Goal: Task Accomplishment & Management: Manage account settings

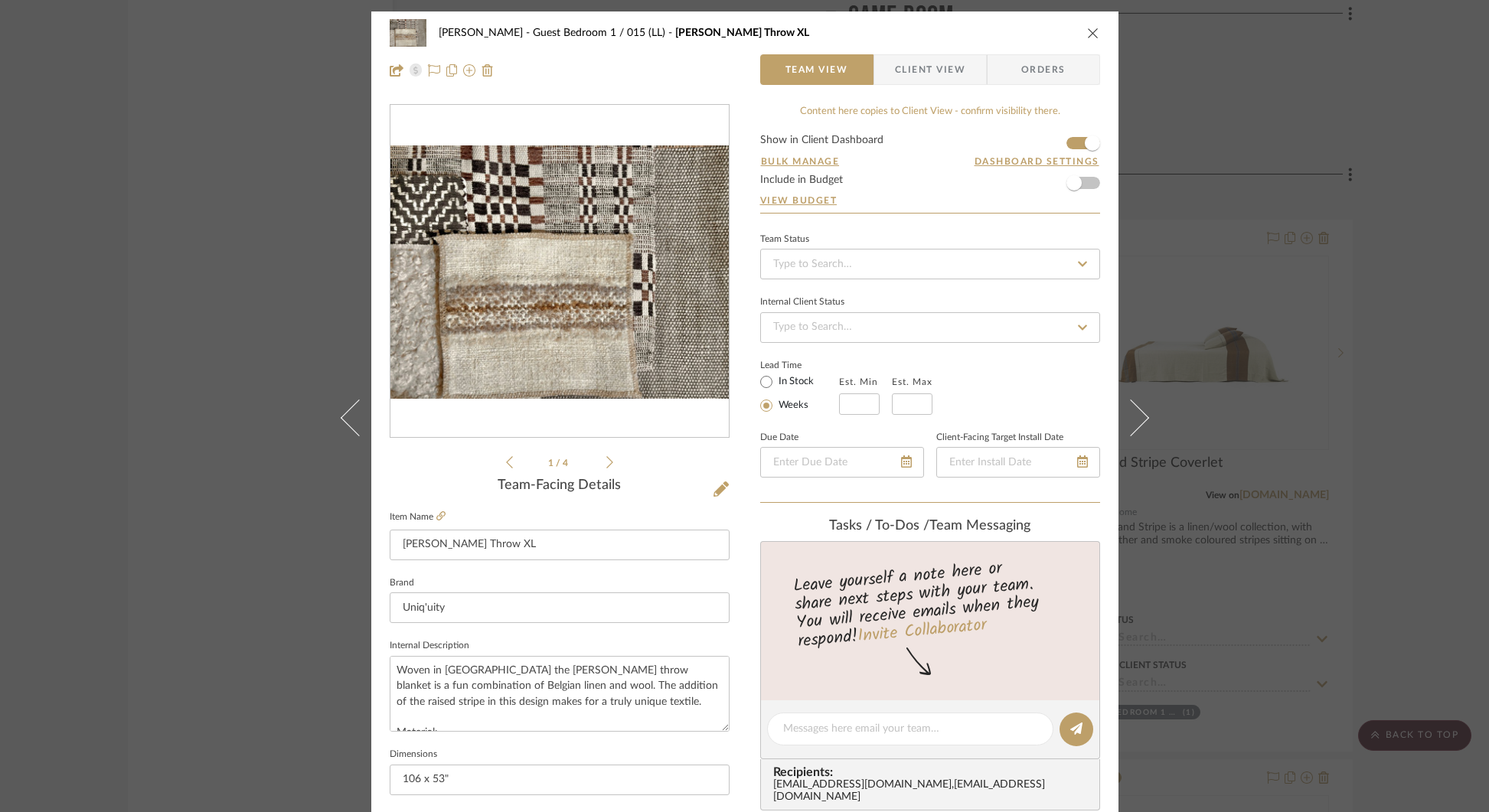
click at [606, 465] on icon at bounding box center [610, 462] width 7 height 14
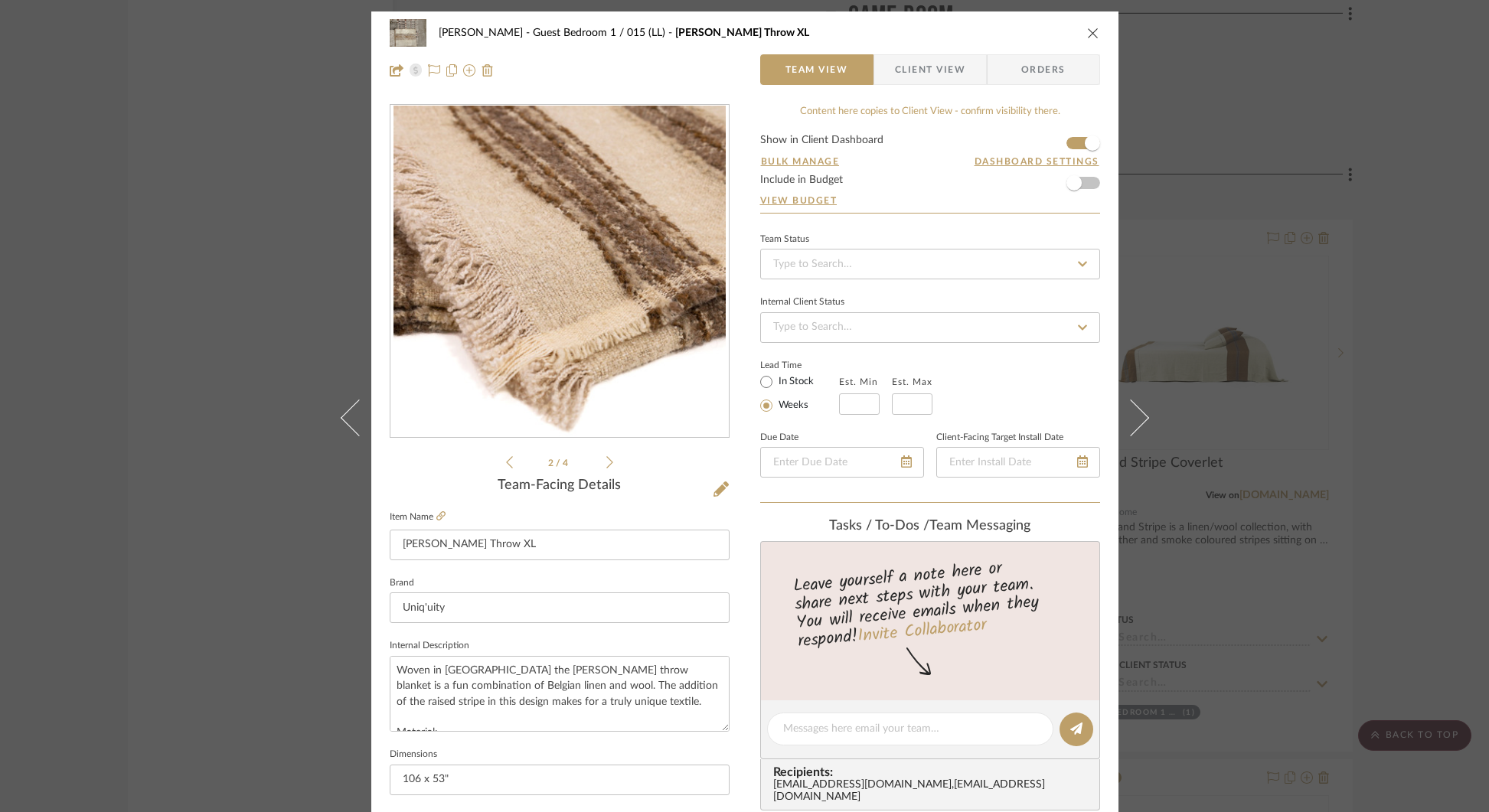
click at [606, 465] on icon at bounding box center [610, 462] width 7 height 14
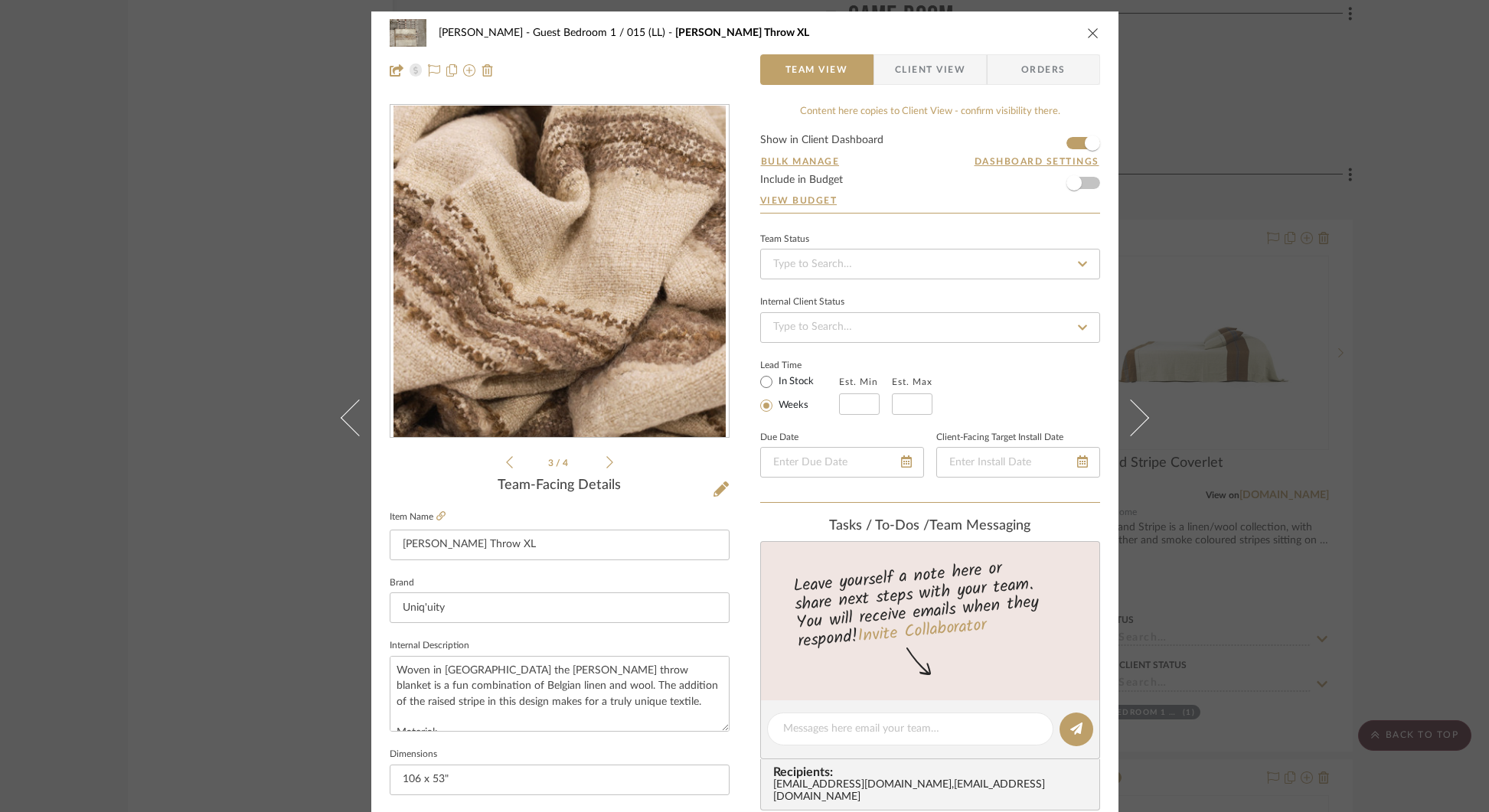
click at [606, 465] on icon at bounding box center [610, 462] width 7 height 14
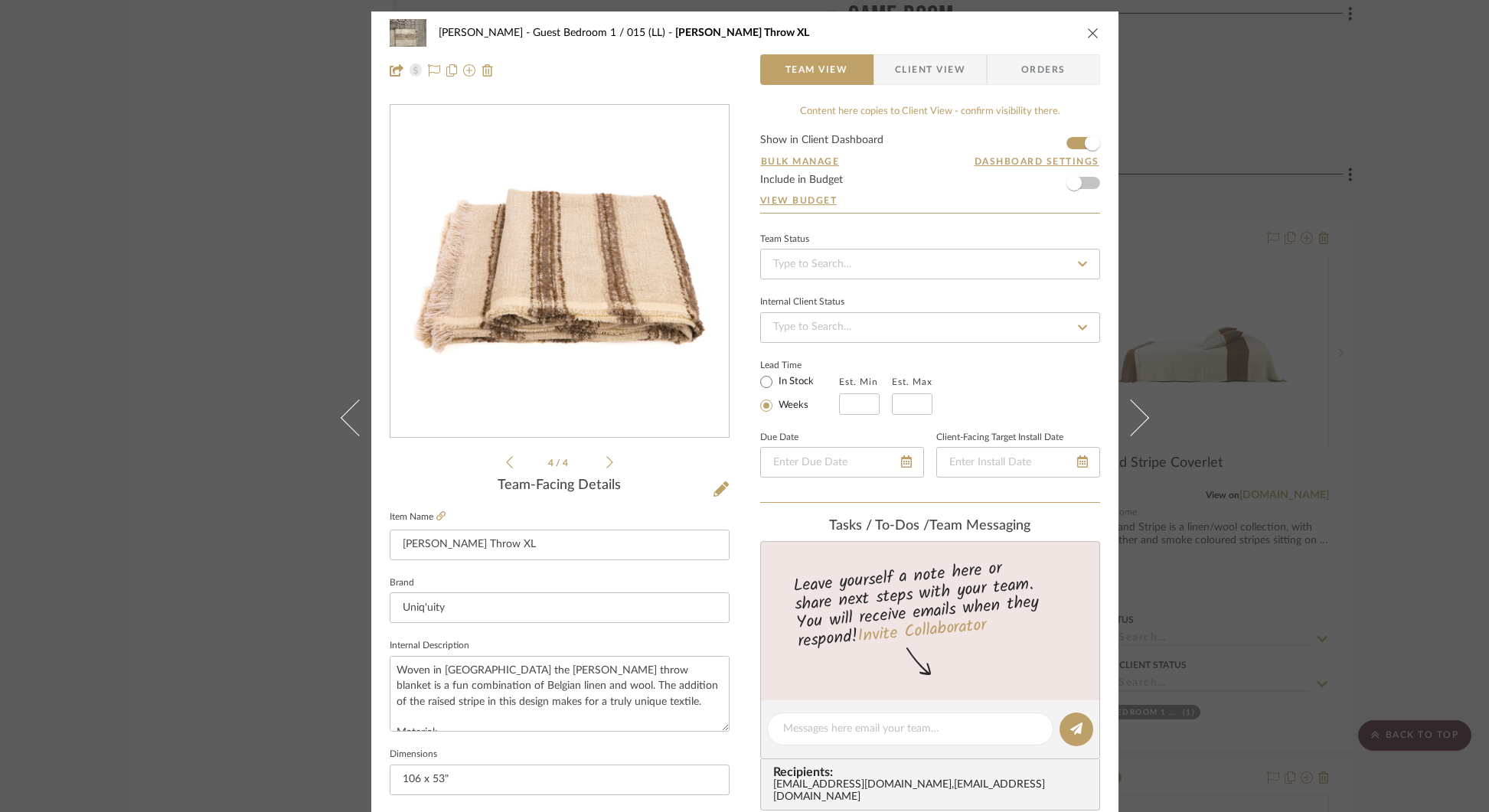
click at [606, 465] on icon at bounding box center [610, 462] width 7 height 14
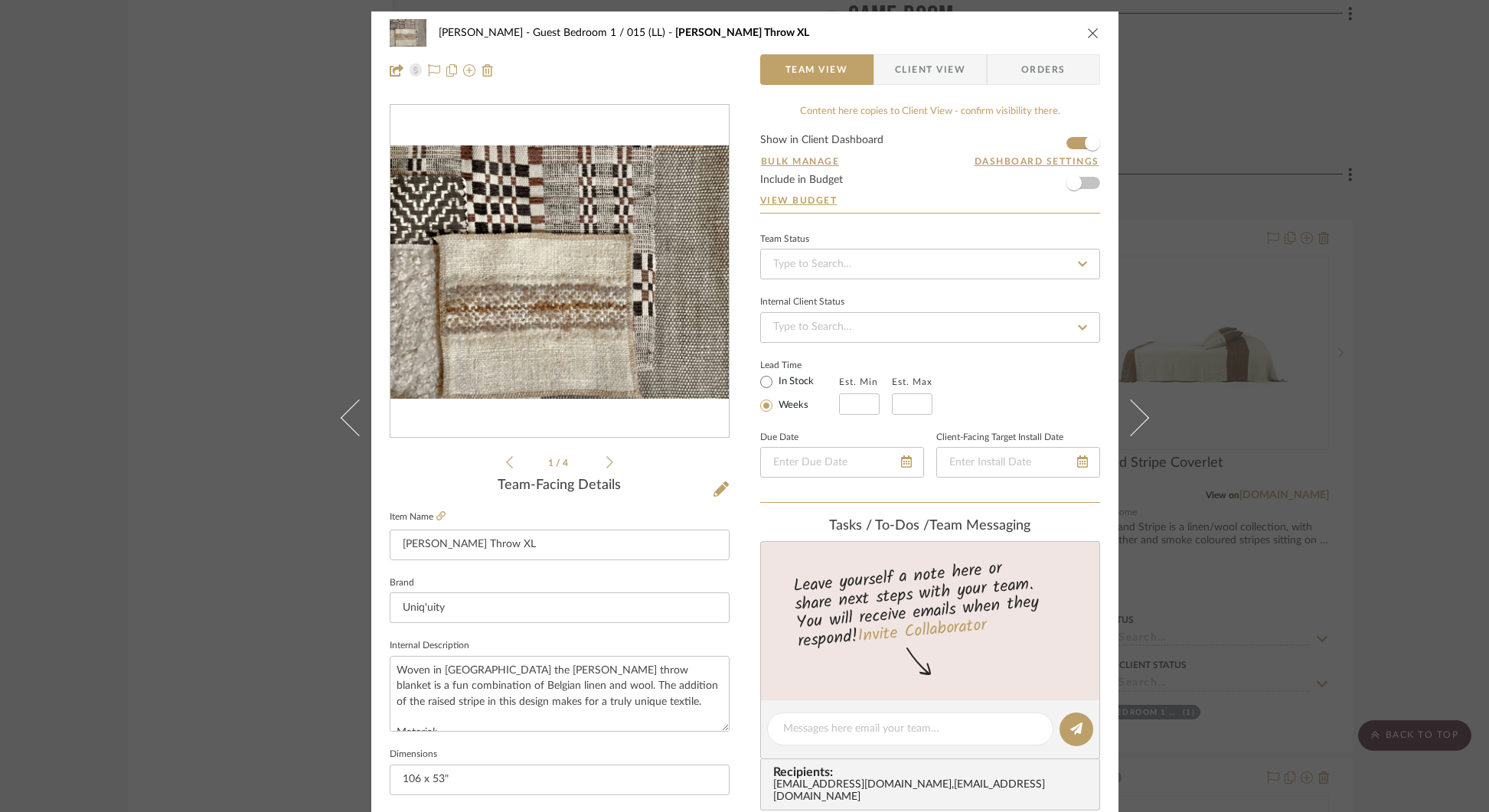
click at [1087, 27] on icon "close" at bounding box center [1093, 33] width 13 height 13
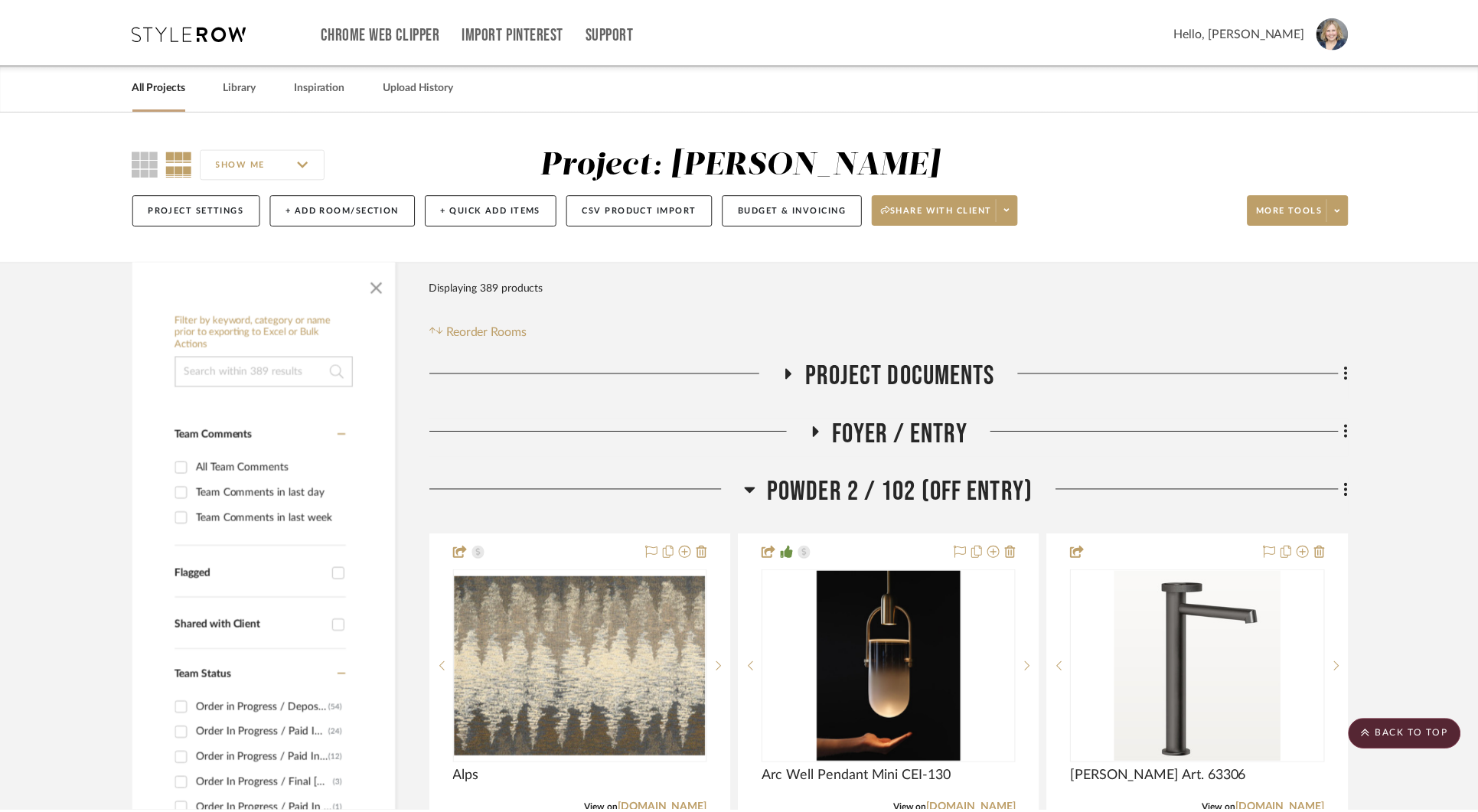
scroll to position [21968, 0]
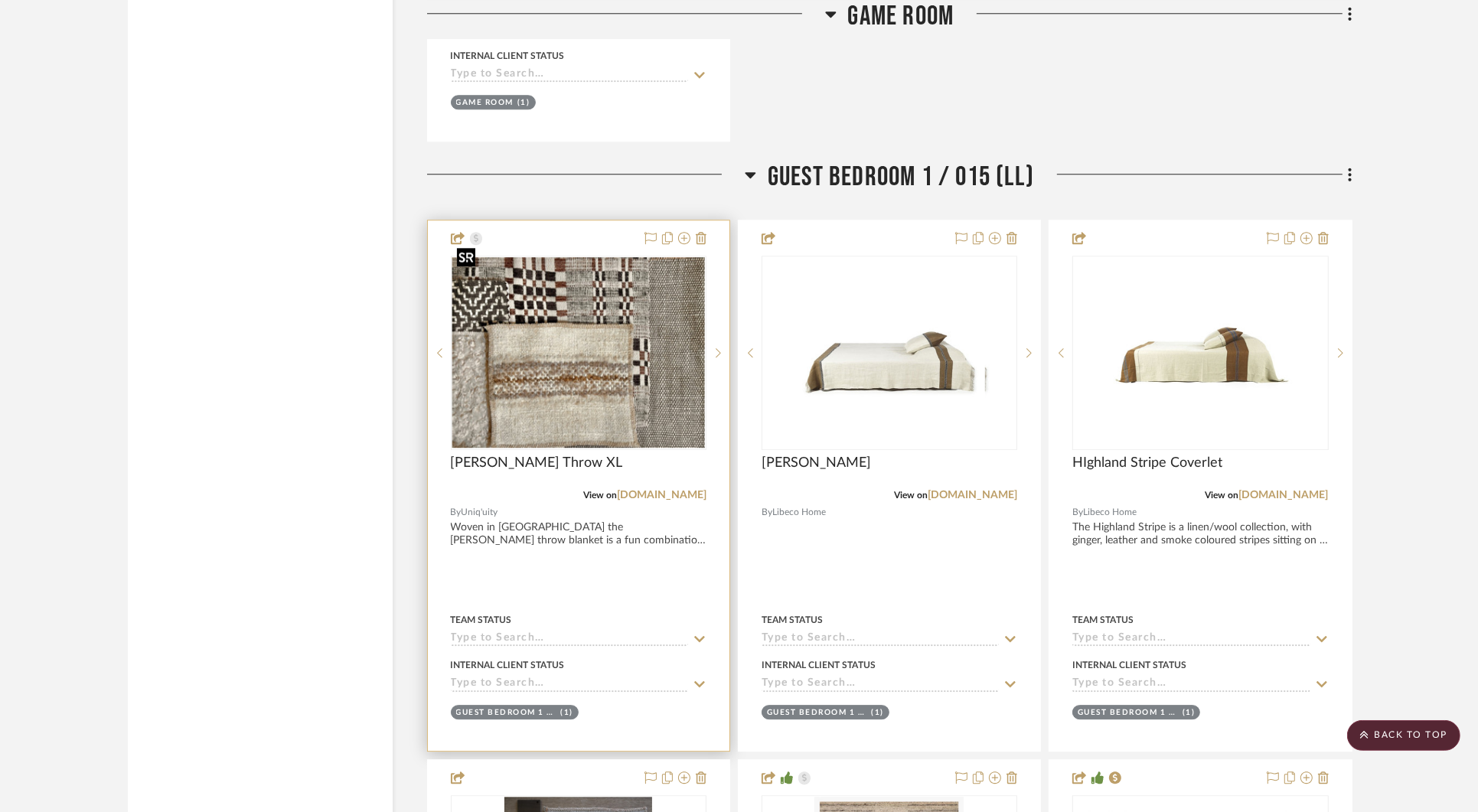
click at [627, 358] on img "0" at bounding box center [579, 352] width 253 height 190
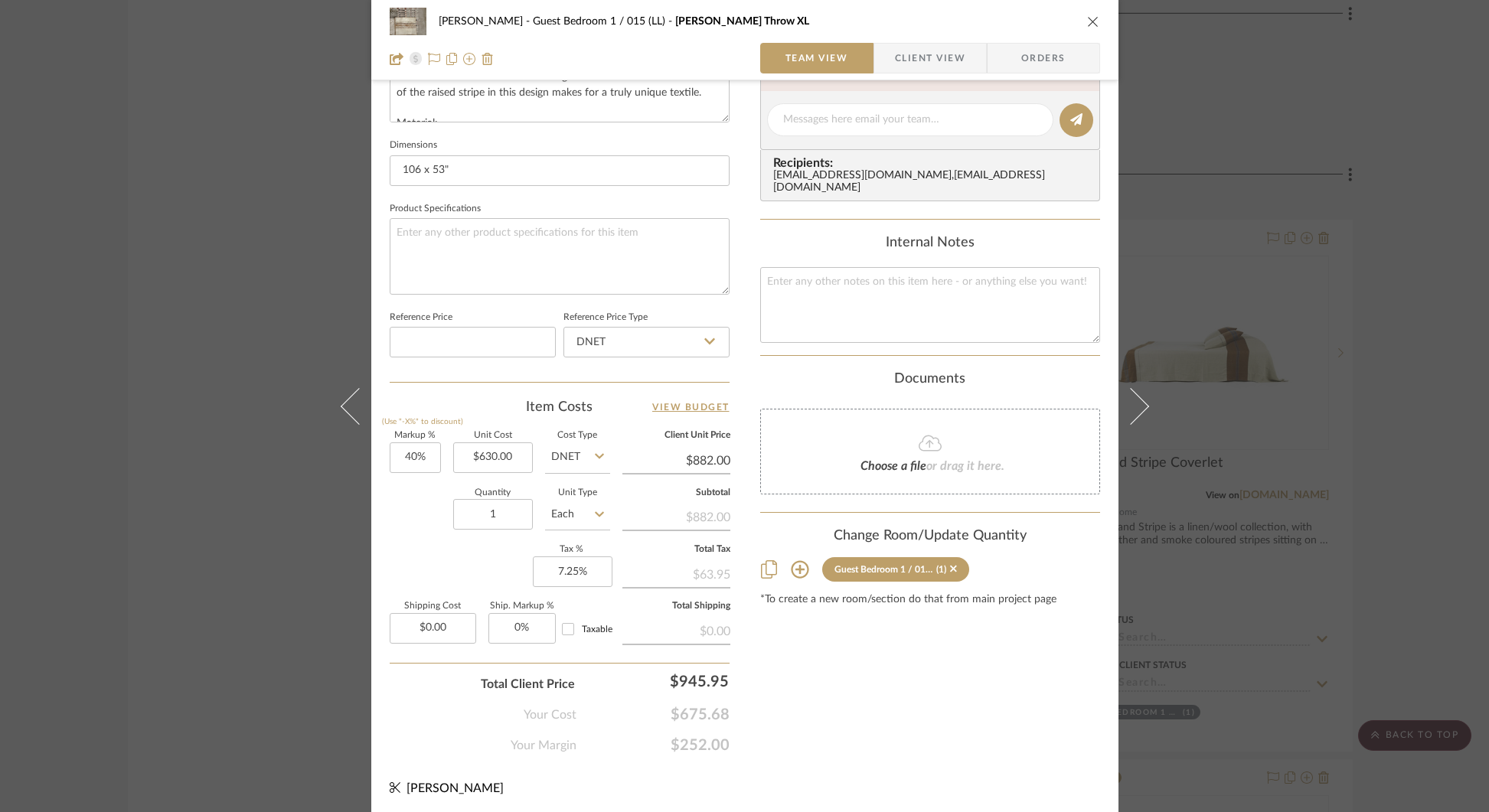
scroll to position [609, 0]
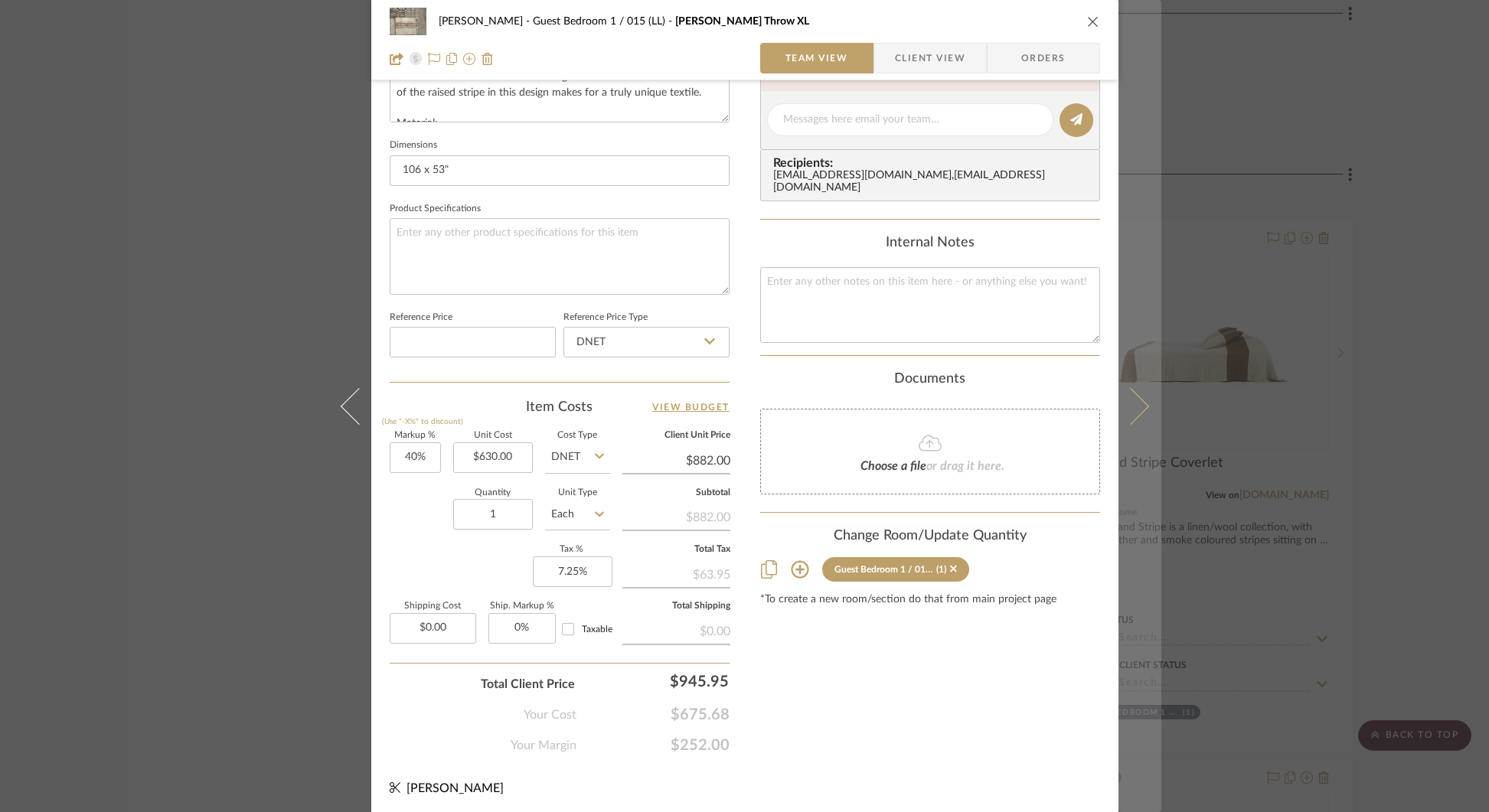
click at [1140, 406] on icon at bounding box center [1129, 406] width 37 height 37
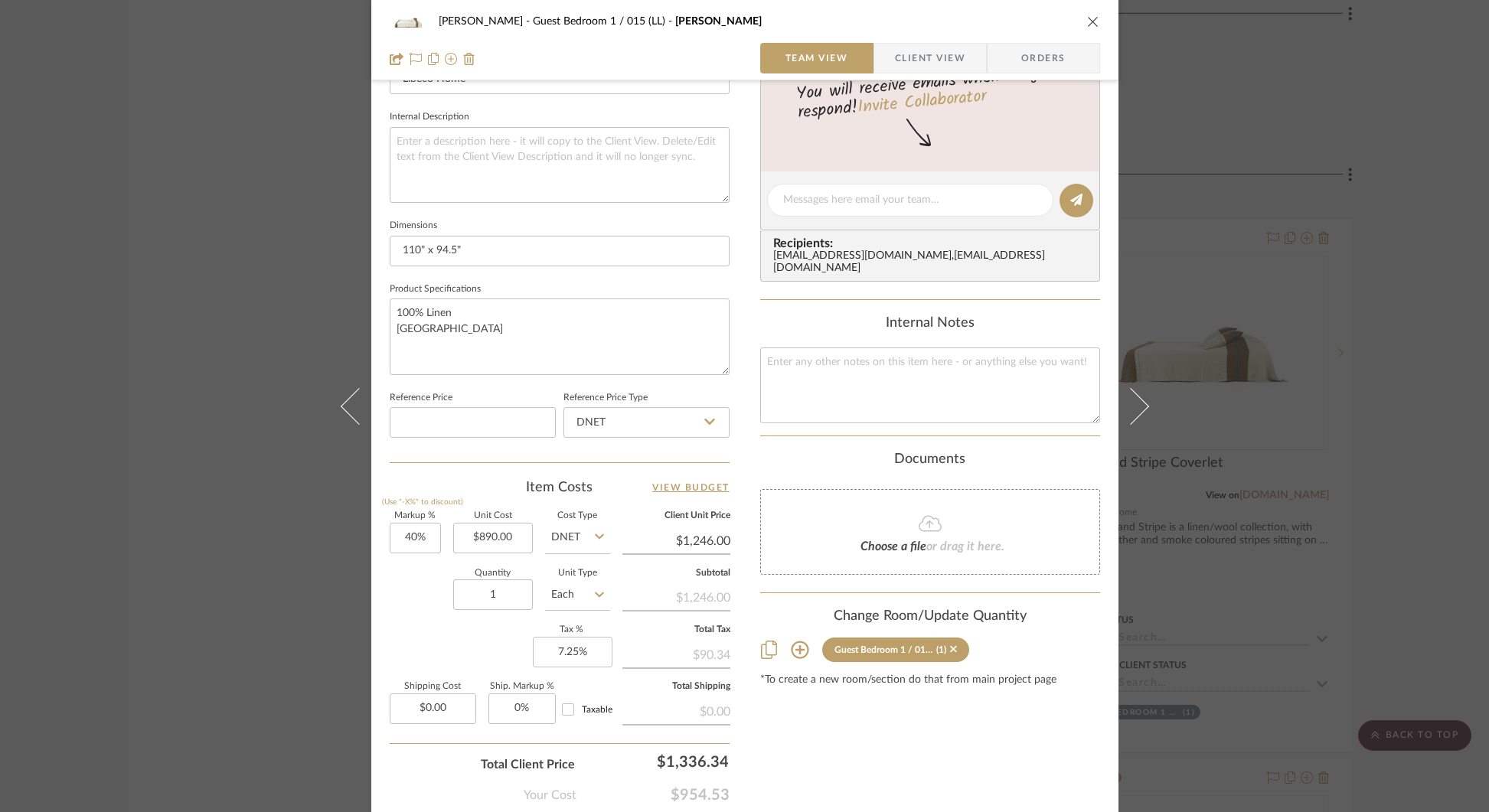
scroll to position [530, 0]
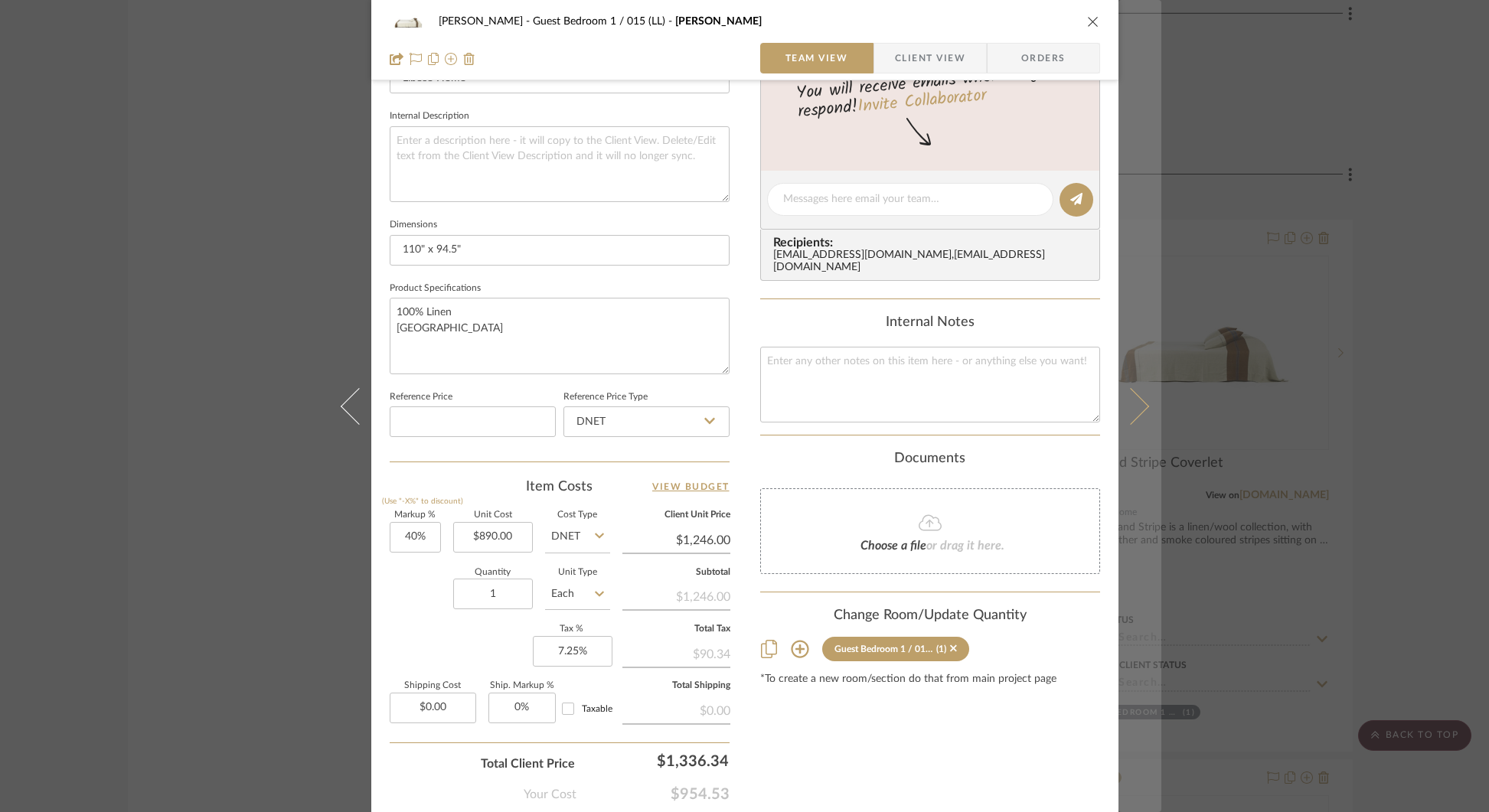
click at [1139, 408] on icon at bounding box center [1129, 406] width 37 height 37
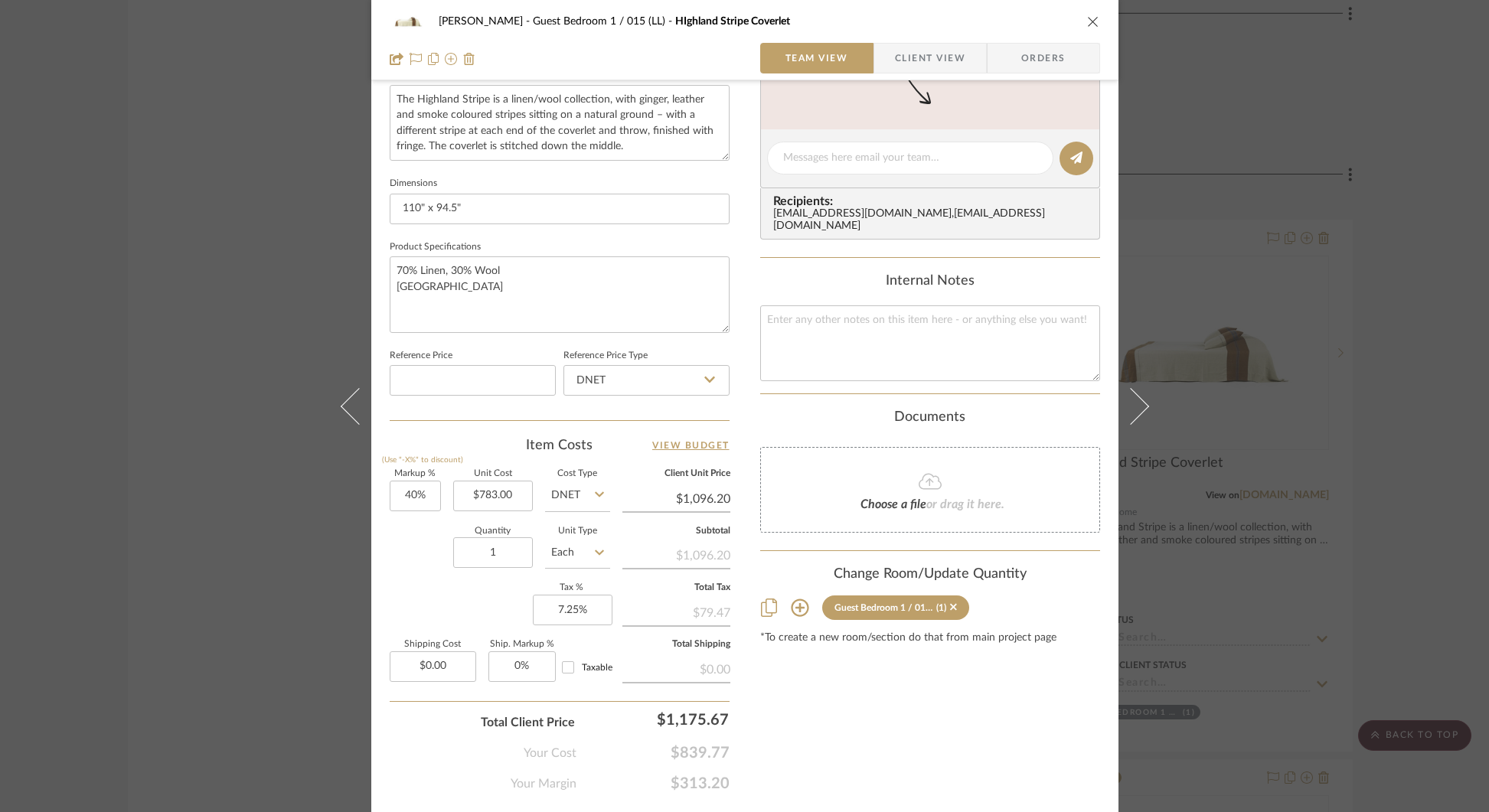
scroll to position [609, 0]
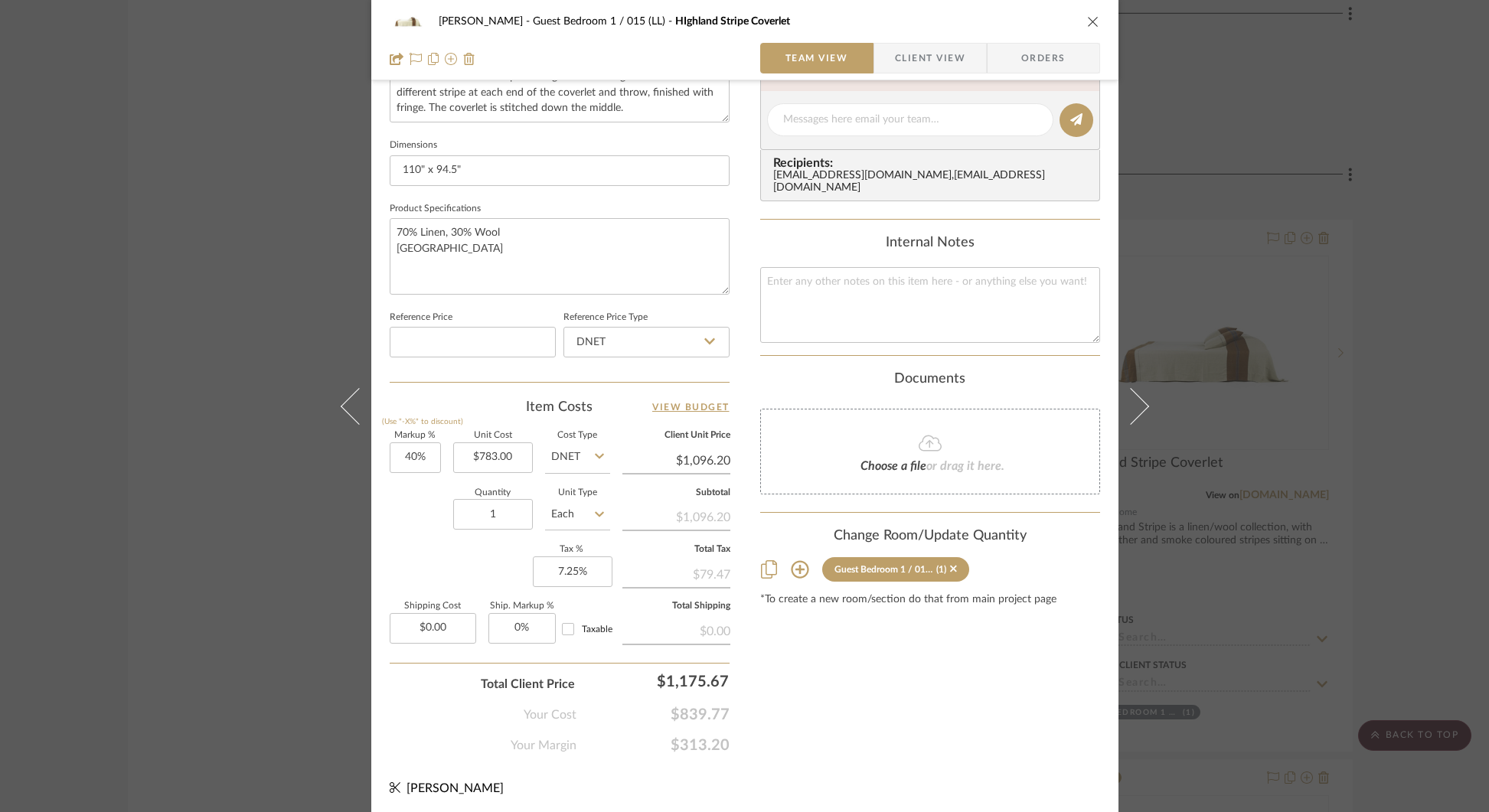
click at [1302, 219] on div "[PERSON_NAME] Guest Bedroom 1 / 015 (LL) HIghland Stripe Coverlet Team View Cli…" at bounding box center [744, 406] width 1489 height 812
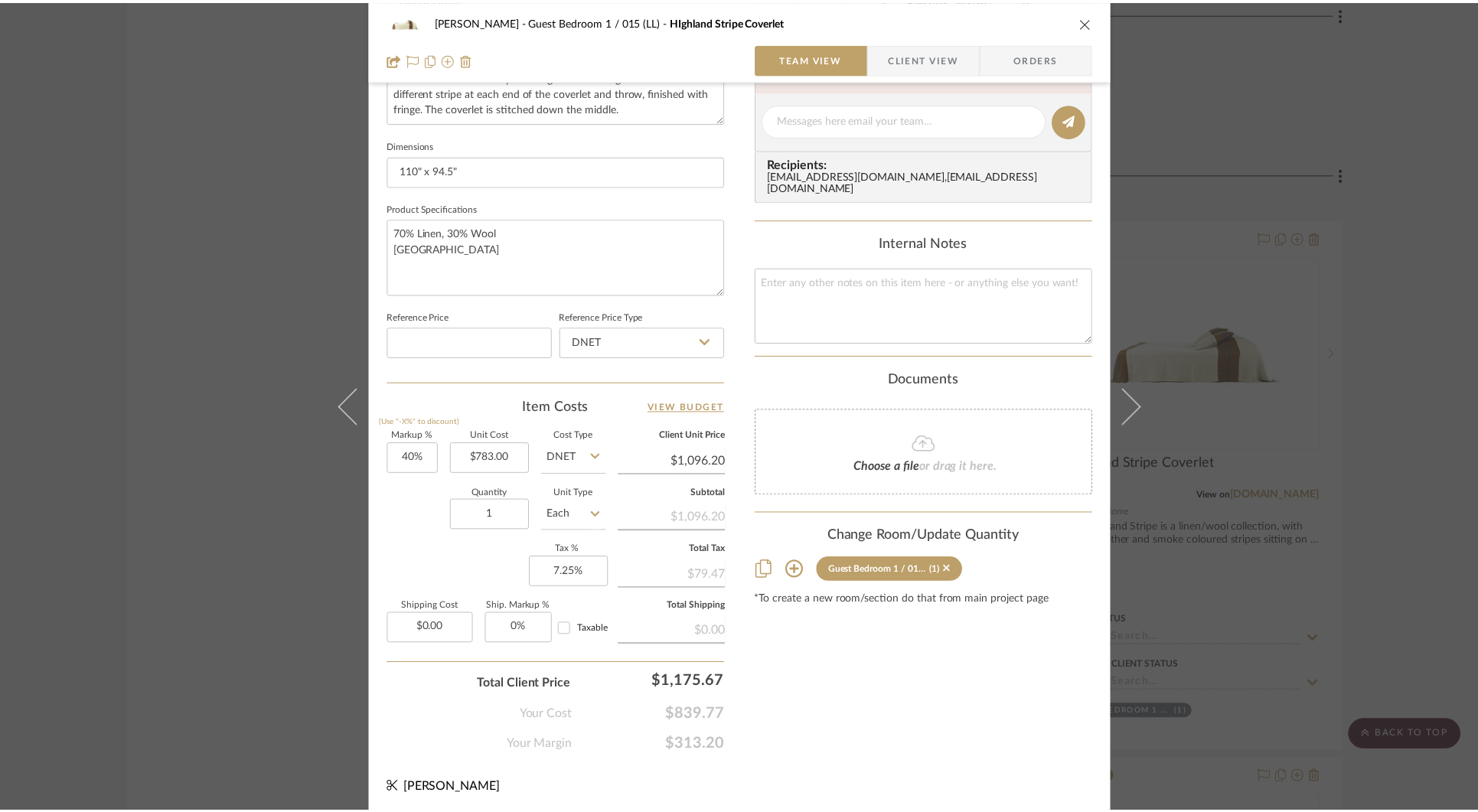
scroll to position [21968, 0]
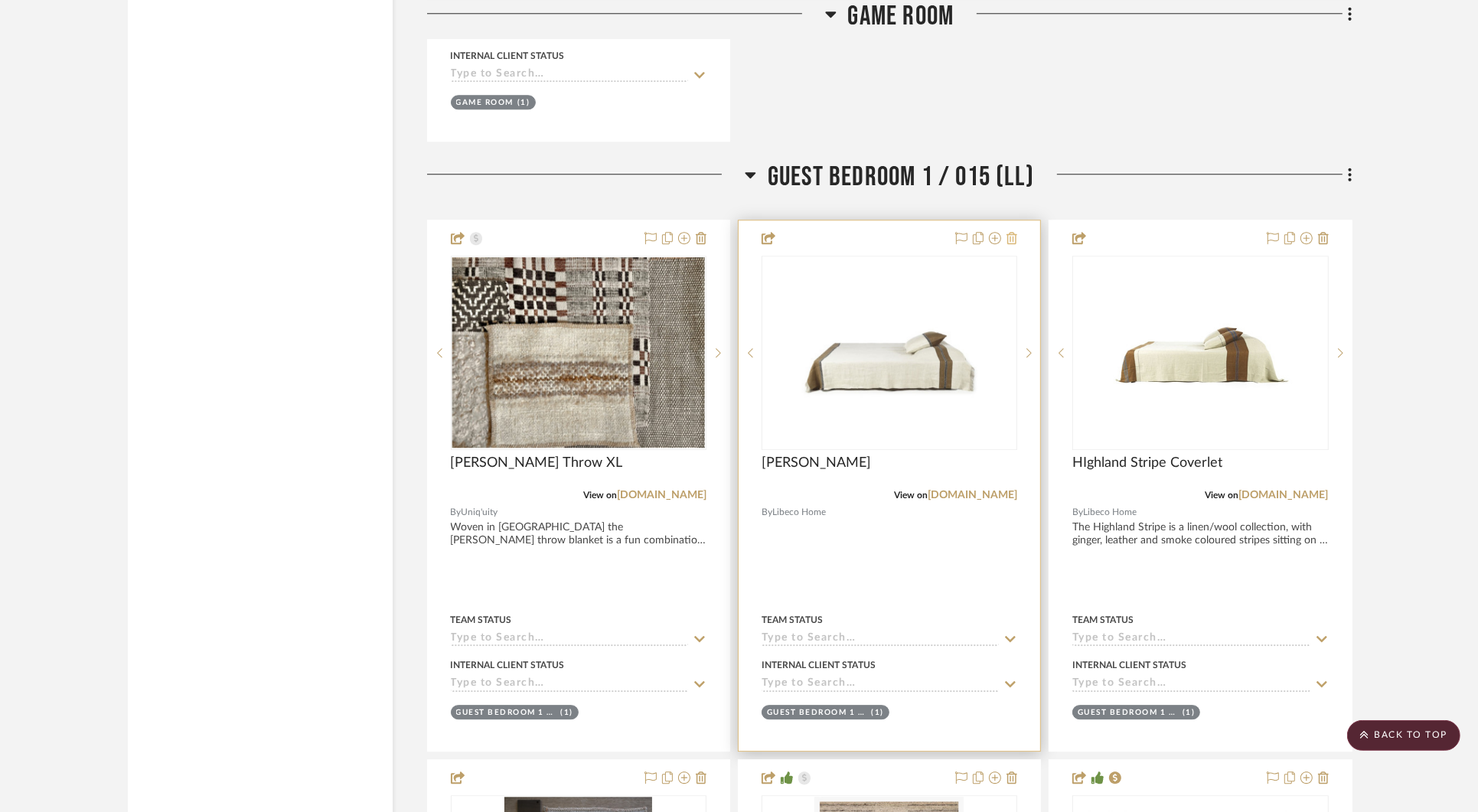
click at [1012, 232] on icon at bounding box center [1013, 238] width 11 height 13
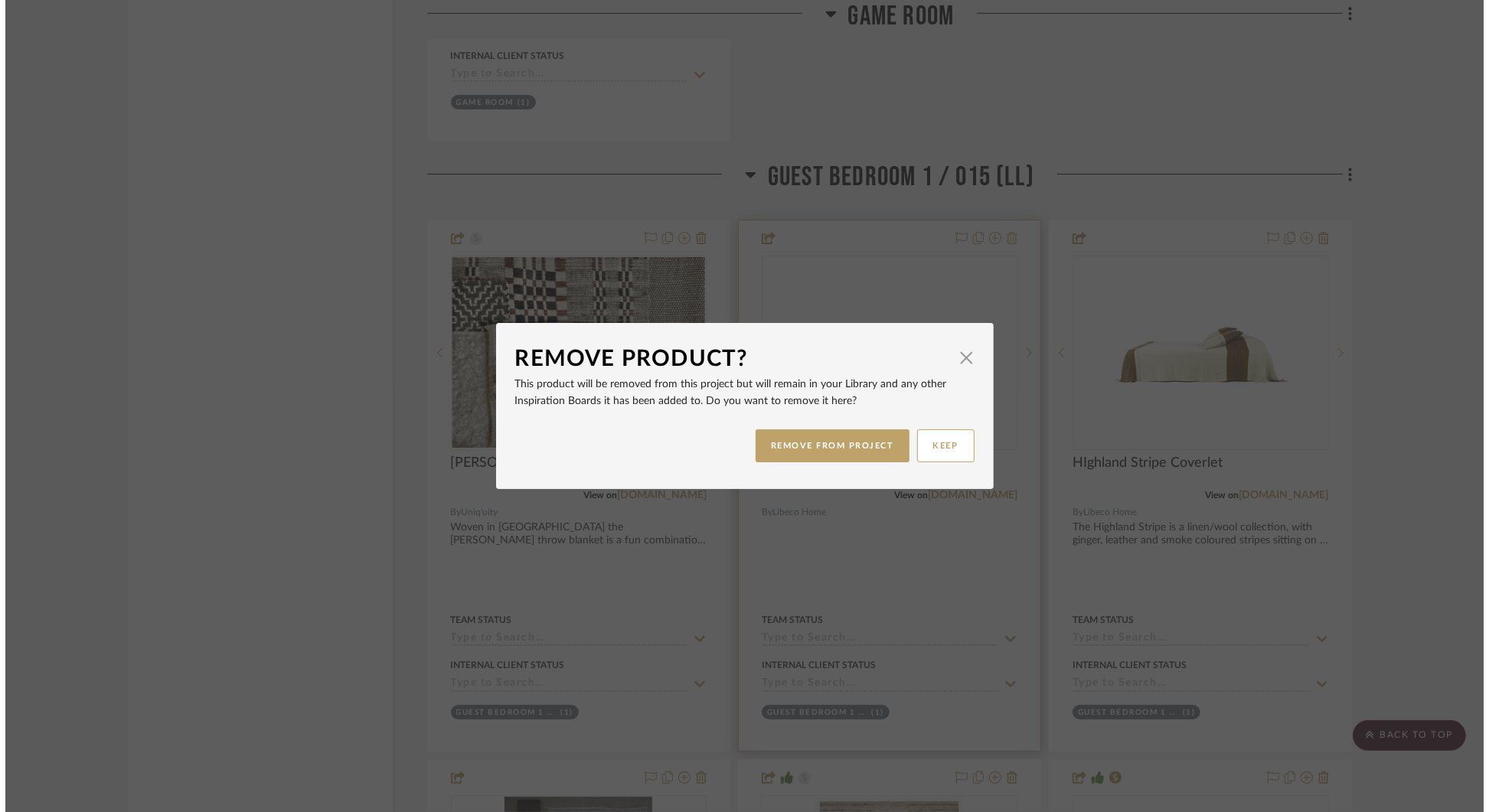
scroll to position [0, 0]
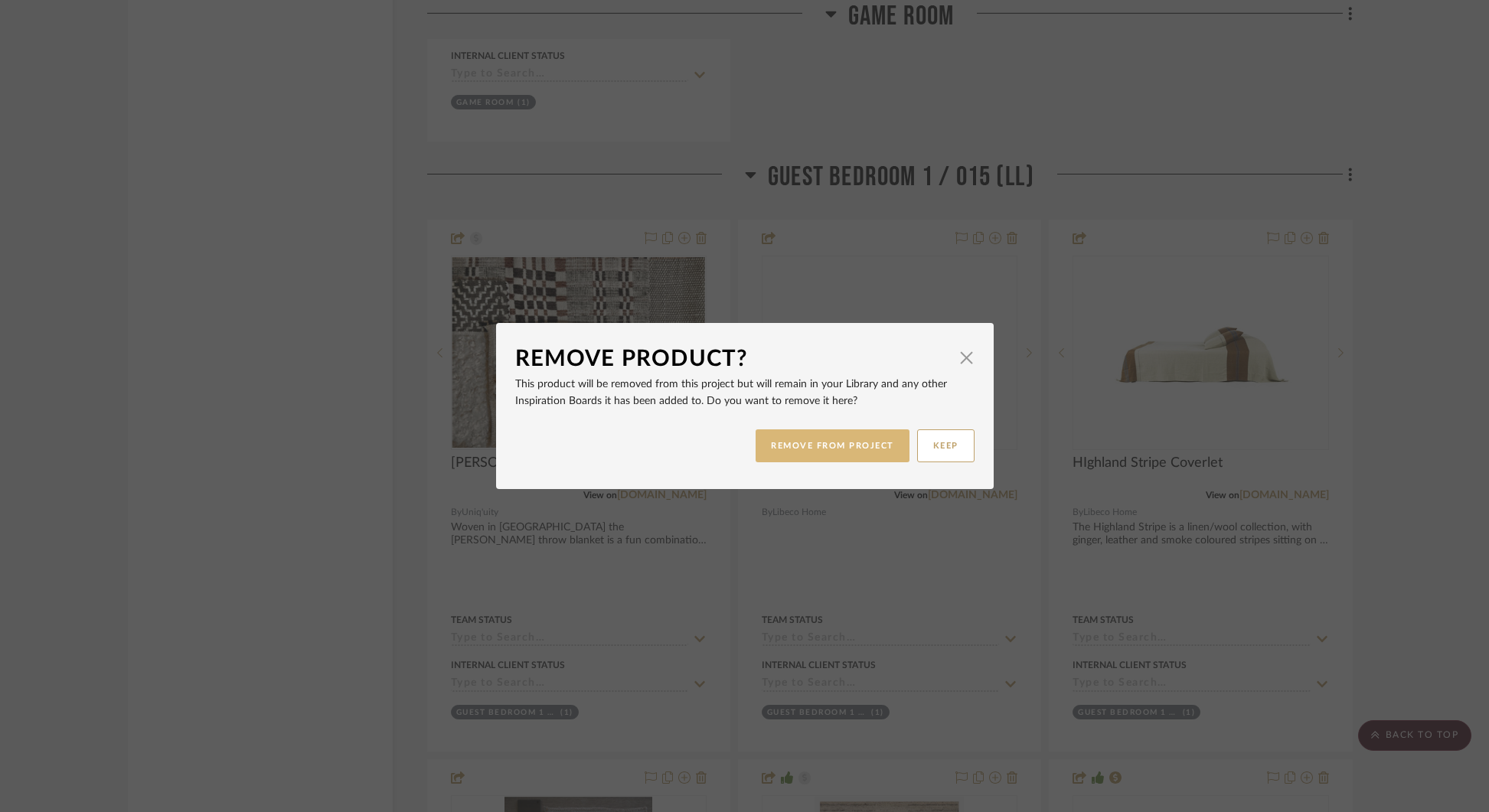
click at [802, 438] on button "REMOVE FROM PROJECT" at bounding box center [832, 445] width 154 height 33
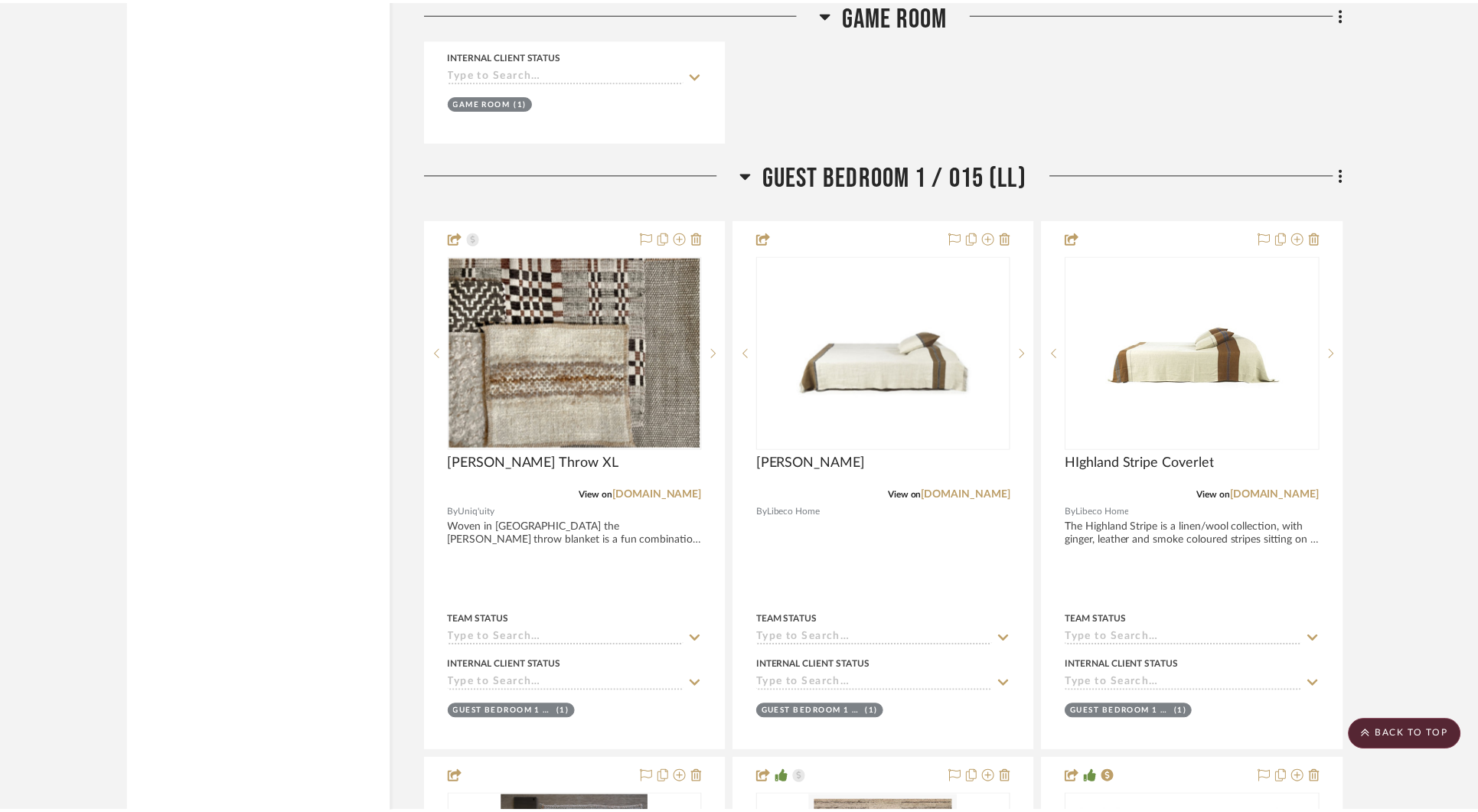
scroll to position [21968, 0]
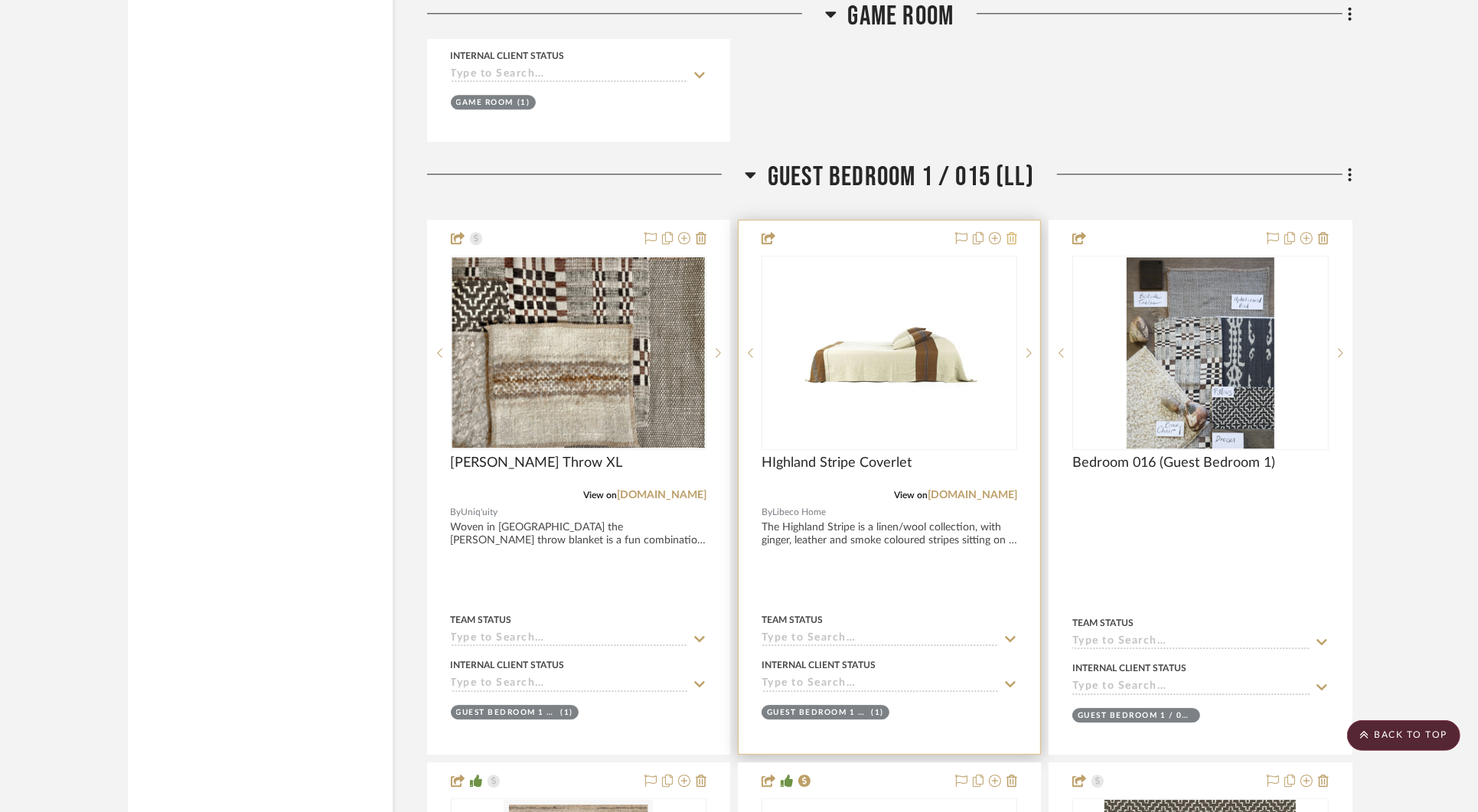
click at [1011, 232] on icon at bounding box center [1013, 238] width 11 height 13
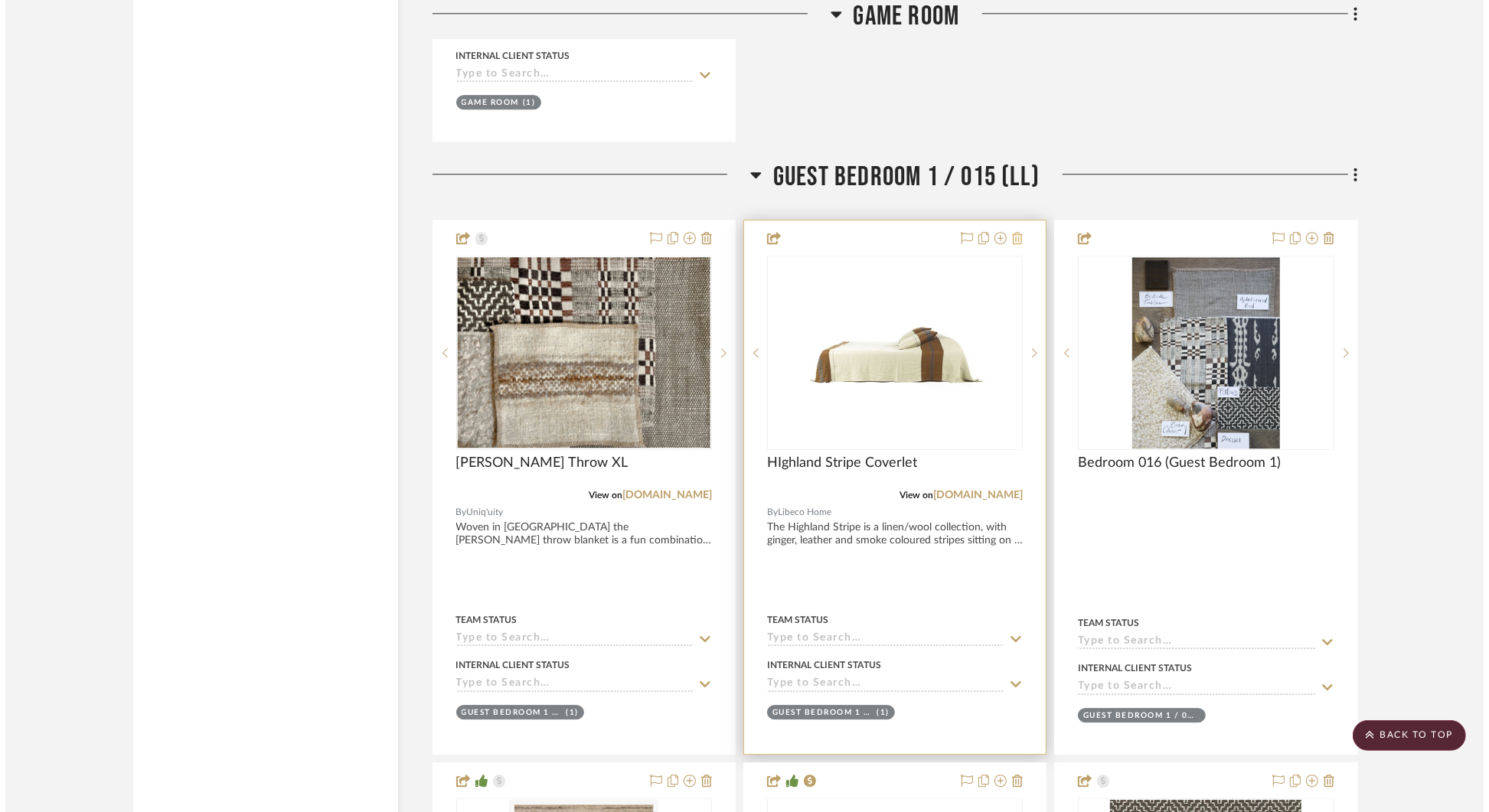
scroll to position [0, 0]
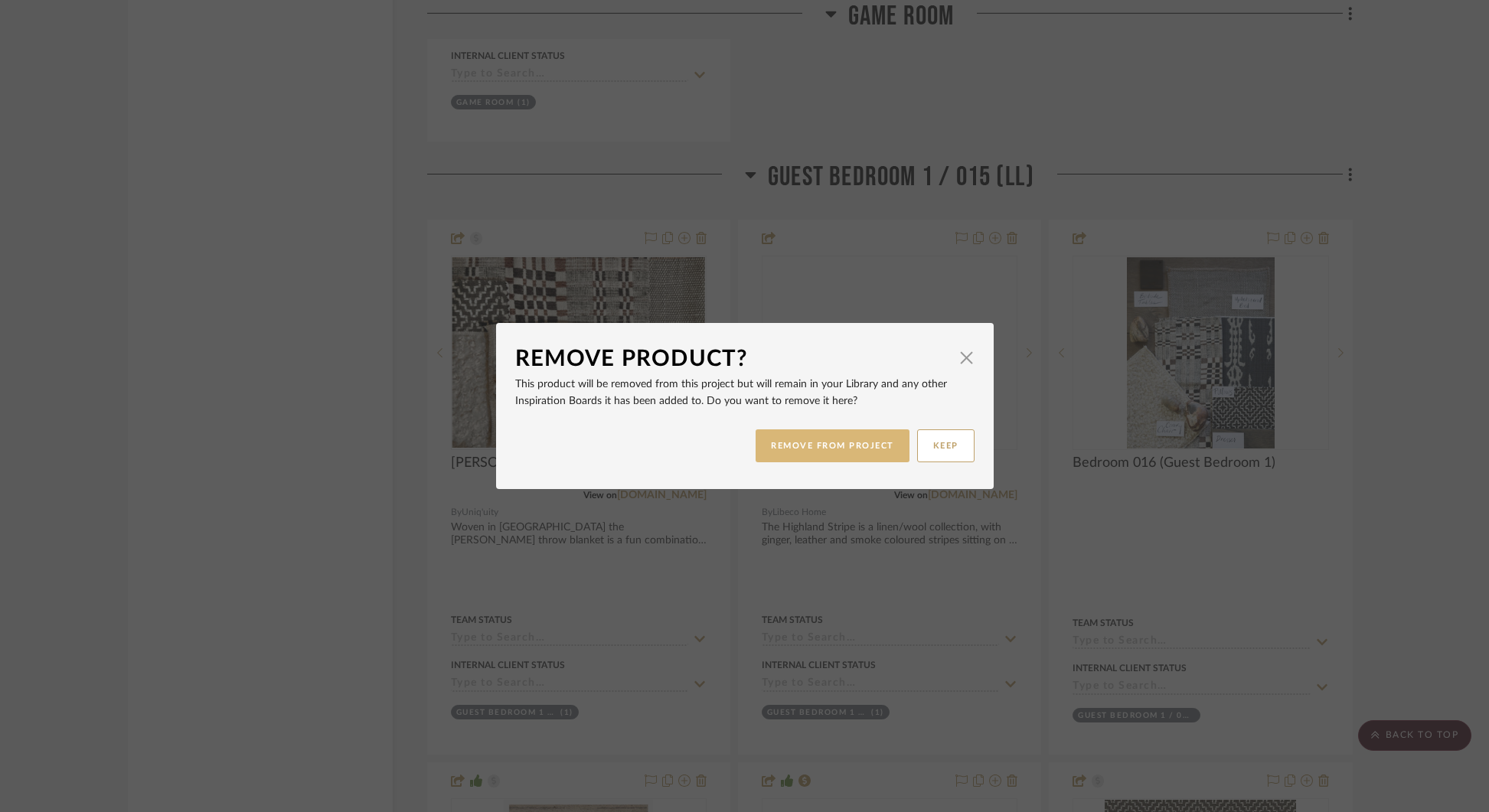
click at [854, 443] on button "REMOVE FROM PROJECT" at bounding box center [832, 445] width 154 height 33
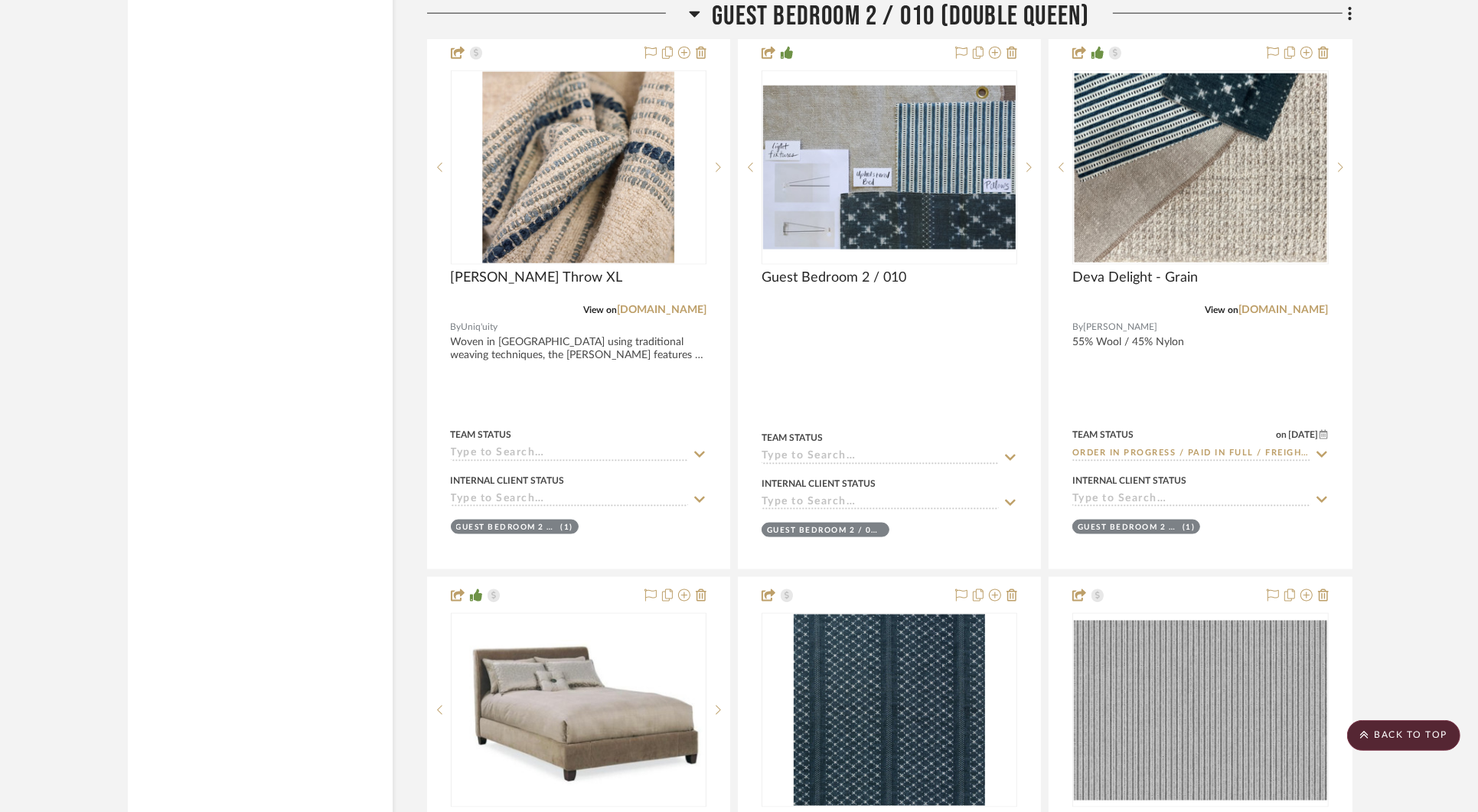
scroll to position [25771, 0]
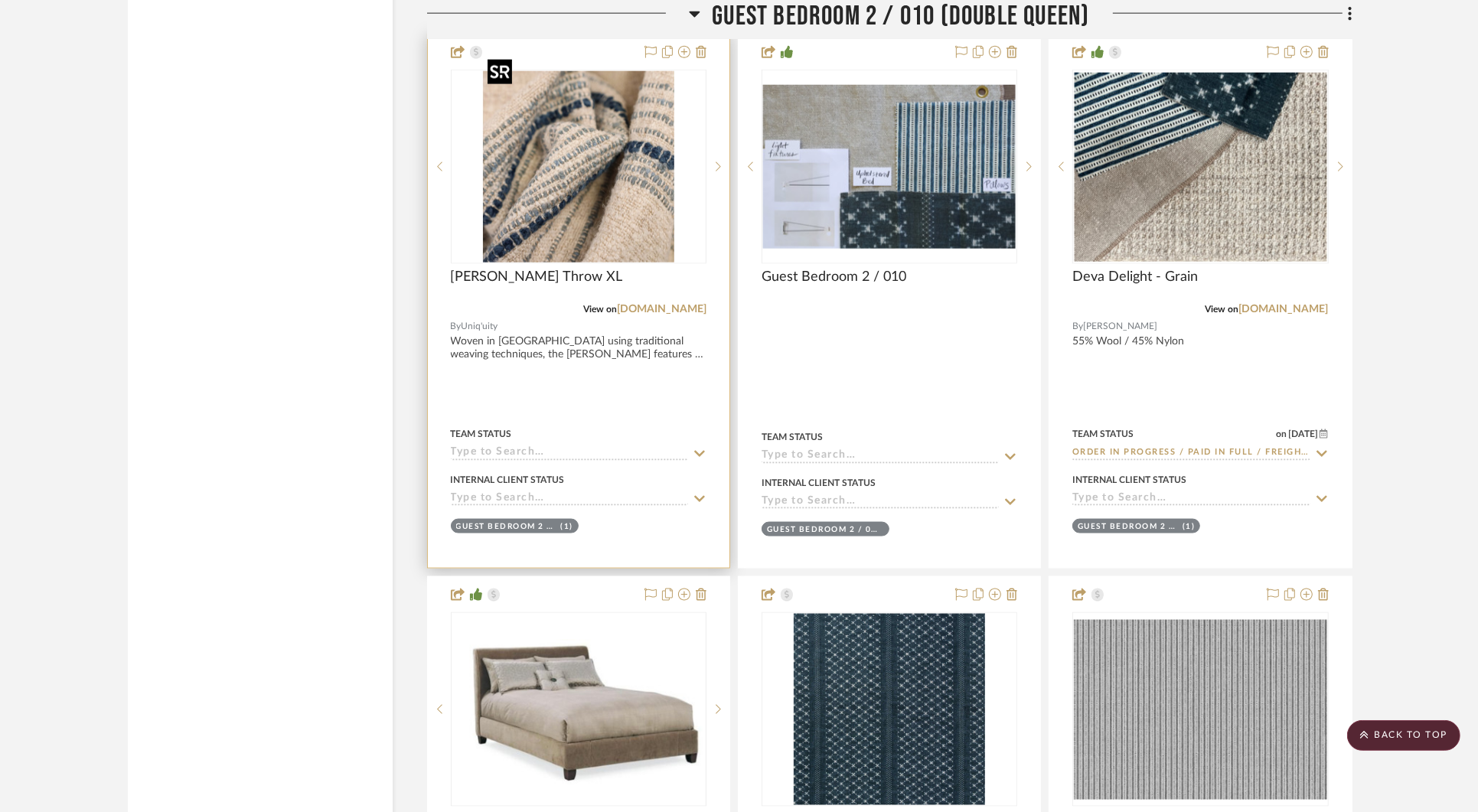
click at [655, 146] on img "0" at bounding box center [579, 167] width 194 height 191
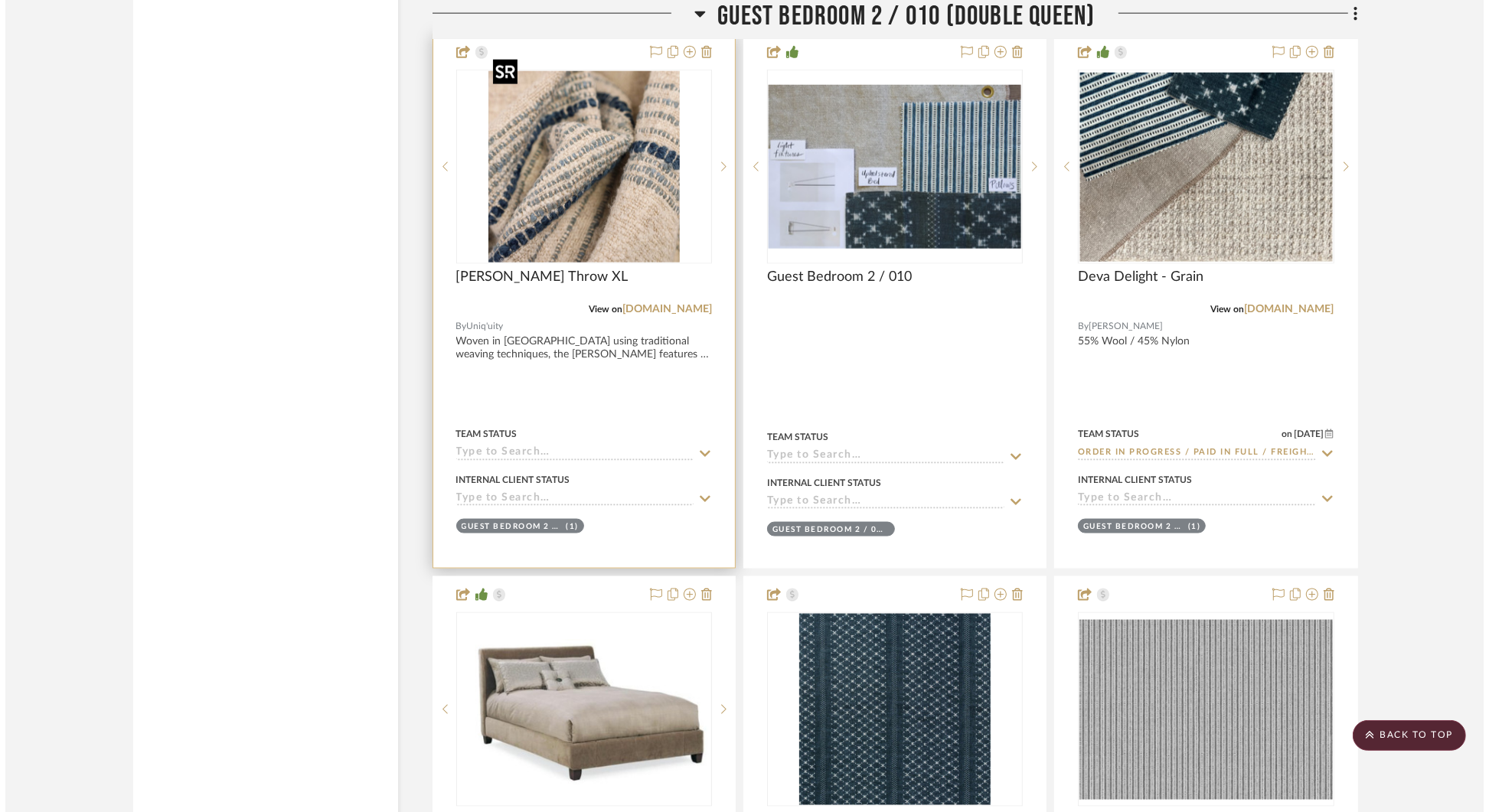
scroll to position [0, 0]
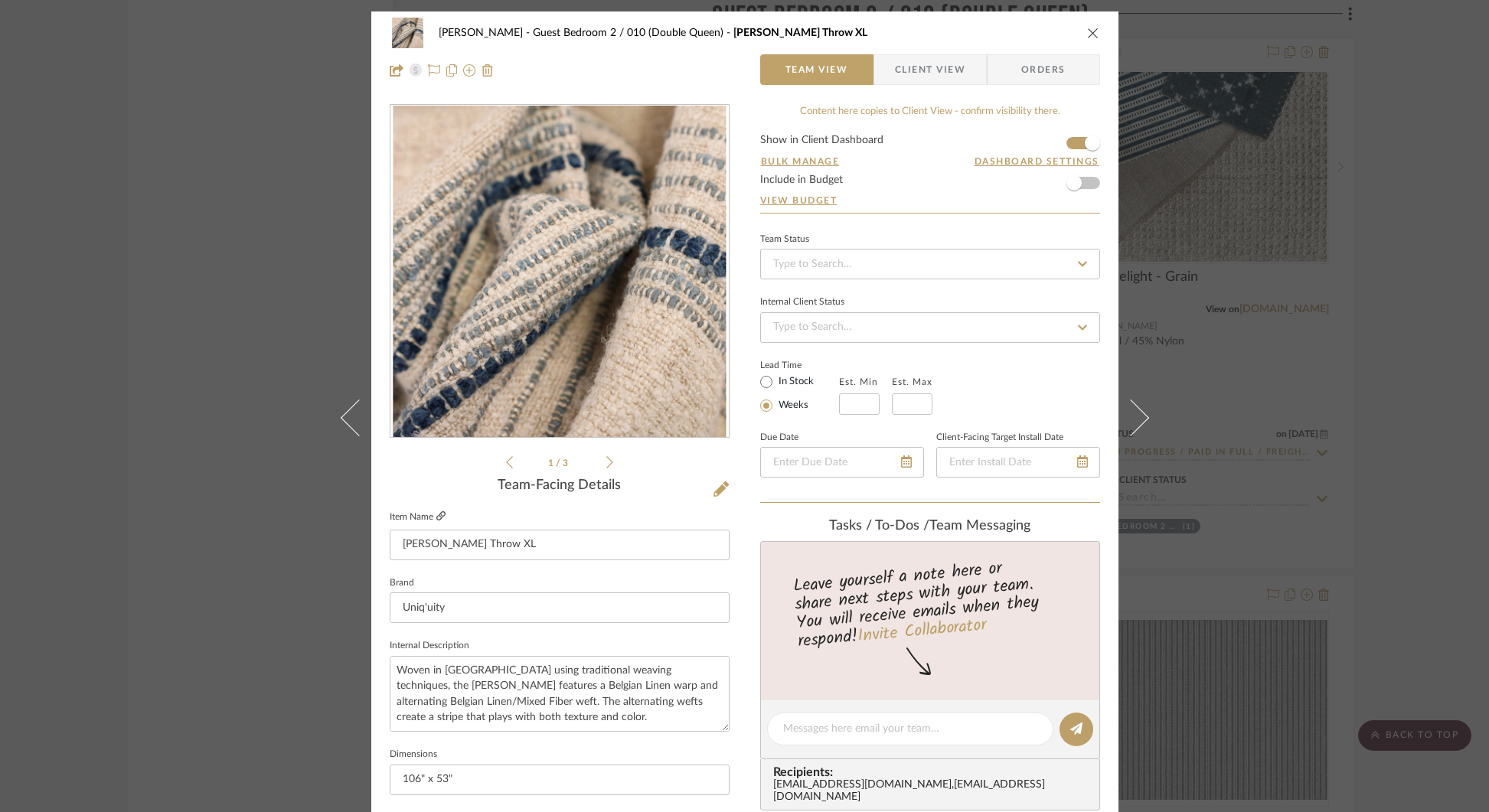
click at [437, 518] on icon at bounding box center [441, 516] width 9 height 9
click at [485, 533] on input "[PERSON_NAME] Throw XL" at bounding box center [559, 545] width 340 height 31
click at [484, 545] on input "[PERSON_NAME] Throw XL" at bounding box center [559, 545] width 340 height 31
type input "[PERSON_NAME] Throw"
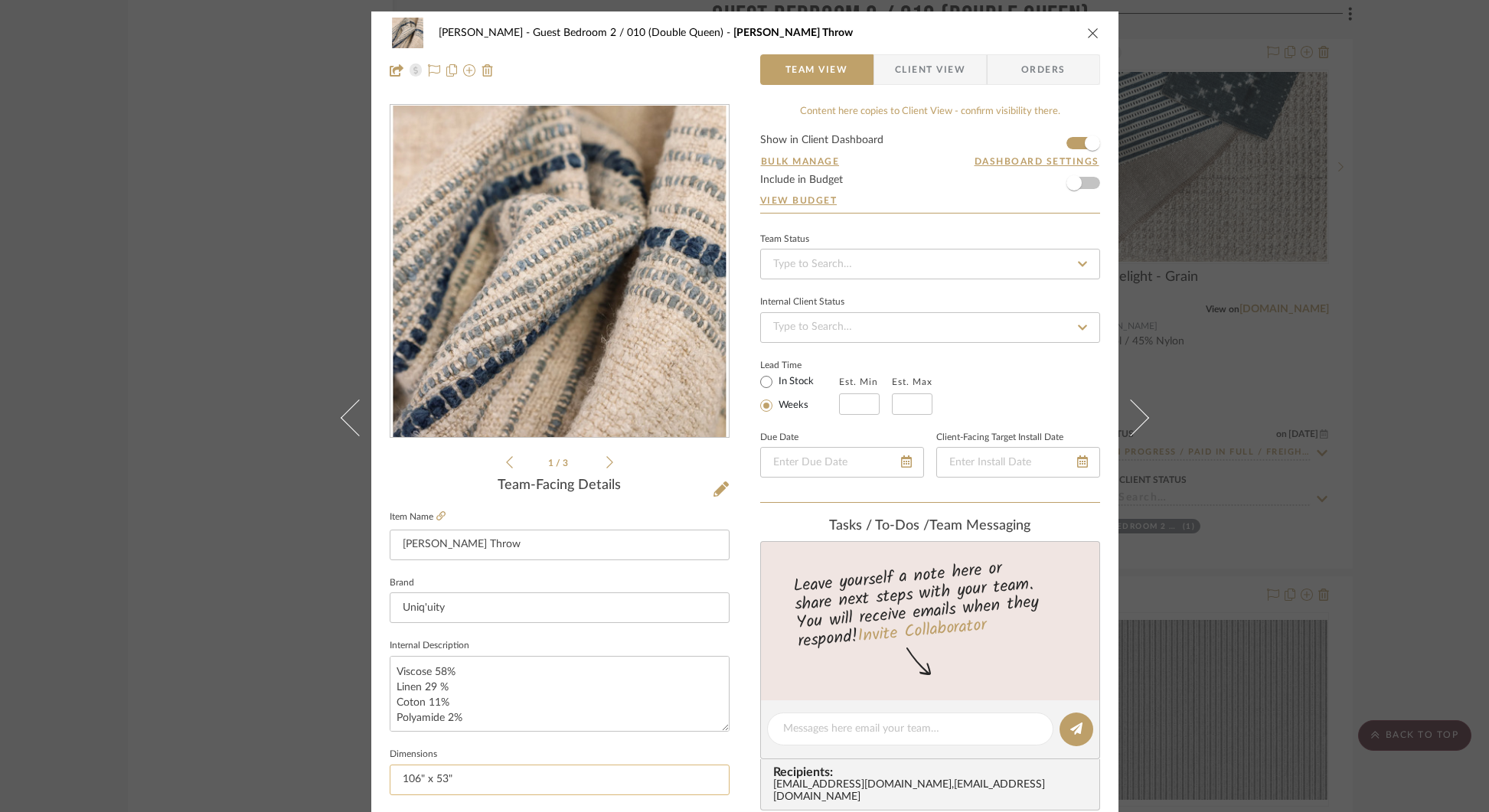
click at [416, 780] on input "106" x 53"" at bounding box center [559, 779] width 340 height 31
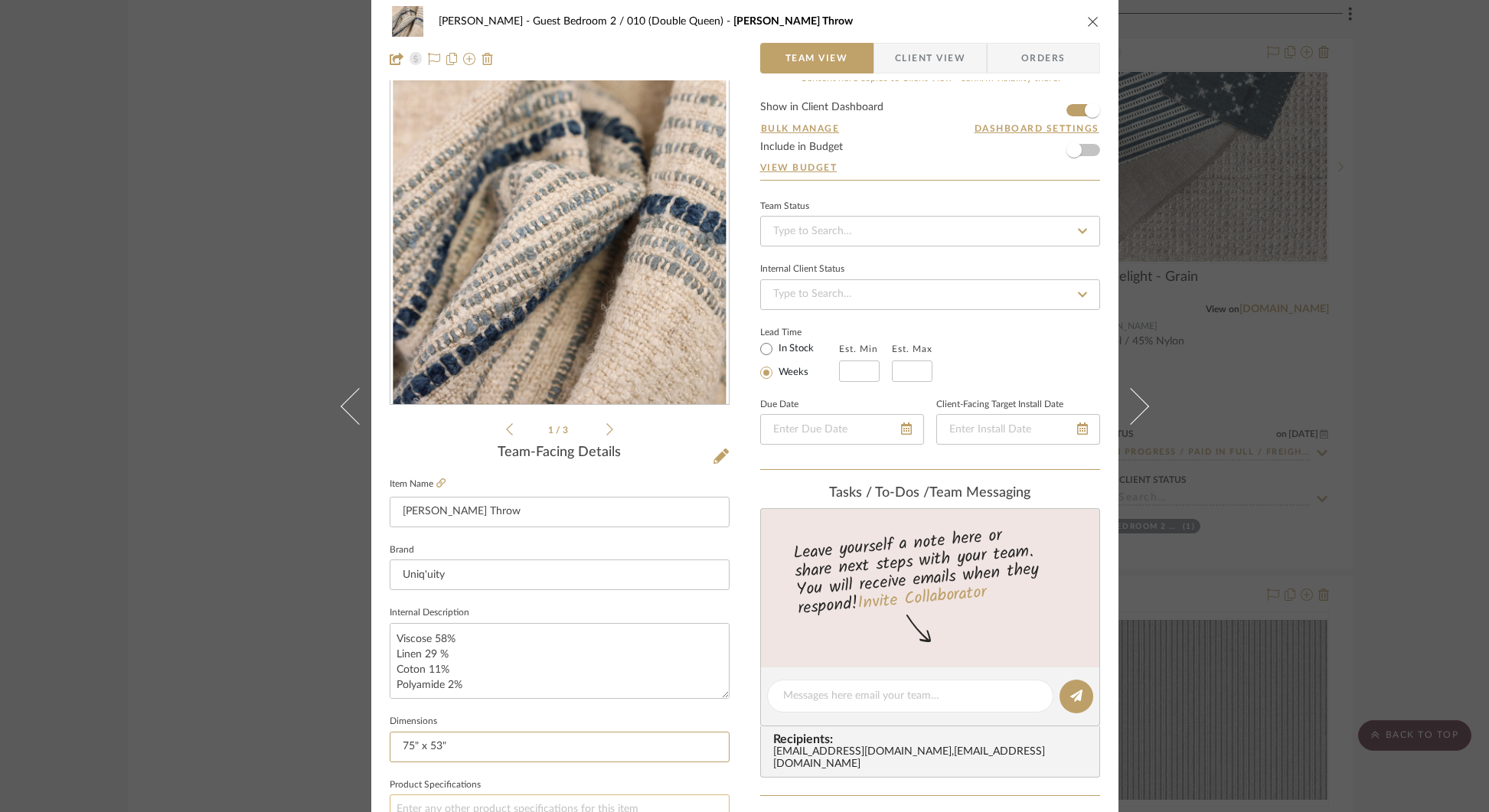
scroll to position [0, 0]
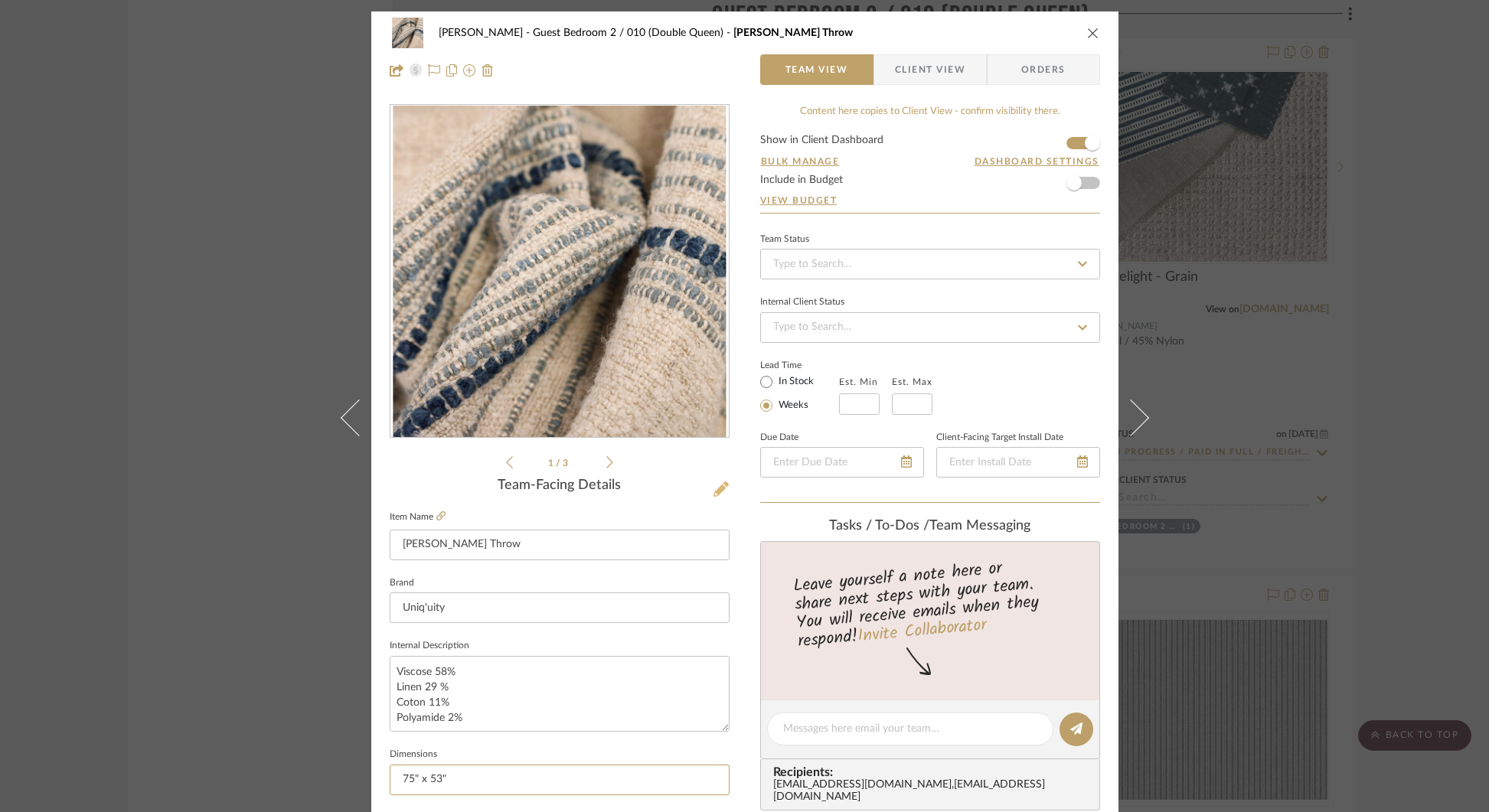
type input "75" x 53""
click at [720, 487] on icon at bounding box center [721, 489] width 15 height 15
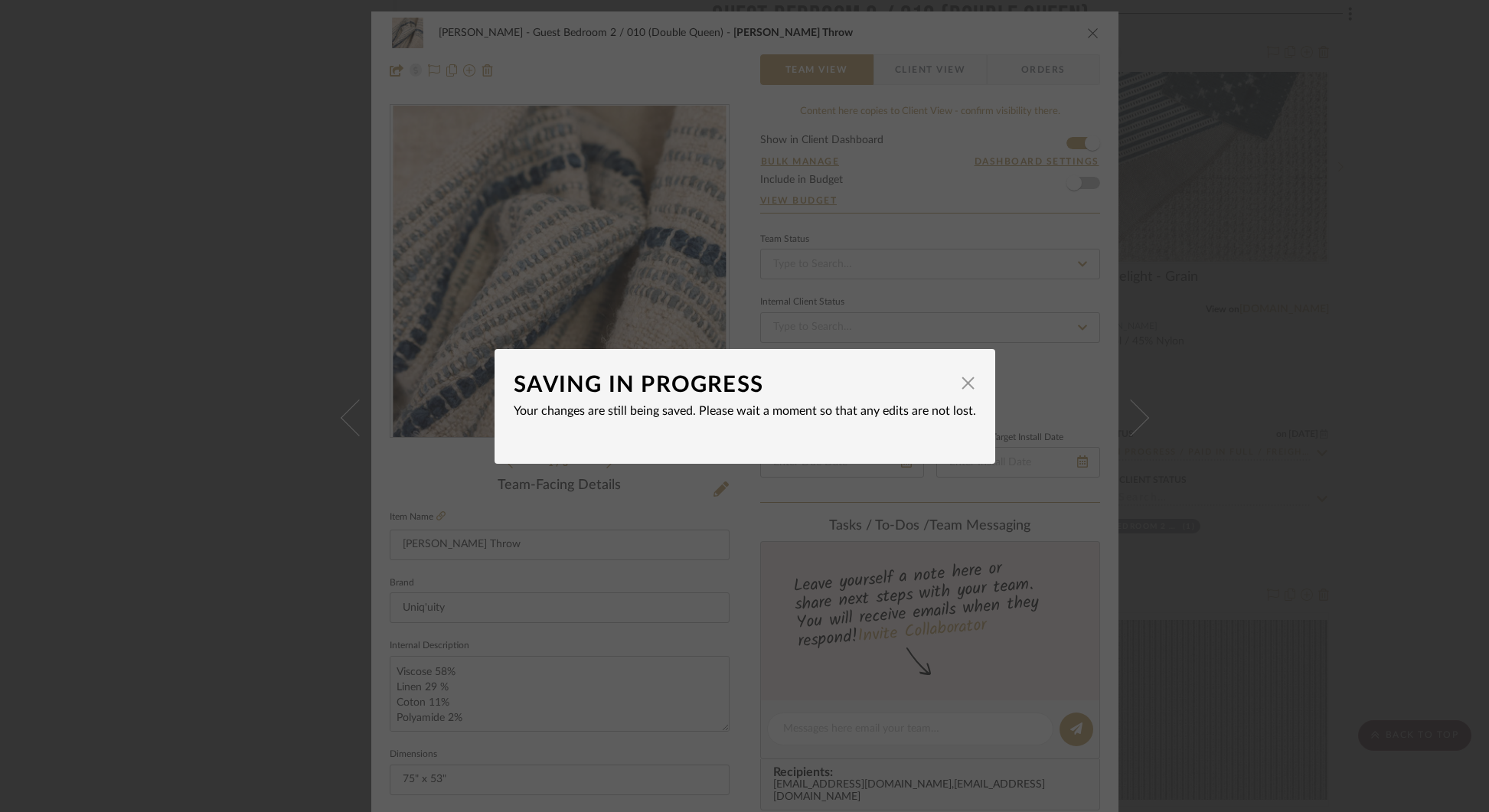
click at [719, 490] on div "SAVING IN PROGRESS × Your changes are still being saved. Please wait a moment s…" at bounding box center [744, 406] width 1489 height 812
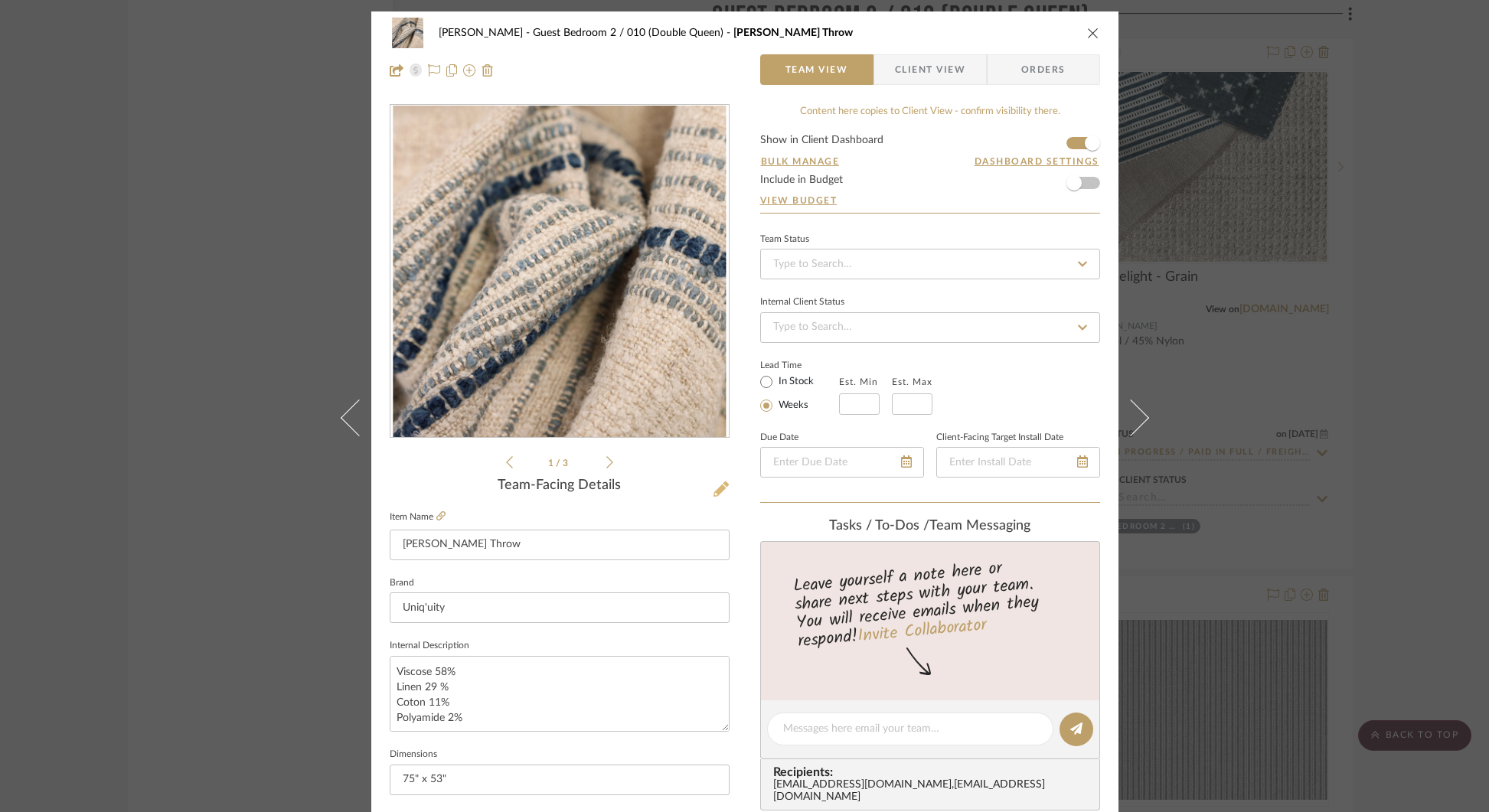
click at [714, 486] on icon at bounding box center [721, 489] width 15 height 15
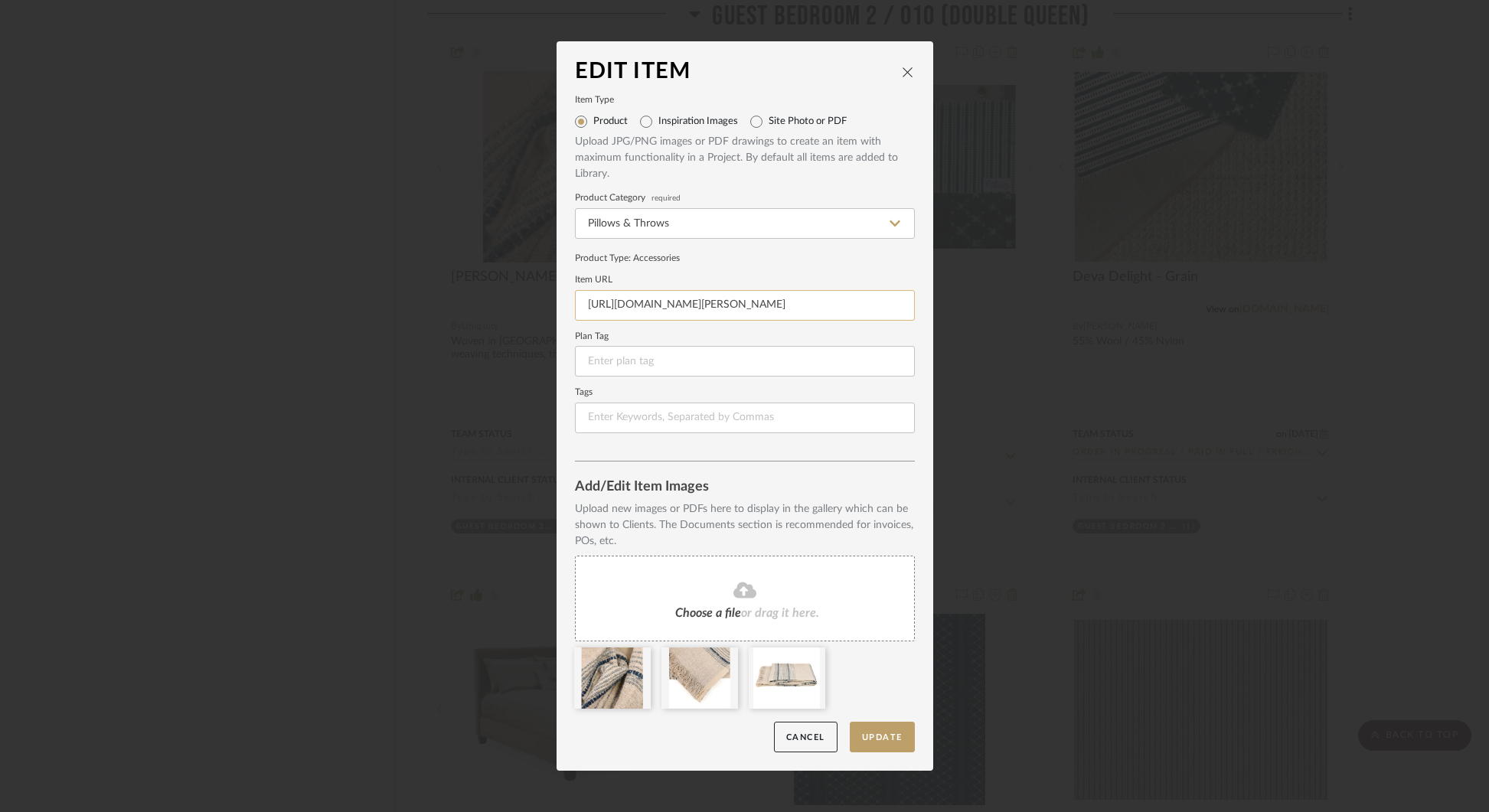
click at [690, 310] on input "[URL][DOMAIN_NAME][PERSON_NAME]" at bounding box center [744, 305] width 340 height 31
paste input "3743021441121&utm_source=stylerow_lead&utm_medium=stylerow_outbound_link&utm_ca…"
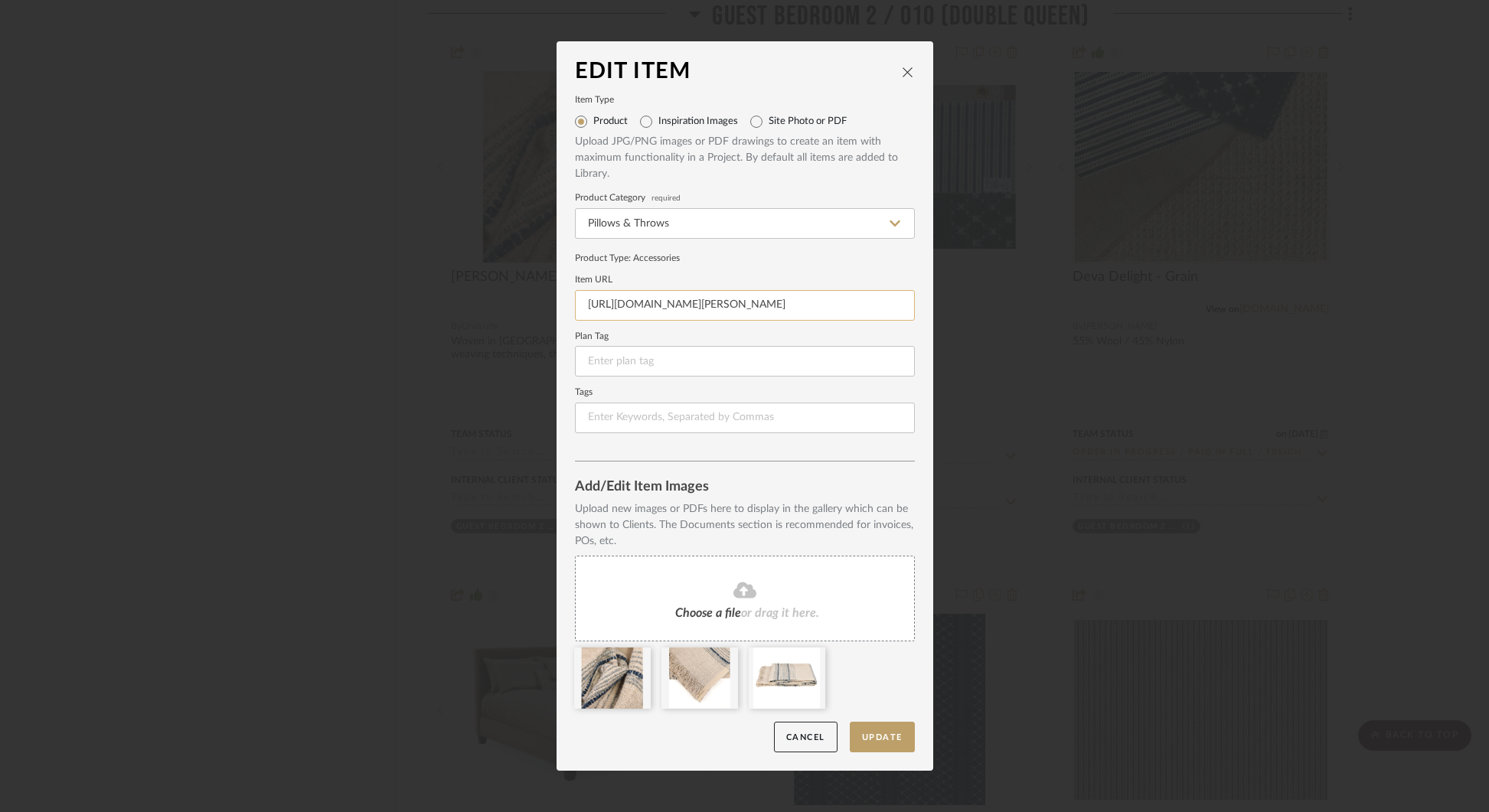
click at [662, 299] on input "[URL][DOMAIN_NAME][PERSON_NAME]" at bounding box center [744, 305] width 340 height 31
paste input "_pos=2&_psq=davi&_ss=e&_v=1.0&variant=33743021441121"
type input "[URL][DOMAIN_NAME][PERSON_NAME]"
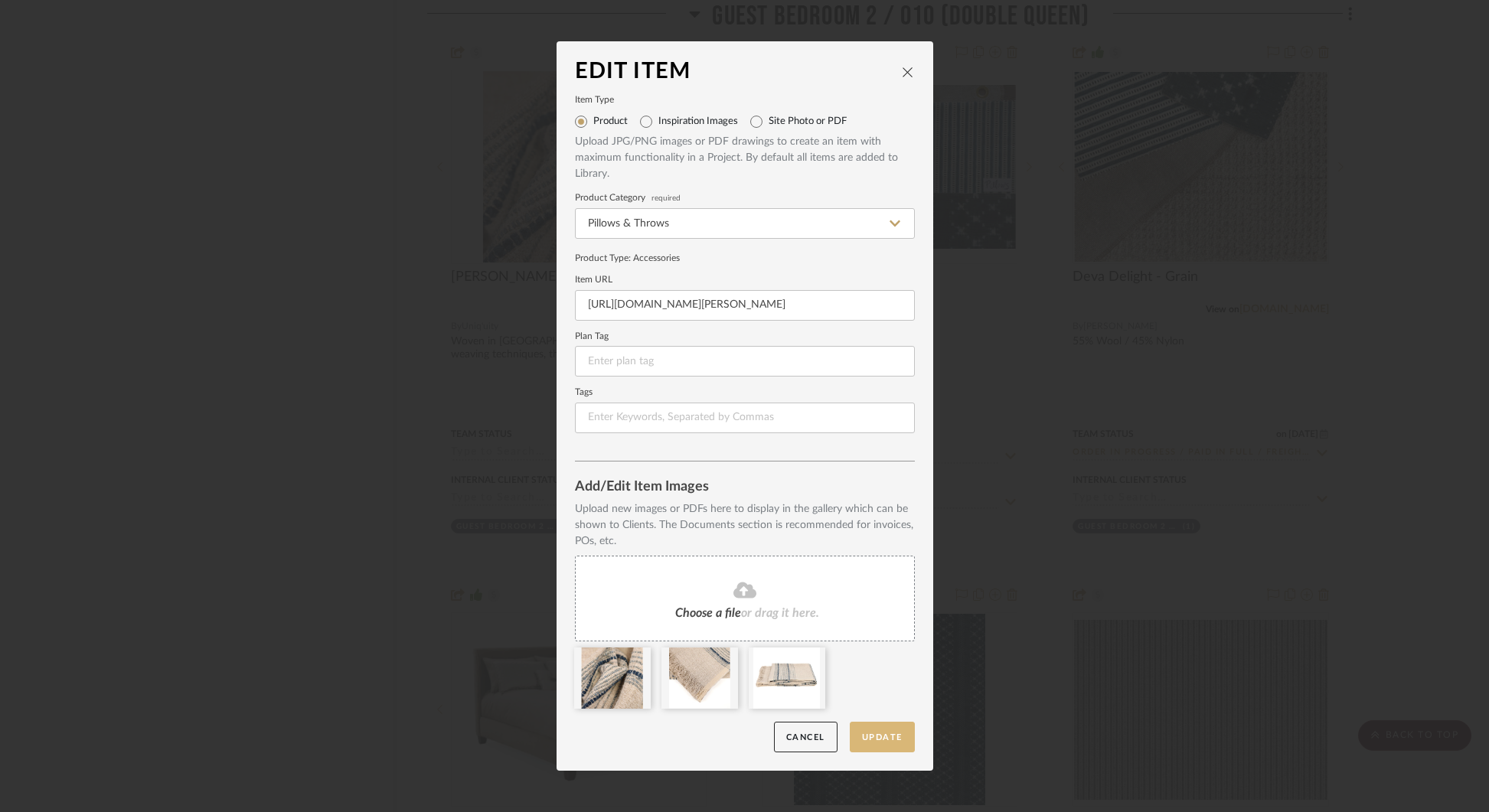
click at [892, 737] on button "Update" at bounding box center [882, 737] width 65 height 32
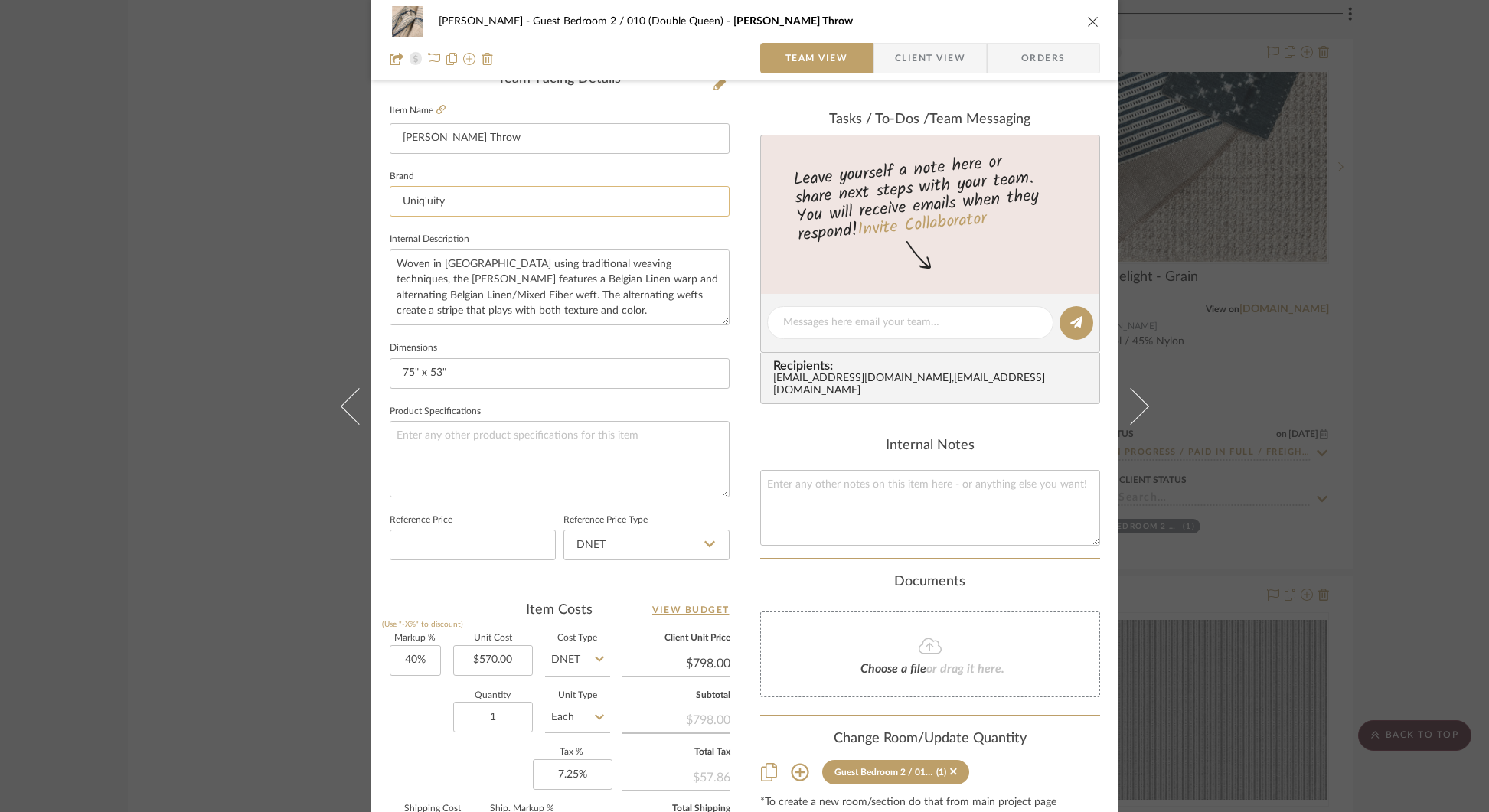
scroll to position [407, 0]
click at [485, 662] on input "570.00" at bounding box center [493, 660] width 80 height 31
type input "$405.00"
click at [492, 710] on input "1" at bounding box center [493, 716] width 80 height 31
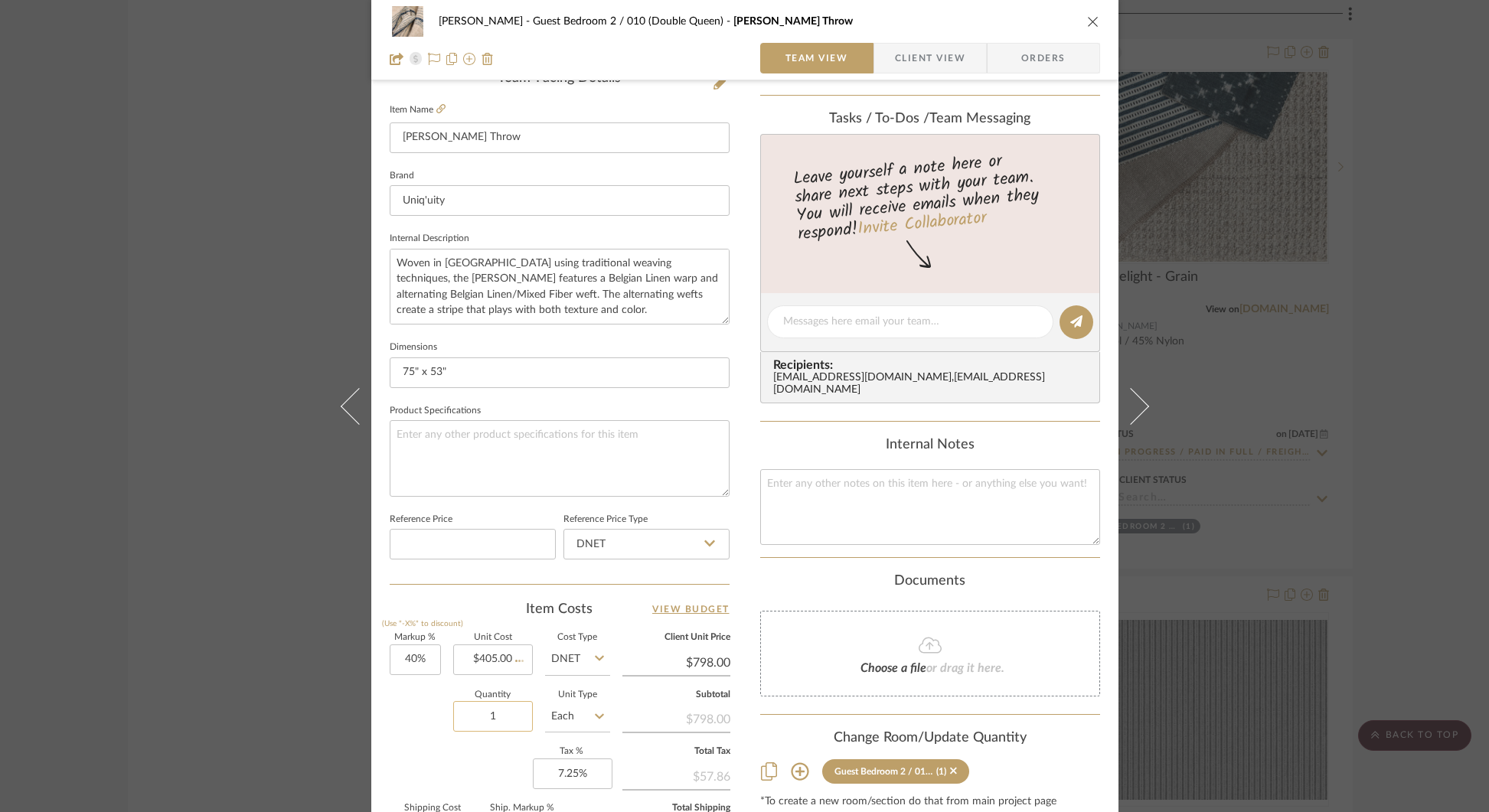
type input "$567.00"
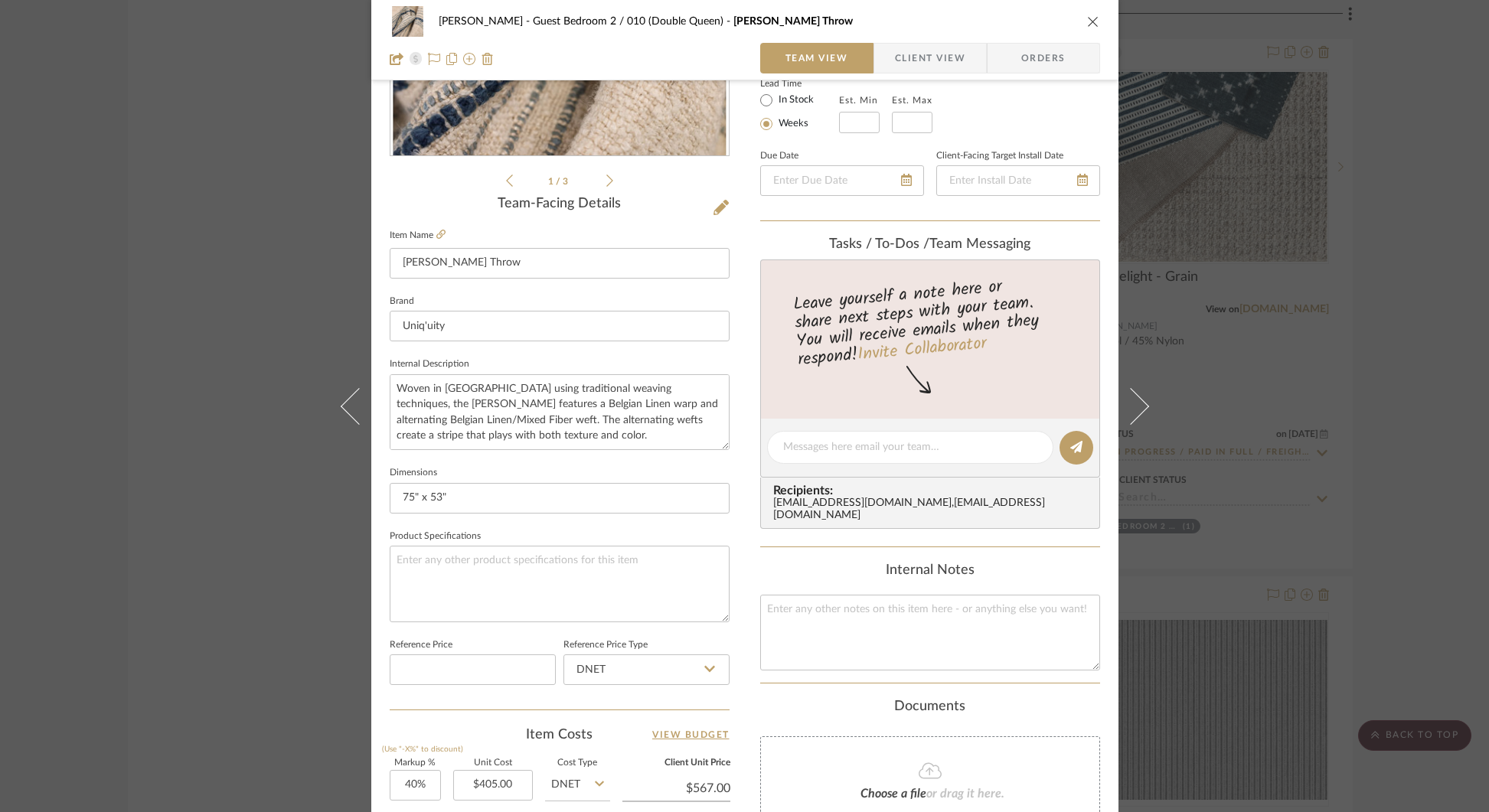
scroll to position [0, 0]
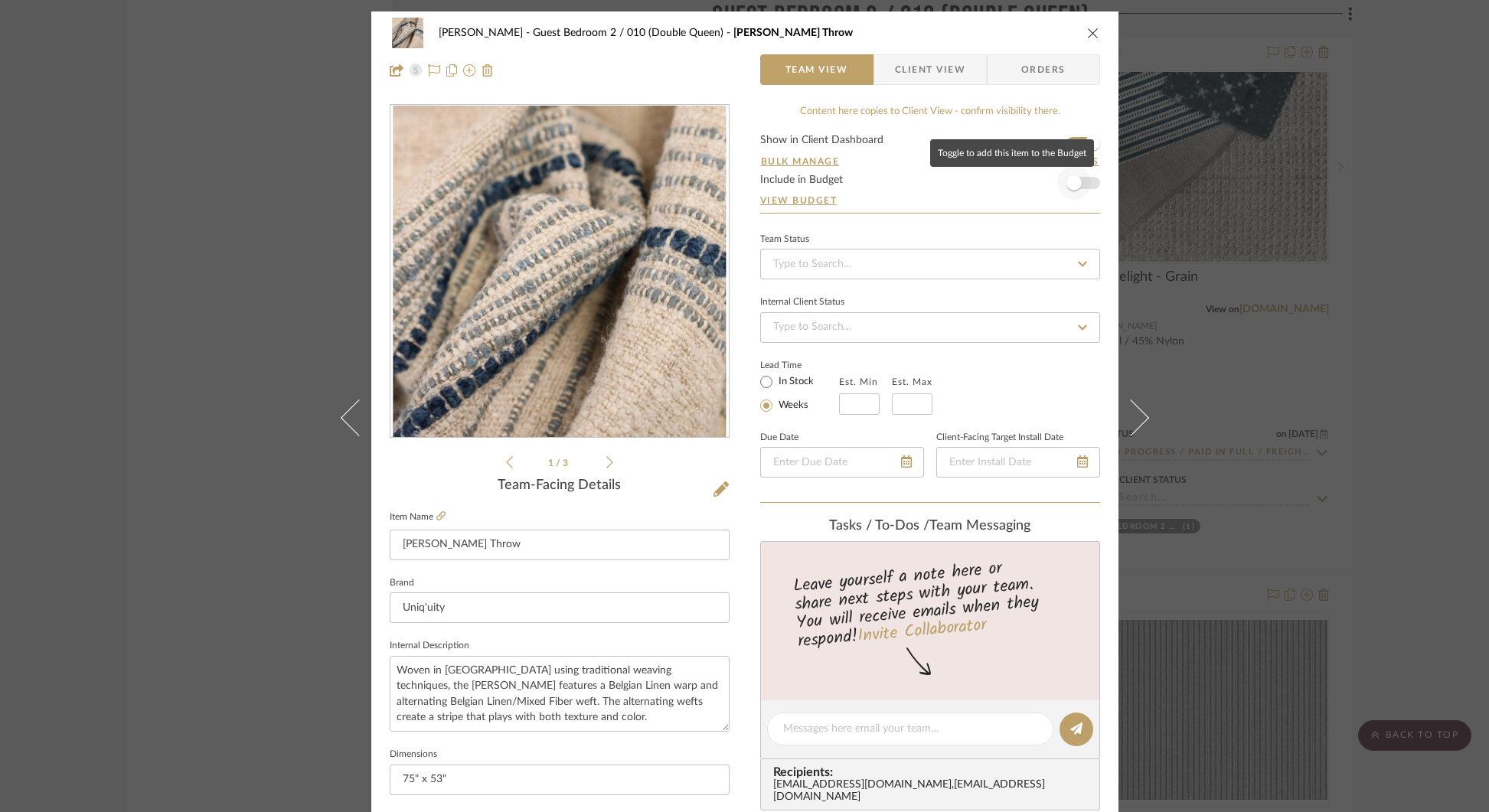
type input "2"
click at [1076, 181] on span "button" at bounding box center [1073, 182] width 34 height 33
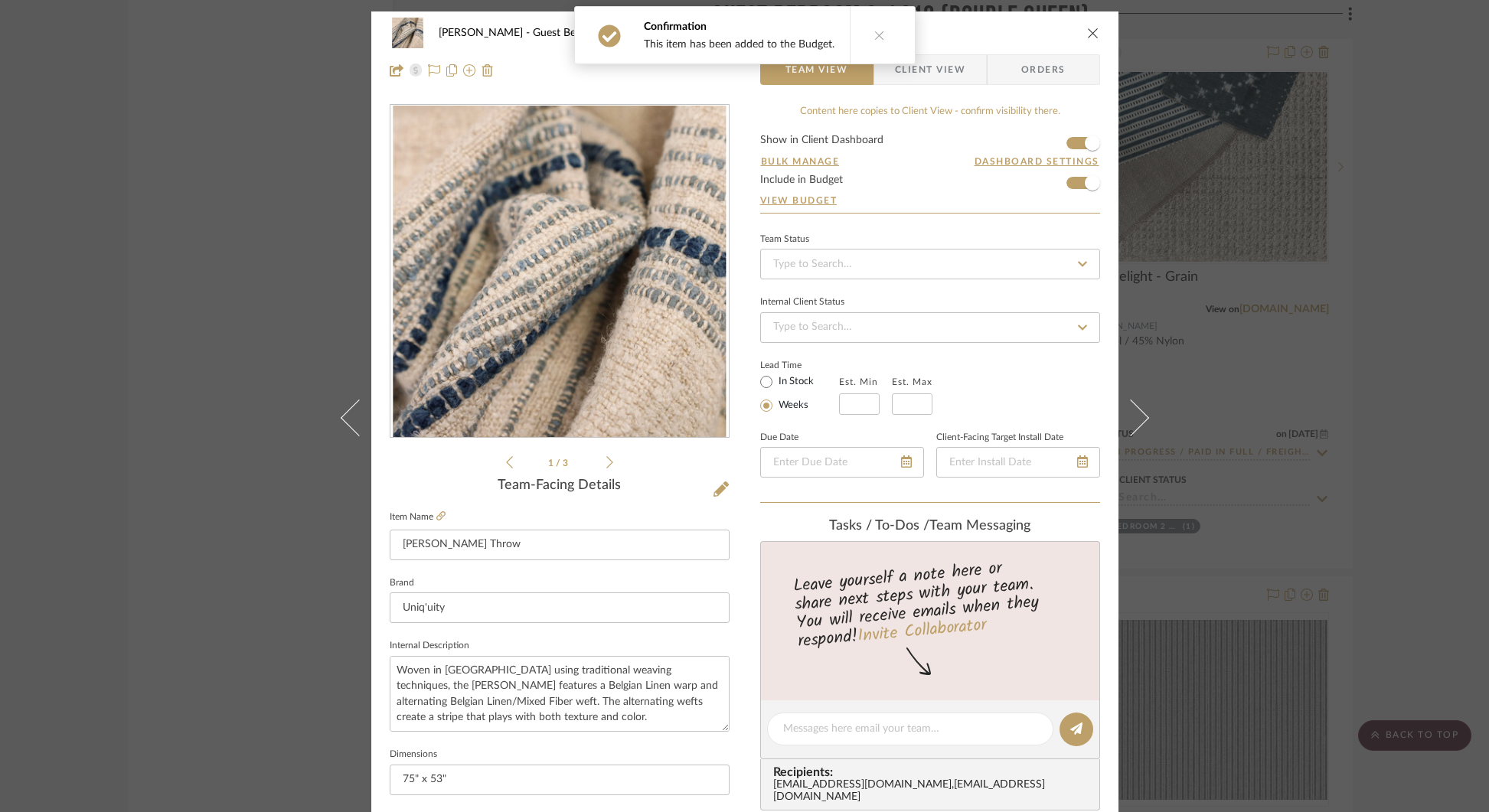
click at [1243, 165] on div "[PERSON_NAME] Guest Bedroom 2 / 010 (Double Queen) [PERSON_NAME] Throw Team Vie…" at bounding box center [744, 406] width 1489 height 812
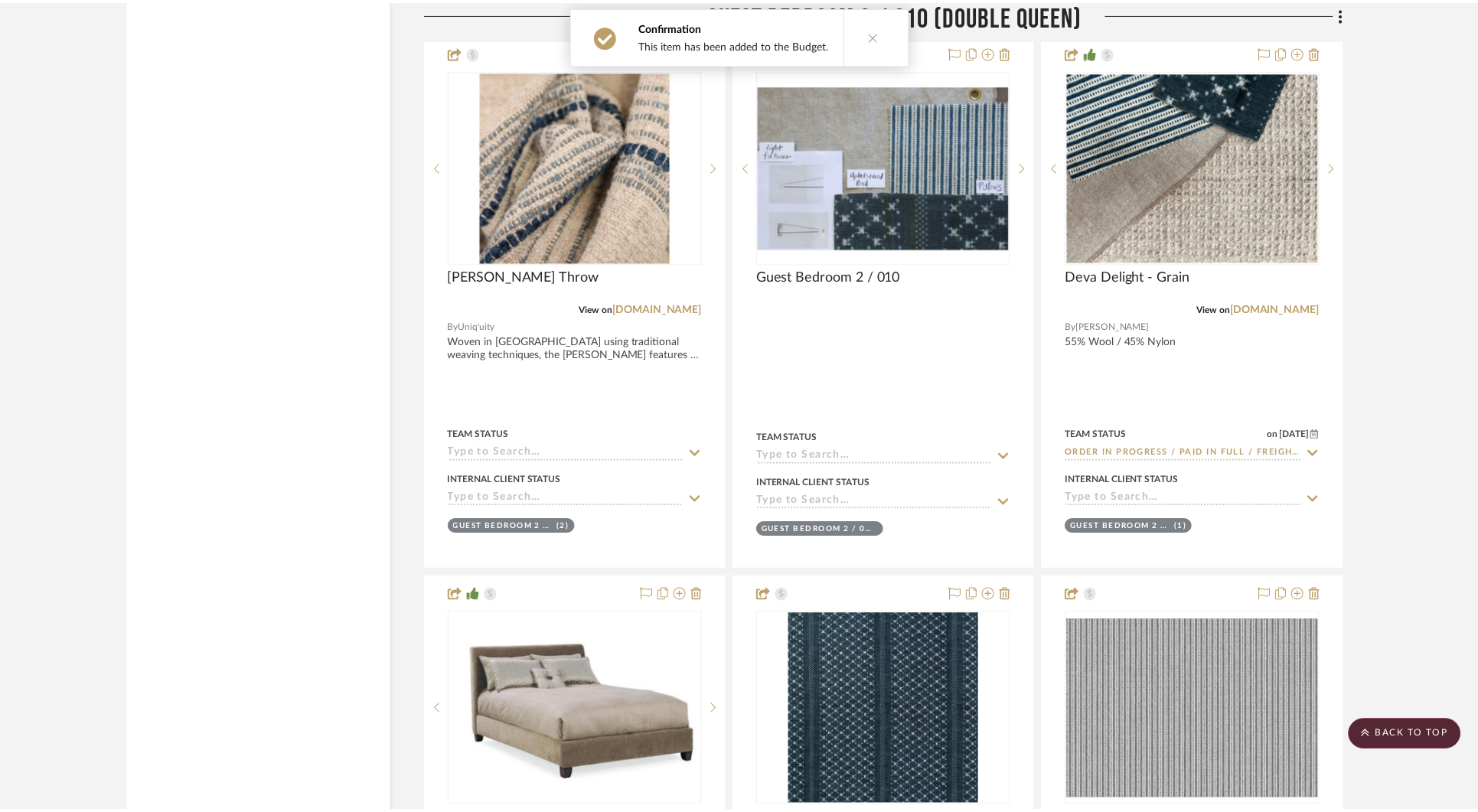
scroll to position [25771, 0]
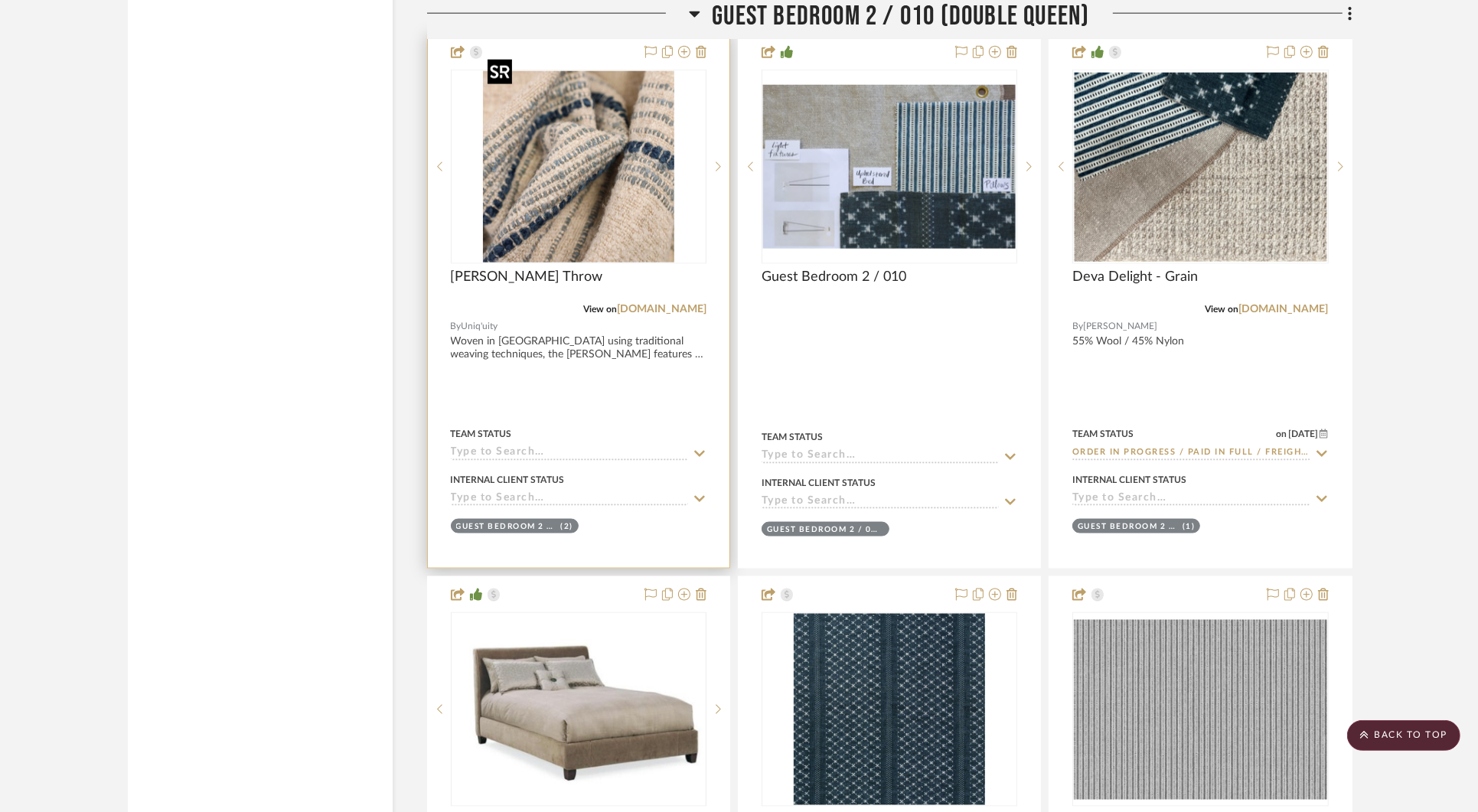
click at [601, 130] on img "0" at bounding box center [579, 167] width 194 height 191
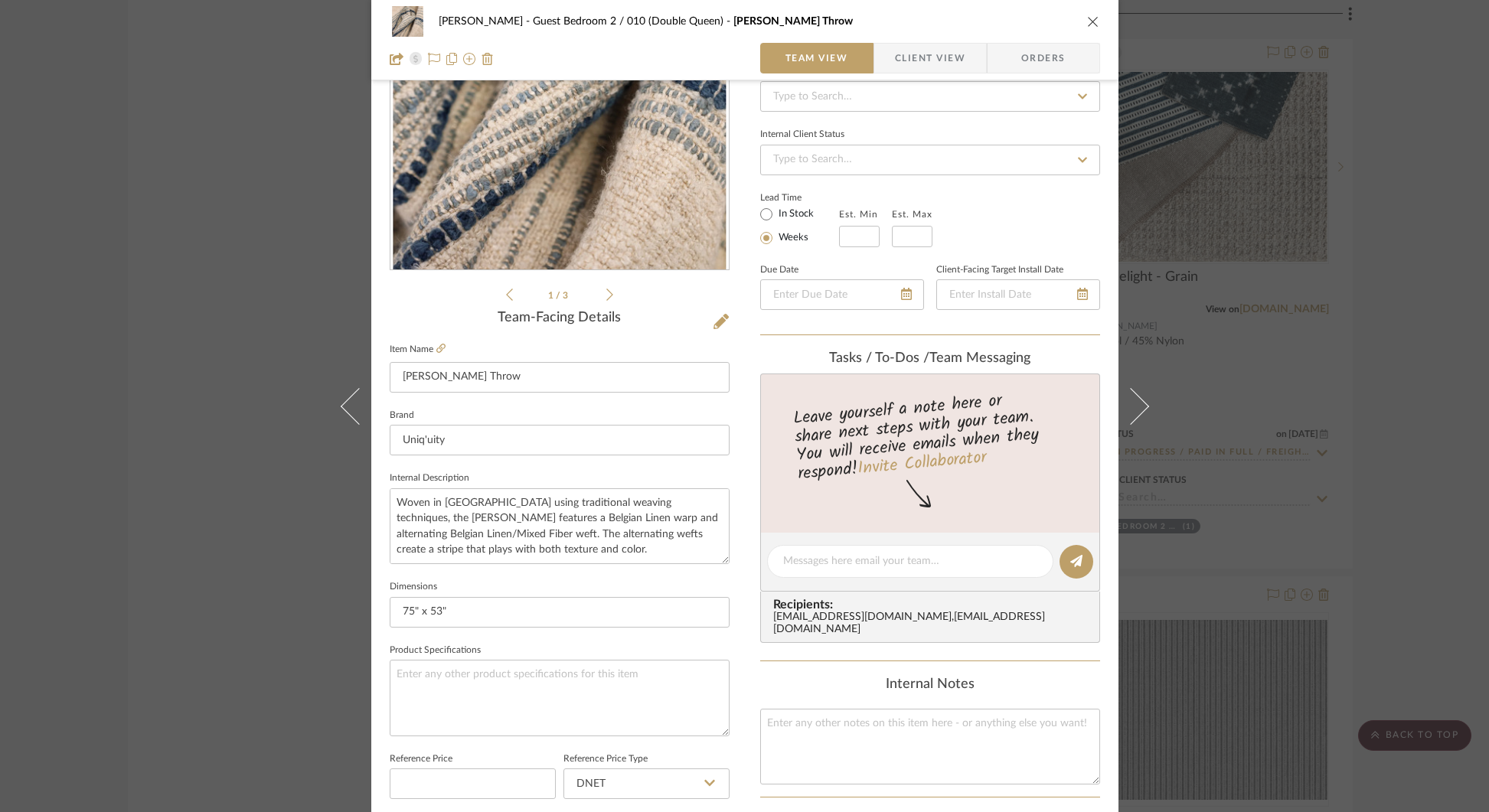
scroll to position [0, 0]
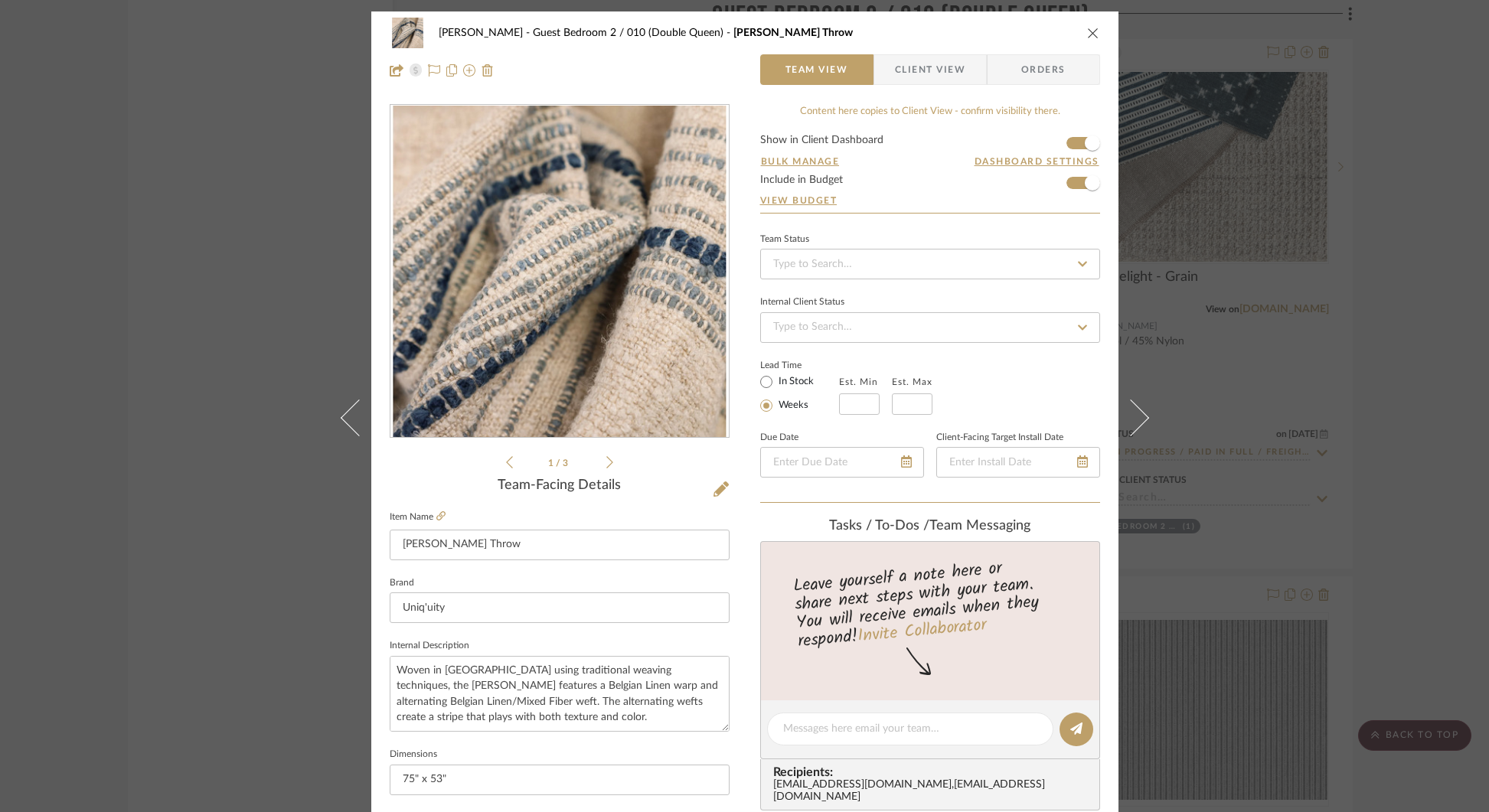
click at [1302, 226] on div "[PERSON_NAME] Guest Bedroom 2 / 010 (Double Queen) [PERSON_NAME] Throw Team Vie…" at bounding box center [744, 406] width 1489 height 812
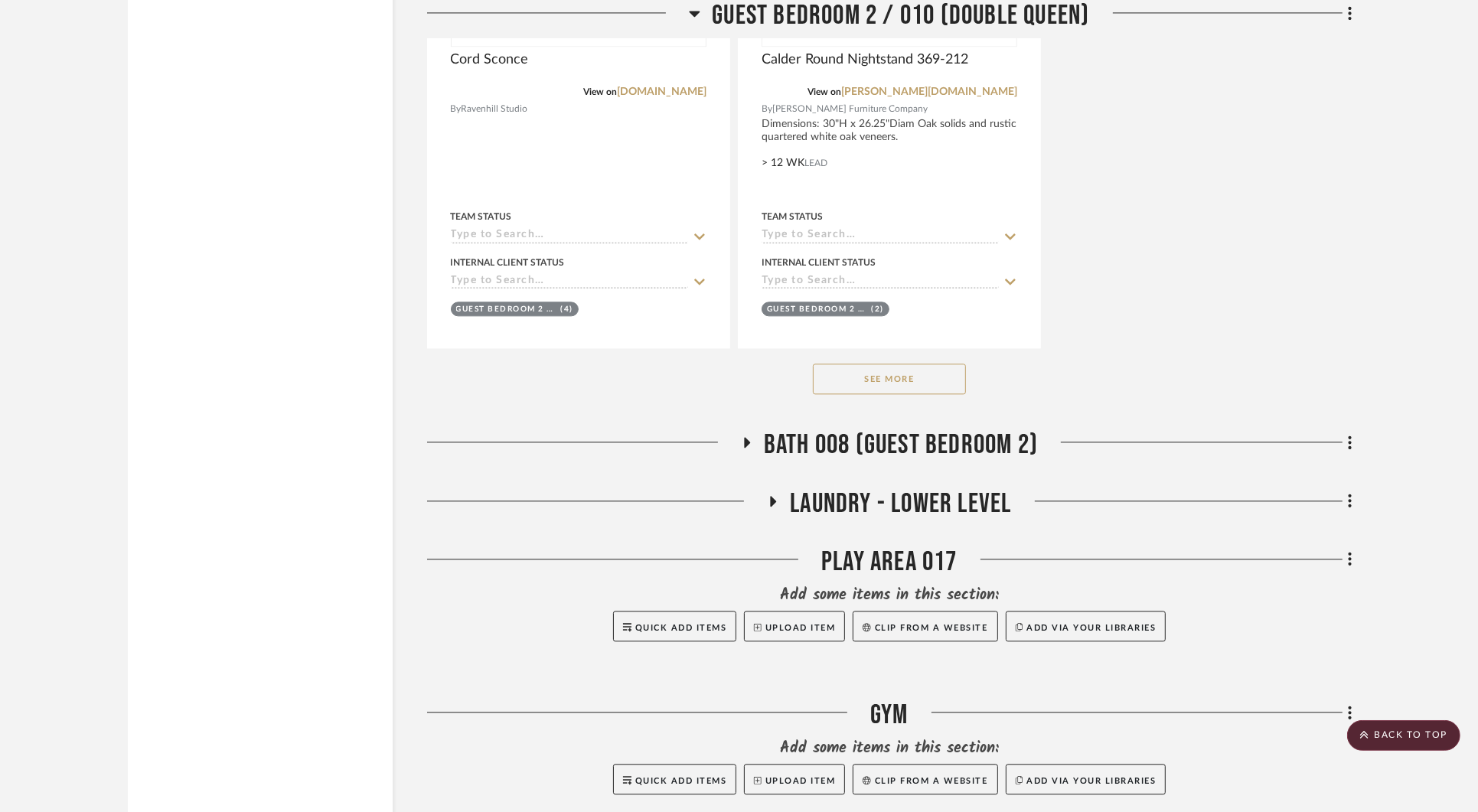
scroll to position [27116, 0]
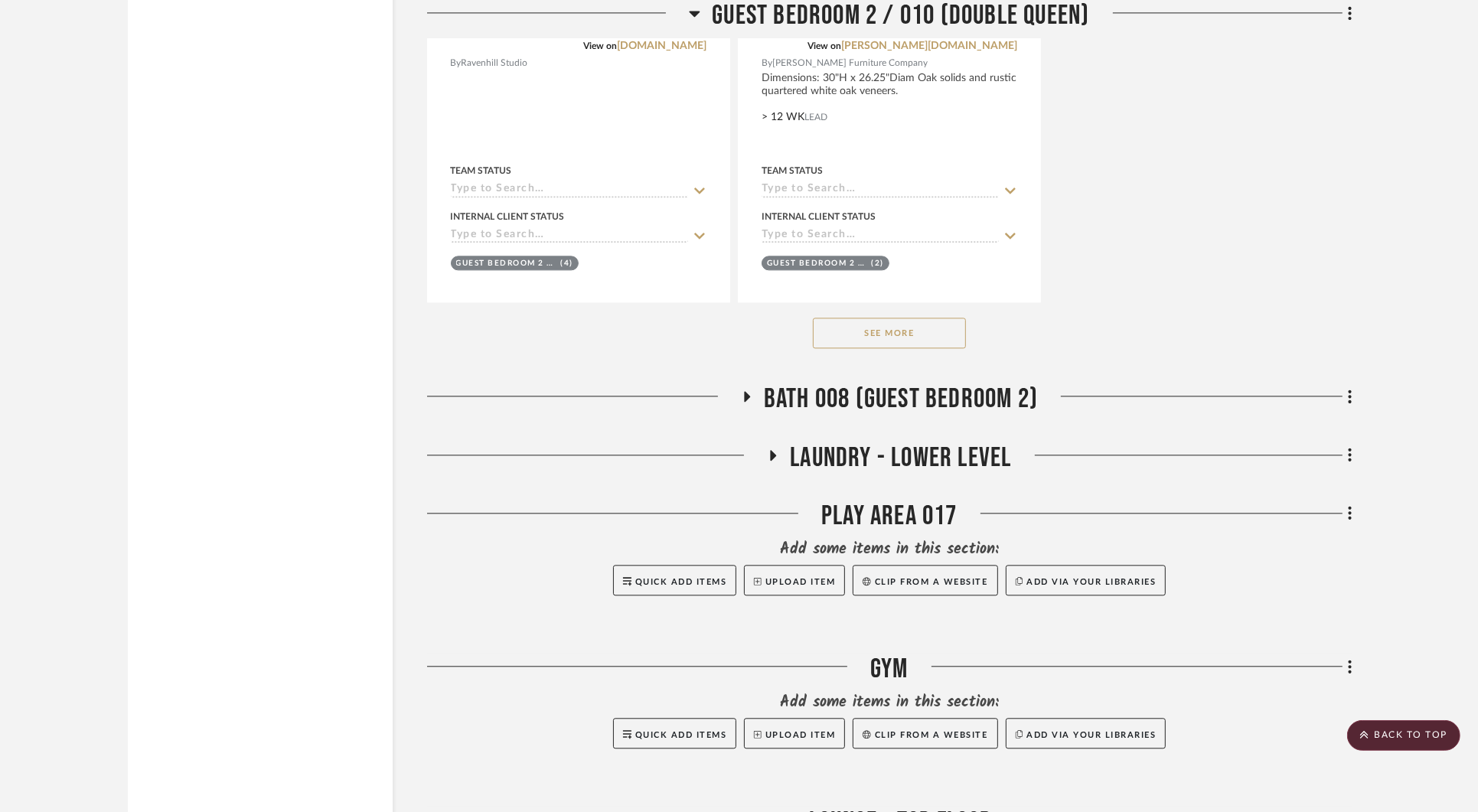
click at [748, 391] on icon at bounding box center [746, 396] width 18 height 12
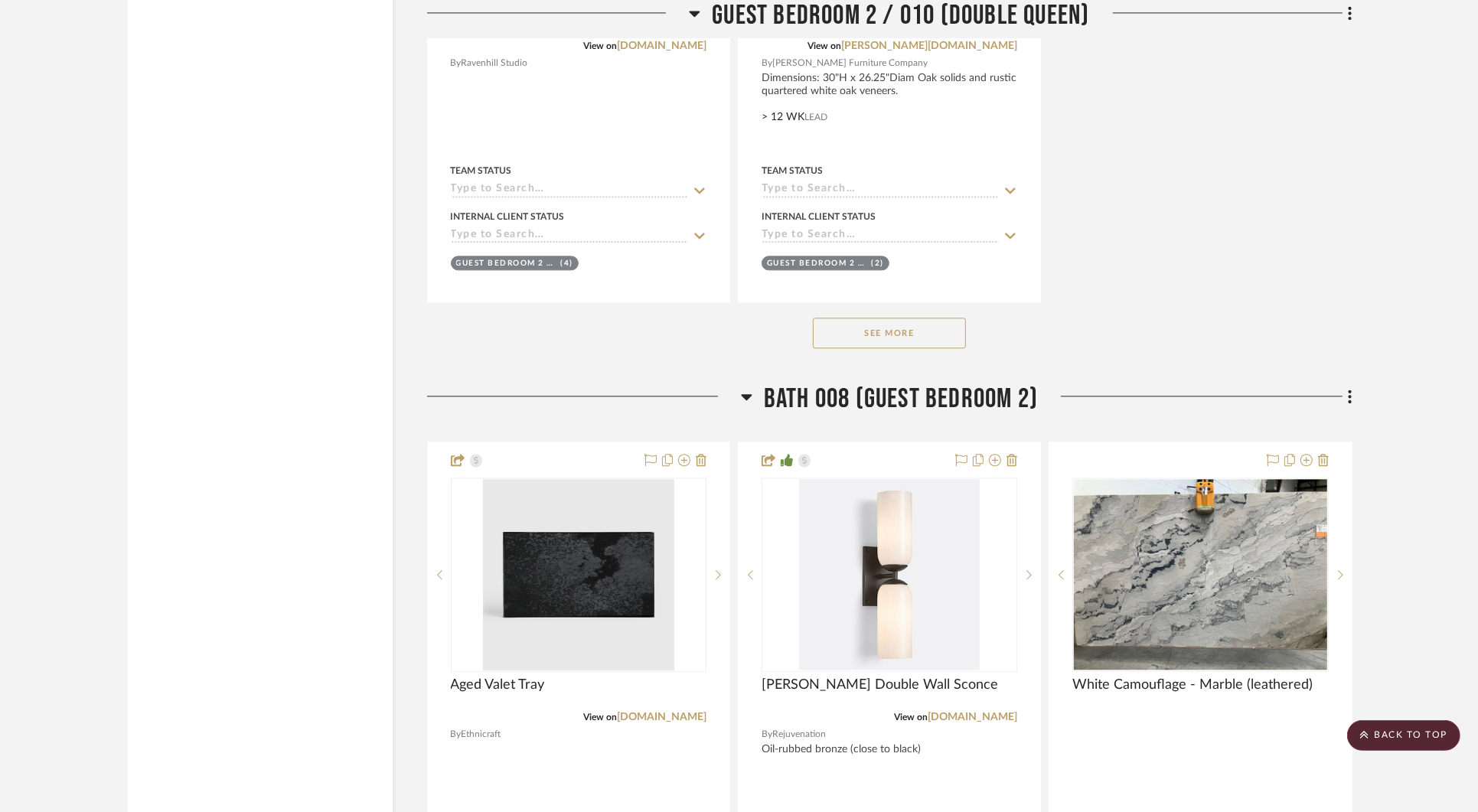
click at [750, 387] on icon at bounding box center [746, 396] width 12 height 18
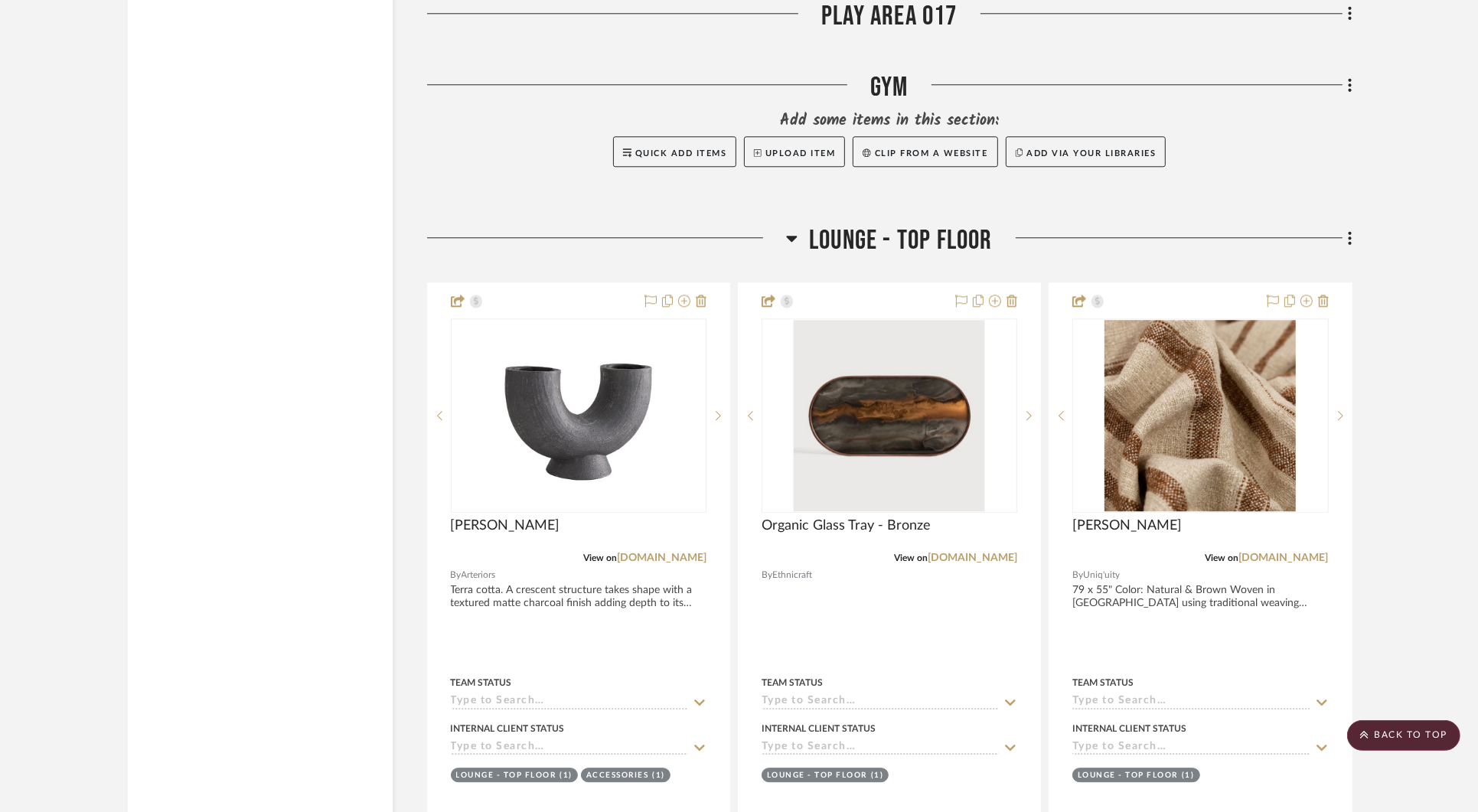
scroll to position [27717, 0]
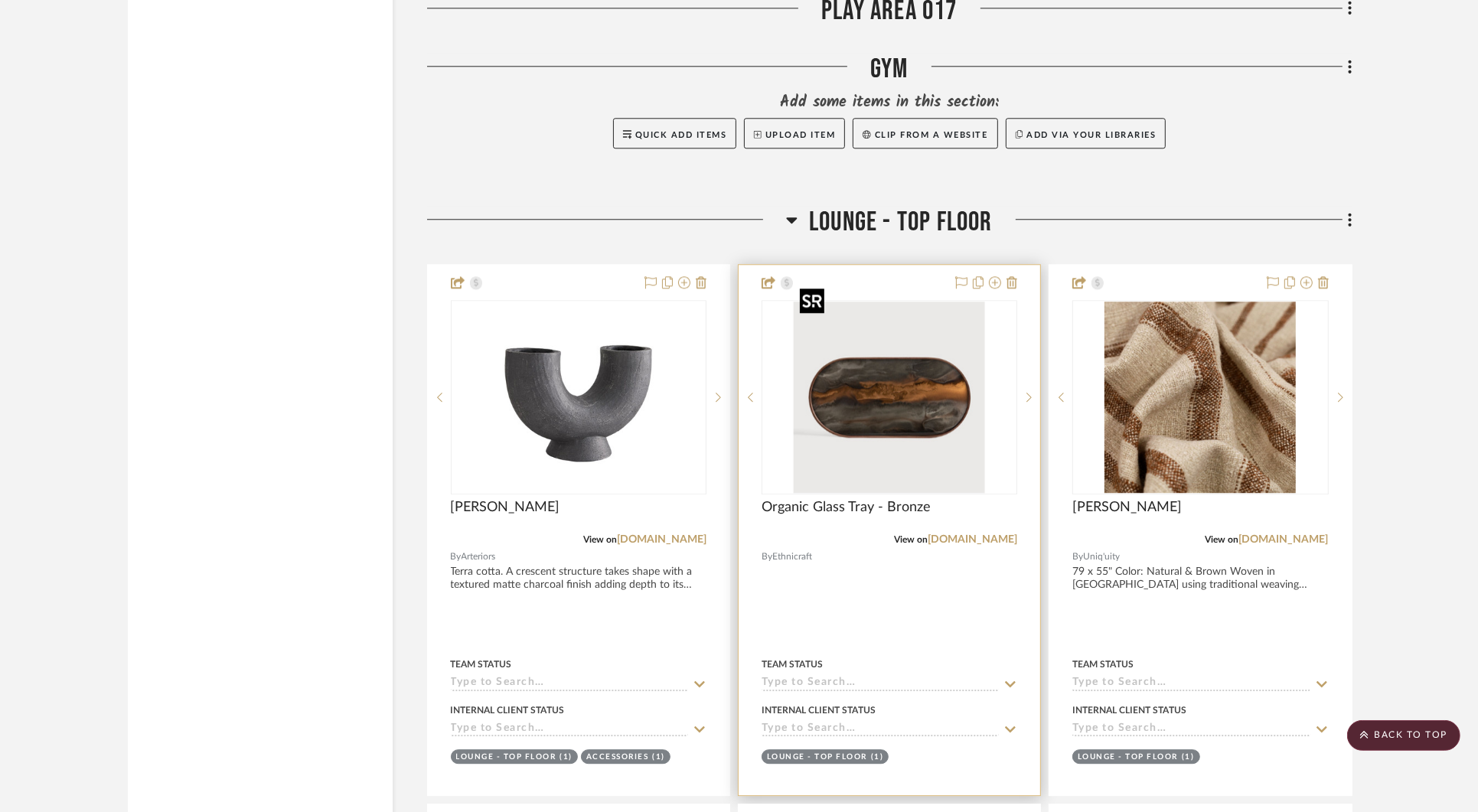
click at [857, 401] on img "0" at bounding box center [889, 396] width 191 height 191
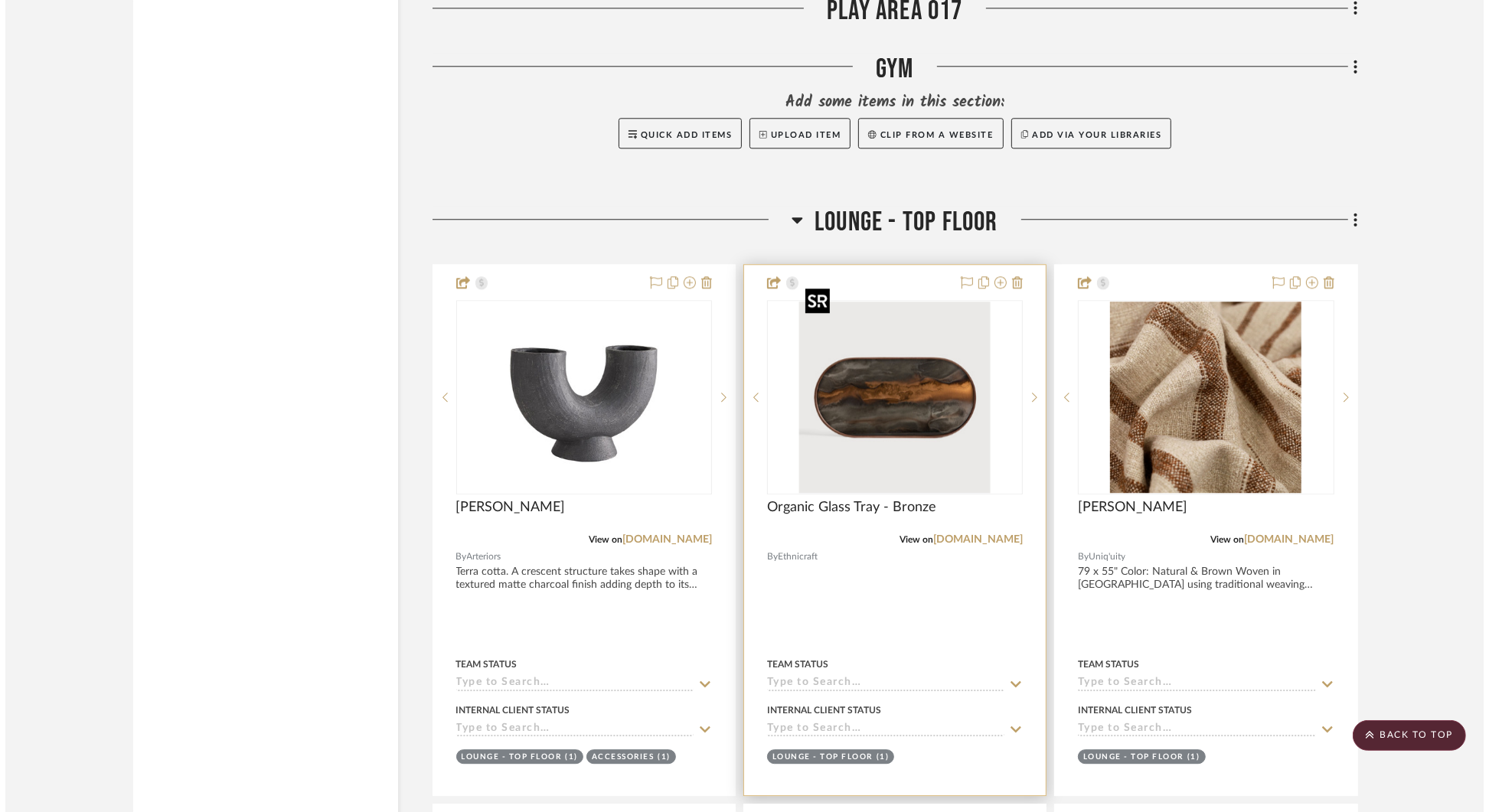
scroll to position [0, 0]
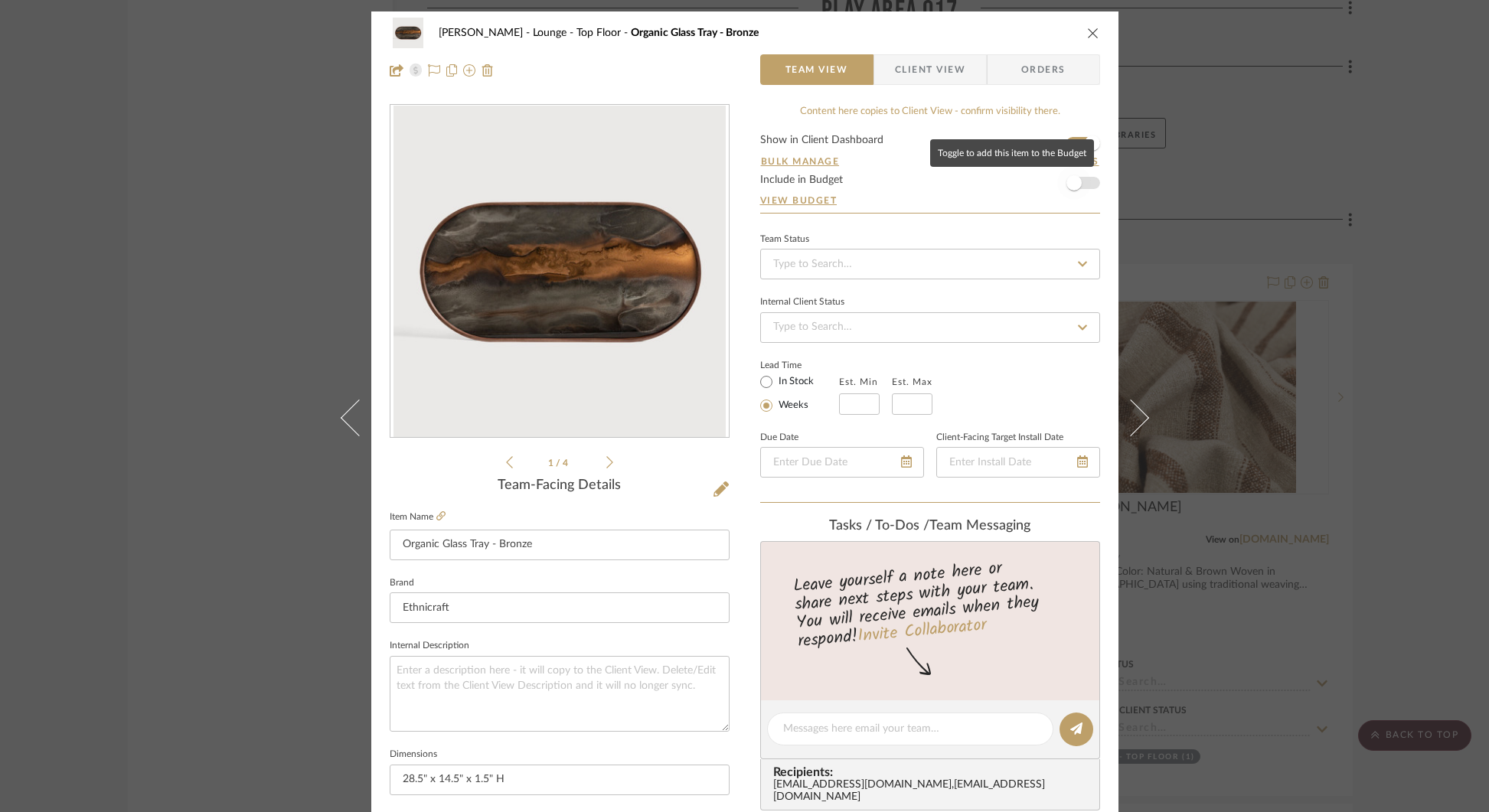
click at [1080, 183] on span "button" at bounding box center [1073, 182] width 34 height 33
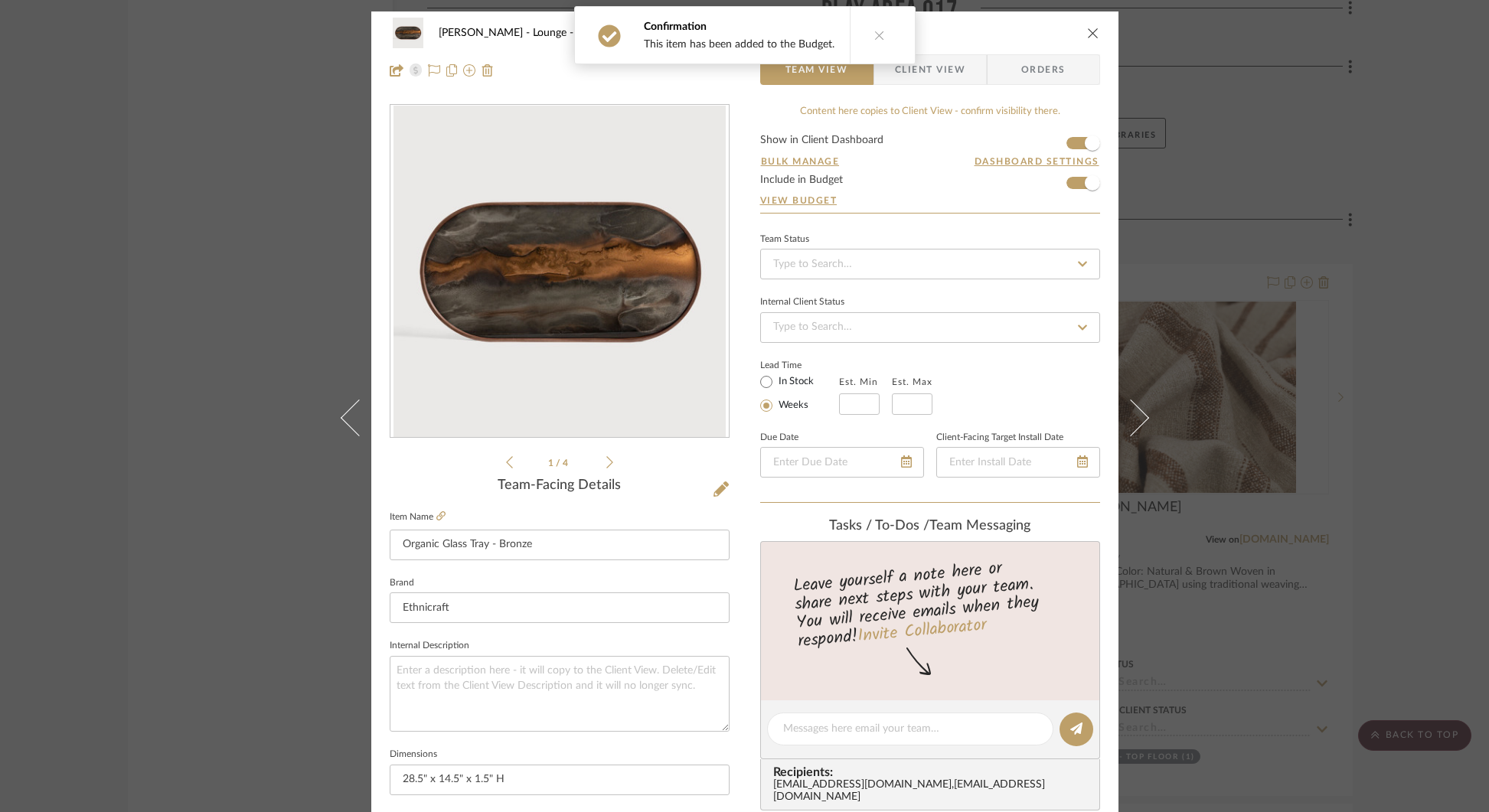
click at [1302, 140] on div "[PERSON_NAME] Lounge - Top Floor Organic Glass Tray - Bronze Team View Client V…" at bounding box center [744, 406] width 1489 height 812
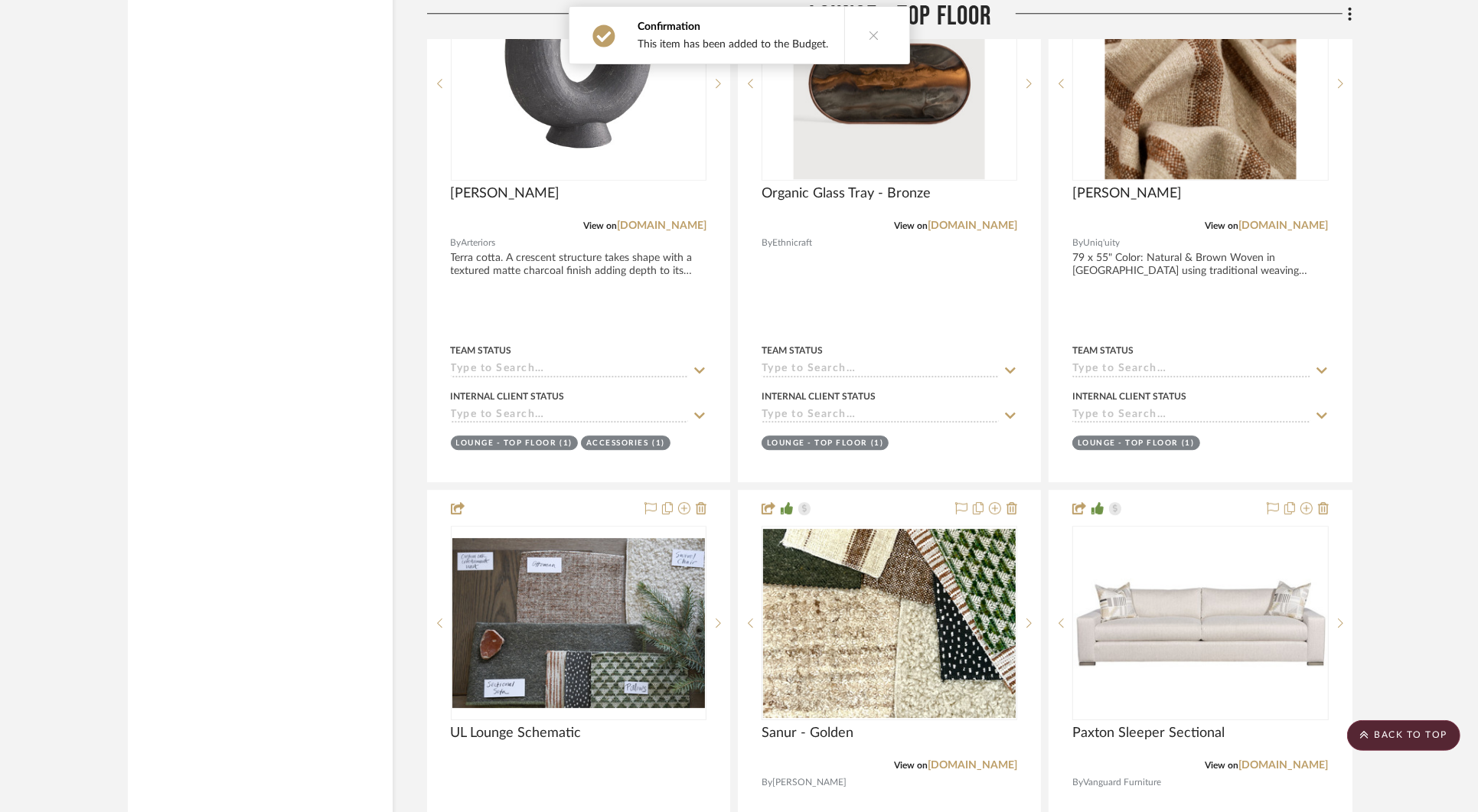
scroll to position [28034, 0]
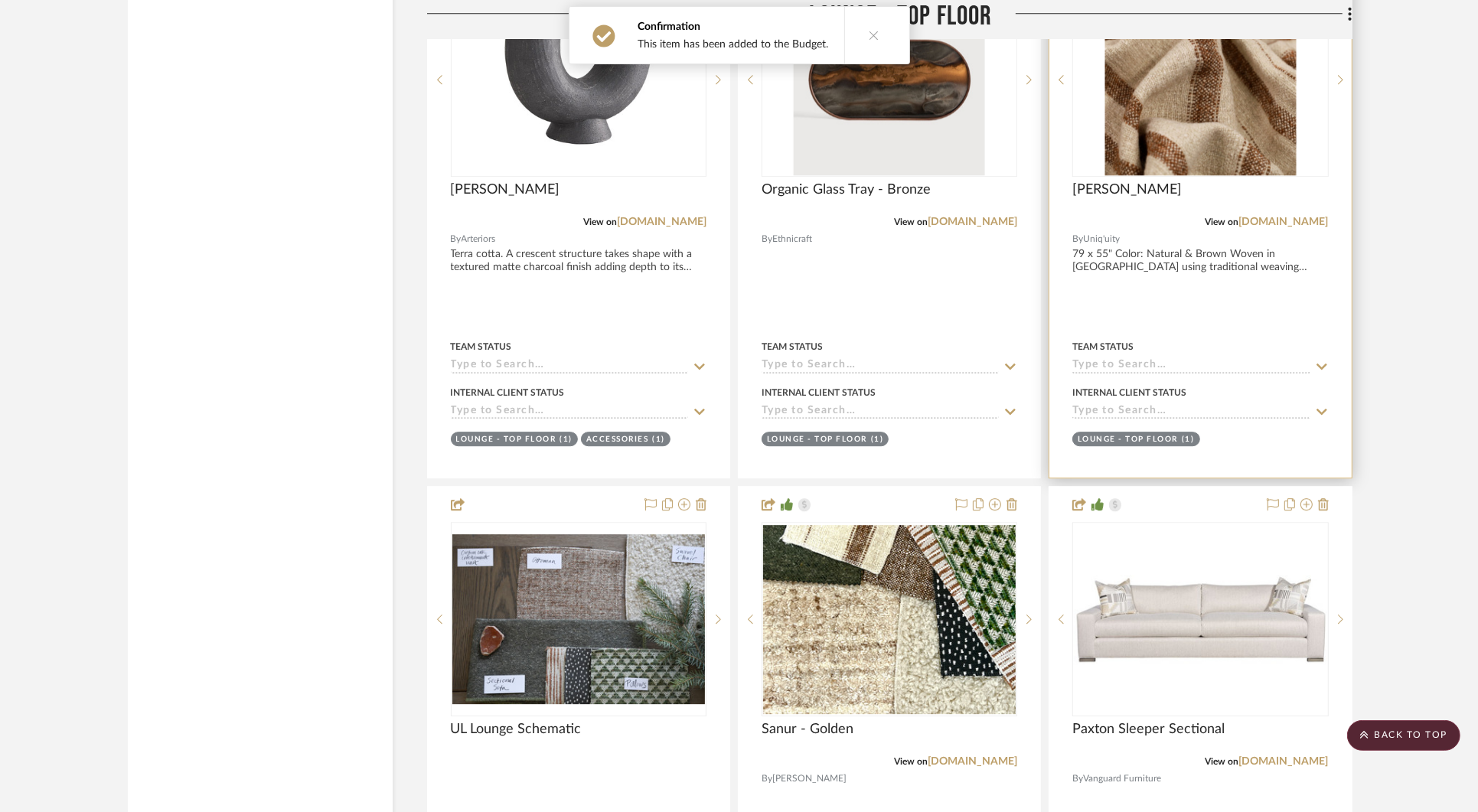
click at [1254, 130] on img "0" at bounding box center [1200, 79] width 191 height 191
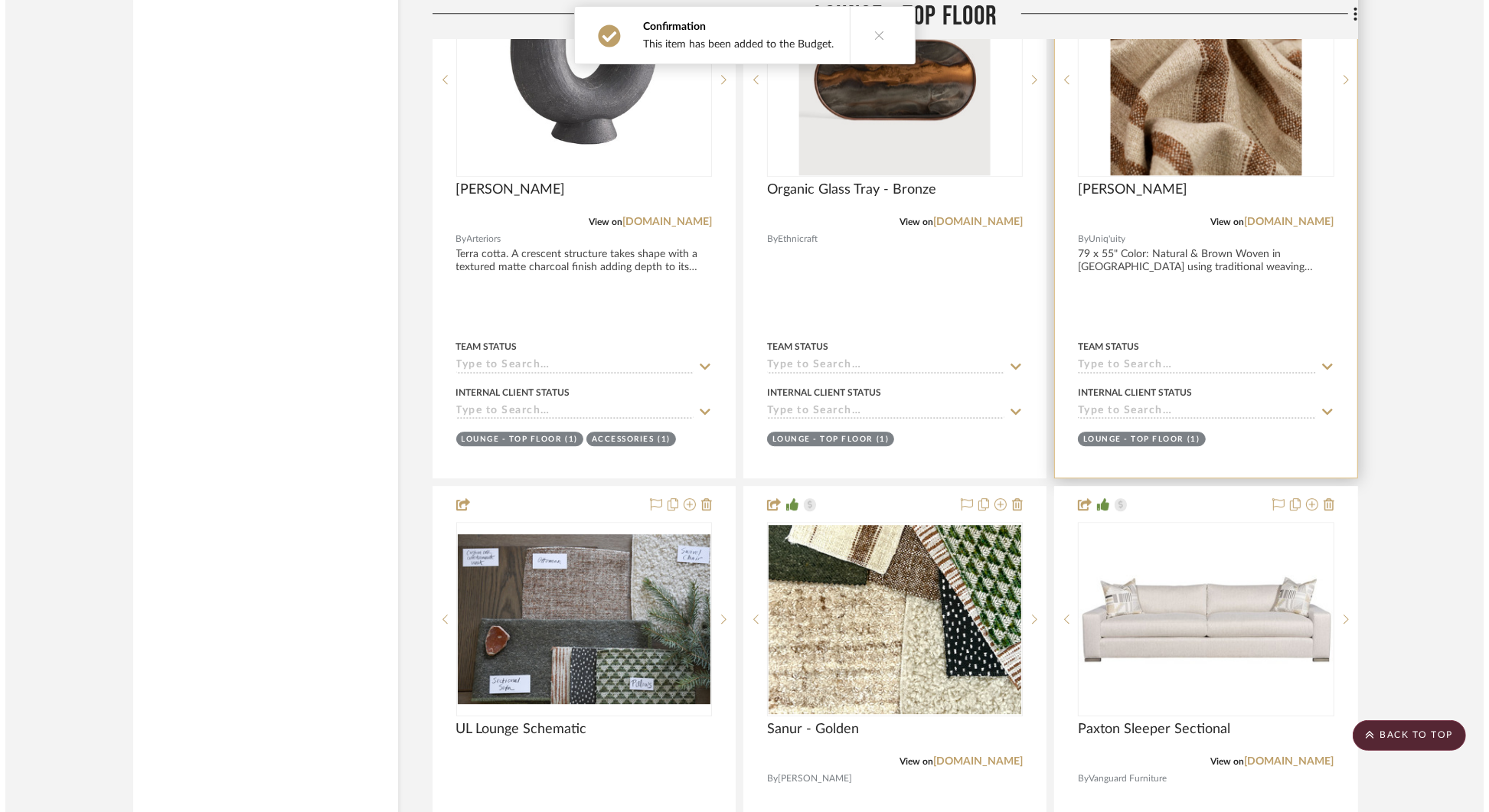
scroll to position [0, 0]
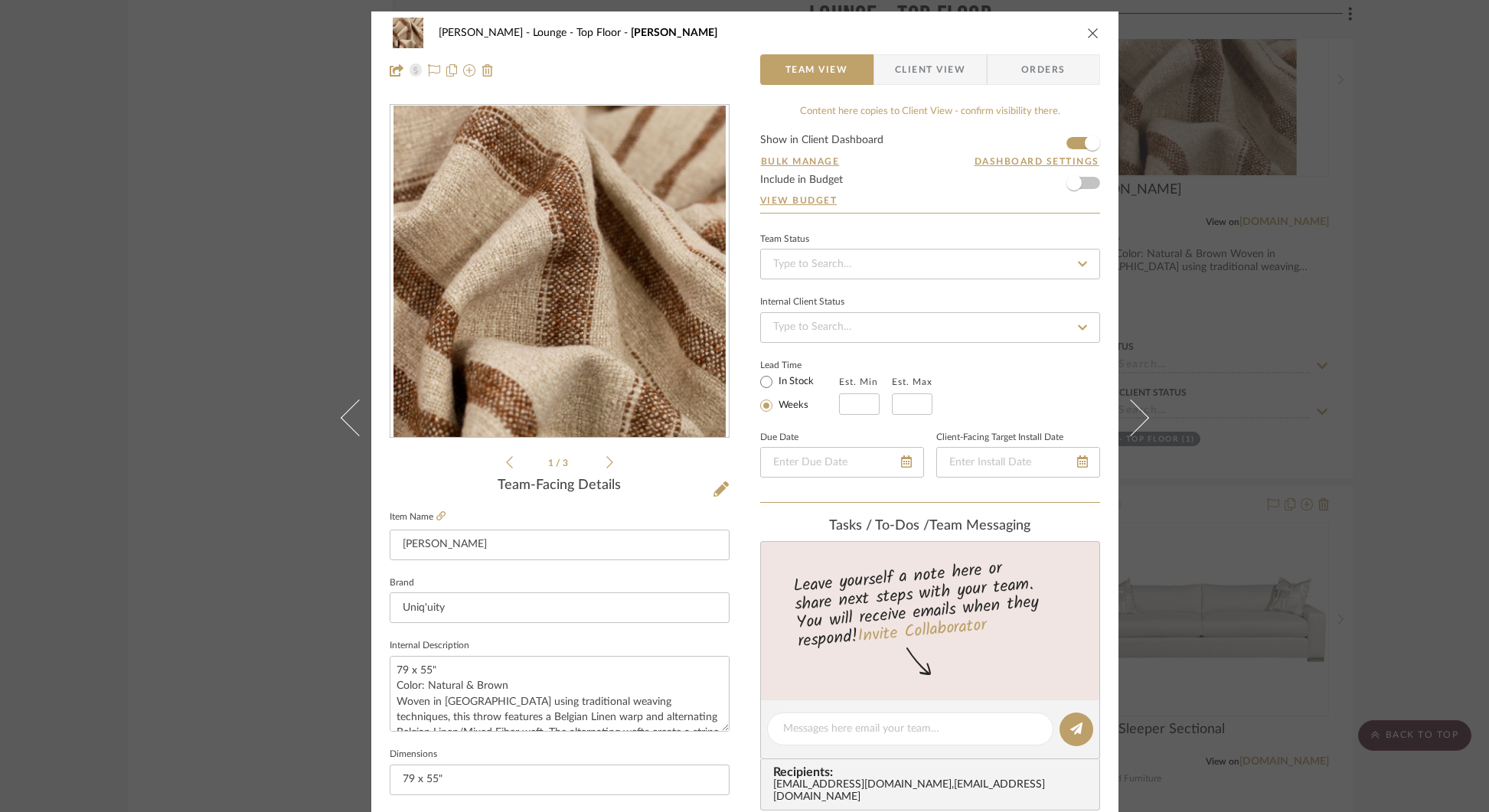
click at [1349, 161] on div "[PERSON_NAME] Lounge - Top Floor Nate Throw Team View Client View Orders 1 / 3 …" at bounding box center [744, 406] width 1489 height 812
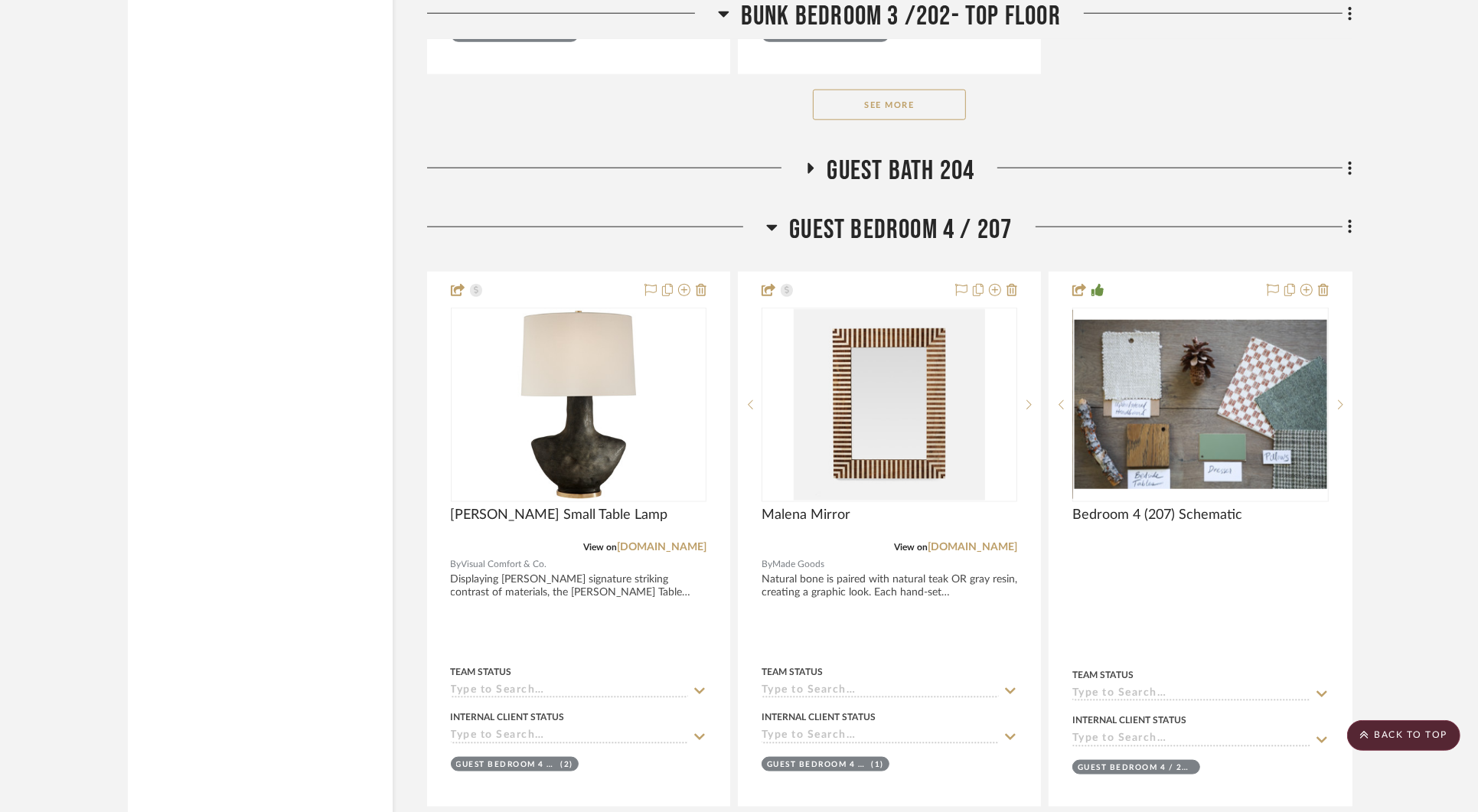
scroll to position [31214, 0]
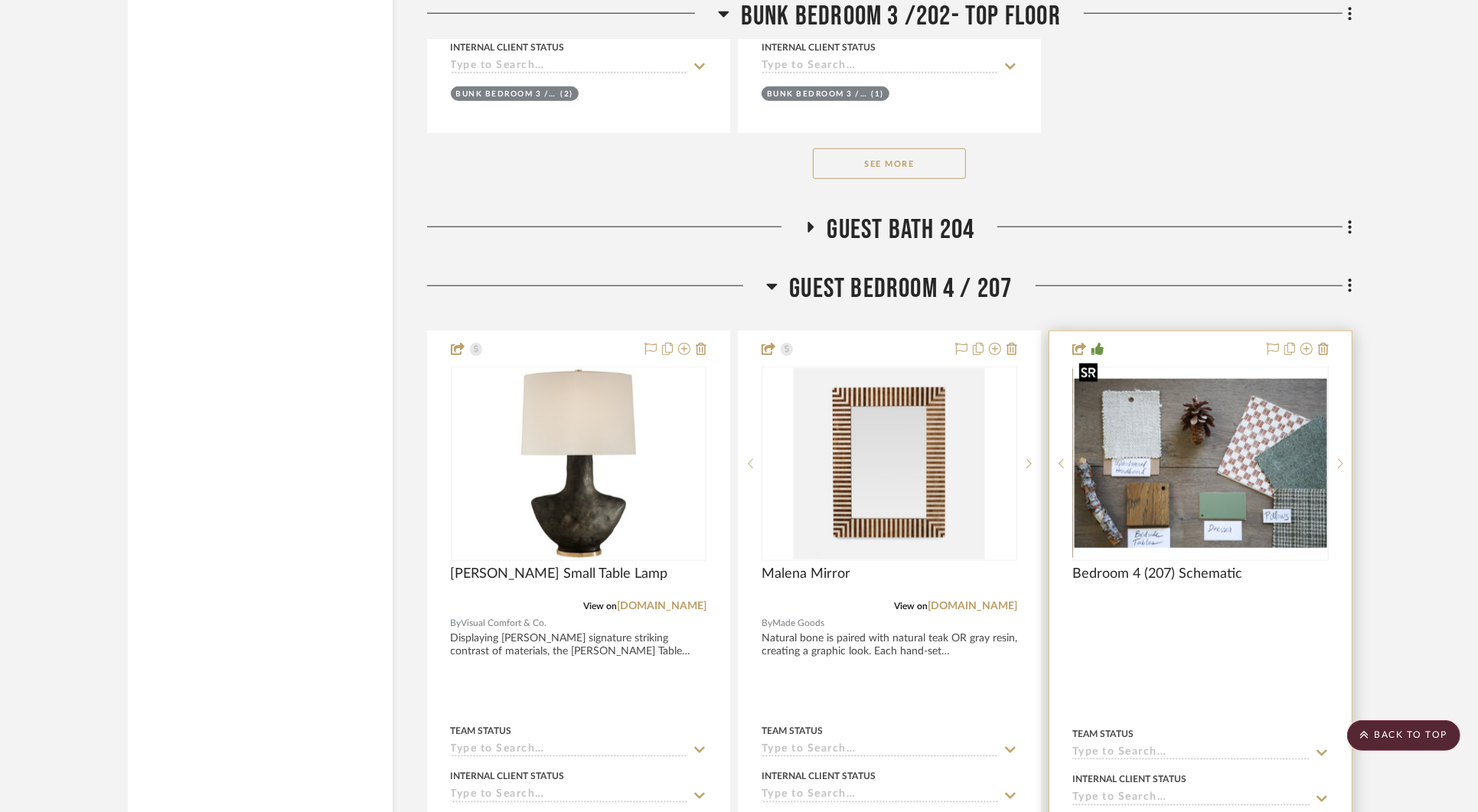
click at [1194, 448] on img "0" at bounding box center [1200, 463] width 253 height 169
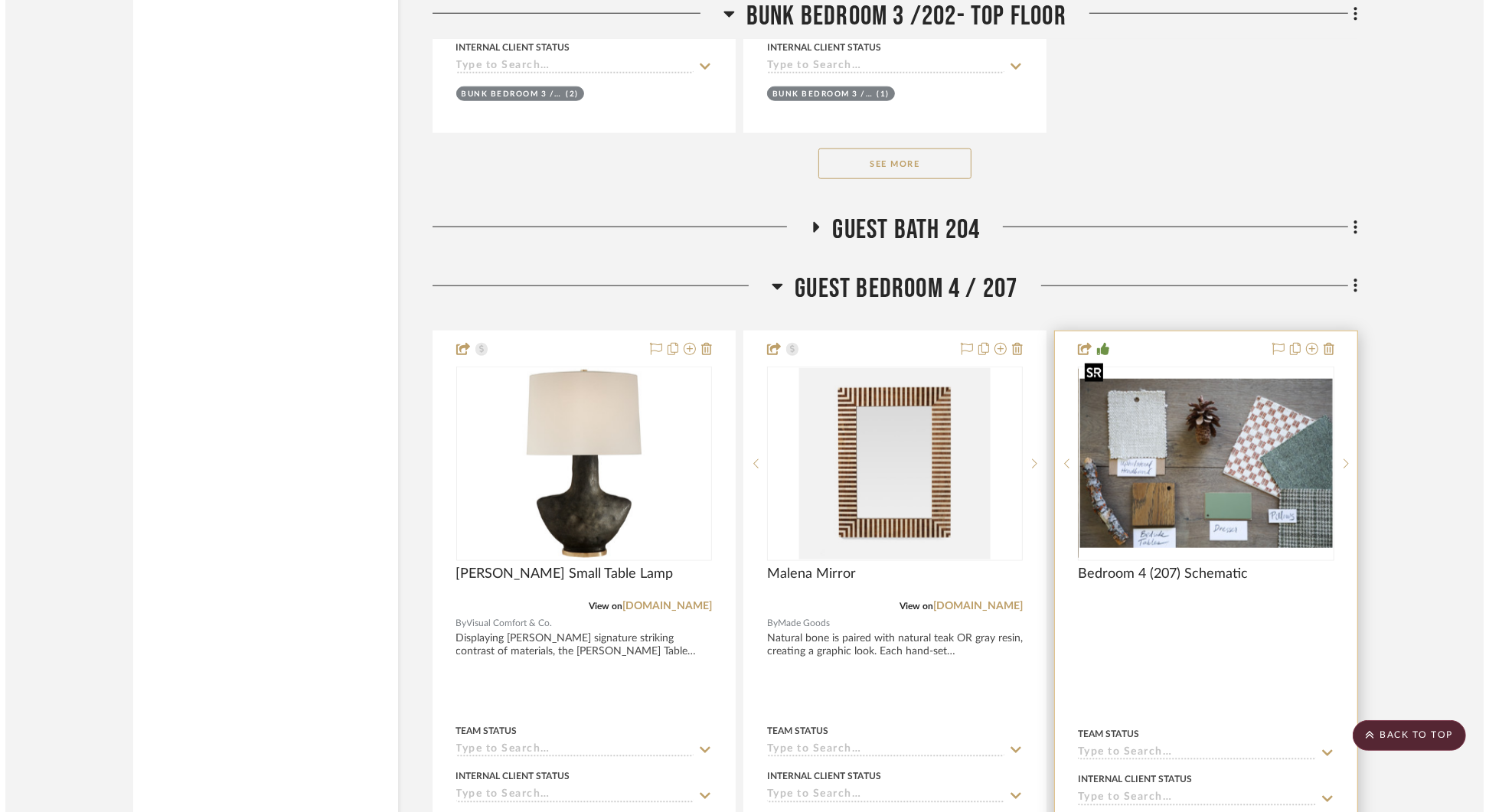
scroll to position [0, 0]
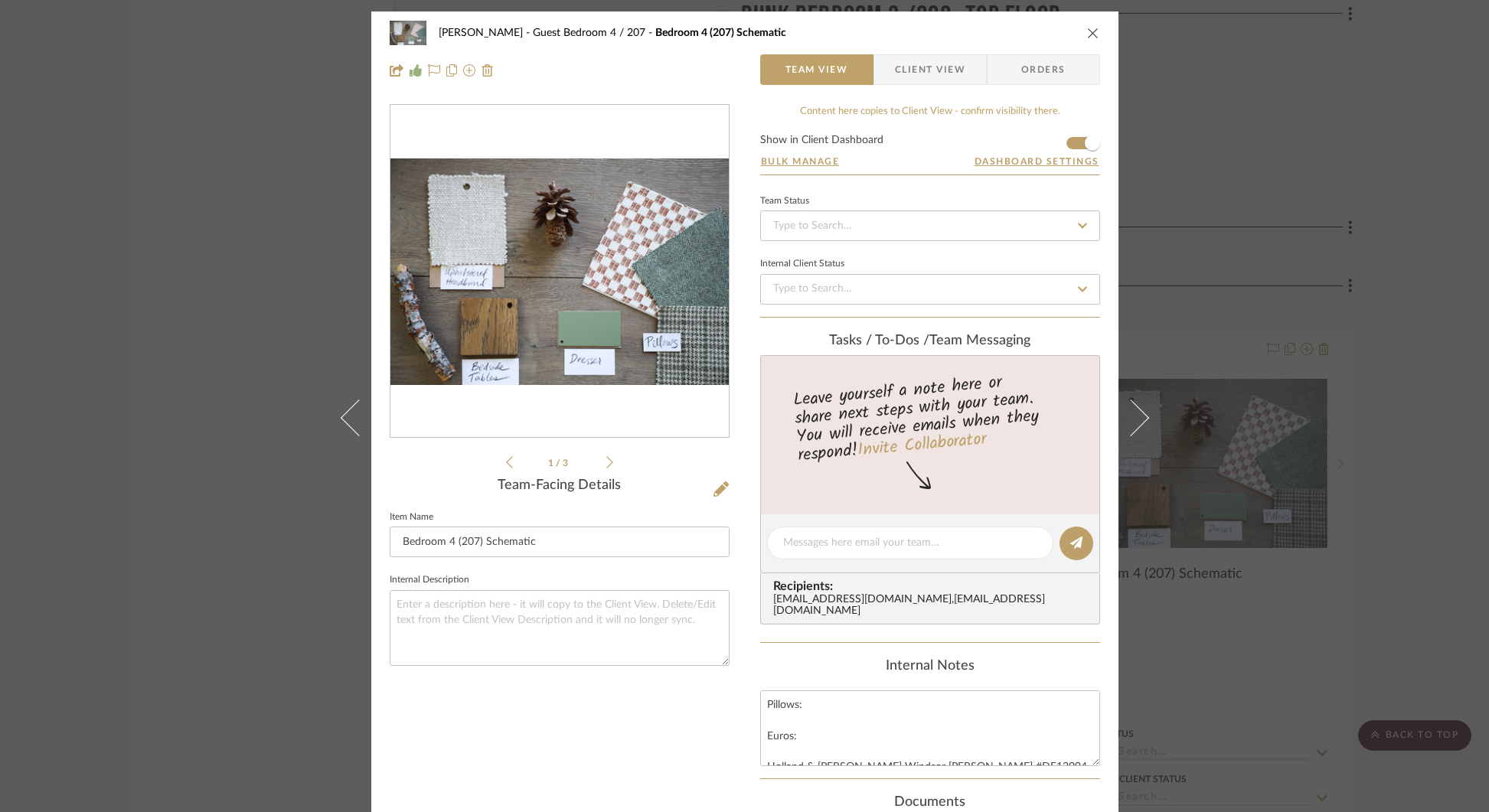
click at [1273, 248] on div "[PERSON_NAME] Guest Bedroom 4 / 207 Bedroom 4 (207) Schematic Team View Client …" at bounding box center [744, 406] width 1489 height 812
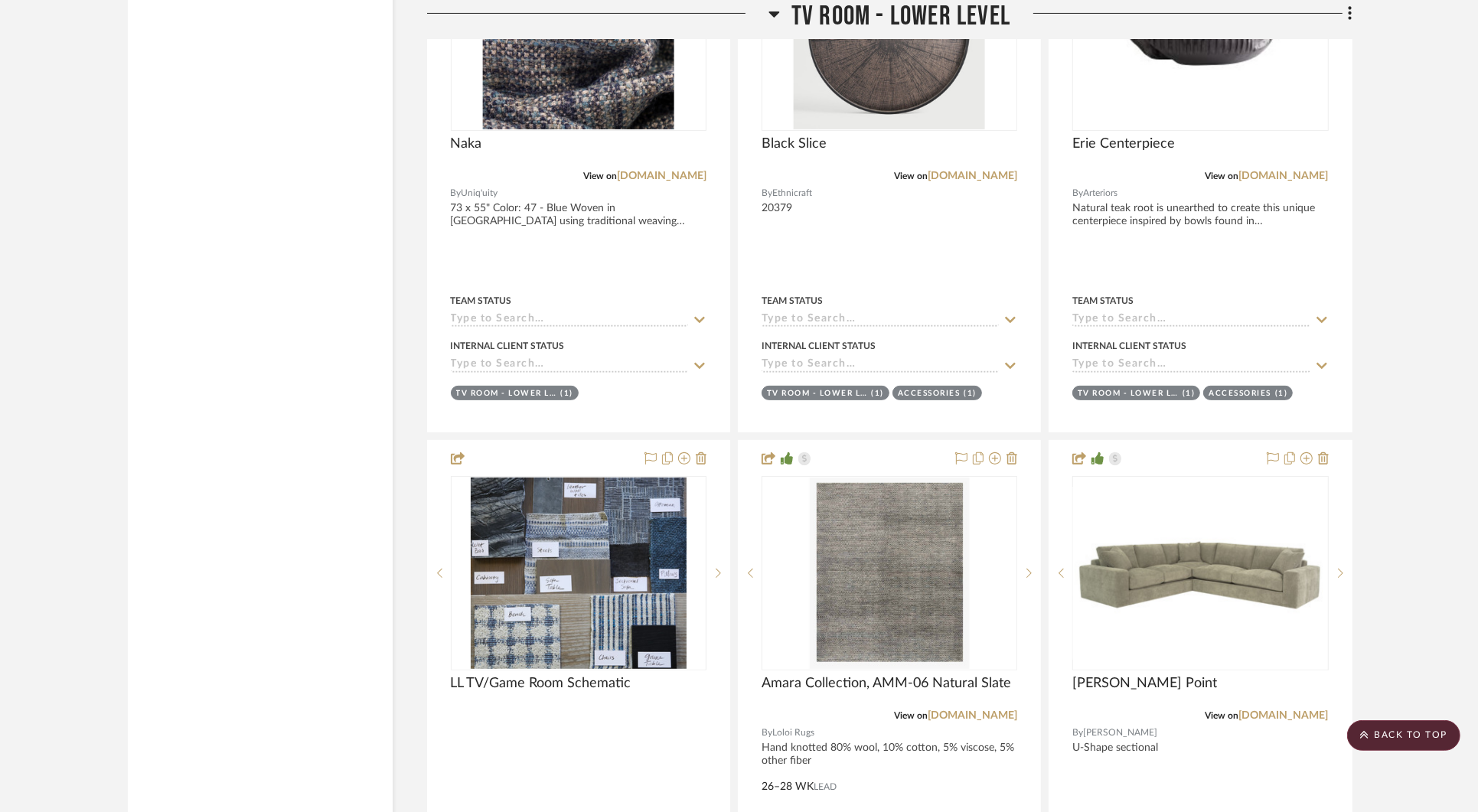
scroll to position [17905, 0]
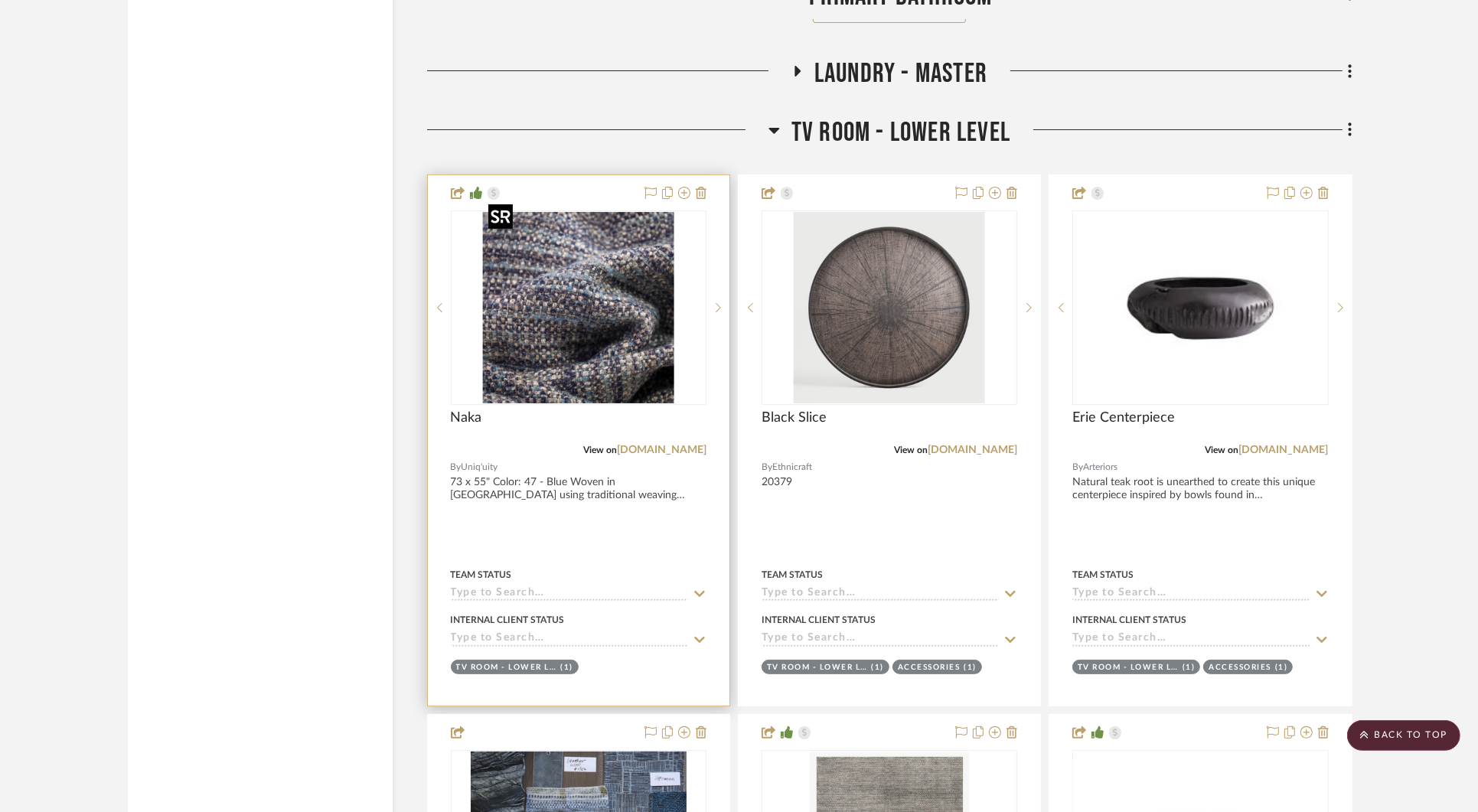
click at [619, 329] on img "0" at bounding box center [578, 307] width 191 height 191
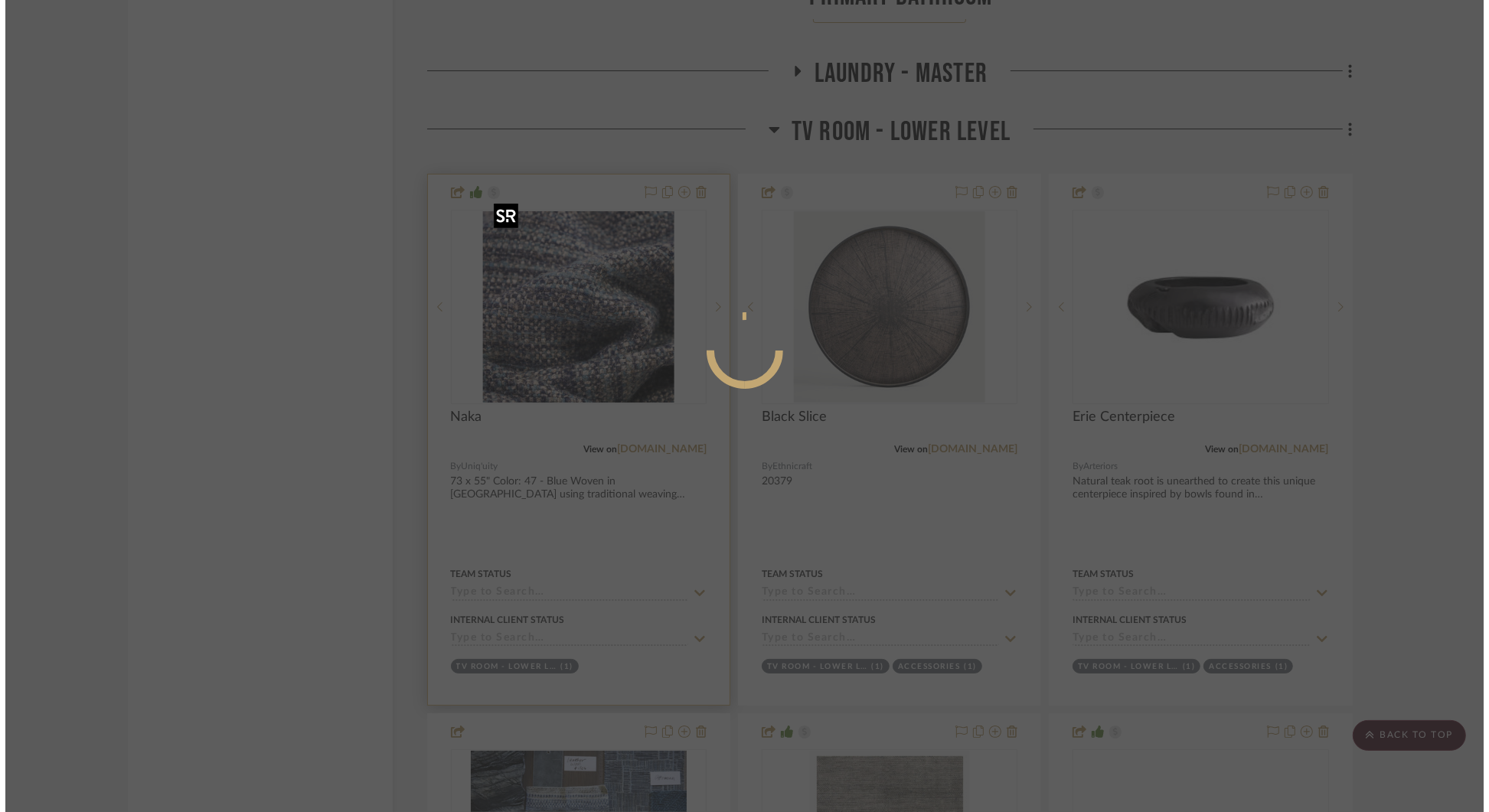
scroll to position [0, 0]
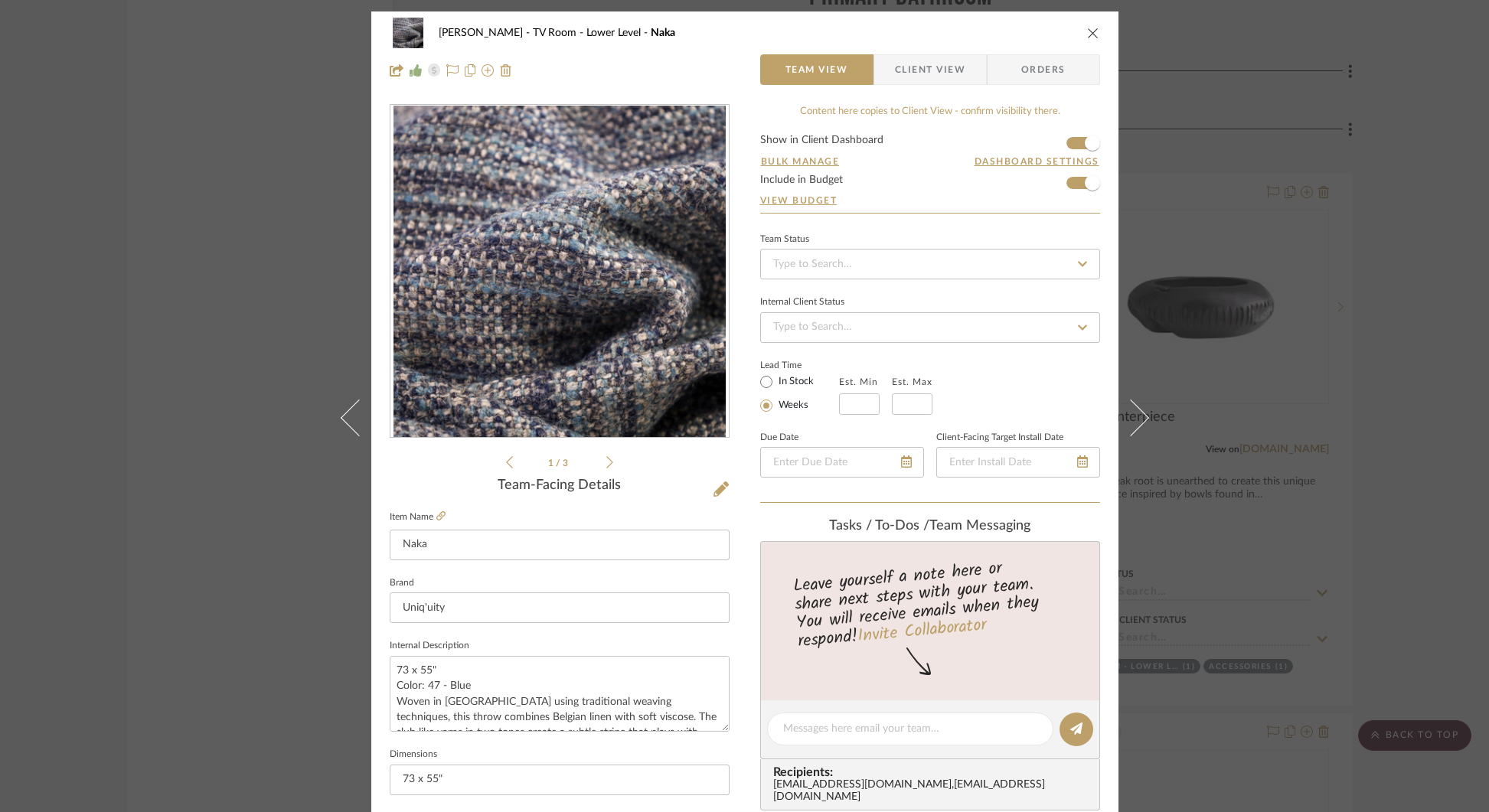
click at [1238, 188] on div "[PERSON_NAME] TV Room - Lower Level Naka Team View Client View Orders 1 / 3 Tea…" at bounding box center [744, 406] width 1489 height 812
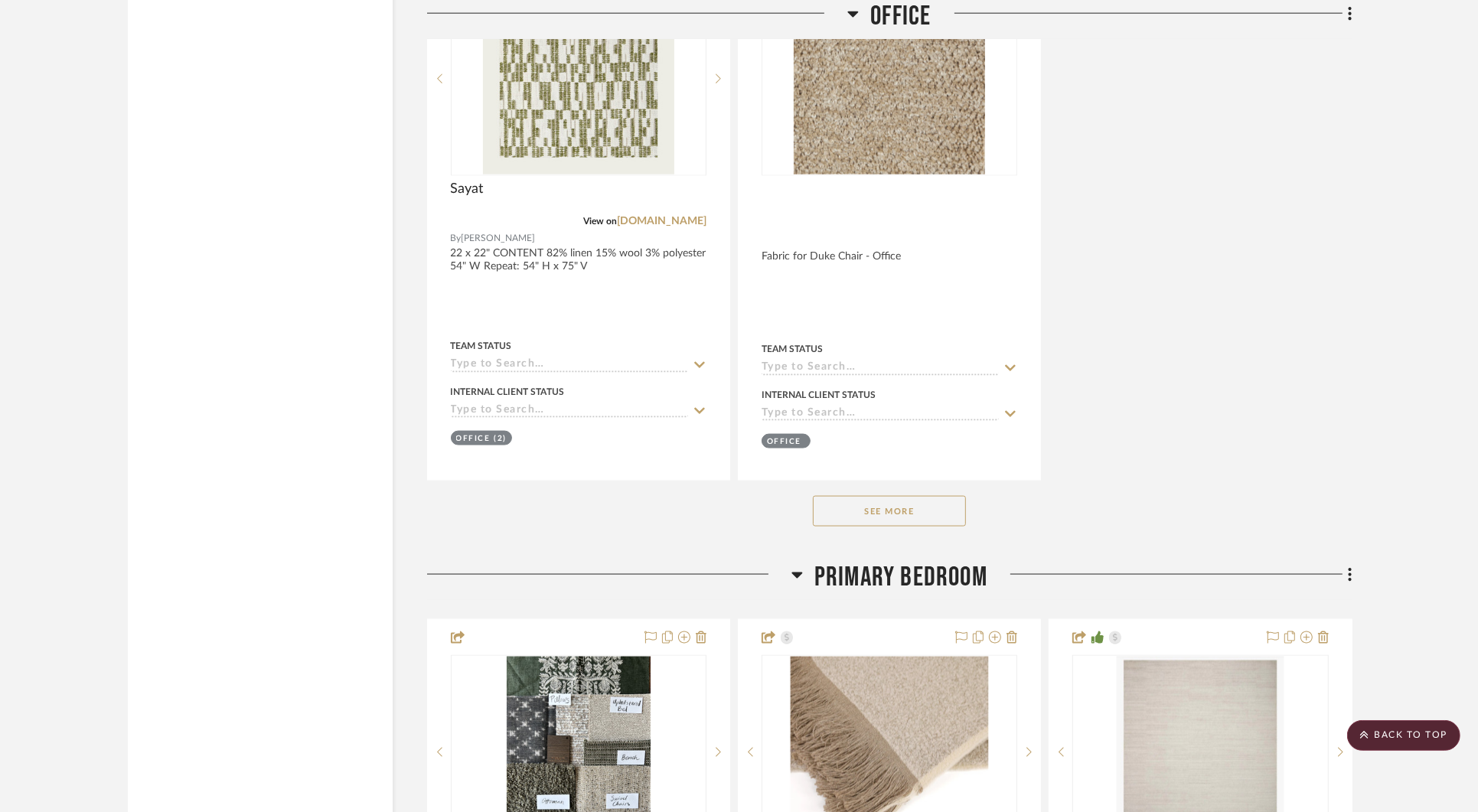
scroll to position [13915, 0]
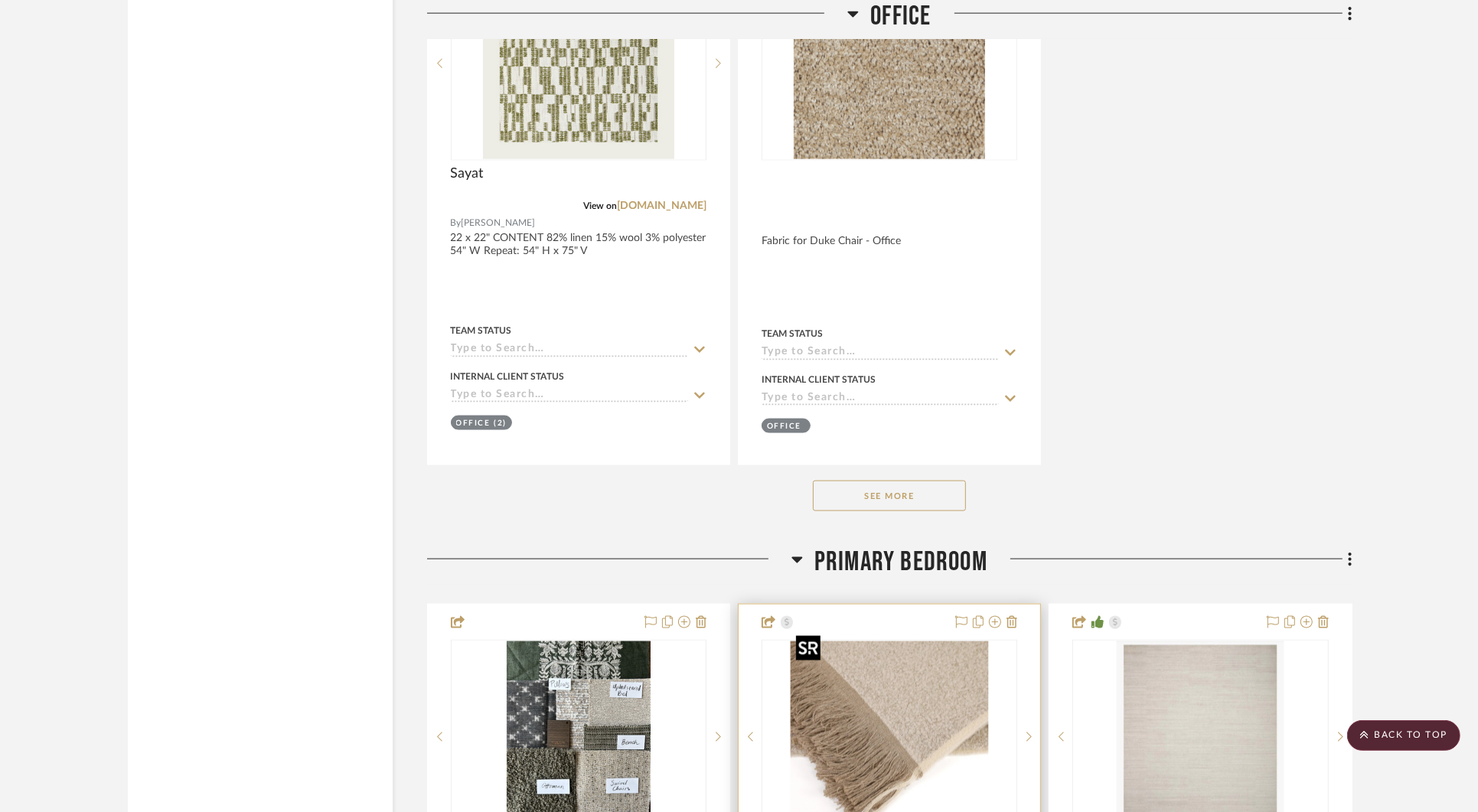
click at [864, 664] on img "0" at bounding box center [889, 736] width 199 height 191
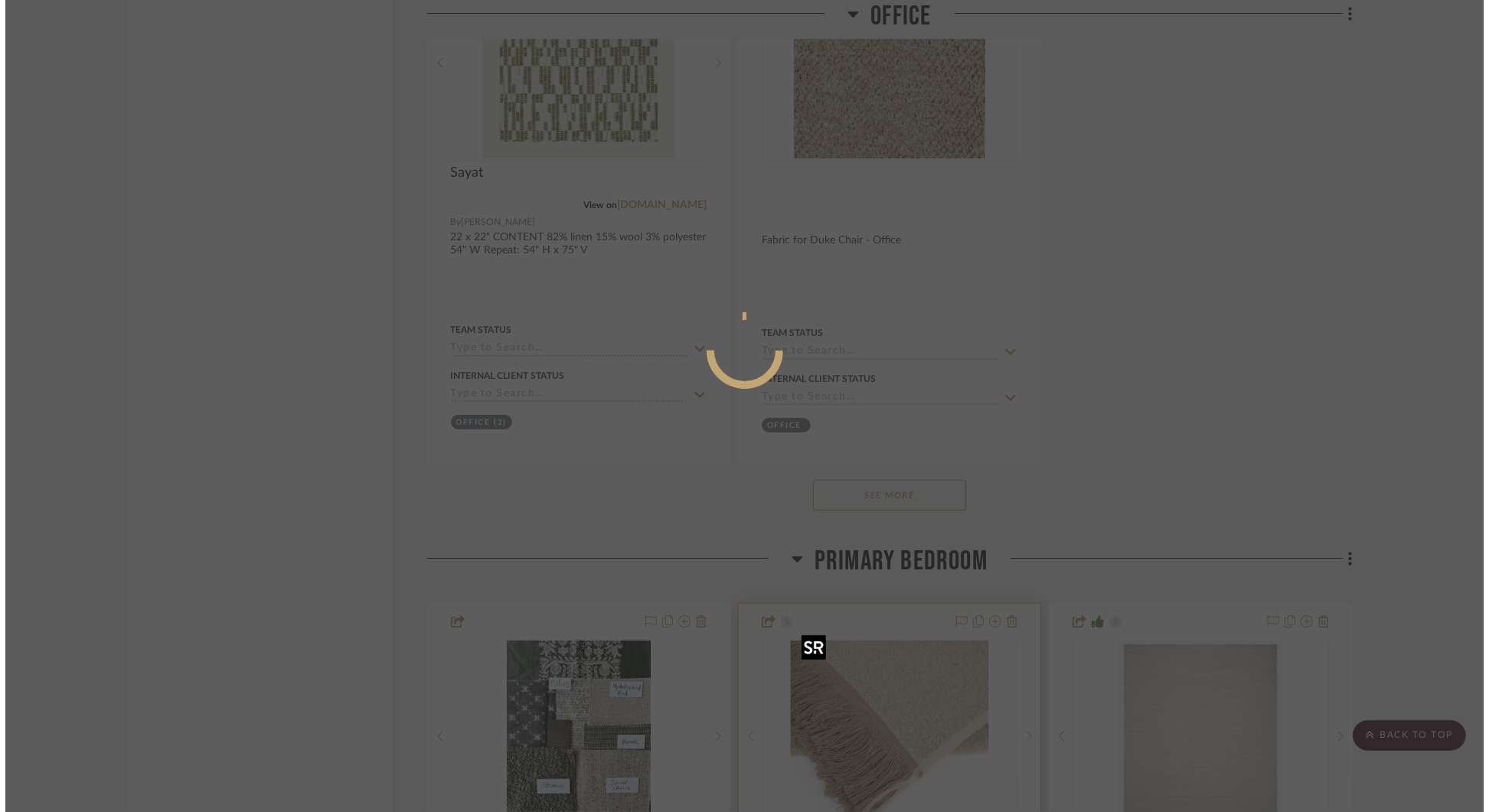
scroll to position [0, 0]
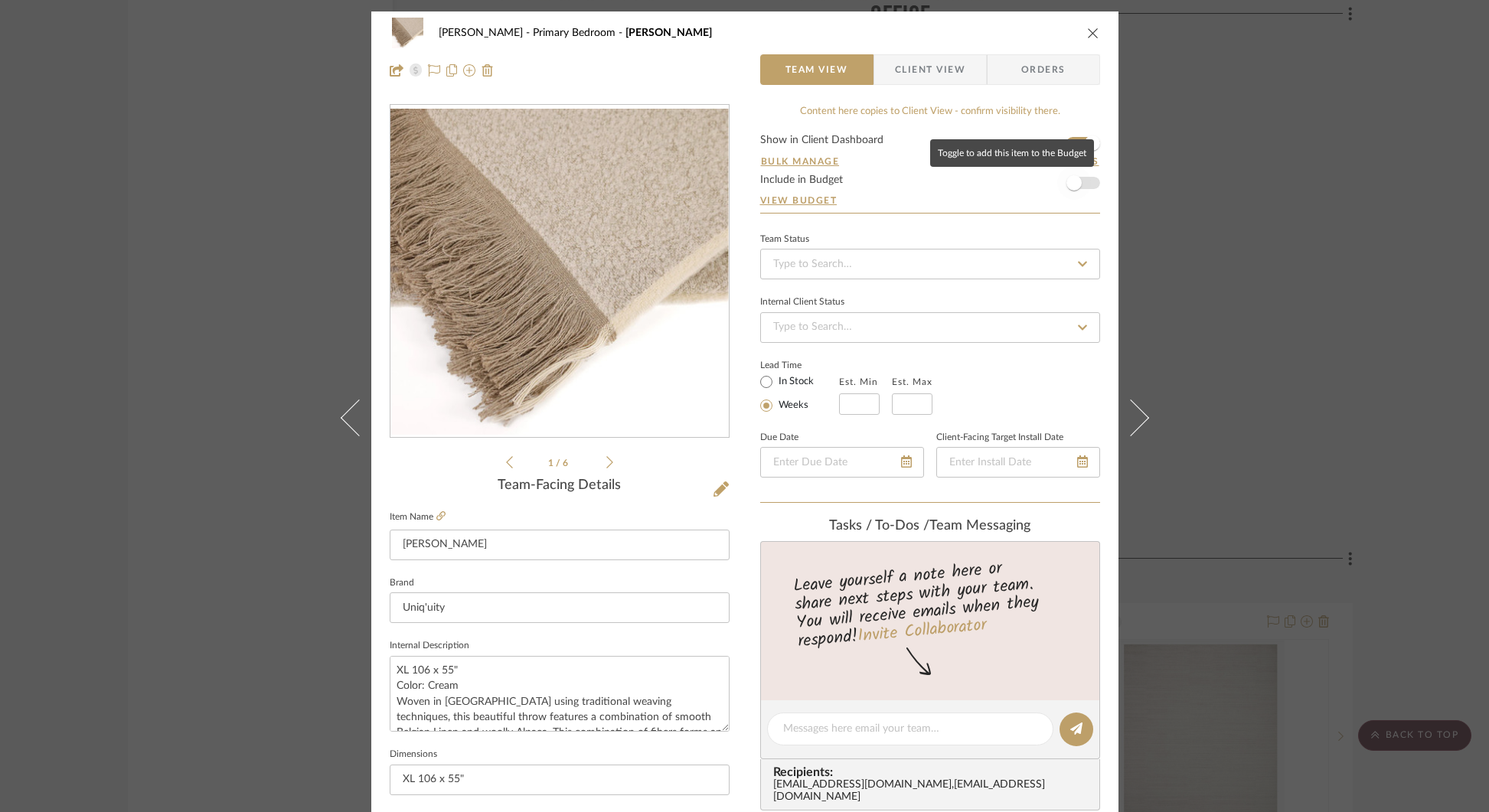
click at [1081, 178] on span "button" at bounding box center [1073, 182] width 34 height 33
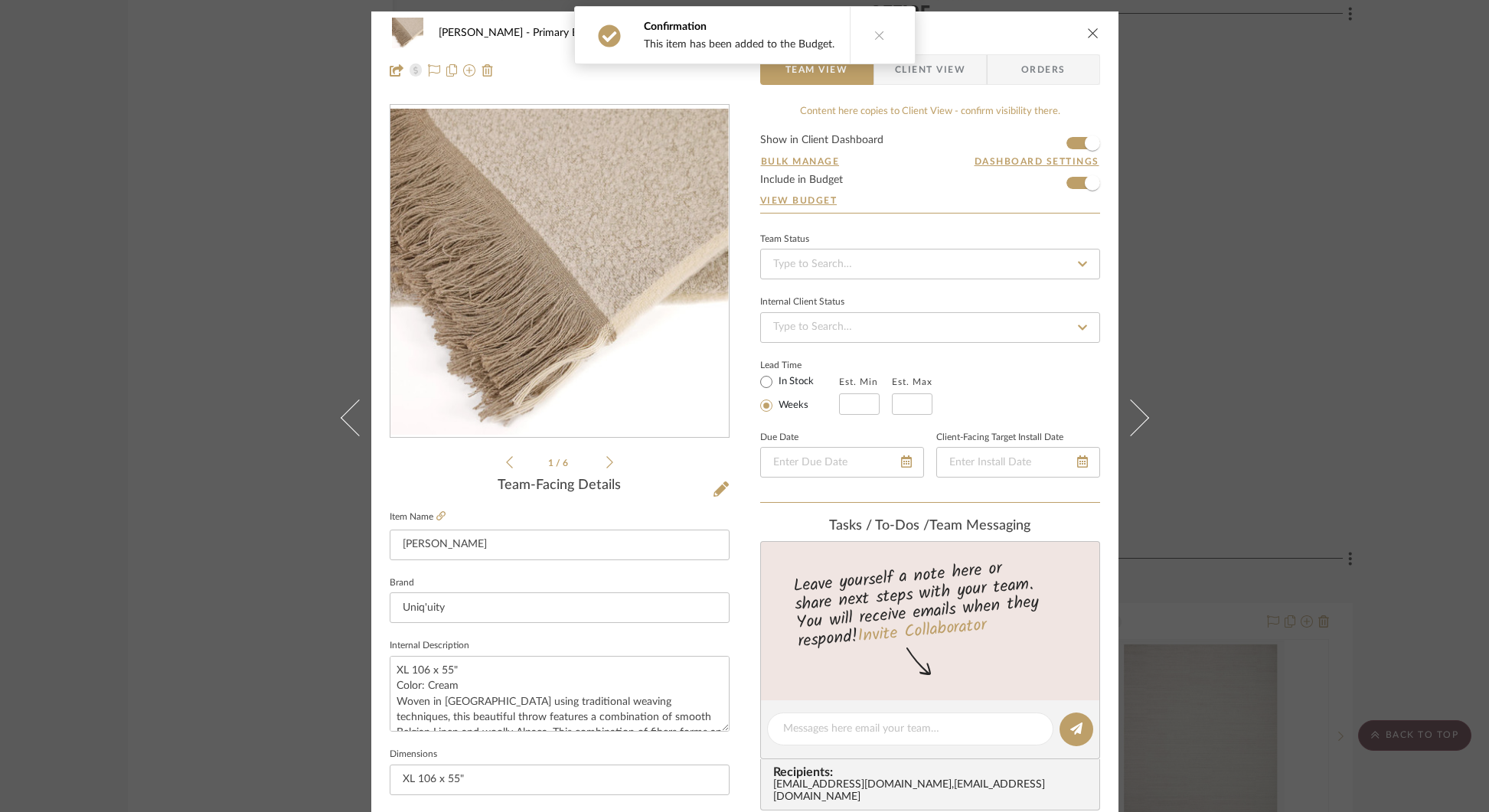
click at [1356, 200] on div "[PERSON_NAME] Primary Bedroom [PERSON_NAME] Team View Client View Orders 1 / 6 …" at bounding box center [744, 406] width 1489 height 812
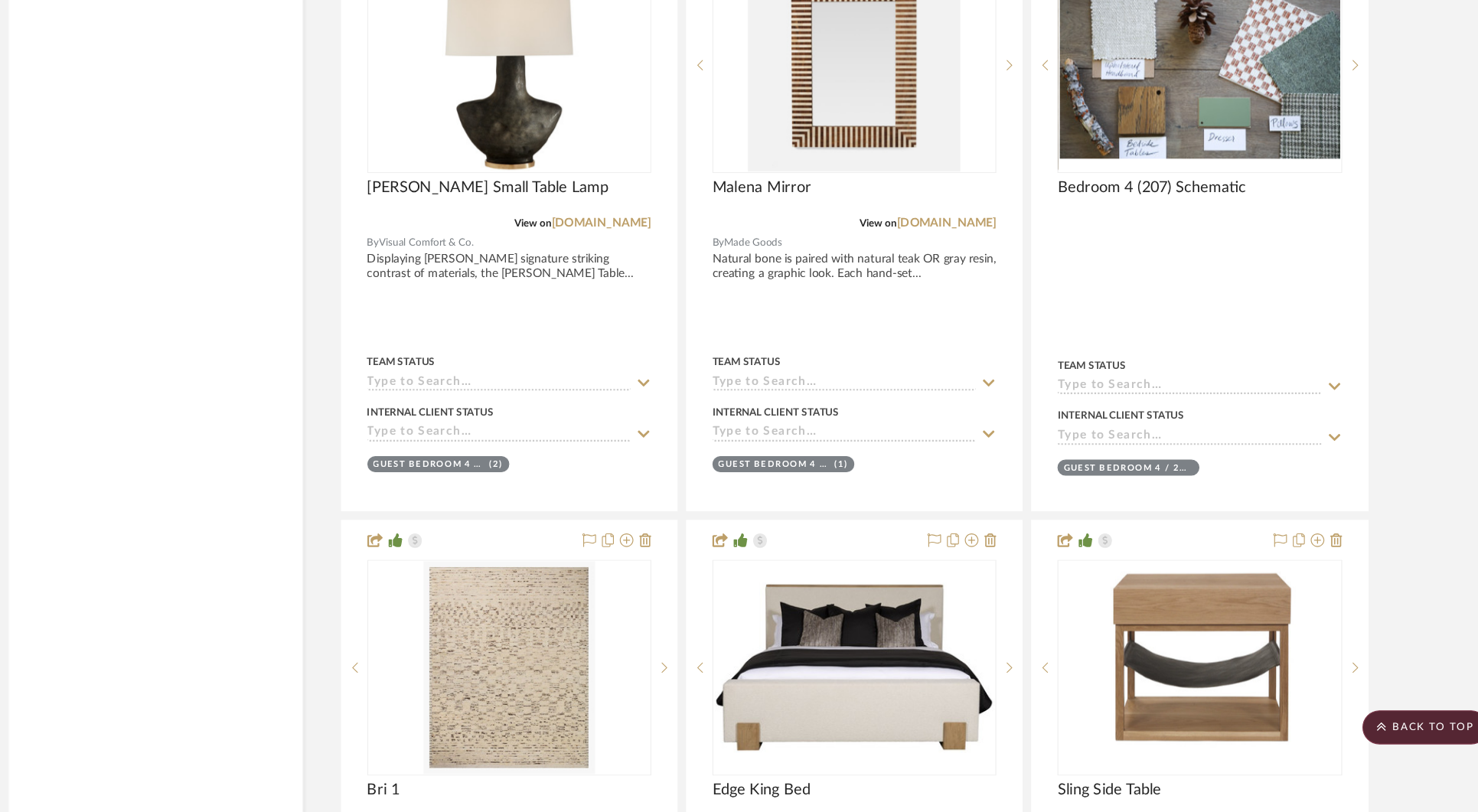
scroll to position [31567, 0]
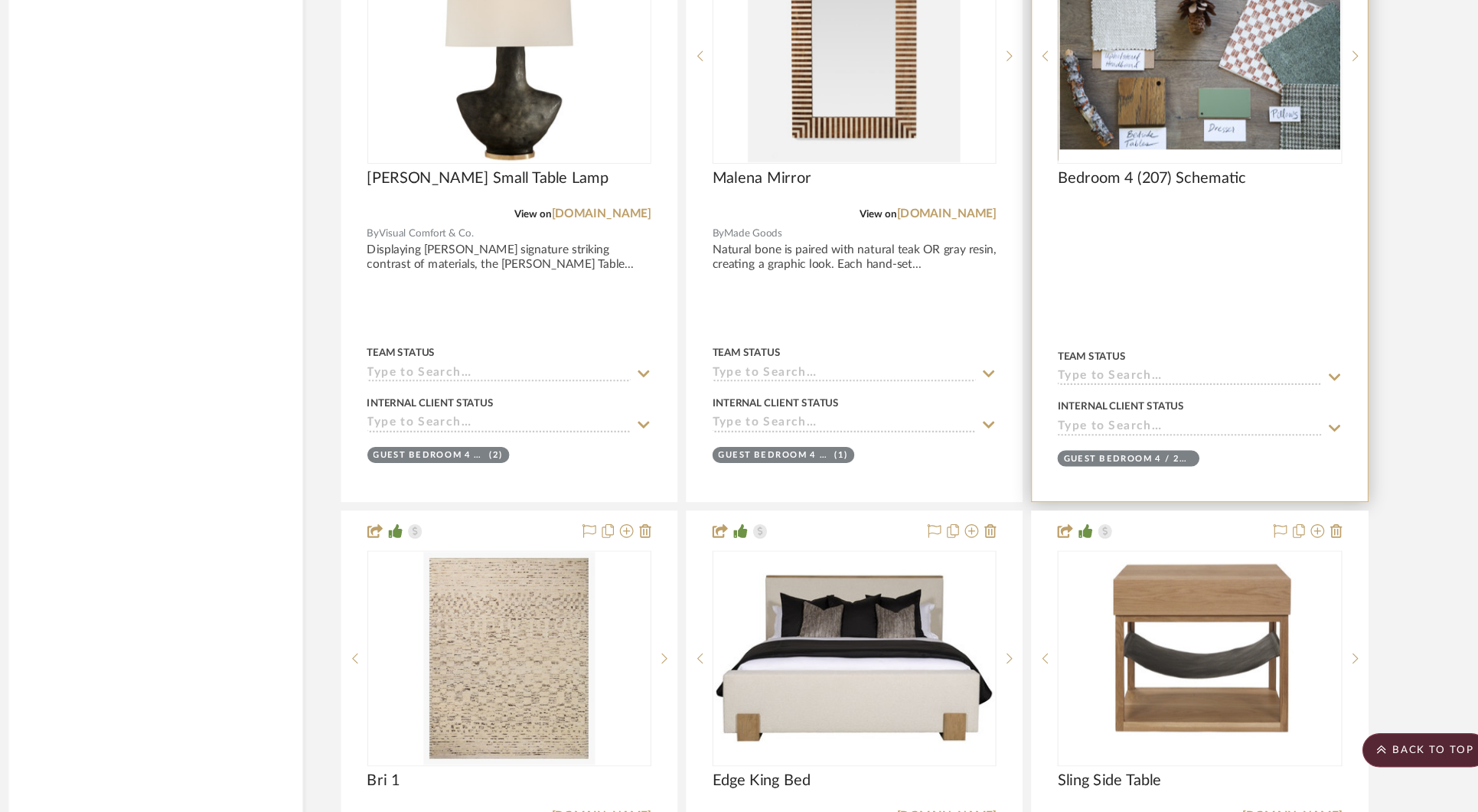
click at [1245, 141] on img "0" at bounding box center [1200, 110] width 253 height 169
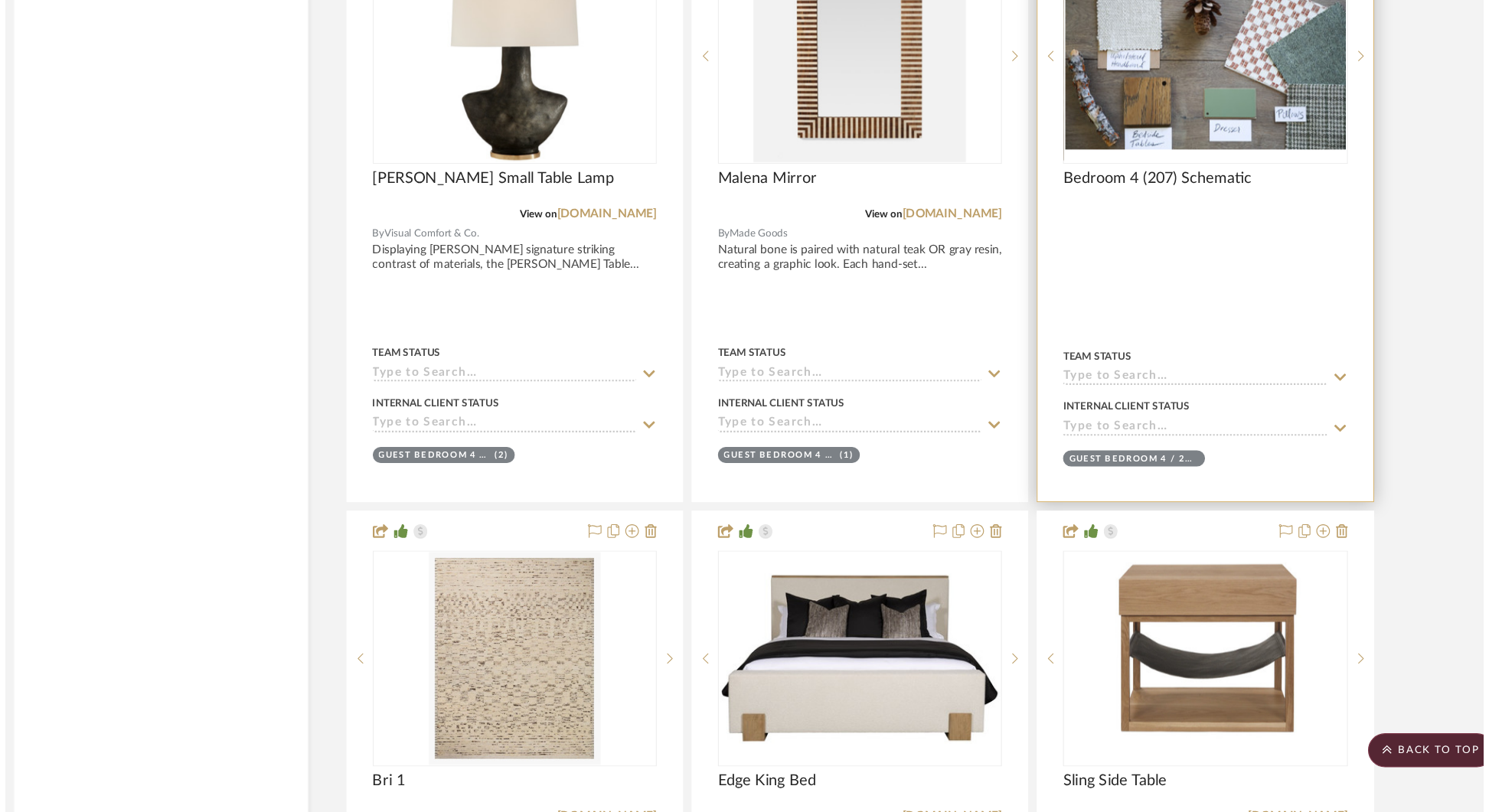
scroll to position [0, 0]
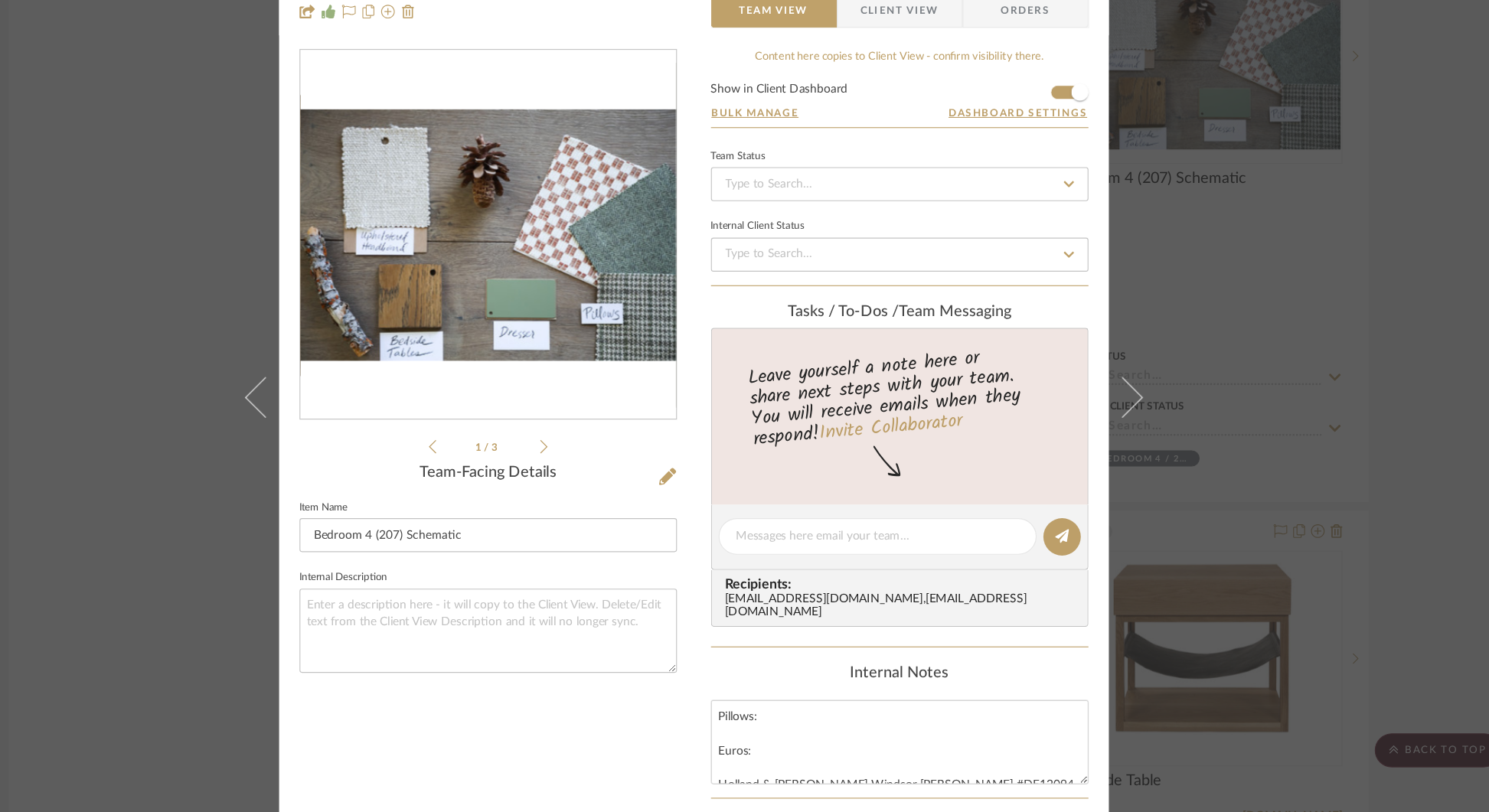
click at [1287, 321] on div "[PERSON_NAME] Guest Bedroom 4 / 207 Bedroom 4 (207) Schematic Team View Client …" at bounding box center [744, 406] width 1489 height 812
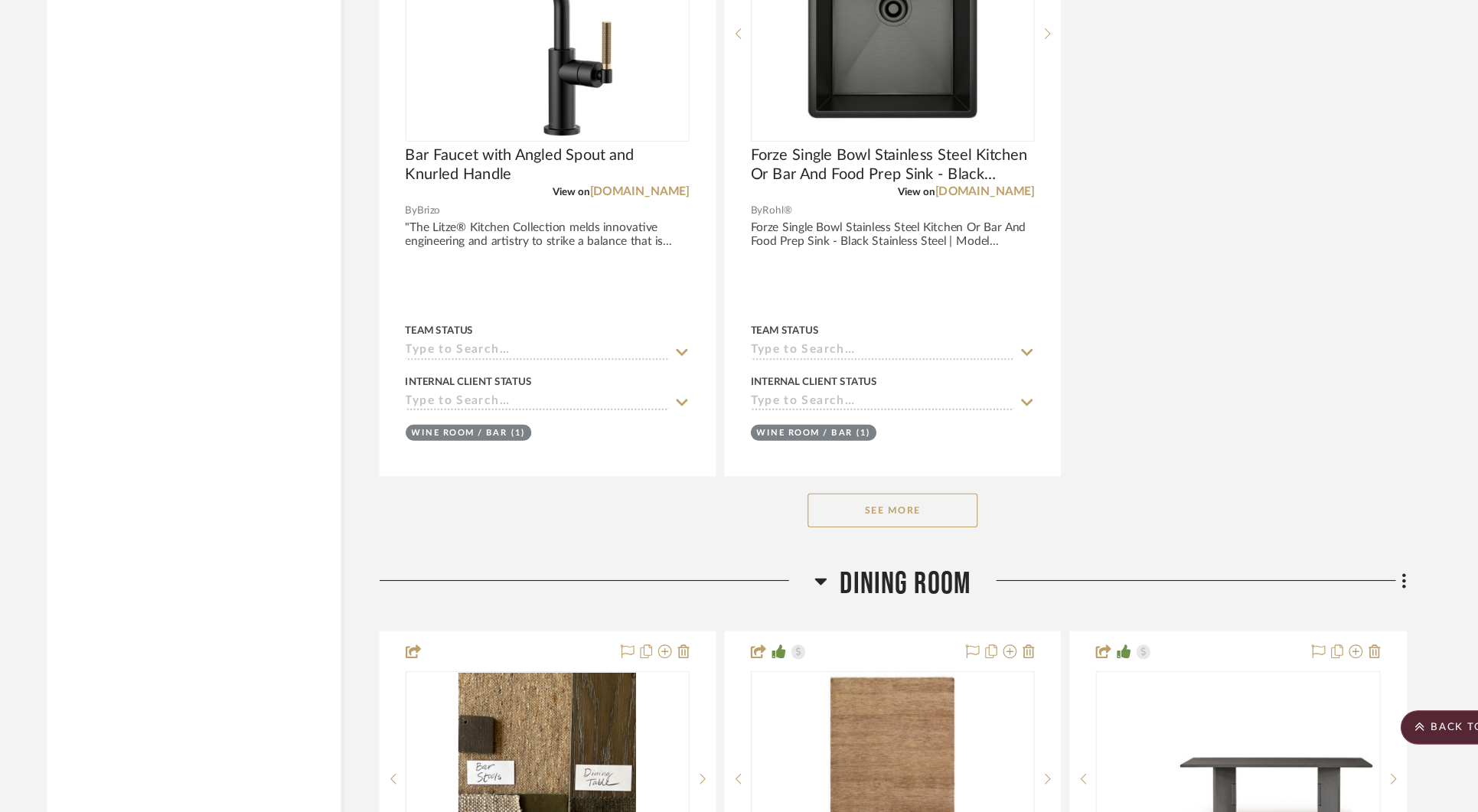
scroll to position [4648, 0]
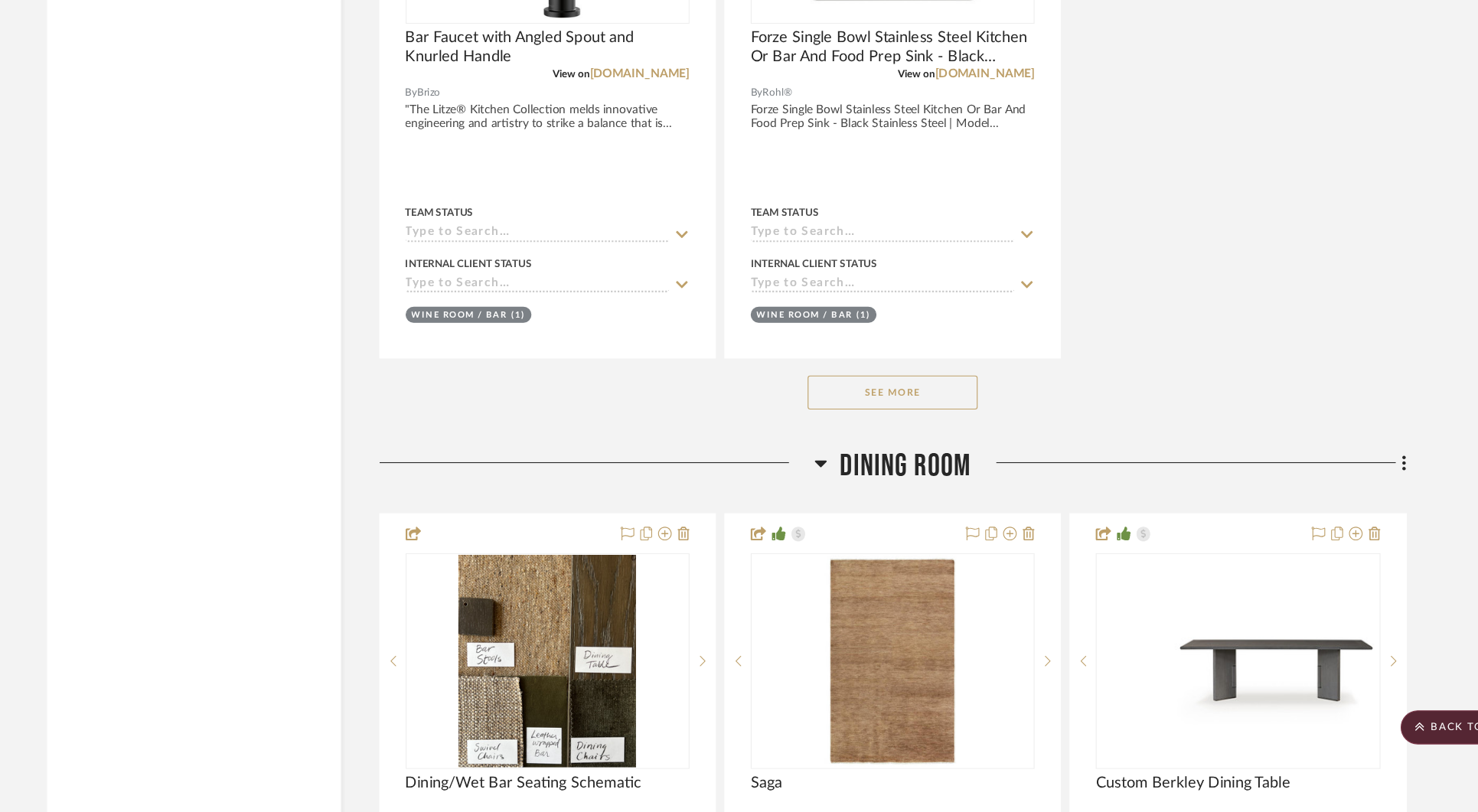
click at [865, 428] on button "See More" at bounding box center [889, 434] width 153 height 31
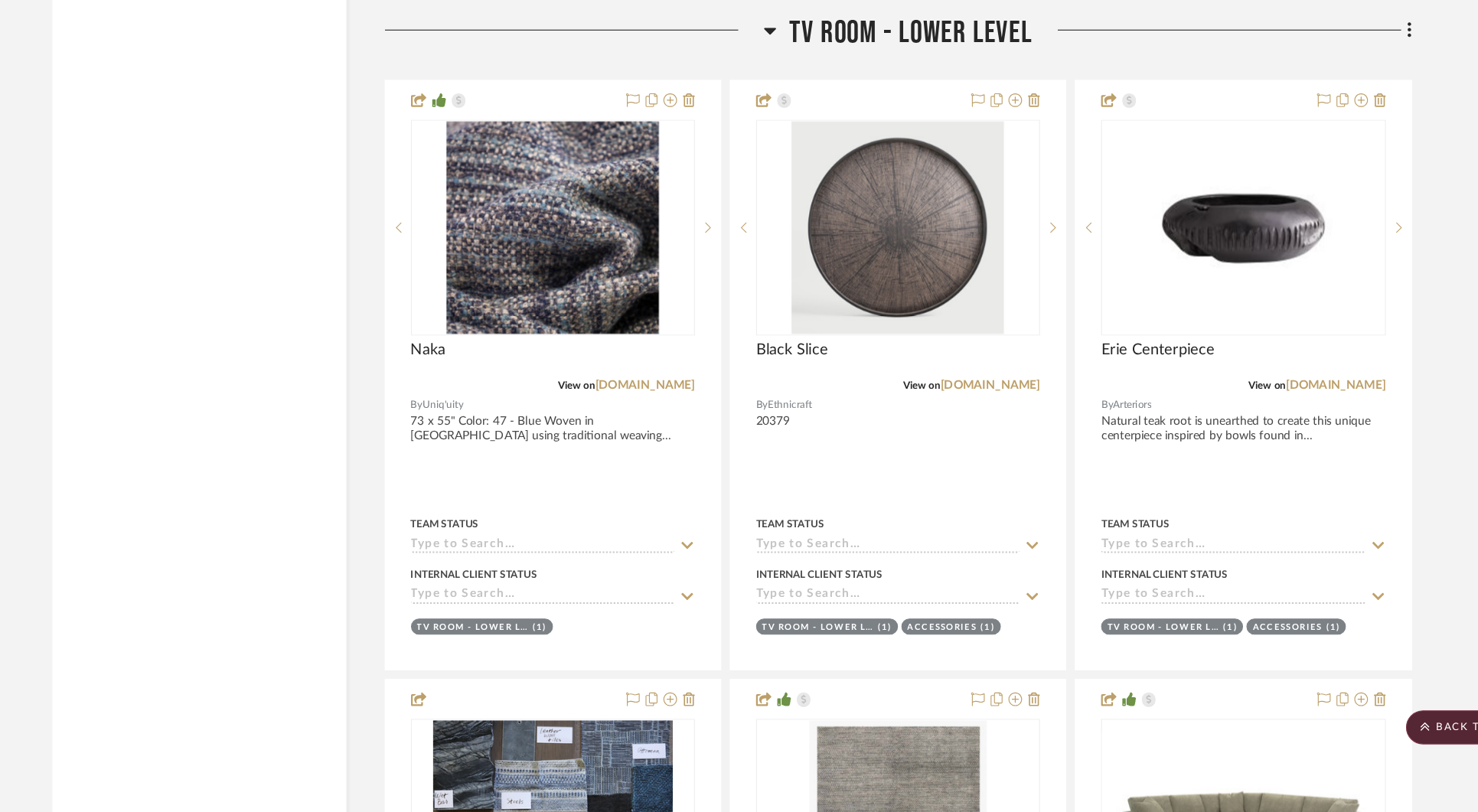
scroll to position [17941, 0]
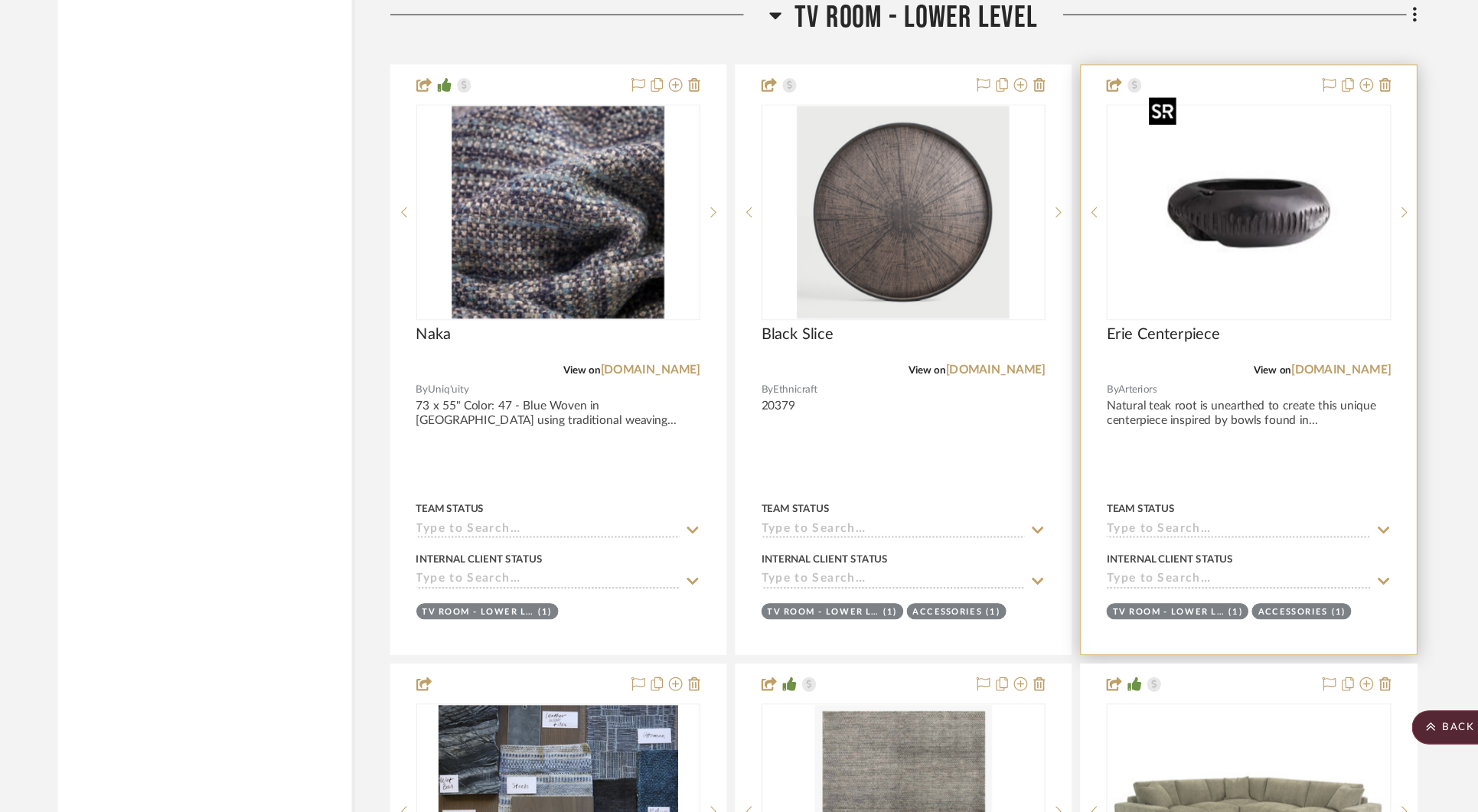
click at [1167, 234] on img "0" at bounding box center [1200, 271] width 191 height 191
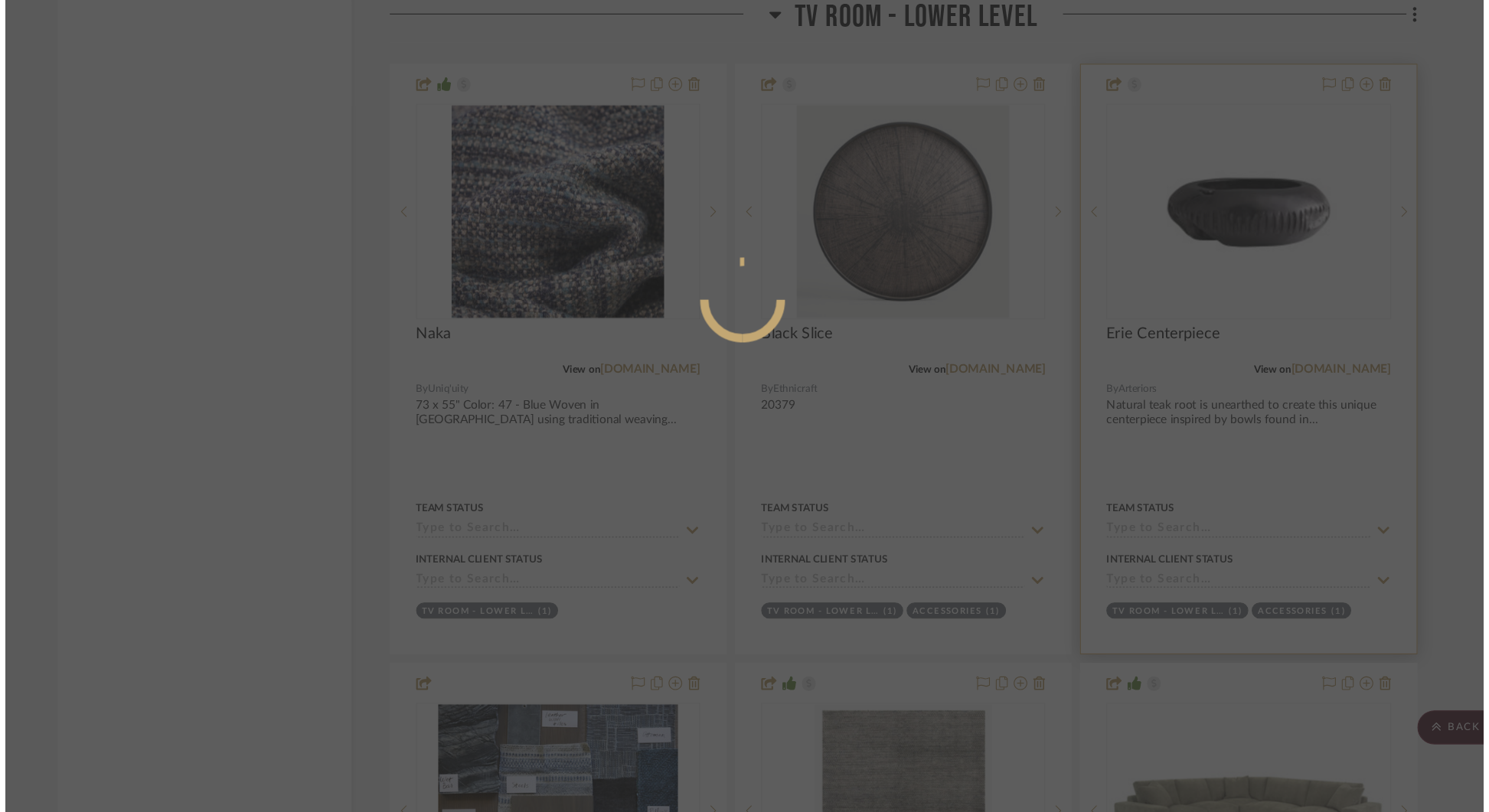
scroll to position [0, 0]
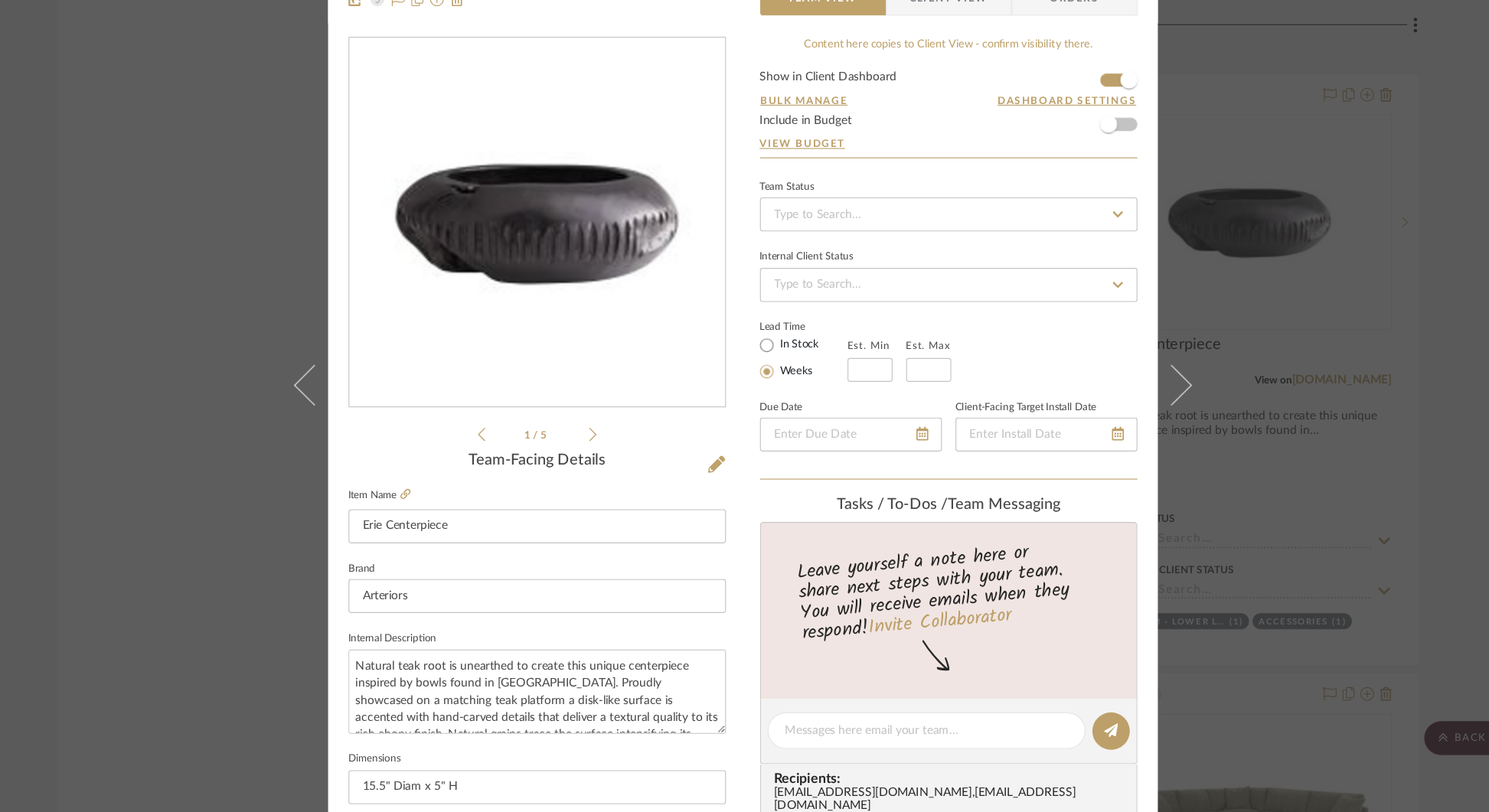
click at [1329, 180] on div "[PERSON_NAME] TV Room - Lower Level Erie Centerpiece Team View Client View Orde…" at bounding box center [744, 406] width 1489 height 812
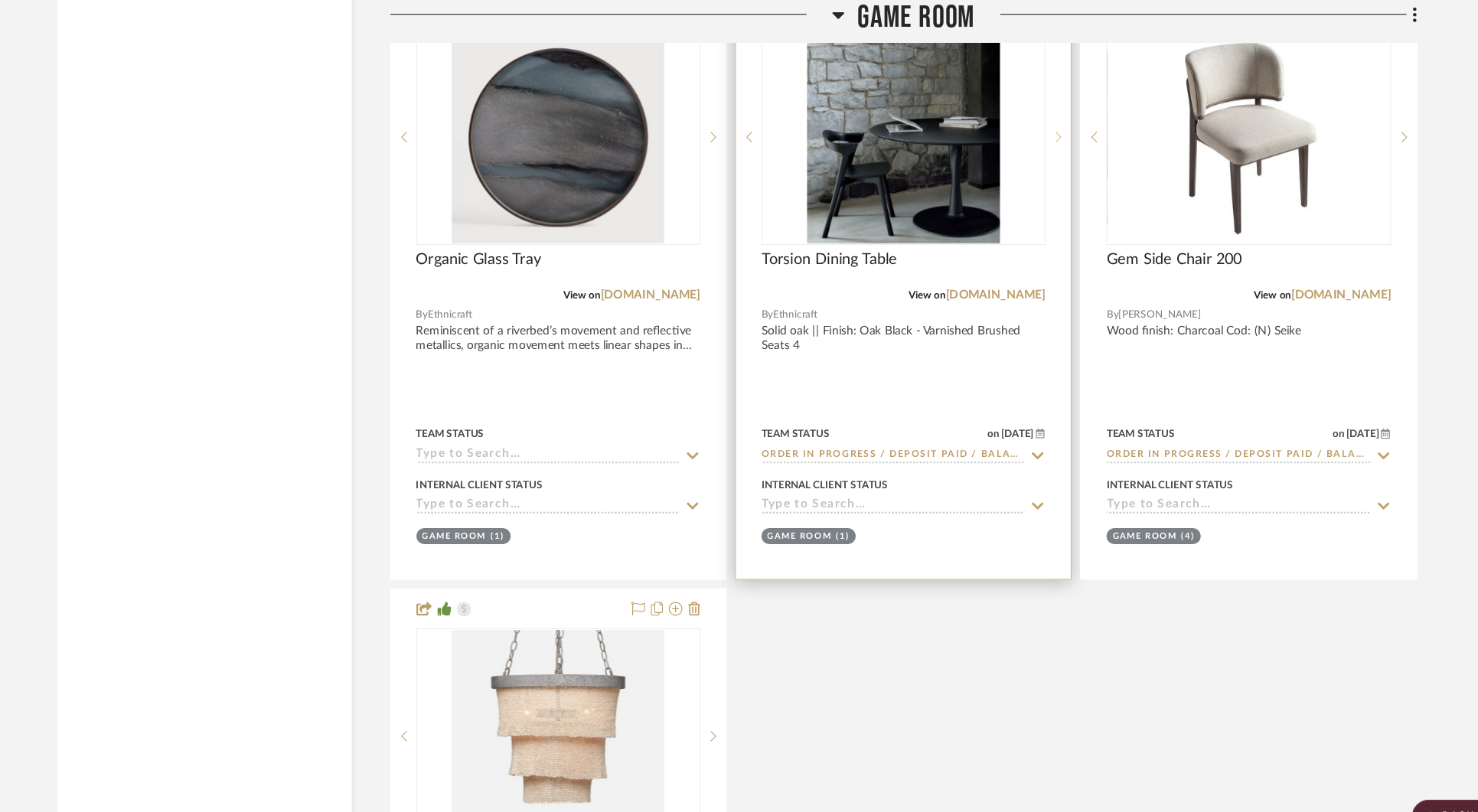
scroll to position [20962, 0]
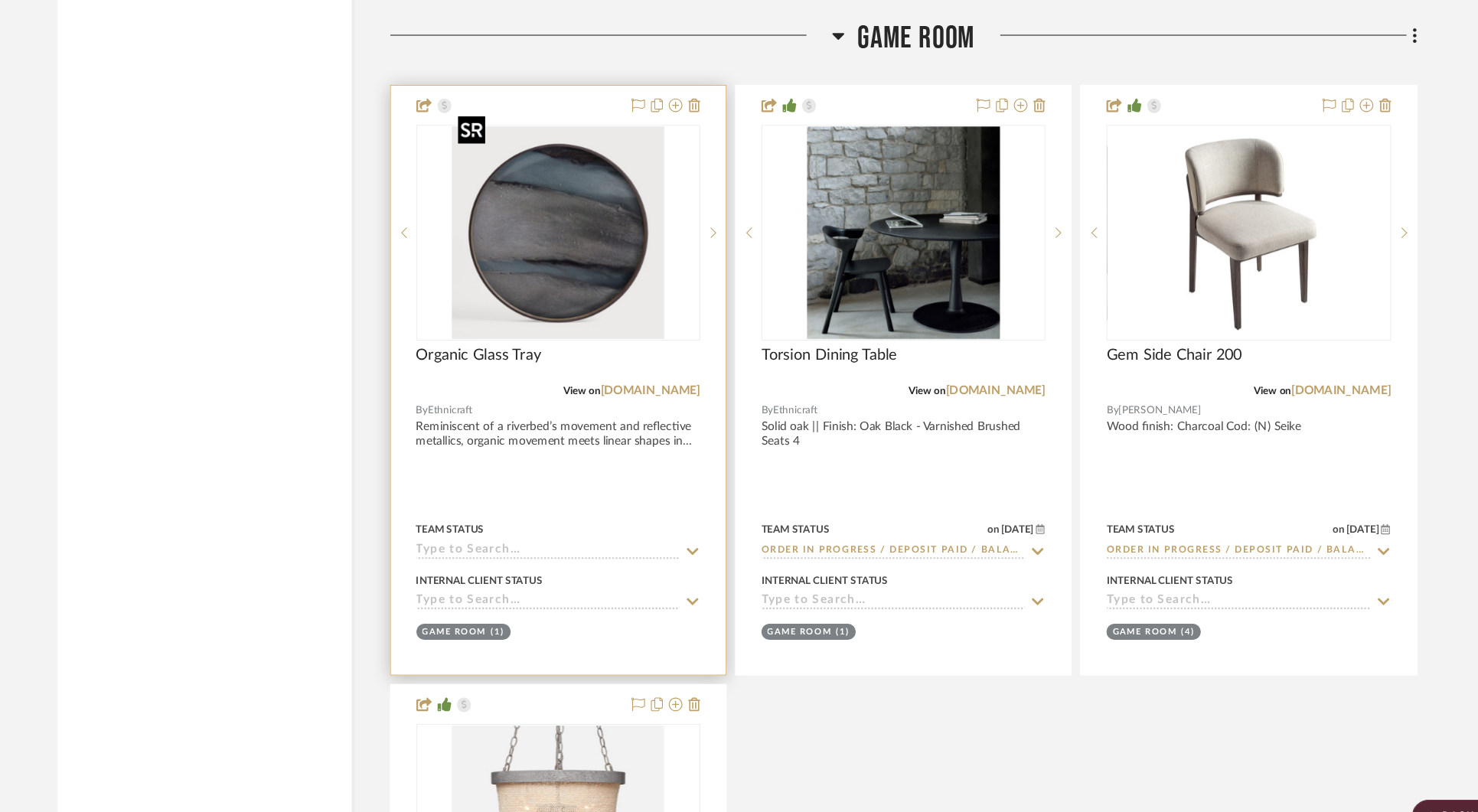
click at [623, 256] on img "0" at bounding box center [578, 209] width 191 height 191
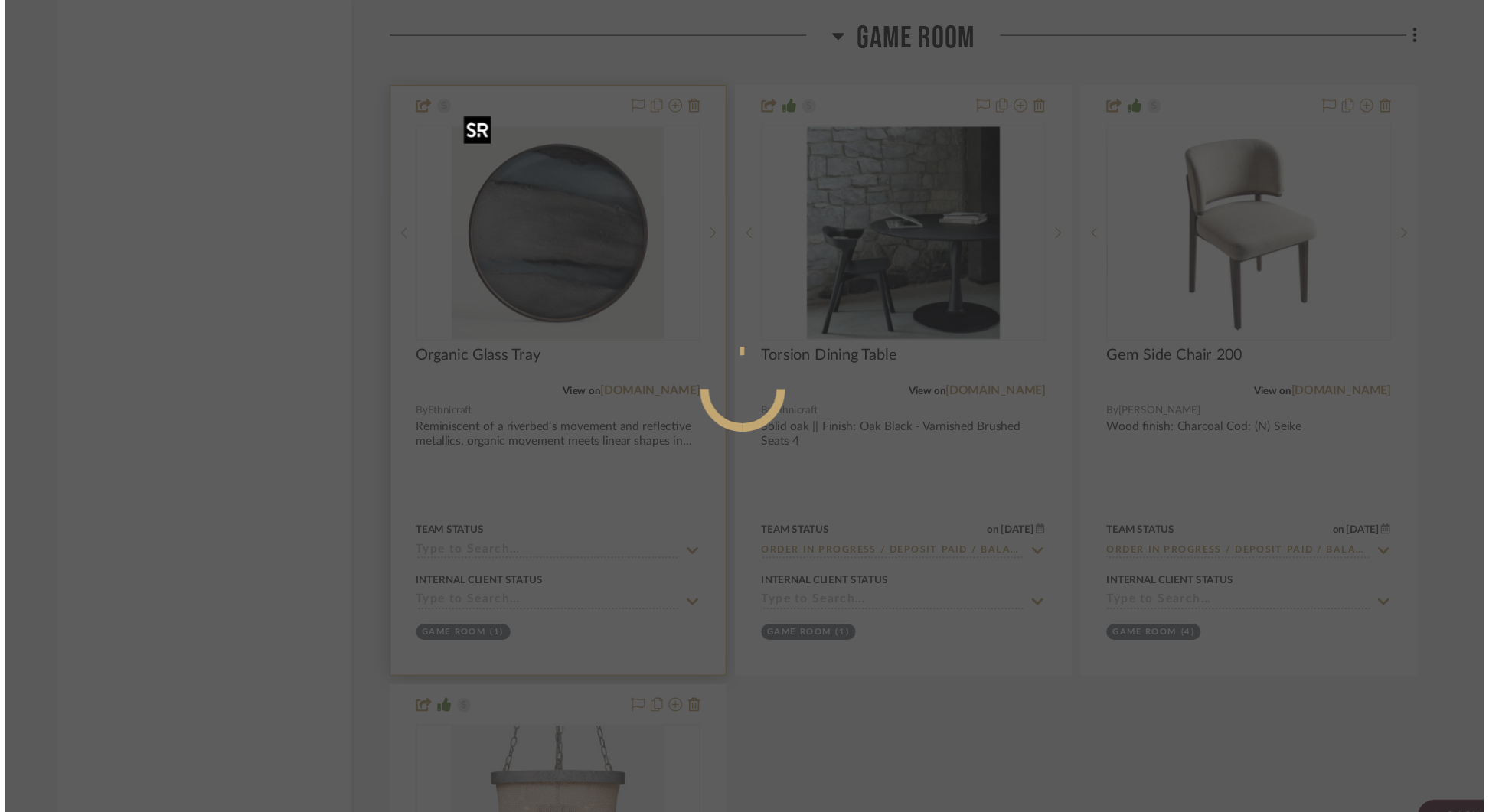
scroll to position [0, 0]
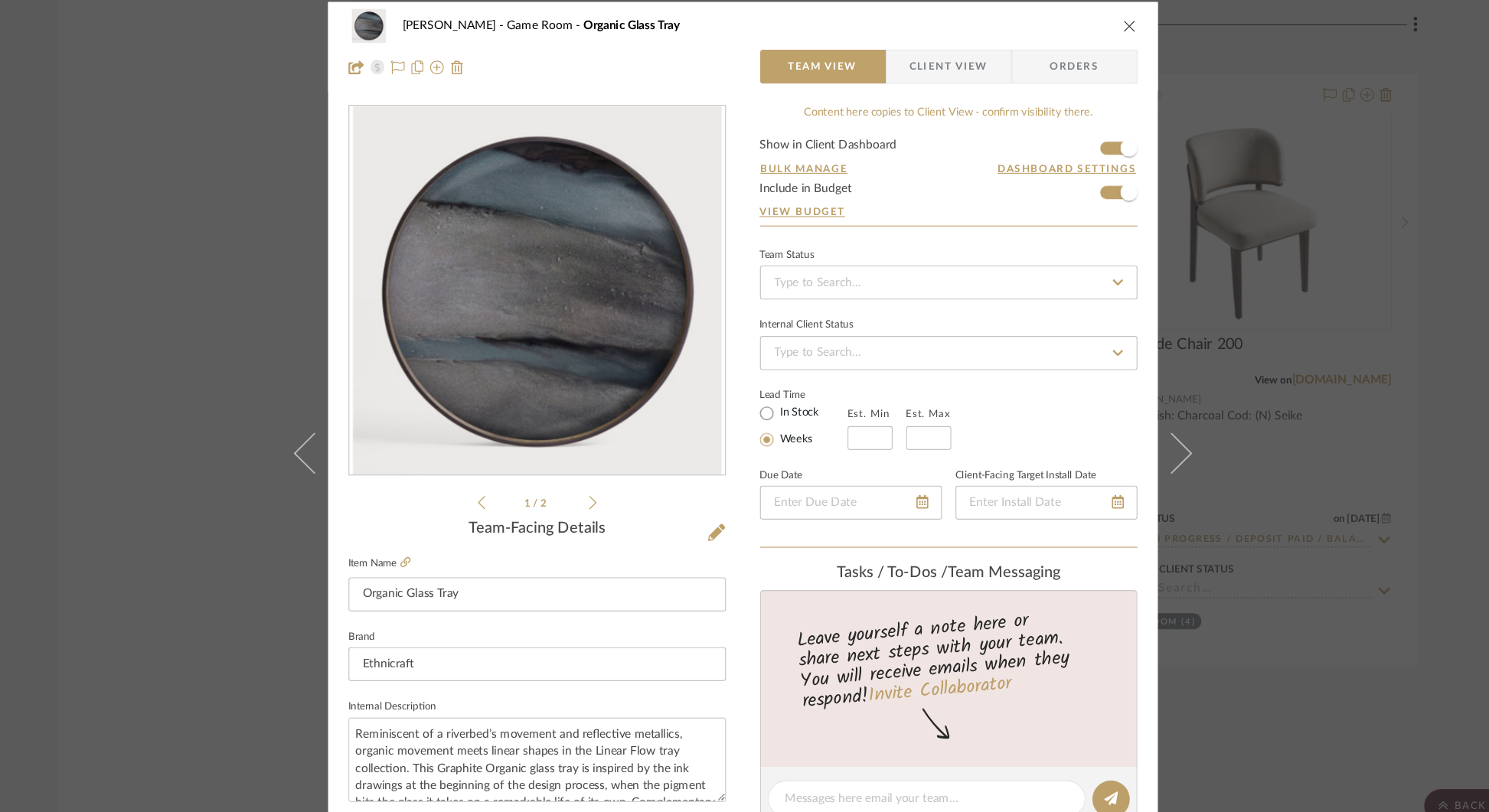
click at [1254, 132] on div "[PERSON_NAME] Game Room Organic Glass Tray Team View Client View Orders 1 / 2 T…" at bounding box center [744, 406] width 1489 height 812
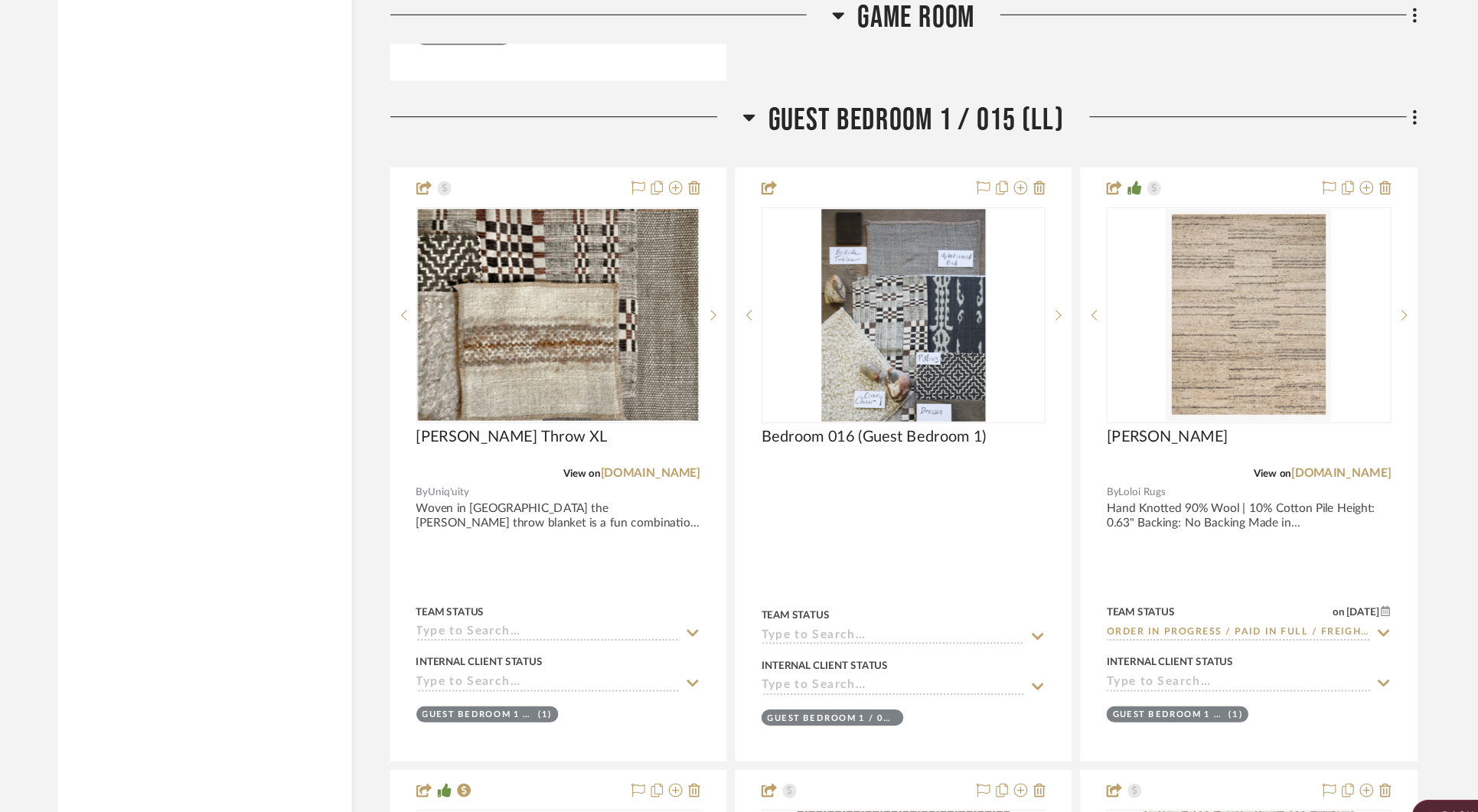
scroll to position [22025, 0]
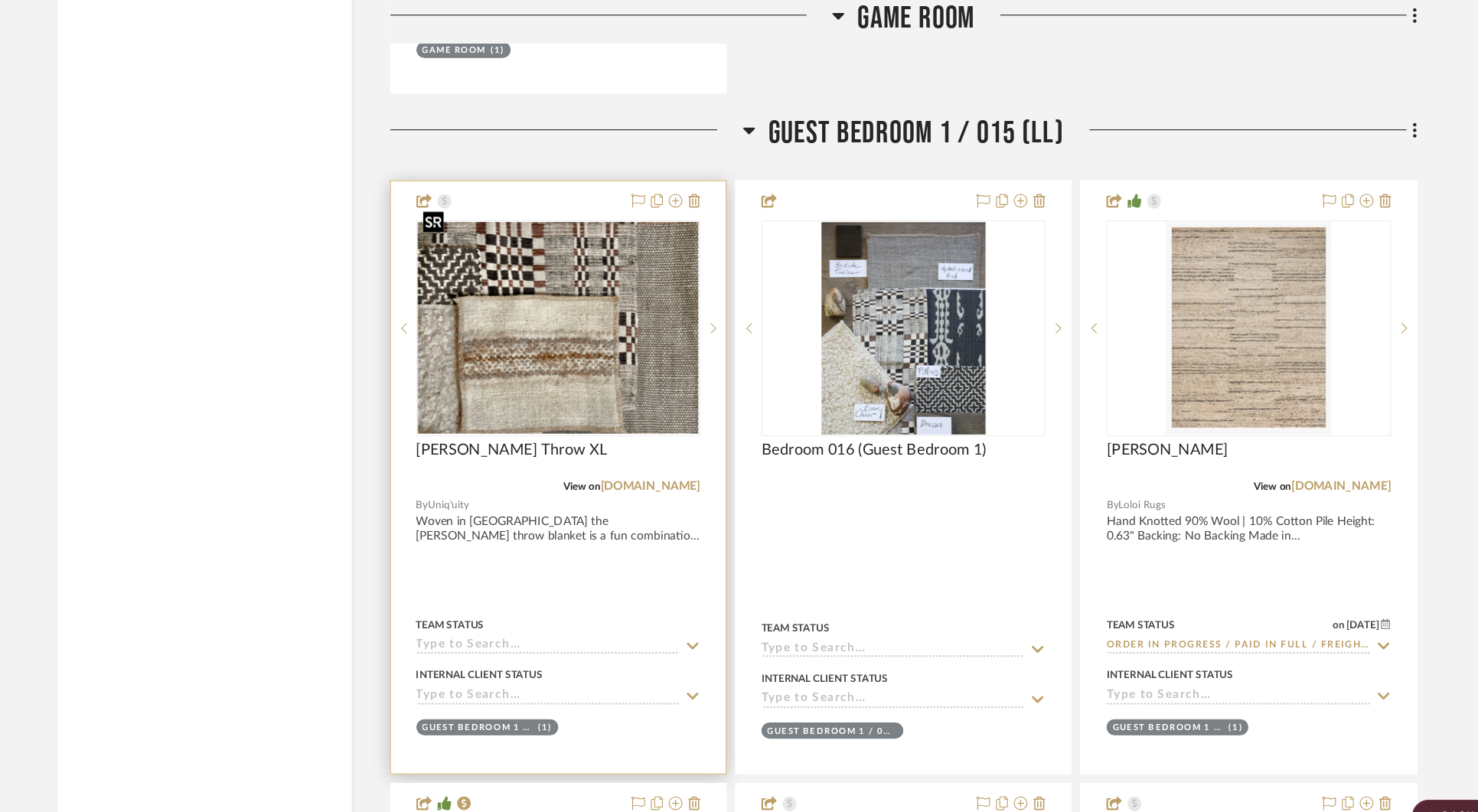
click at [664, 301] on img "0" at bounding box center [579, 295] width 253 height 190
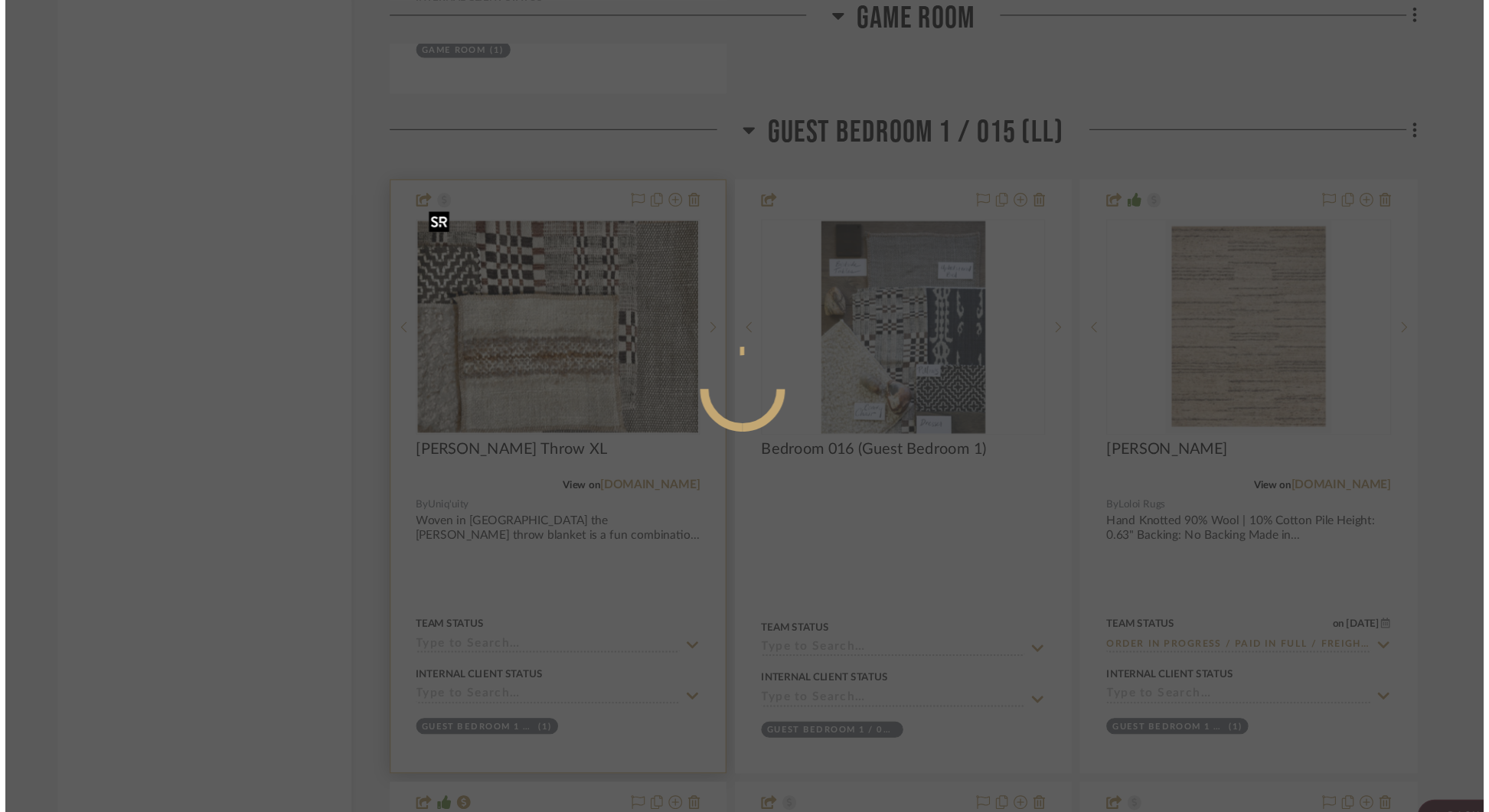
scroll to position [0, 0]
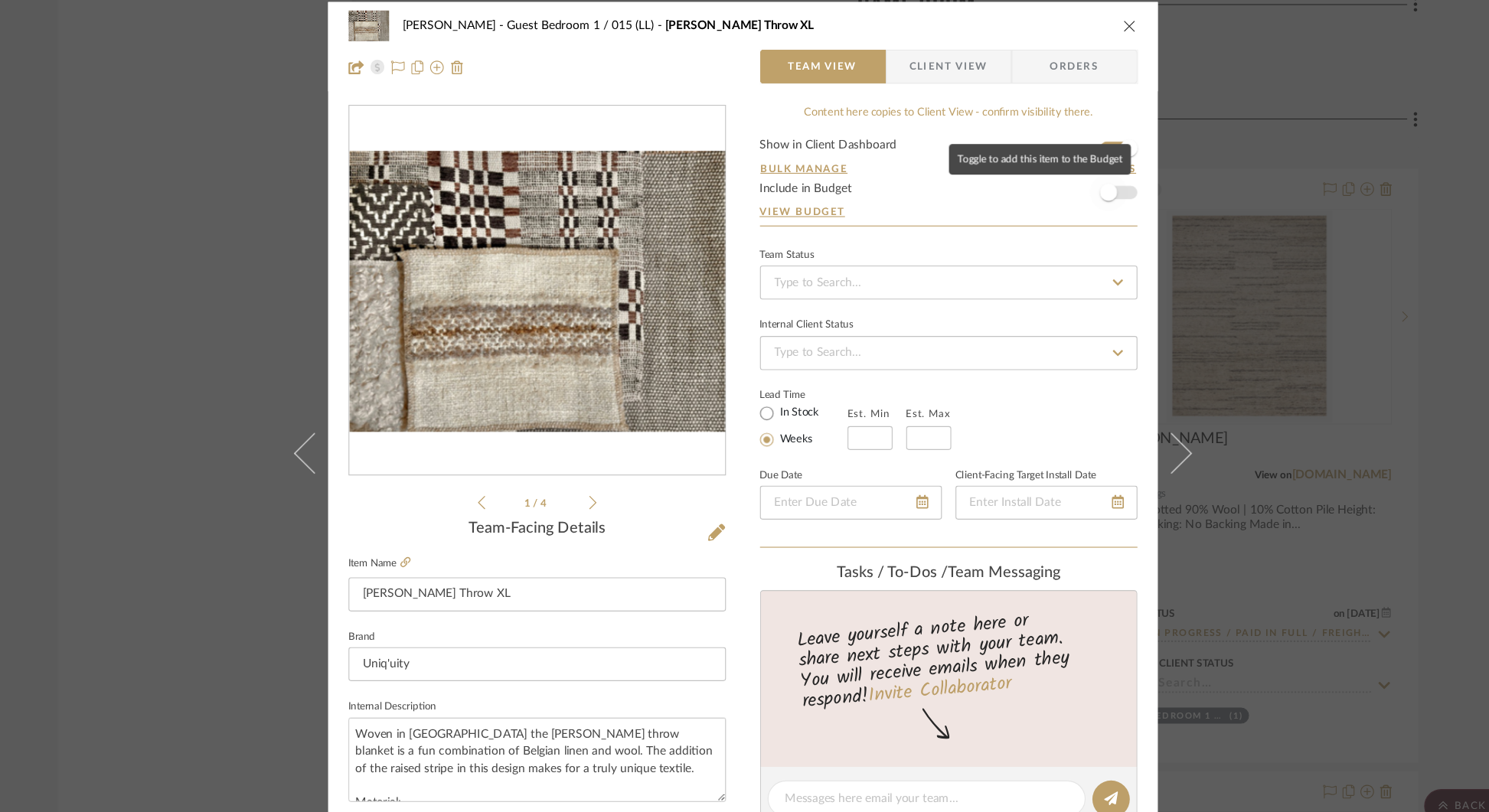
click at [1078, 181] on span "button" at bounding box center [1073, 182] width 34 height 33
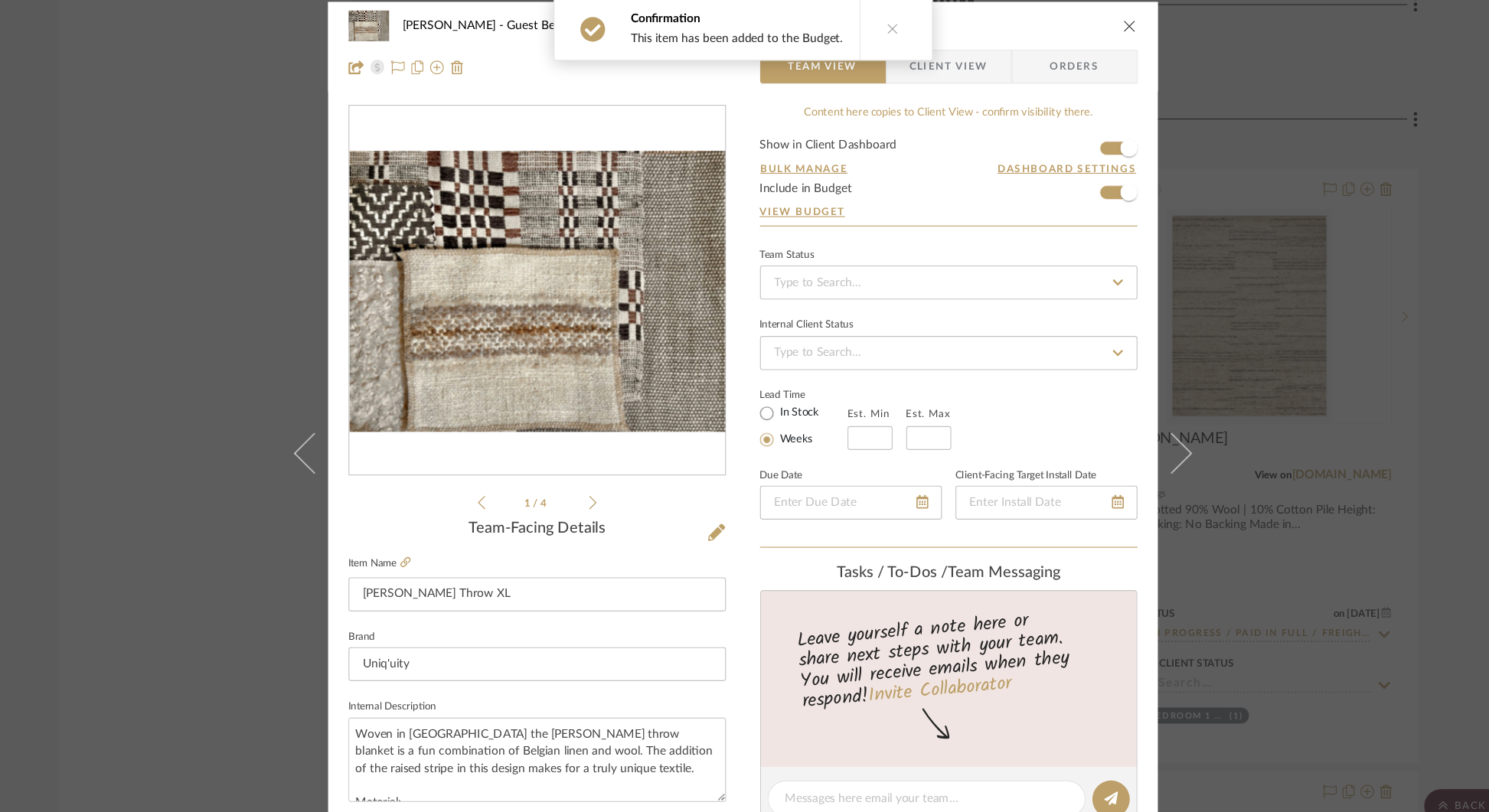
click at [1294, 122] on div "[PERSON_NAME] Guest Bedroom 1 / 015 (LL) [PERSON_NAME] Throw XL Team View Clien…" at bounding box center [744, 406] width 1489 height 812
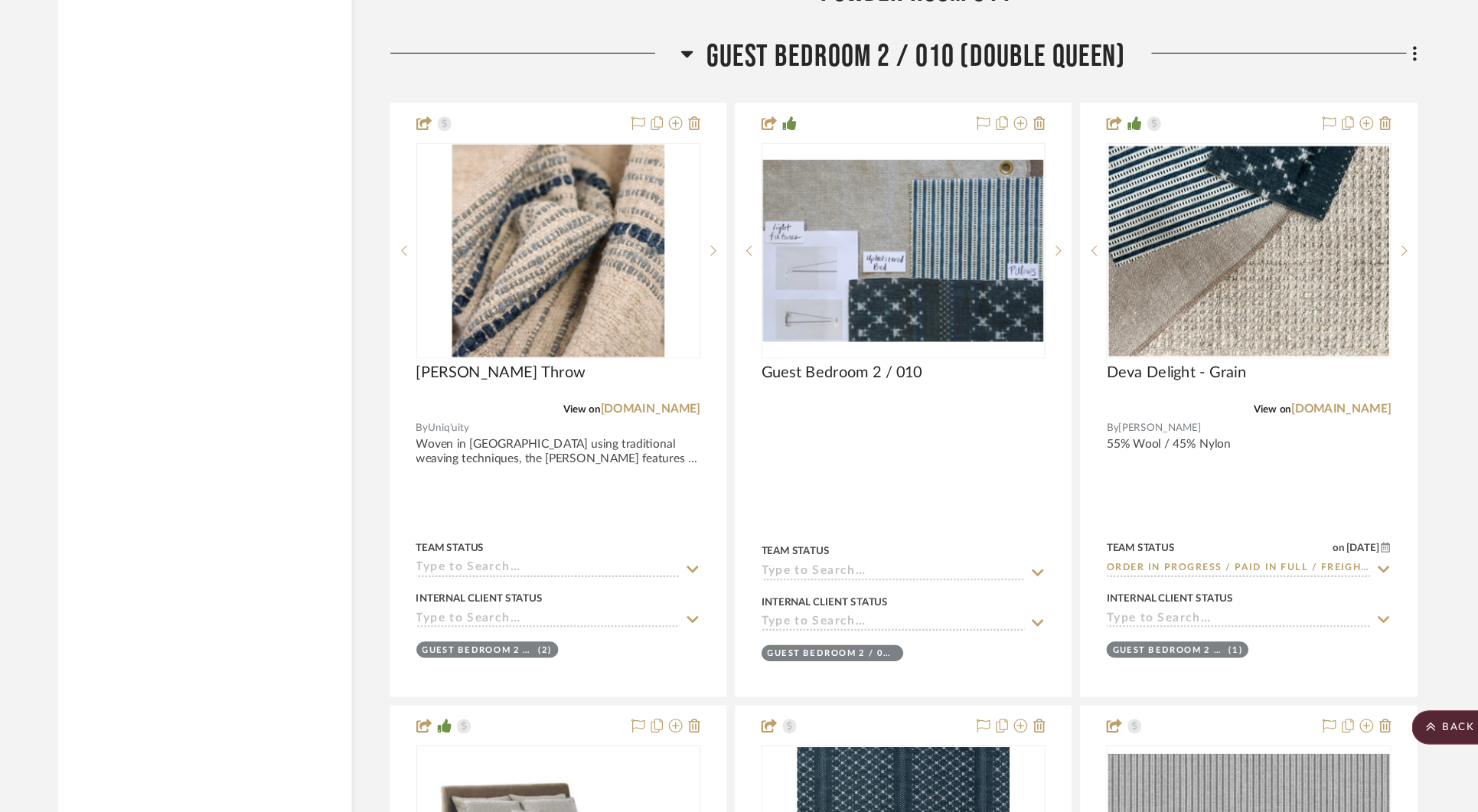
scroll to position [25639, 0]
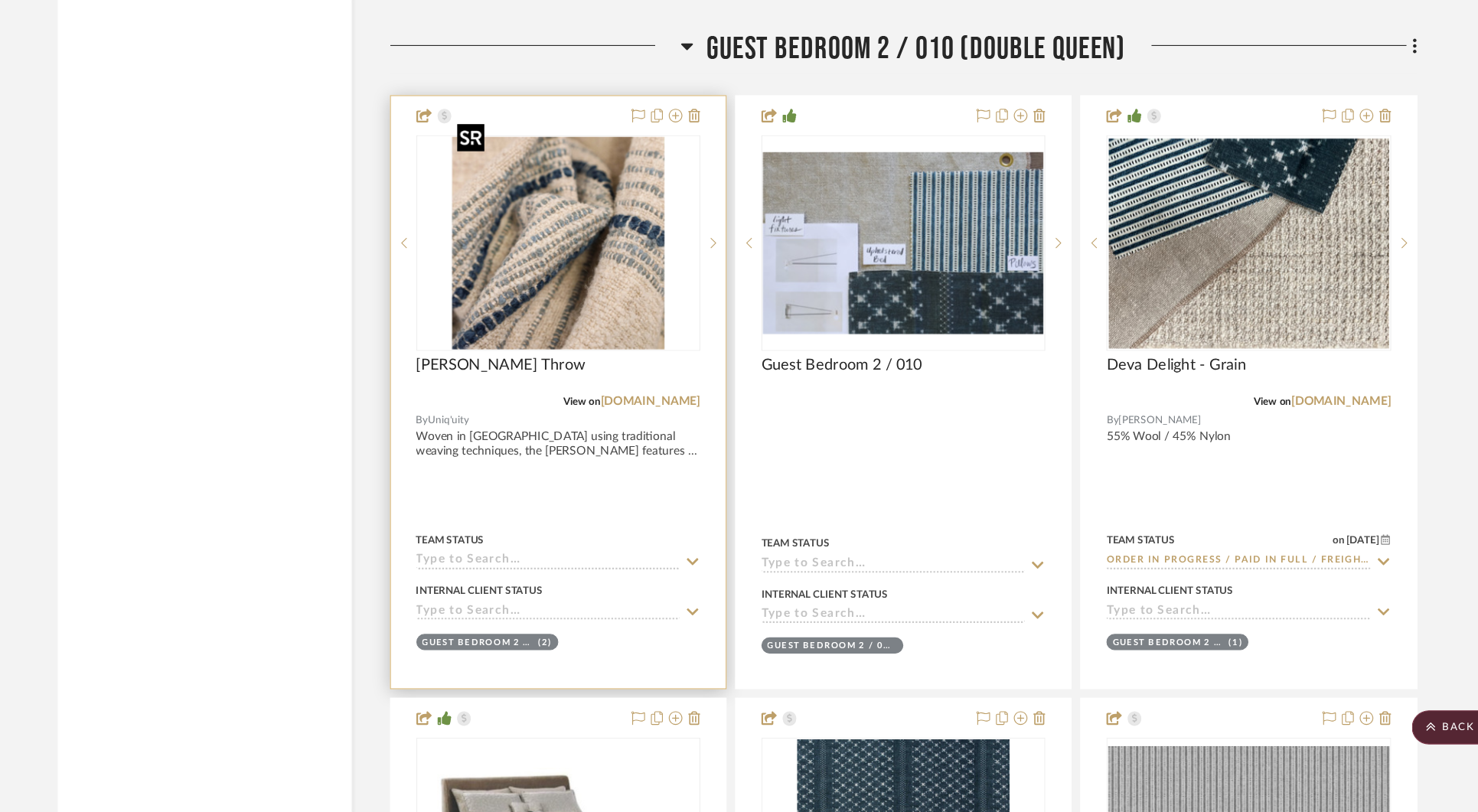
click at [638, 320] on img "0" at bounding box center [579, 299] width 194 height 191
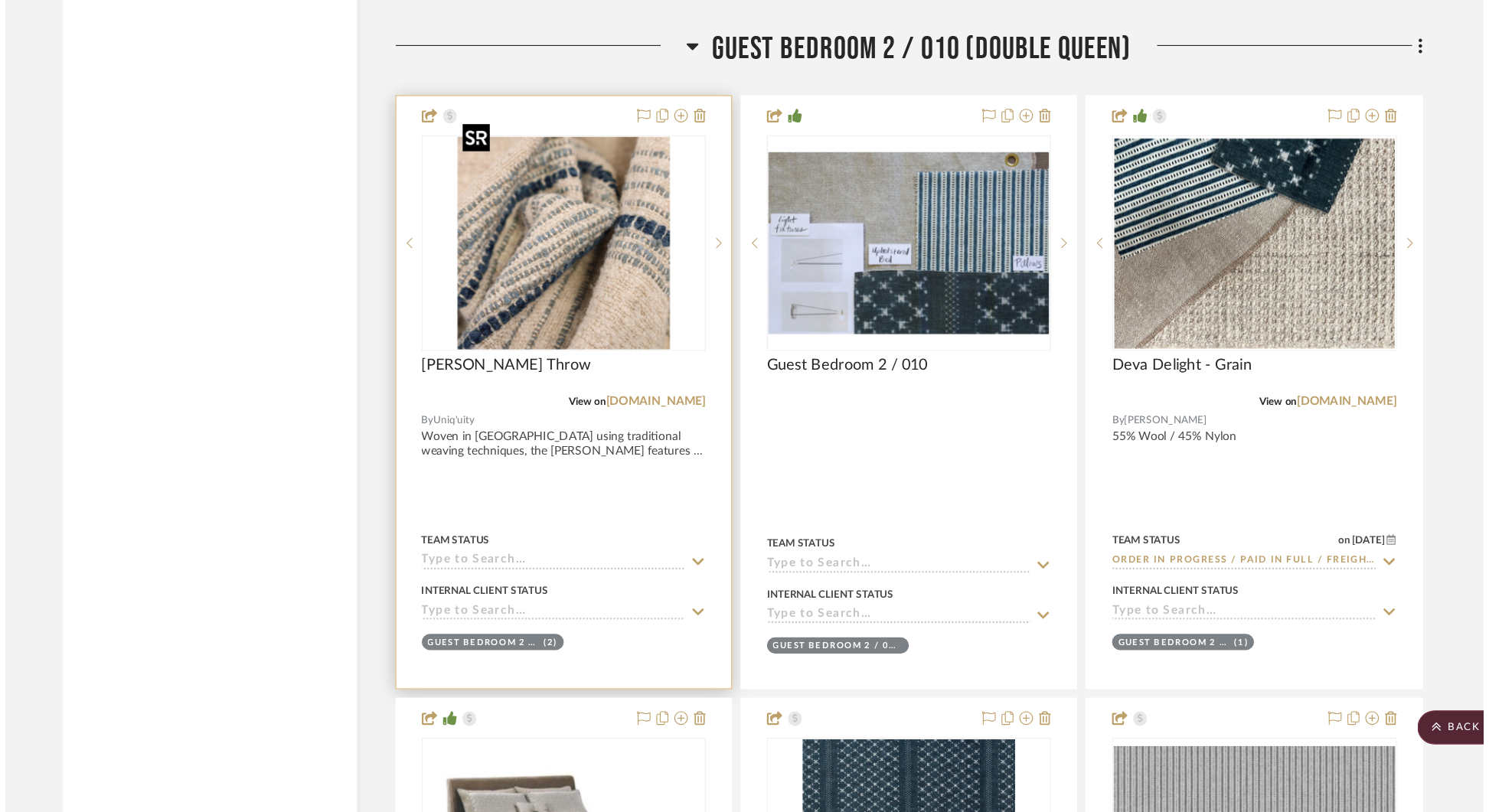
scroll to position [0, 0]
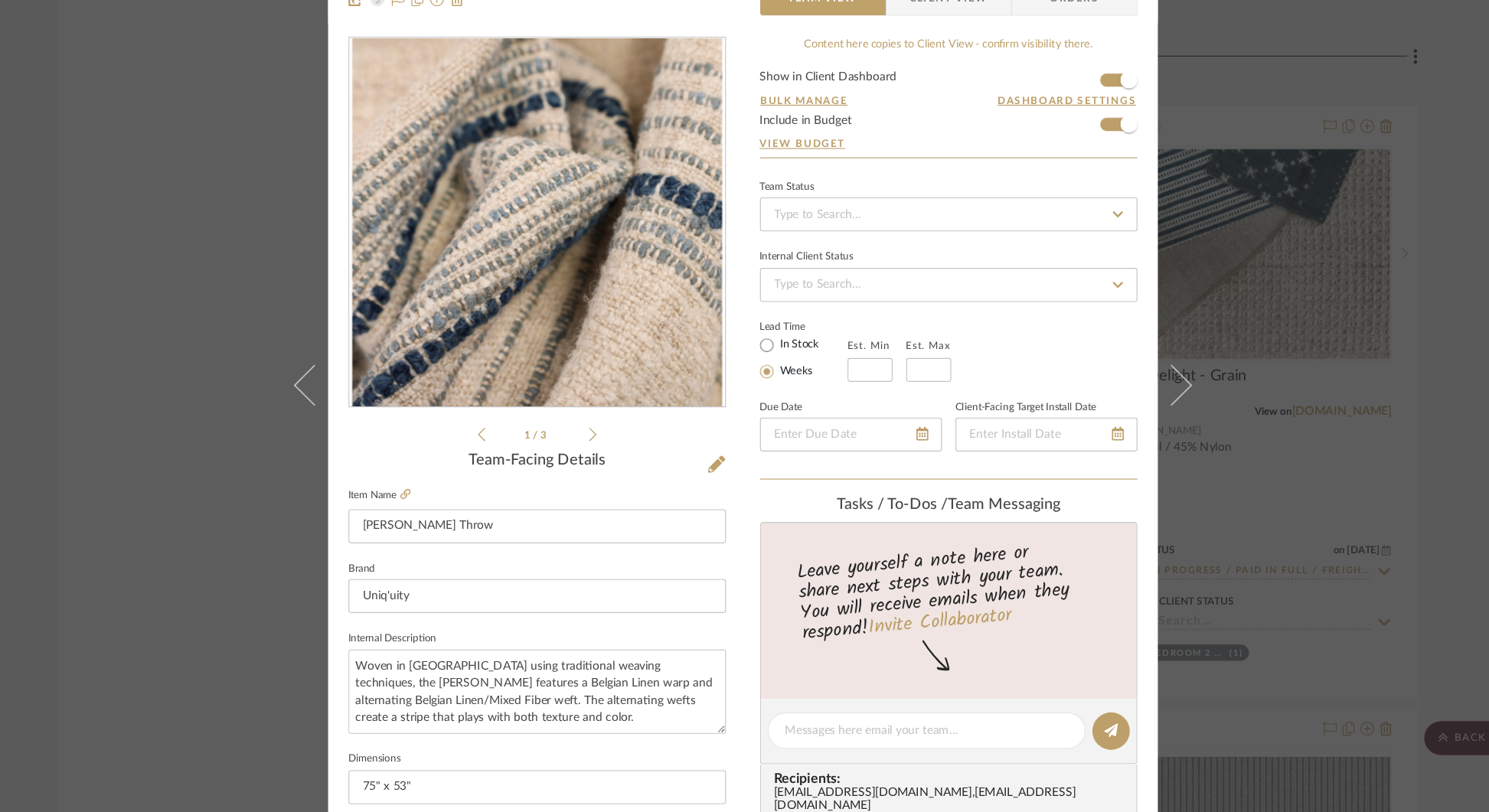
click at [1300, 196] on div "[PERSON_NAME] Guest Bedroom 2 / 010 (Double Queen) [PERSON_NAME] Throw Team Vie…" at bounding box center [744, 406] width 1489 height 812
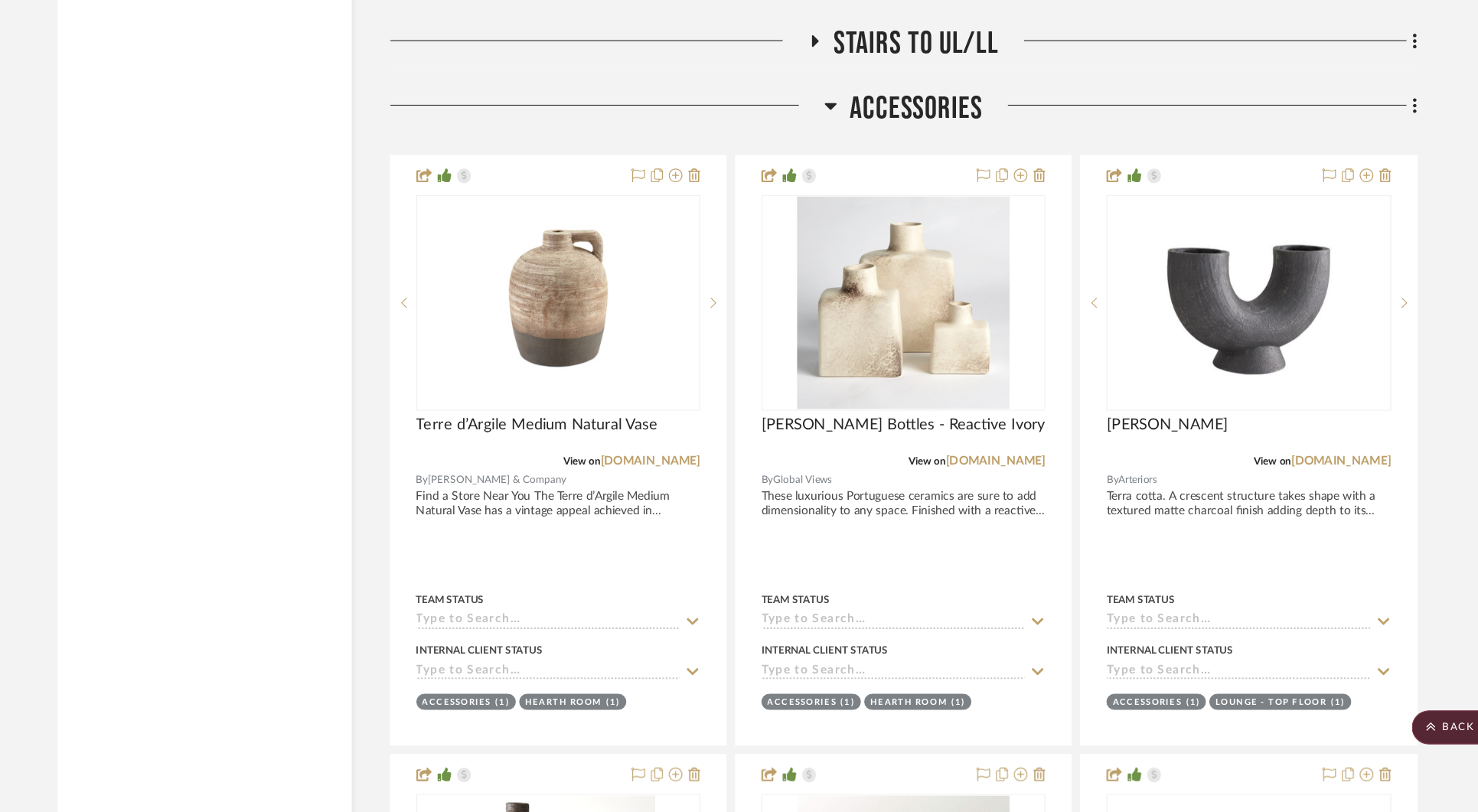
scroll to position [33195, 0]
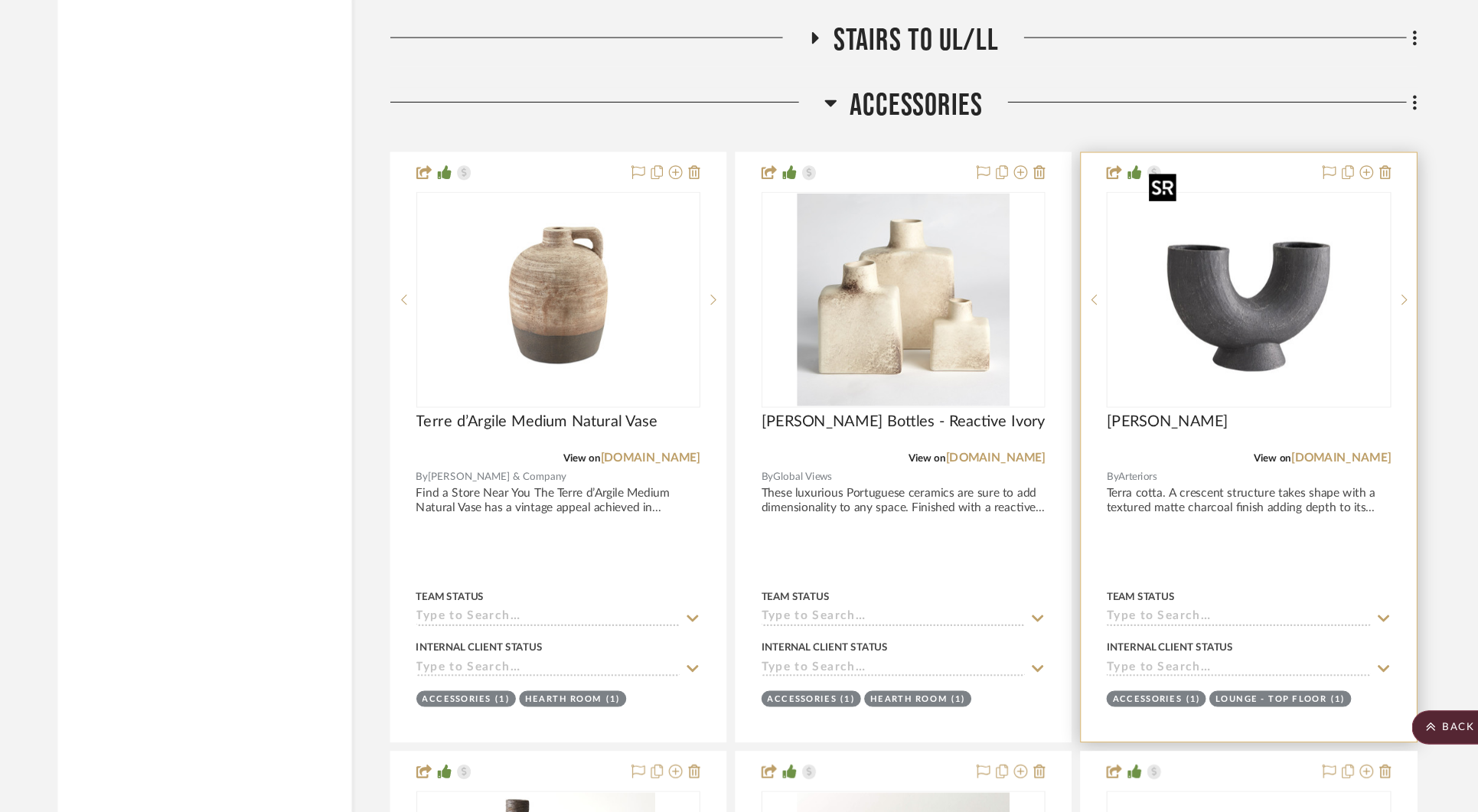
click at [1225, 341] on img "0" at bounding box center [1200, 349] width 191 height 191
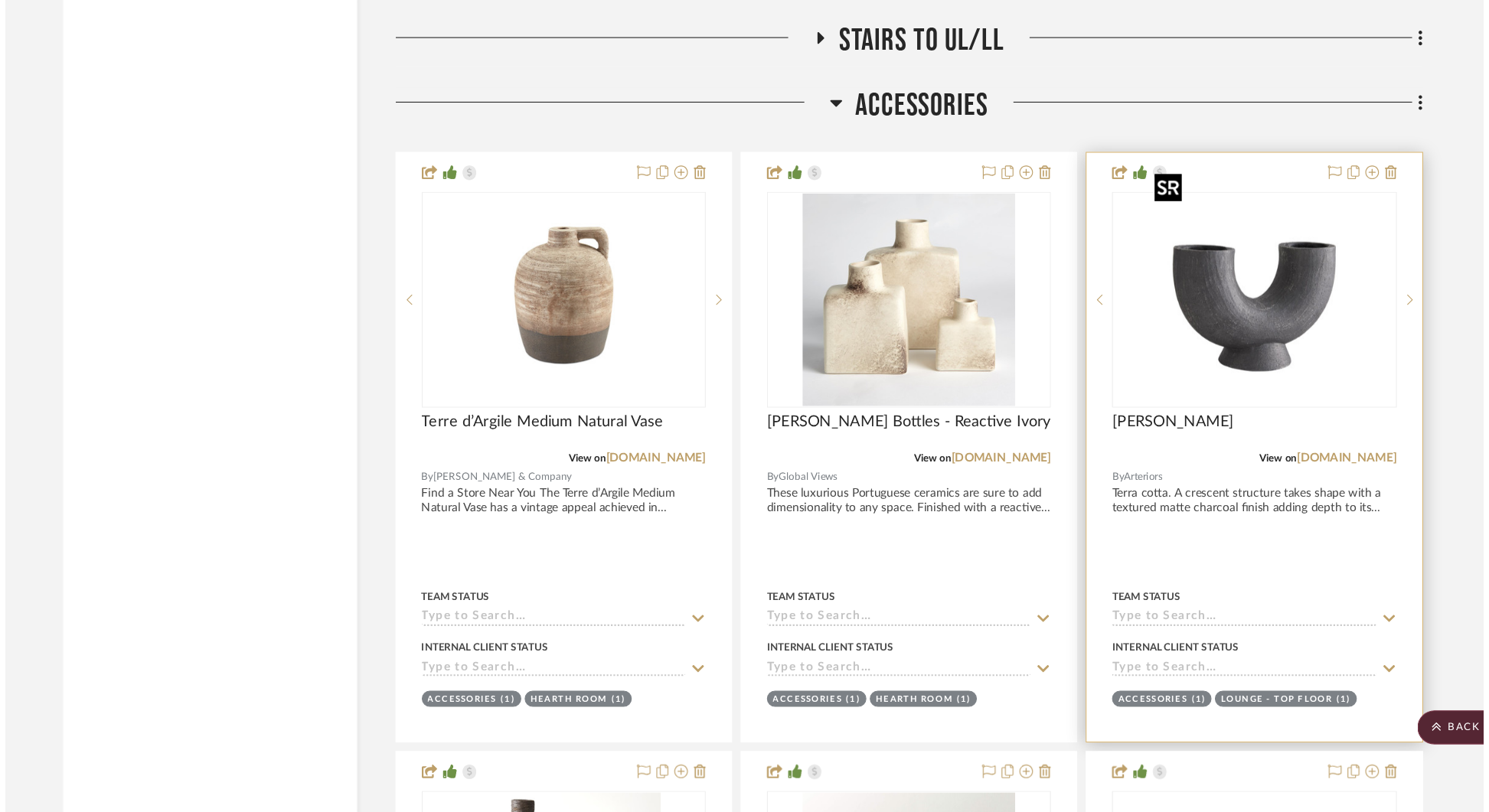
scroll to position [0, 0]
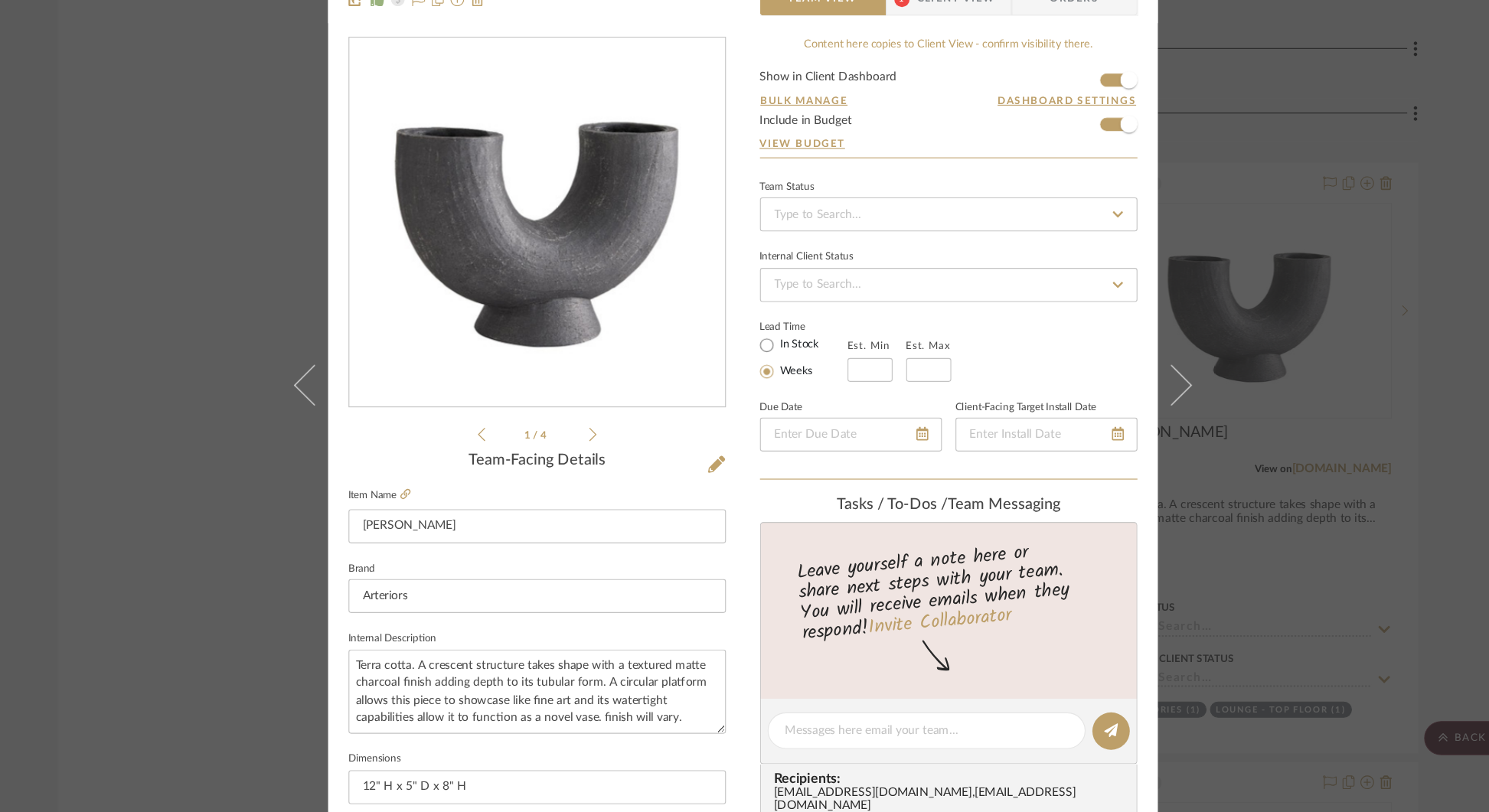
click at [1313, 174] on div "[PERSON_NAME] Accessories [PERSON_NAME] Team View 1 Client View Orders 1 / 4 Te…" at bounding box center [744, 406] width 1489 height 812
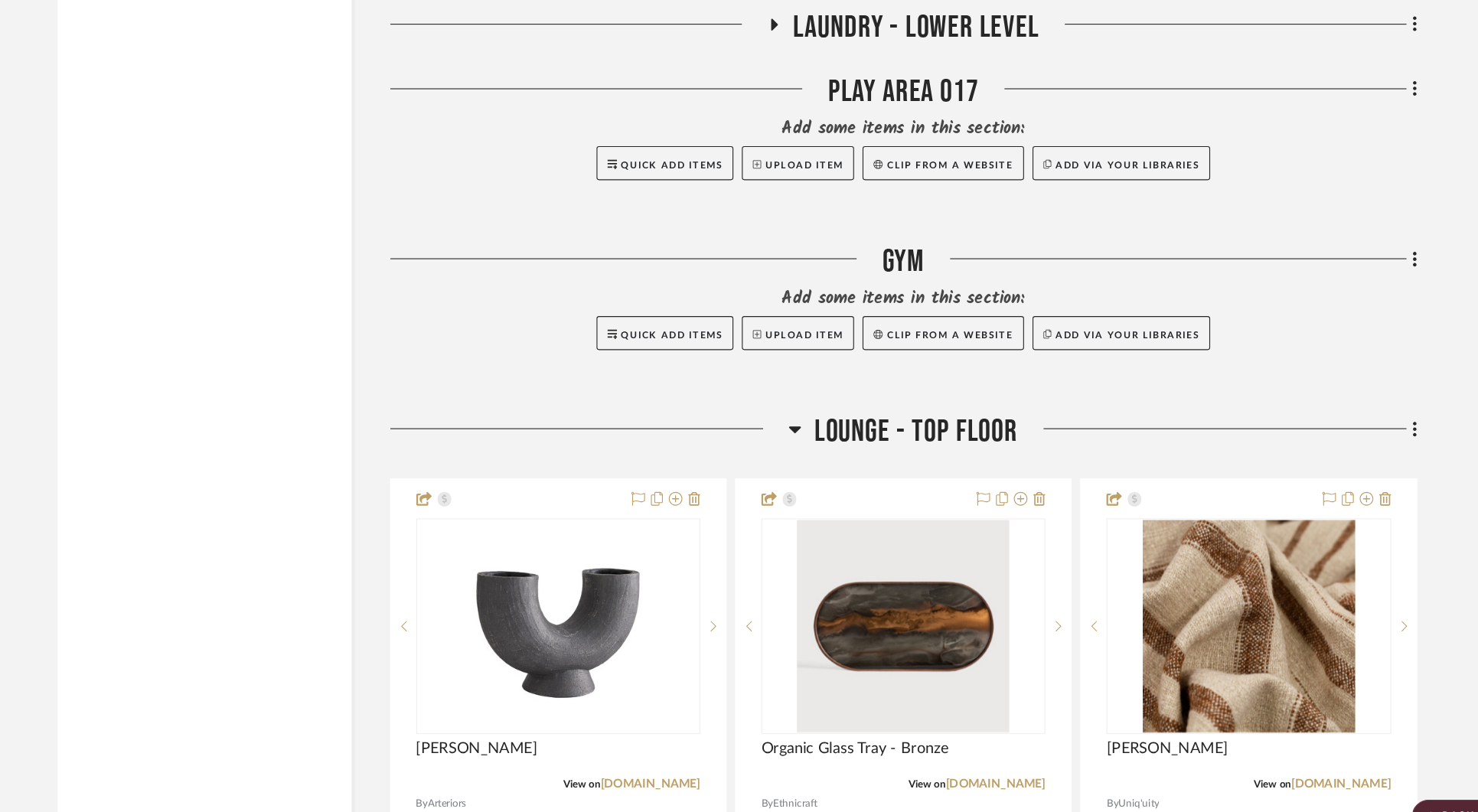
scroll to position [27542, 0]
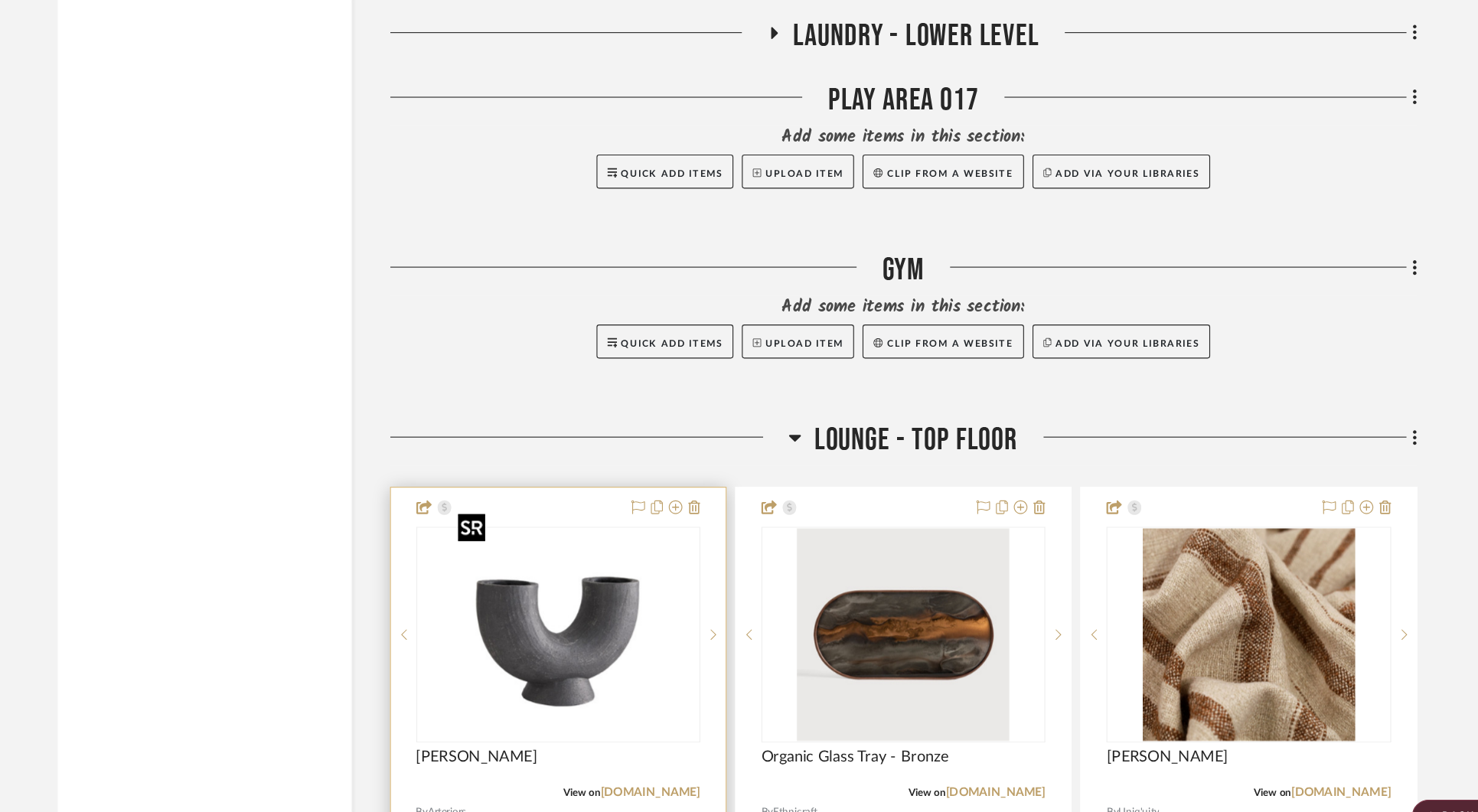
click at [0, 0] on img at bounding box center [0, 0] width 0 height 0
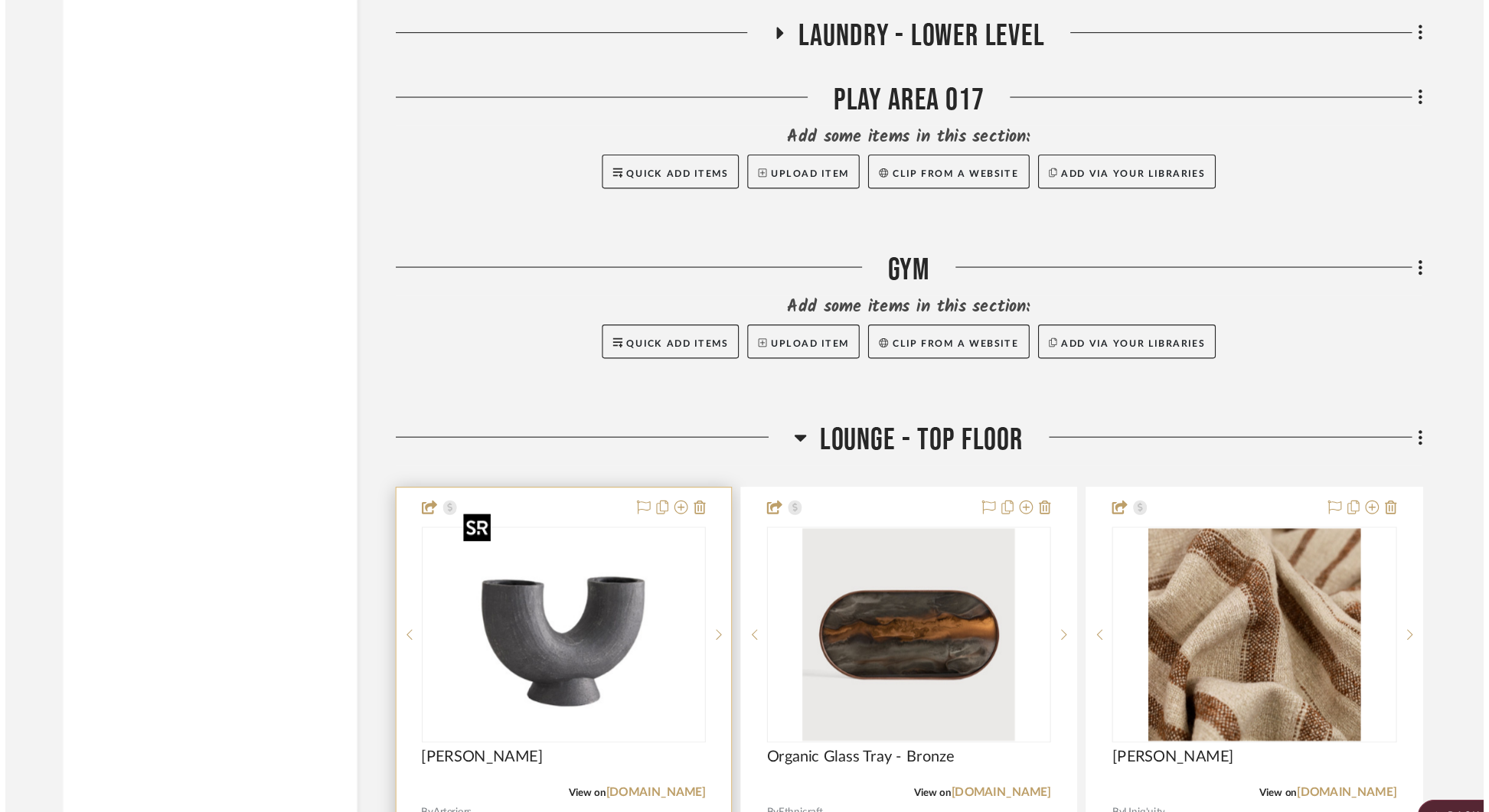
scroll to position [0, 0]
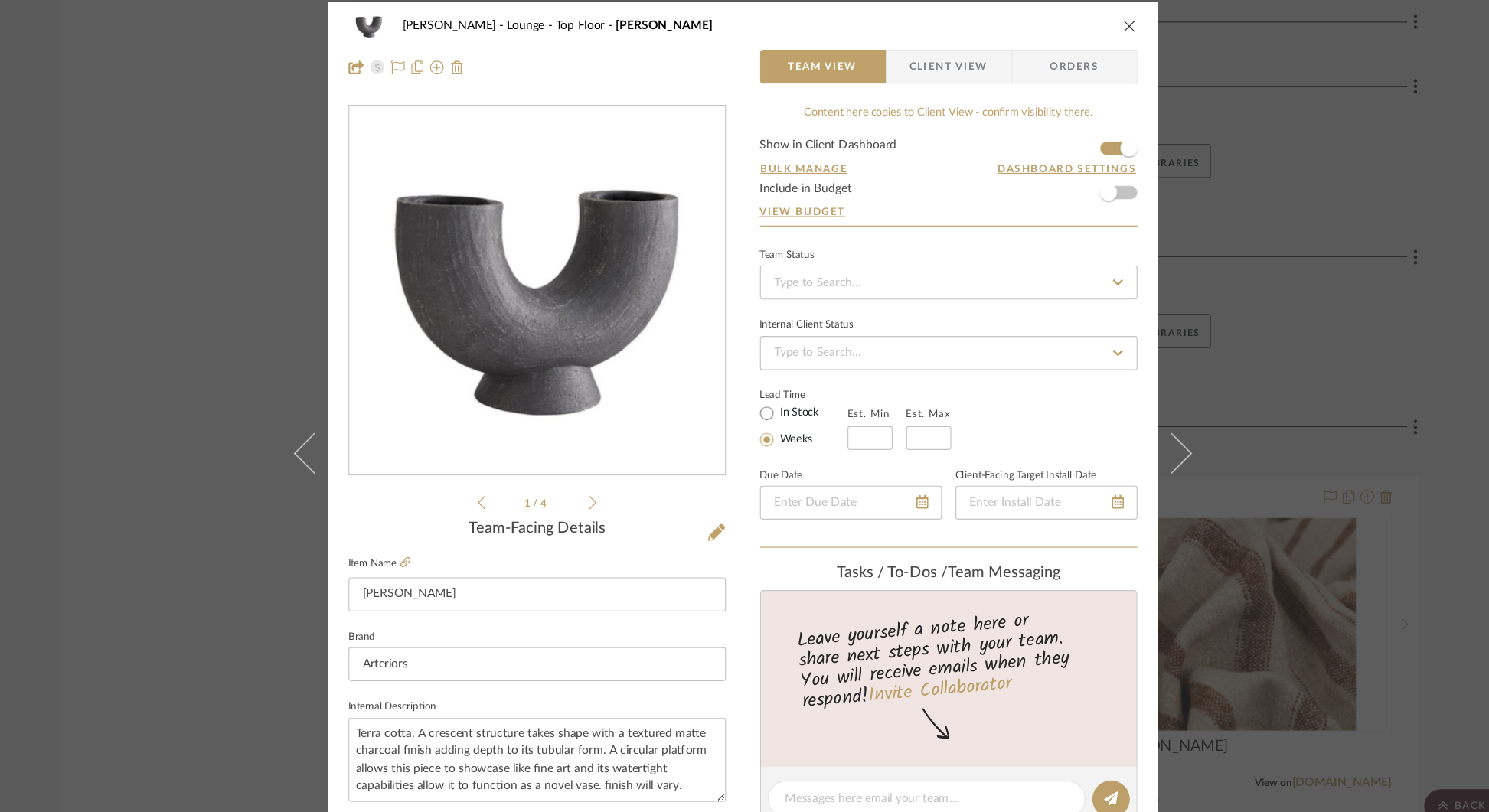
click at [1178, 192] on div "[PERSON_NAME] Lounge - Top Floor [PERSON_NAME] Team View Client View Orders 1 /…" at bounding box center [744, 406] width 1489 height 812
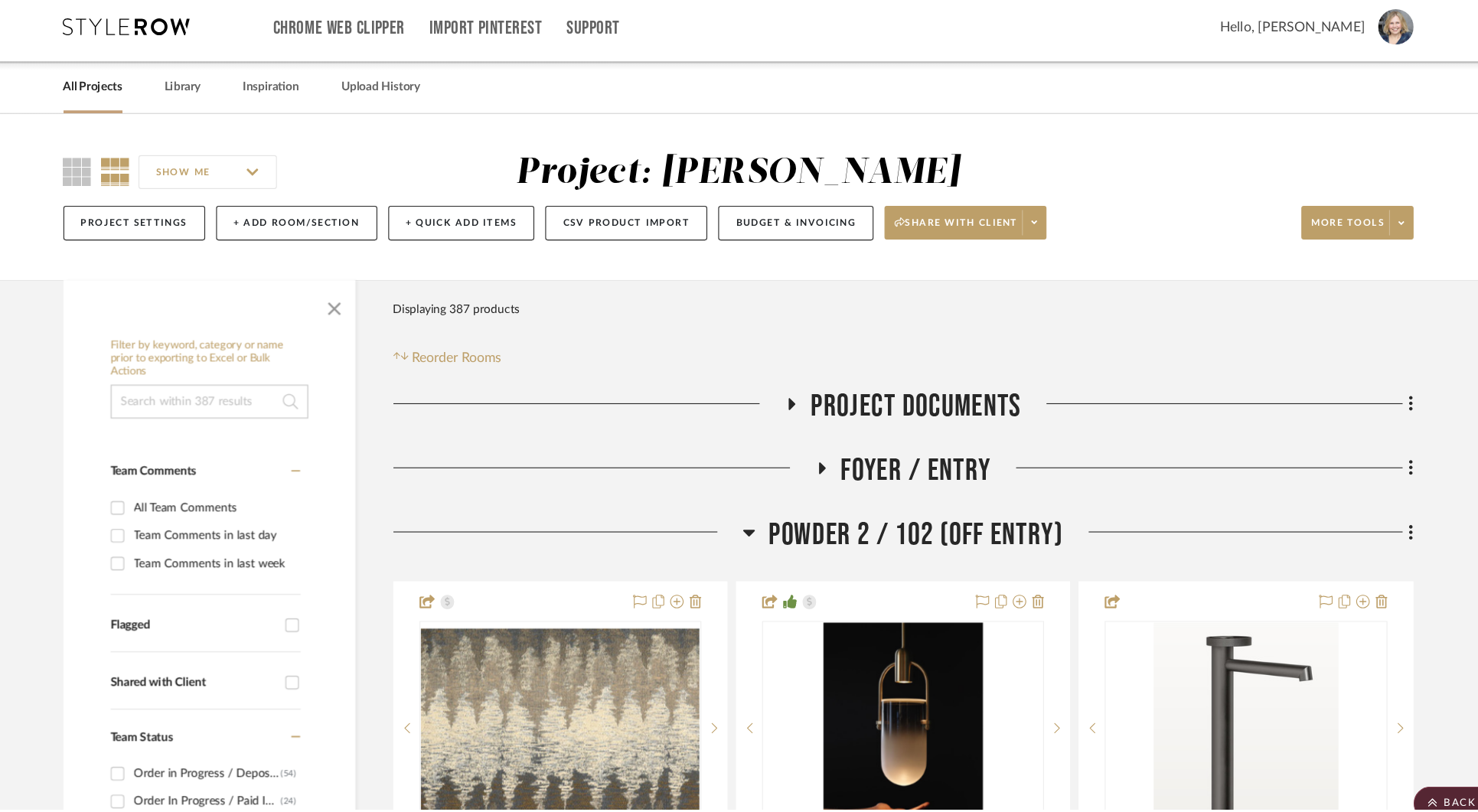
scroll to position [27542, 0]
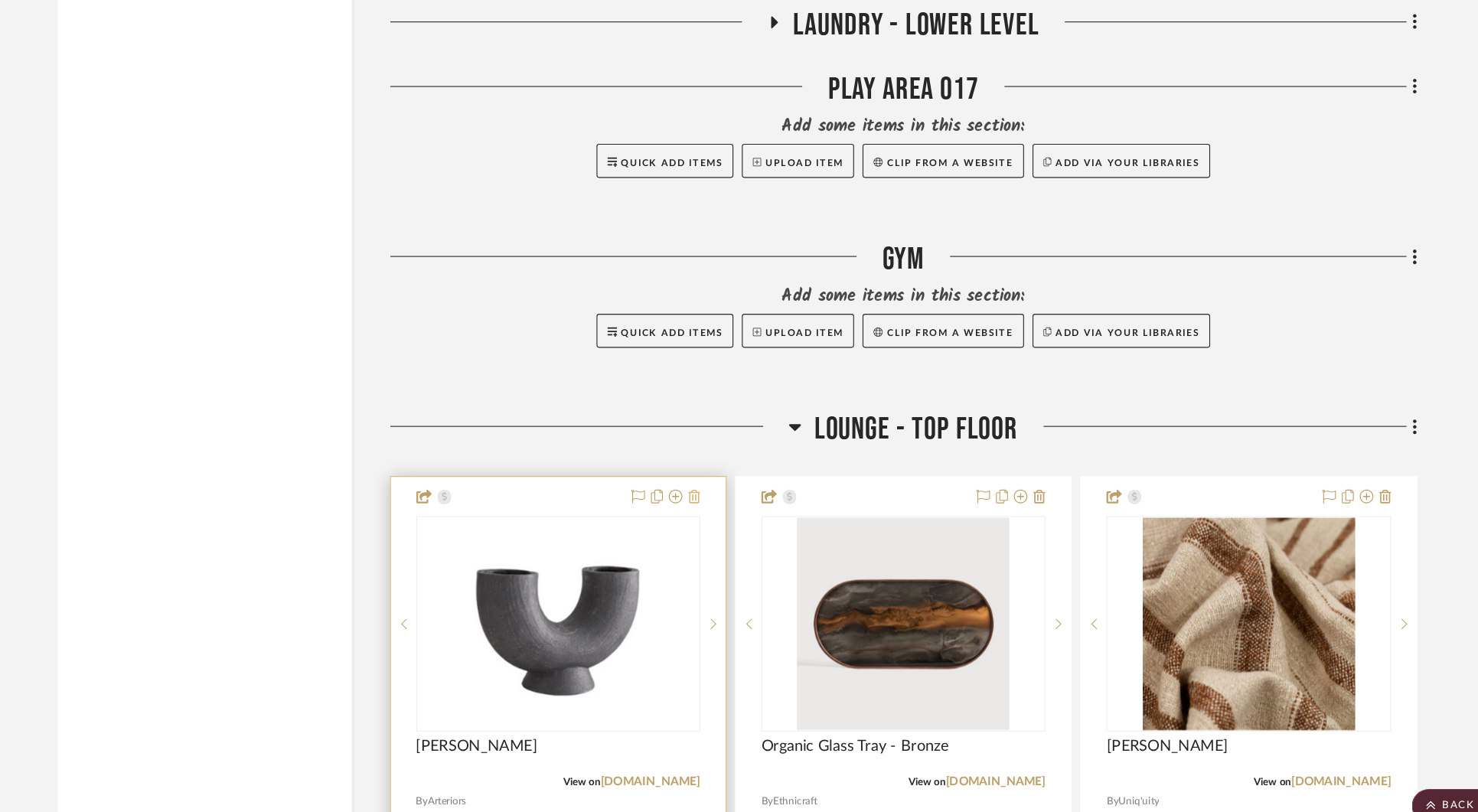
click at [702, 451] on icon at bounding box center [701, 457] width 11 height 13
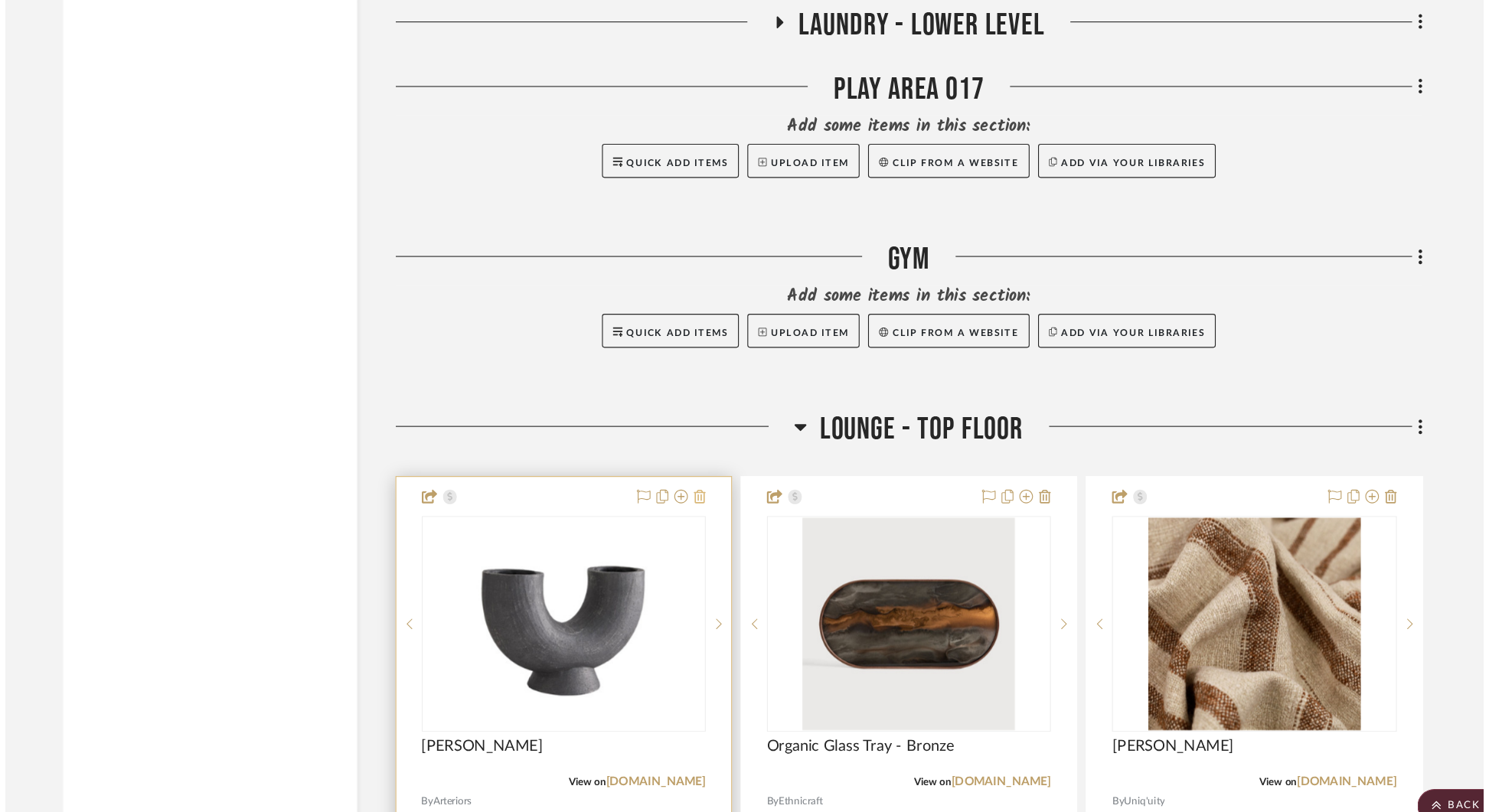
scroll to position [0, 0]
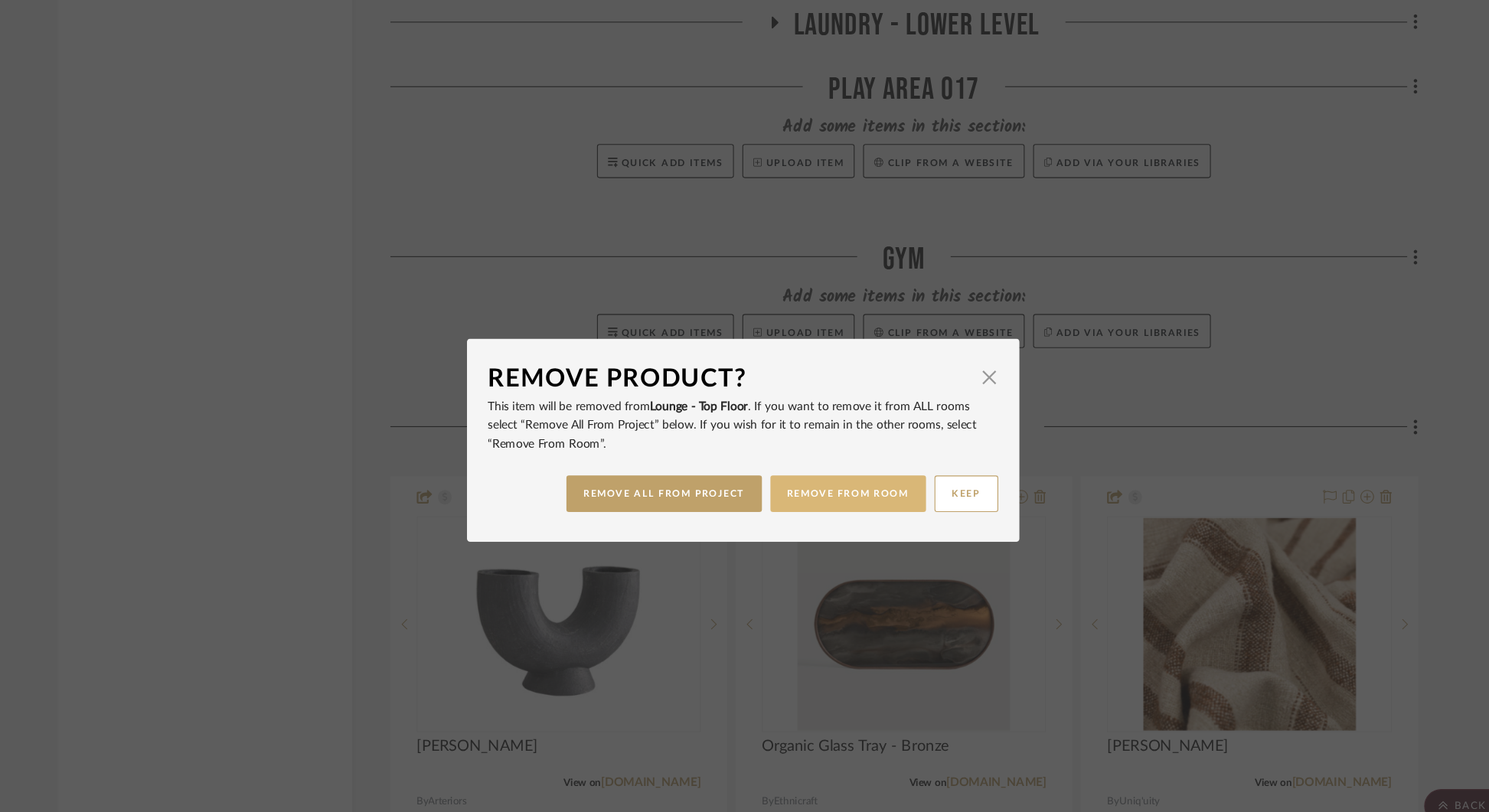
click at [804, 455] on button "REMOVE FROM ROOM" at bounding box center [839, 454] width 140 height 33
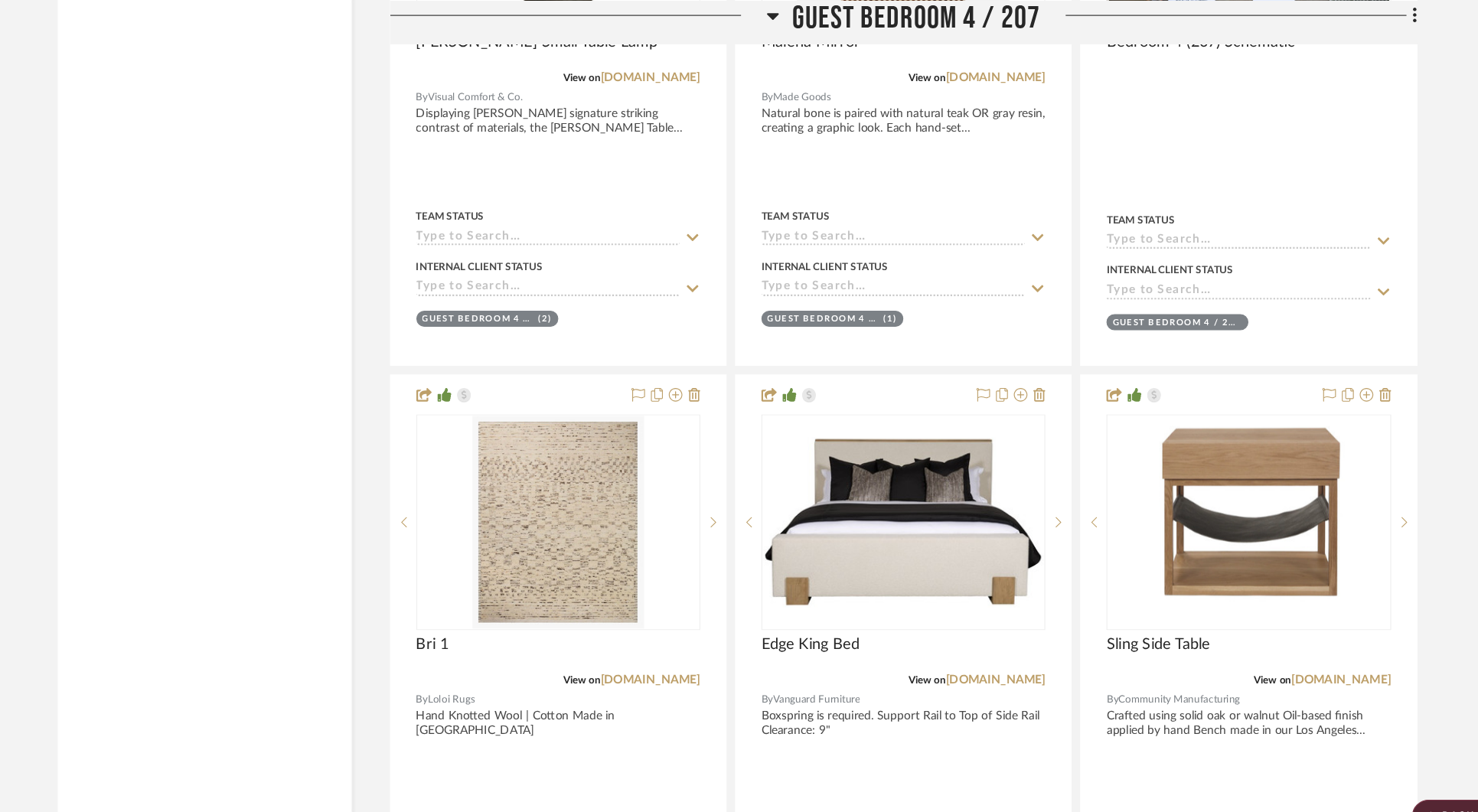
scroll to position [31393, 0]
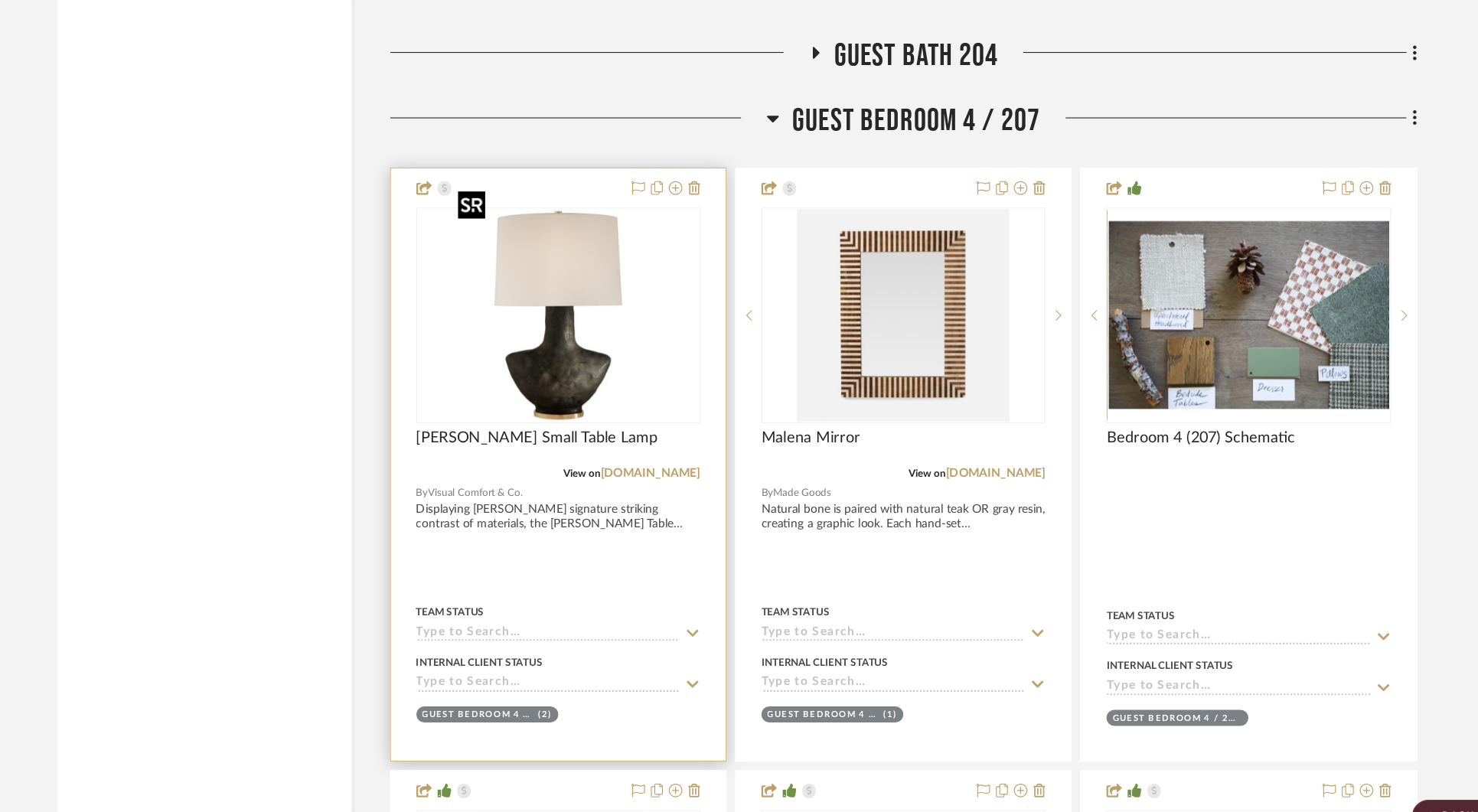
click at [580, 278] on img "0" at bounding box center [578, 283] width 191 height 191
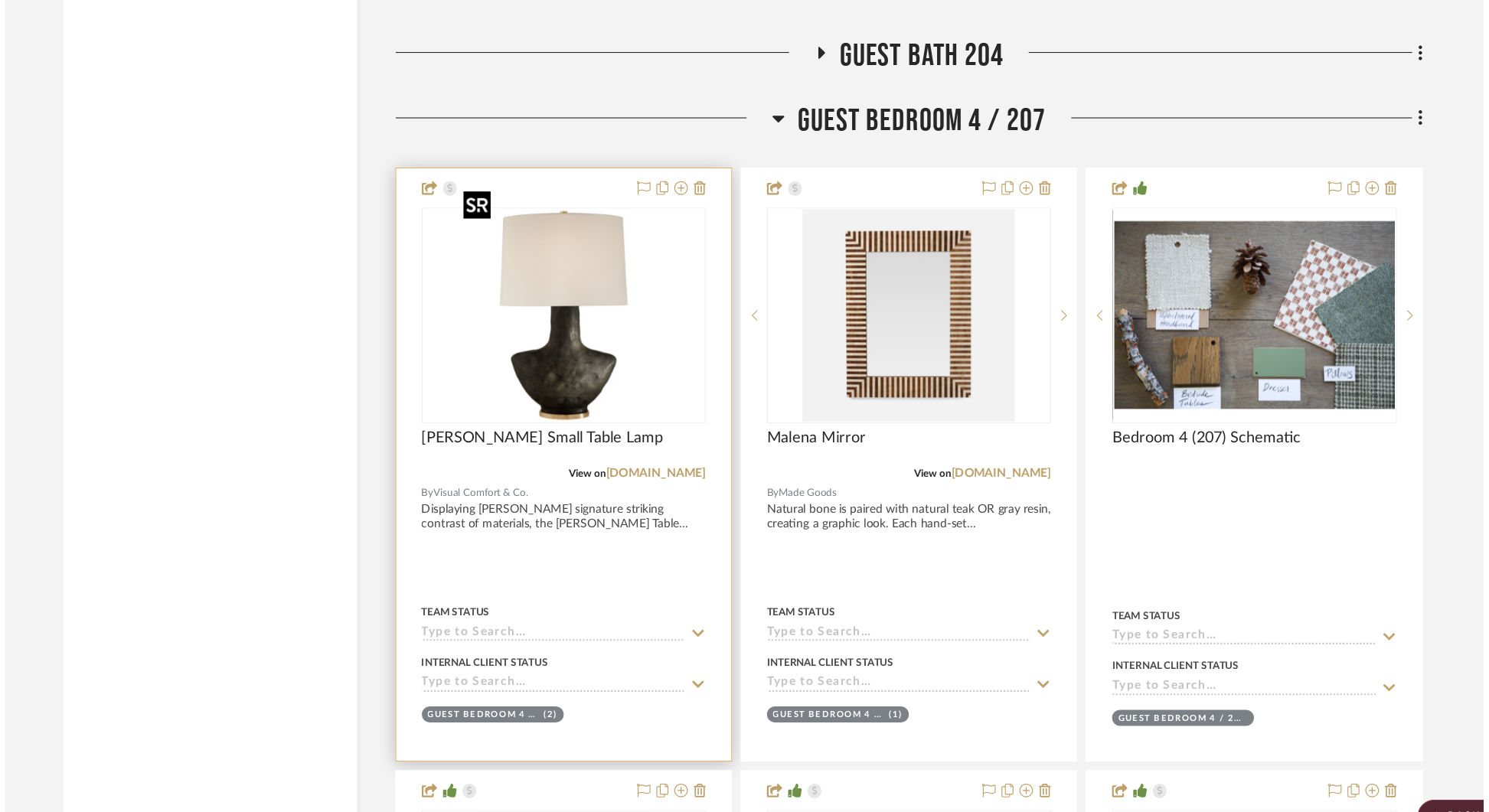
scroll to position [0, 0]
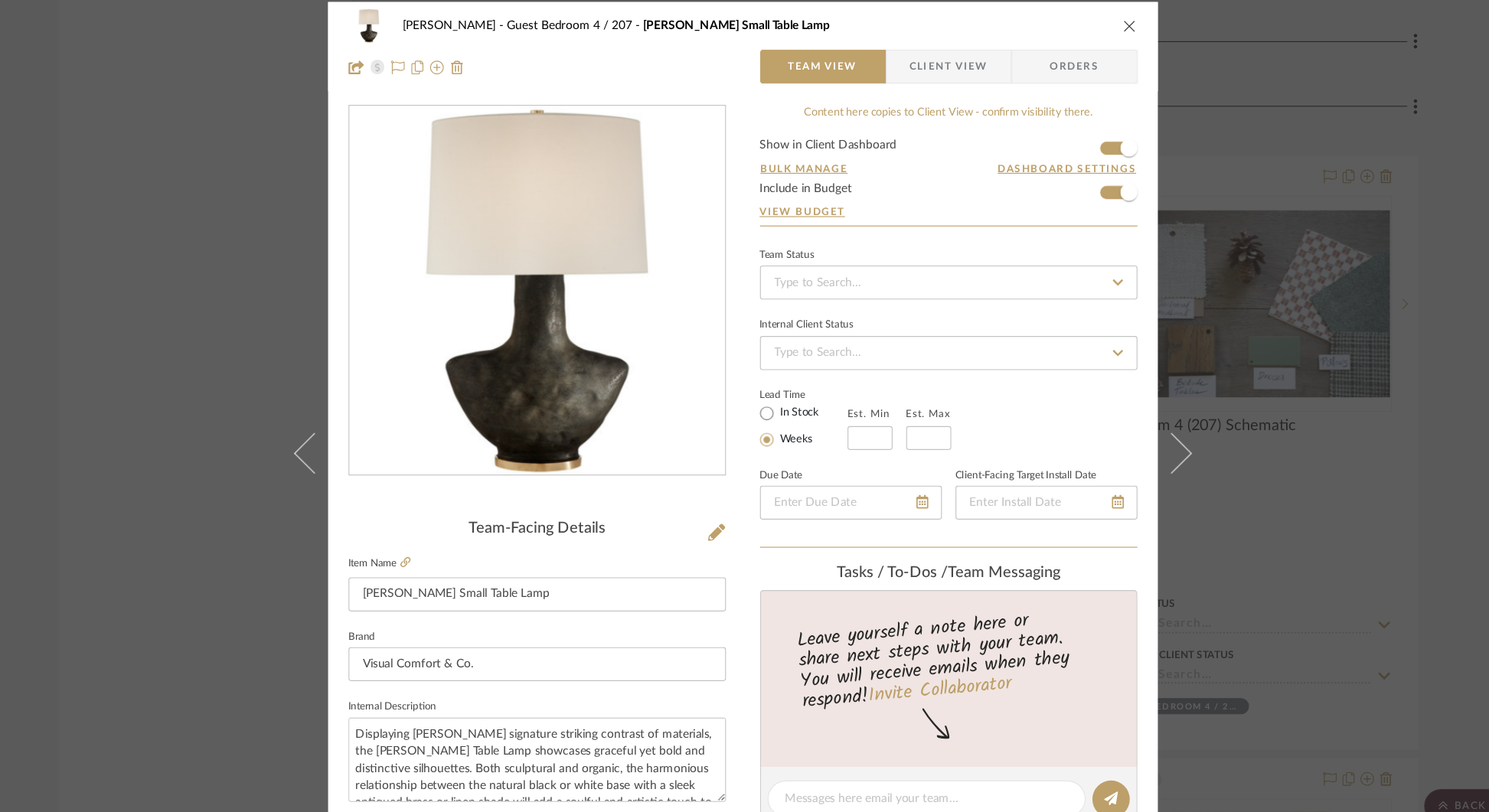
click at [1221, 57] on div "[PERSON_NAME] Guest Bedroom 4 / 207 [PERSON_NAME] Small Table Lamp Team View Cl…" at bounding box center [744, 406] width 1489 height 812
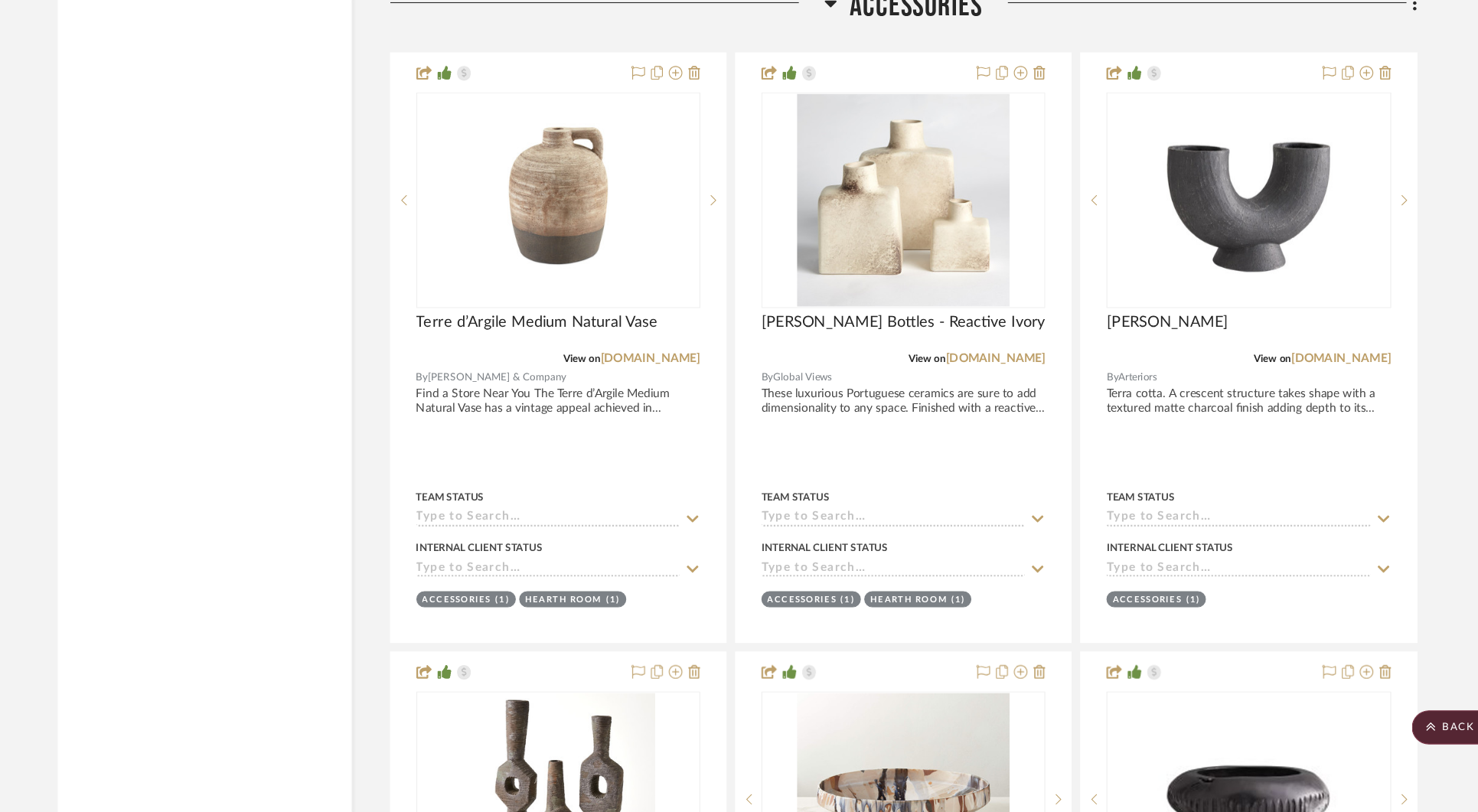
scroll to position [33304, 0]
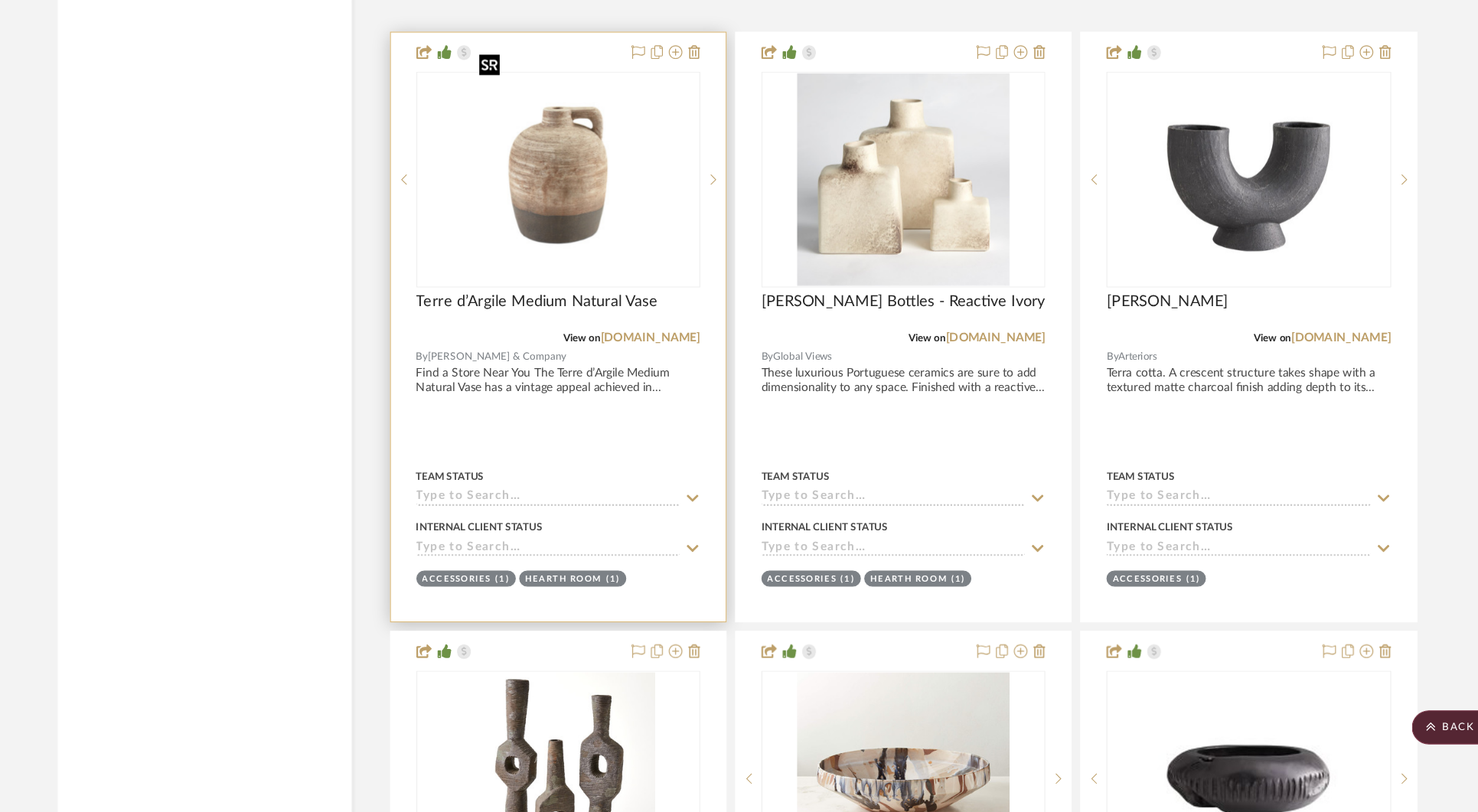
click at [0, 0] on img at bounding box center [0, 0] width 0 height 0
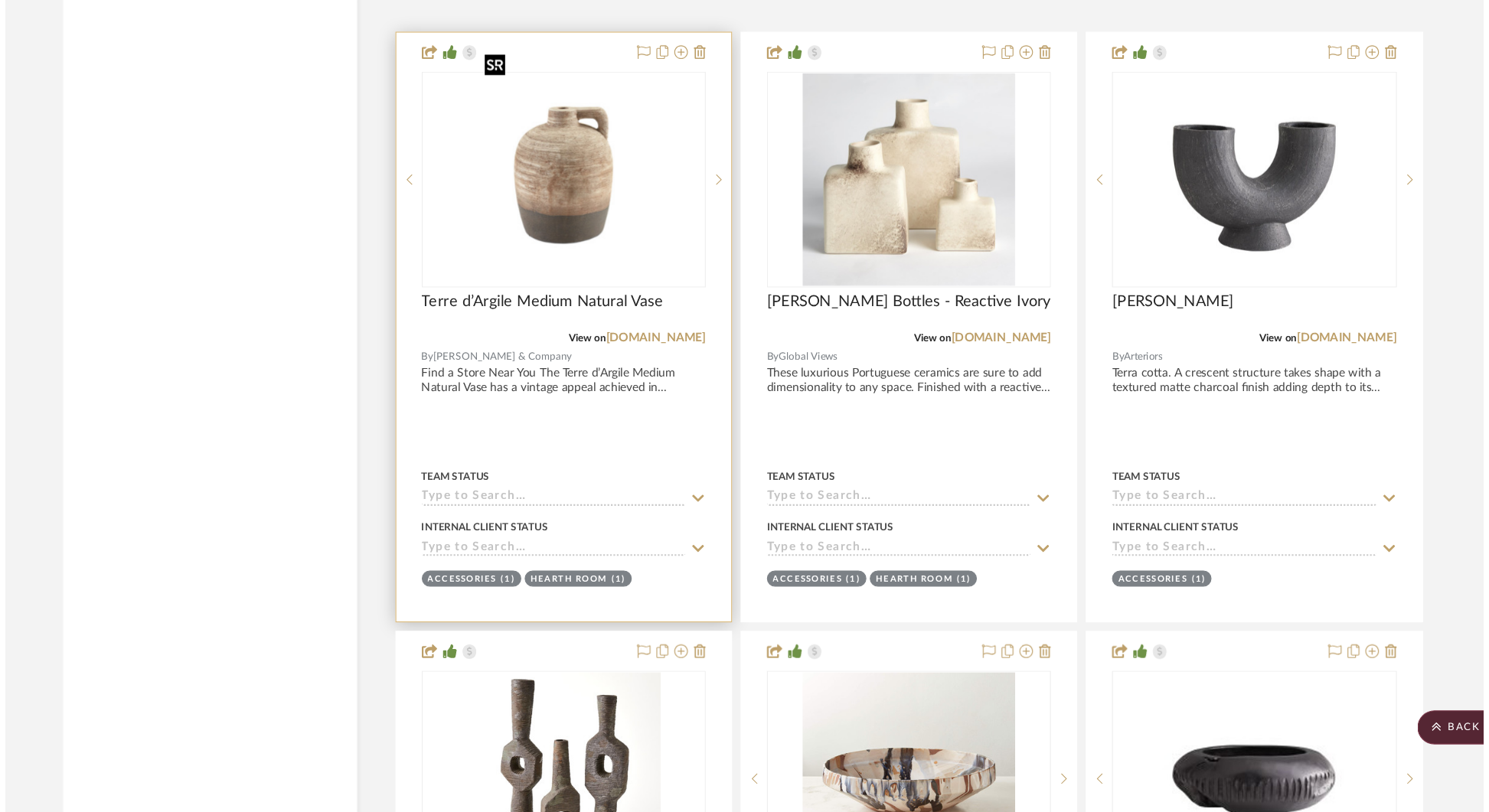
scroll to position [0, 0]
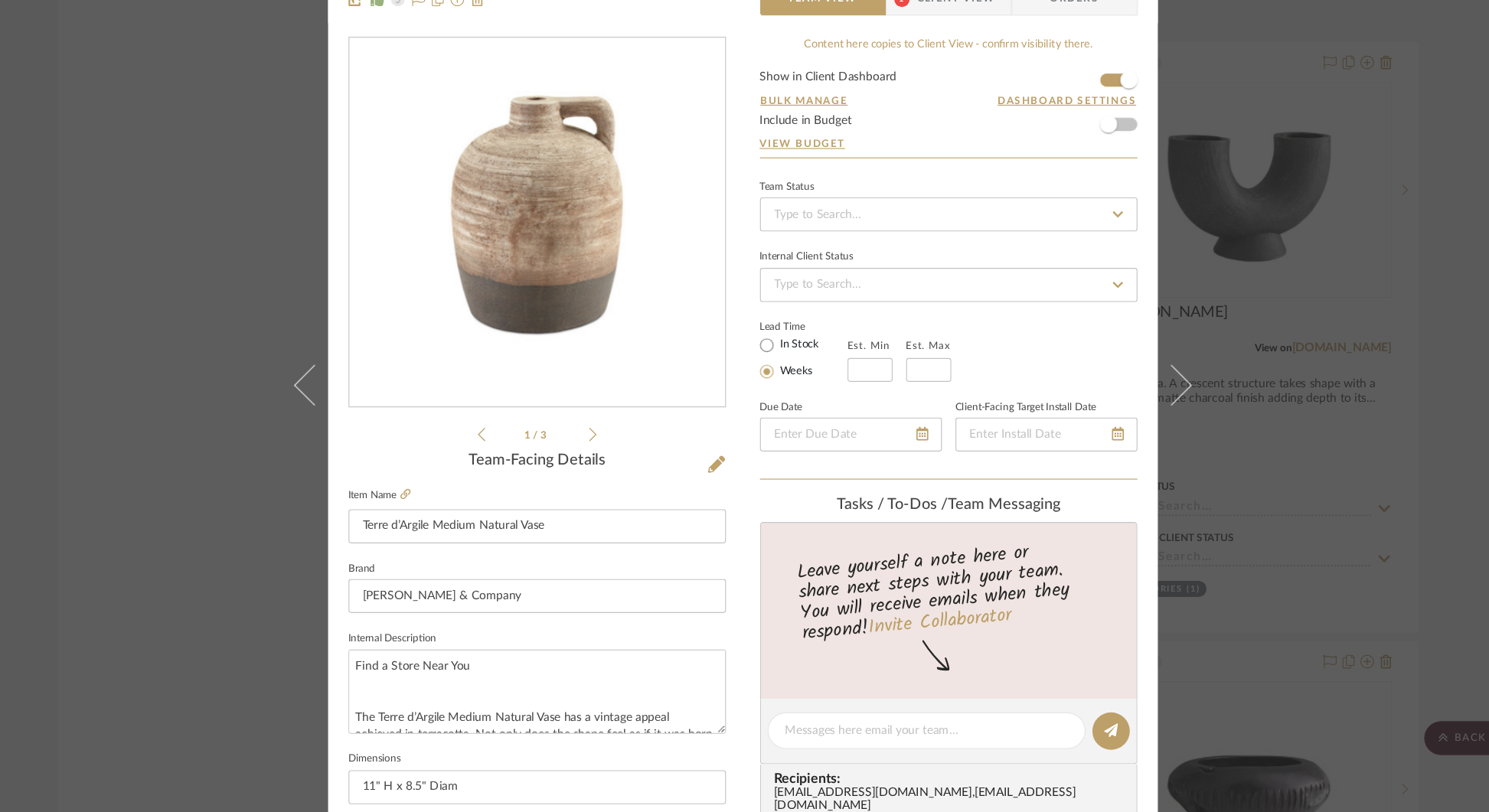
click at [1264, 194] on div "[PERSON_NAME] Accessories Terre d’Argile Medium Natural Vase Team View 1 Client…" at bounding box center [744, 406] width 1489 height 812
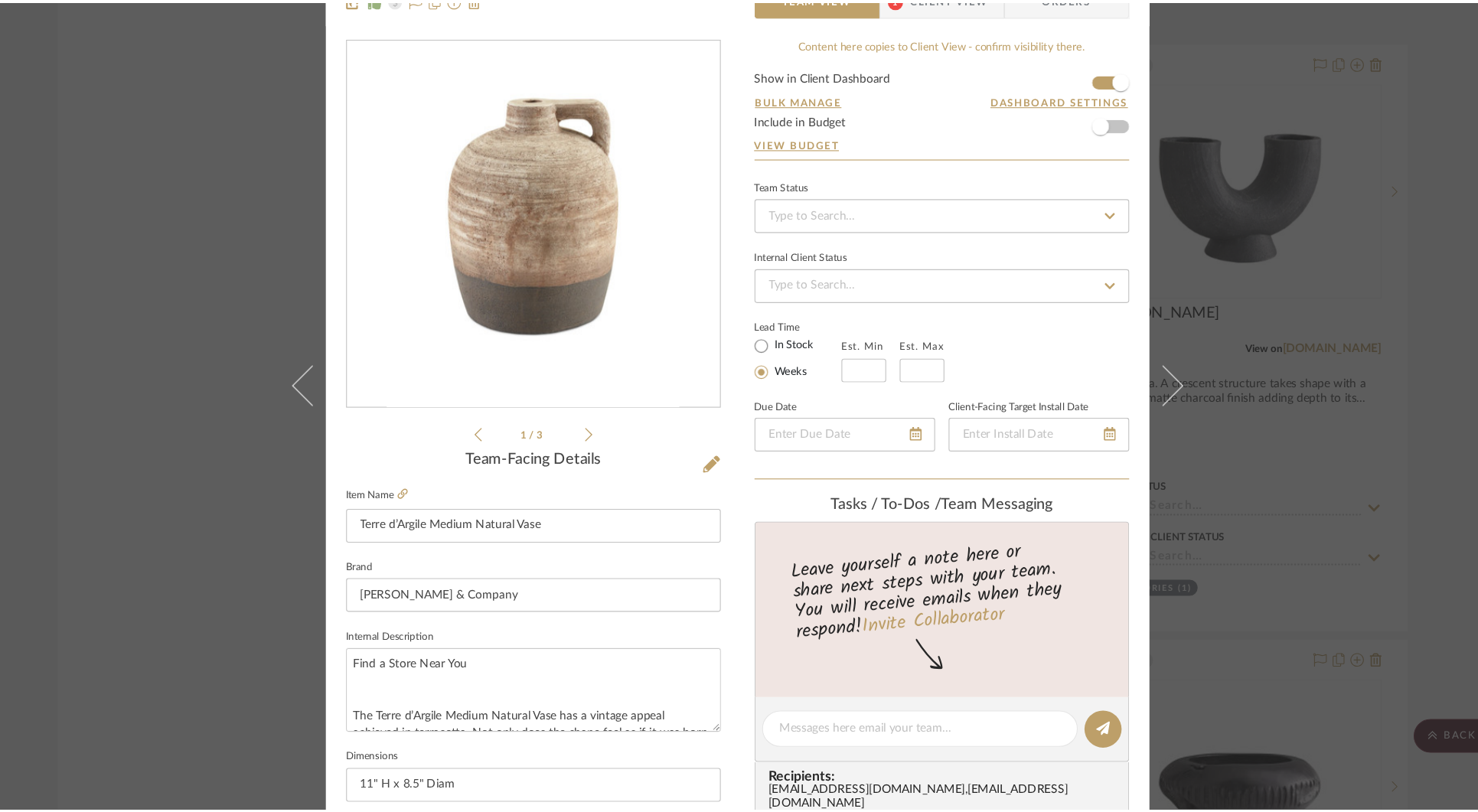
scroll to position [33304, 0]
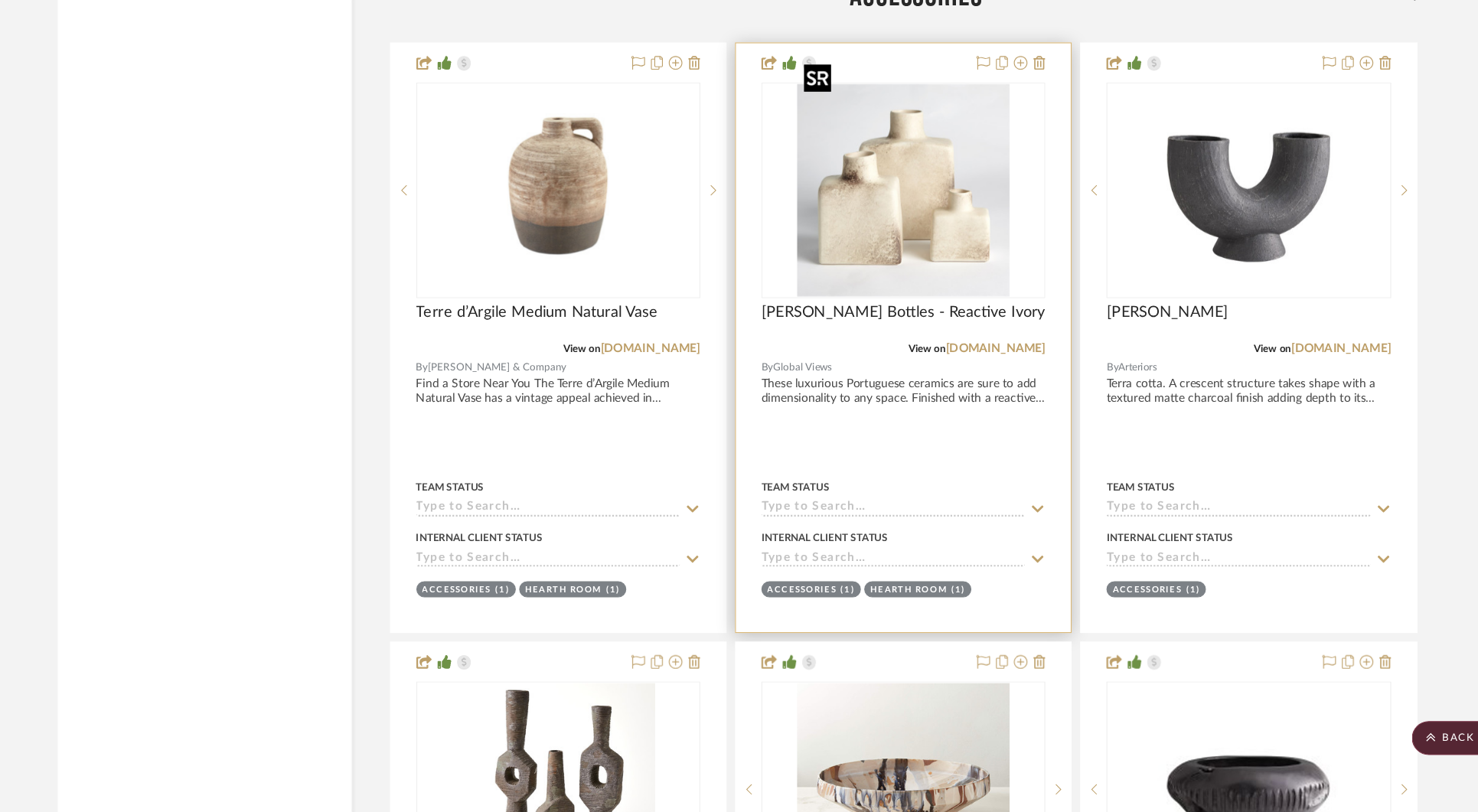
click at [887, 250] on img "0" at bounding box center [889, 241] width 191 height 191
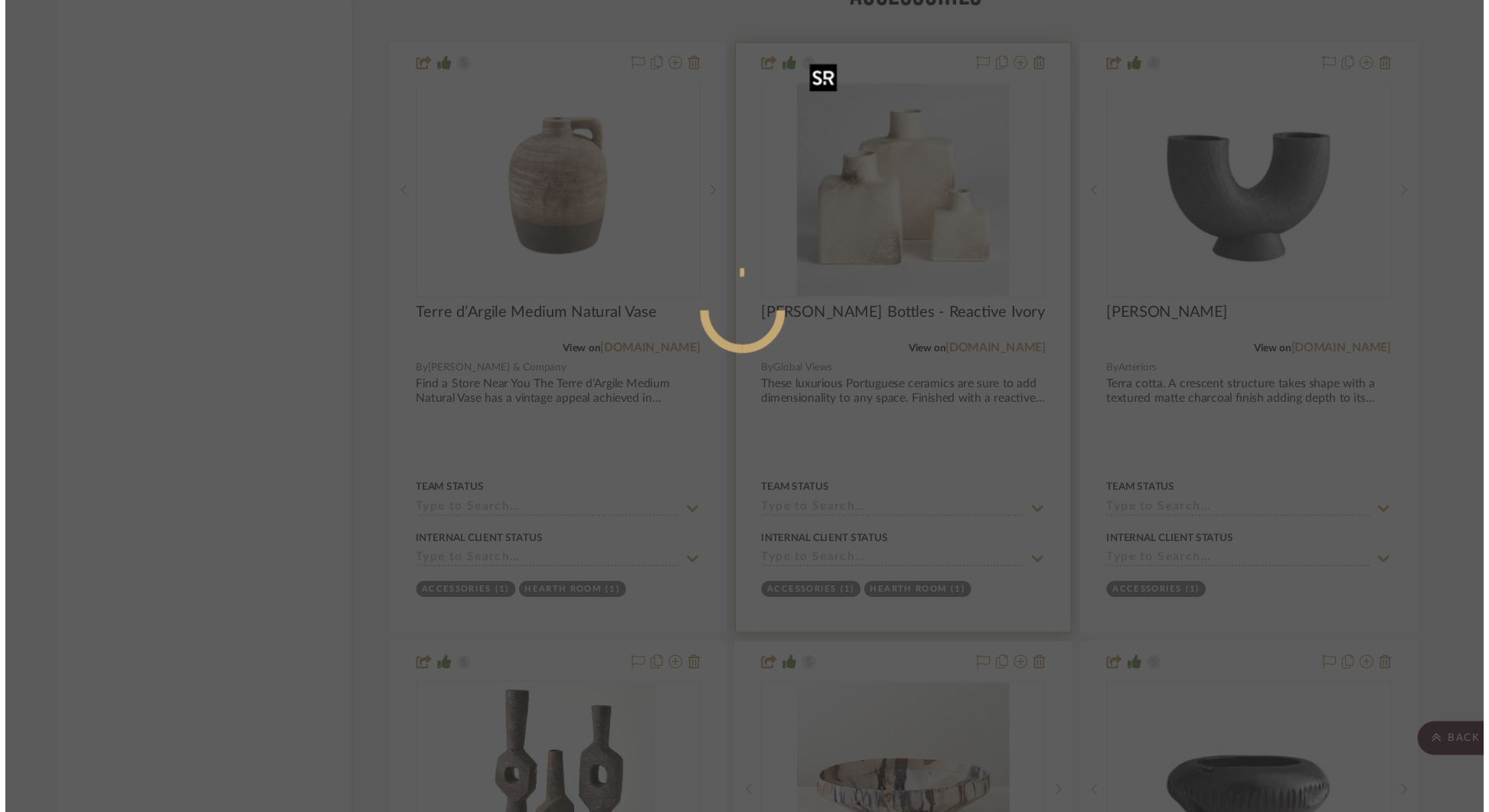
scroll to position [0, 0]
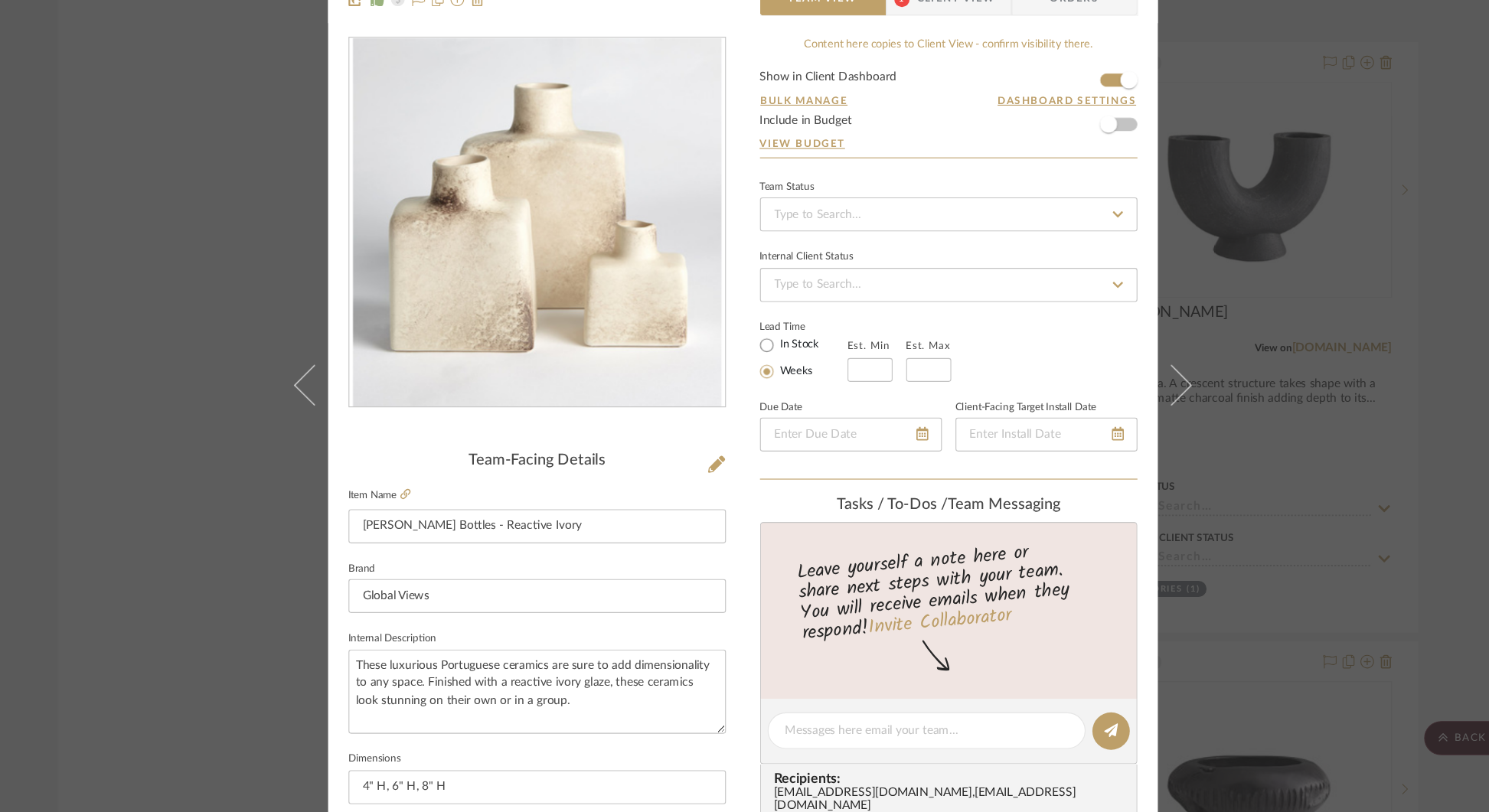
click at [1215, 306] on div "[PERSON_NAME] Accessories [PERSON_NAME] Bottles - Reactive Ivory Team View 1 Cl…" at bounding box center [744, 406] width 1489 height 812
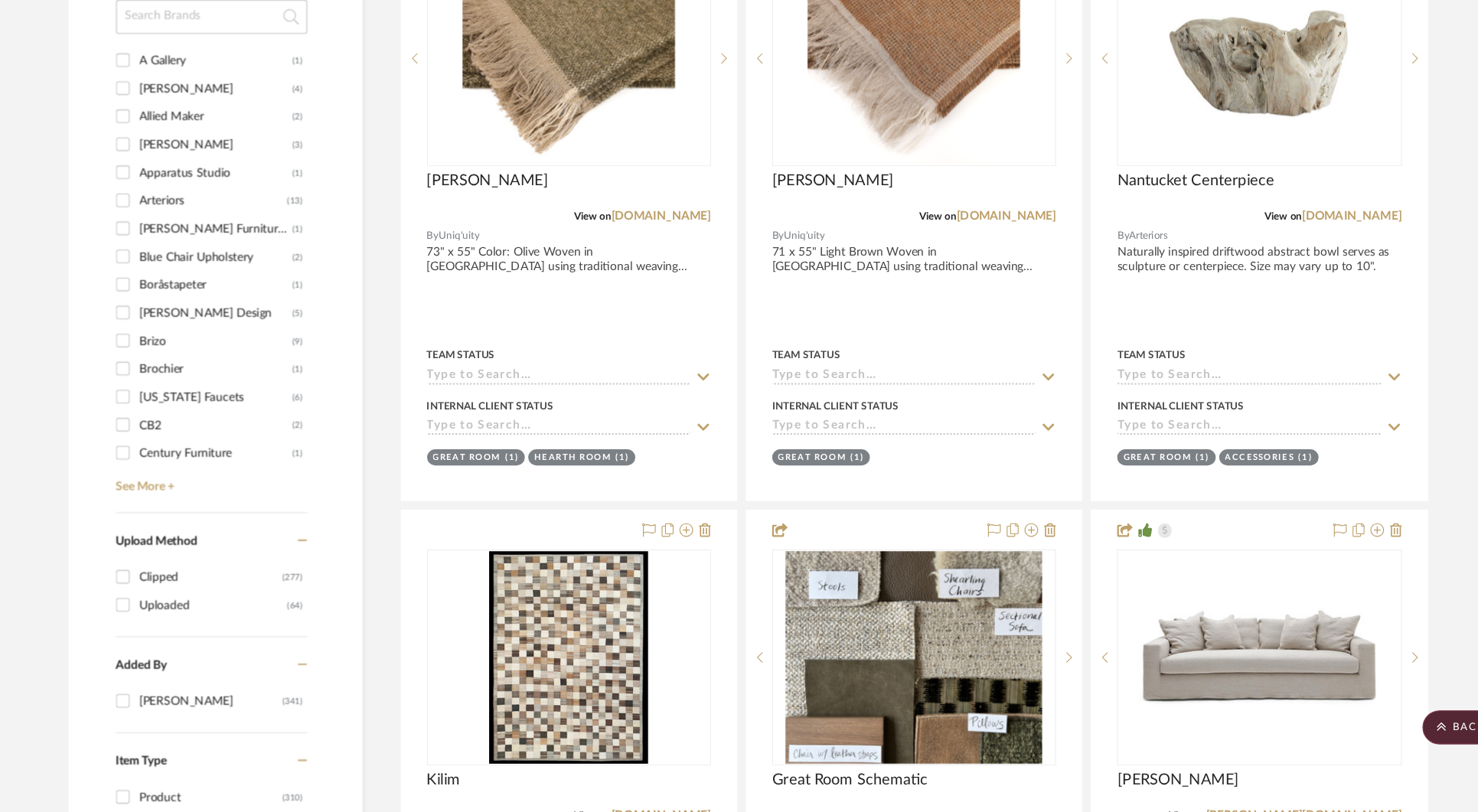
scroll to position [1693, 0]
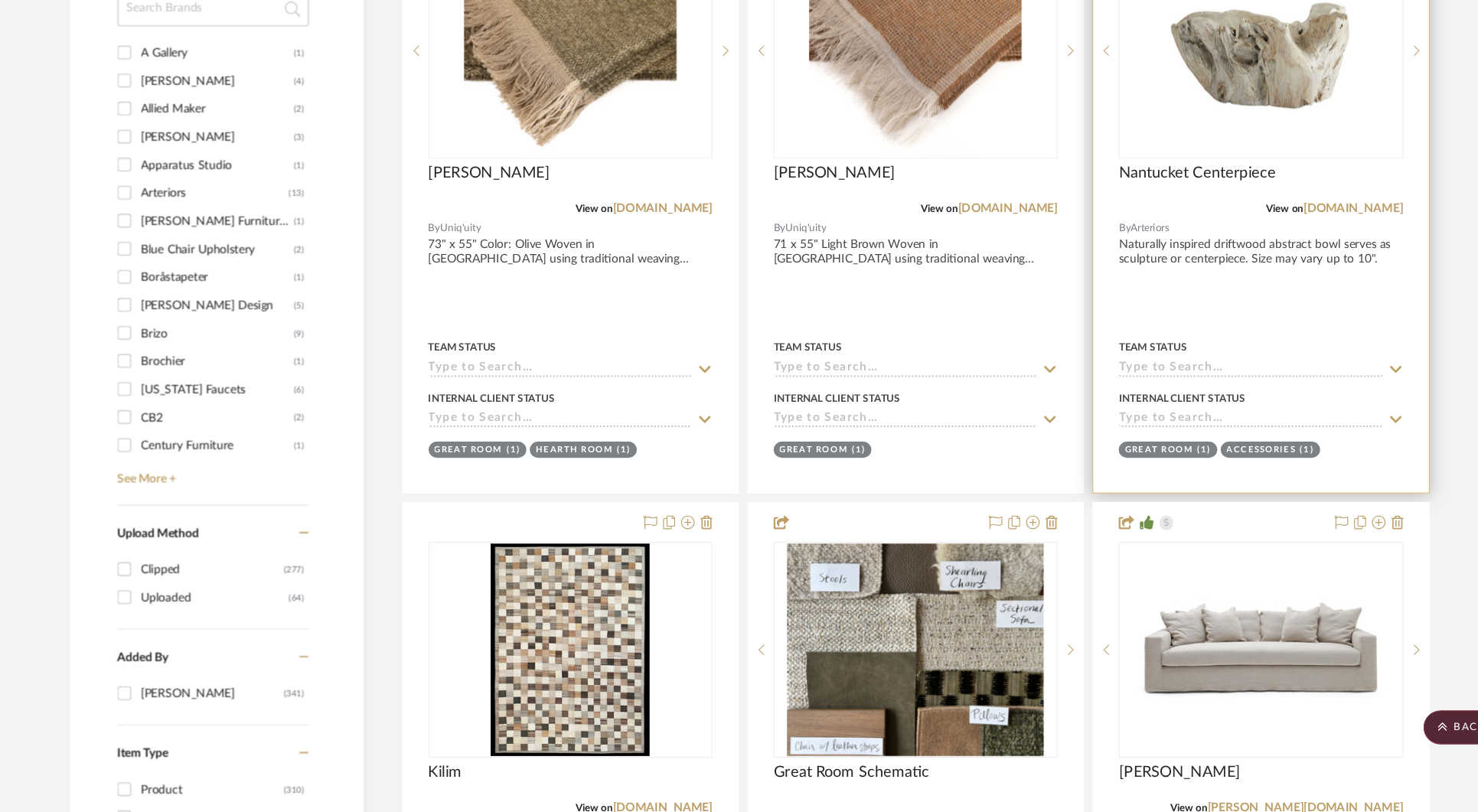
click at [1260, 150] on img "0" at bounding box center [1200, 126] width 191 height 191
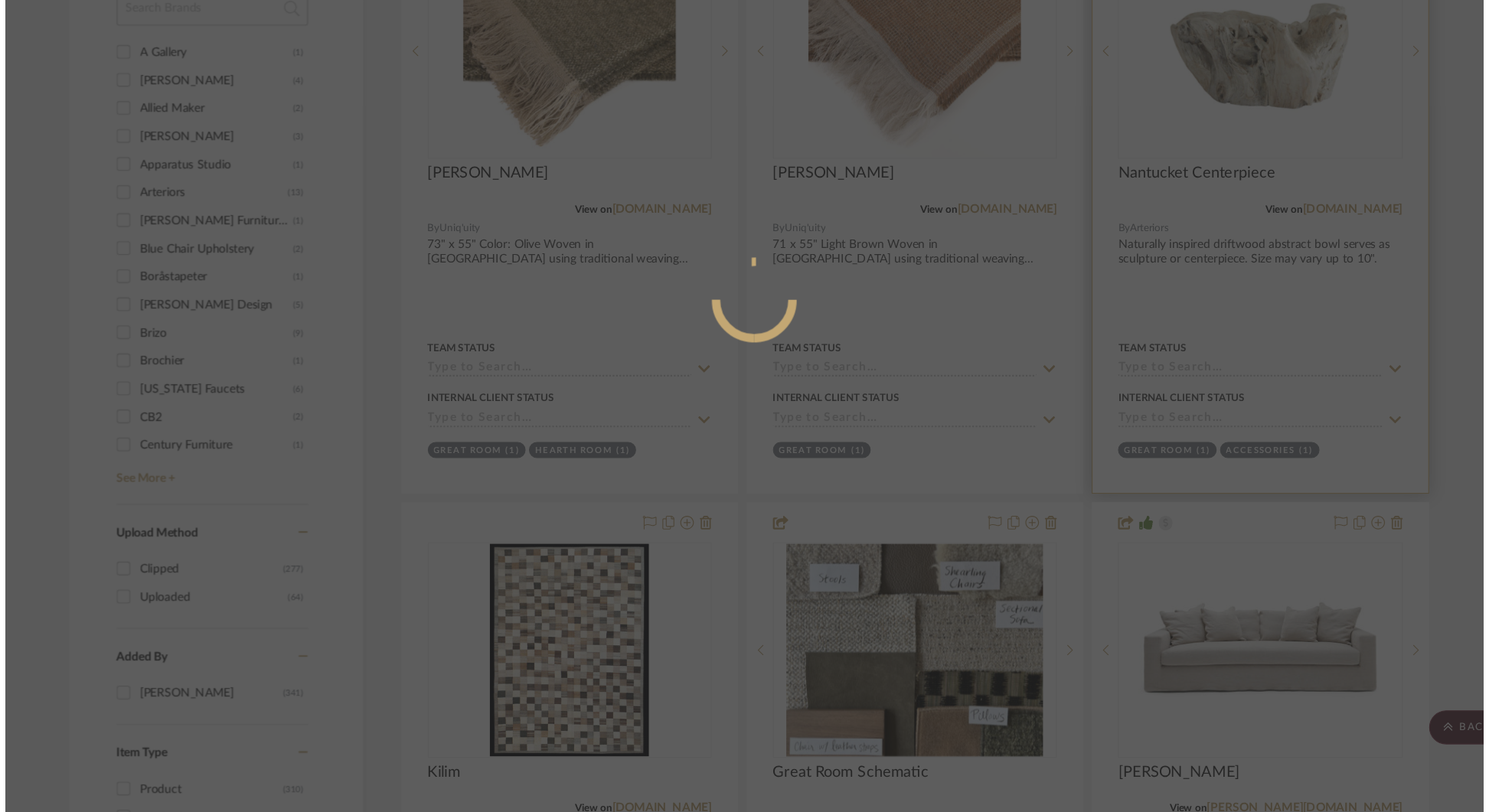
scroll to position [0, 0]
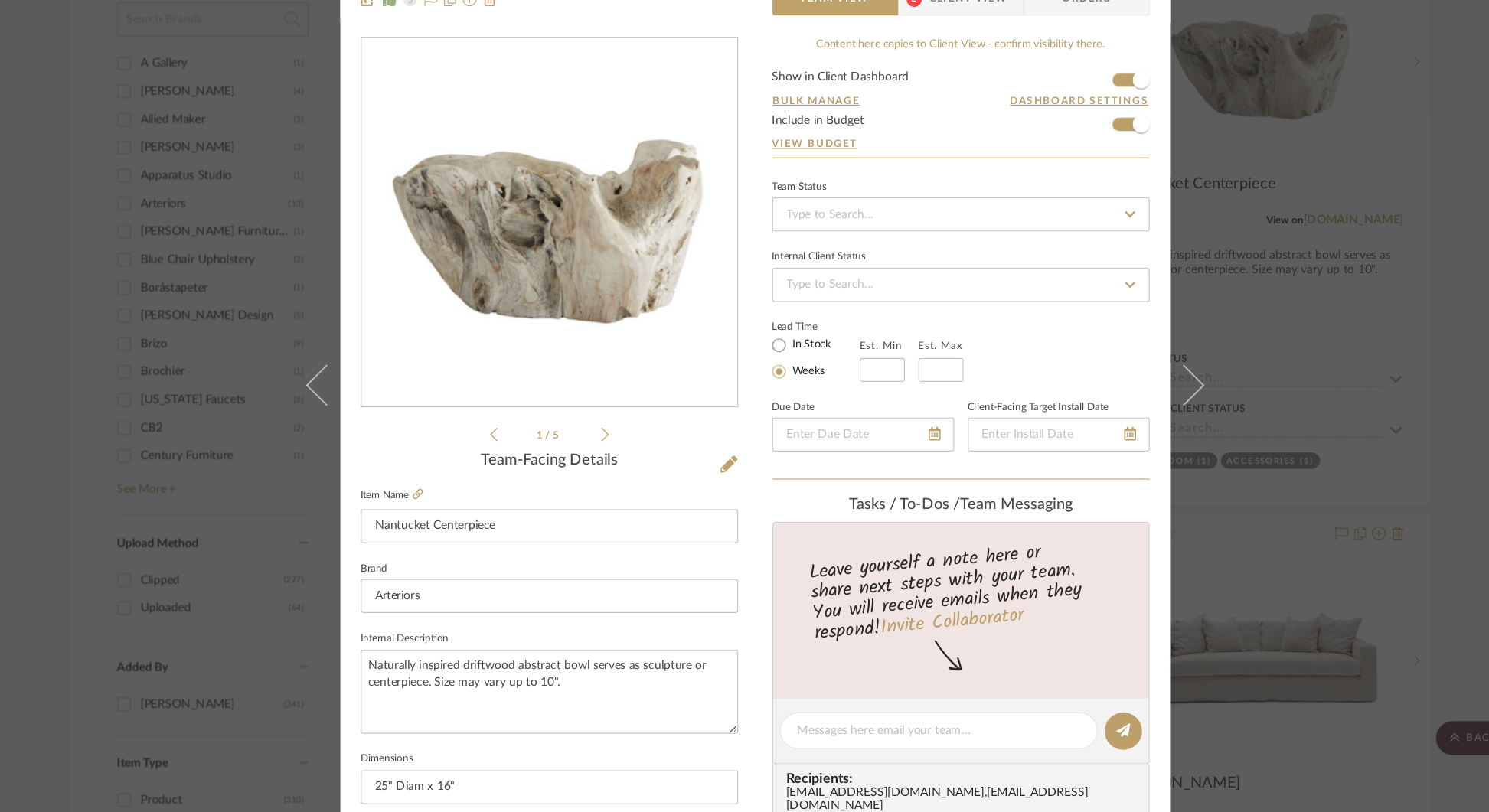
click at [1330, 264] on div "[PERSON_NAME] Great Room Nantucket Centerpiece Team View 2 Client View Orders 1…" at bounding box center [744, 406] width 1489 height 812
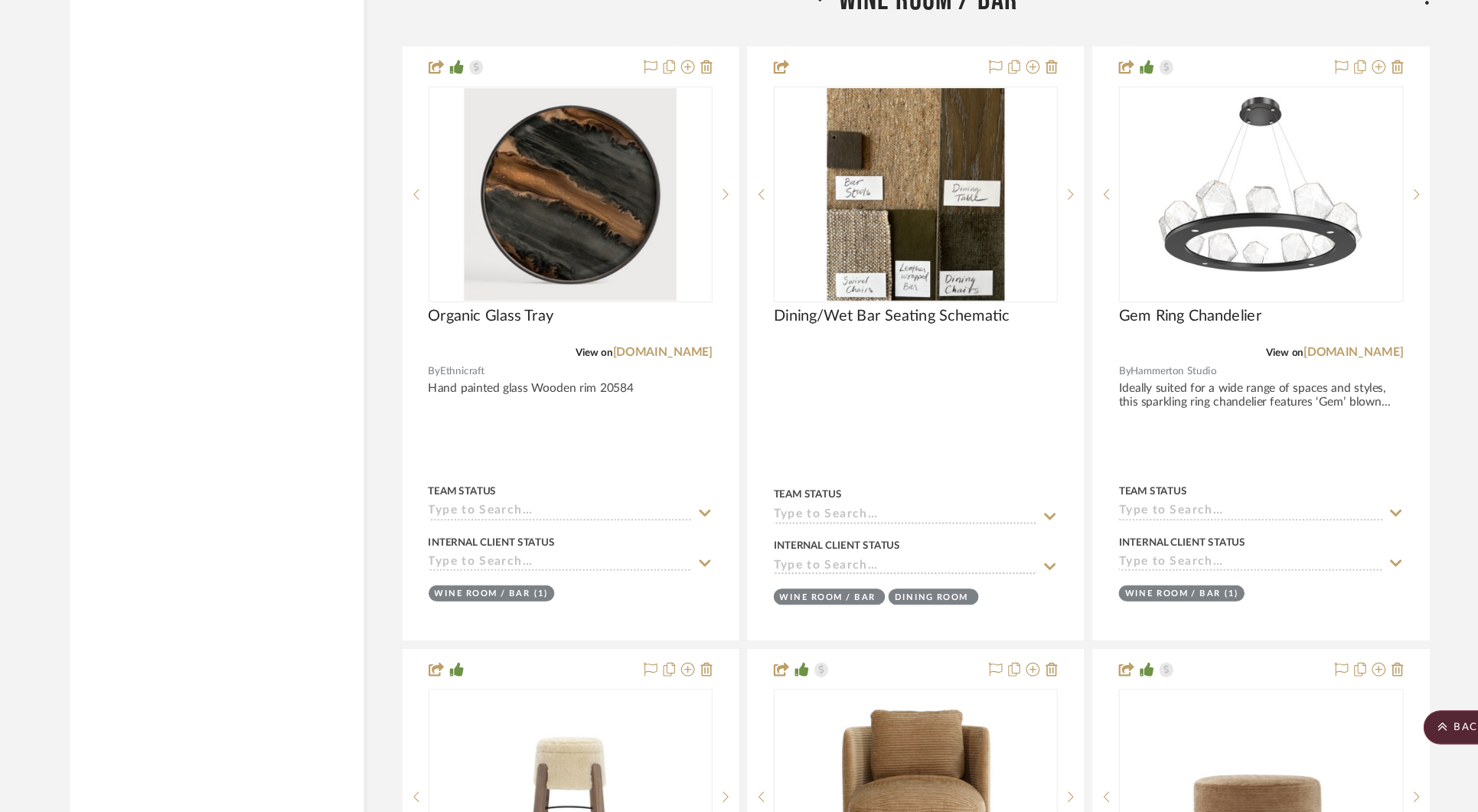
scroll to position [3321, 0]
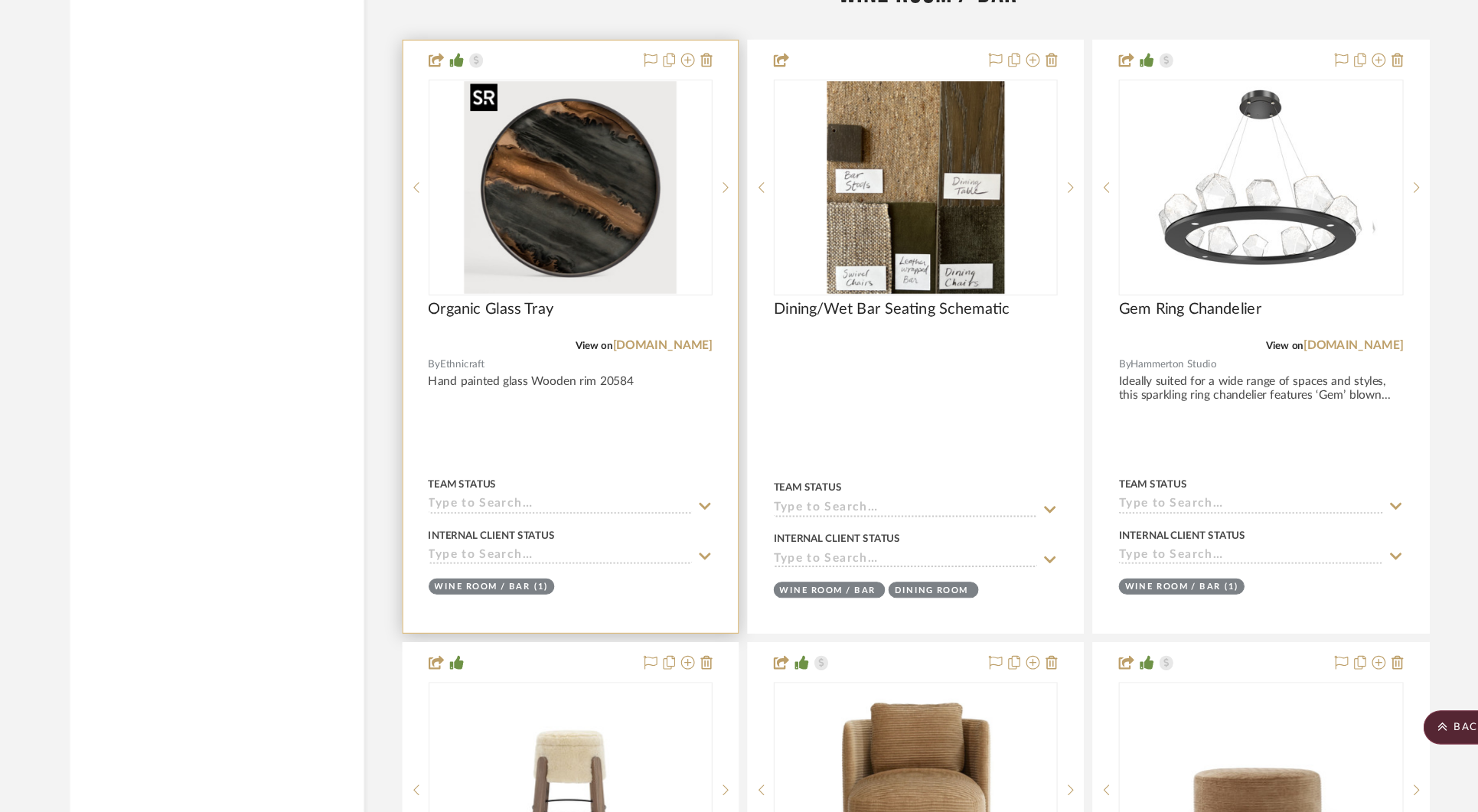
click at [595, 236] on img "0" at bounding box center [578, 249] width 191 height 191
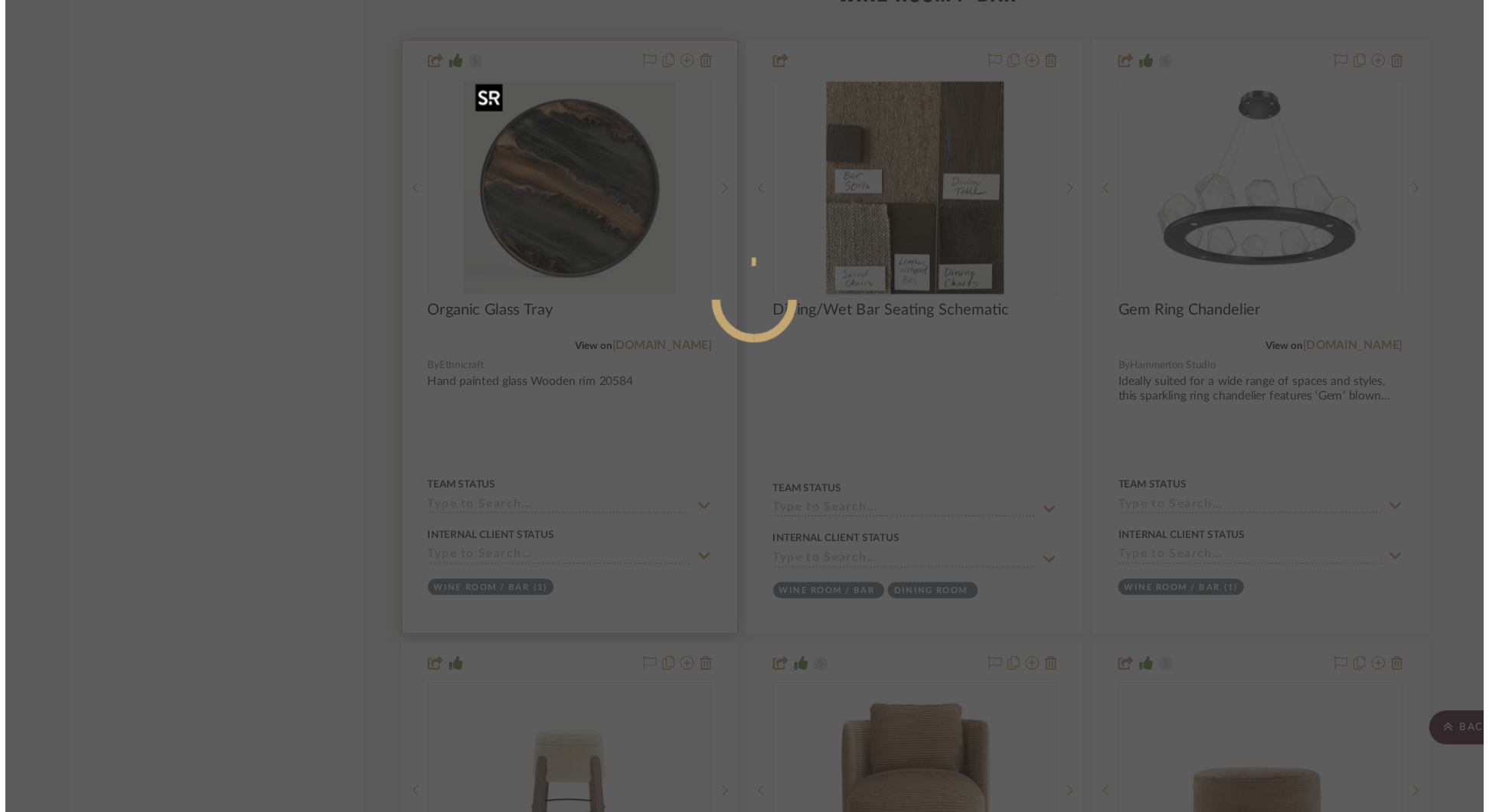
scroll to position [0, 0]
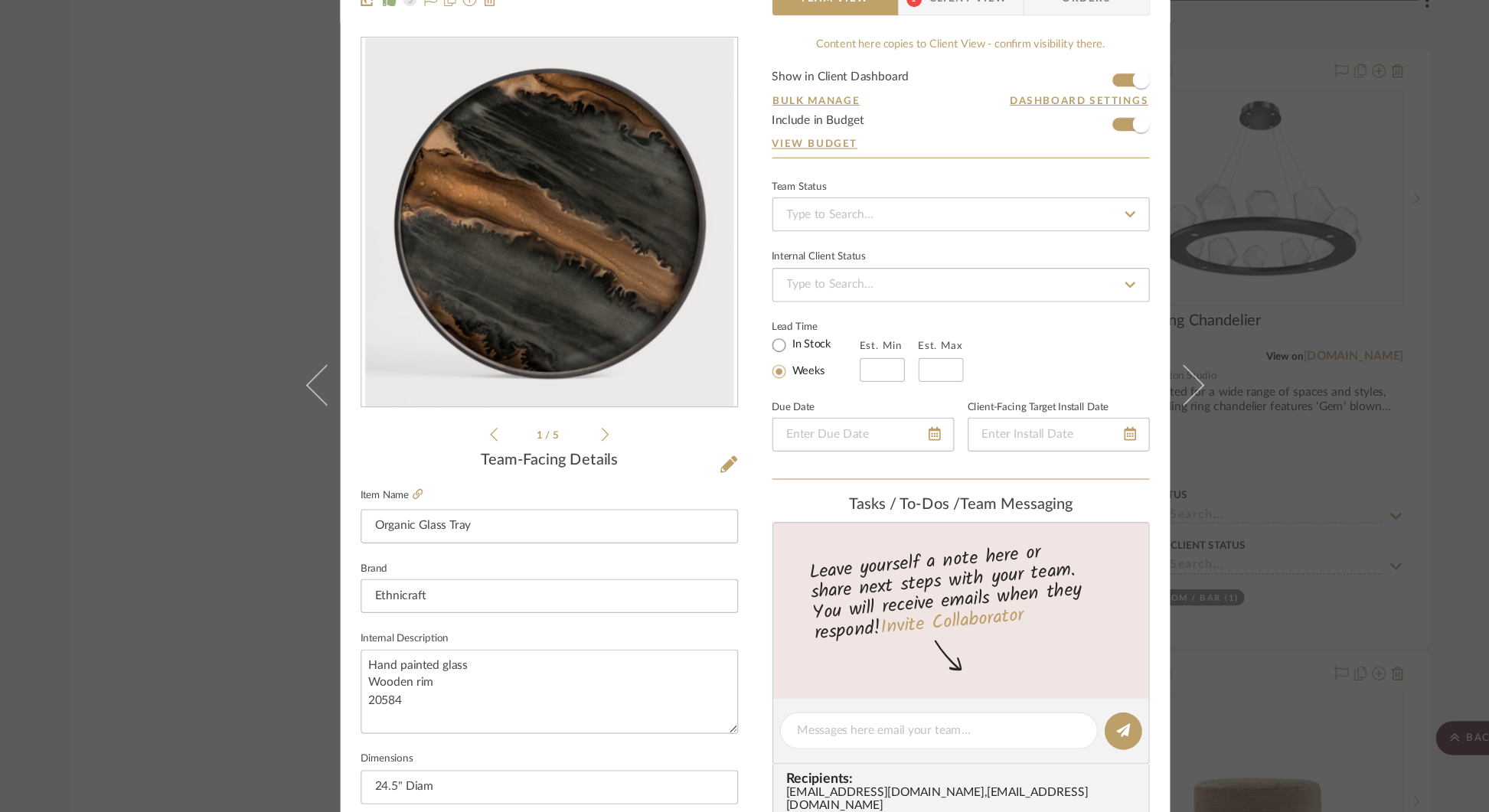
click at [1249, 255] on div "[PERSON_NAME] Wine Room / Bar Organic Glass Tray Team View 1 Client View Orders…" at bounding box center [744, 406] width 1489 height 812
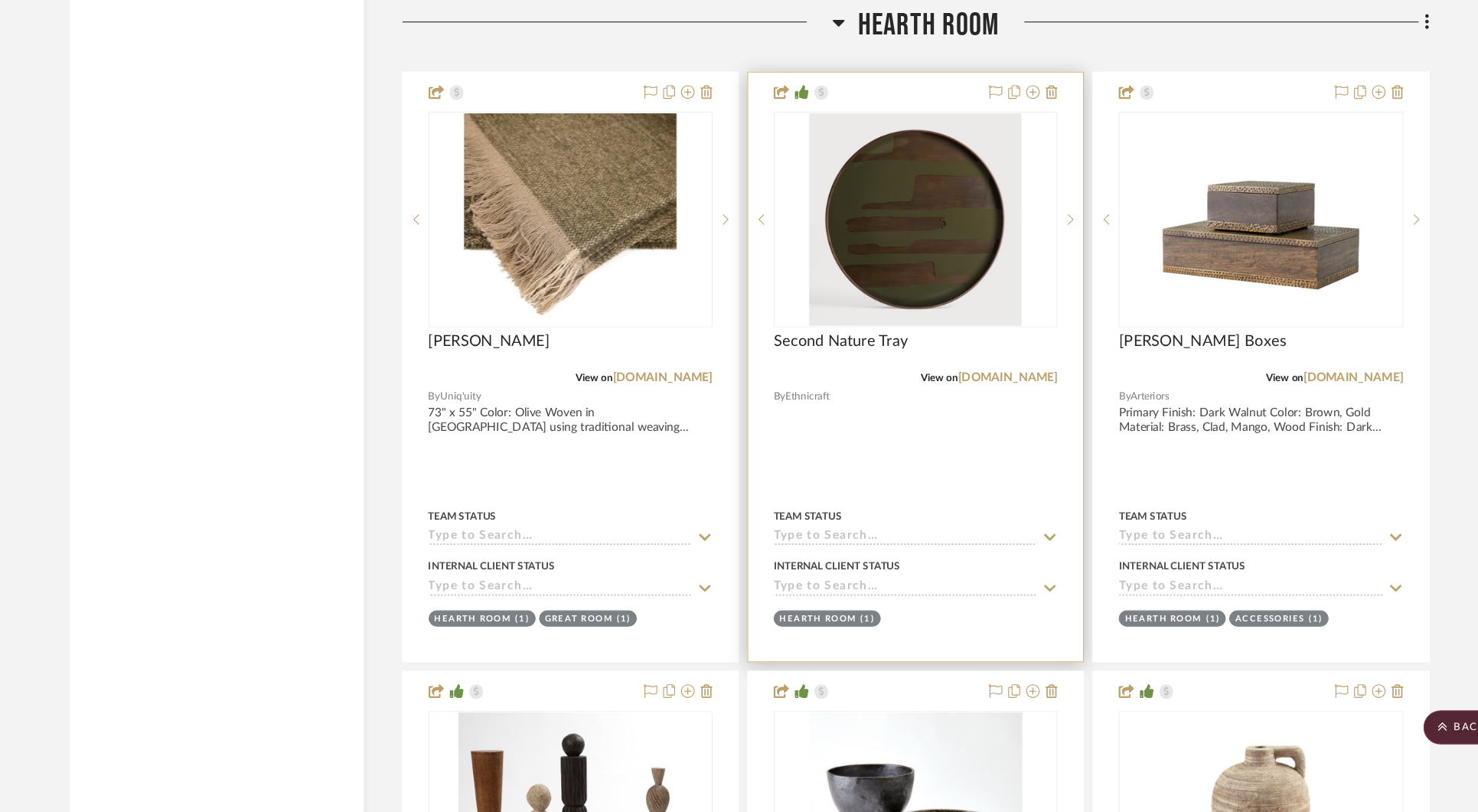
scroll to position [6198, 0]
click at [870, 291] on img "0" at bounding box center [889, 276] width 191 height 191
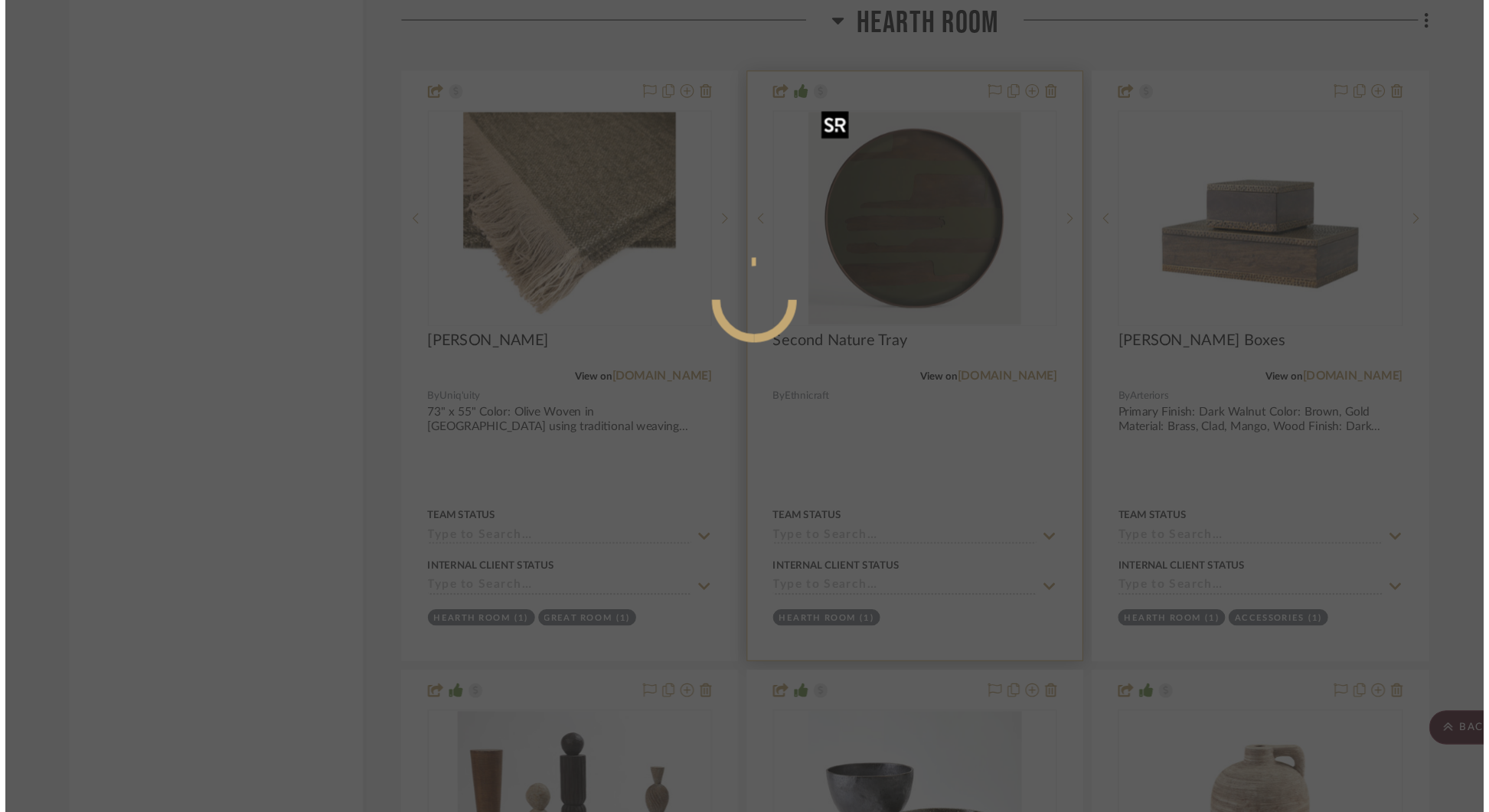
scroll to position [0, 0]
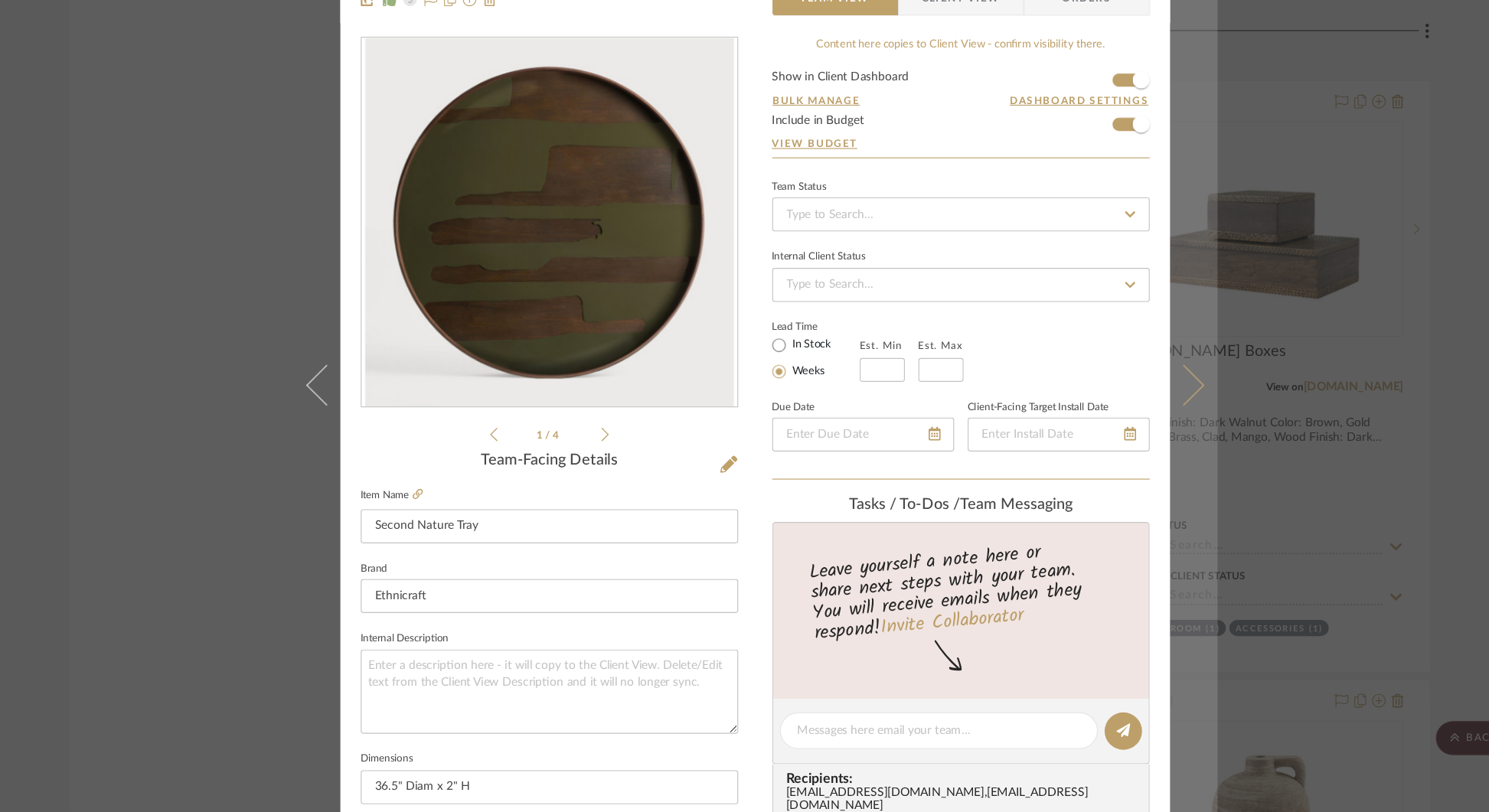
click at [1139, 422] on button at bounding box center [1139, 417] width 43 height 812
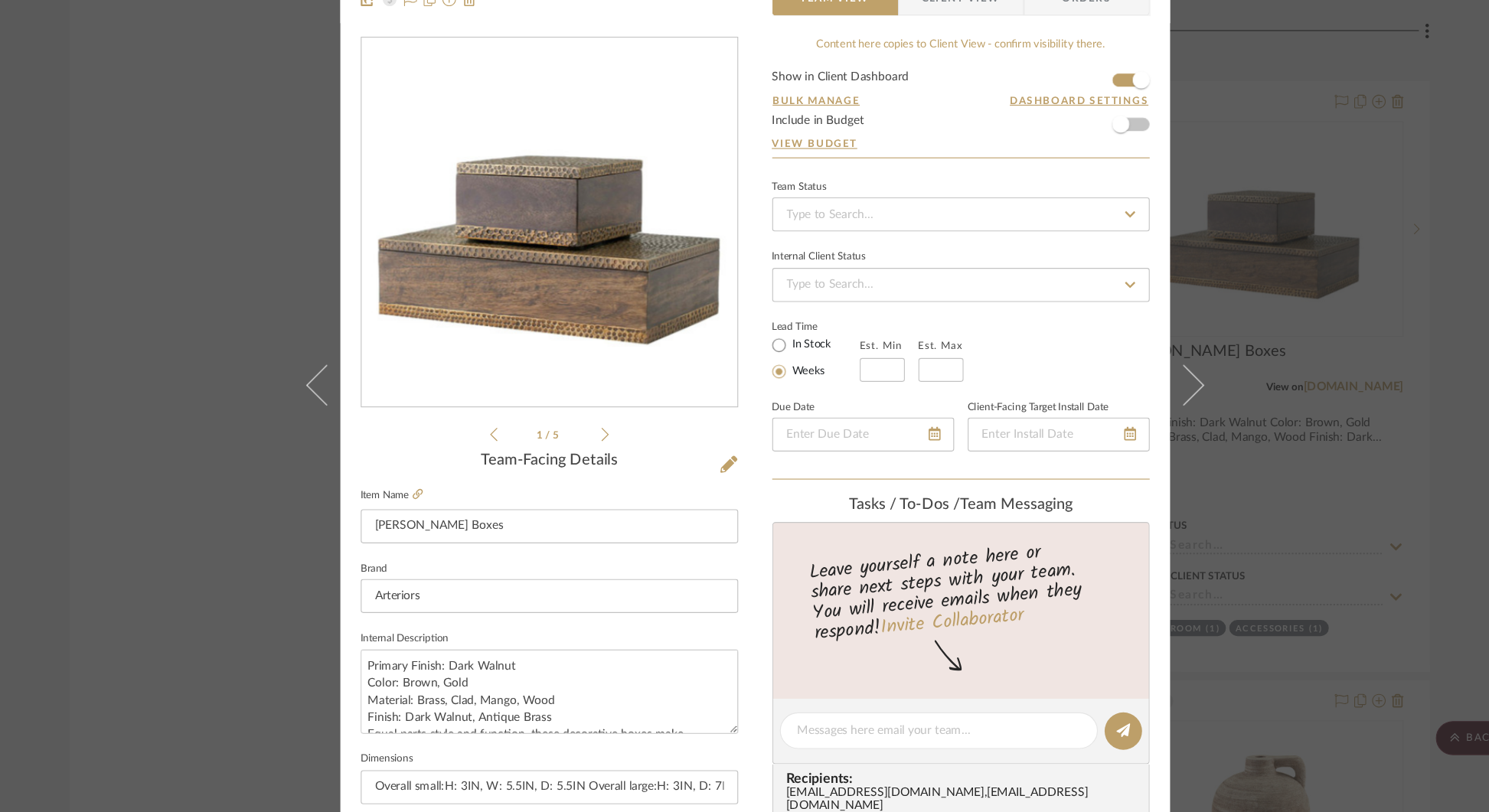
click at [1299, 245] on div "[PERSON_NAME] Hearth Room [PERSON_NAME] Boxes Team View Client View Orders 1 / …" at bounding box center [744, 406] width 1489 height 812
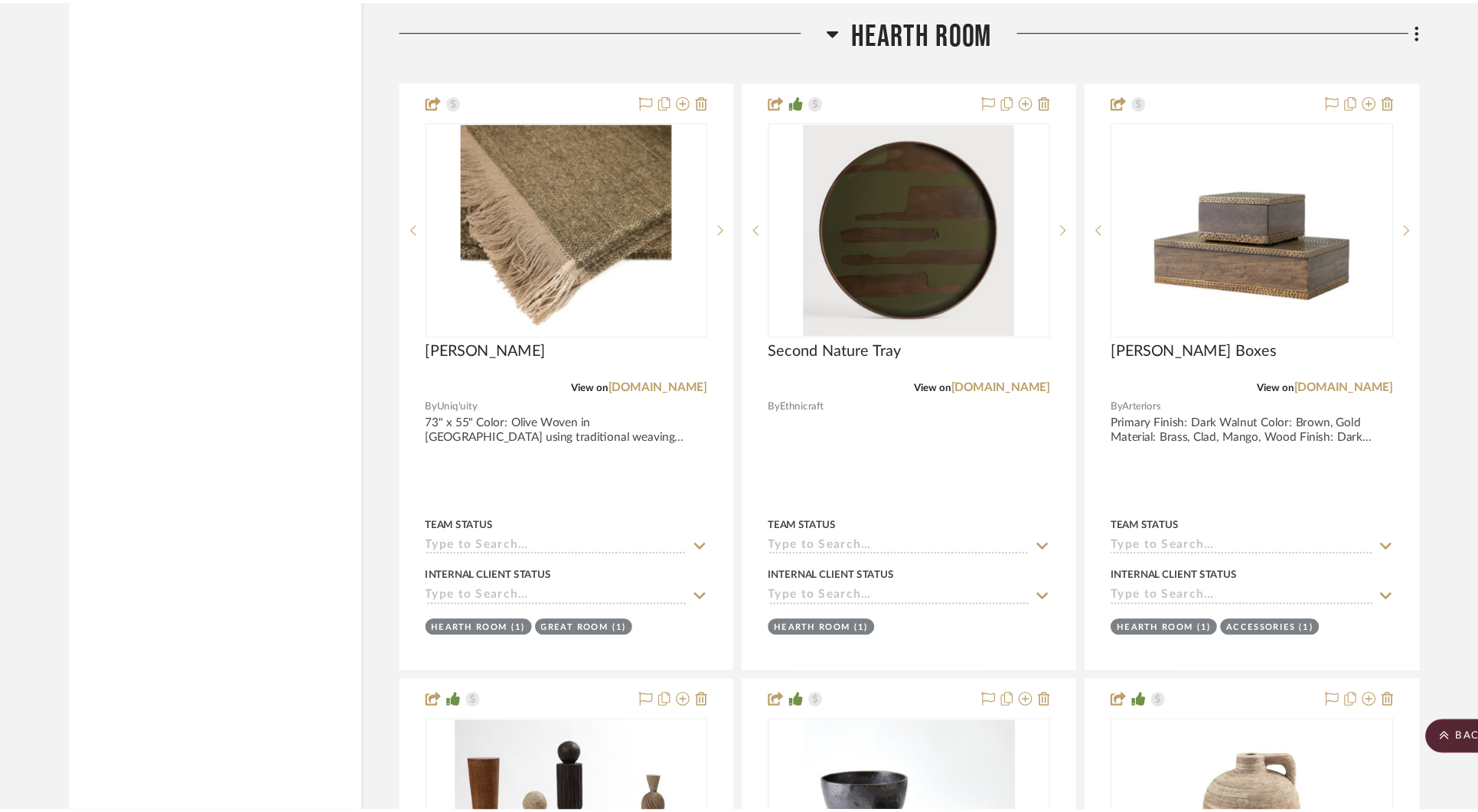
scroll to position [6198, 0]
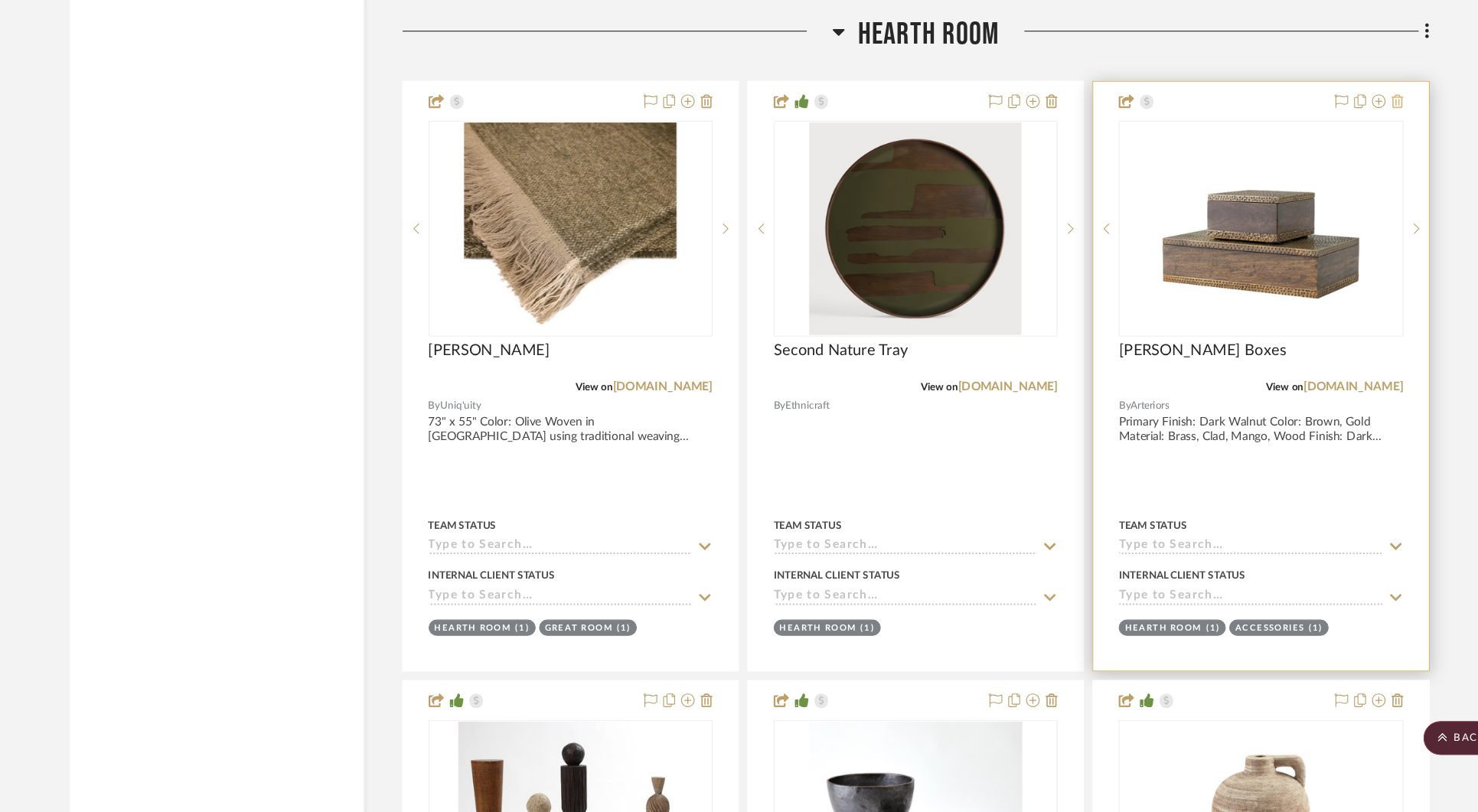
click at [1323, 156] on icon at bounding box center [1324, 162] width 11 height 13
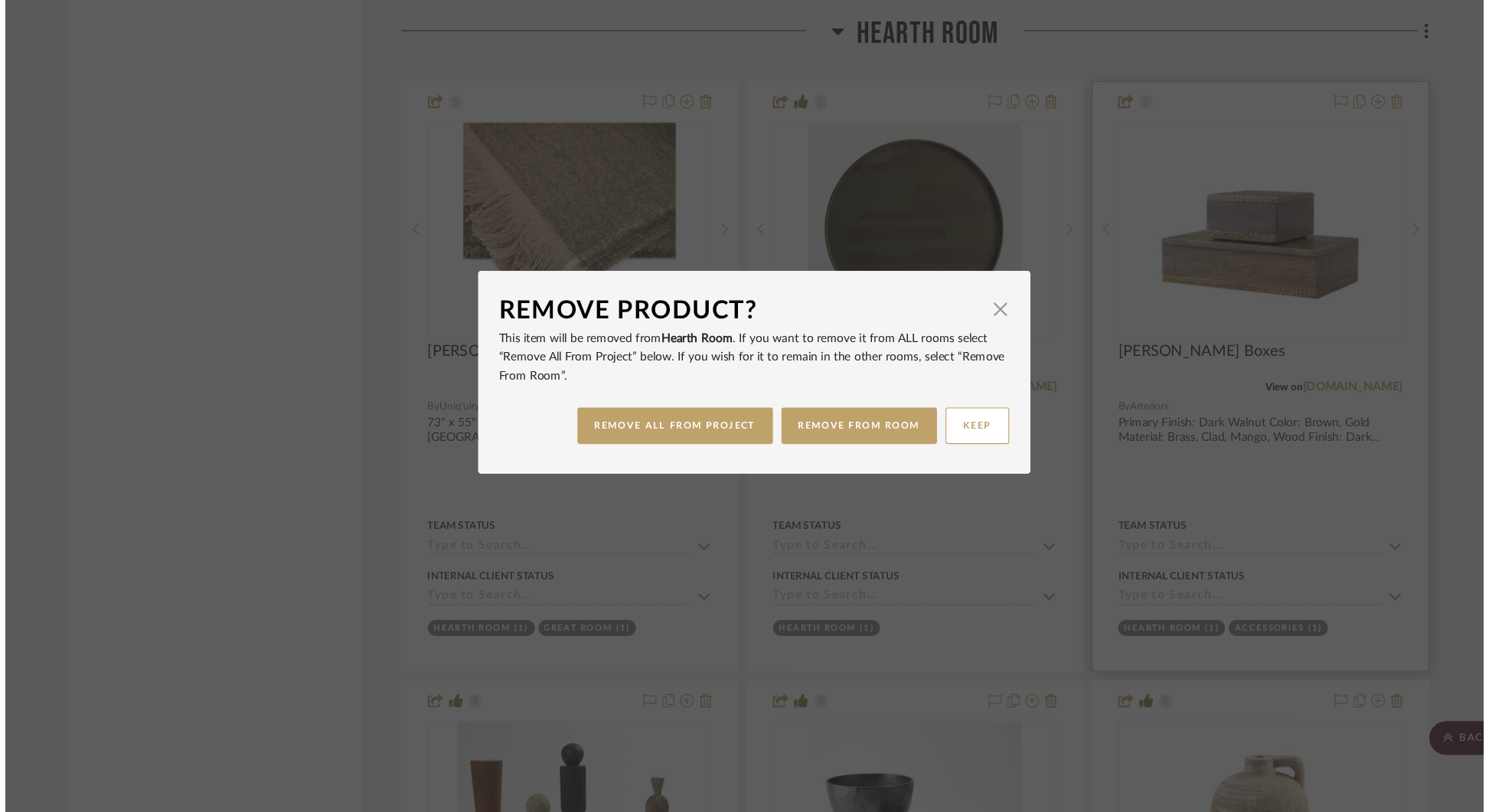
scroll to position [0, 0]
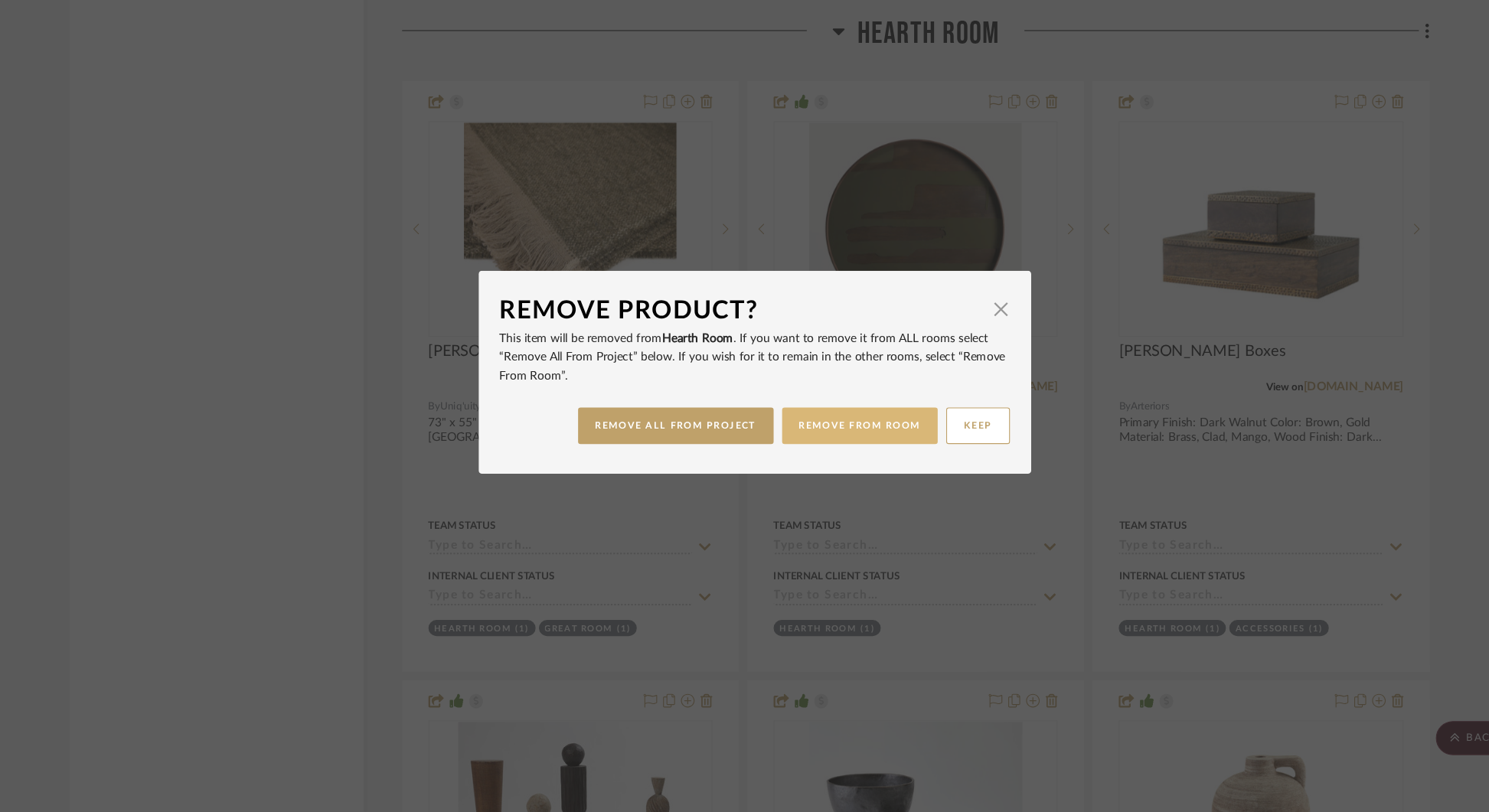
click at [829, 454] on button "REMOVE FROM ROOM" at bounding box center [839, 454] width 140 height 33
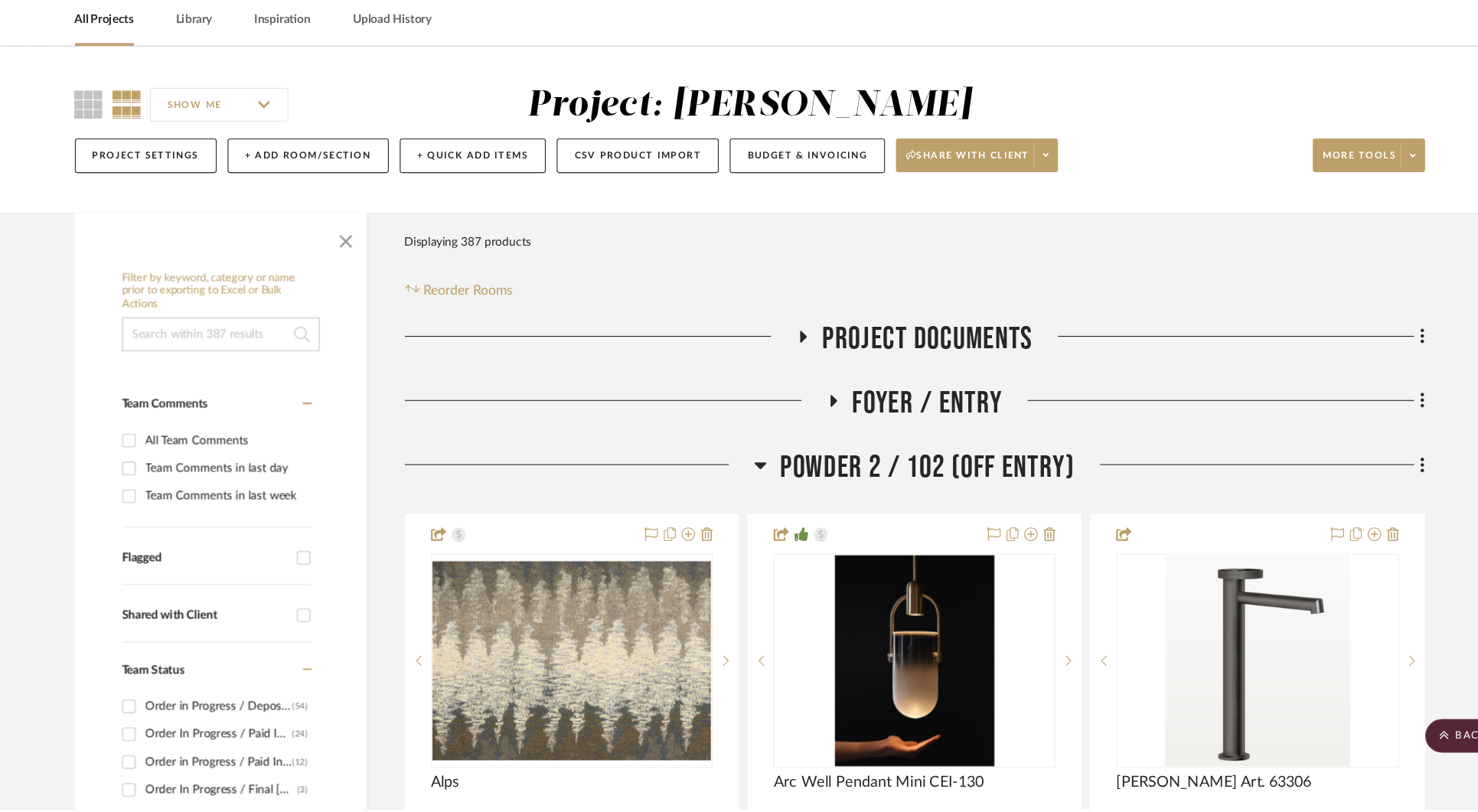
scroll to position [6198, 0]
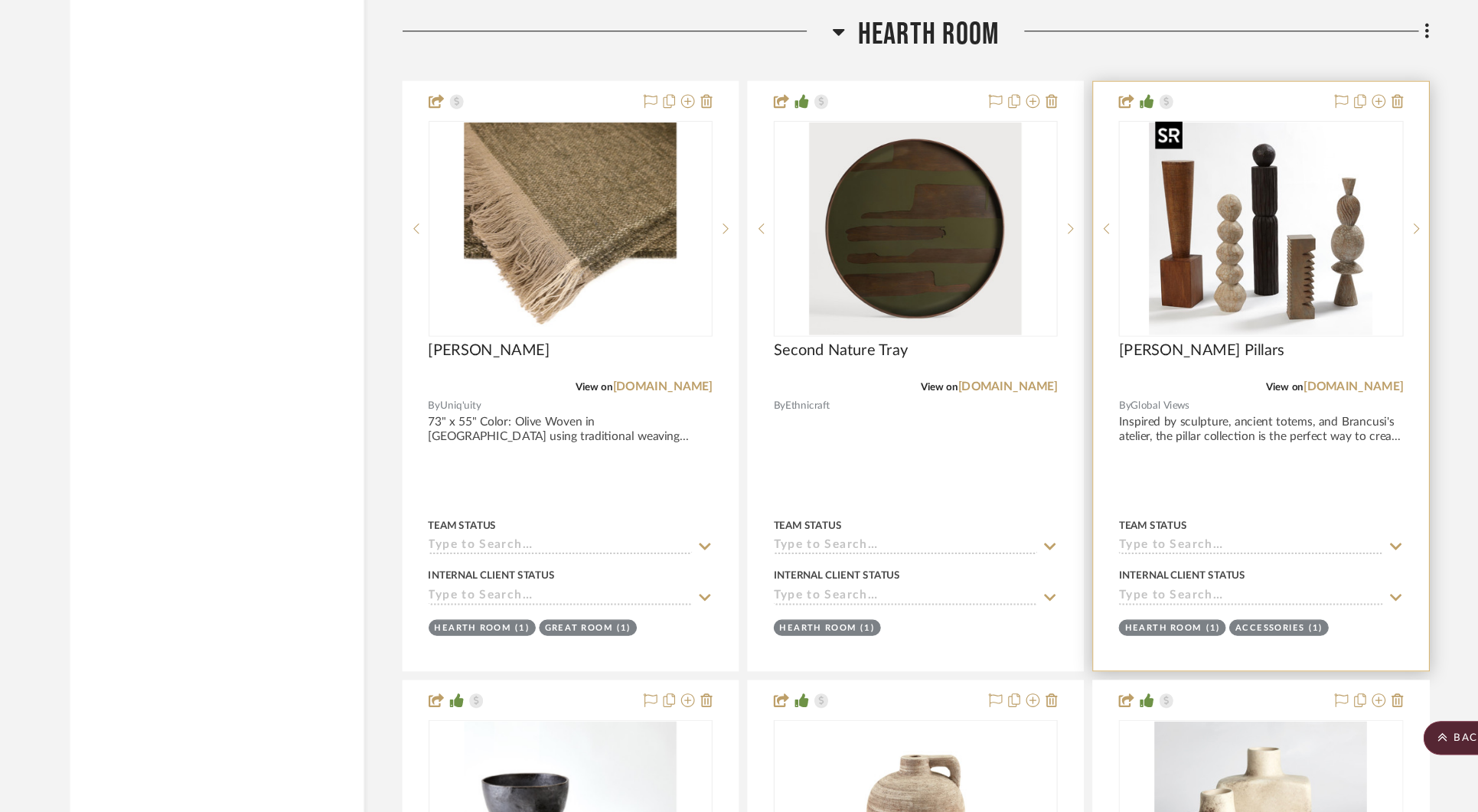
click at [0, 0] on img at bounding box center [0, 0] width 0 height 0
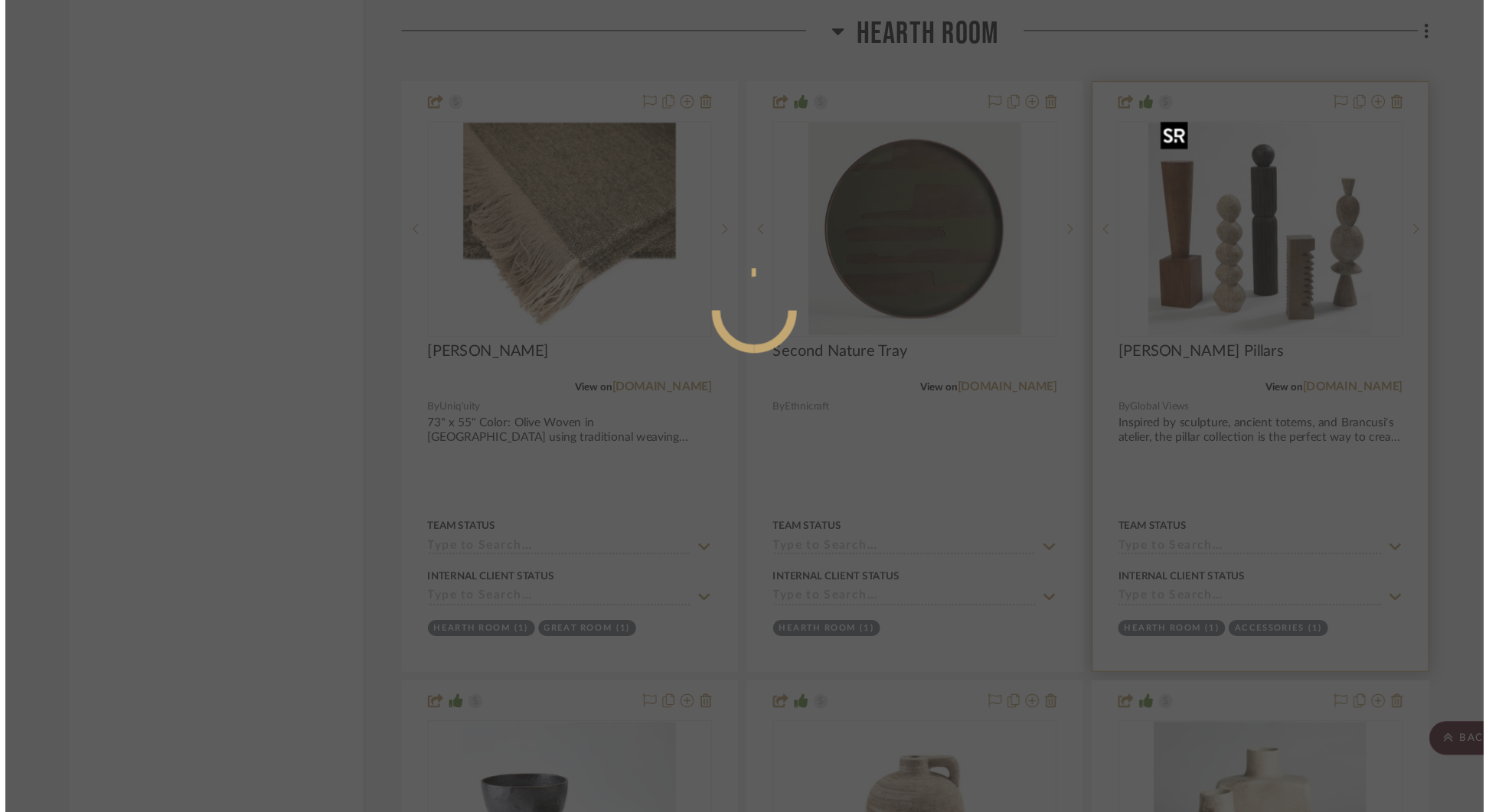
scroll to position [0, 0]
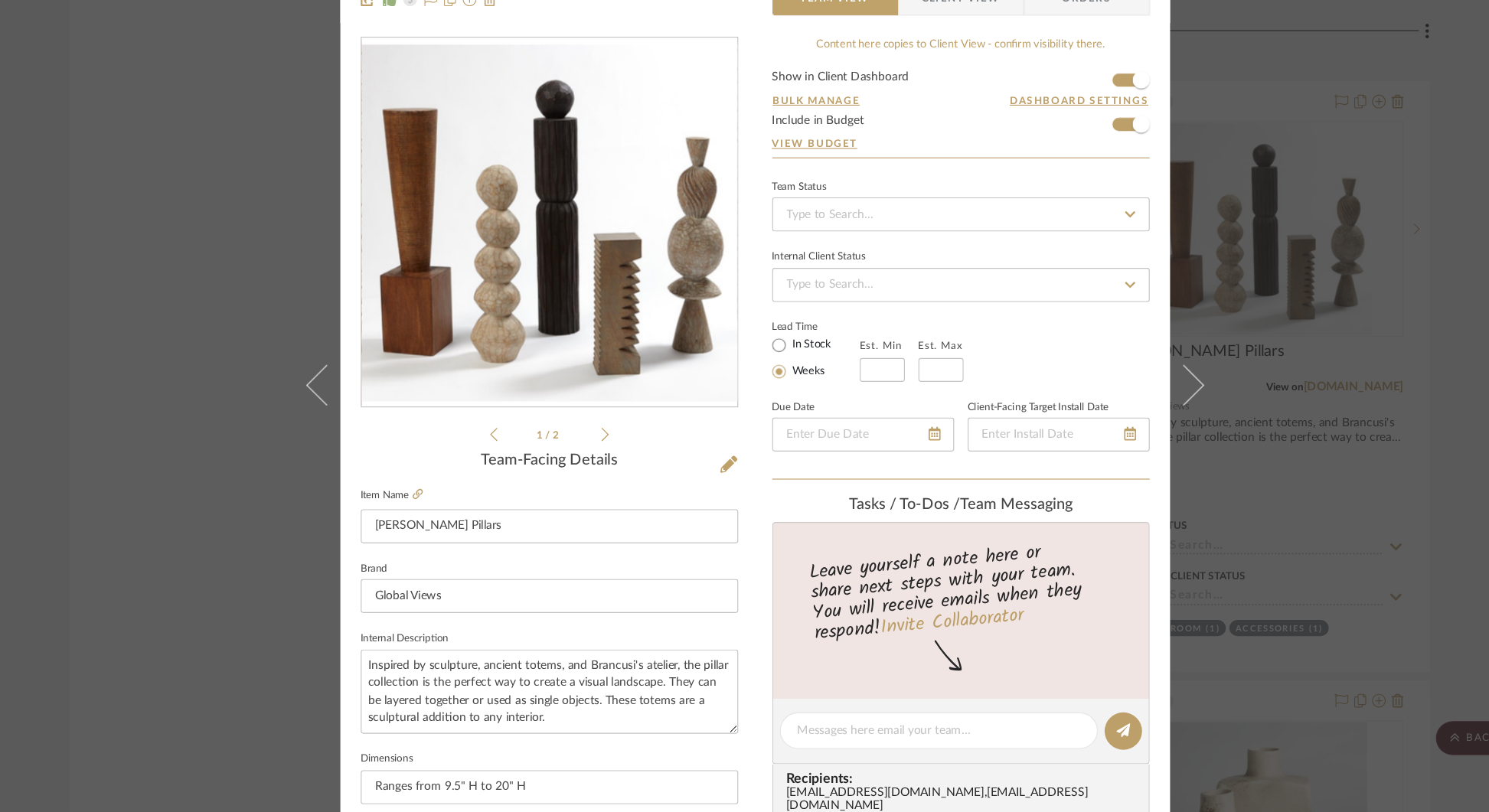
click at [1357, 200] on div "[PERSON_NAME] Hearth Room [PERSON_NAME] Pillars Team View Client View Orders 1 …" at bounding box center [744, 406] width 1489 height 812
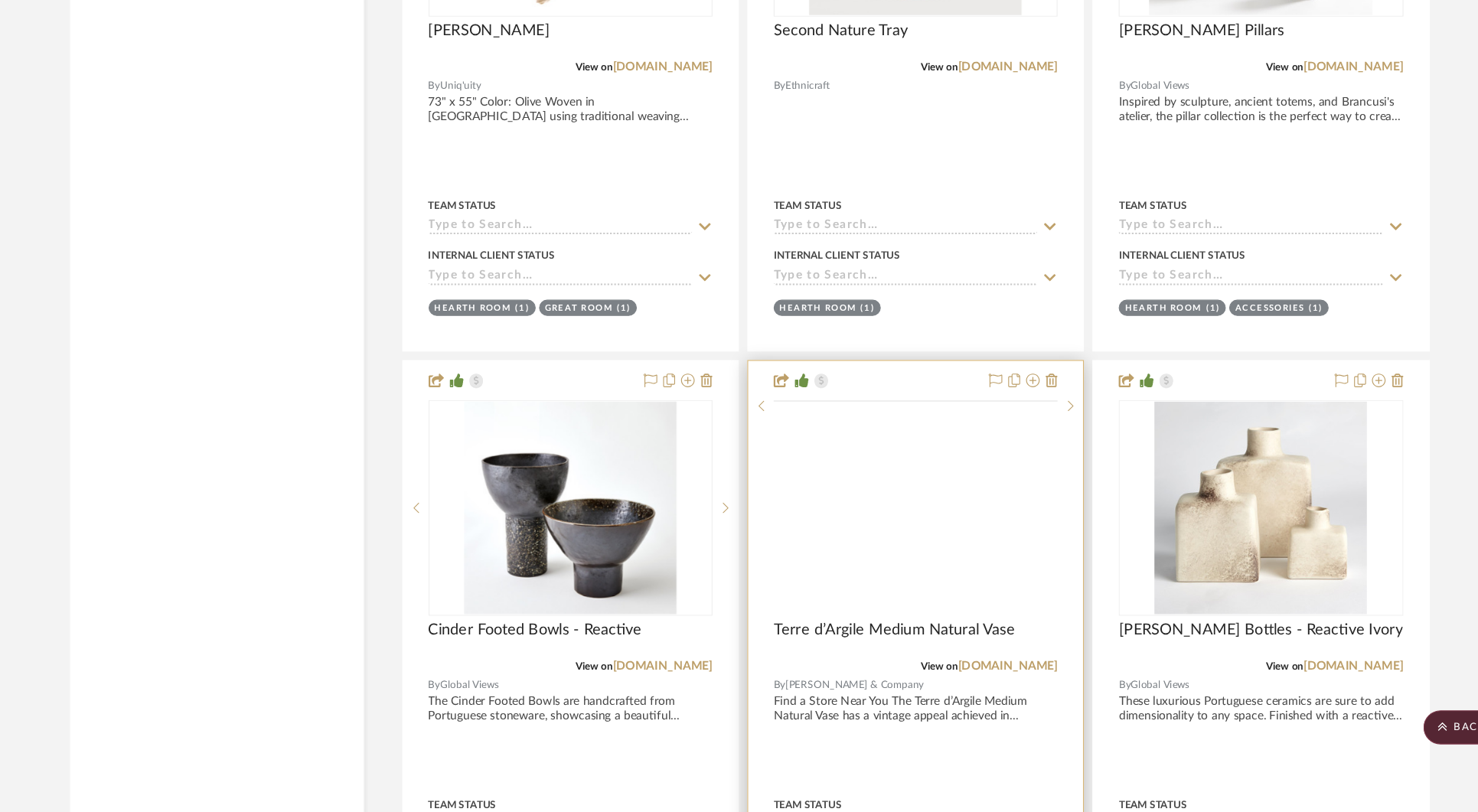
scroll to position [6485, 0]
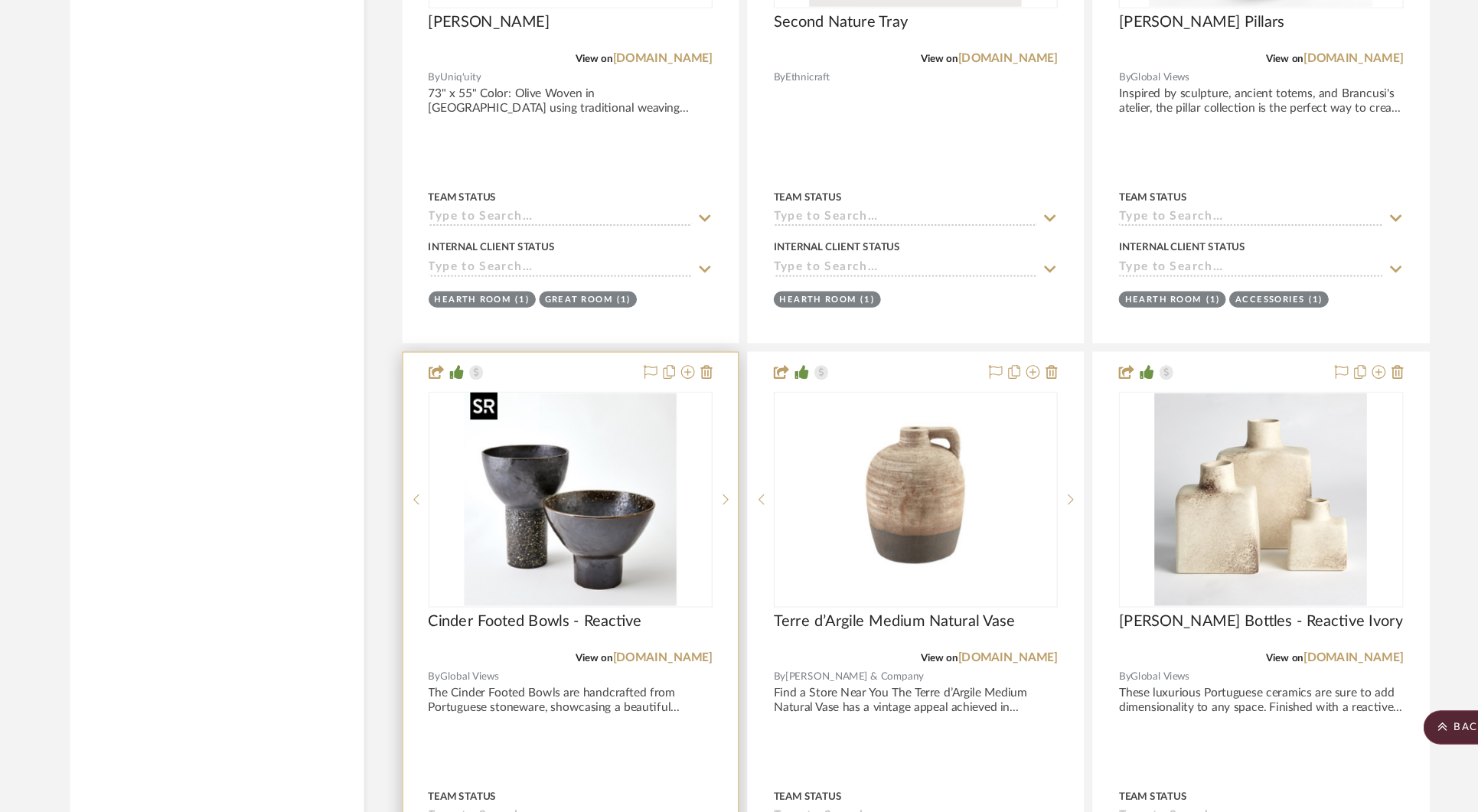
click at [601, 523] on img "0" at bounding box center [579, 530] width 192 height 191
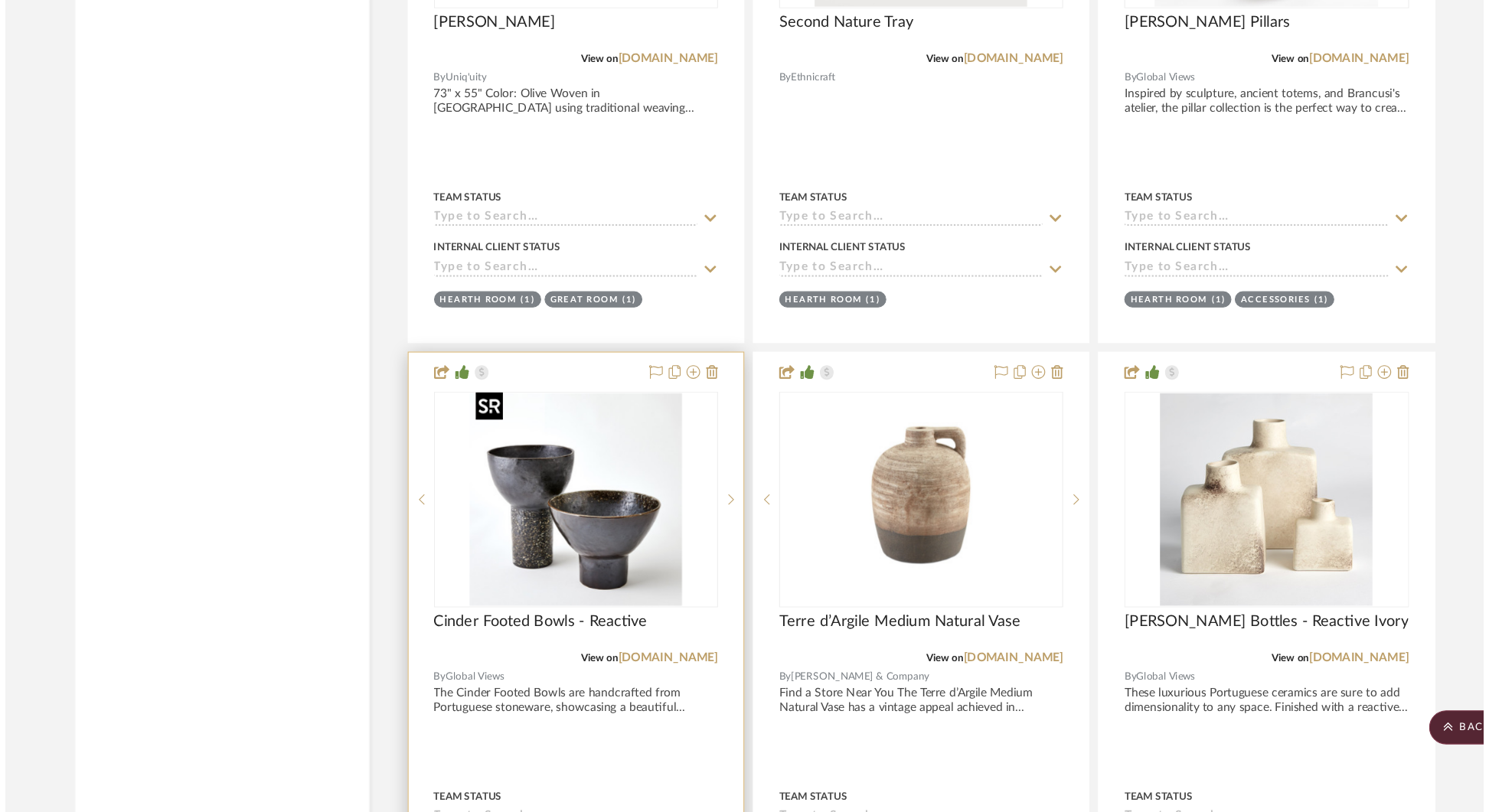
scroll to position [0, 0]
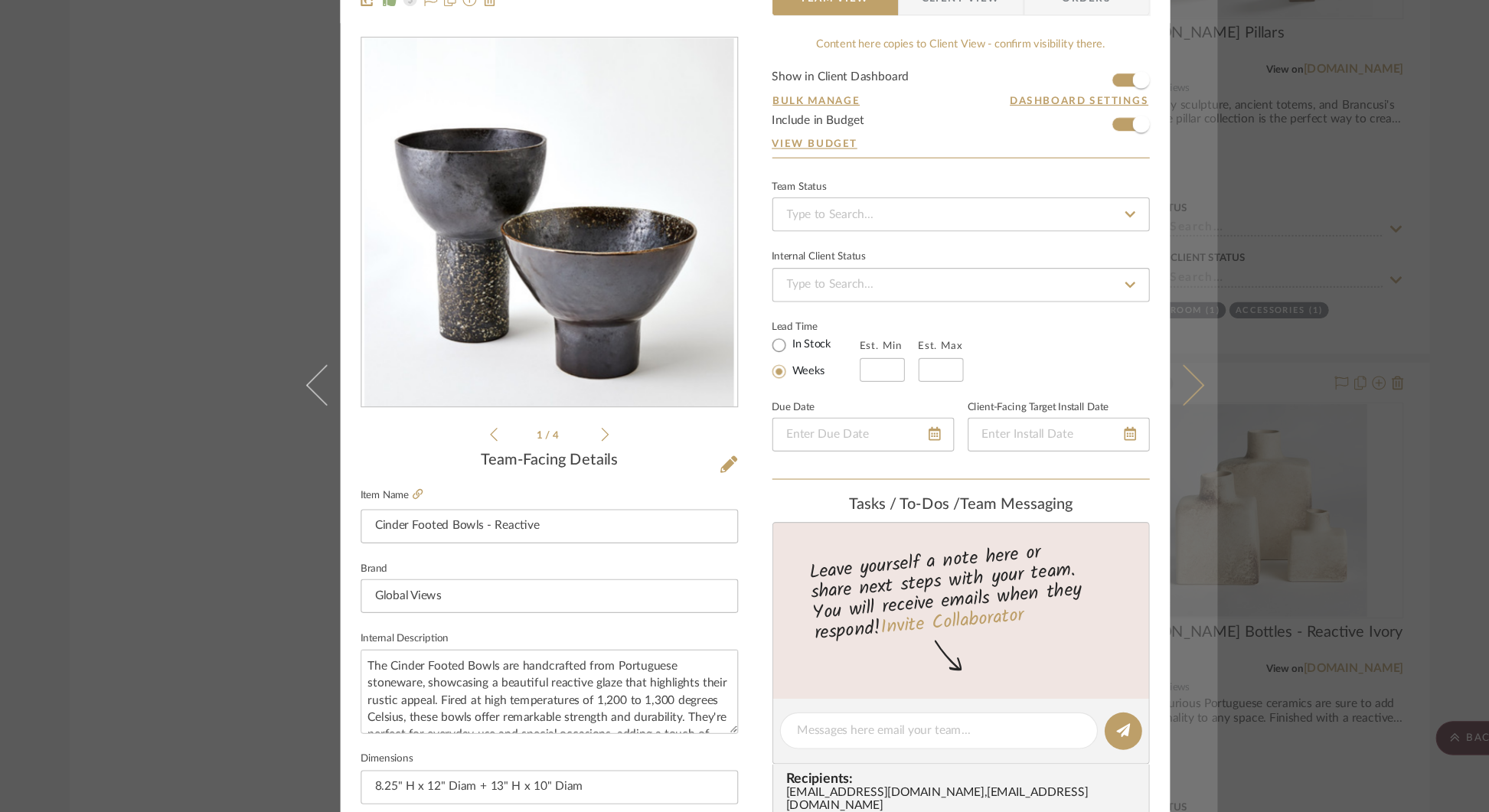
click at [1129, 416] on icon at bounding box center [1129, 416] width 37 height 37
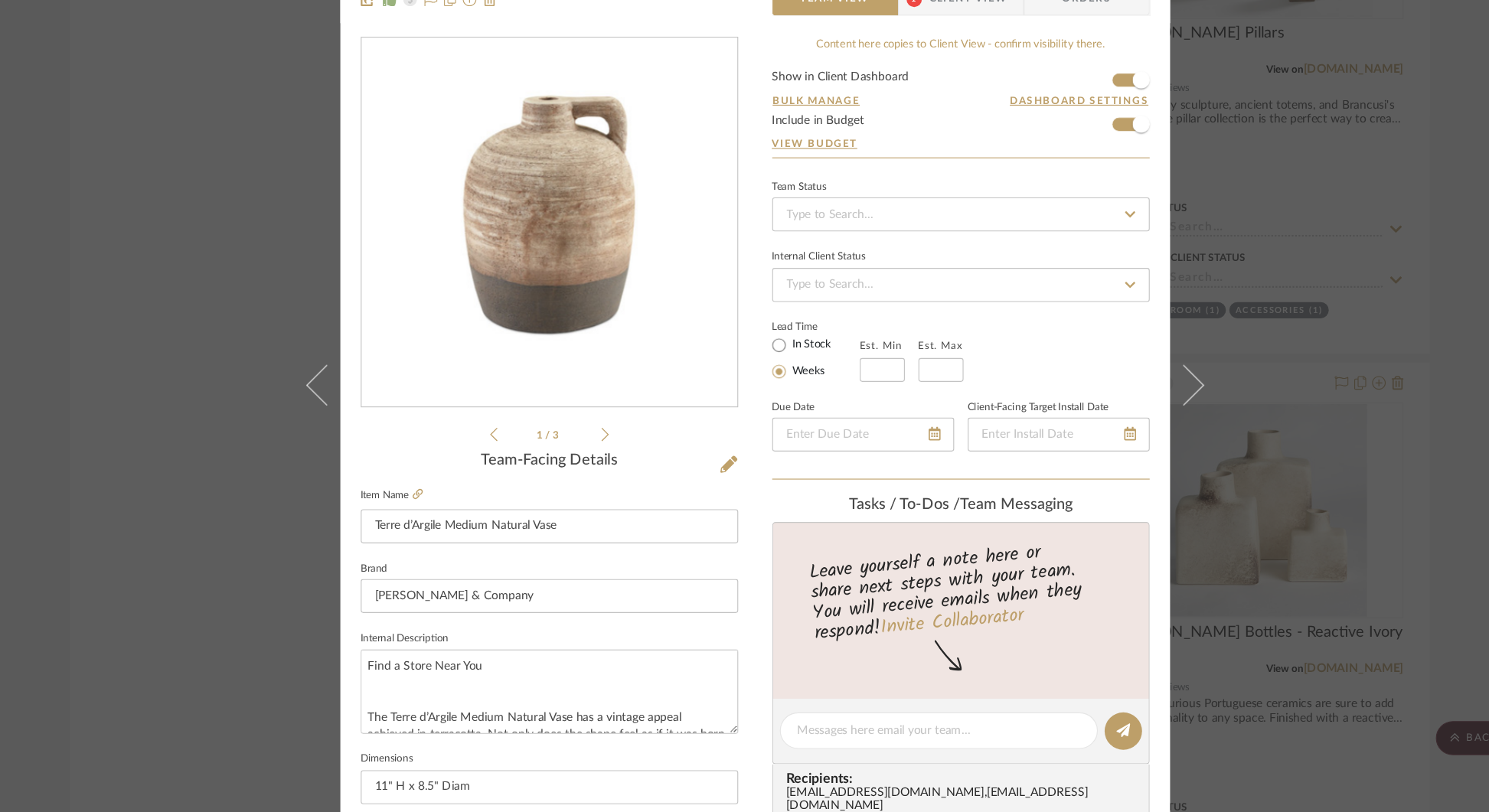
click at [1129, 416] on icon at bounding box center [1129, 416] width 37 height 37
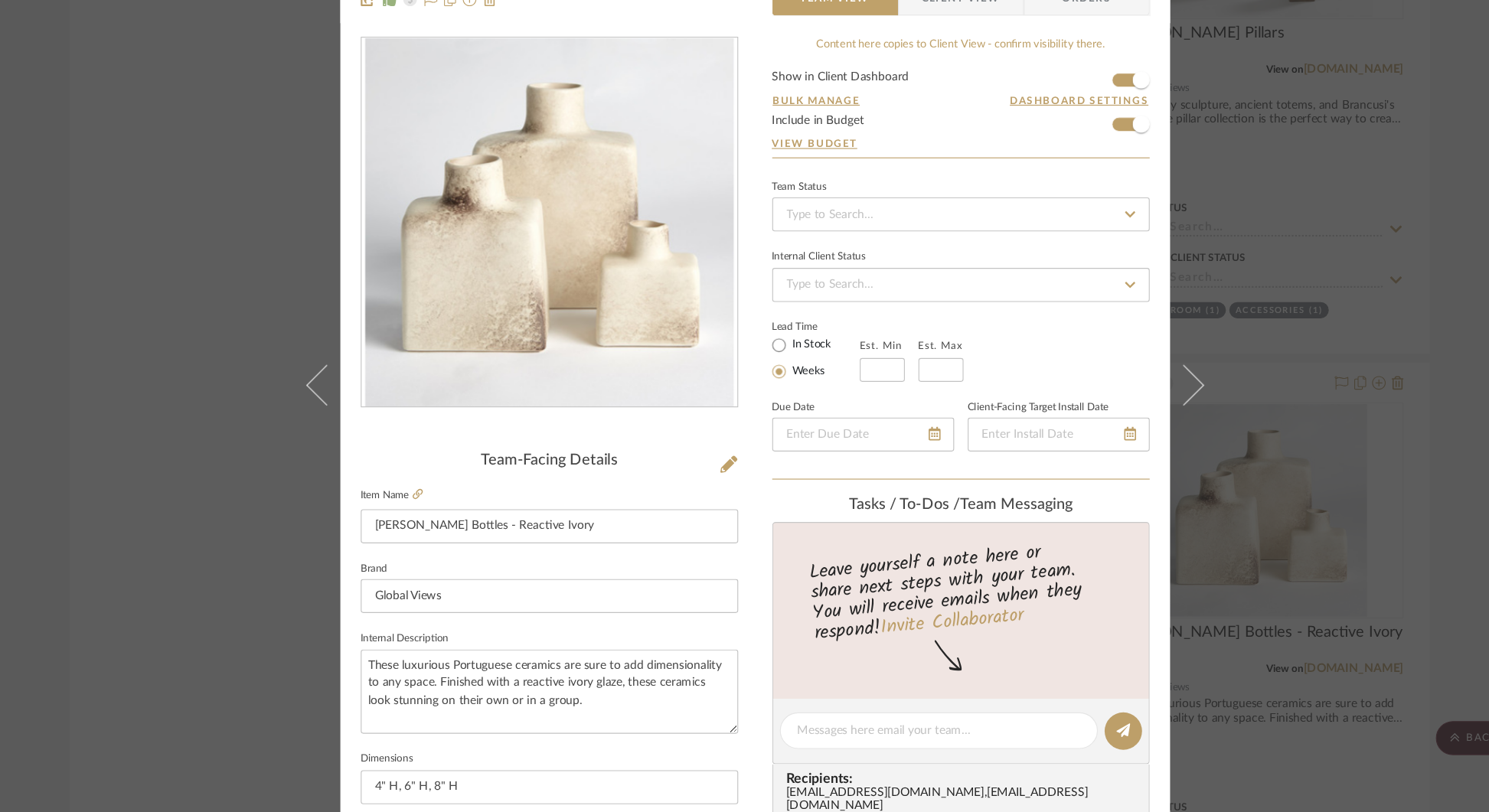
click at [1129, 416] on icon at bounding box center [1129, 416] width 37 height 37
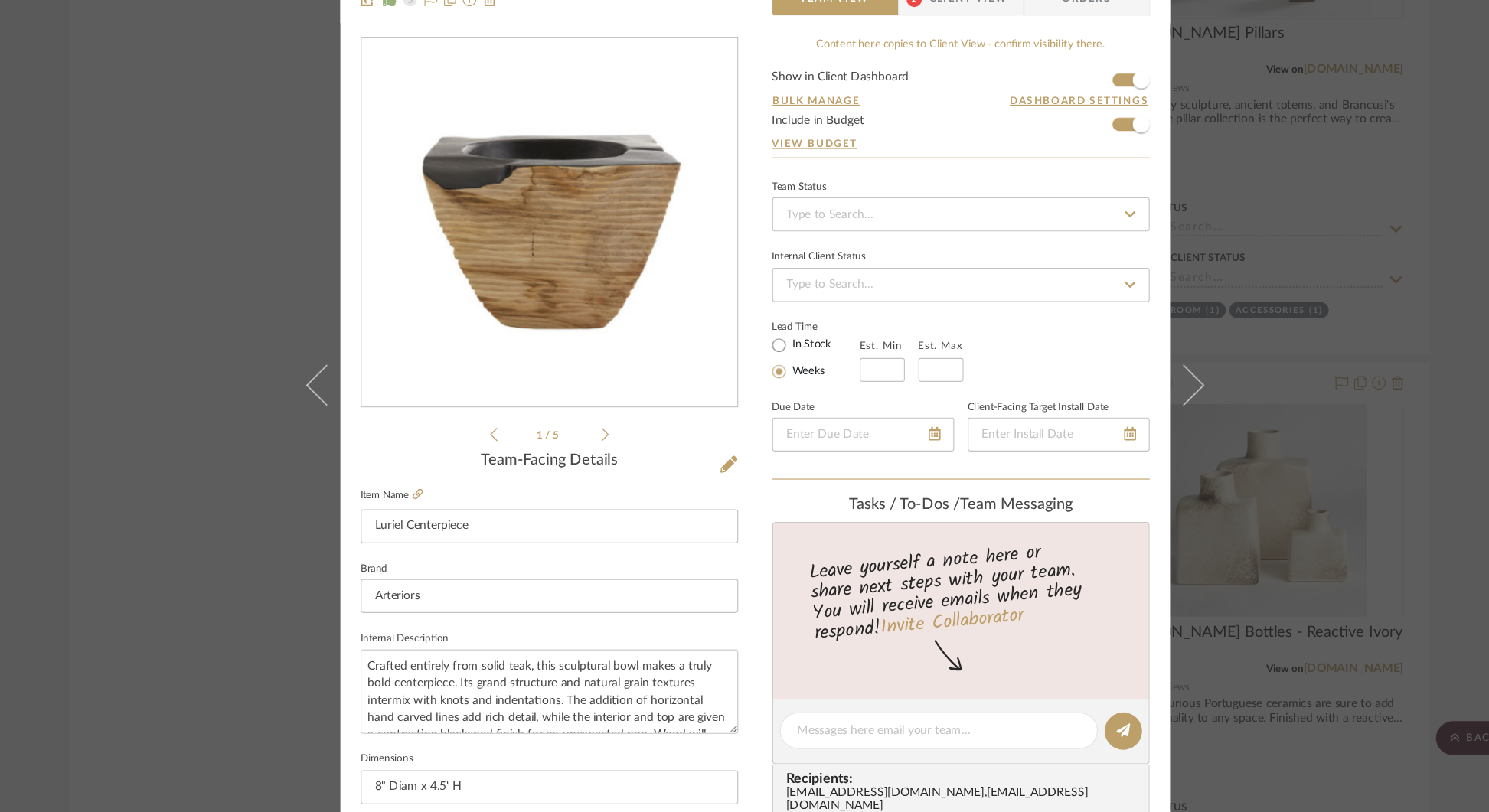
click at [1129, 416] on icon at bounding box center [1129, 416] width 37 height 37
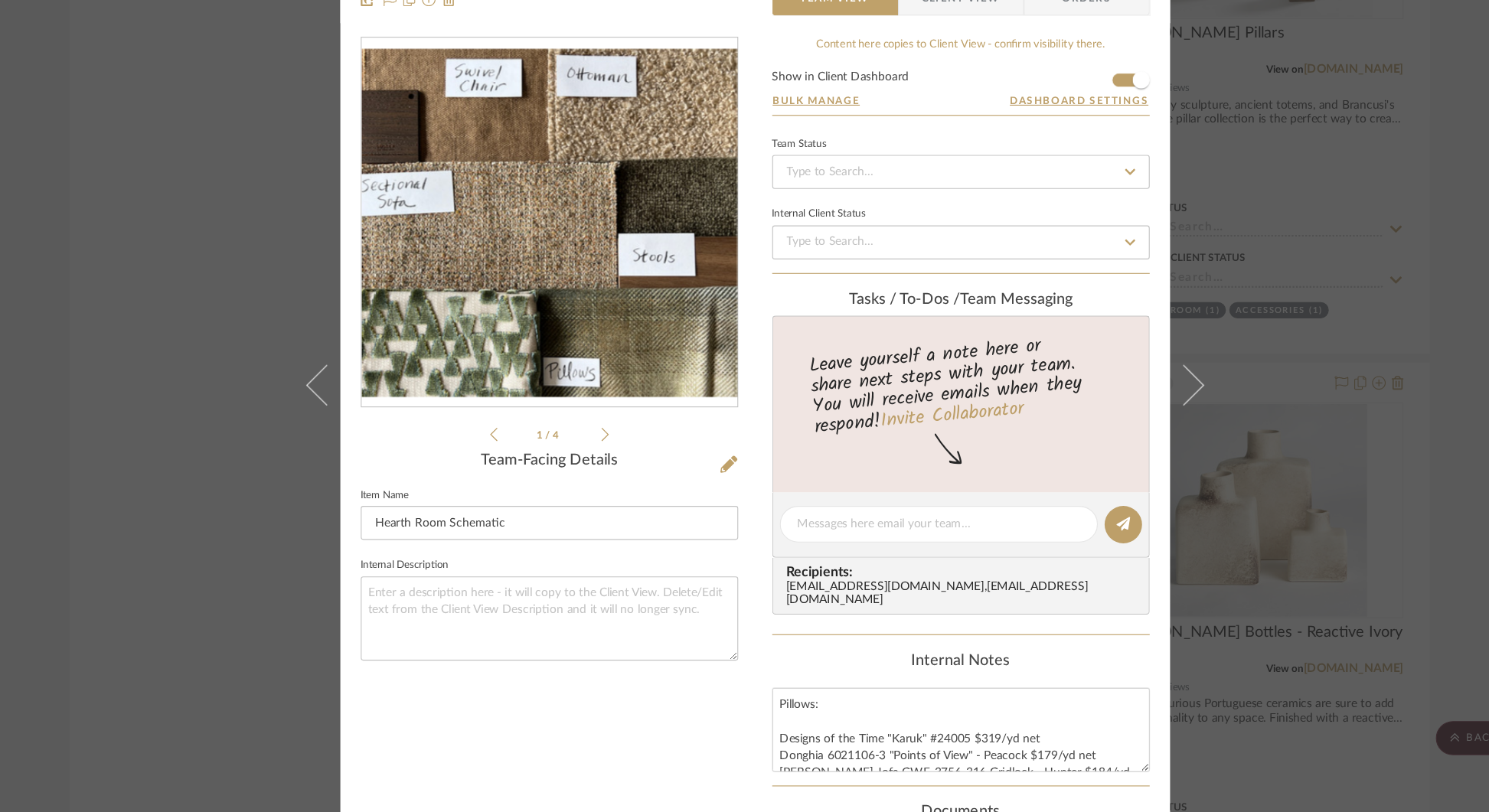
click at [1340, 384] on div "[PERSON_NAME] Hearth Room Hearth Room Schematic Team View Client View Orders 1 …" at bounding box center [744, 406] width 1489 height 812
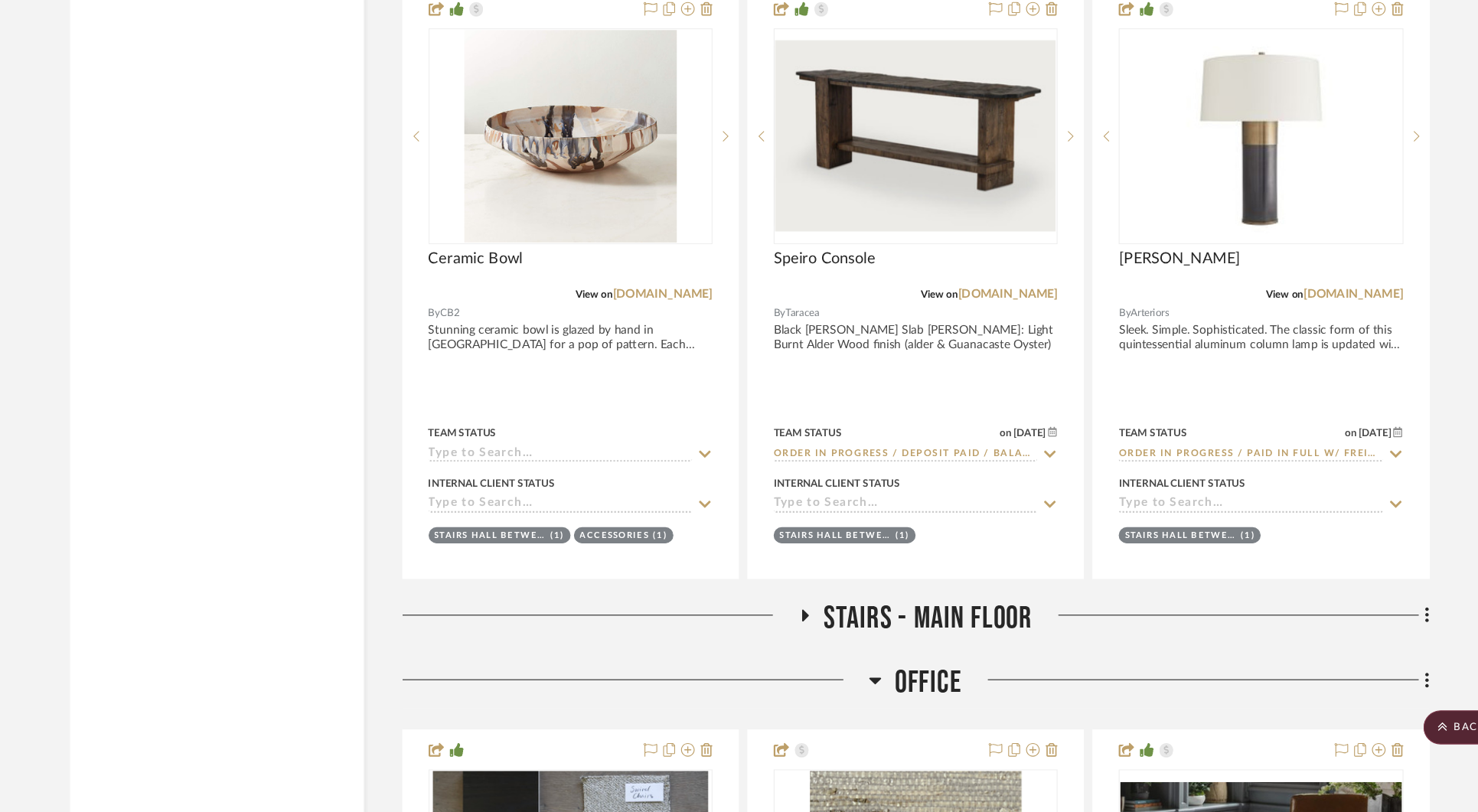
scroll to position [12033, 0]
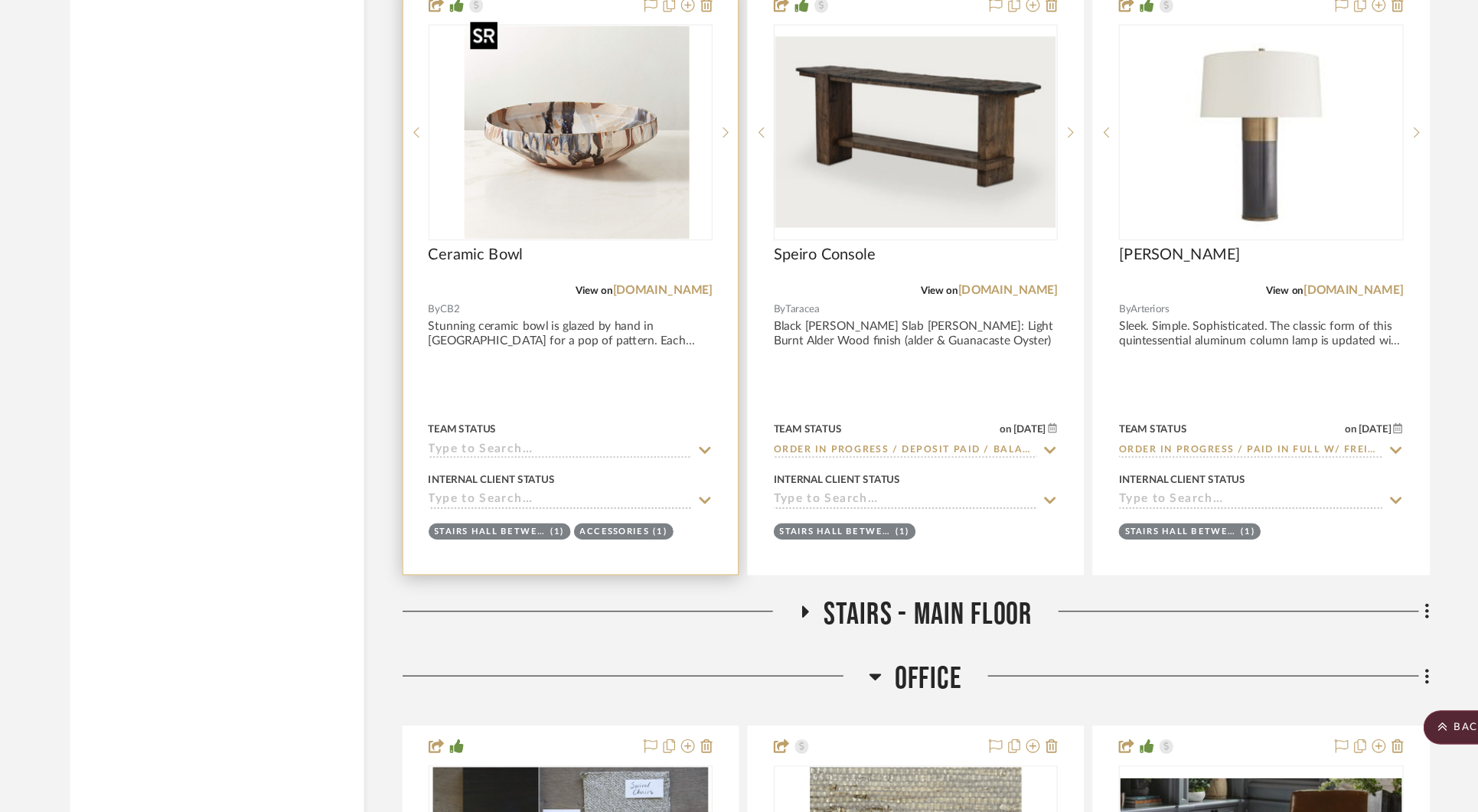
click at [591, 210] on img "0" at bounding box center [590, 199] width 191 height 191
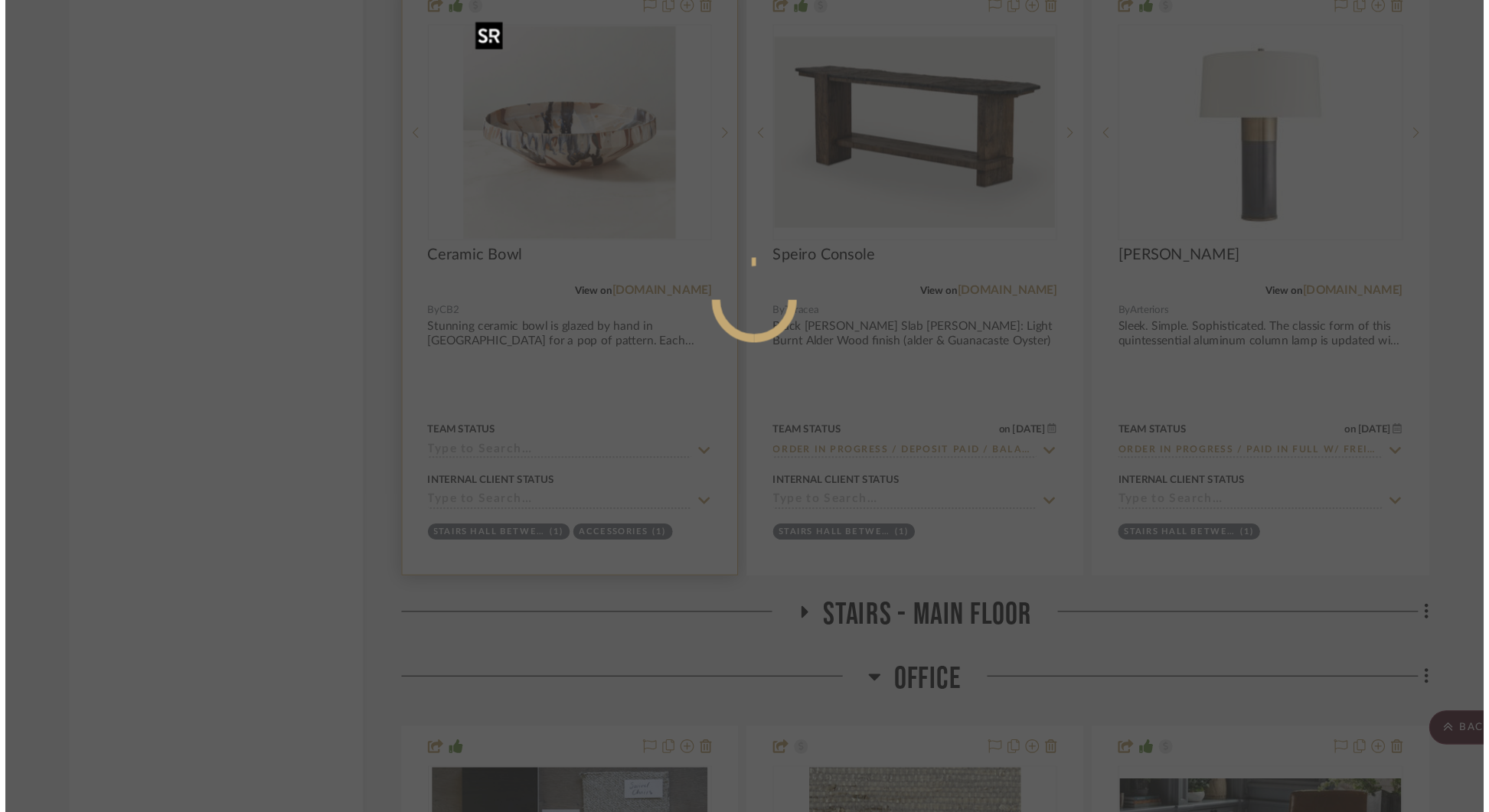
scroll to position [0, 0]
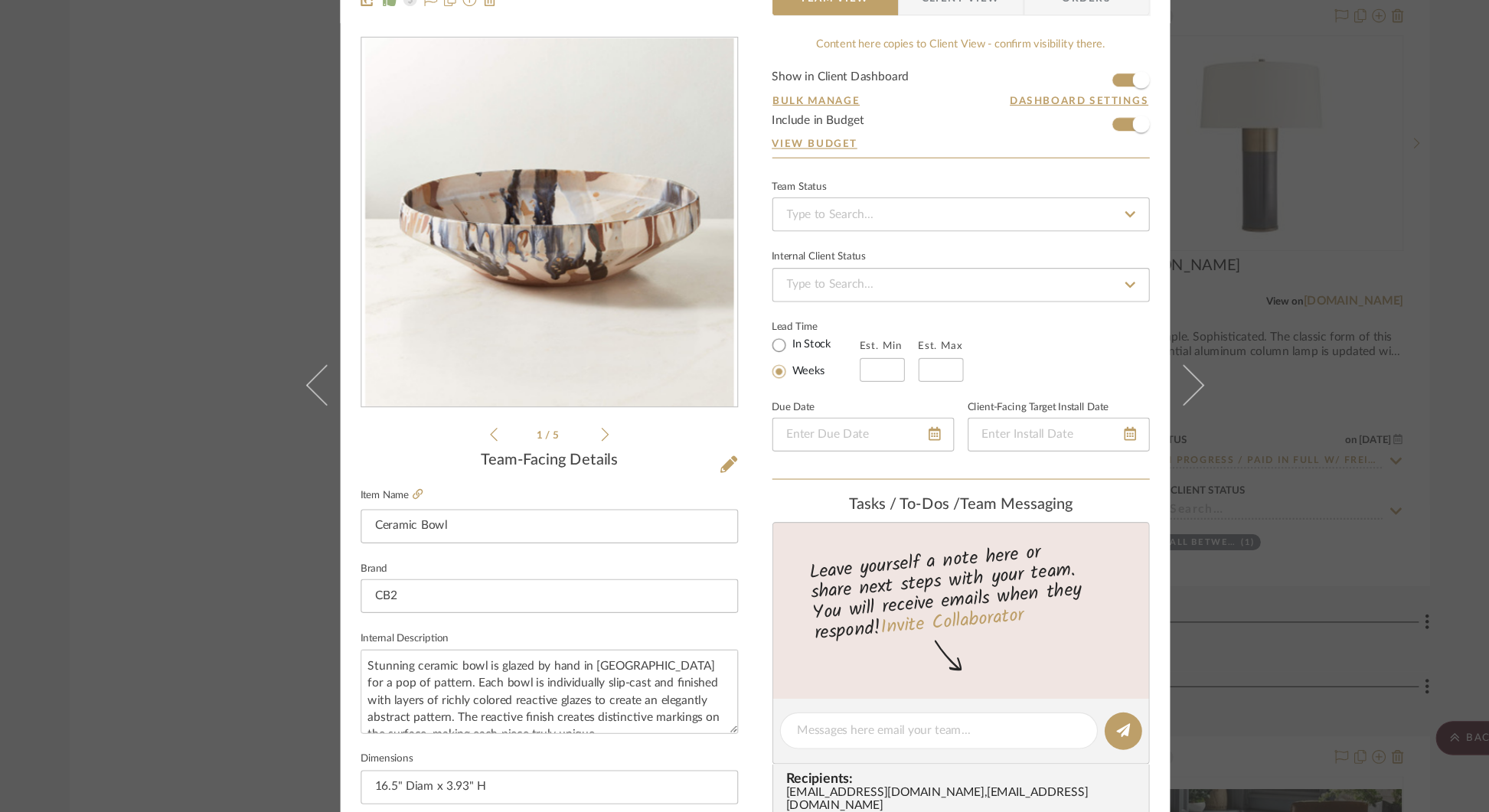
click at [1265, 246] on div "[PERSON_NAME] Stairs Hall Between Mud Room & Breakfast Nook Ceramic Bowl Team V…" at bounding box center [744, 406] width 1489 height 812
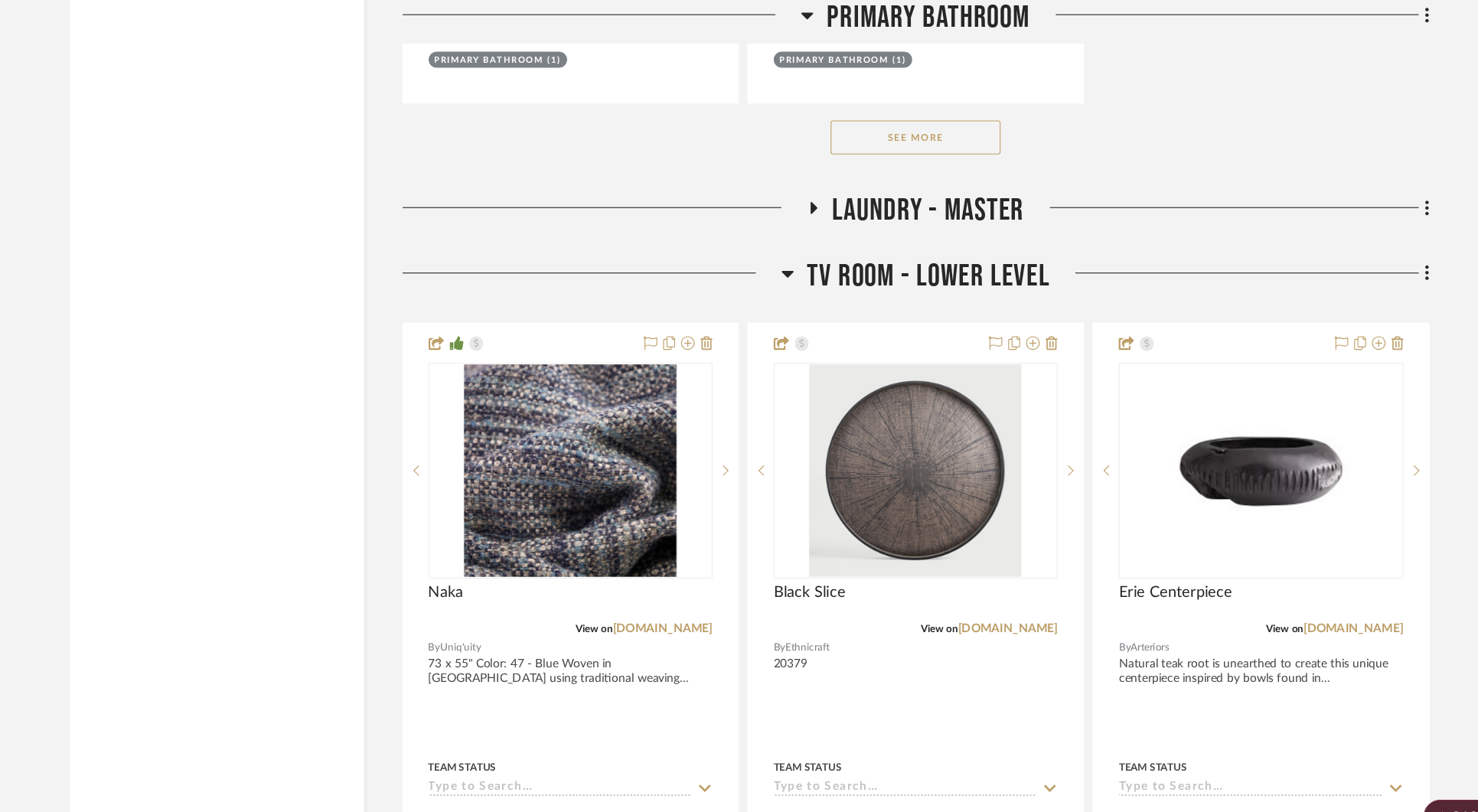
scroll to position [17665, 0]
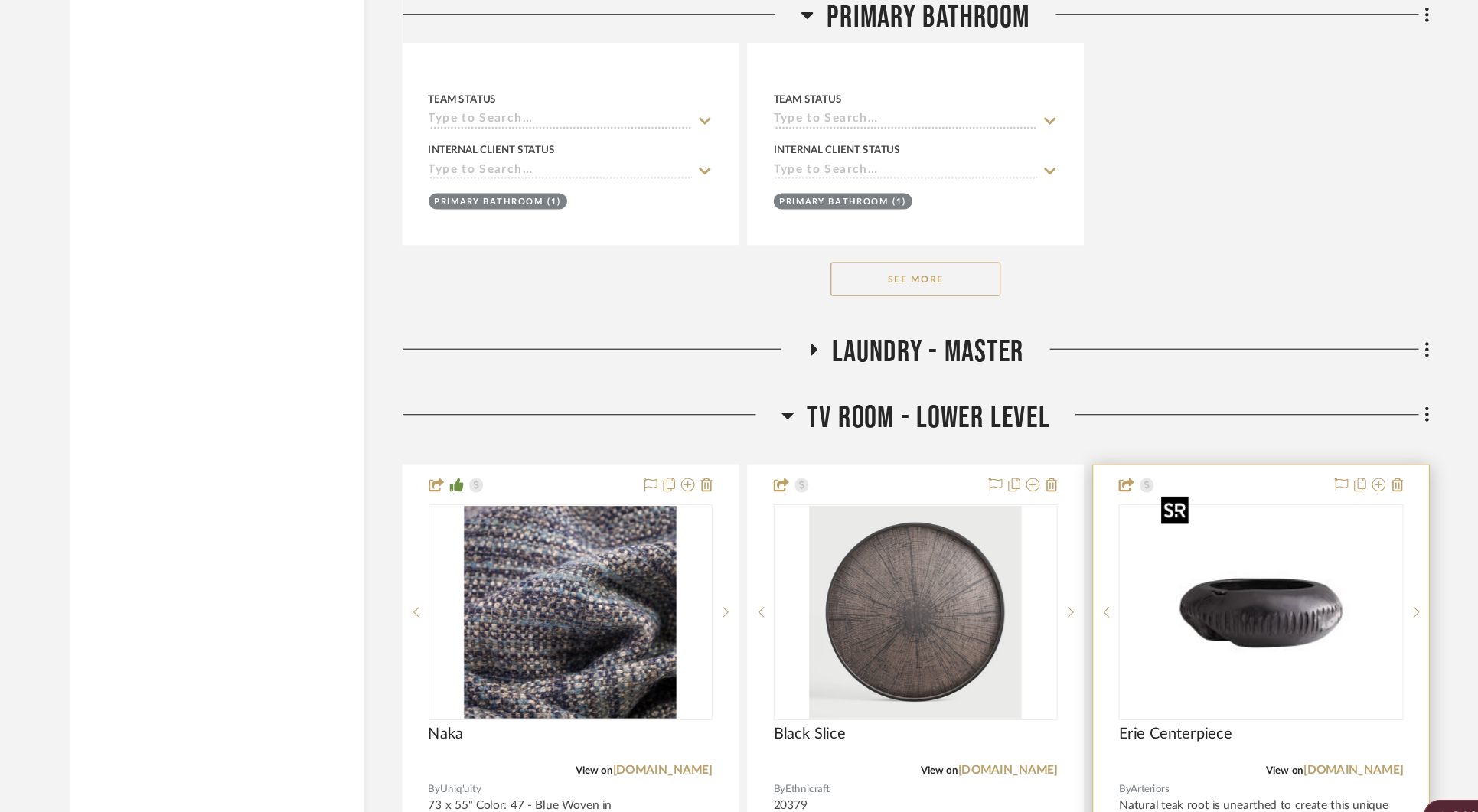
click at [1246, 509] on img "0" at bounding box center [1200, 550] width 191 height 191
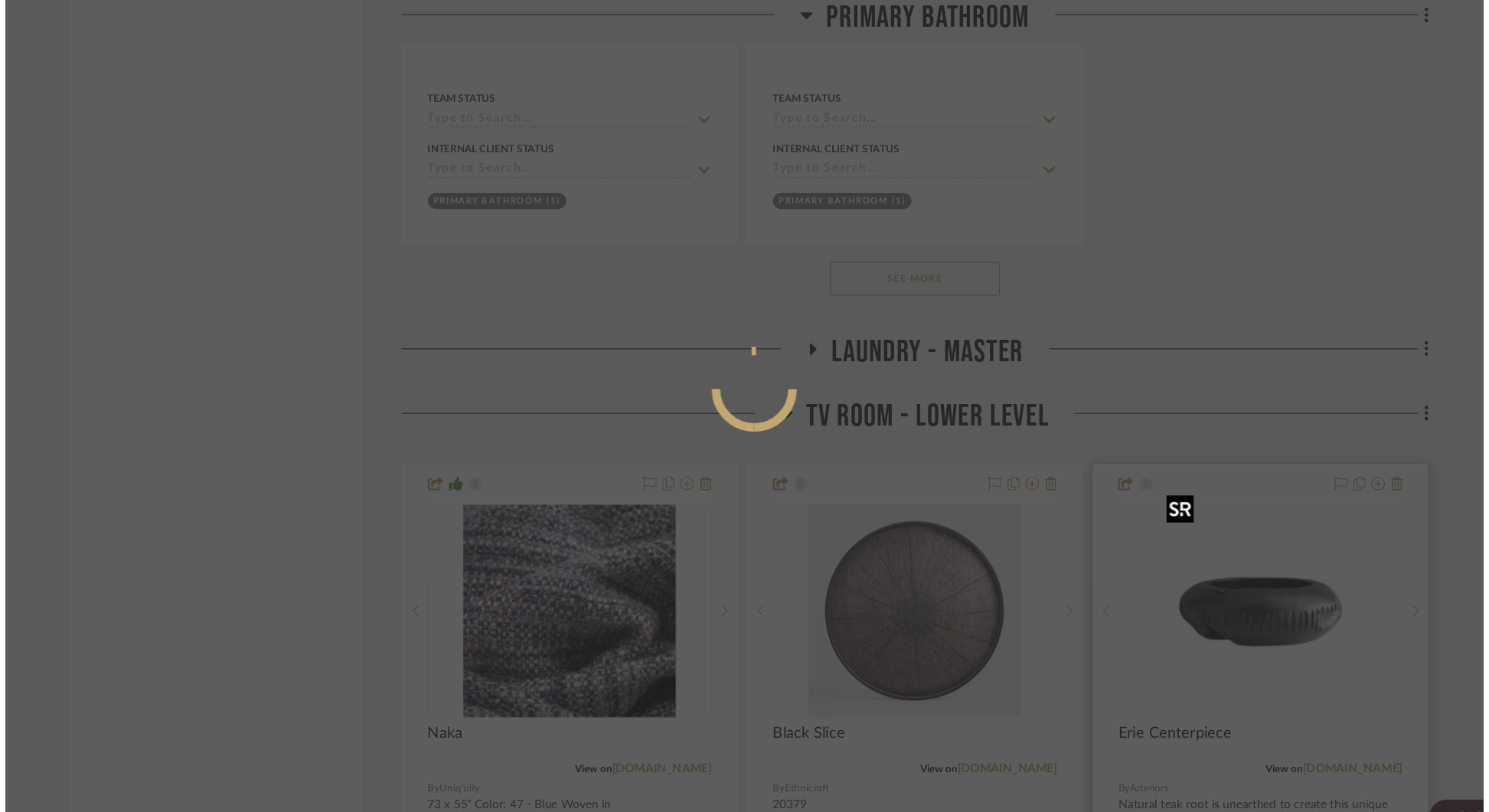
scroll to position [0, 0]
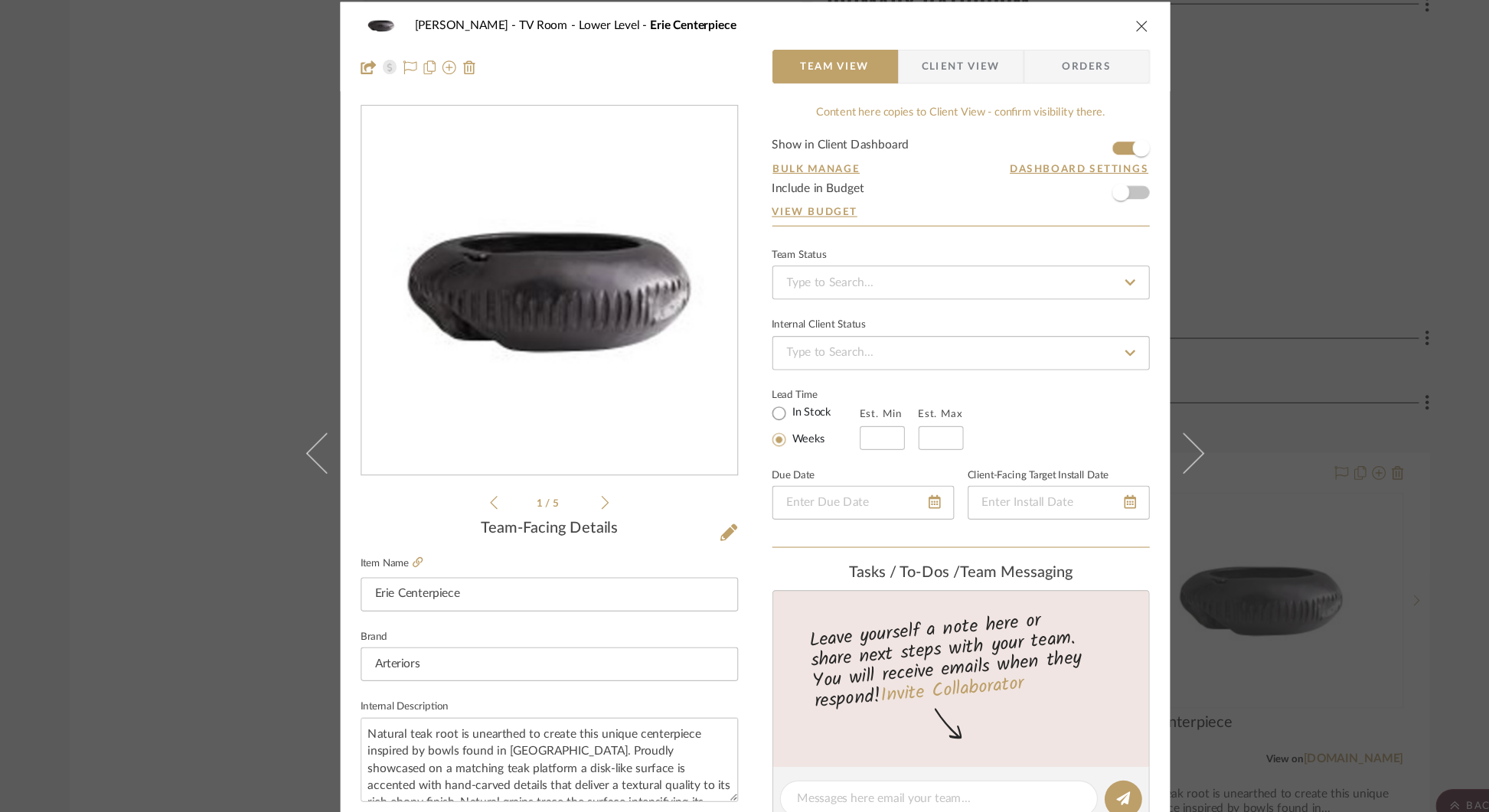
click at [1087, 28] on icon "close" at bounding box center [1093, 33] width 13 height 13
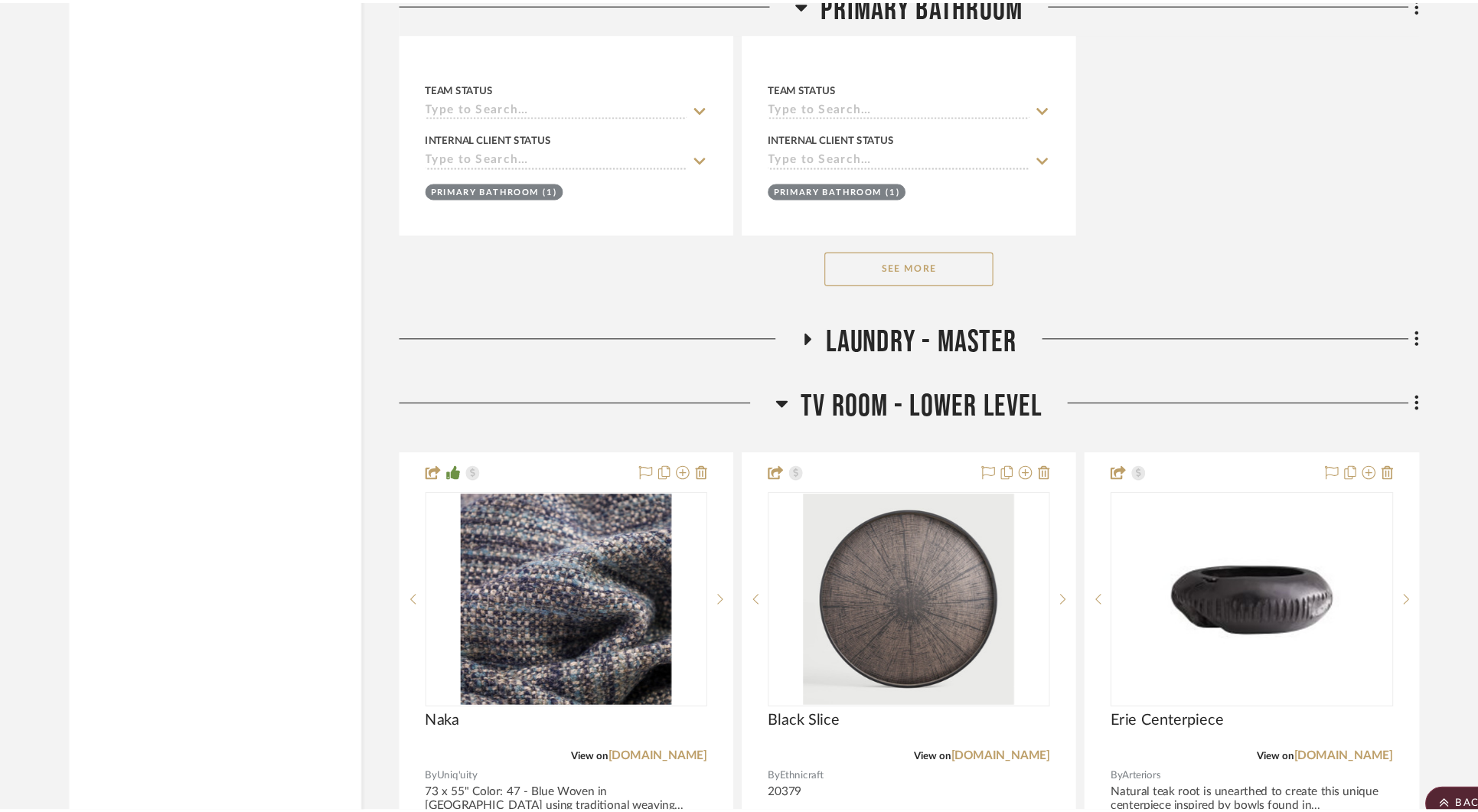
scroll to position [17665, 0]
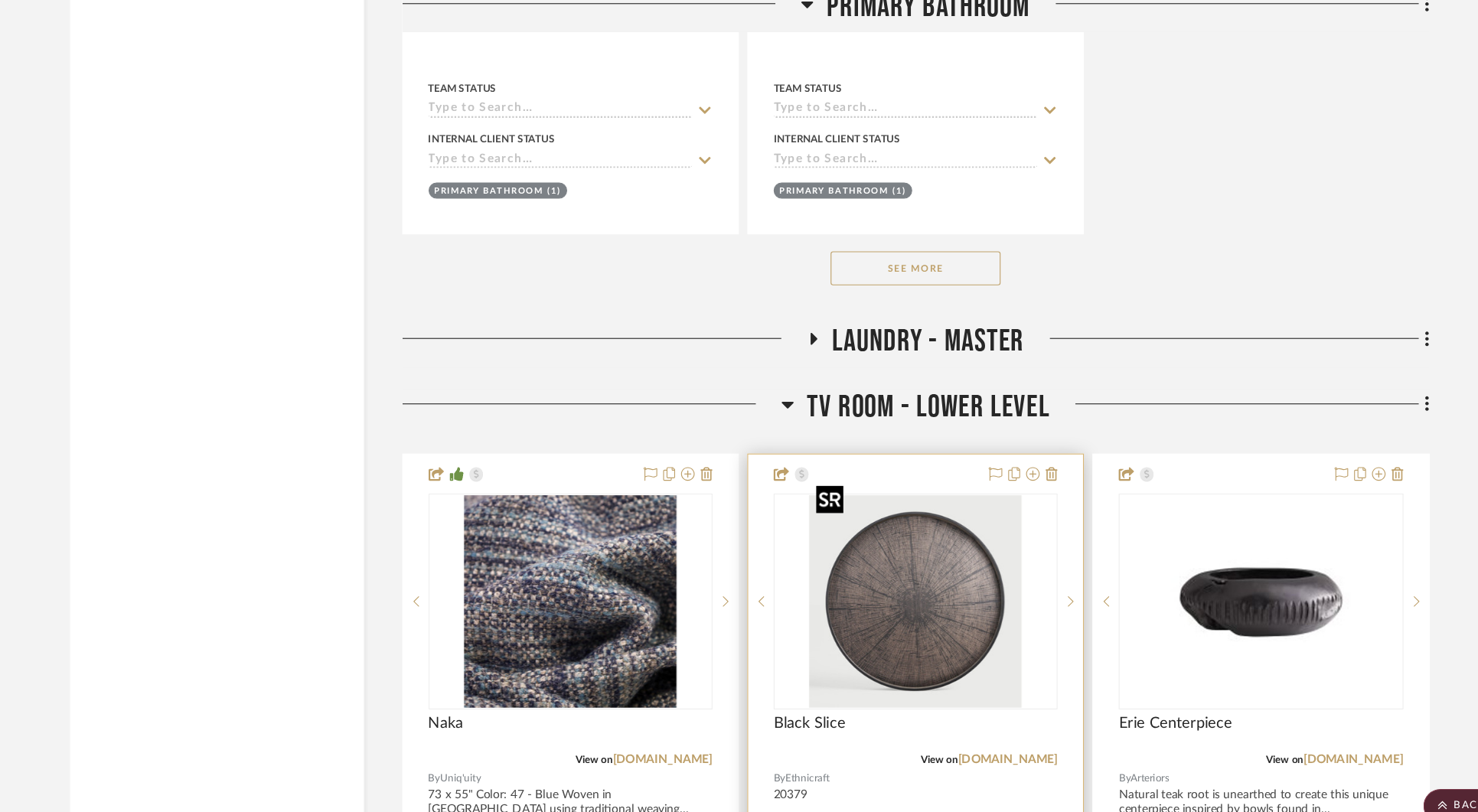
click at [943, 547] on img "0" at bounding box center [889, 550] width 191 height 191
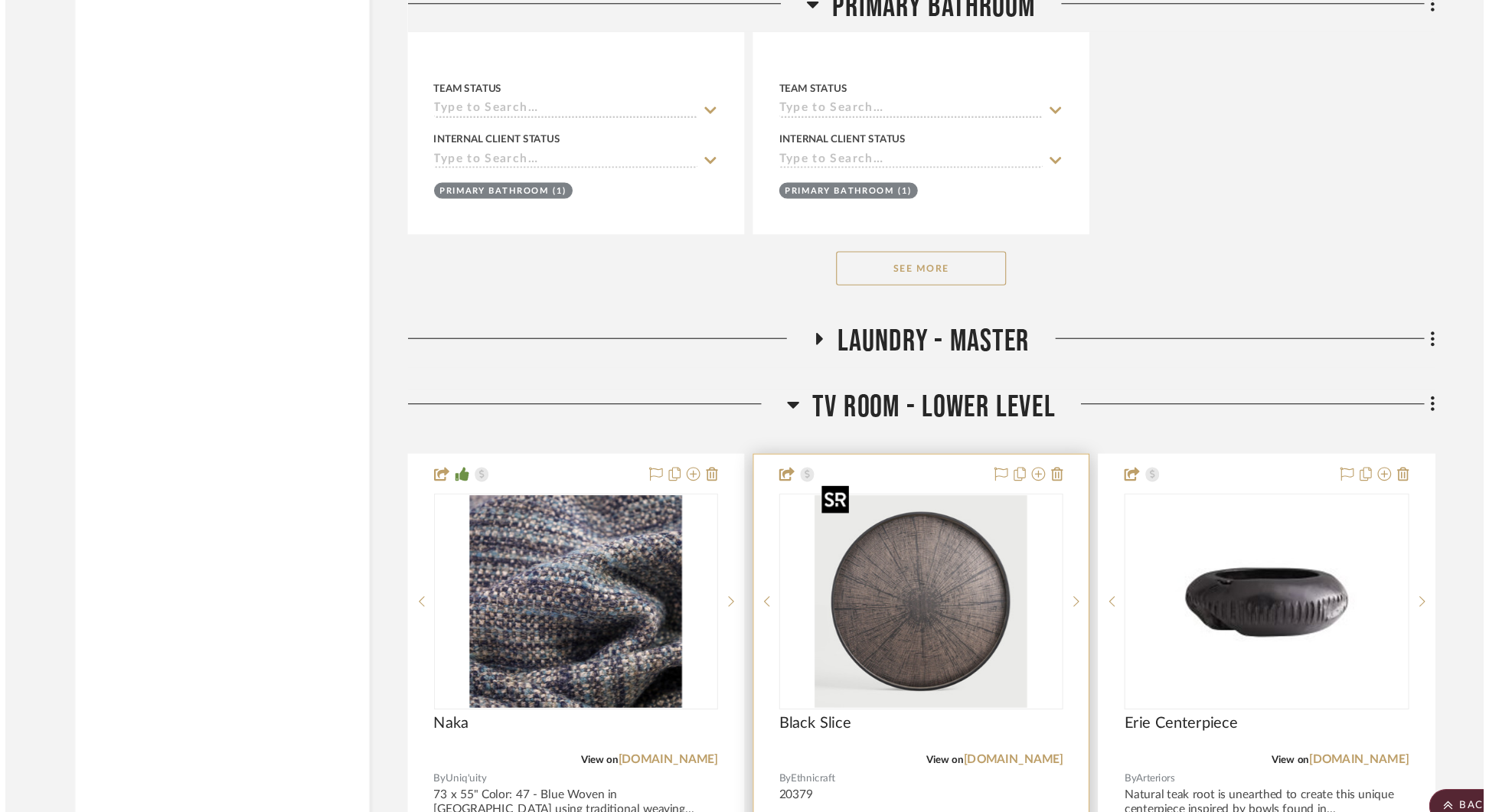
scroll to position [0, 0]
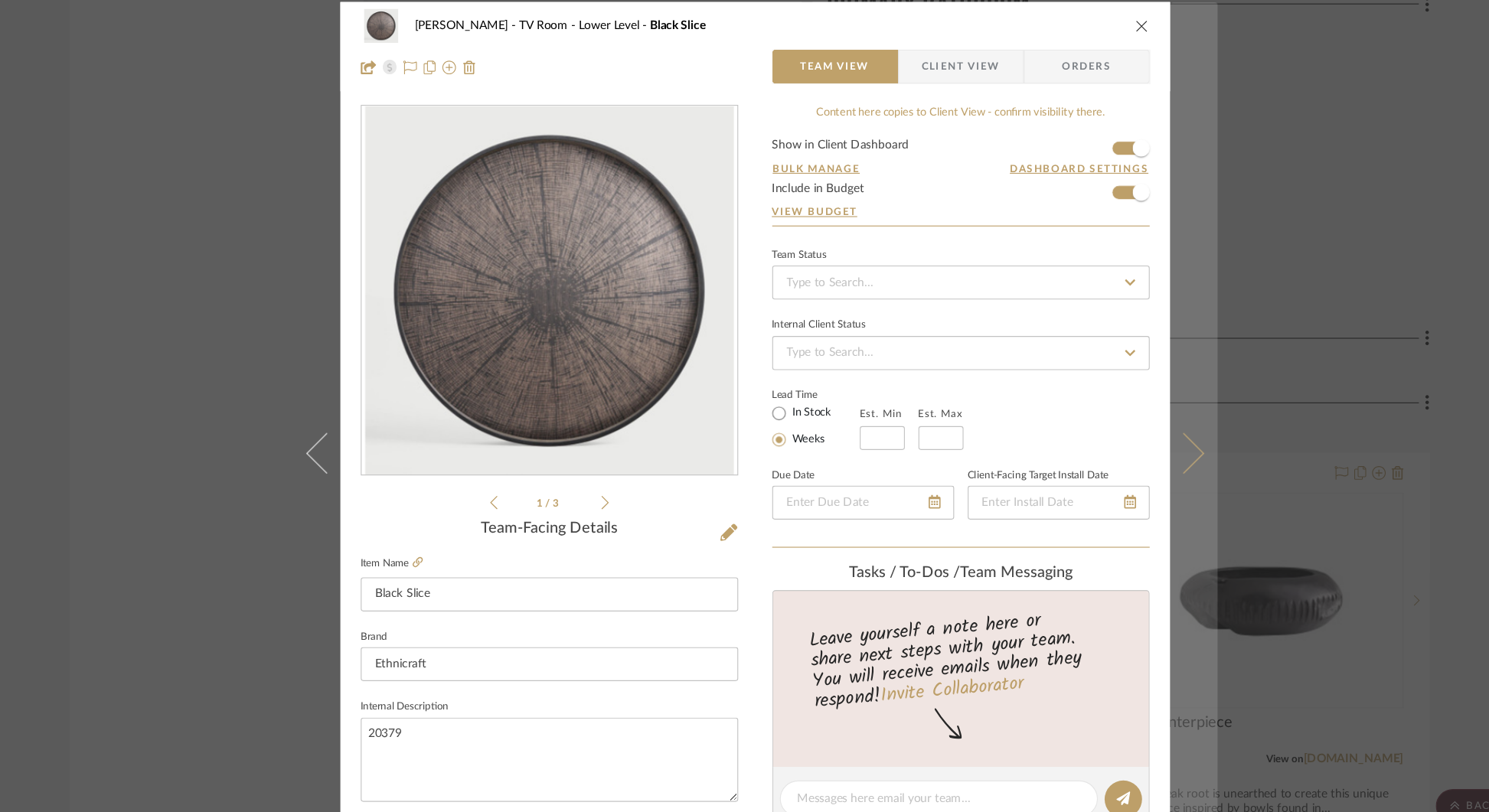
click at [1131, 411] on icon at bounding box center [1129, 416] width 37 height 37
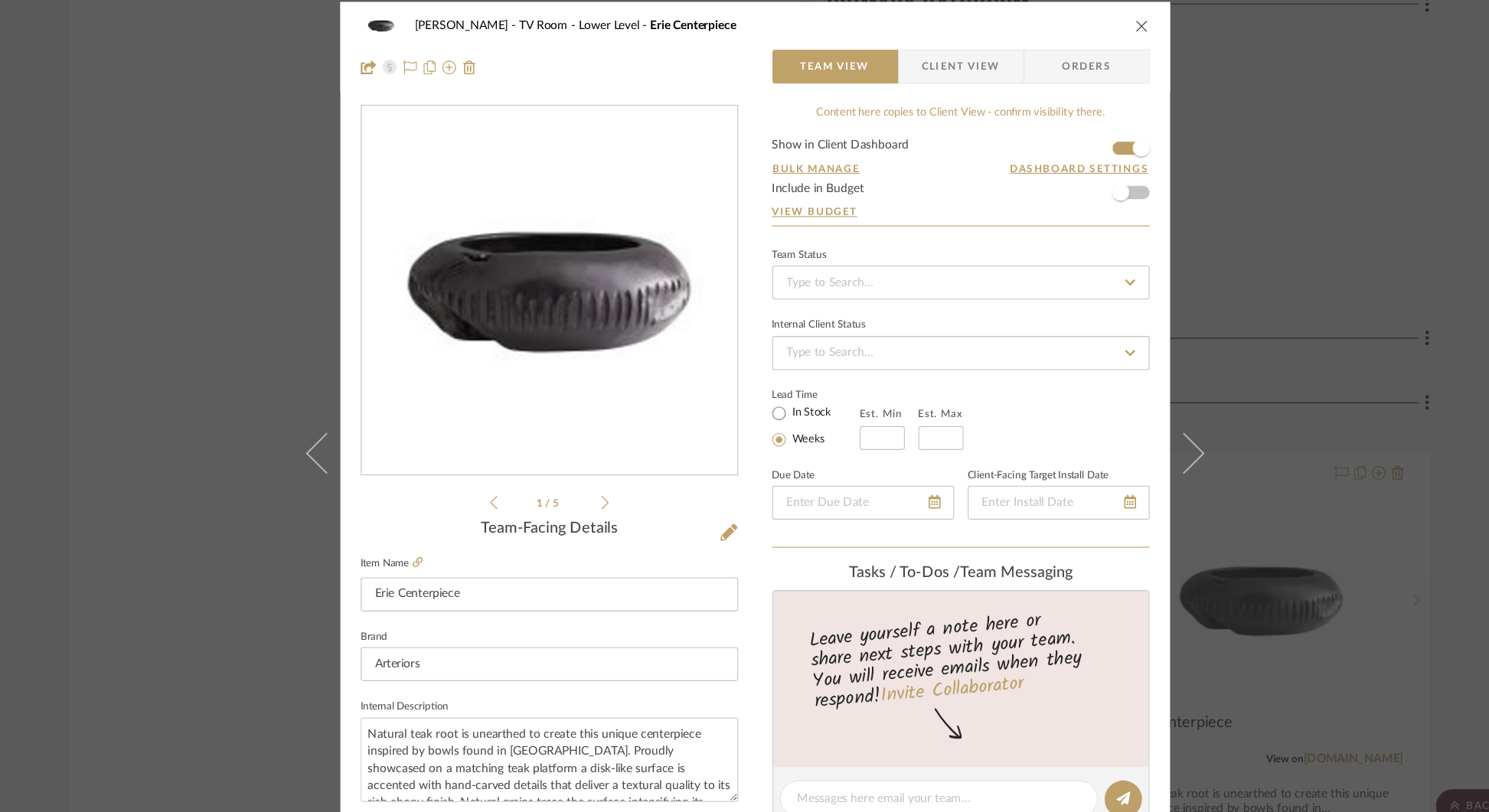
click at [1087, 31] on icon "close" at bounding box center [1093, 33] width 13 height 13
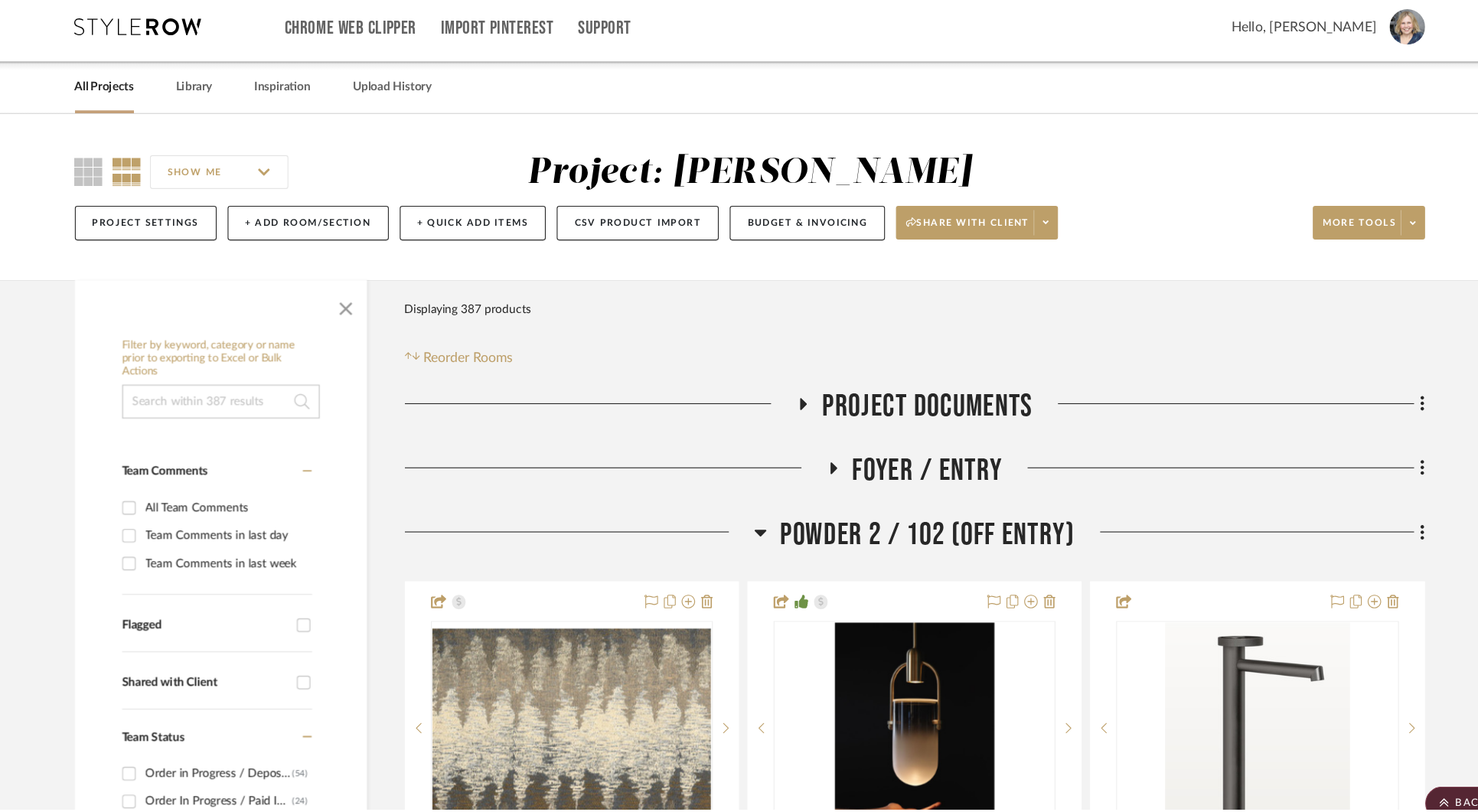
scroll to position [17665, 0]
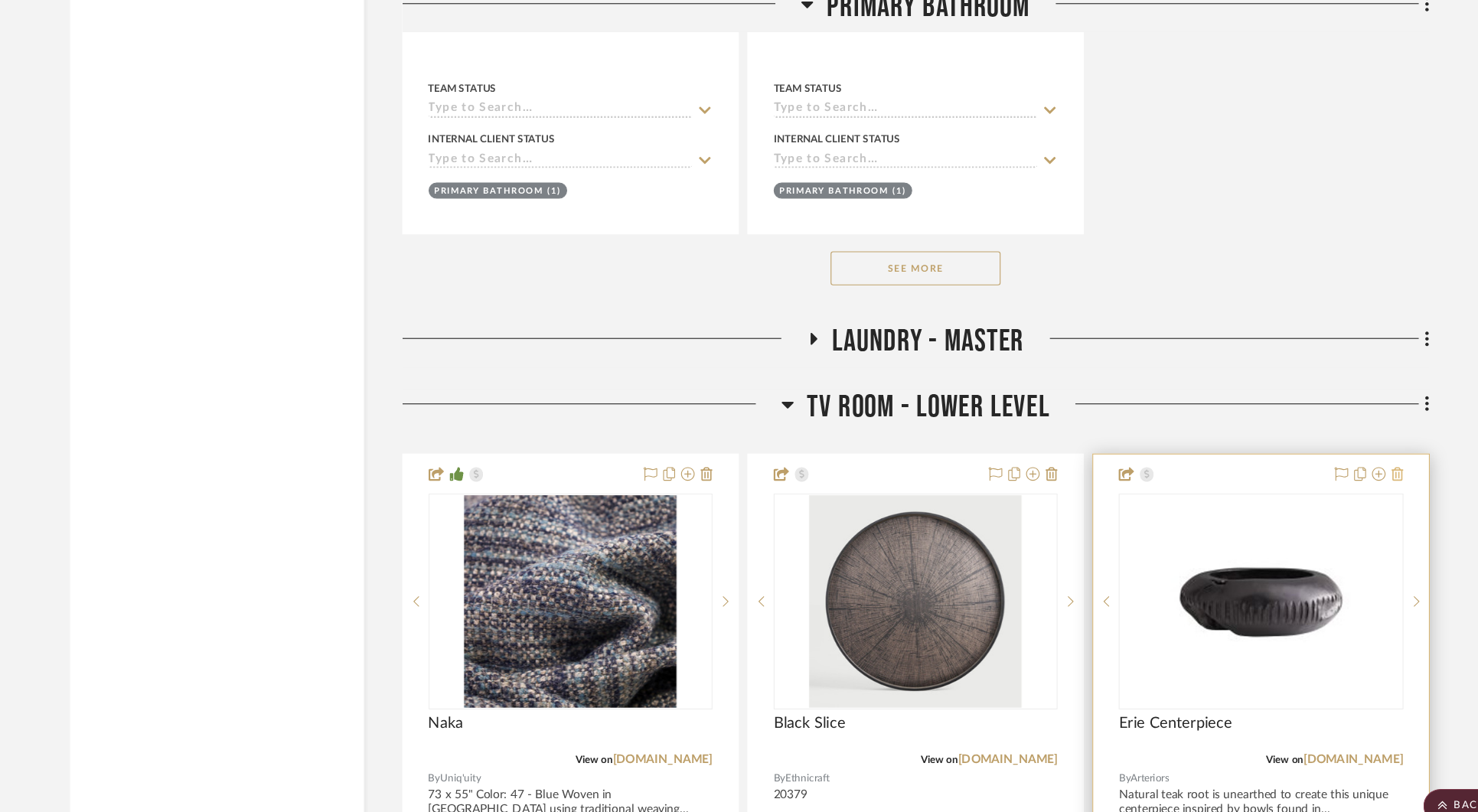
click at [1320, 430] on icon at bounding box center [1324, 436] width 11 height 13
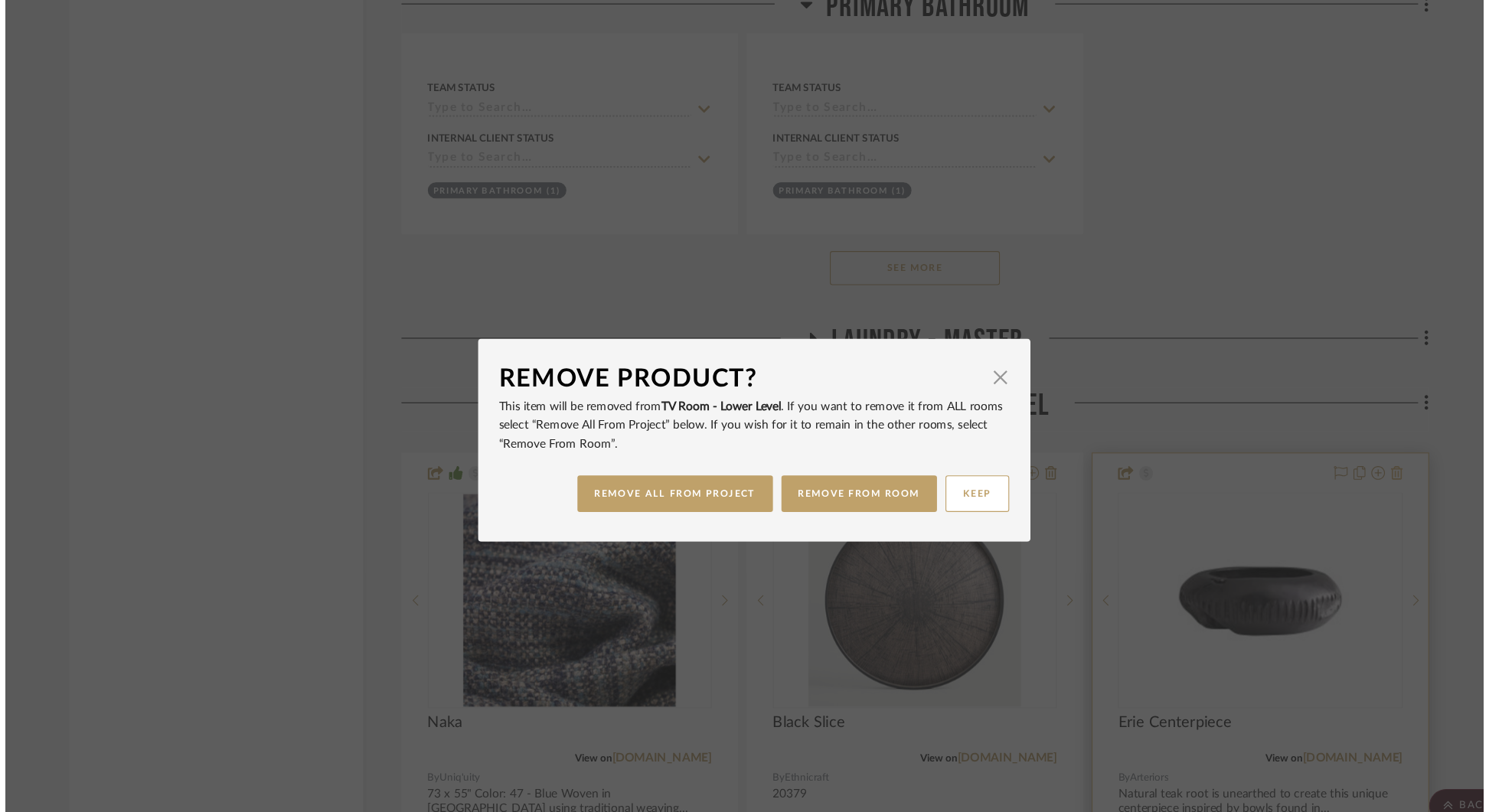
scroll to position [0, 0]
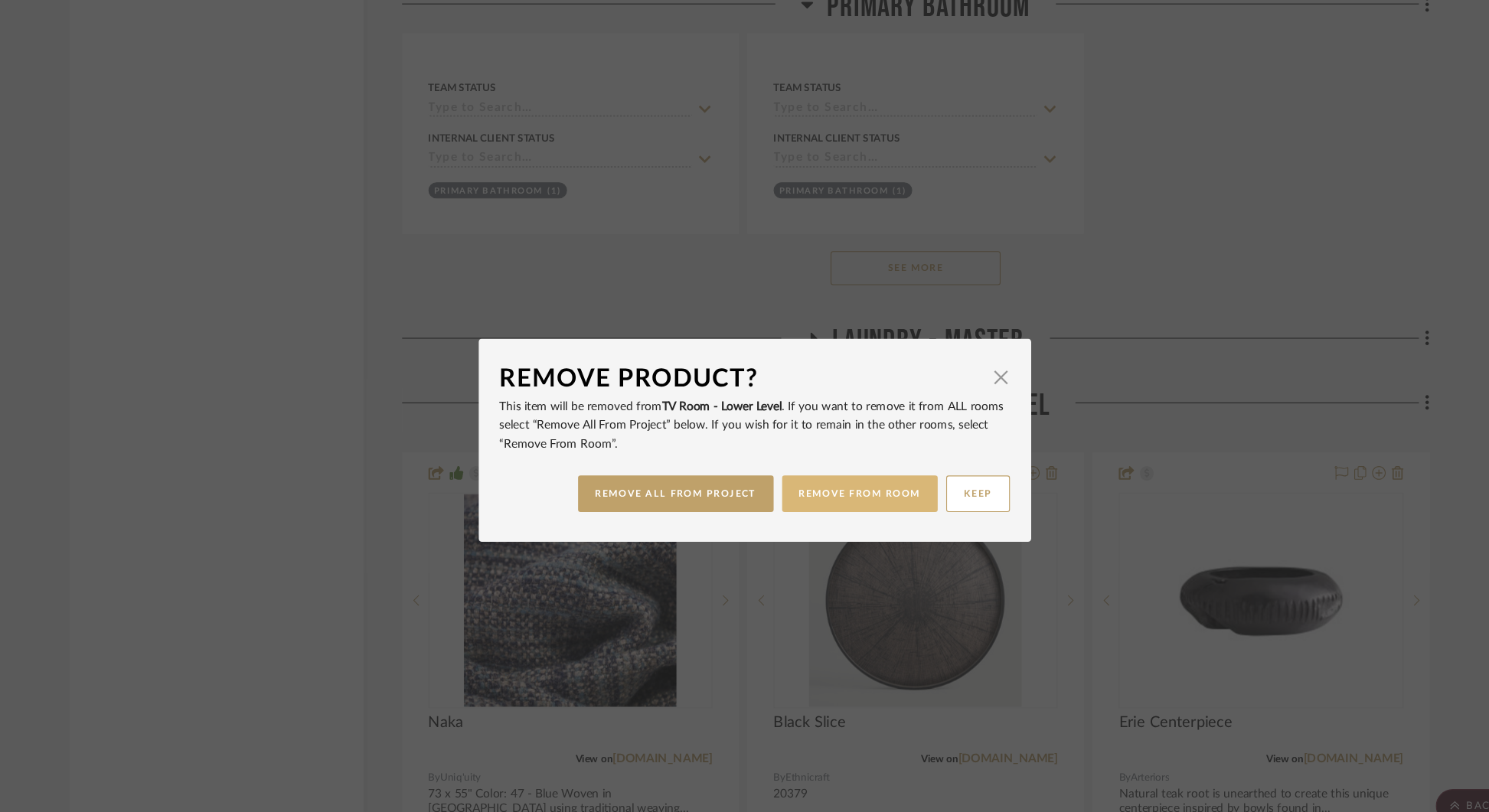
click at [874, 456] on button "REMOVE FROM ROOM" at bounding box center [839, 454] width 140 height 33
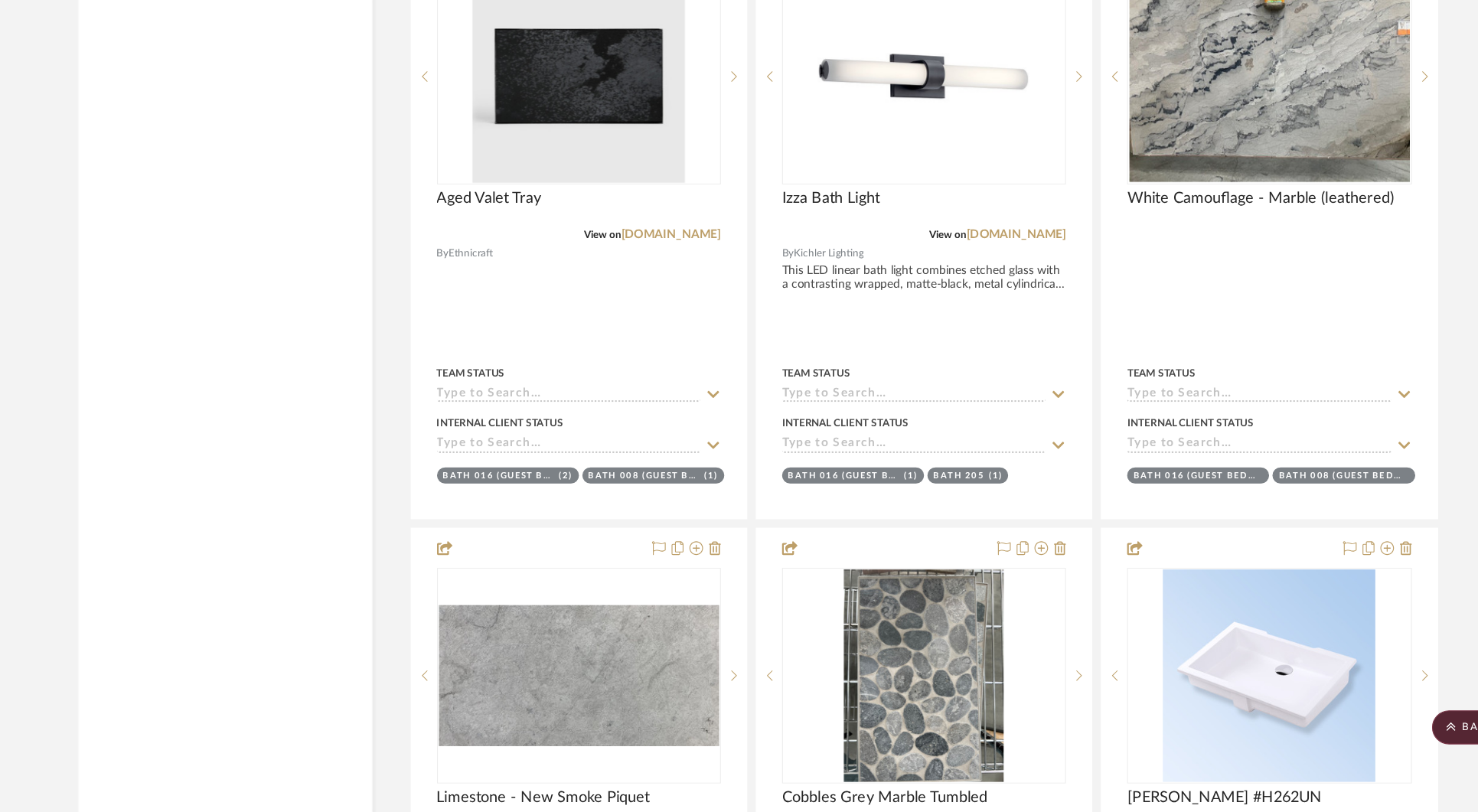
scroll to position [23931, 0]
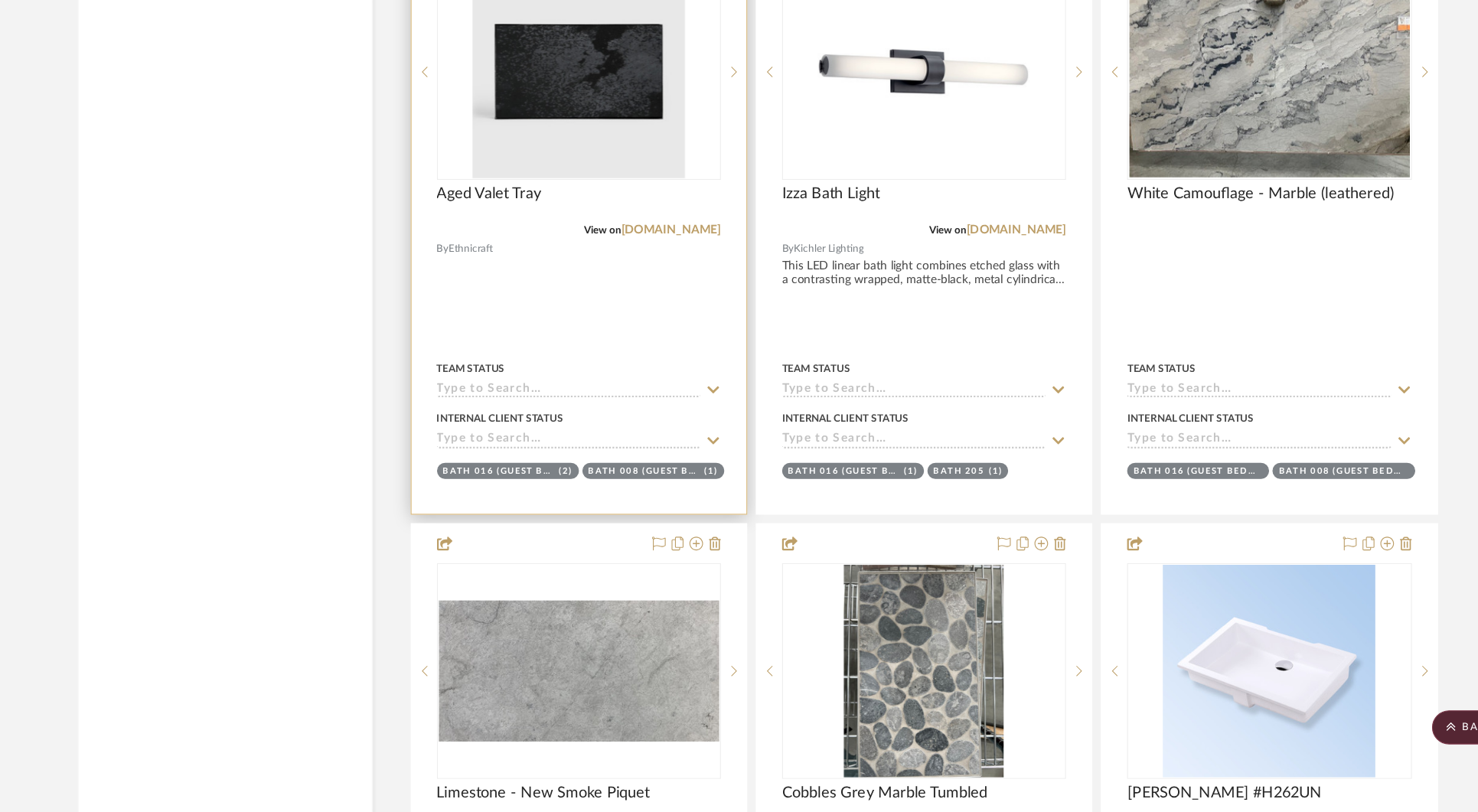
click at [547, 121] on img "0" at bounding box center [578, 145] width 191 height 191
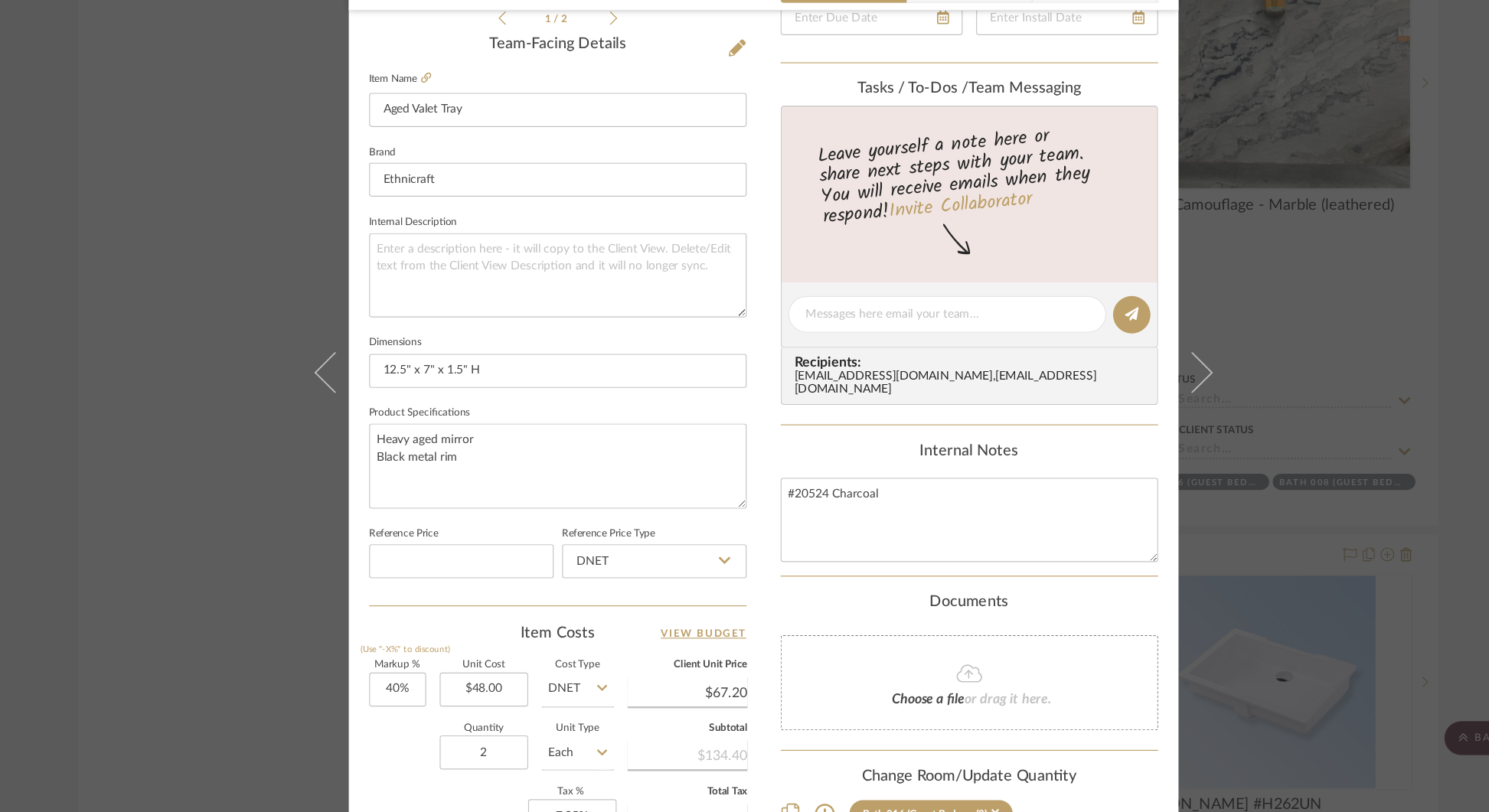
scroll to position [378, 0]
click at [1304, 309] on div "[PERSON_NAME] Bath 016 (Guest Bedrm 1) Aged Valet Tray Team View Client View Or…" at bounding box center [744, 406] width 1489 height 812
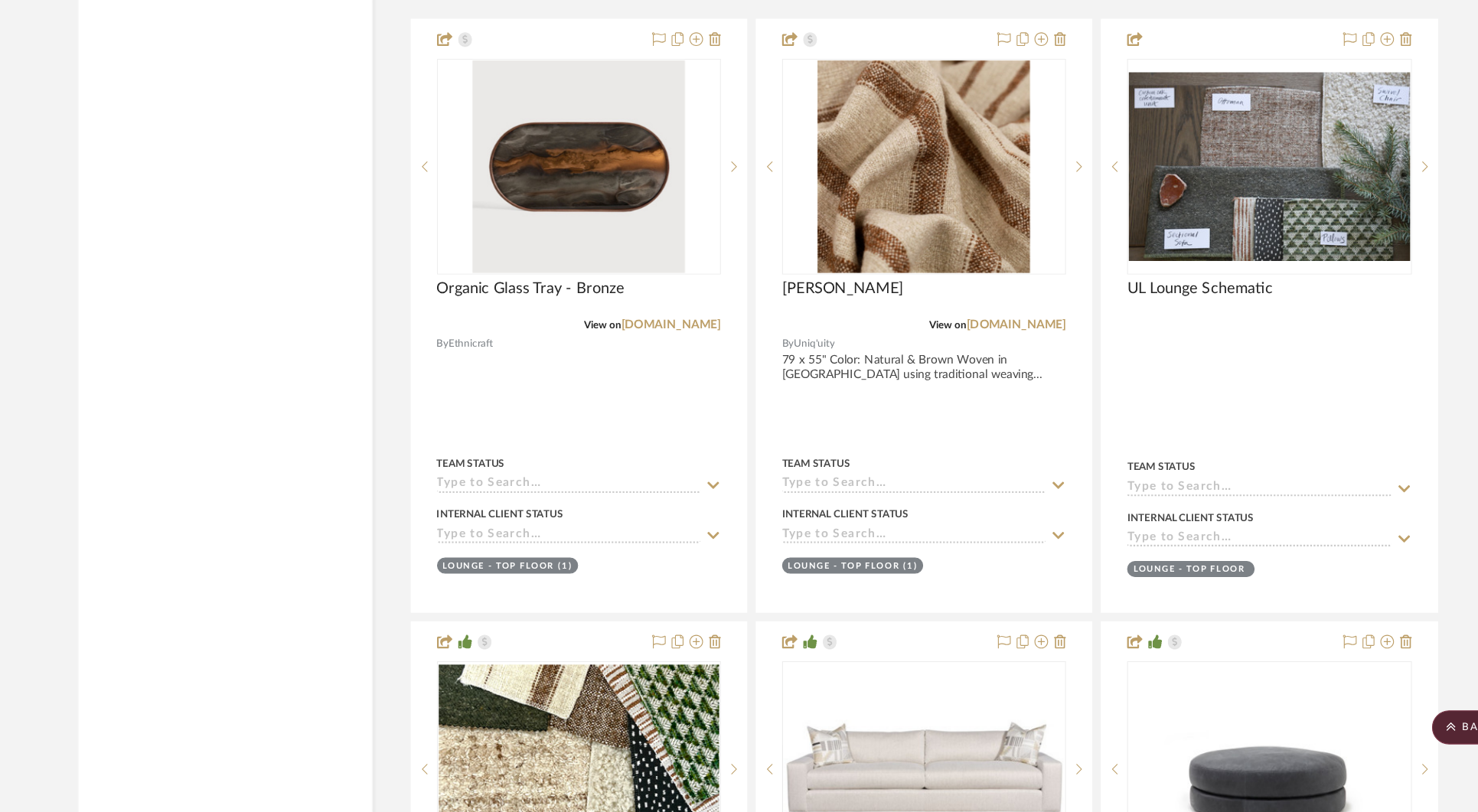
scroll to position [27887, 0]
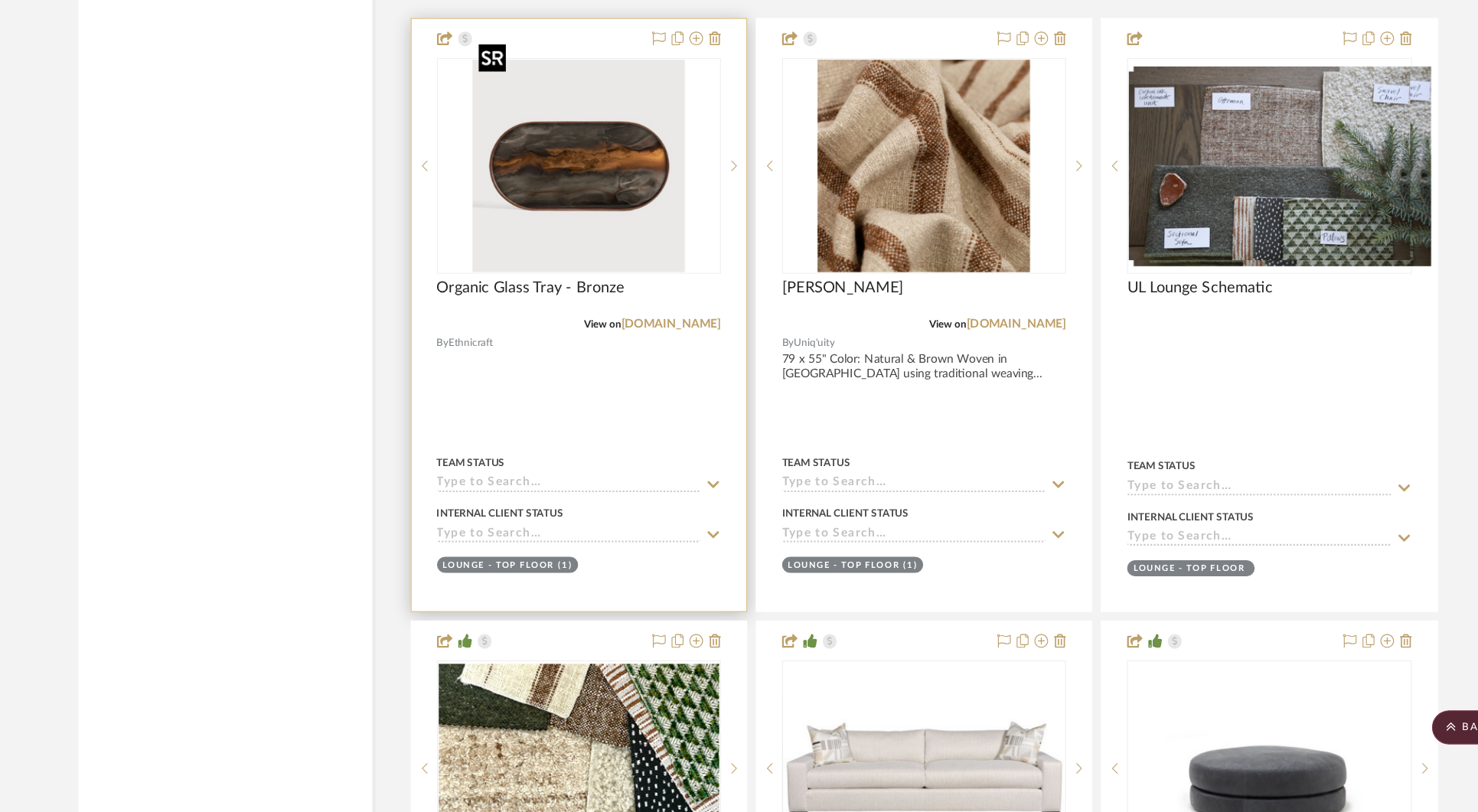
click at [608, 215] on img "0" at bounding box center [578, 229] width 191 height 191
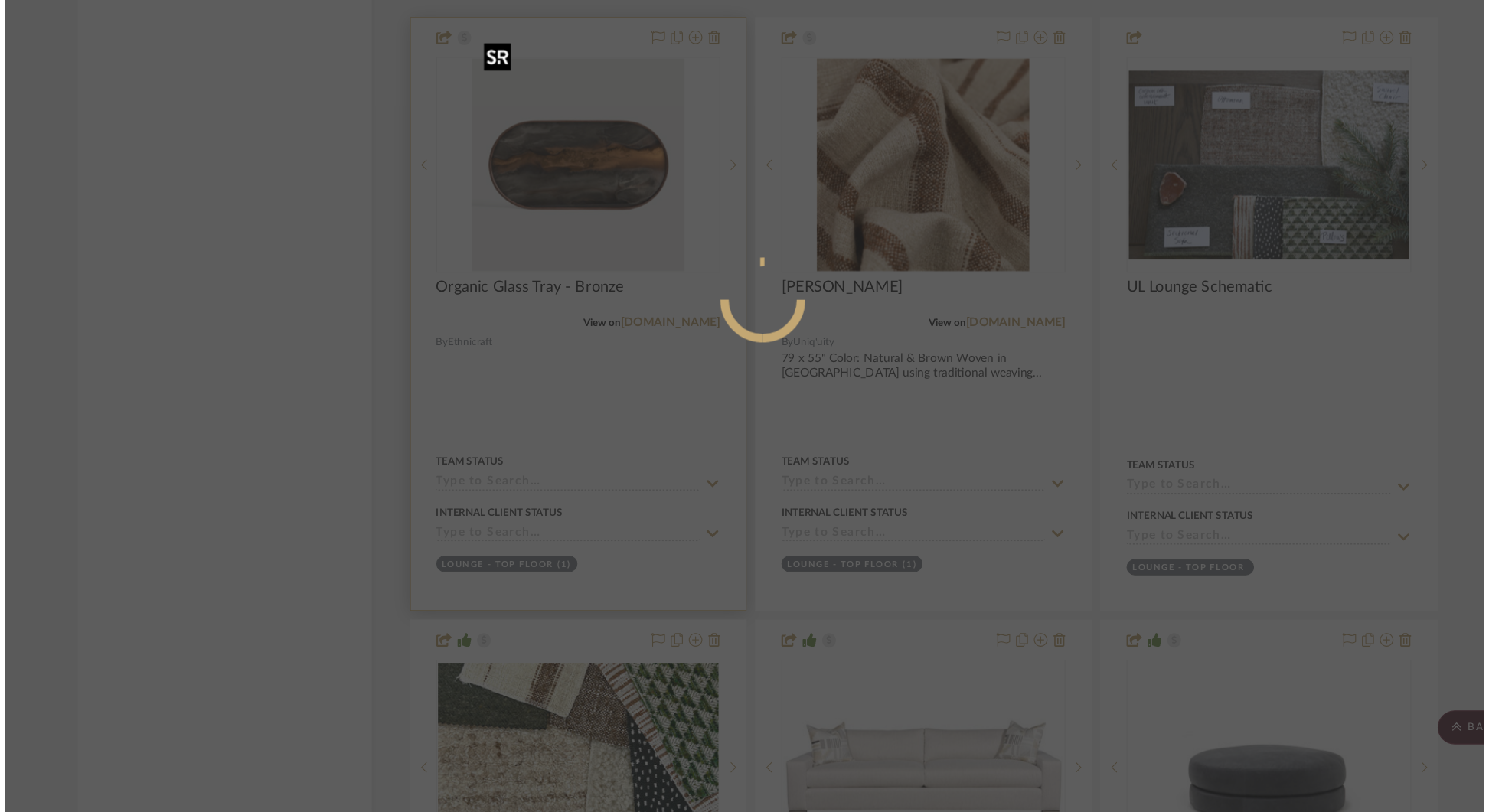
scroll to position [0, 0]
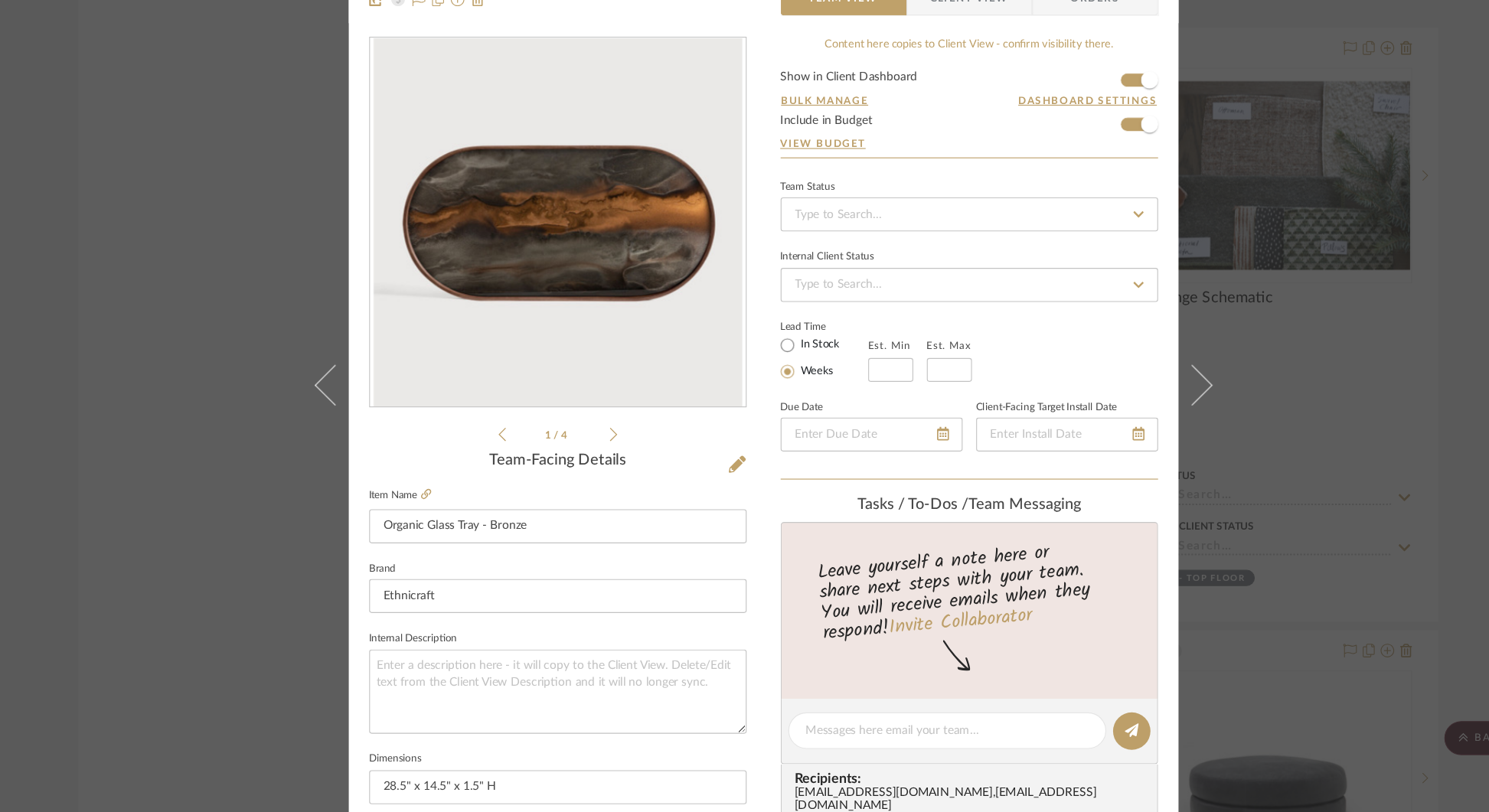
click at [1239, 278] on div "[PERSON_NAME] Lounge - Top Floor Organic Glass Tray - Bronze Team View Client V…" at bounding box center [744, 406] width 1489 height 812
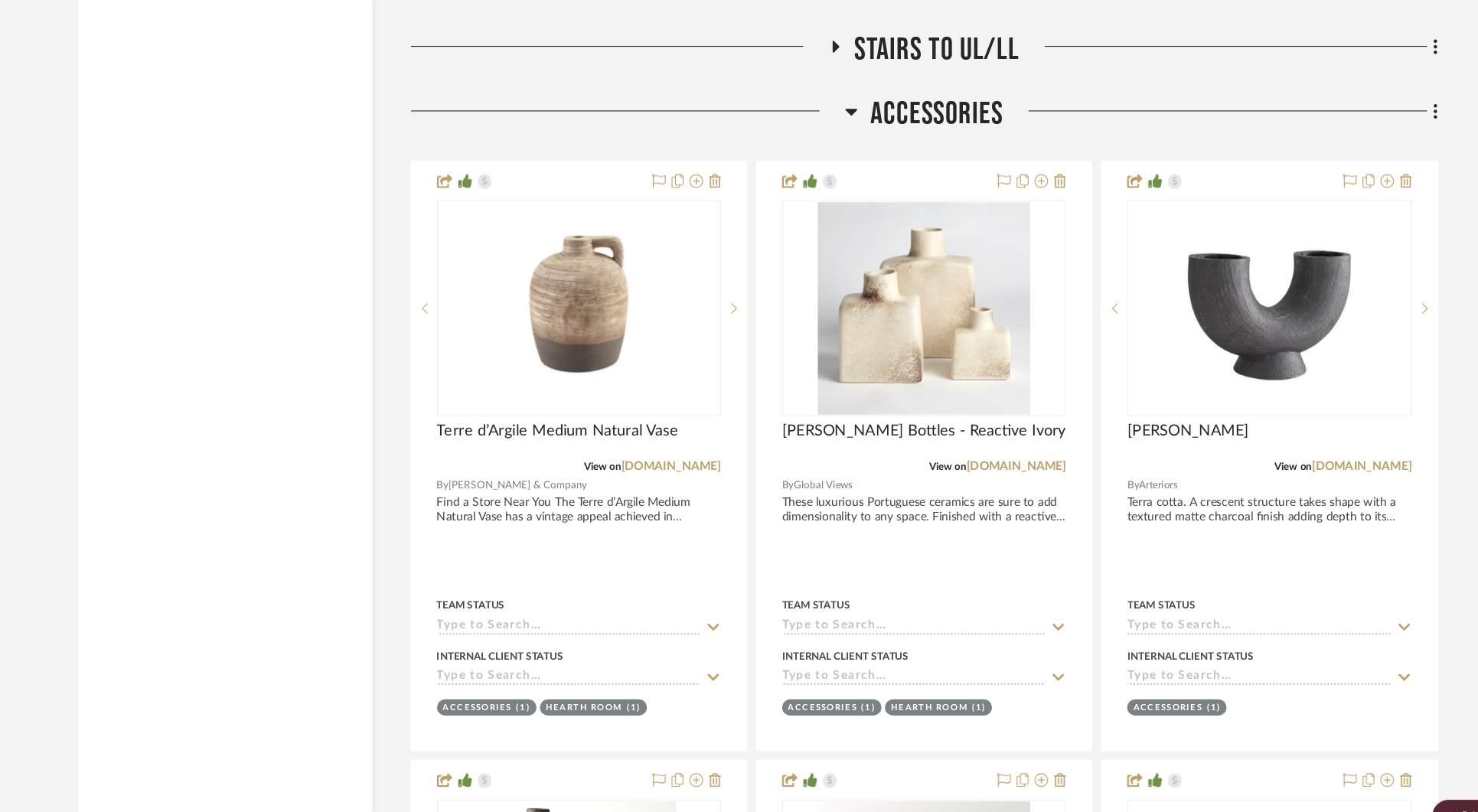
scroll to position [33061, 0]
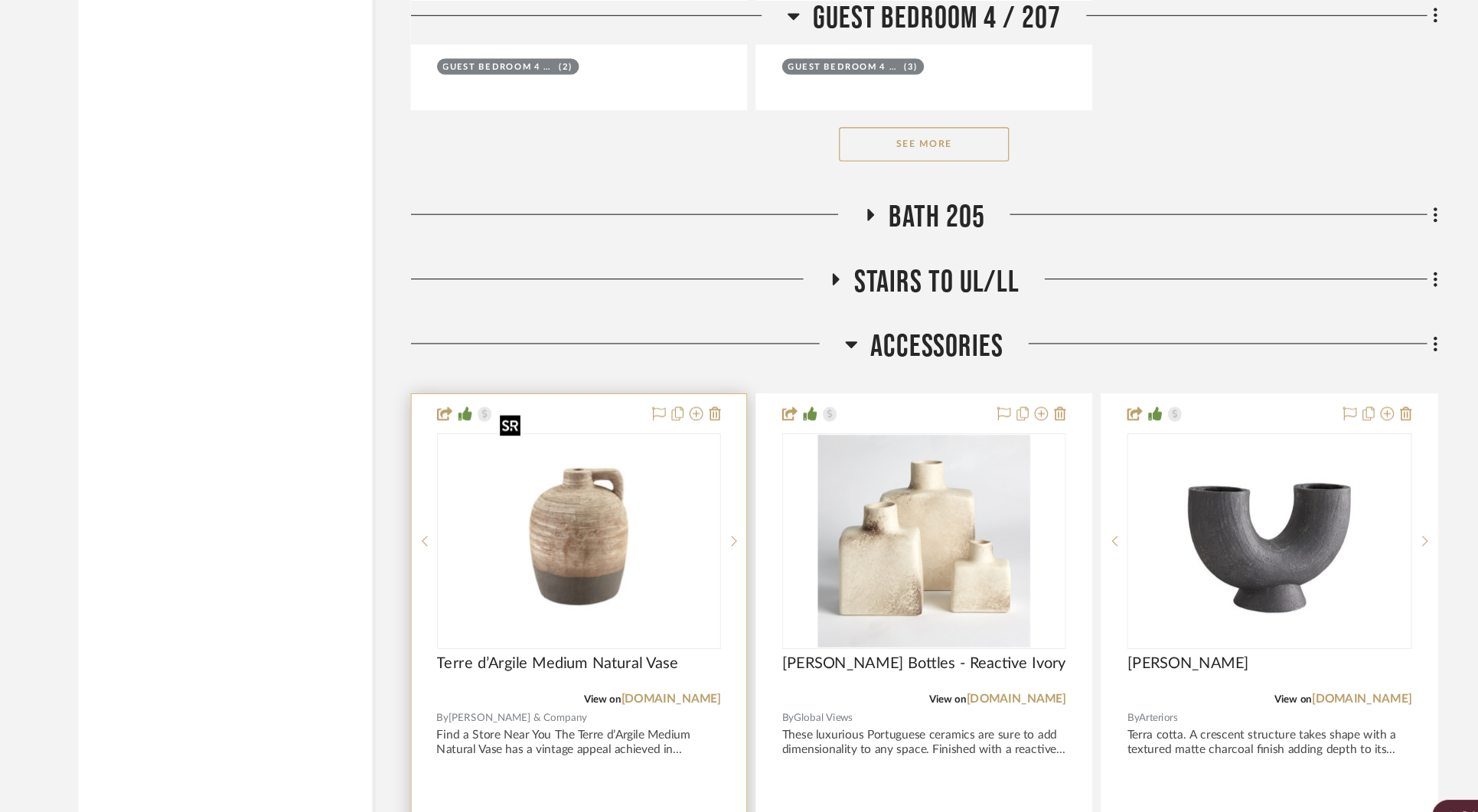
click at [591, 452] on img "0" at bounding box center [578, 487] width 153 height 191
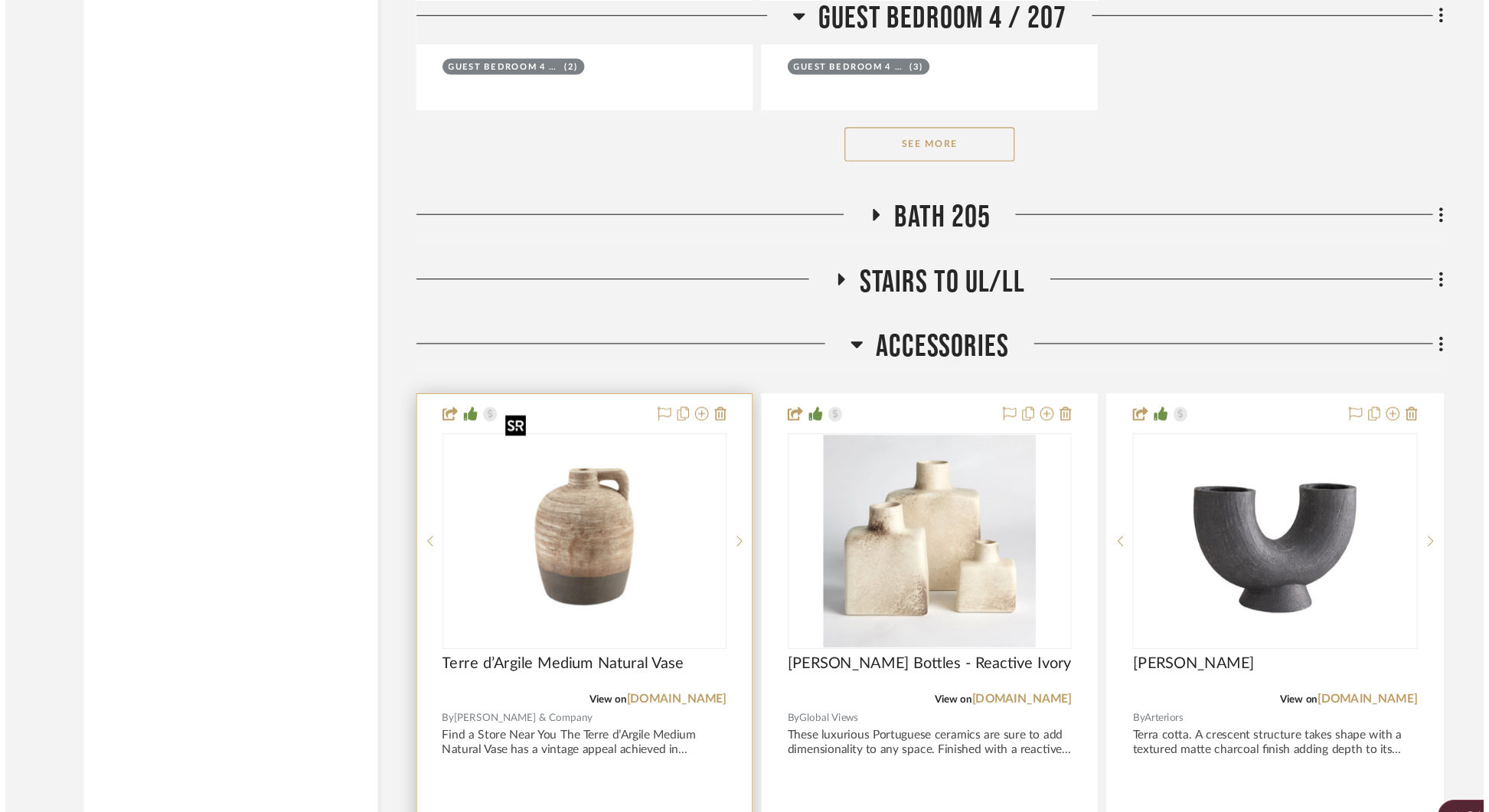
scroll to position [0, 0]
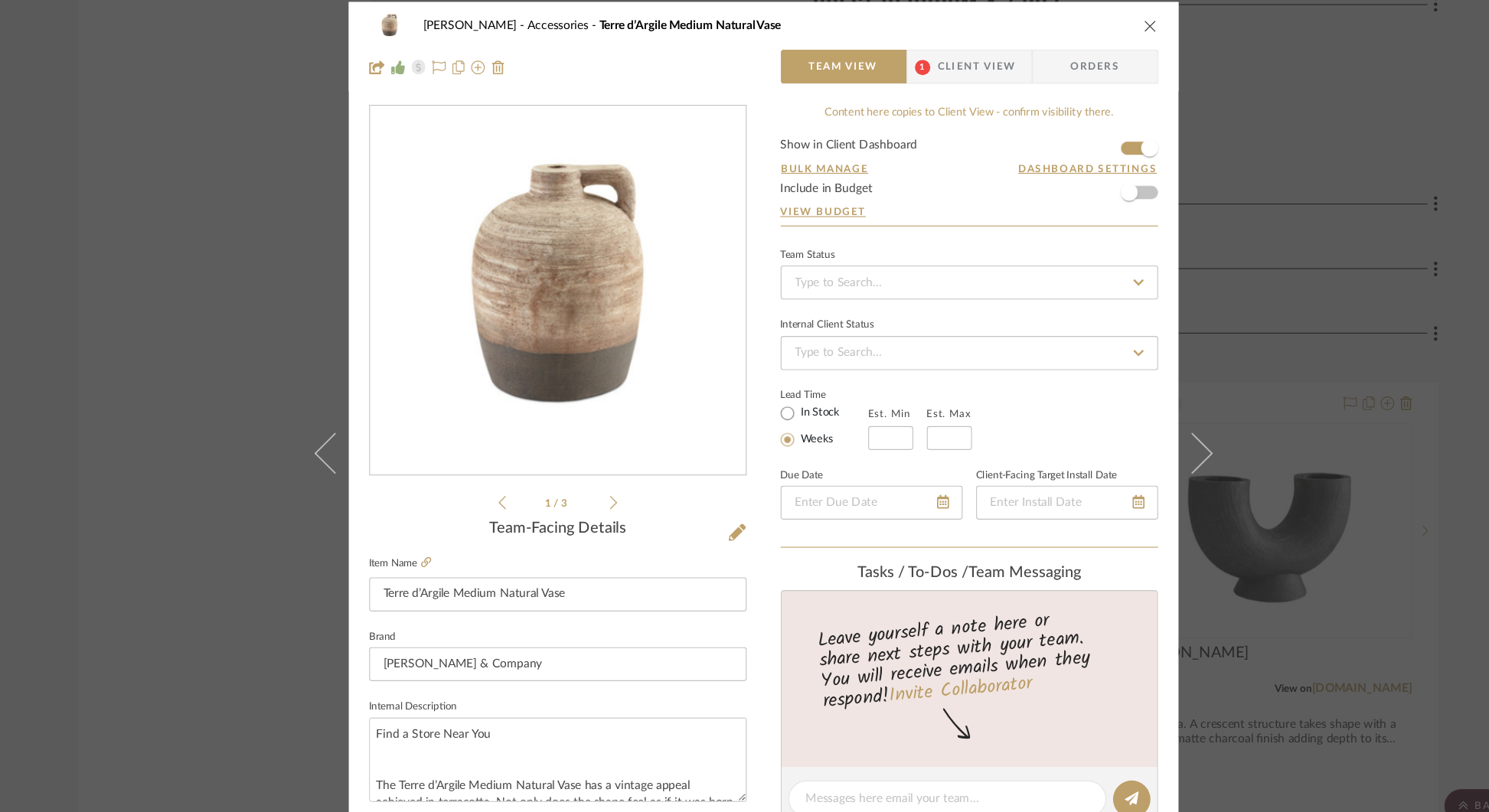
click at [1255, 263] on div "[PERSON_NAME] Accessories Terre d’Argile Medium Natural Vase Team View 1 Client…" at bounding box center [744, 406] width 1489 height 812
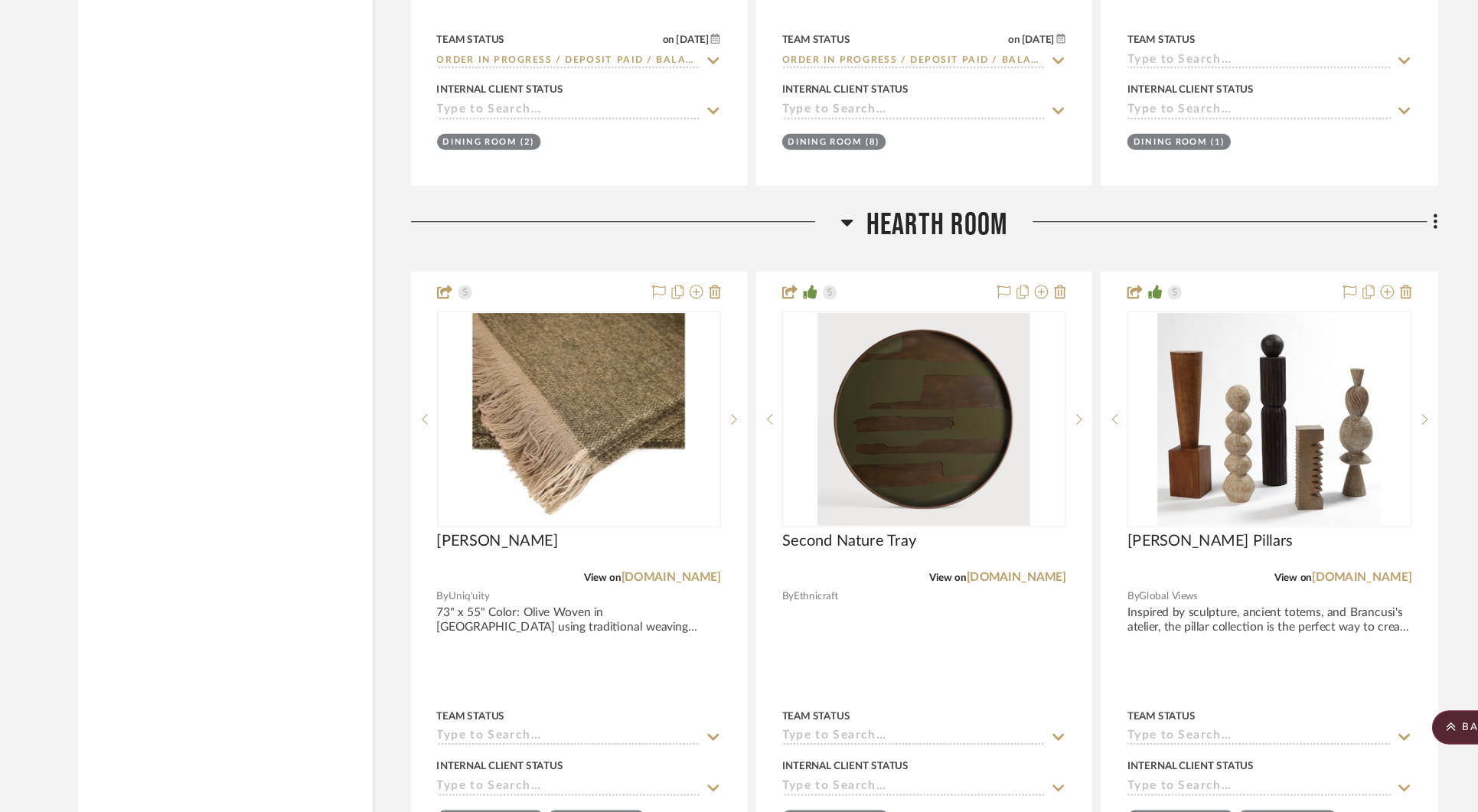
scroll to position [6198, 0]
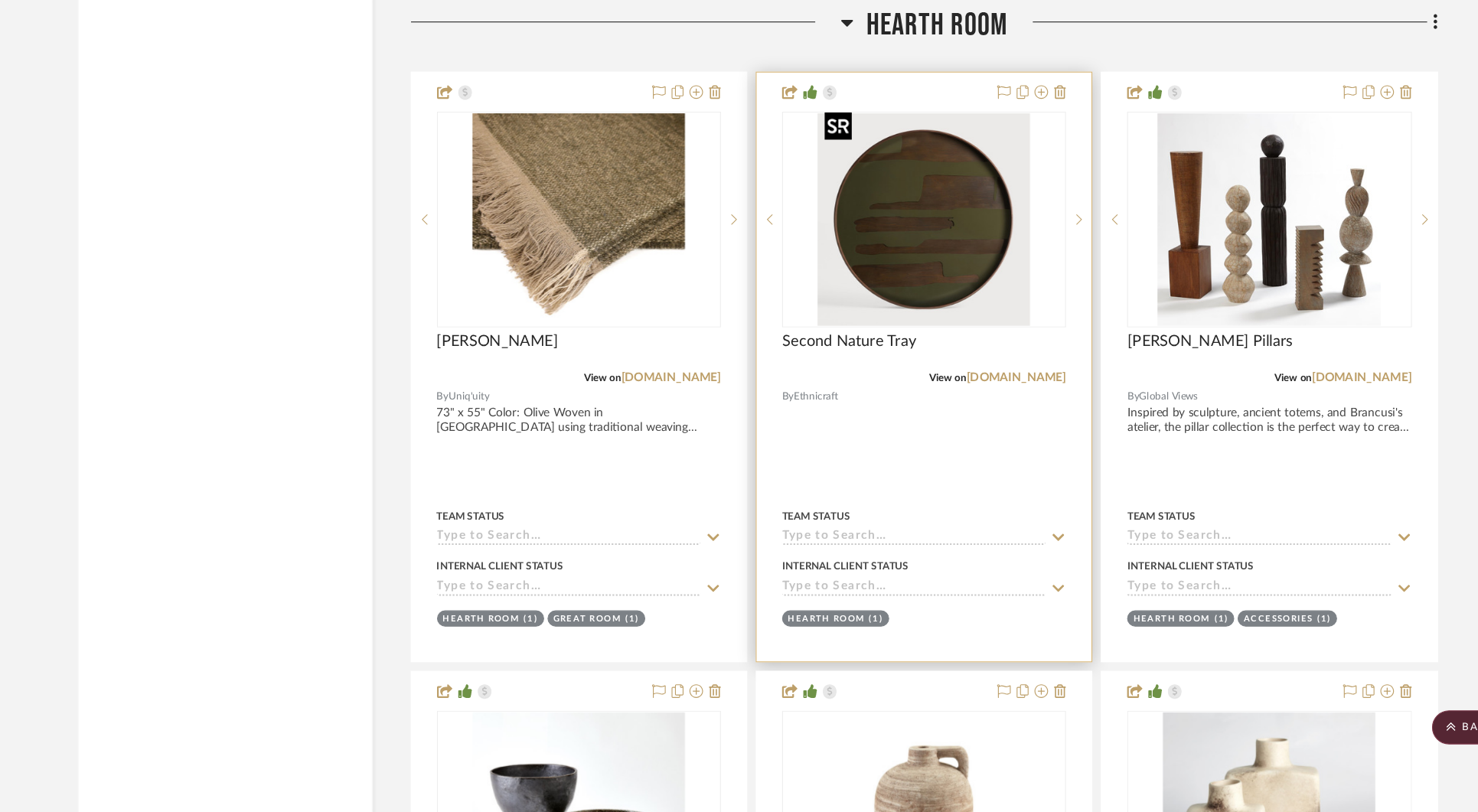
click at [926, 291] on img "0" at bounding box center [889, 277] width 191 height 191
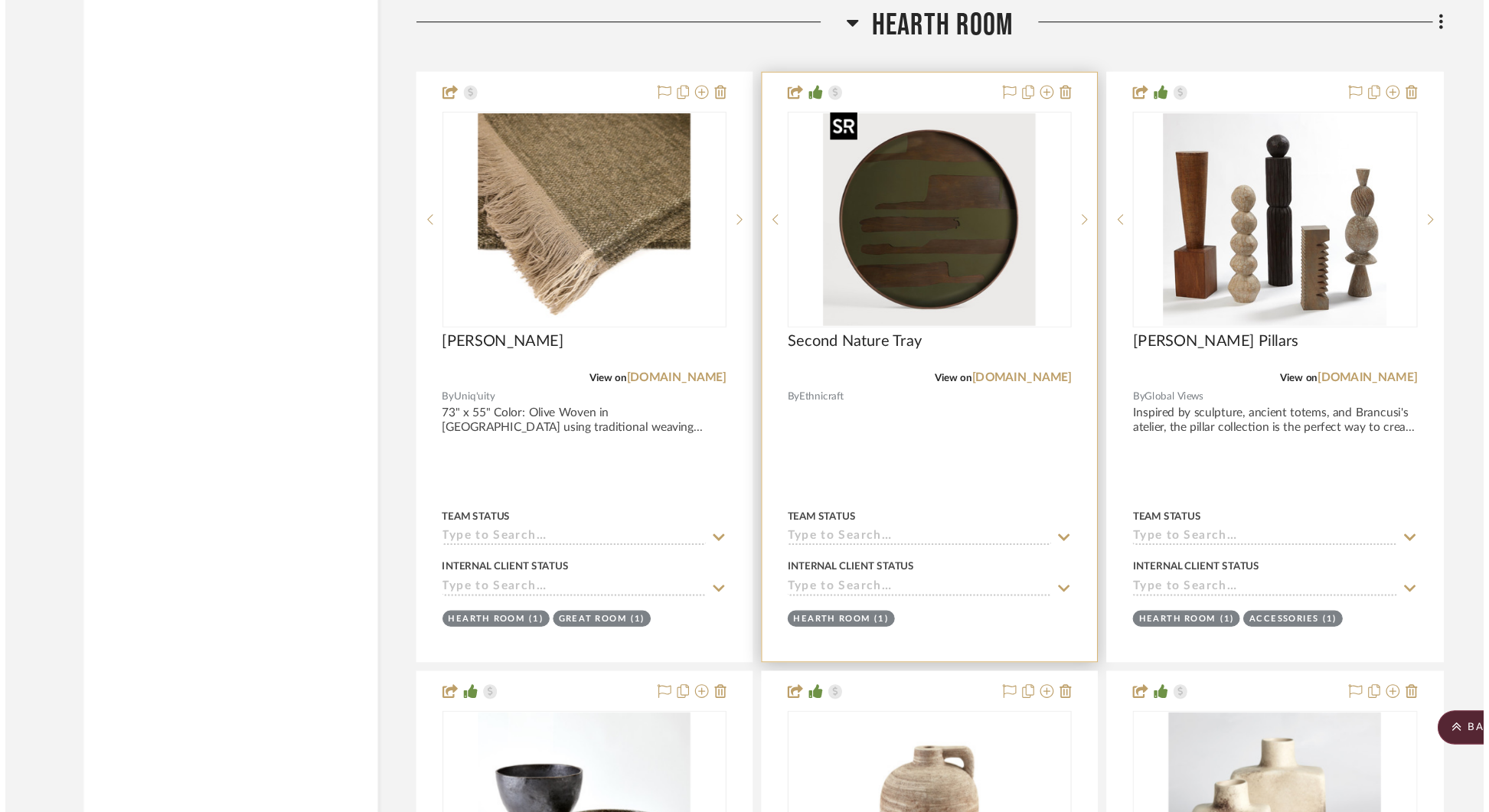
scroll to position [0, 0]
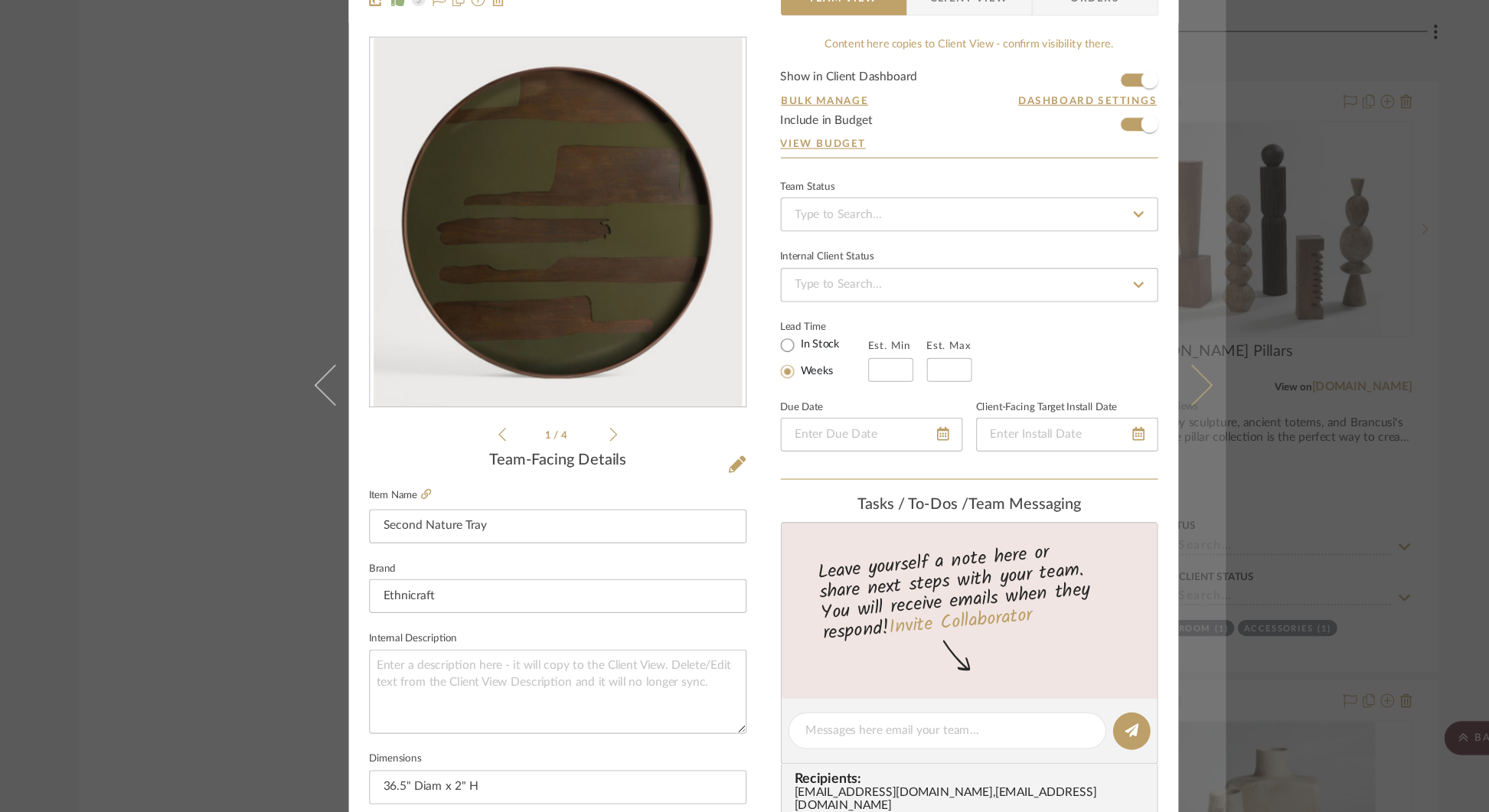
click at [1129, 417] on icon at bounding box center [1129, 416] width 37 height 37
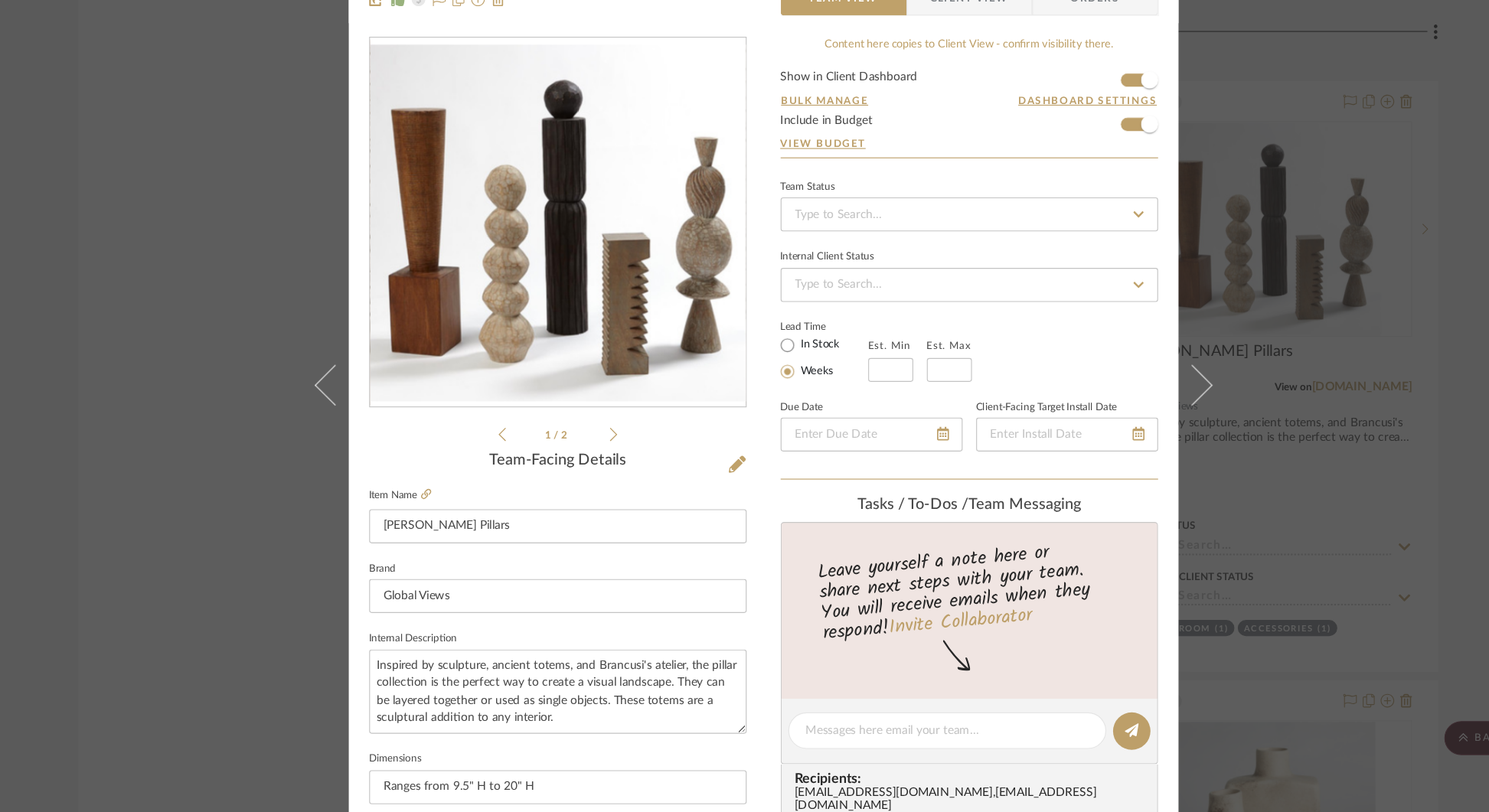
click at [1129, 417] on icon at bounding box center [1129, 416] width 37 height 37
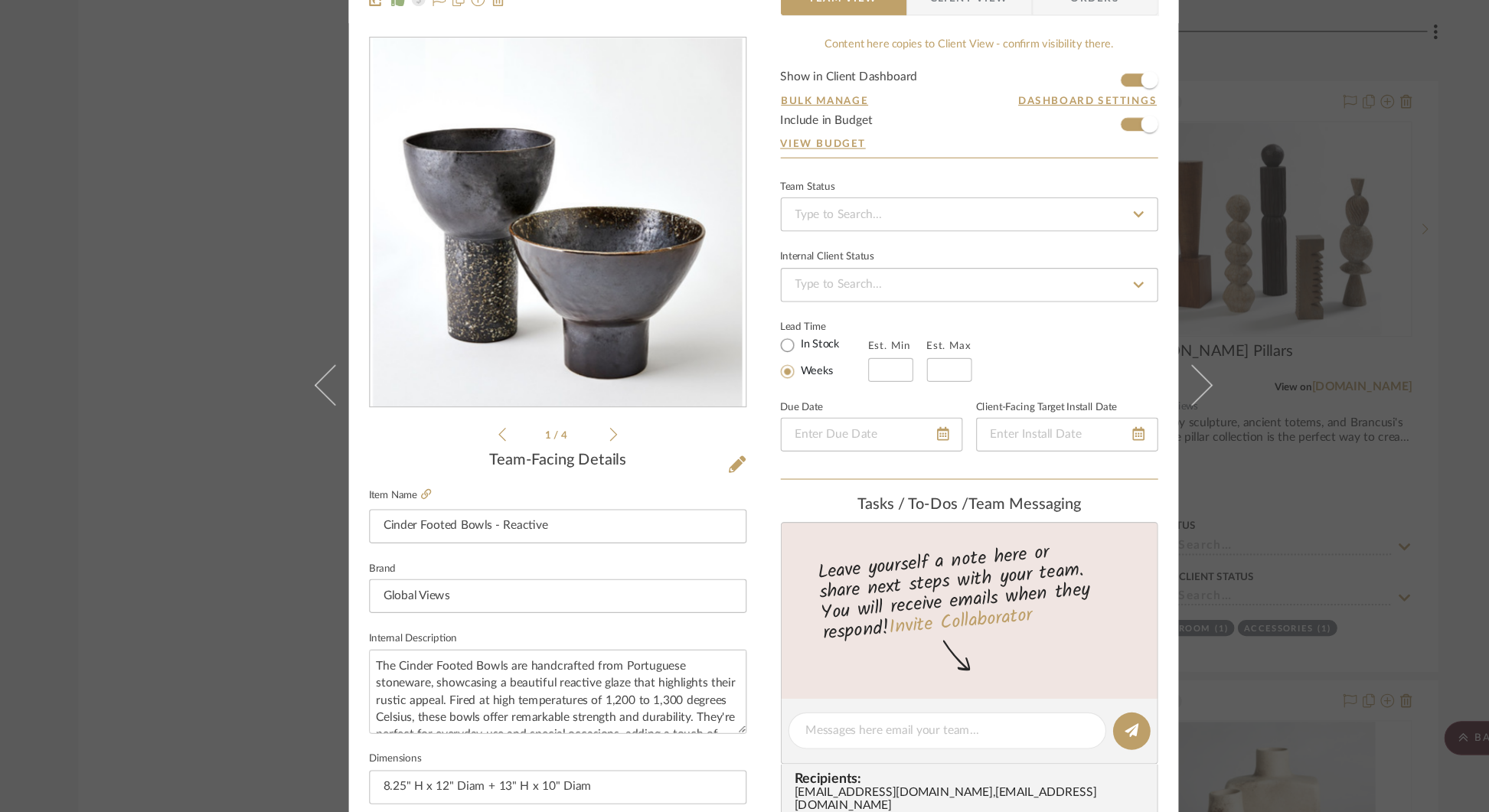
click at [1129, 417] on icon at bounding box center [1129, 416] width 37 height 37
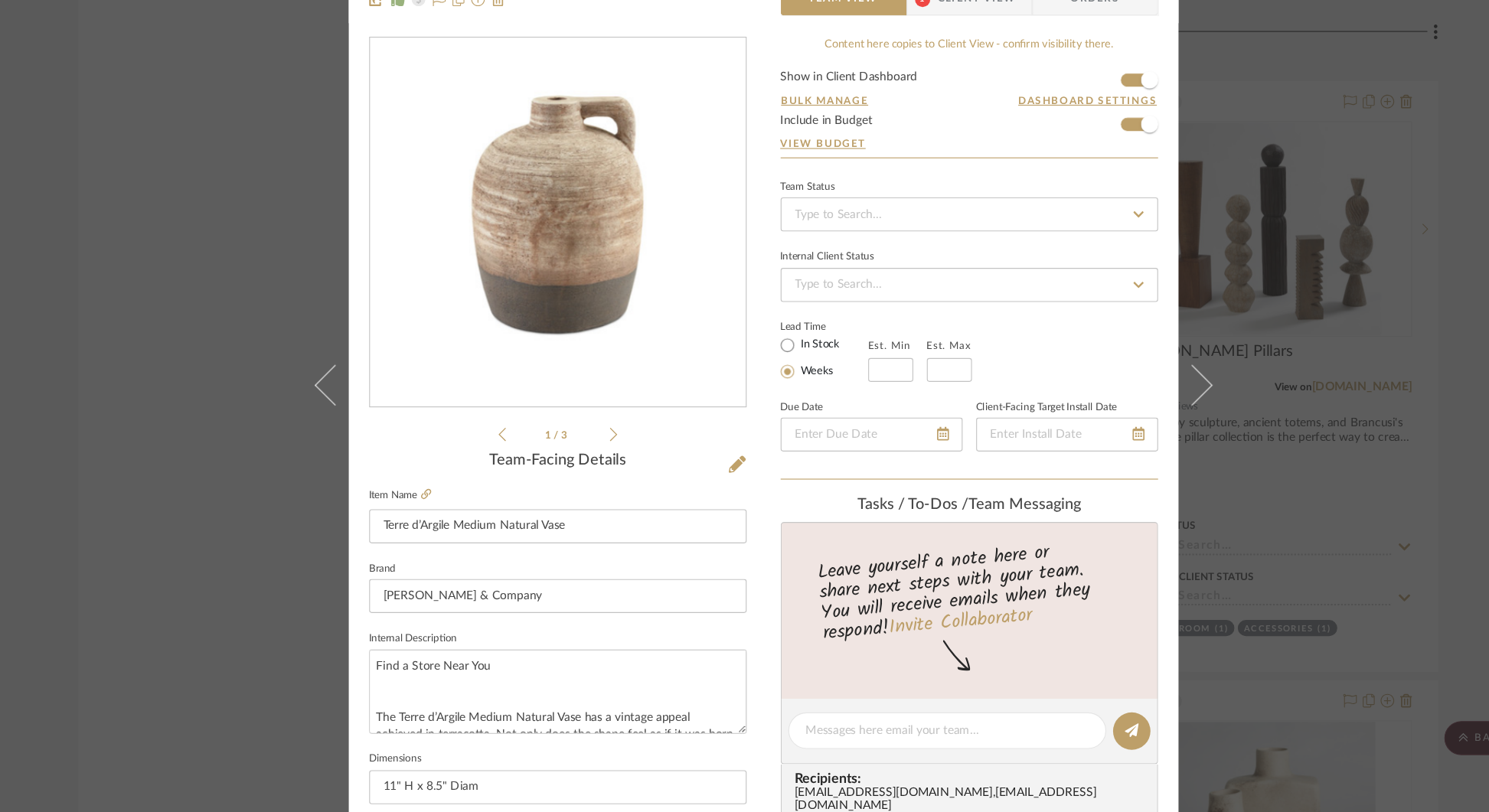
click at [1129, 417] on icon at bounding box center [1129, 416] width 37 height 37
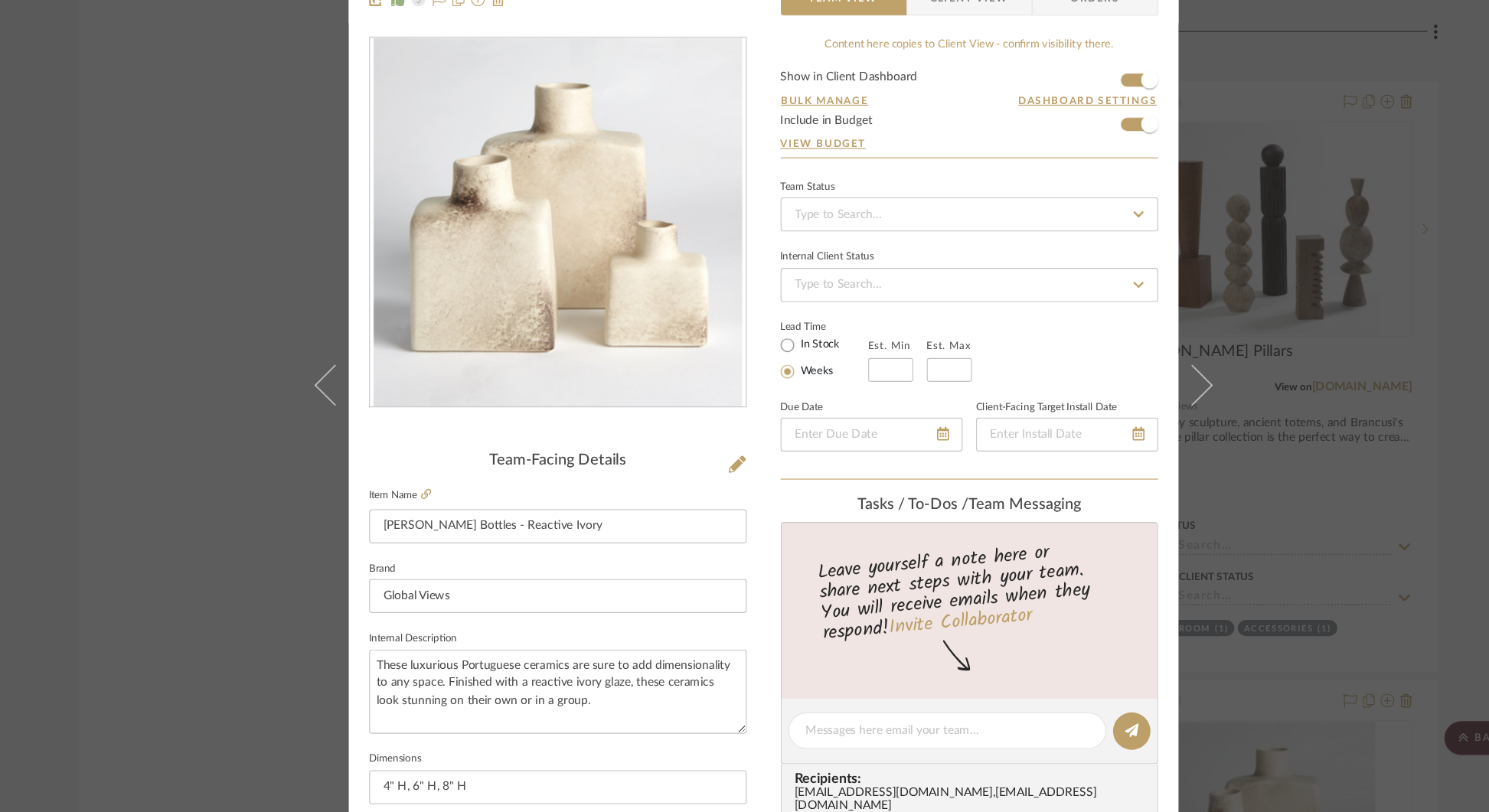
click at [1129, 417] on icon at bounding box center [1129, 416] width 37 height 37
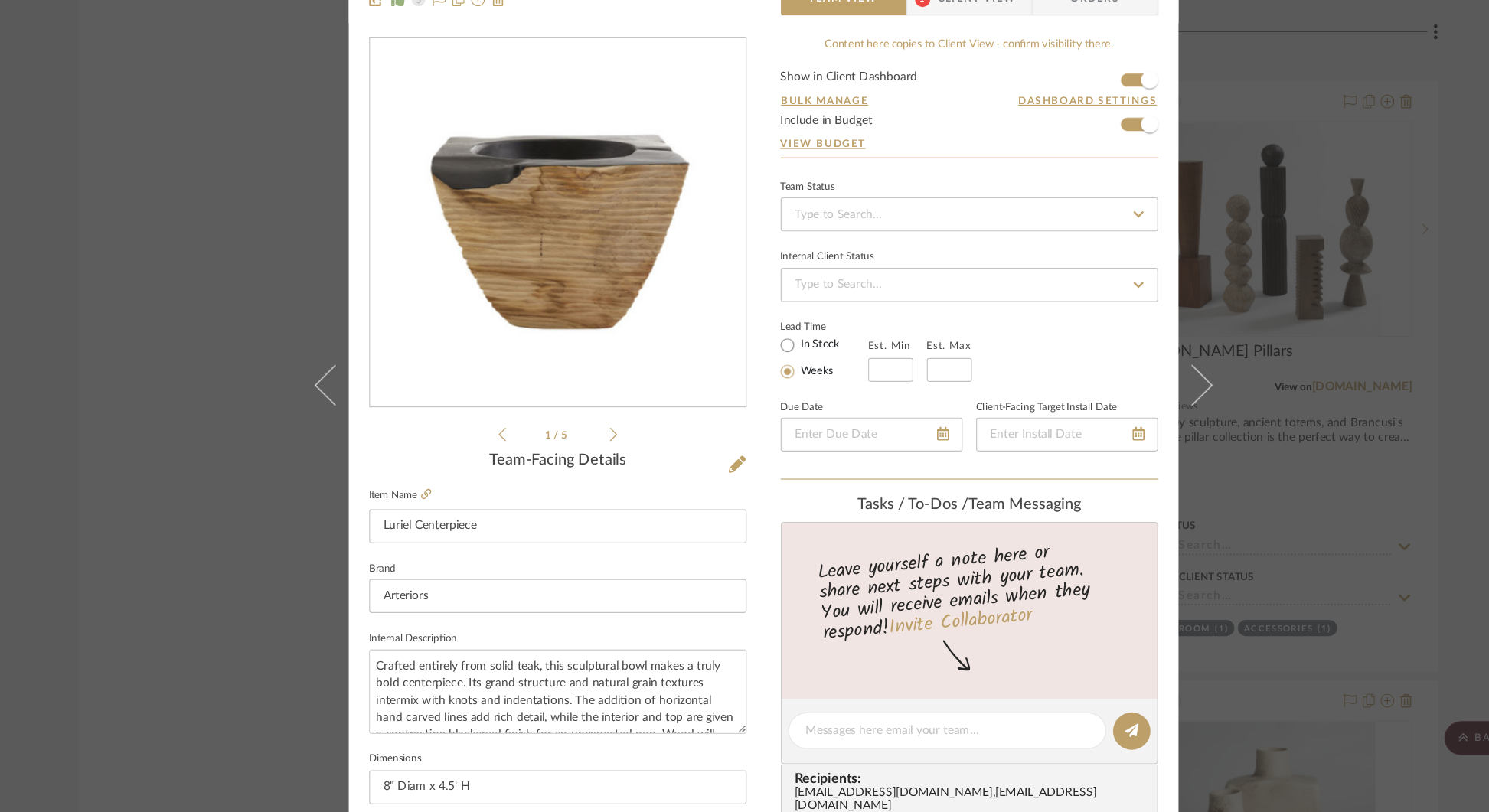
click at [1129, 417] on icon at bounding box center [1129, 416] width 37 height 37
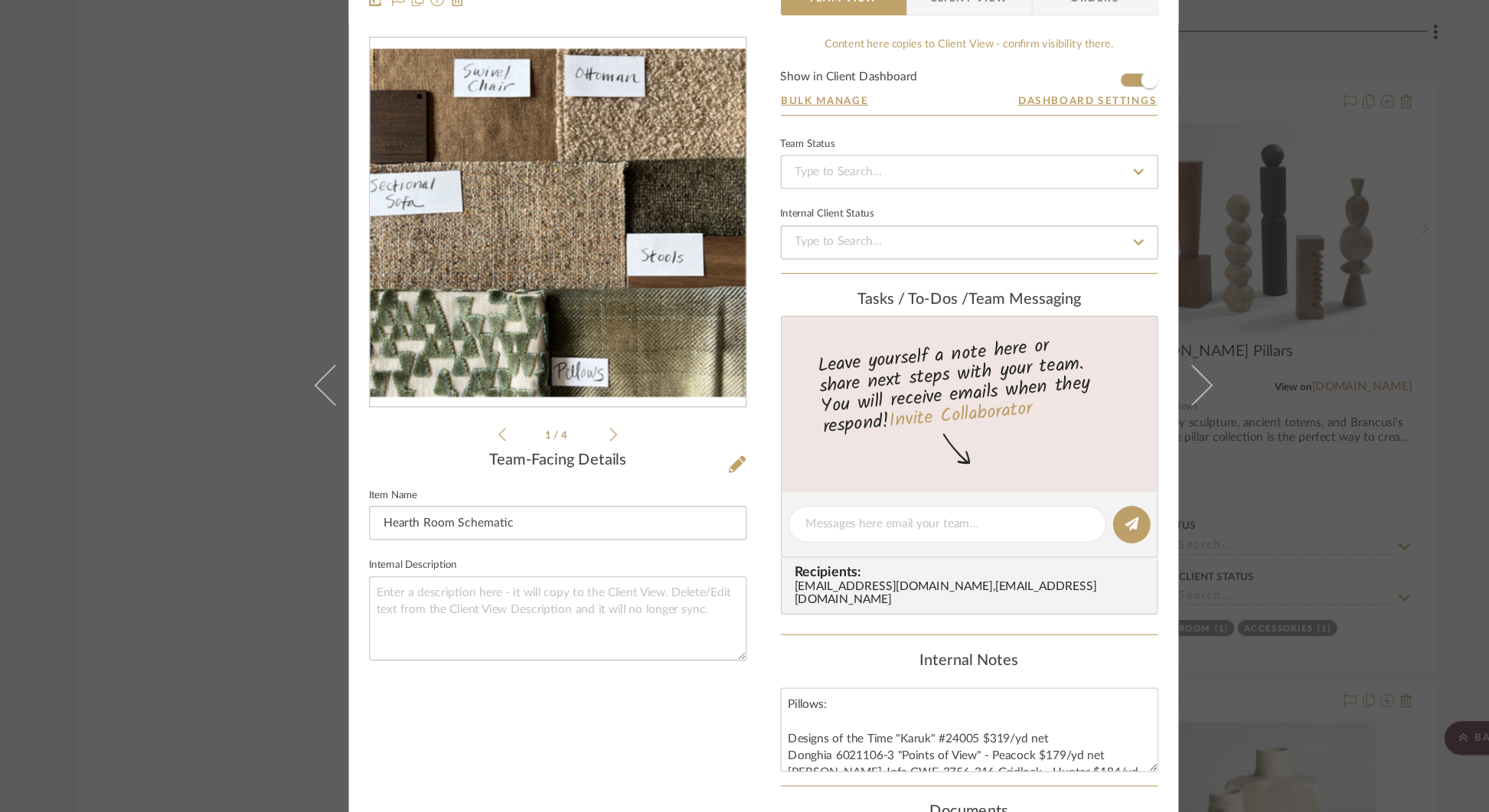
click at [1336, 349] on div "[PERSON_NAME] Hearth Room Hearth Room Schematic Team View Client View Orders 1 …" at bounding box center [744, 406] width 1489 height 812
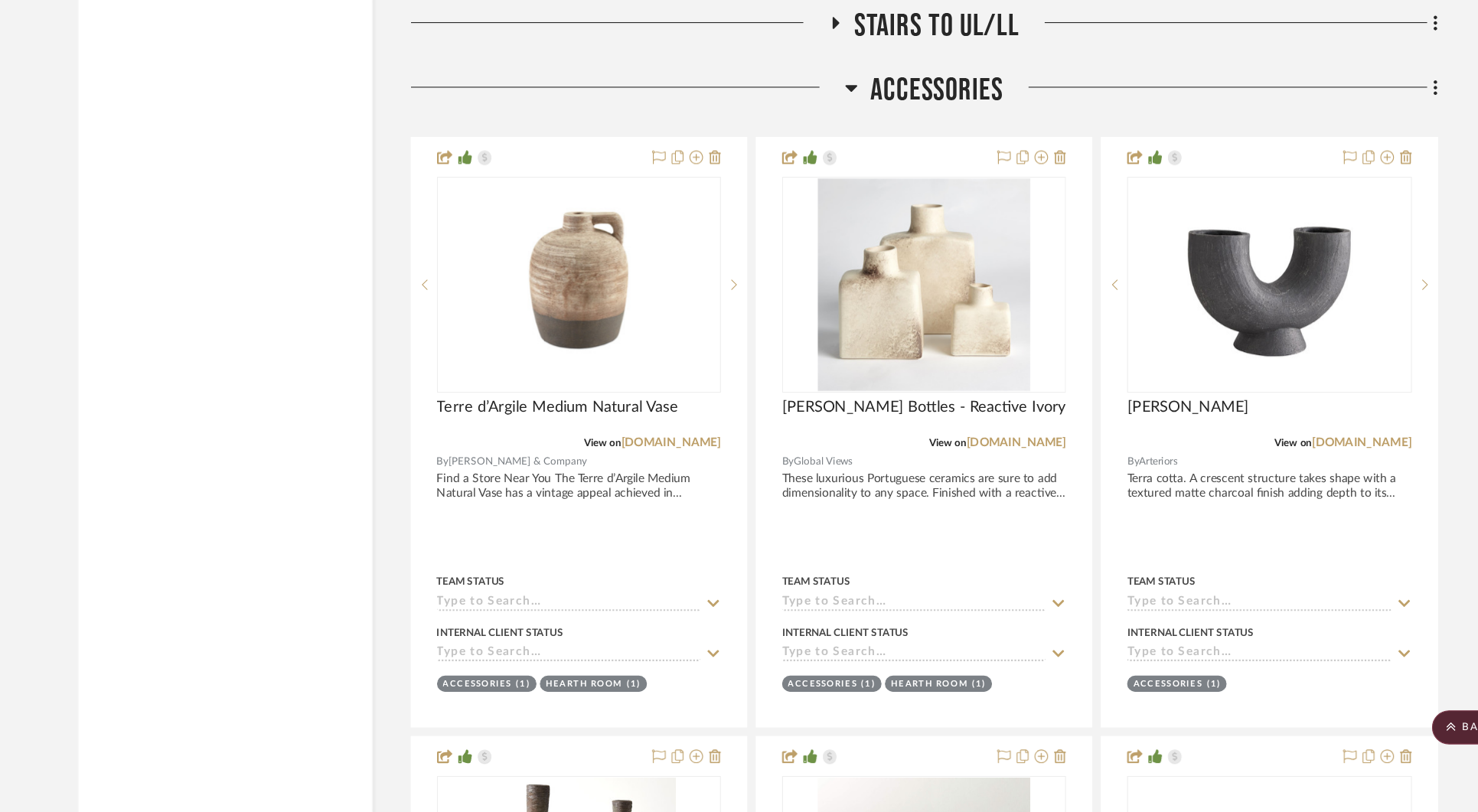
scroll to position [33213, 0]
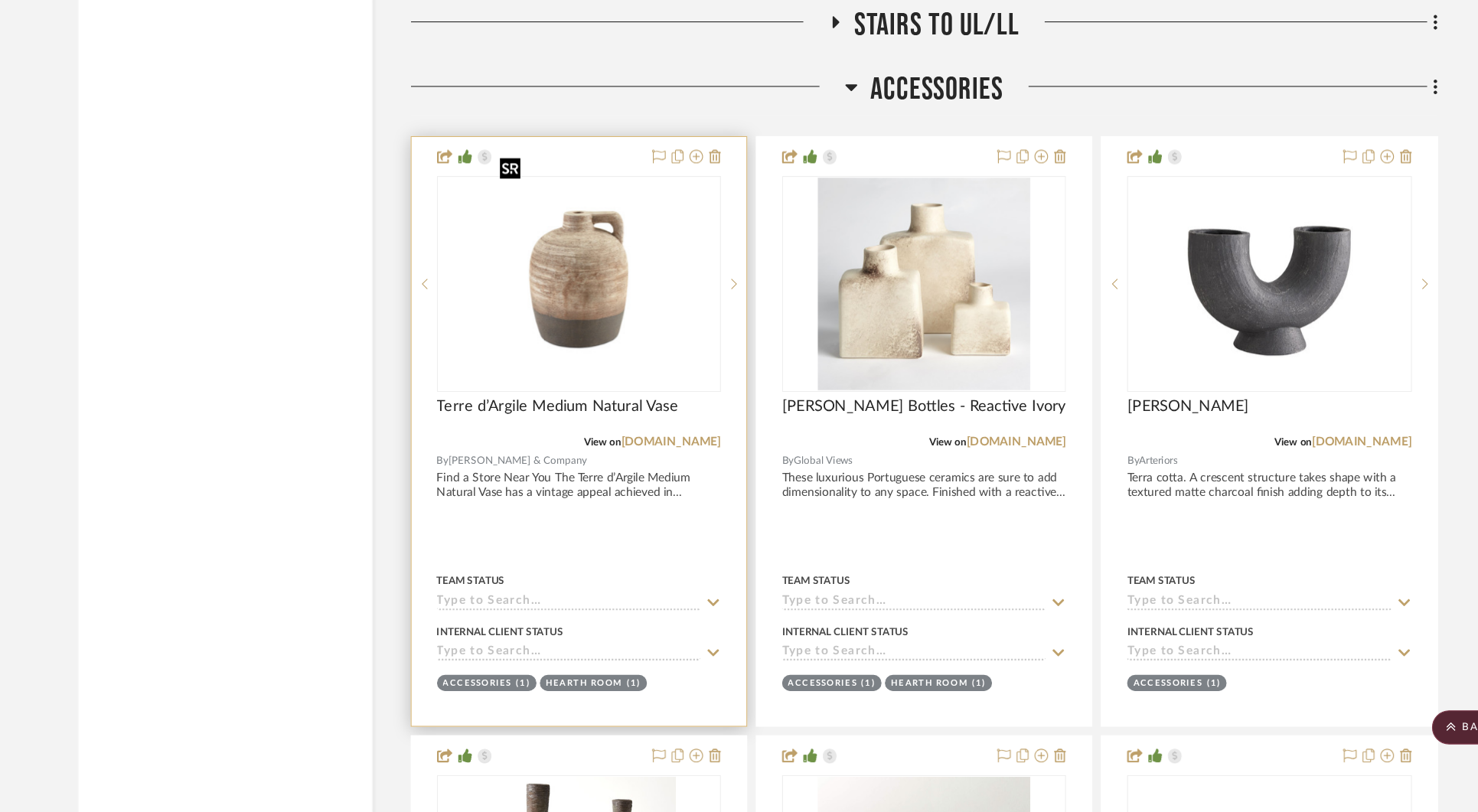
click at [596, 305] on img "0" at bounding box center [578, 335] width 153 height 191
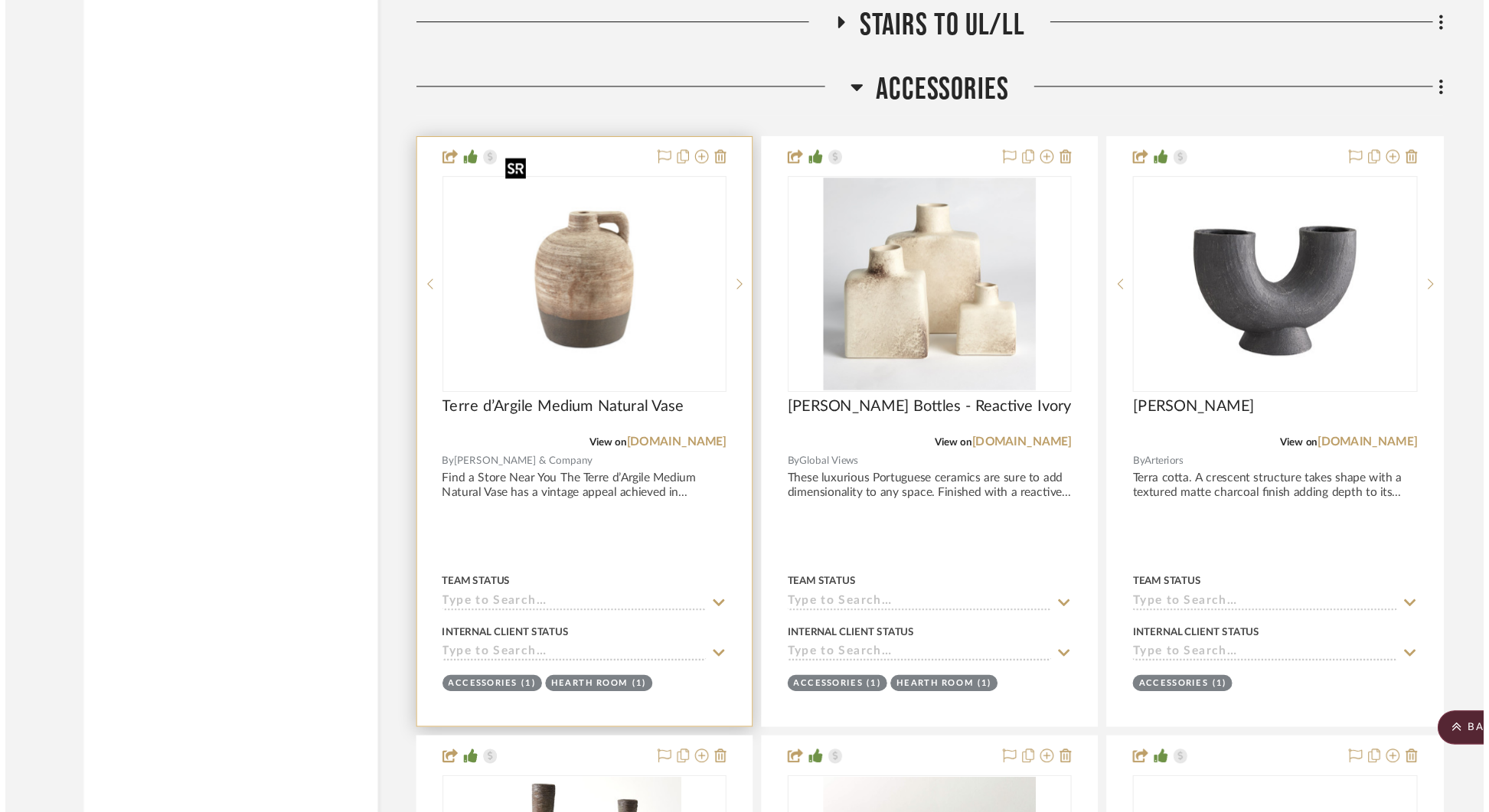
scroll to position [0, 0]
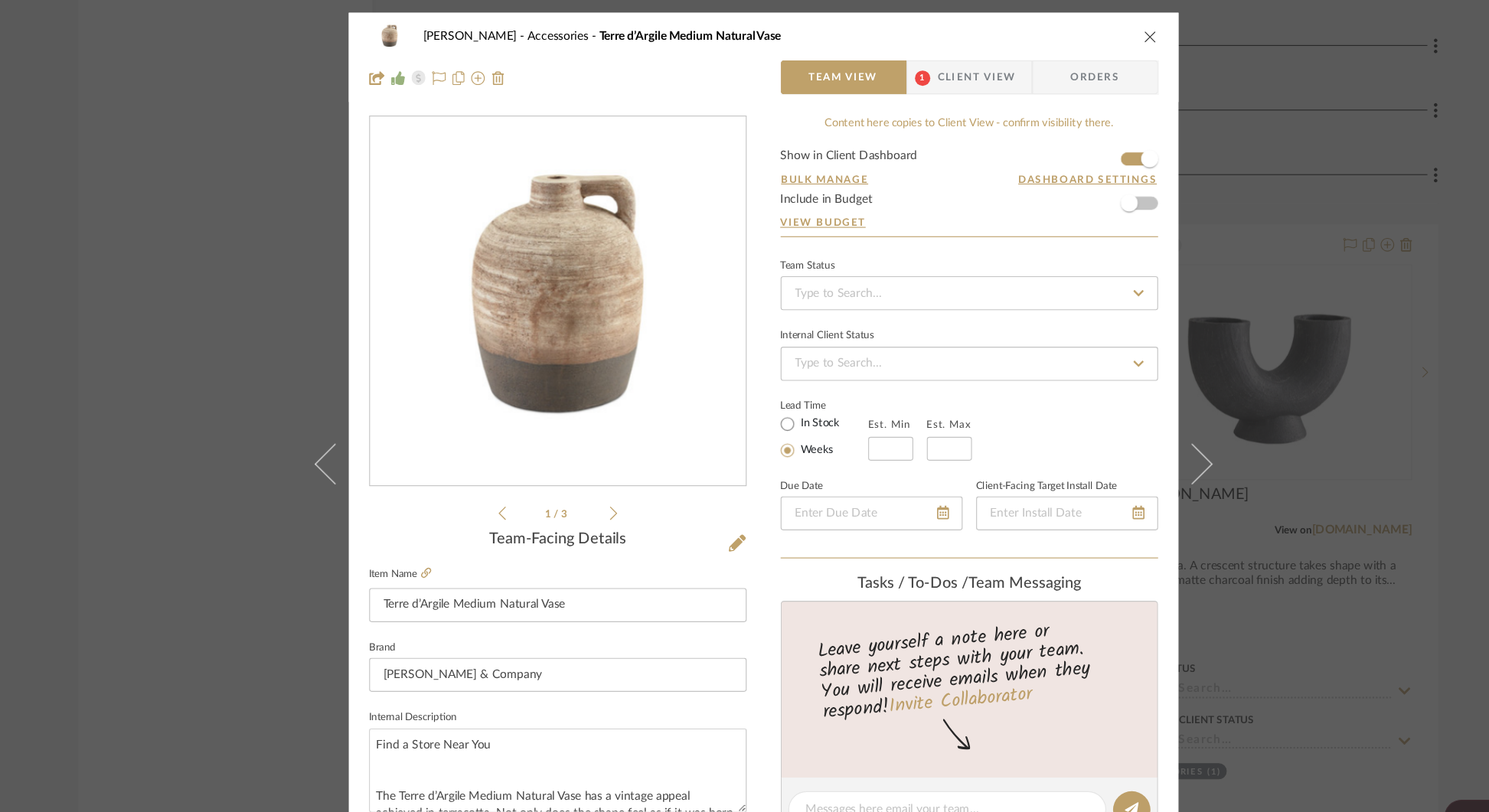
click at [1220, 81] on div "[PERSON_NAME] Accessories Terre d’Argile Medium Natural Vase Team View 1 Client…" at bounding box center [744, 406] width 1489 height 812
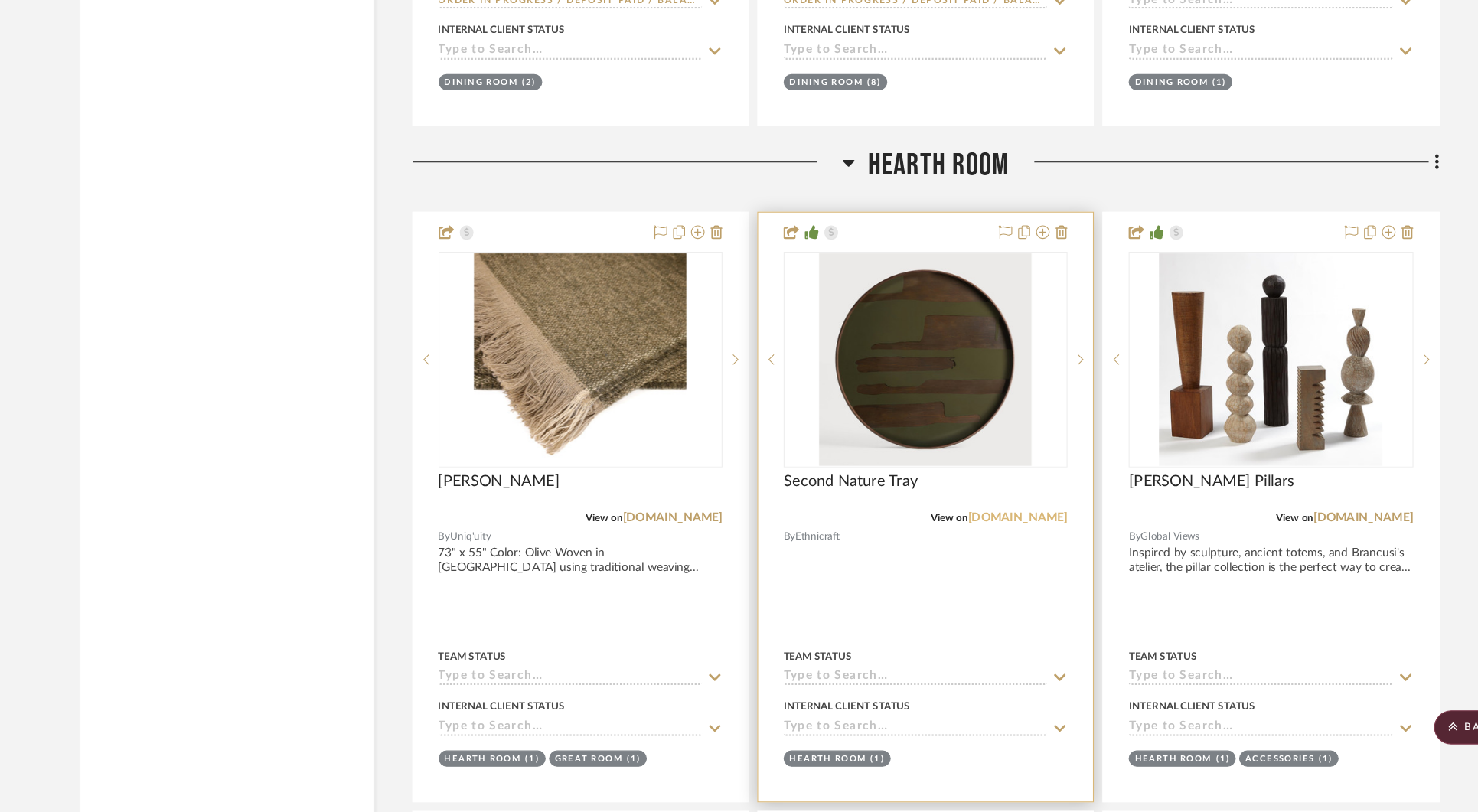
scroll to position [6214, 0]
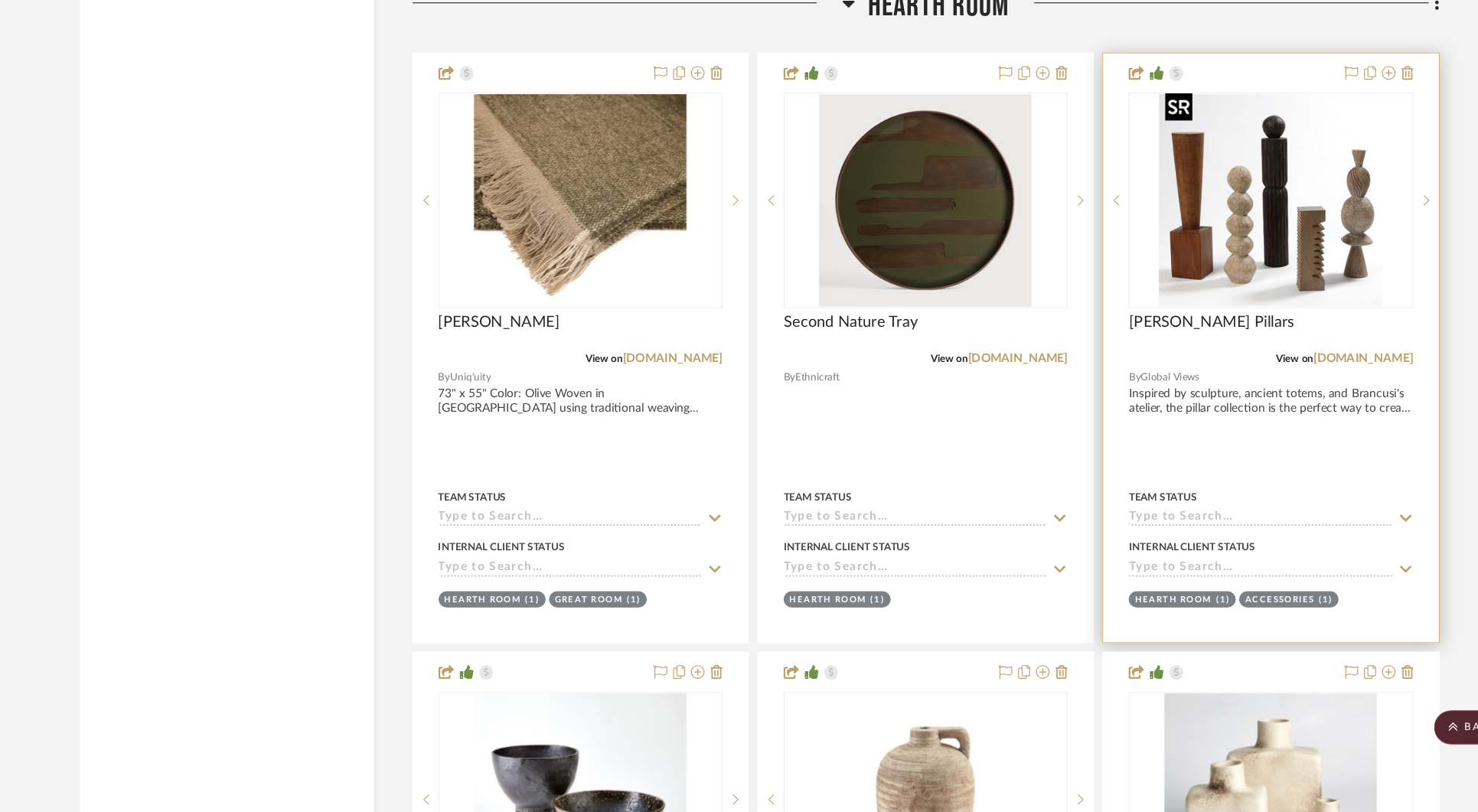
click at [1263, 239] on img "0" at bounding box center [1201, 261] width 202 height 191
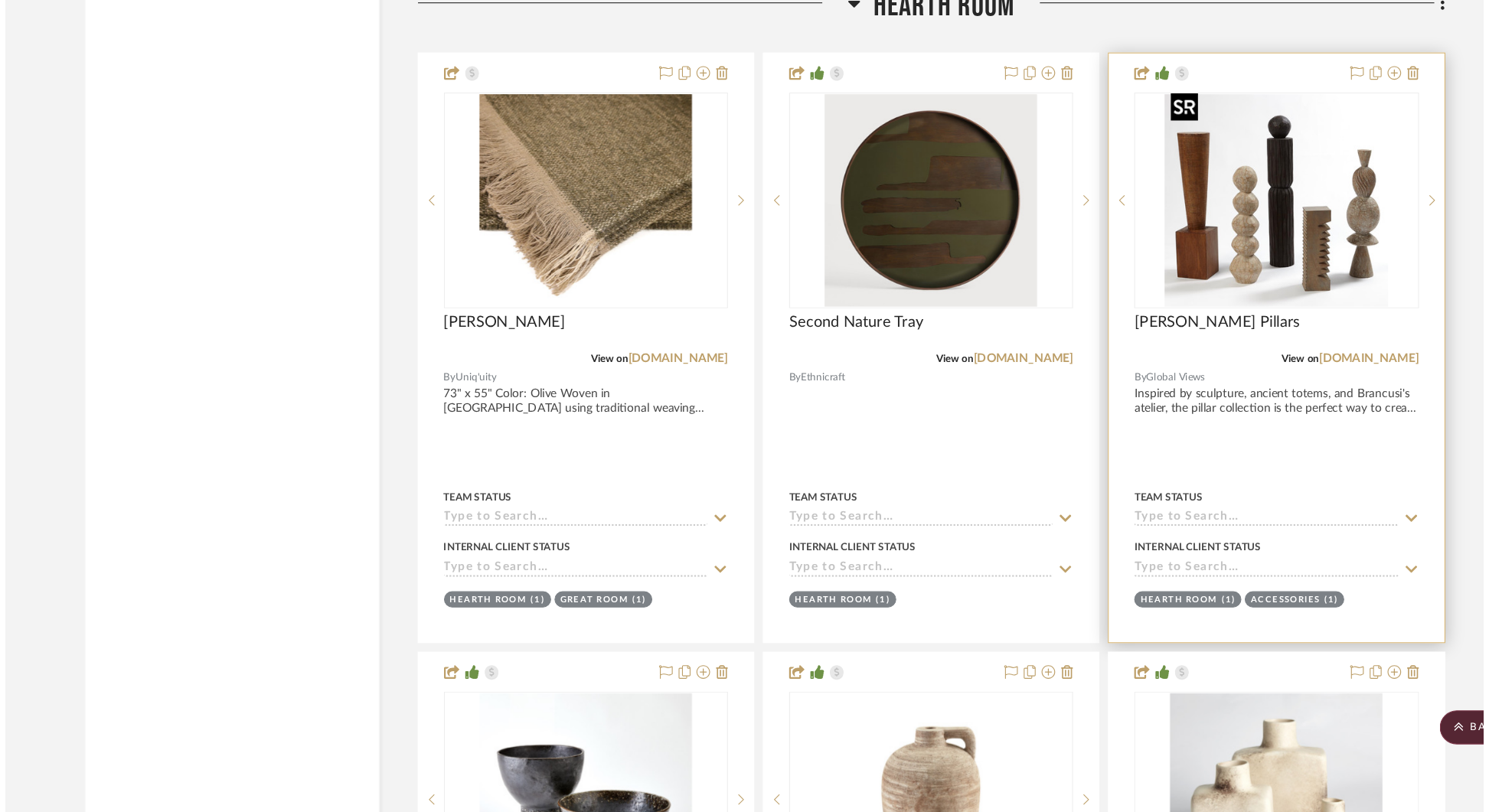
scroll to position [0, 0]
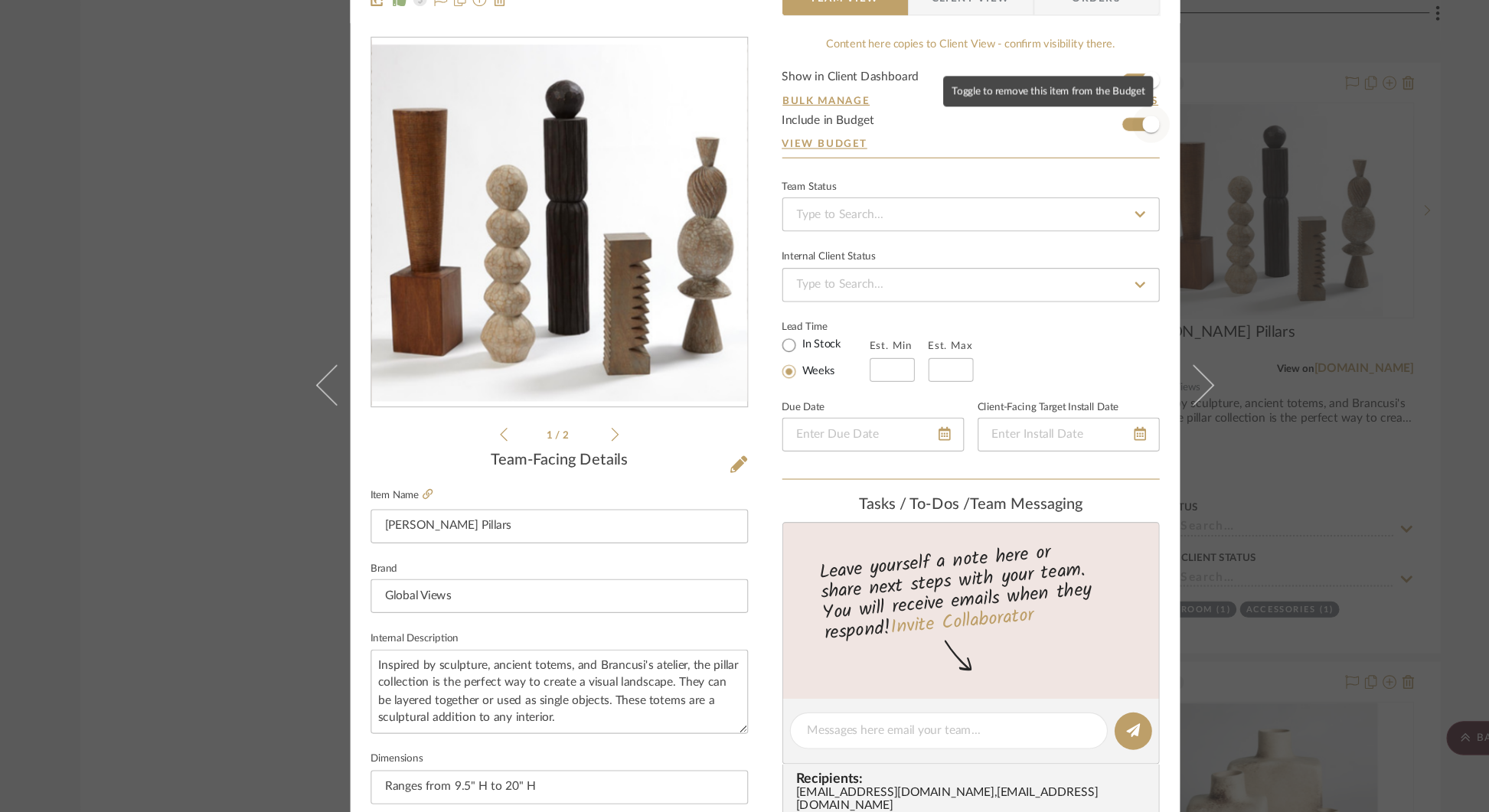
click at [1092, 186] on span "button" at bounding box center [1092, 183] width 15 height 15
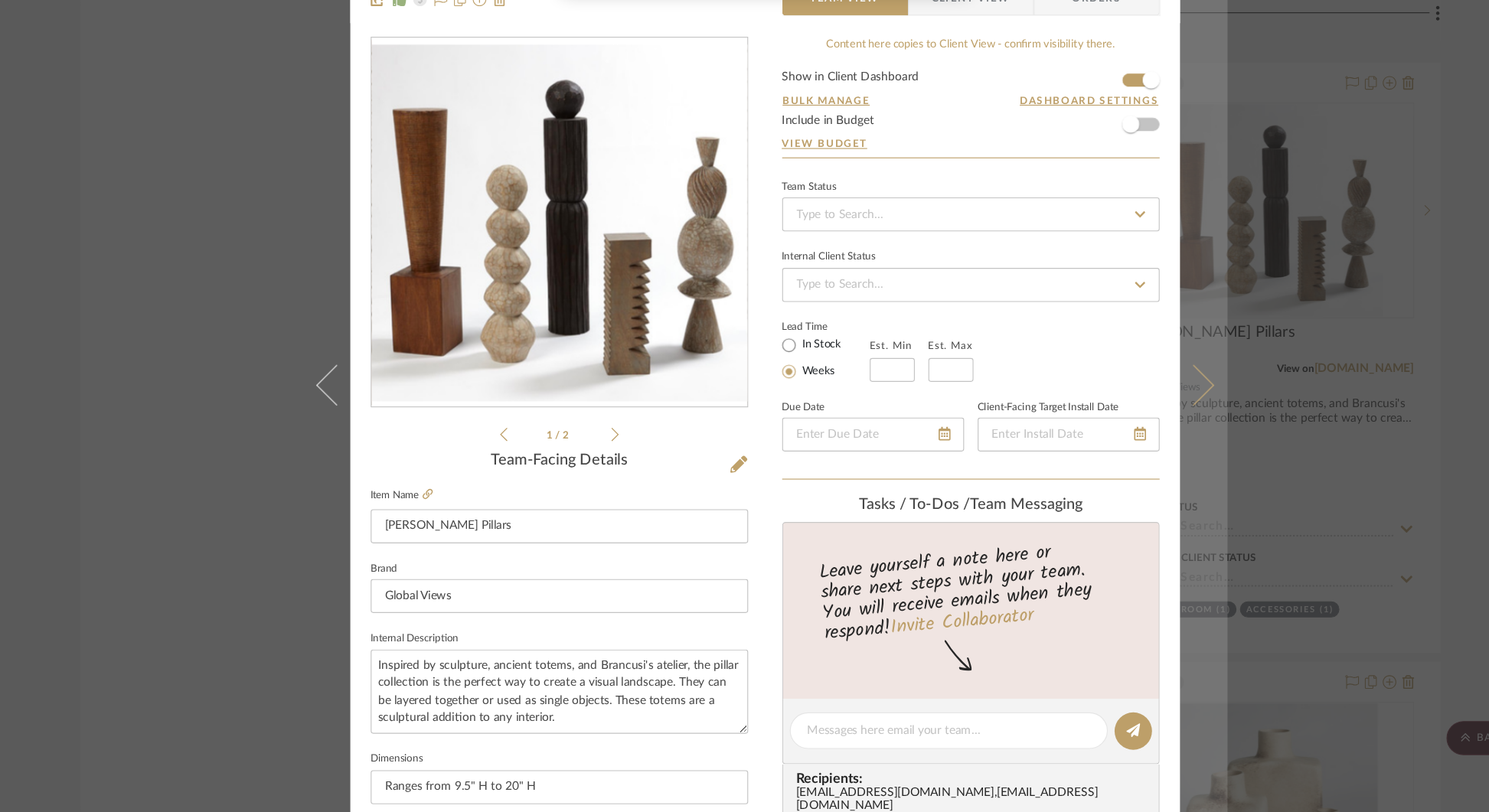
click at [1137, 418] on icon at bounding box center [1129, 416] width 37 height 37
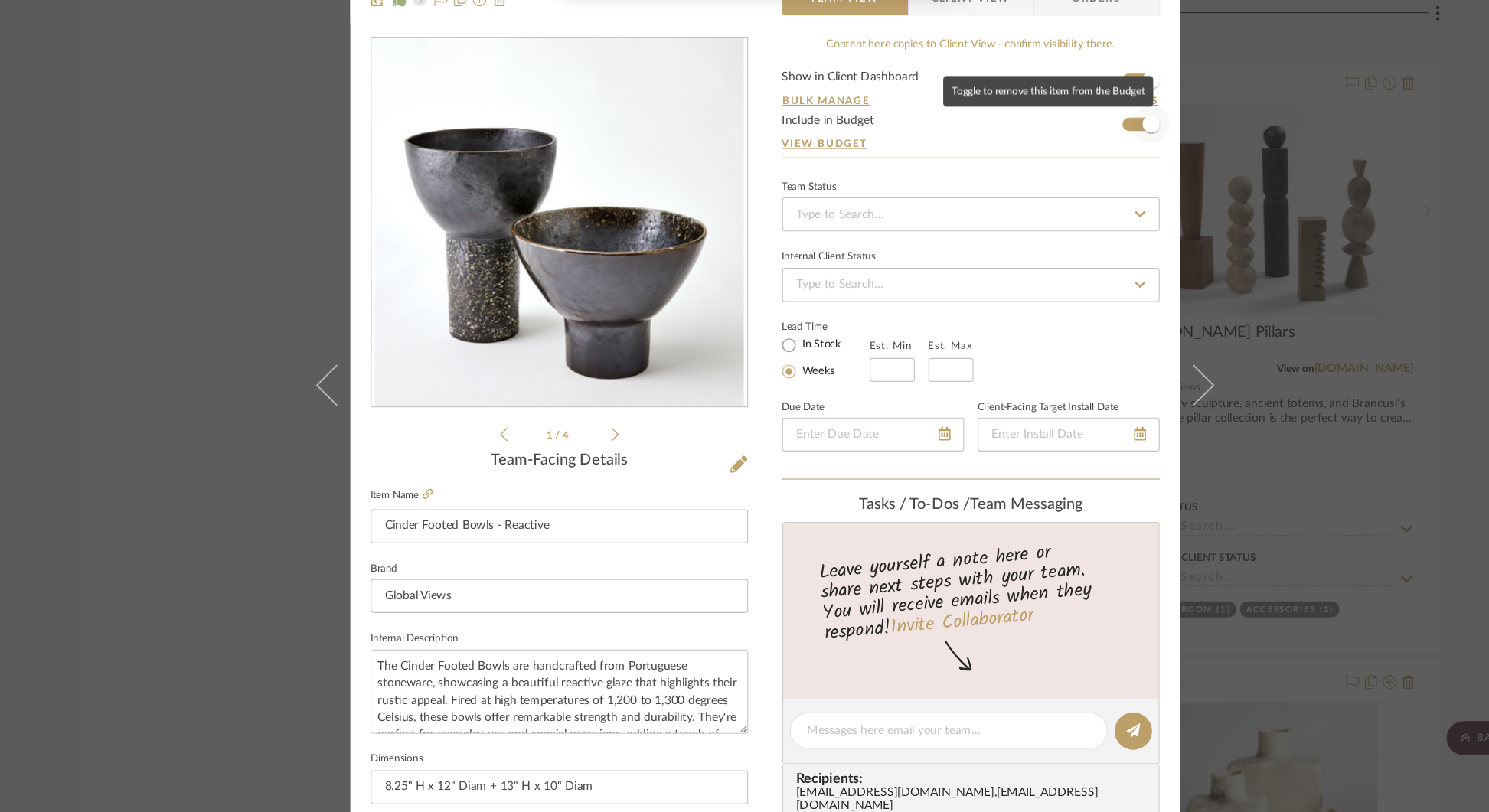
click at [1087, 182] on span "button" at bounding box center [1092, 183] width 15 height 15
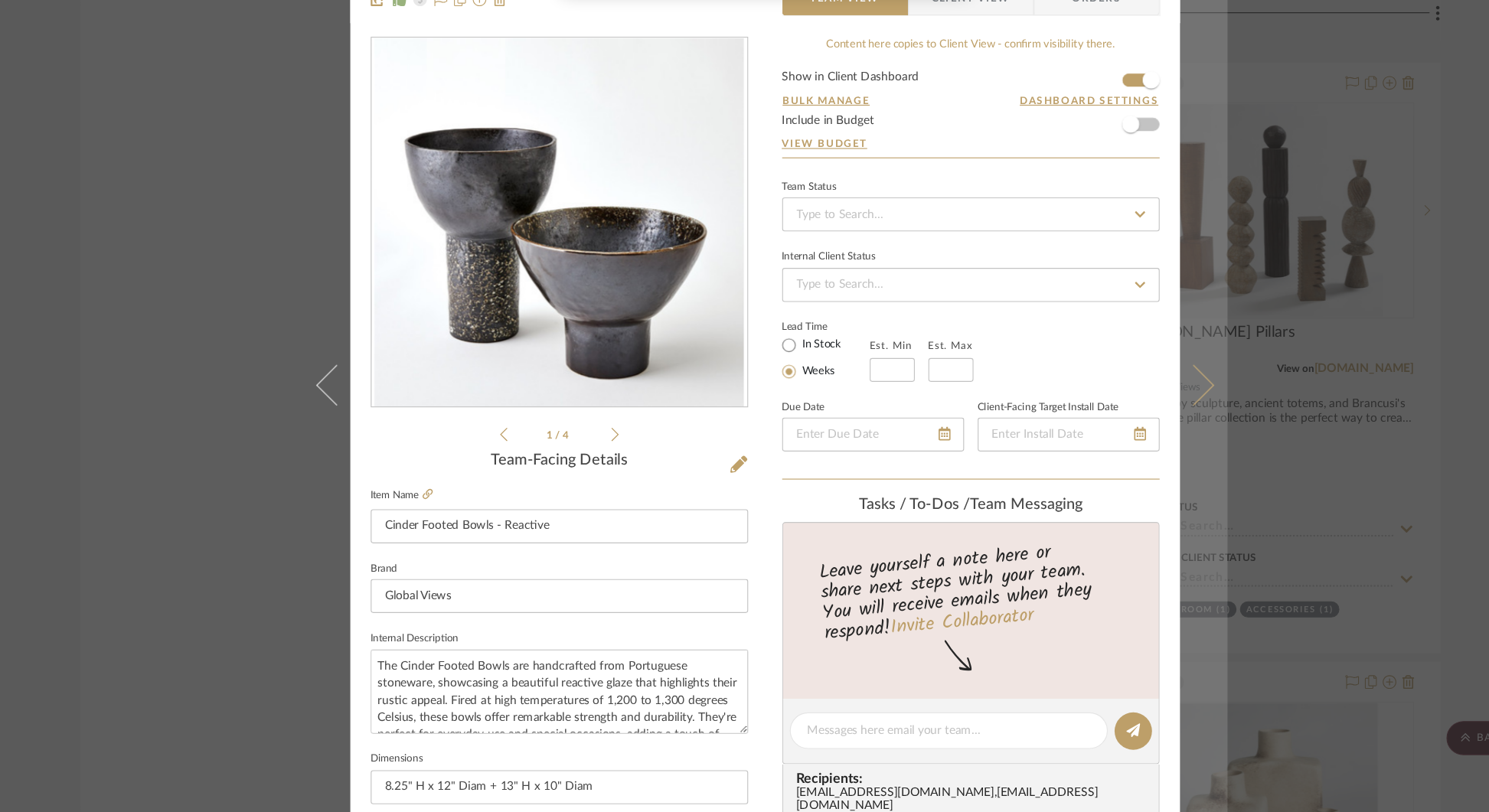
click at [1132, 420] on icon at bounding box center [1129, 416] width 37 height 37
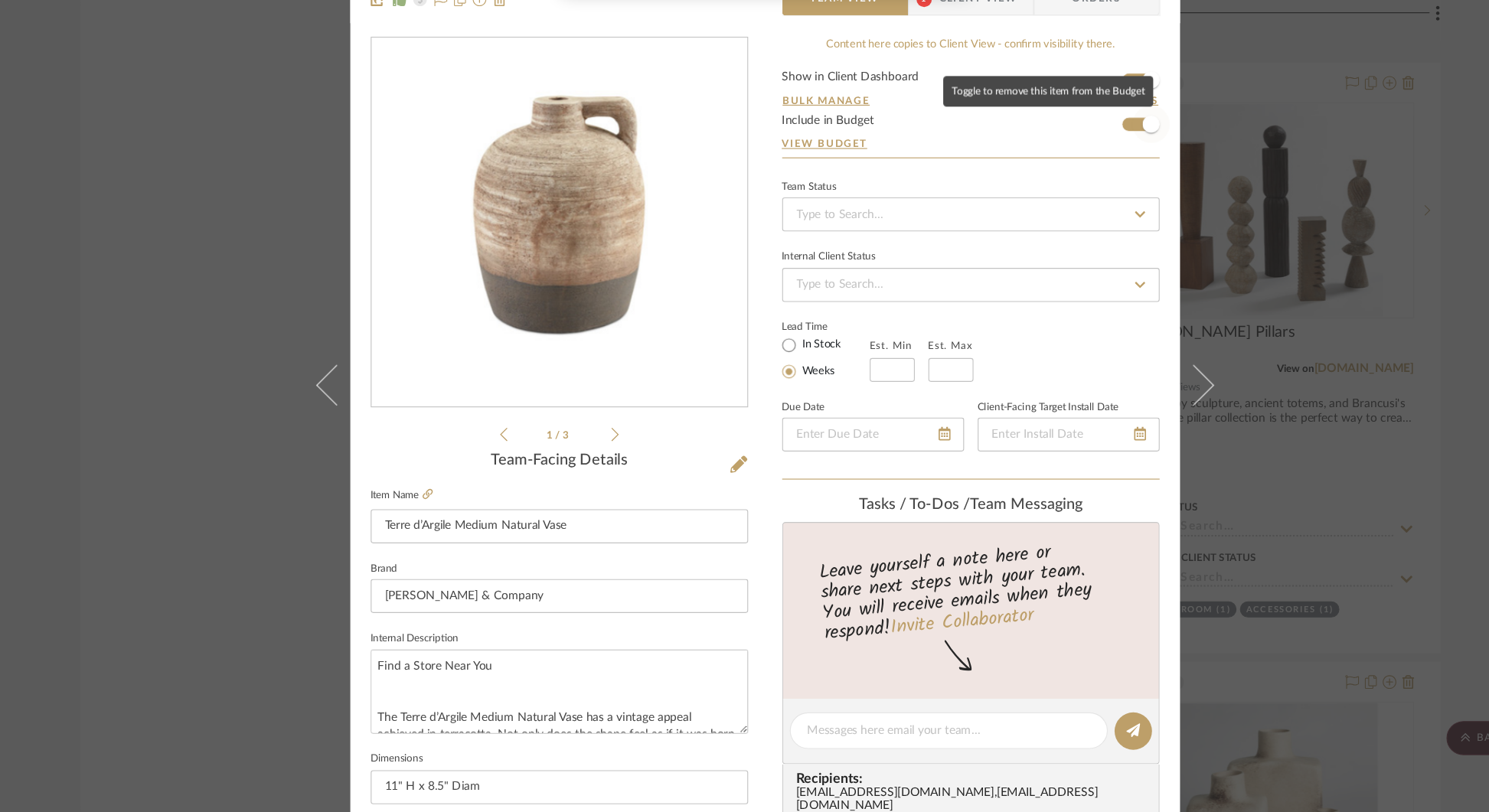
click at [1079, 178] on span "button" at bounding box center [1092, 182] width 34 height 33
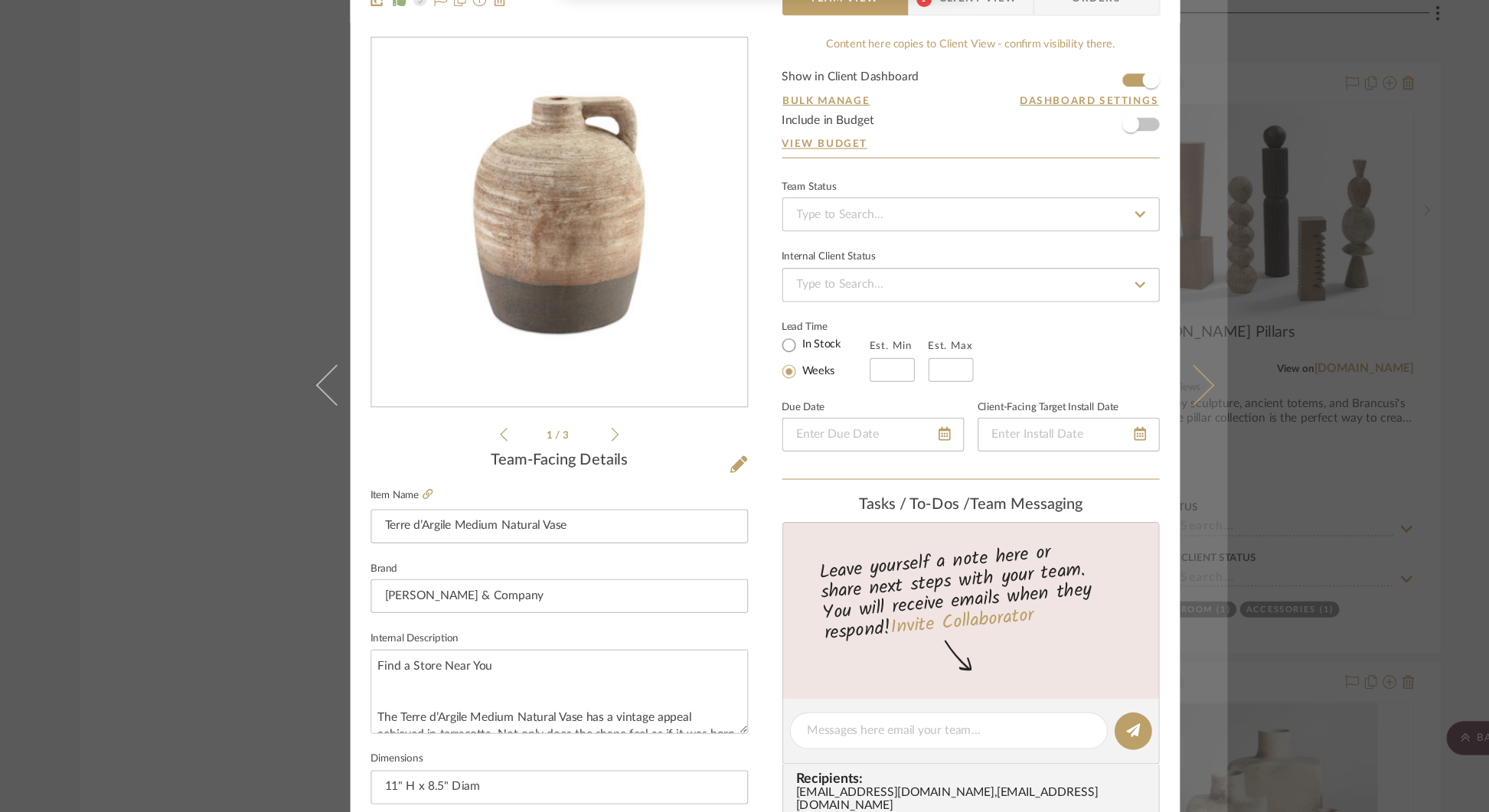
click at [1131, 411] on icon at bounding box center [1129, 416] width 37 height 37
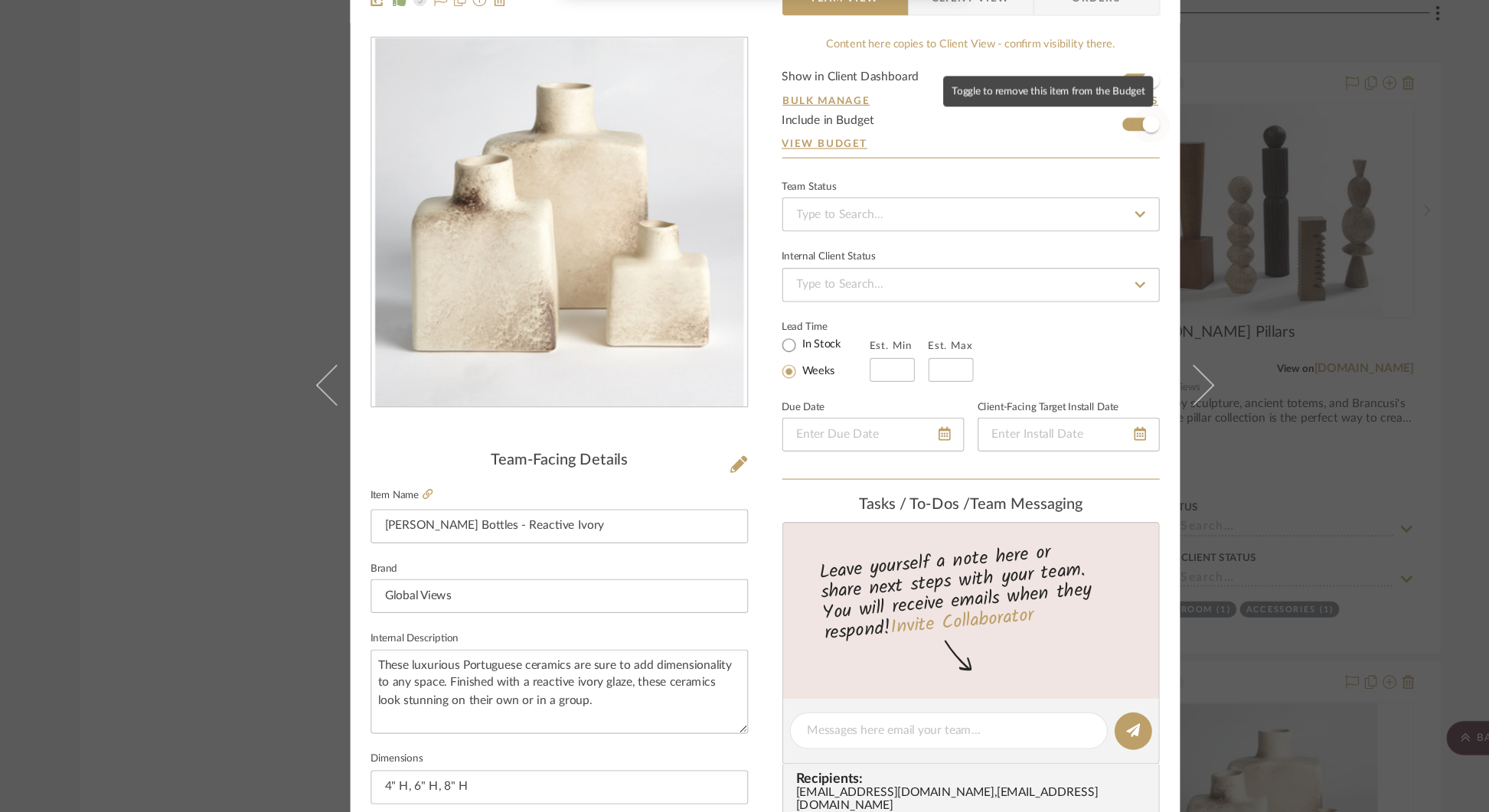
click at [1085, 184] on span "button" at bounding box center [1092, 183] width 15 height 15
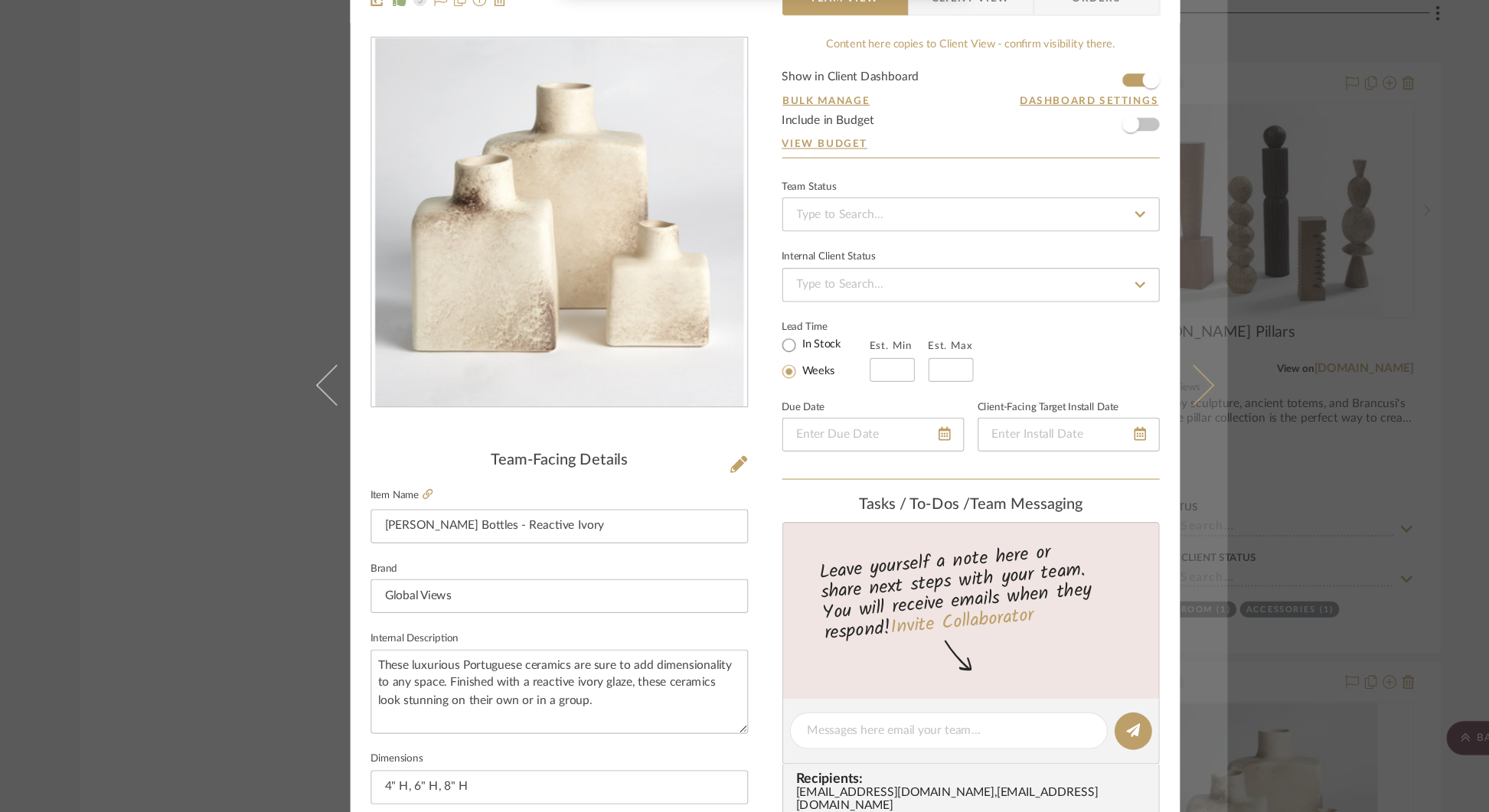
click at [1138, 424] on button at bounding box center [1139, 417] width 43 height 812
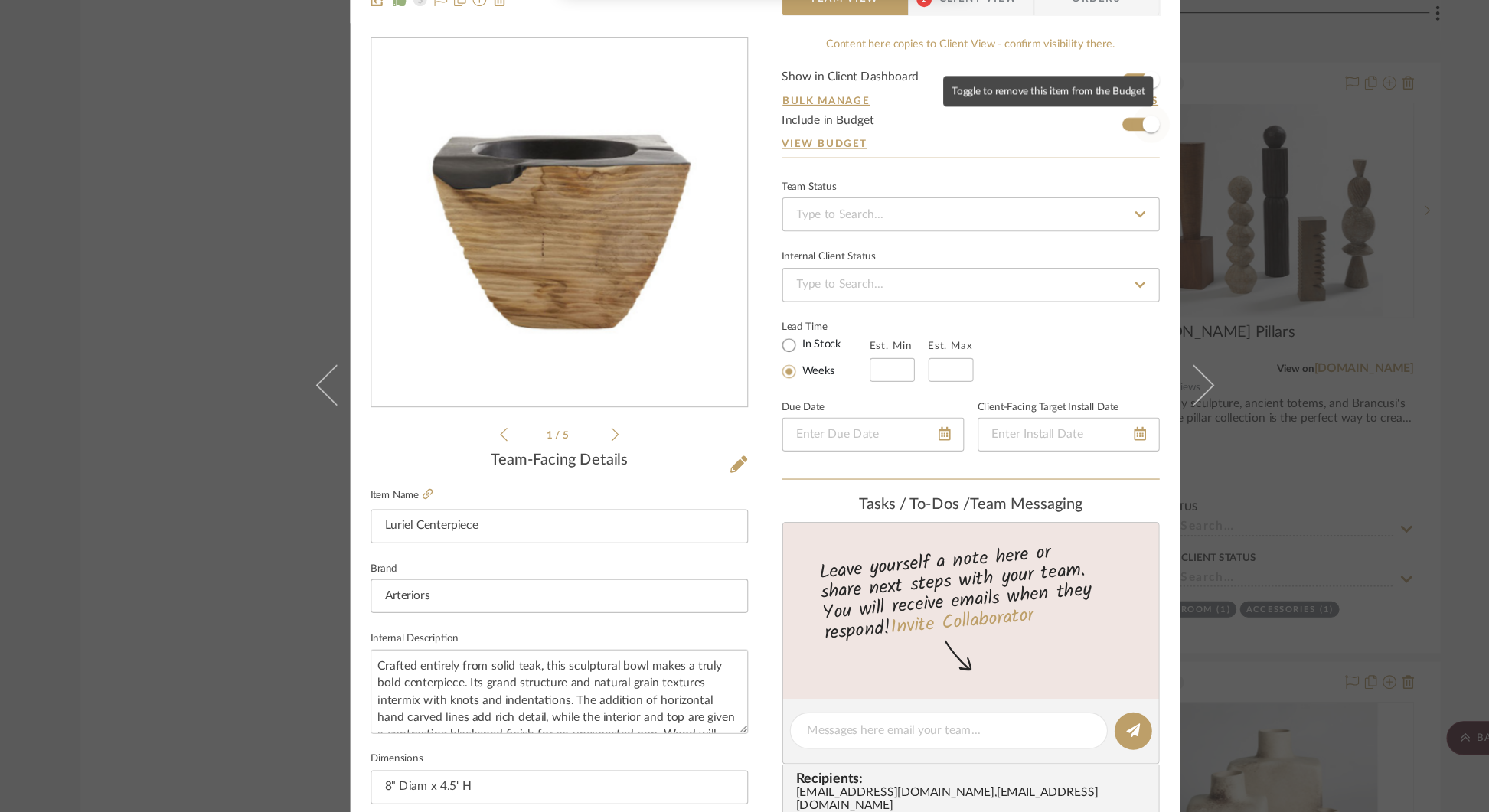
click at [1085, 181] on span "button" at bounding box center [1092, 183] width 15 height 15
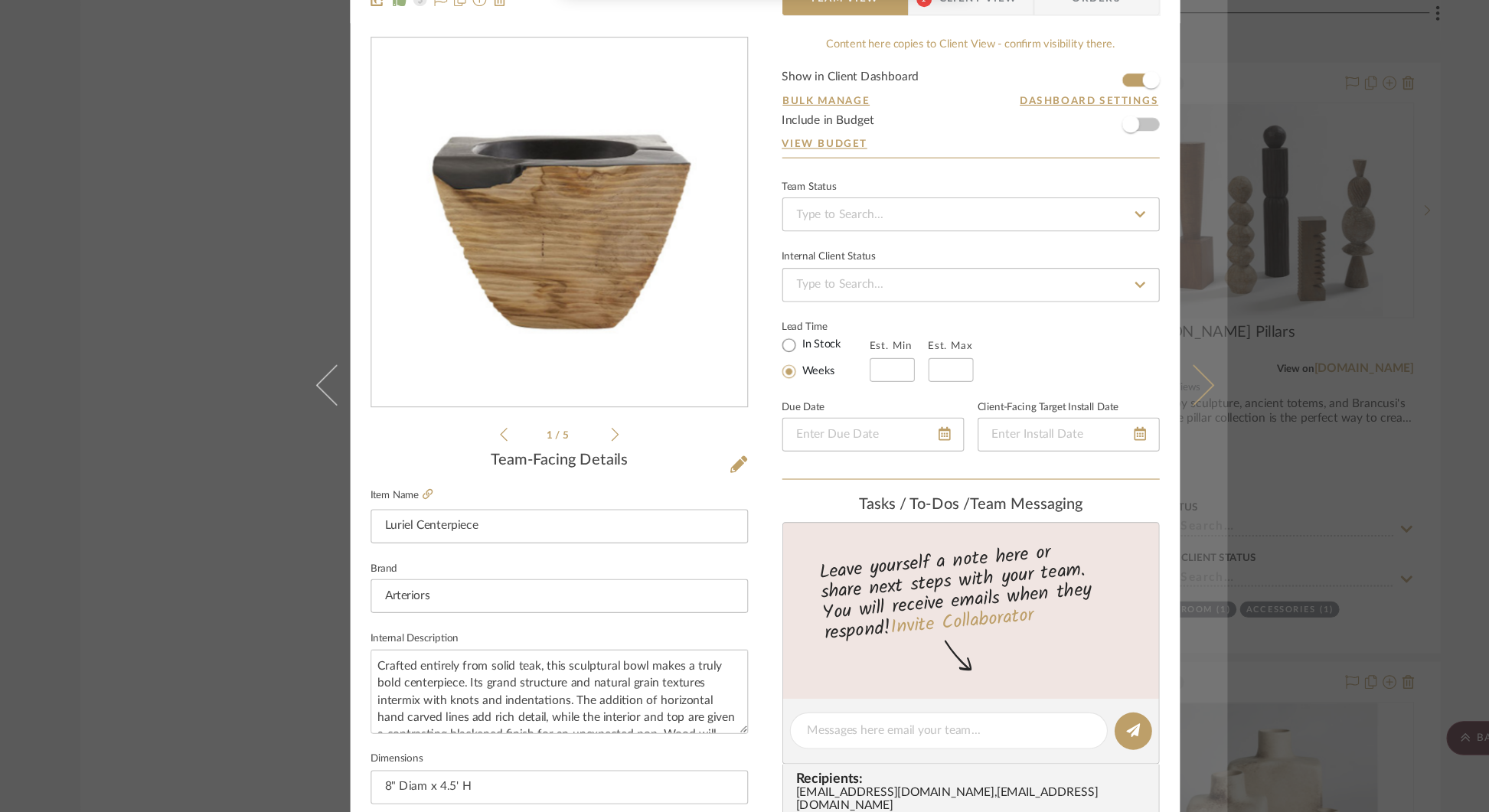
click at [1129, 418] on icon at bounding box center [1129, 416] width 37 height 37
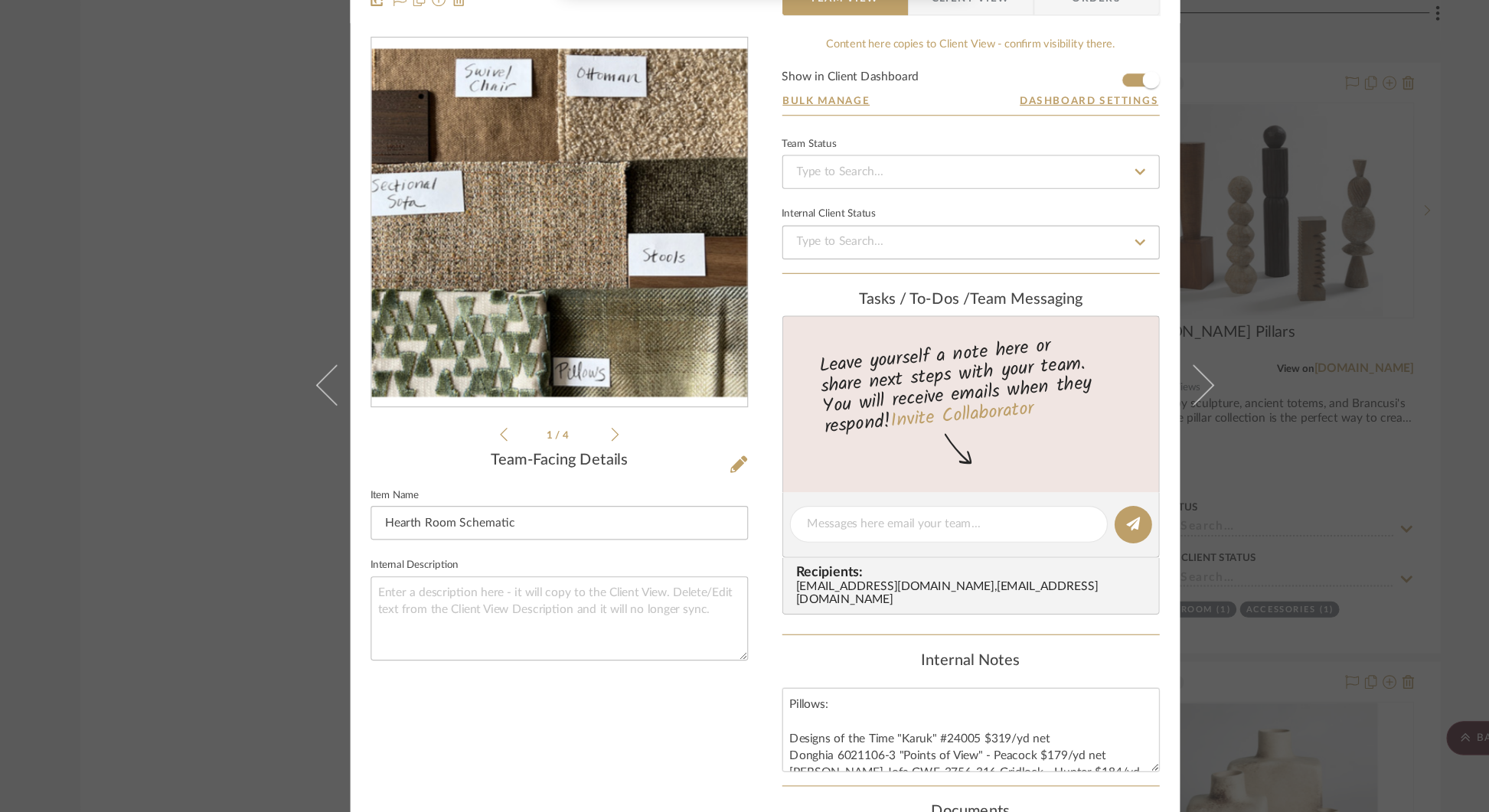
click at [1239, 303] on div "[PERSON_NAME] Hearth Room Hearth Room Schematic Team View Client View Orders 1 …" at bounding box center [744, 406] width 1489 height 812
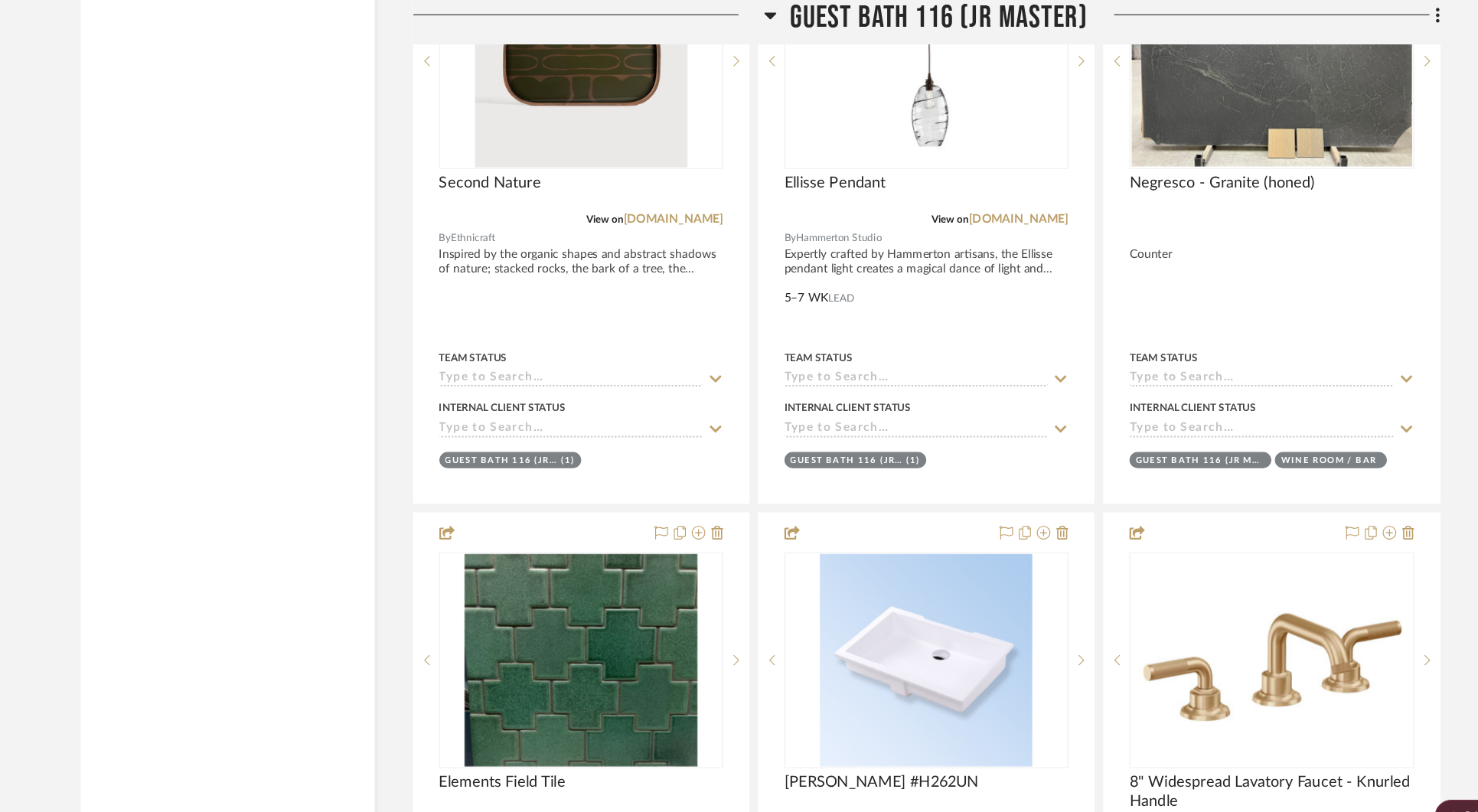
scroll to position [10207, 0]
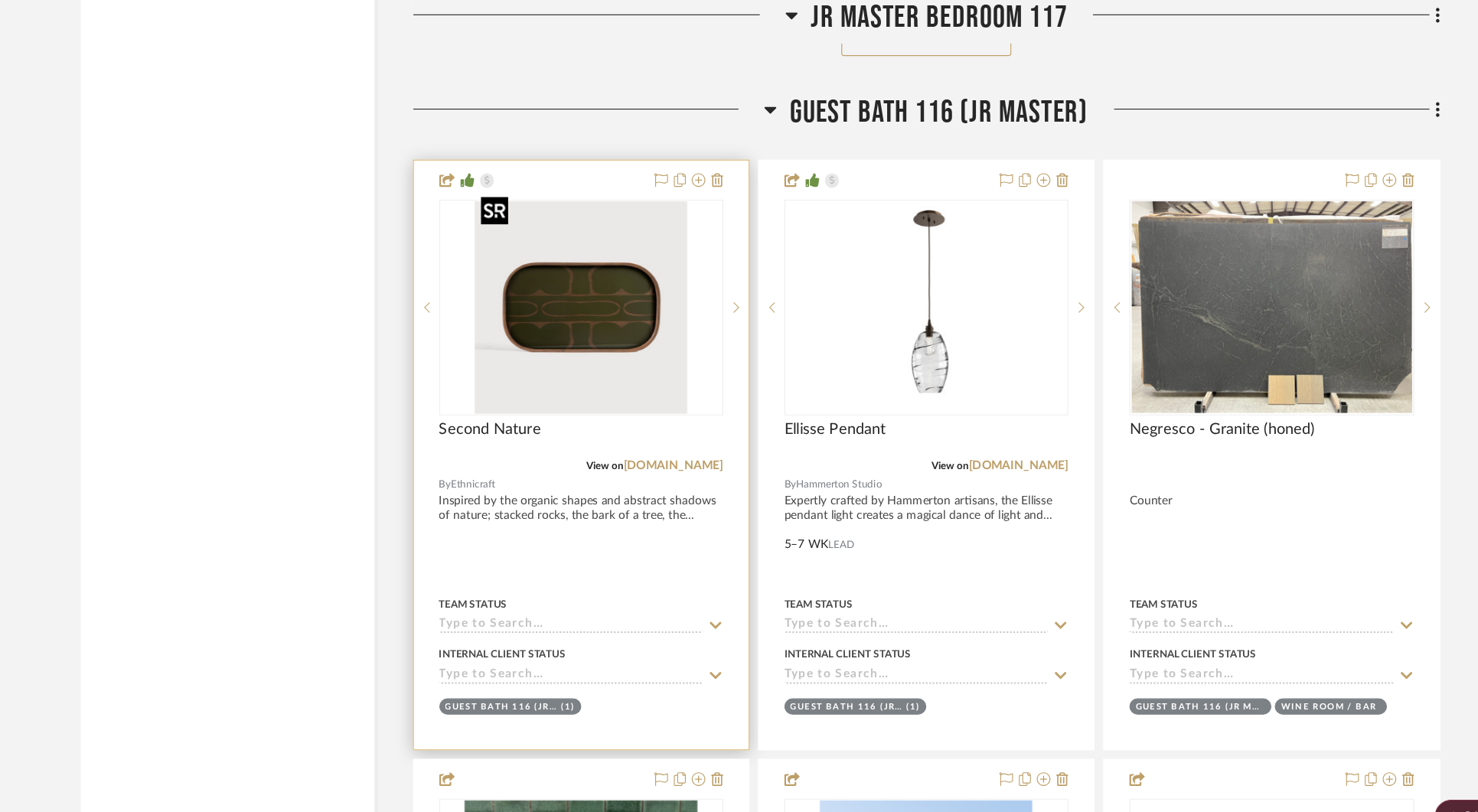
click at [535, 264] on img "0" at bounding box center [578, 276] width 191 height 191
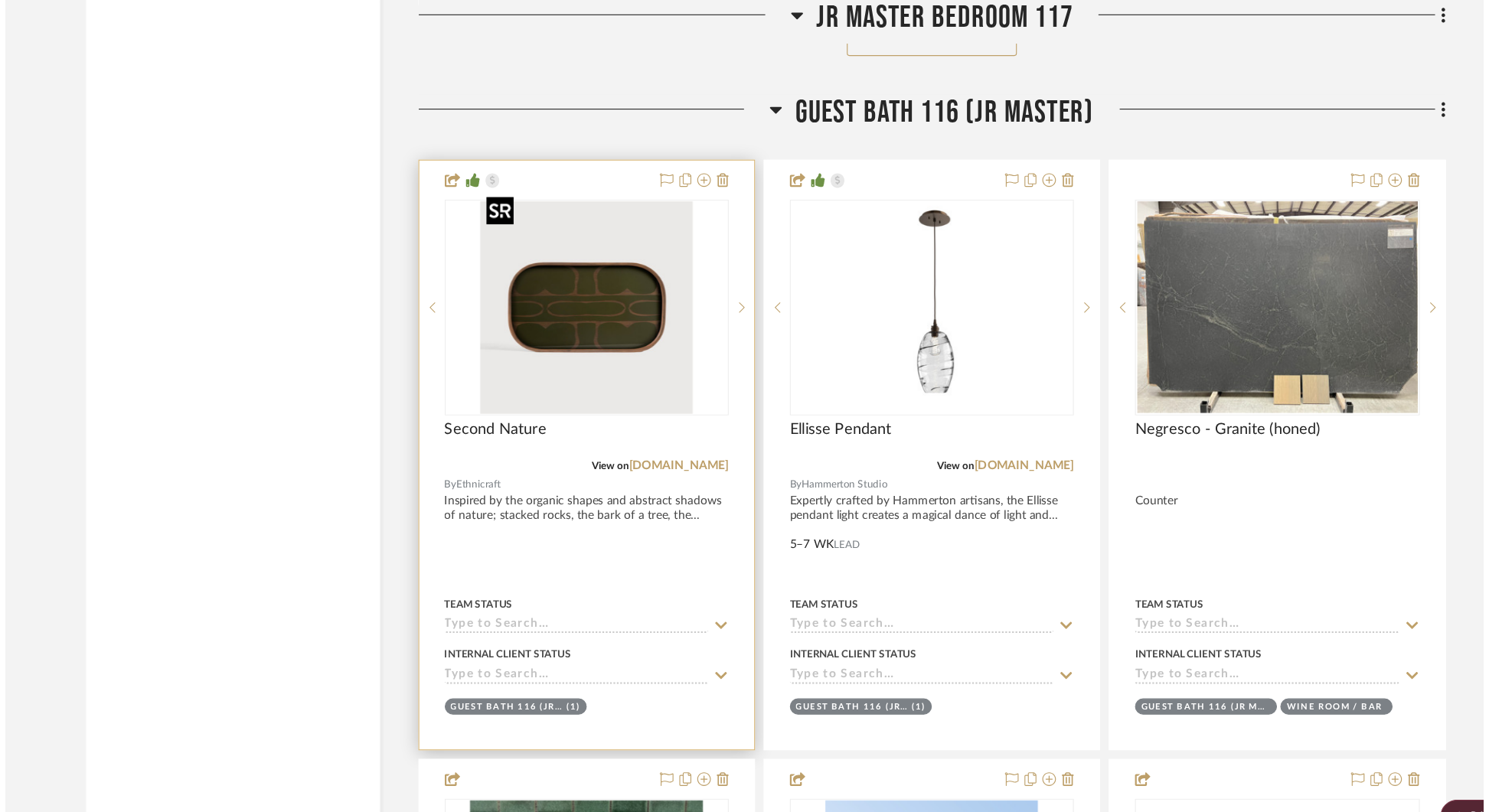
scroll to position [0, 0]
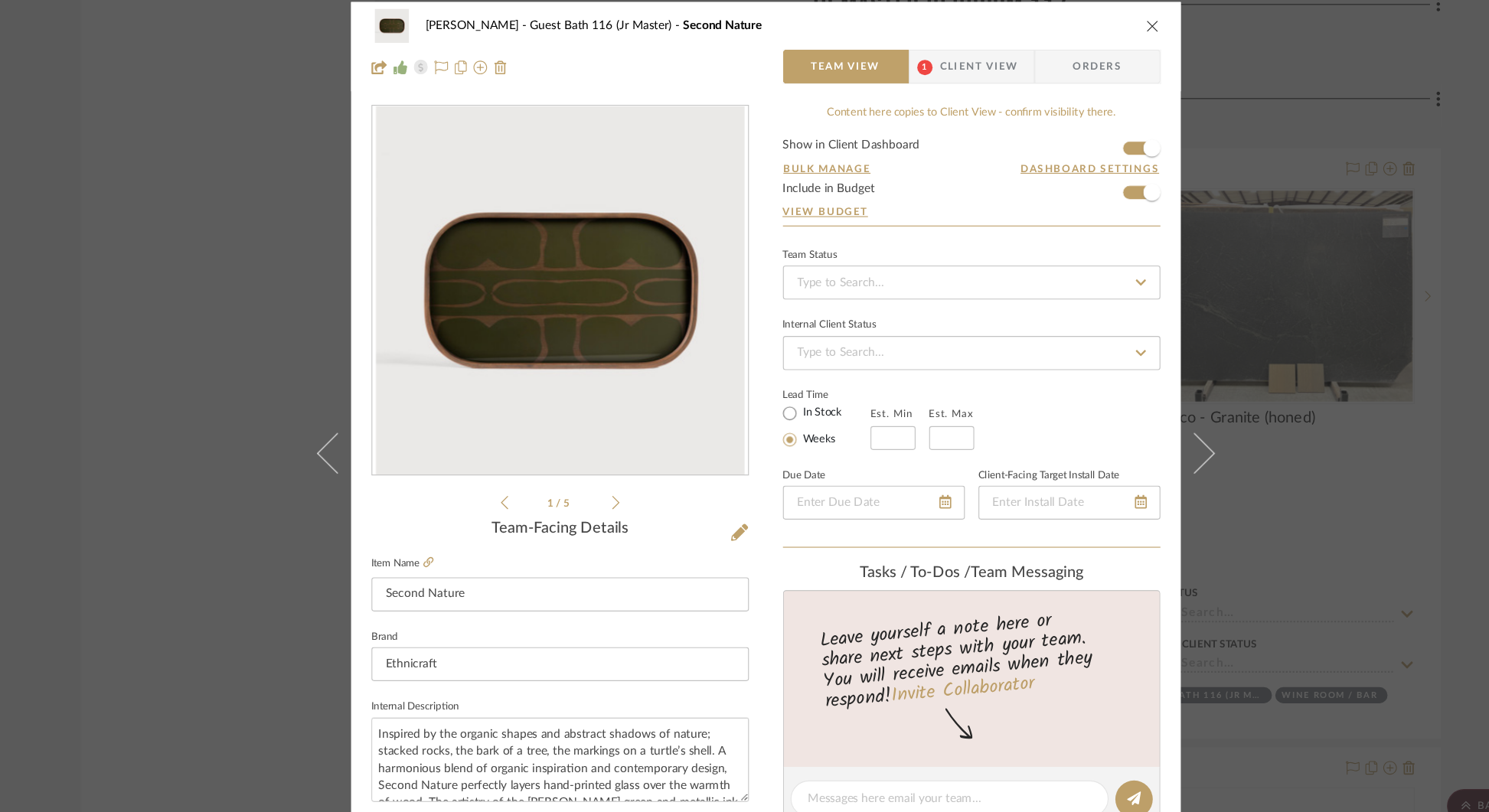
click at [1217, 156] on div "[PERSON_NAME] Guest Bath 116 (Jr Master) Second Nature Team View 1 Client View …" at bounding box center [744, 406] width 1489 height 812
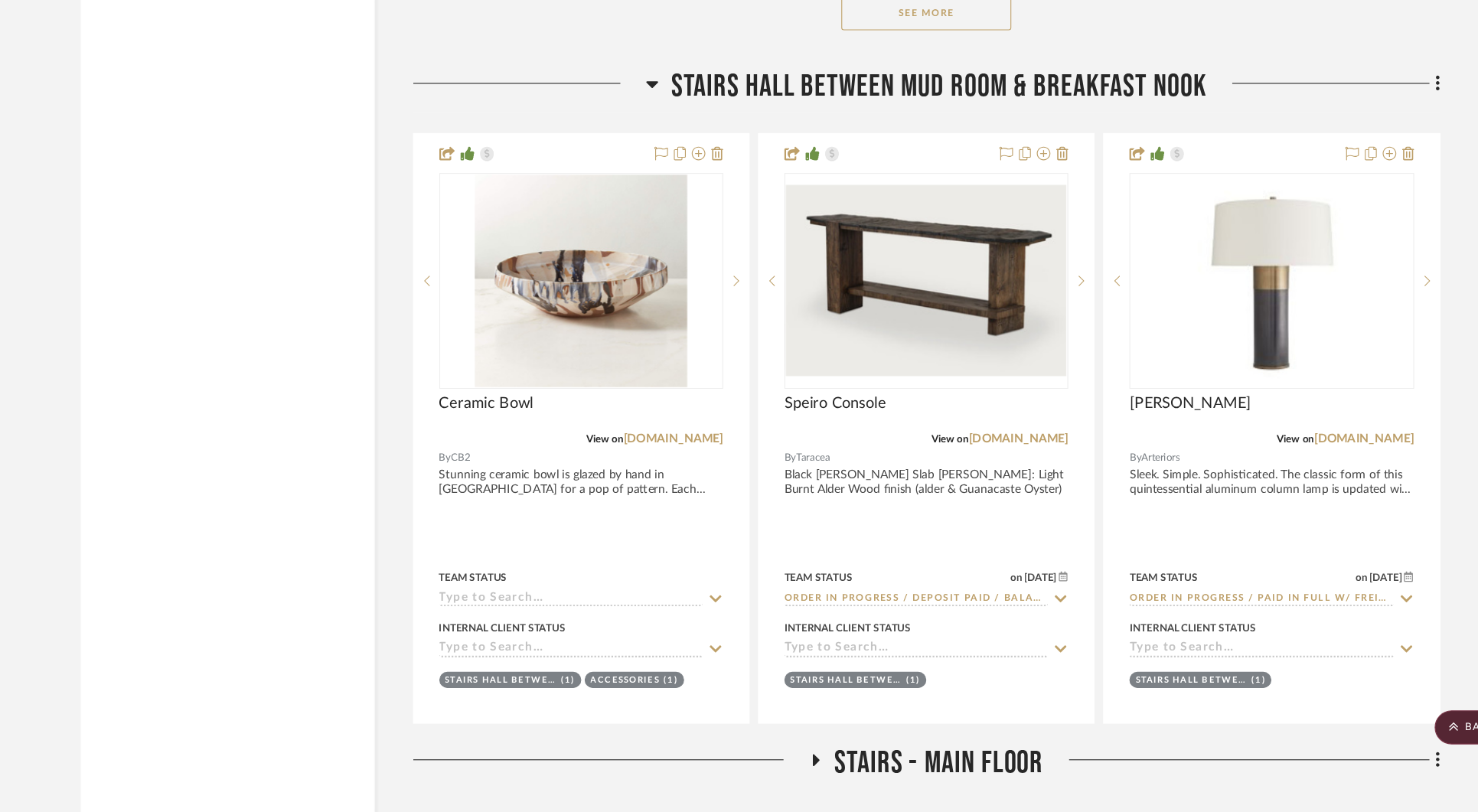
scroll to position [11904, 0]
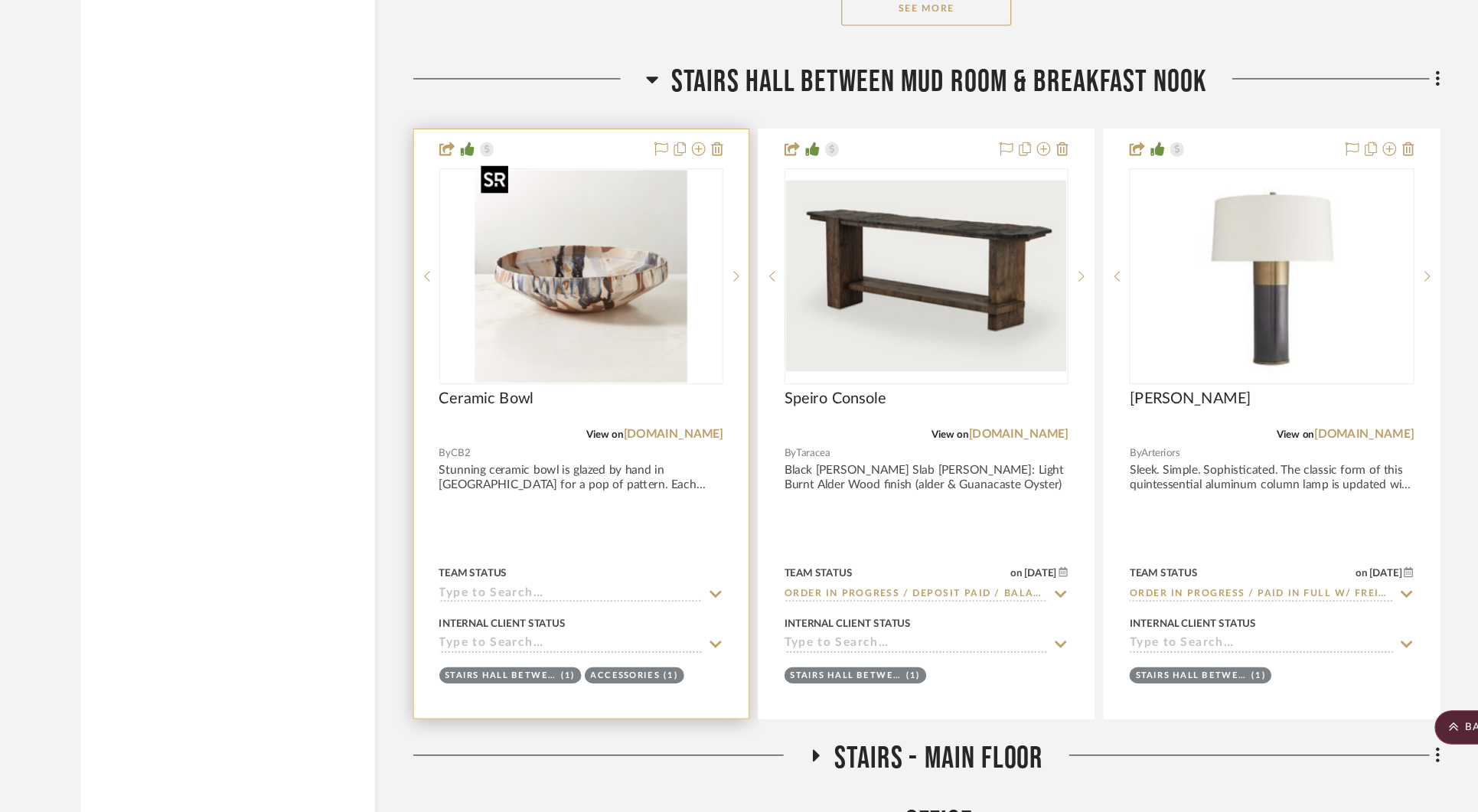
click at [565, 312] on img "0" at bounding box center [578, 329] width 191 height 191
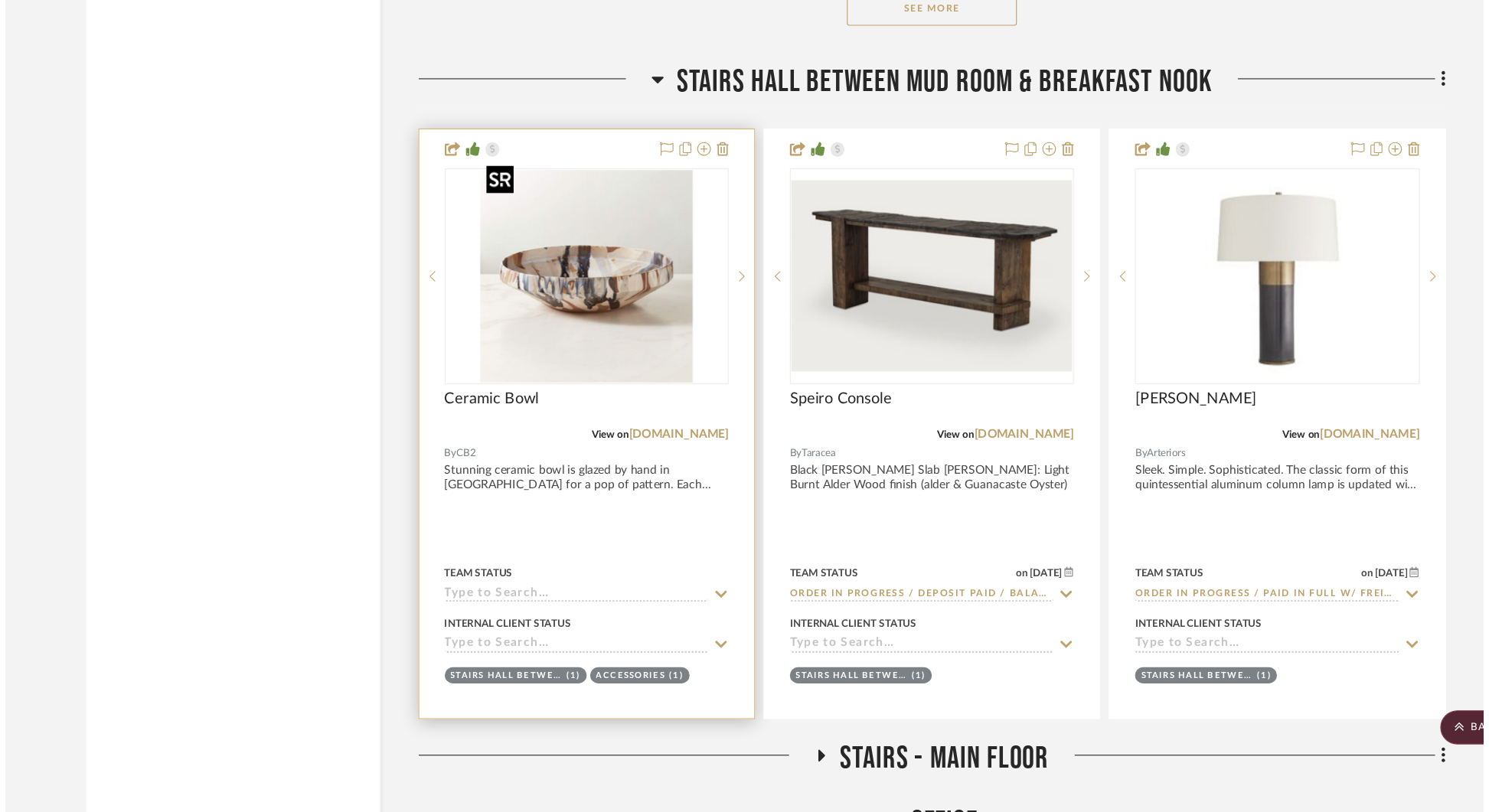
scroll to position [0, 0]
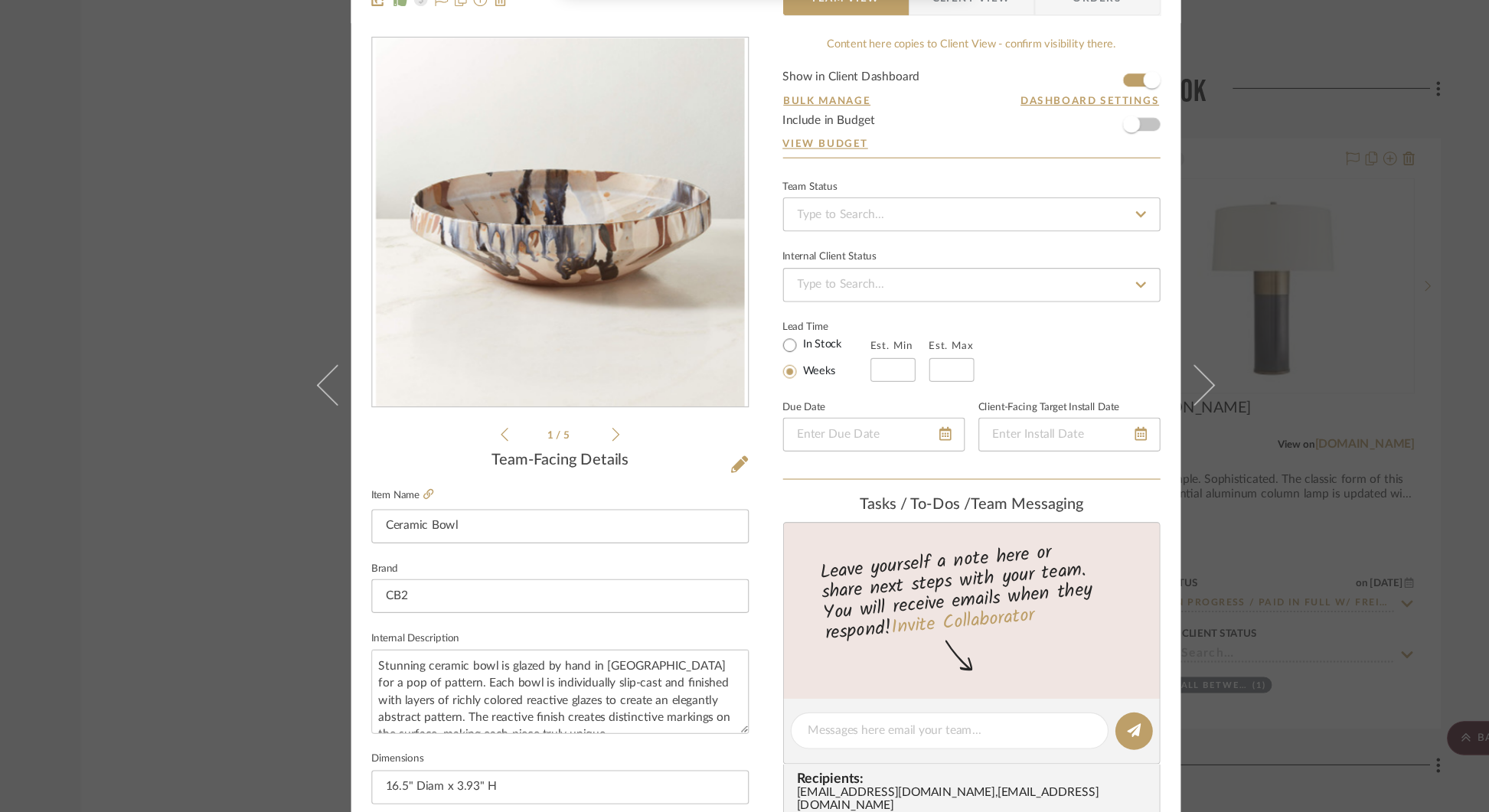
click at [1247, 200] on div "[PERSON_NAME] Stairs Hall Between Mud Room & Breakfast Nook Ceramic Bowl Team V…" at bounding box center [744, 406] width 1489 height 812
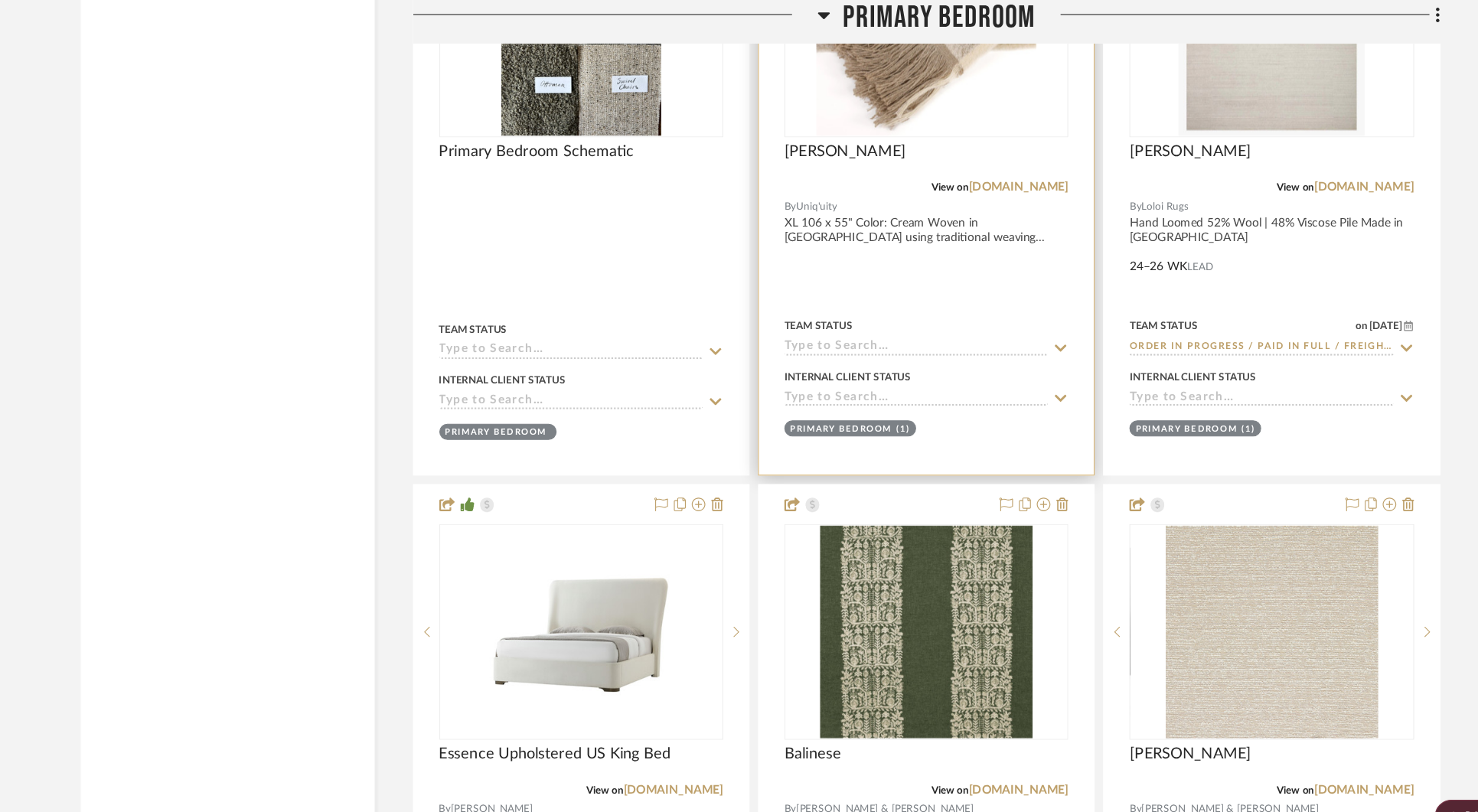
scroll to position [14615, 0]
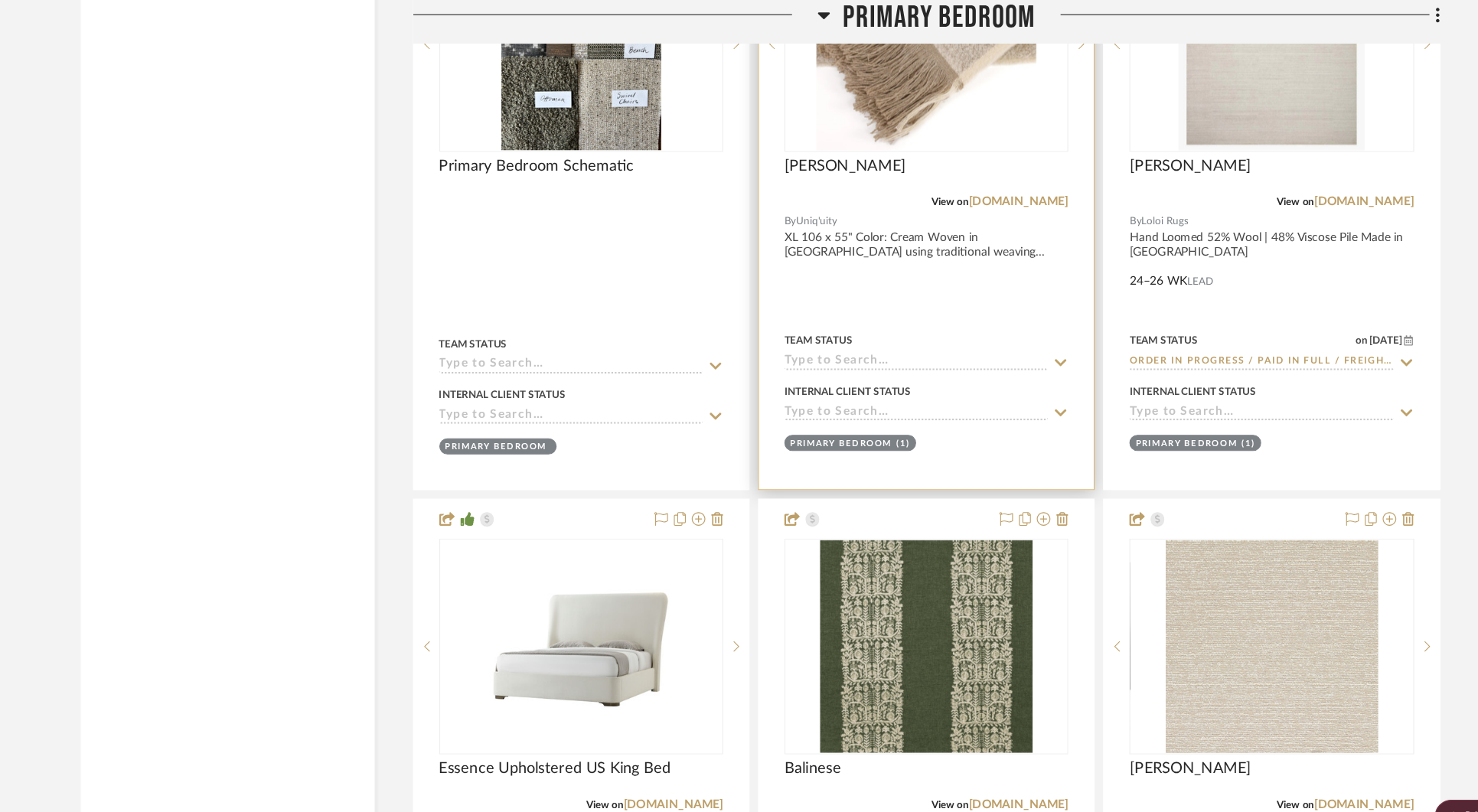
click at [867, 75] on img "0" at bounding box center [889, 39] width 199 height 191
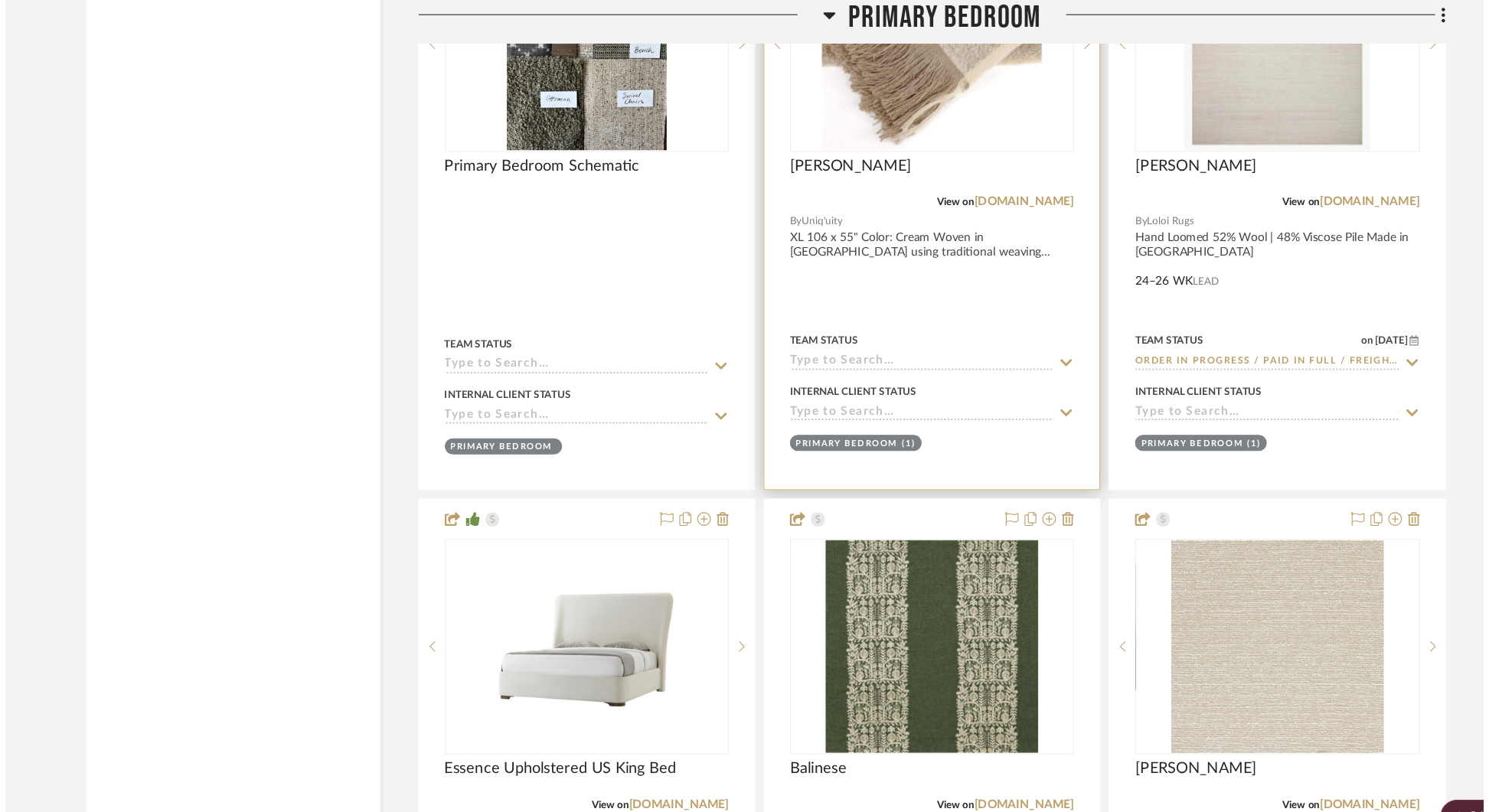
scroll to position [0, 0]
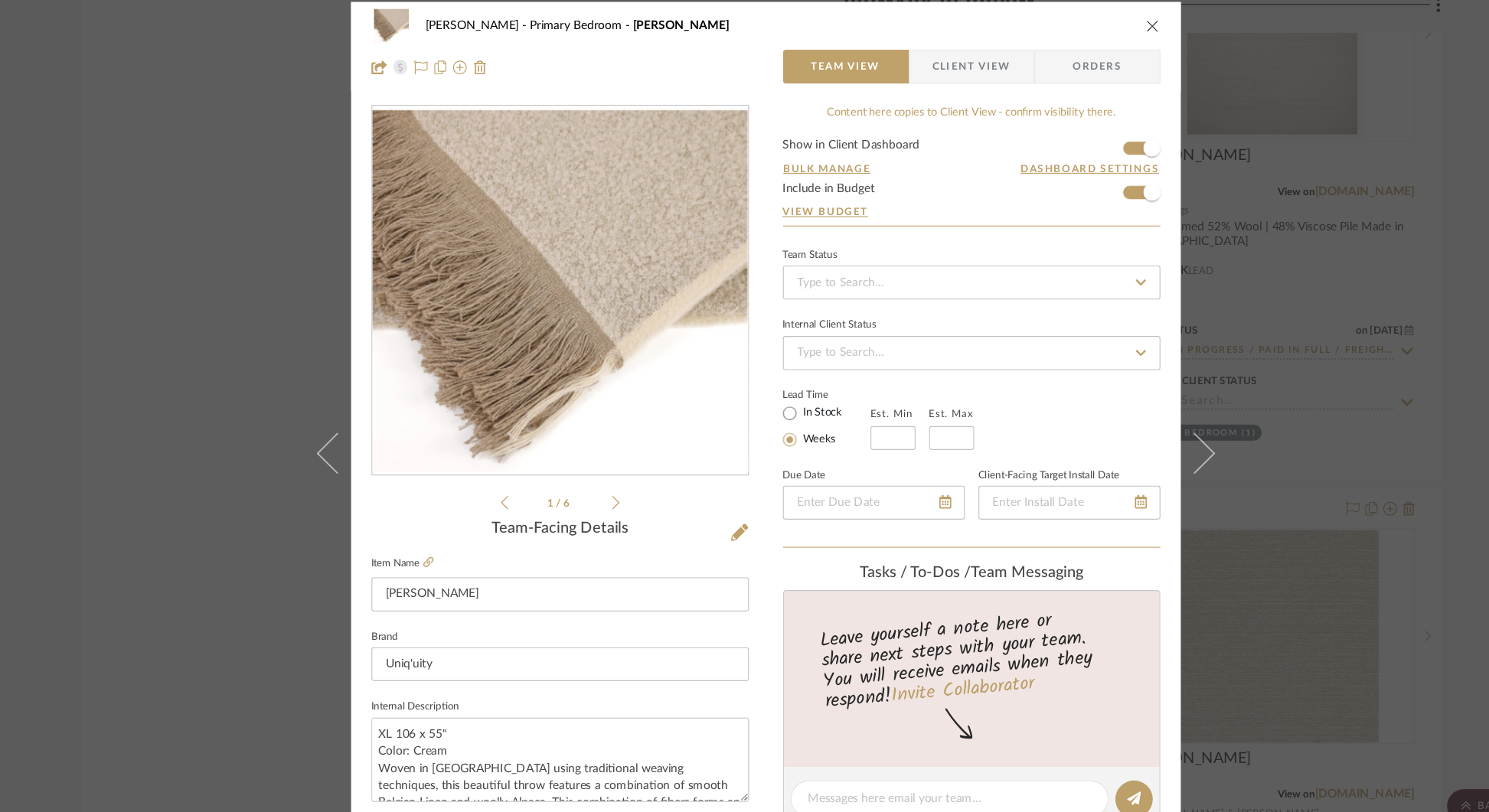
click at [1299, 190] on div "[PERSON_NAME] Primary Bedroom [PERSON_NAME] Team View Client View Orders 1 / 6 …" at bounding box center [744, 406] width 1489 height 812
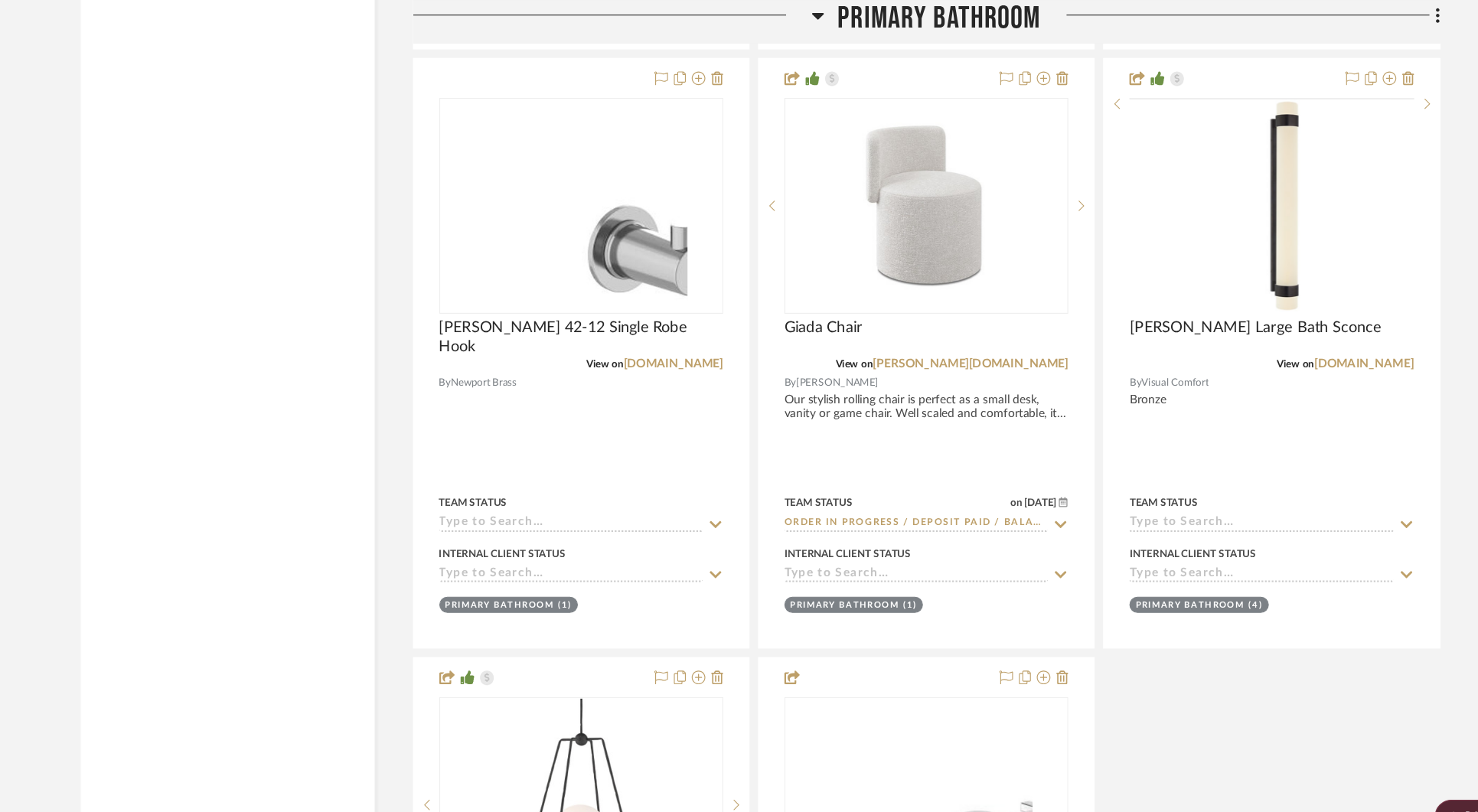
scroll to position [16276, 0]
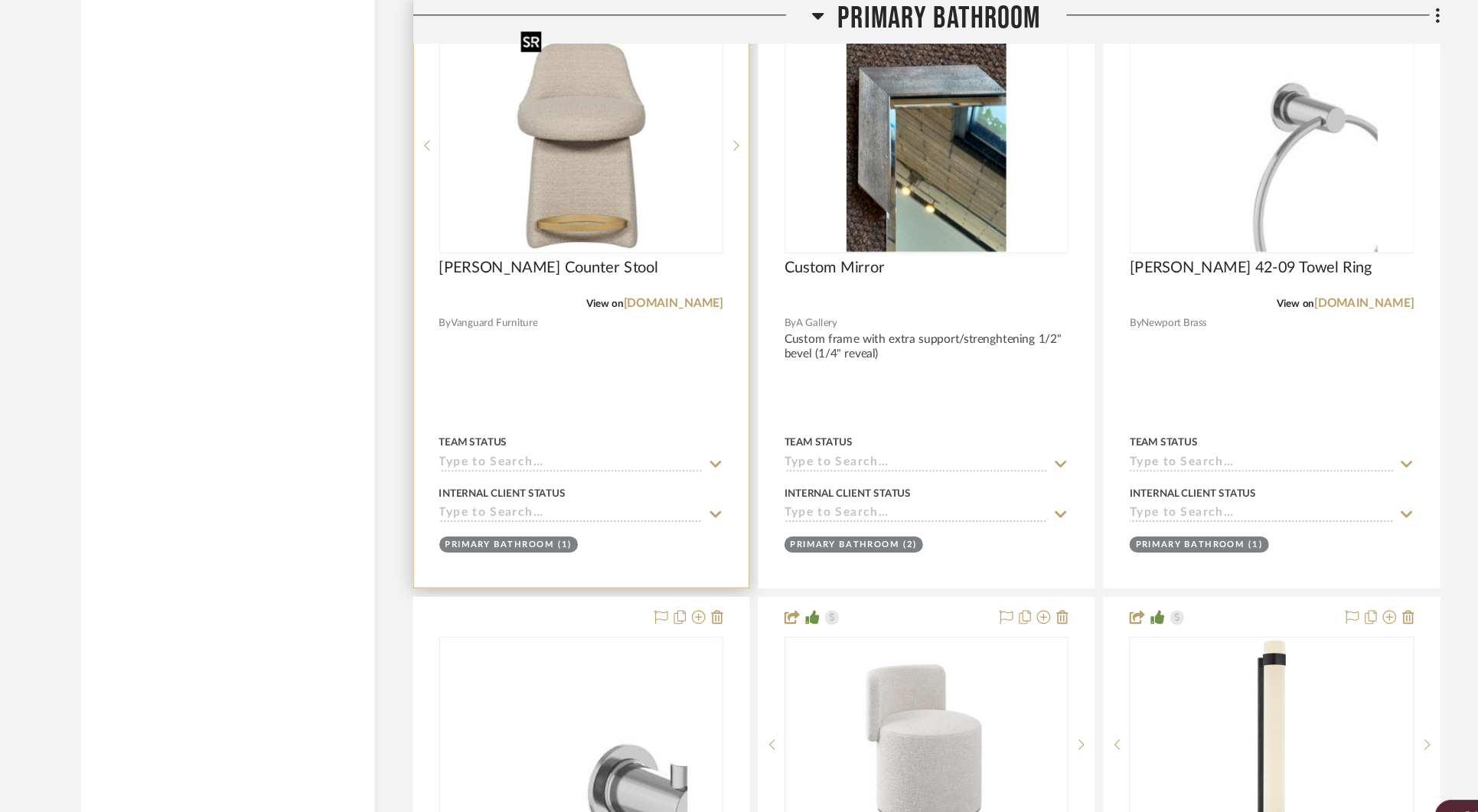
click at [631, 176] on img "0" at bounding box center [578, 130] width 120 height 191
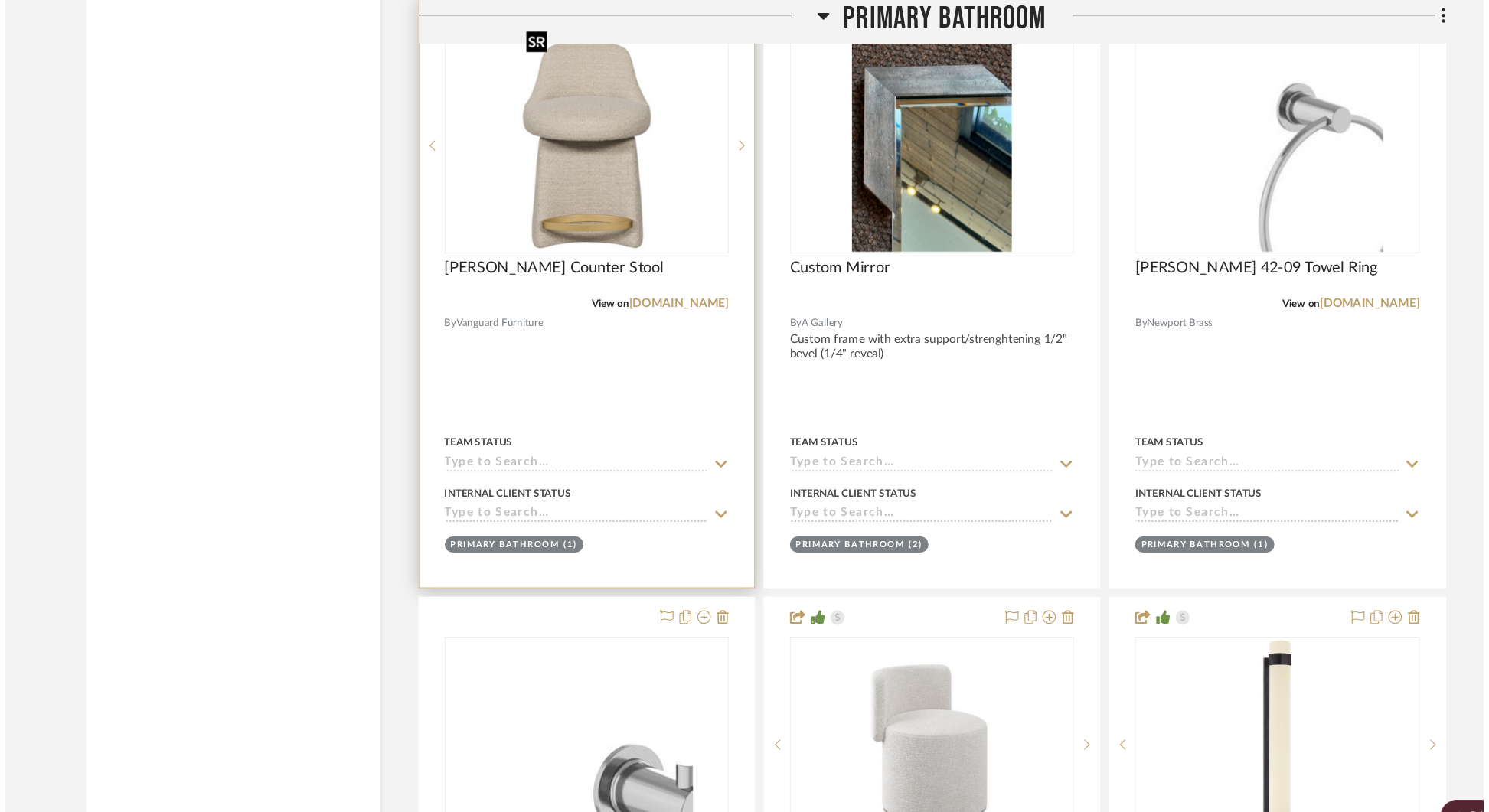
scroll to position [0, 0]
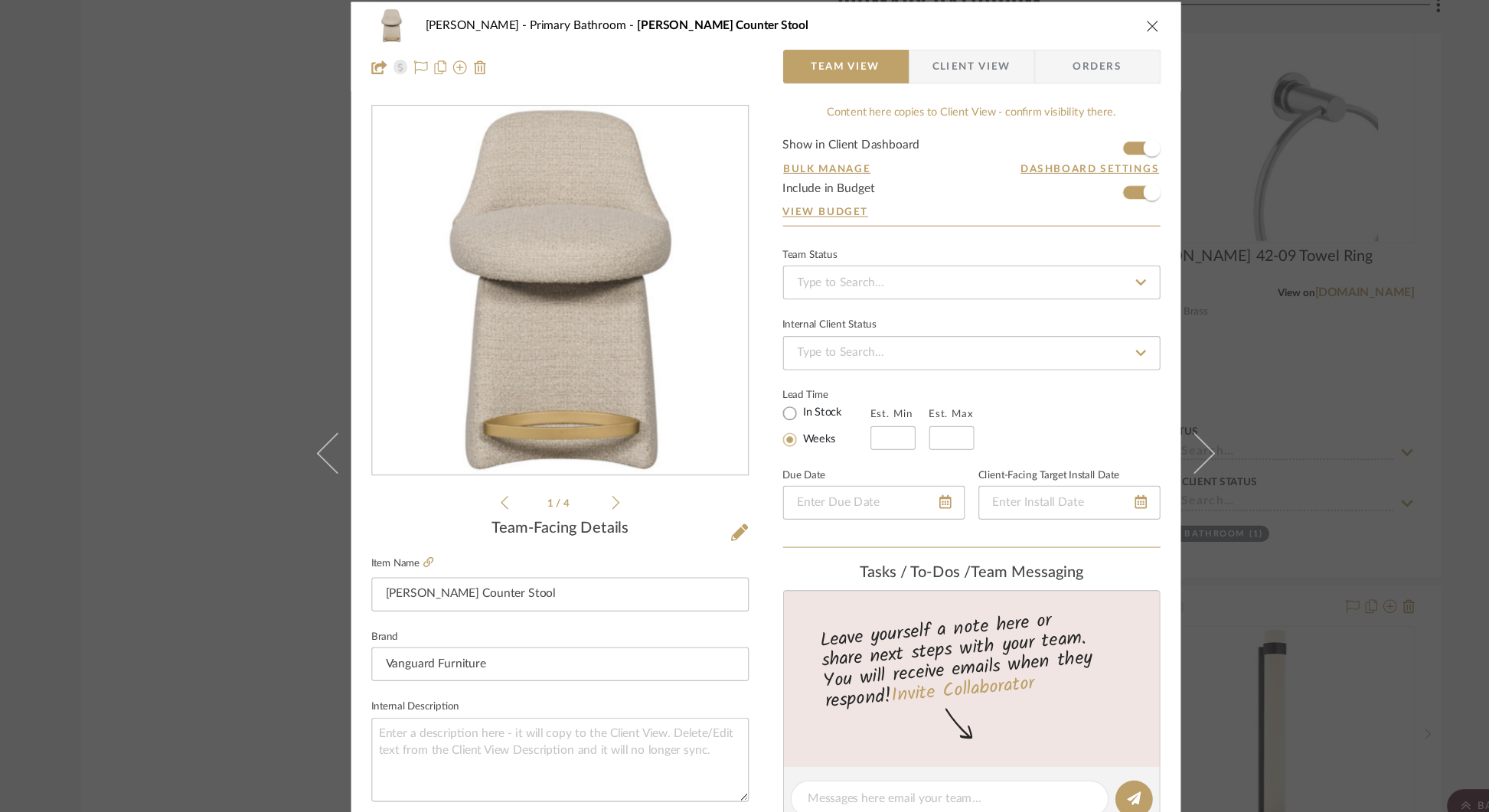
click at [1329, 253] on div "STERN Primary Bathroom Wells Counter Stool Team View Client View Orders 1 / 4 T…" at bounding box center [744, 406] width 1489 height 812
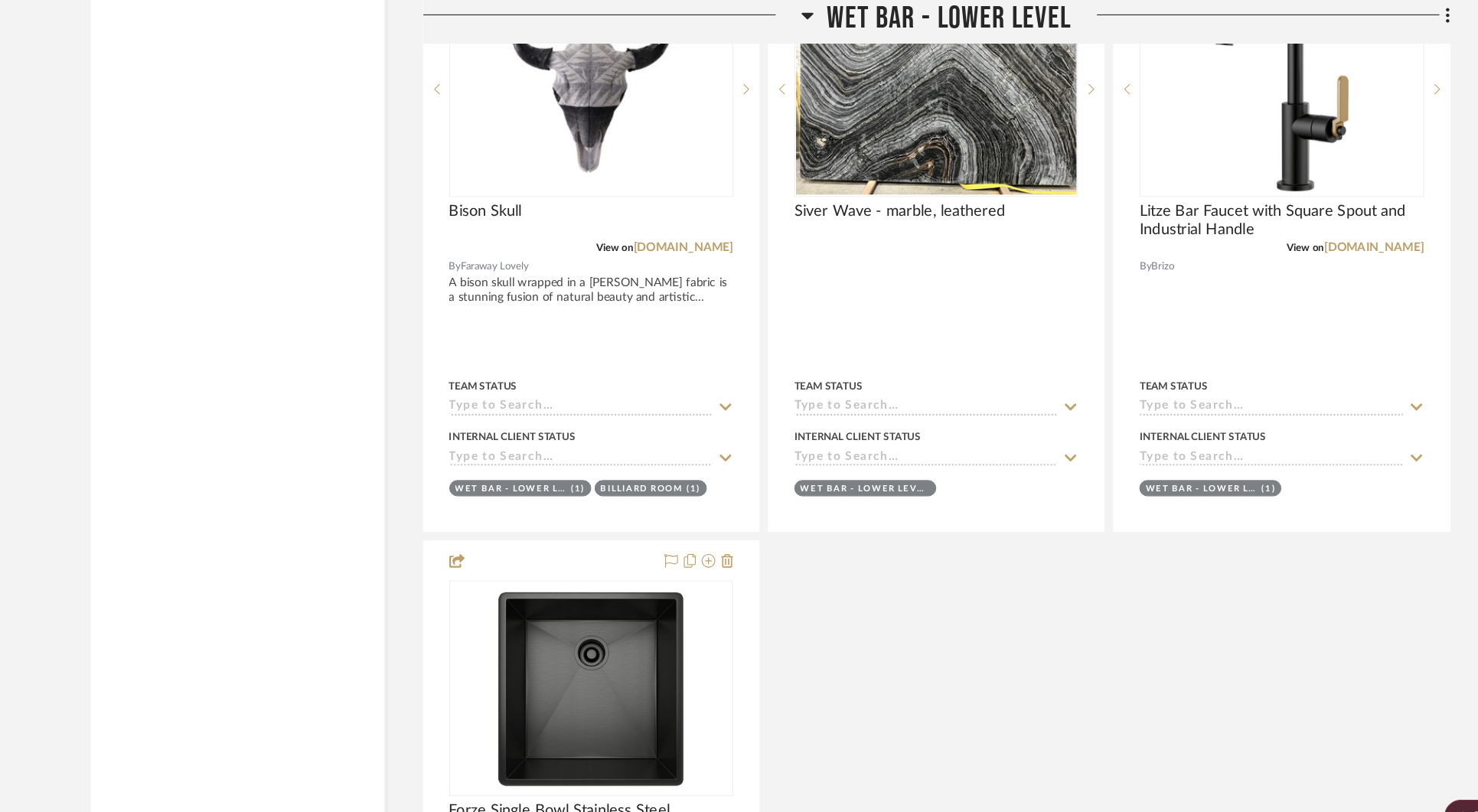
scroll to position [19886, 0]
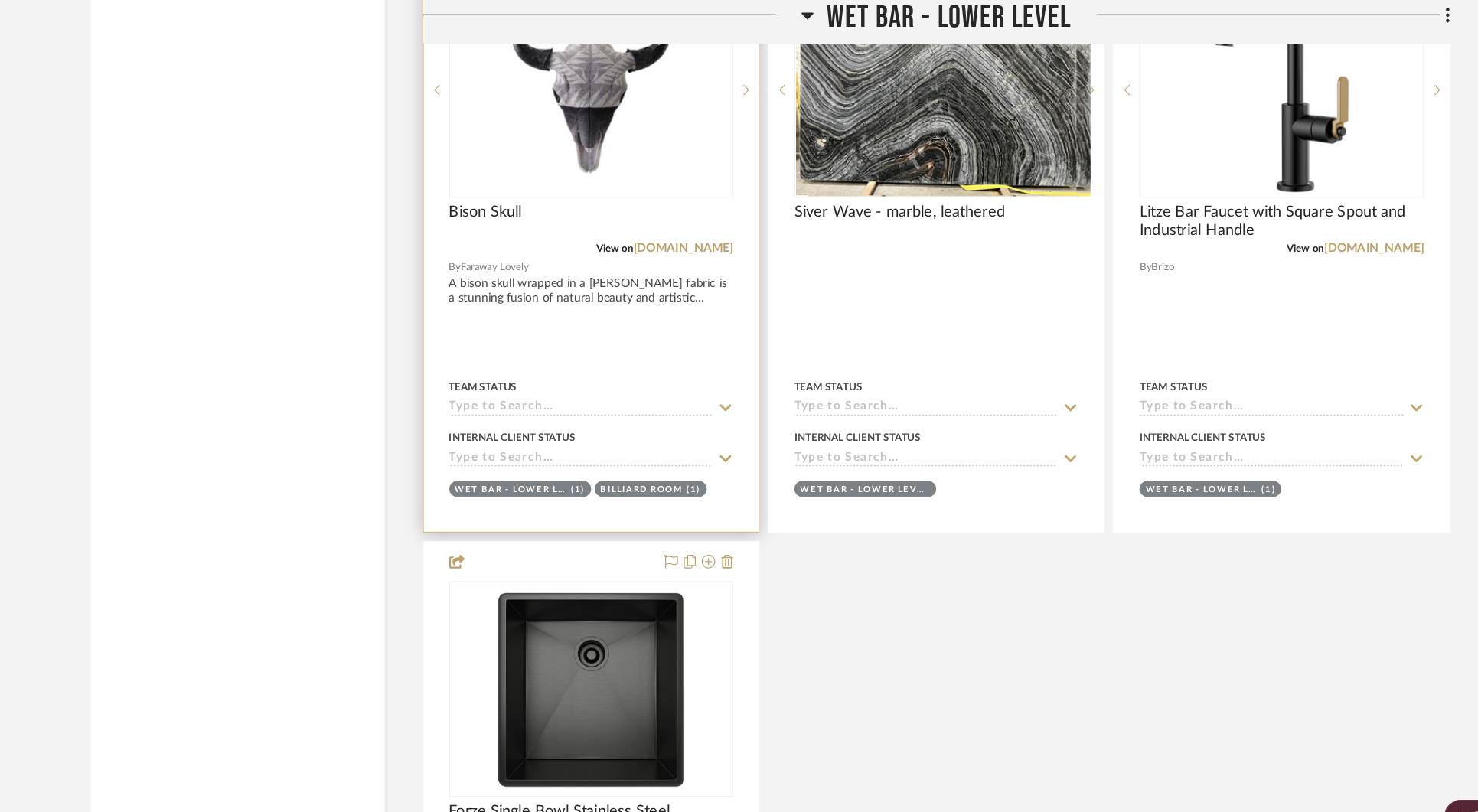
click at [557, 110] on img "0" at bounding box center [578, 81] width 191 height 191
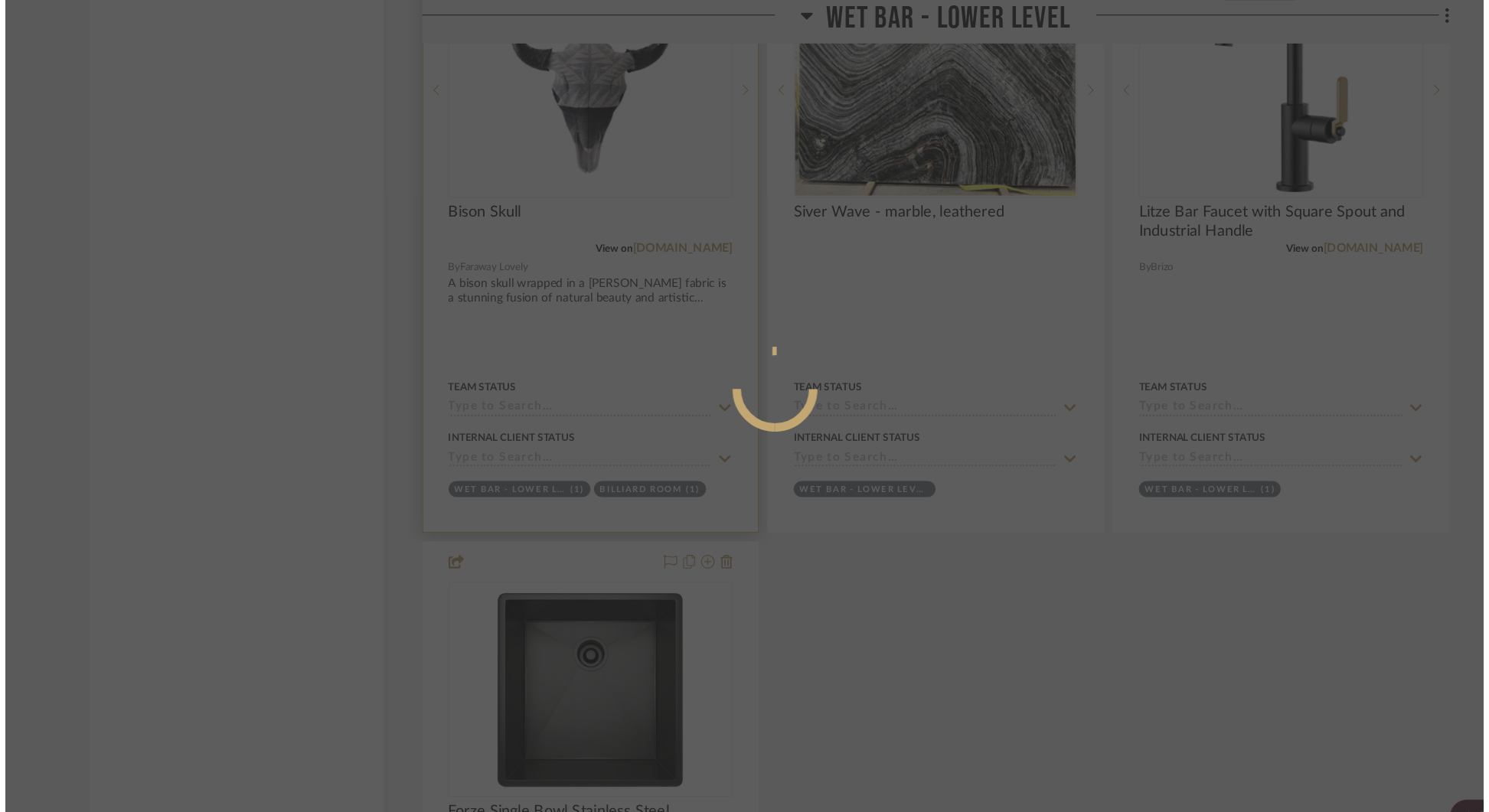
scroll to position [0, 0]
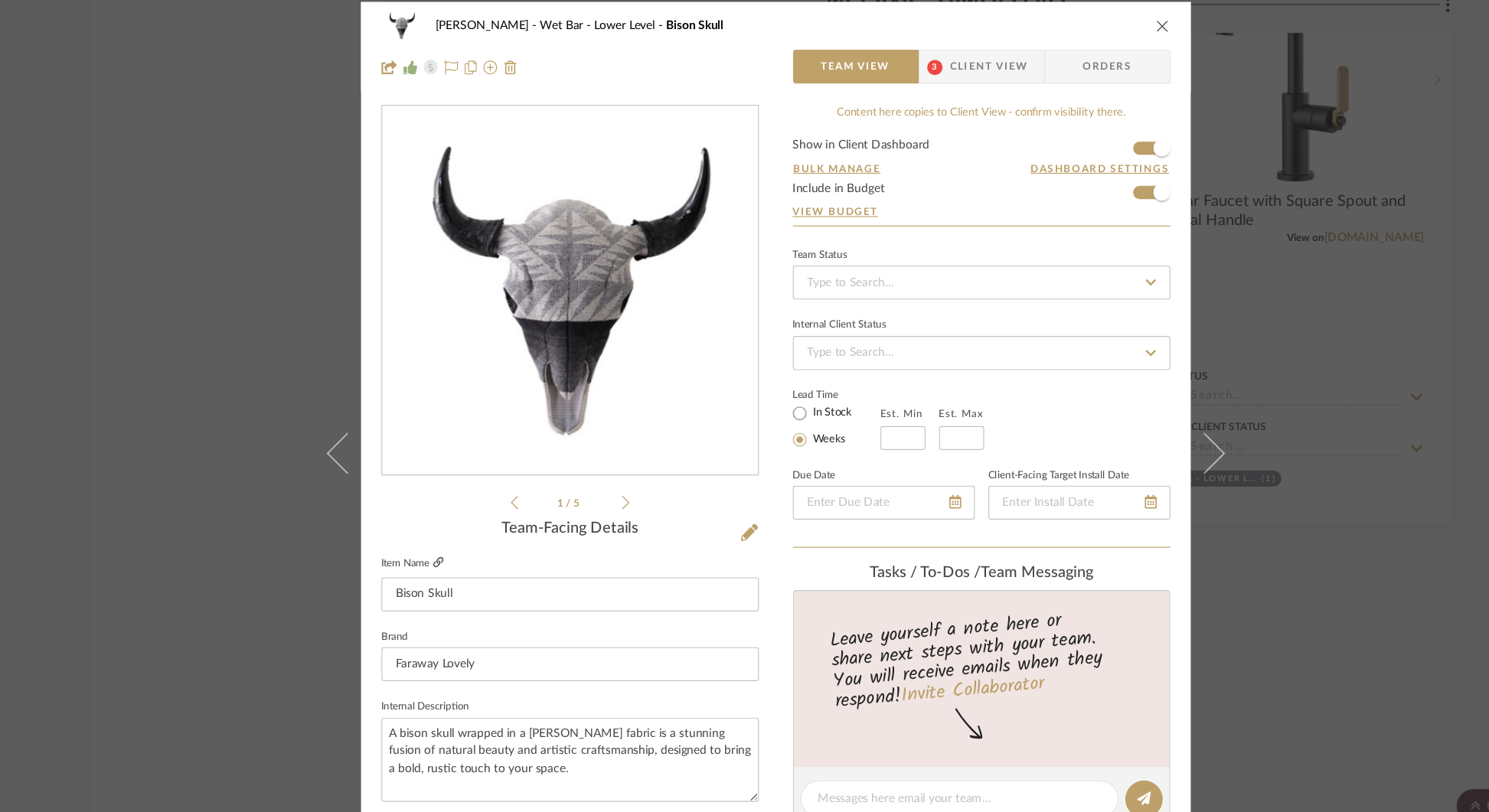
click at [437, 514] on icon at bounding box center [441, 516] width 9 height 9
click at [1270, 324] on div "STERN Wet Bar - Lower Level Bison Skull Team View 3 Client View Orders 1 / 5 Te…" at bounding box center [744, 406] width 1489 height 812
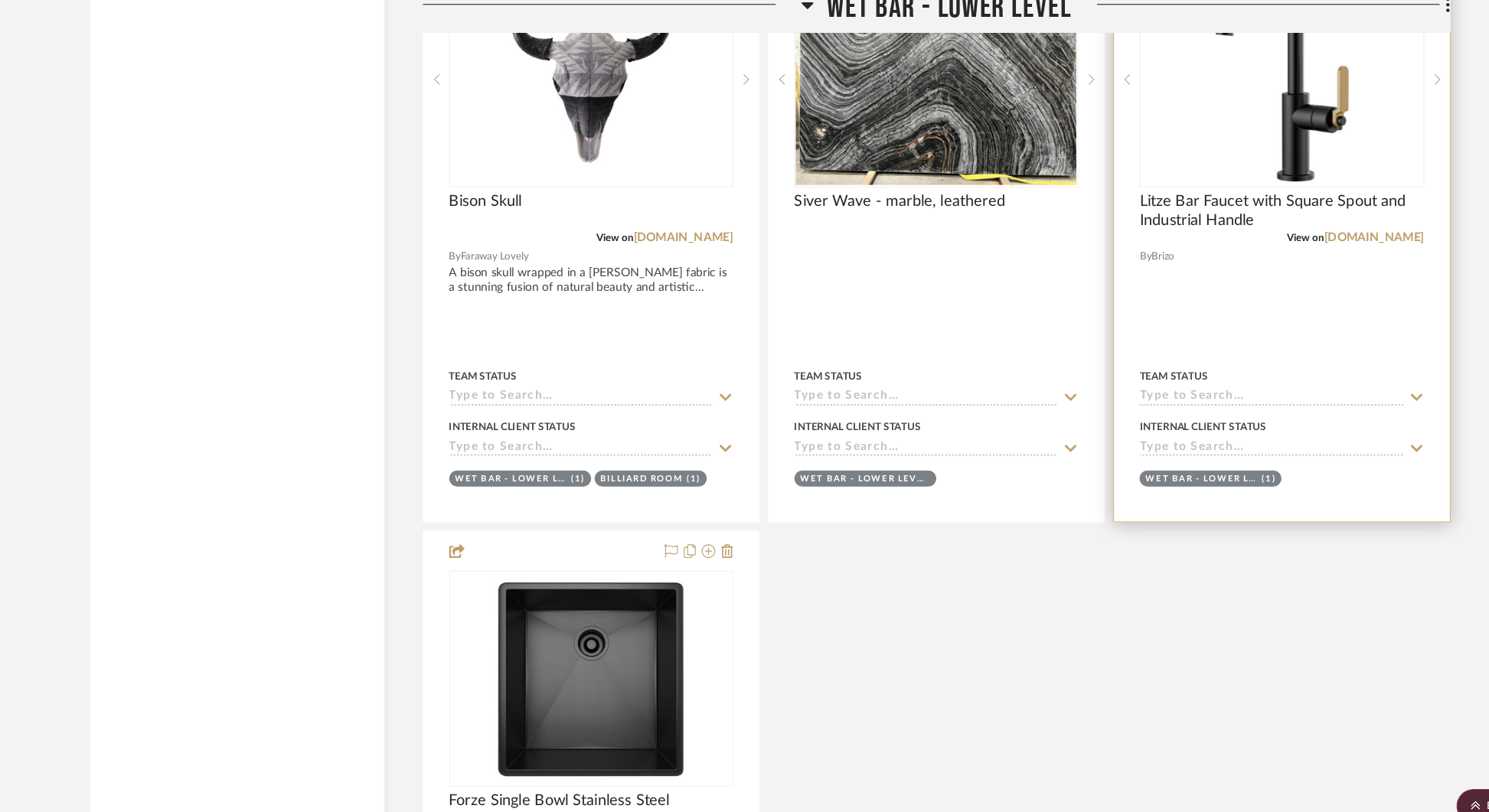
click at [1311, 287] on div at bounding box center [1200, 214] width 302 height 530
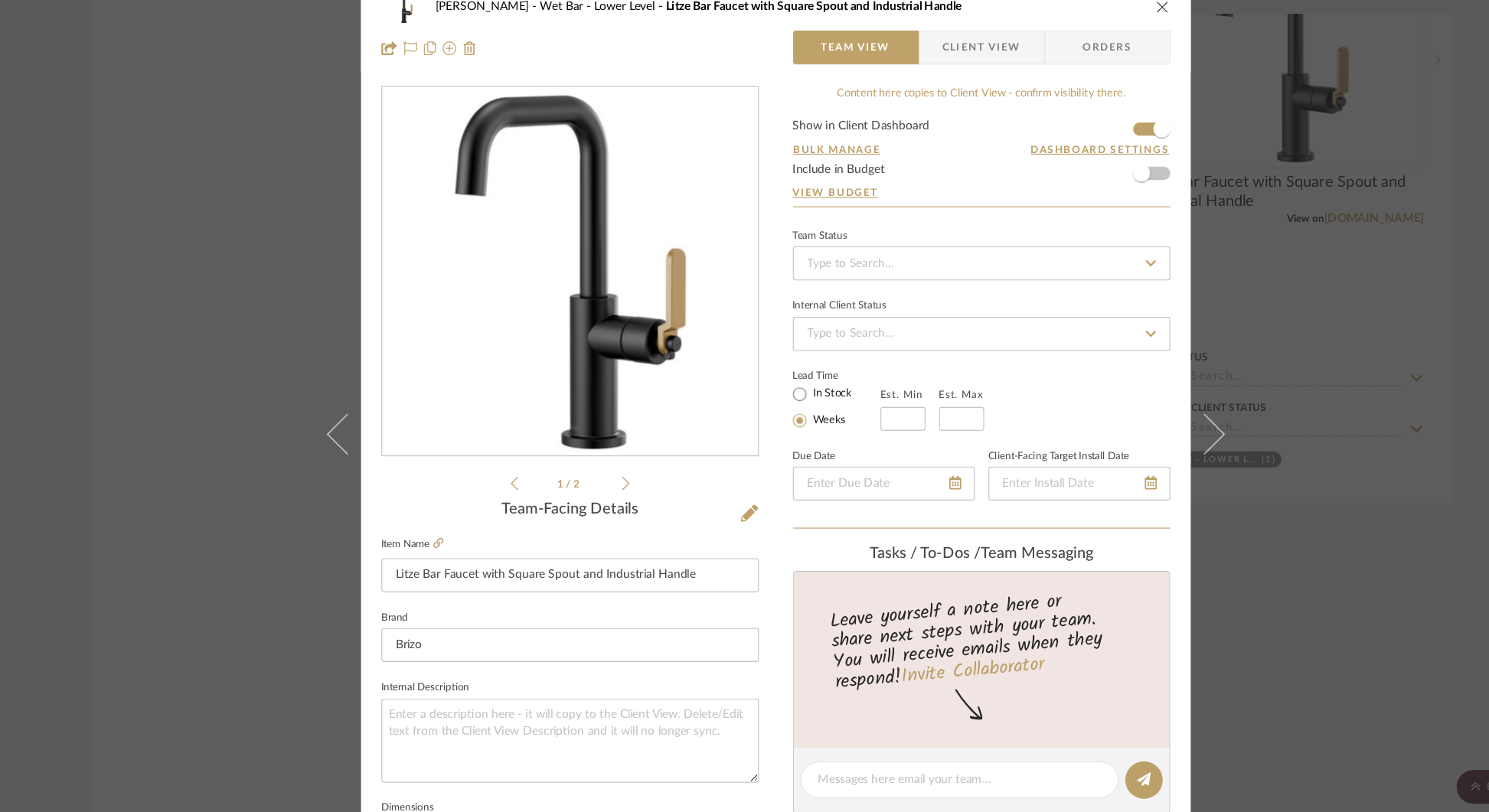
click at [1295, 610] on div "STERN Wet Bar - Lower Level Litze Bar Faucet with Square Spout and Industrial H…" at bounding box center [744, 406] width 1489 height 812
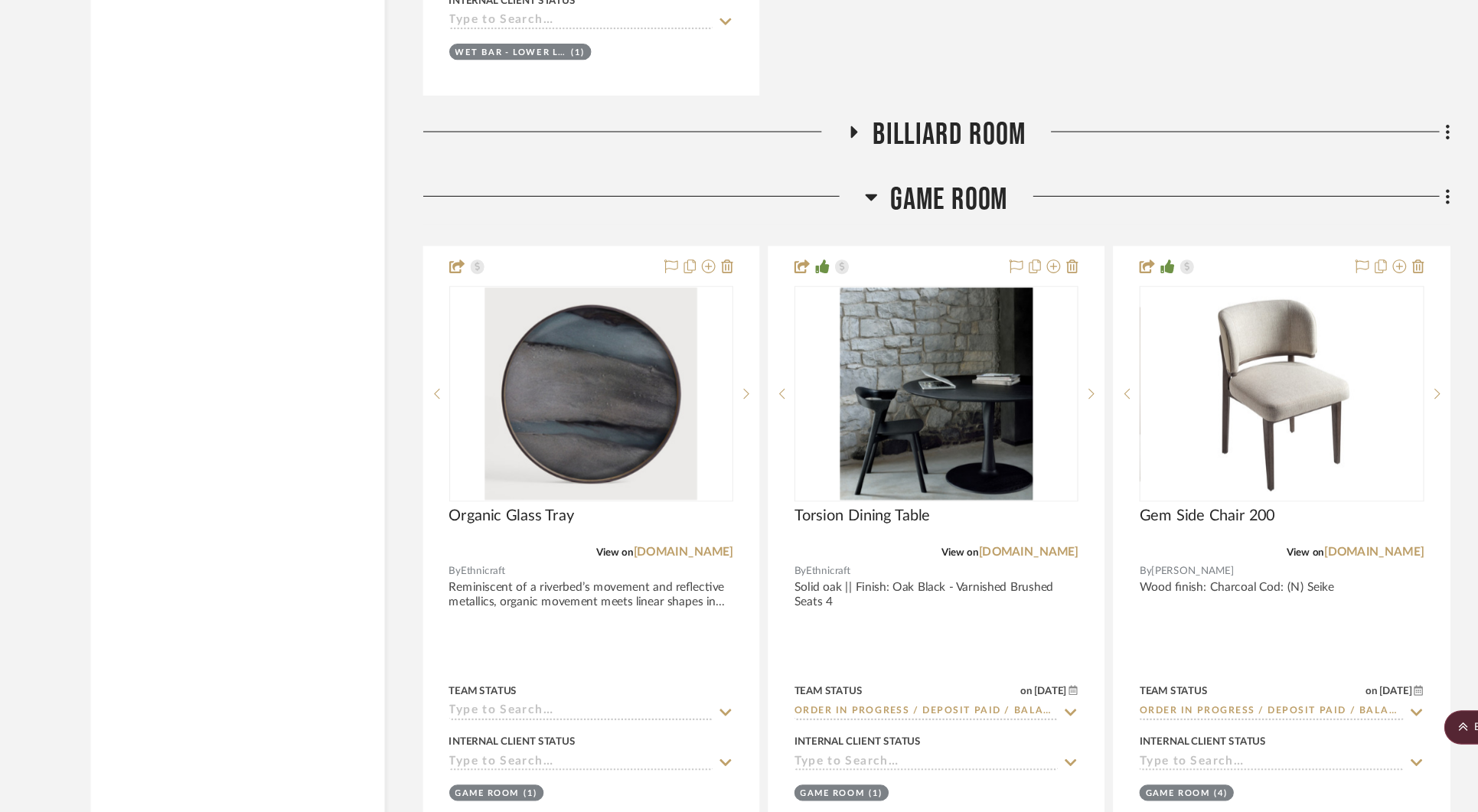
scroll to position [20741, 0]
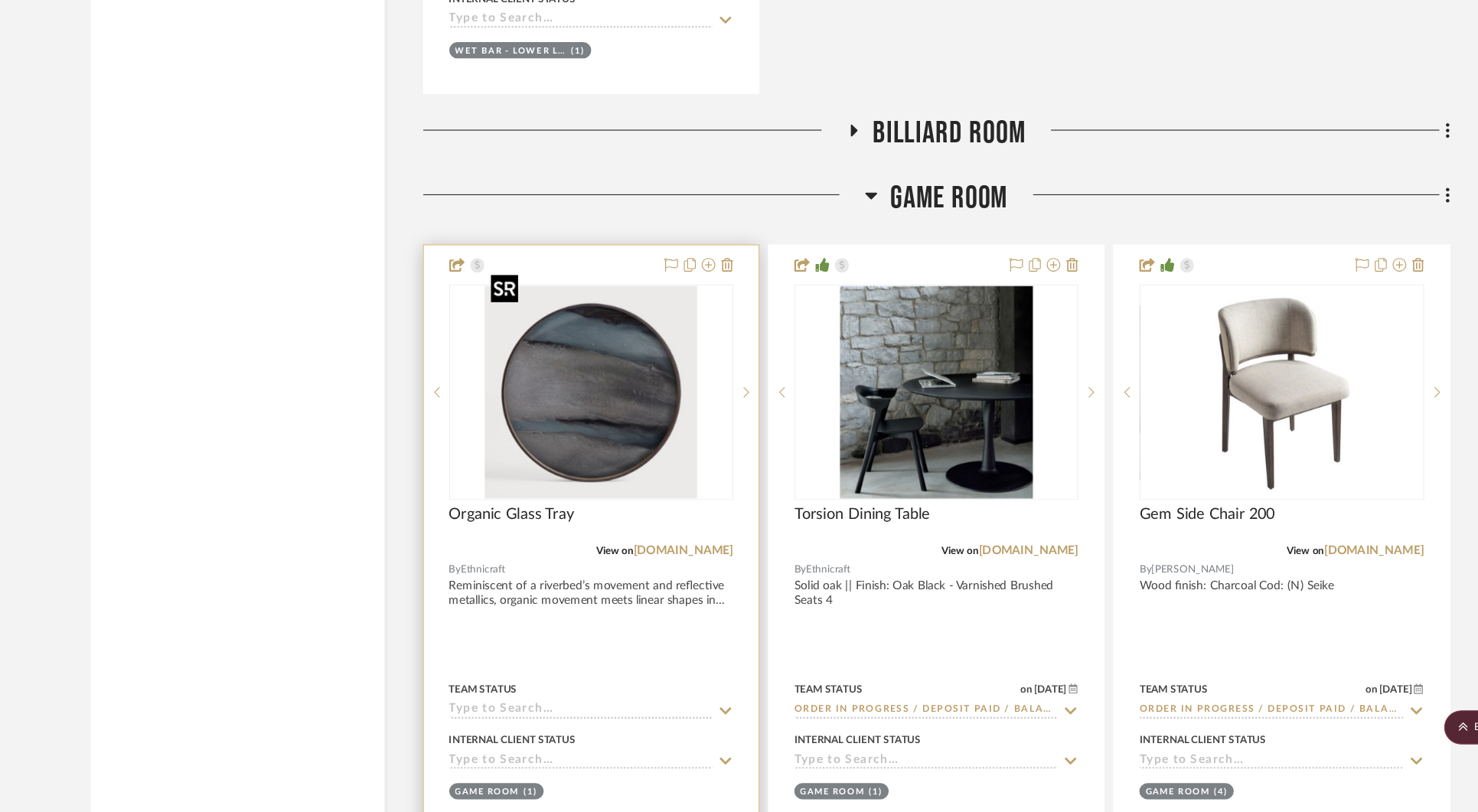
click at [614, 442] on img "0" at bounding box center [578, 434] width 191 height 191
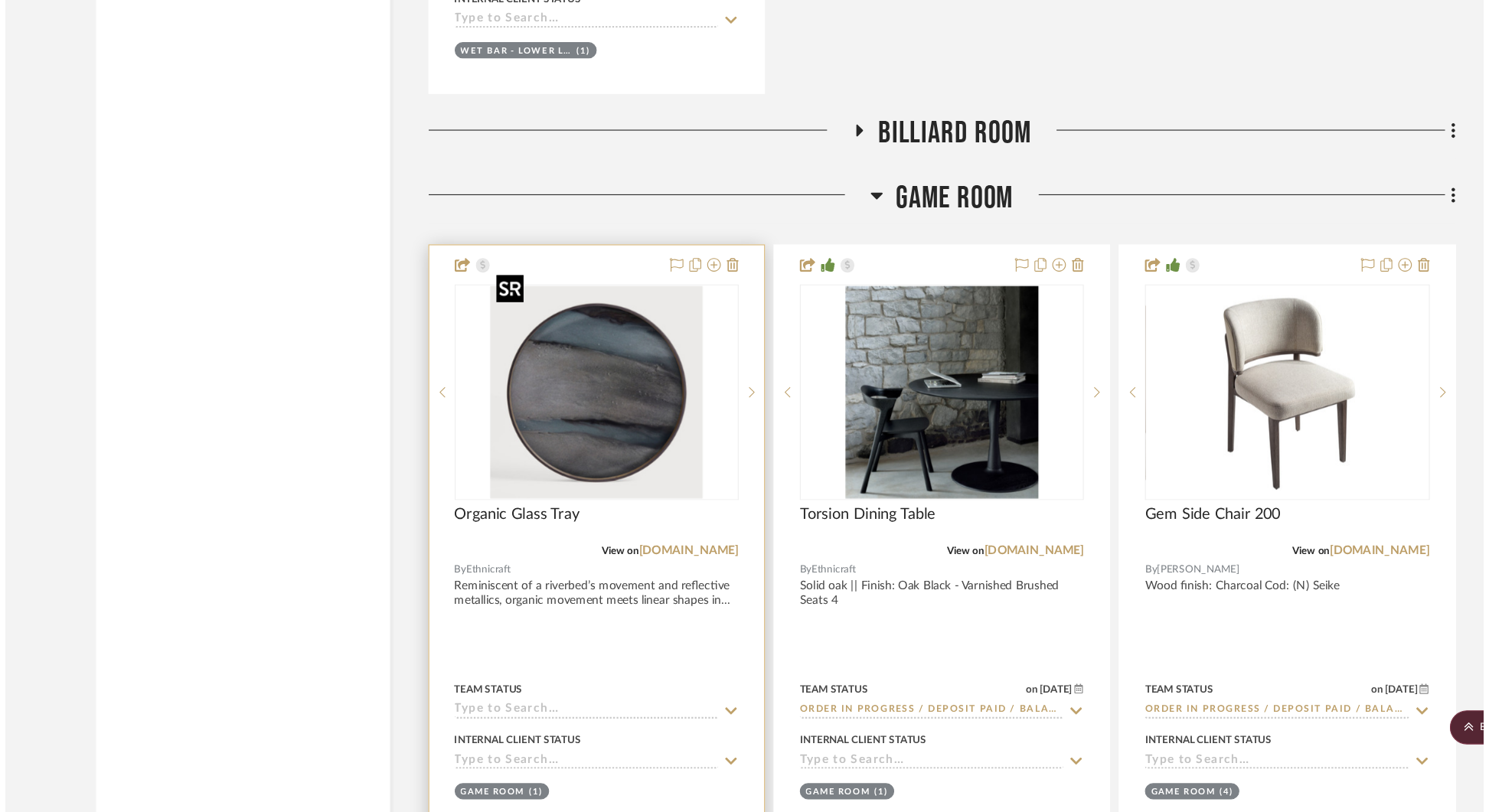
scroll to position [0, 0]
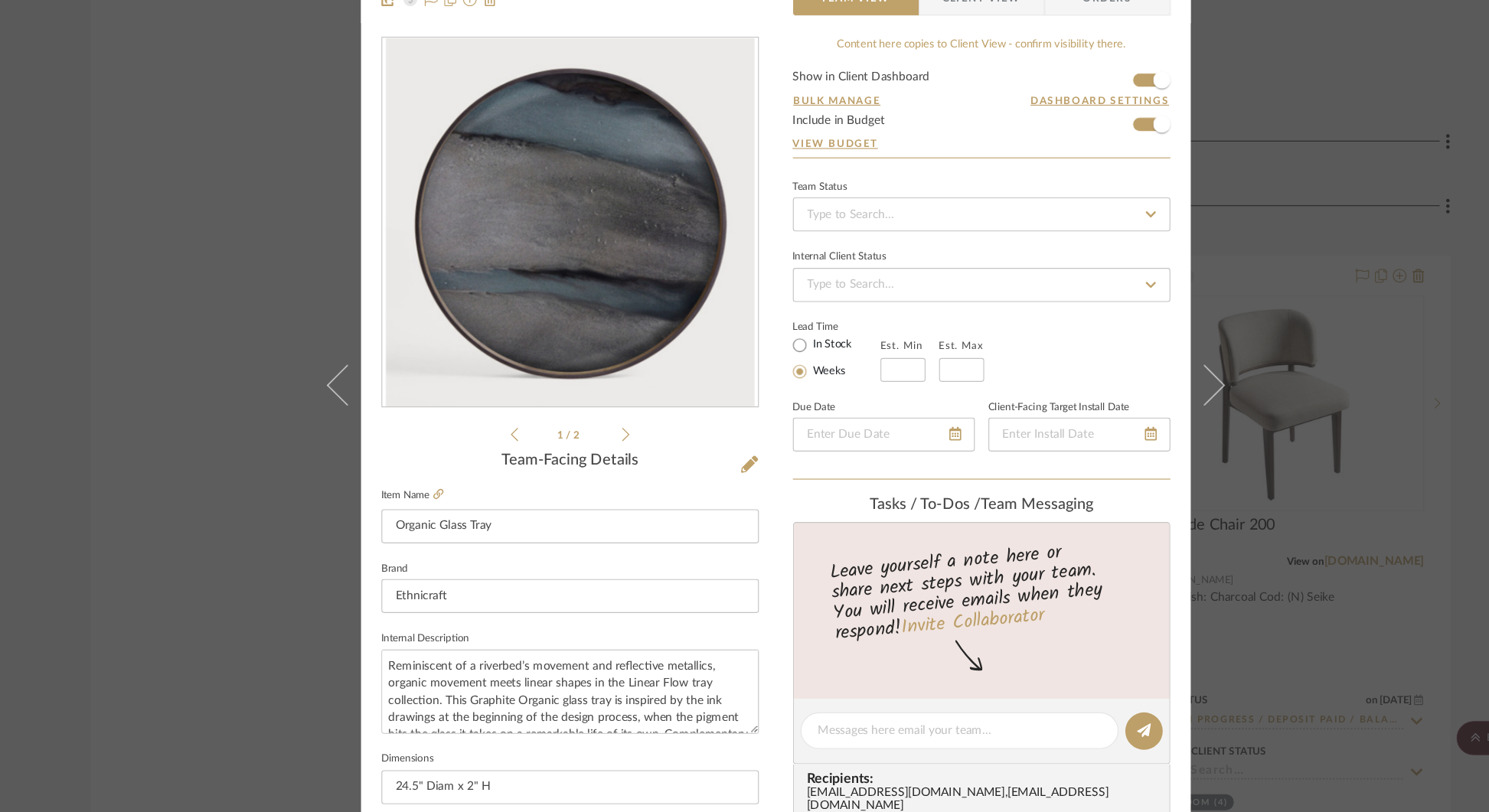
click at [299, 522] on div "[PERSON_NAME] Game Room Organic Glass Tray Team View Client View Orders 1 / 2 T…" at bounding box center [744, 406] width 1489 height 812
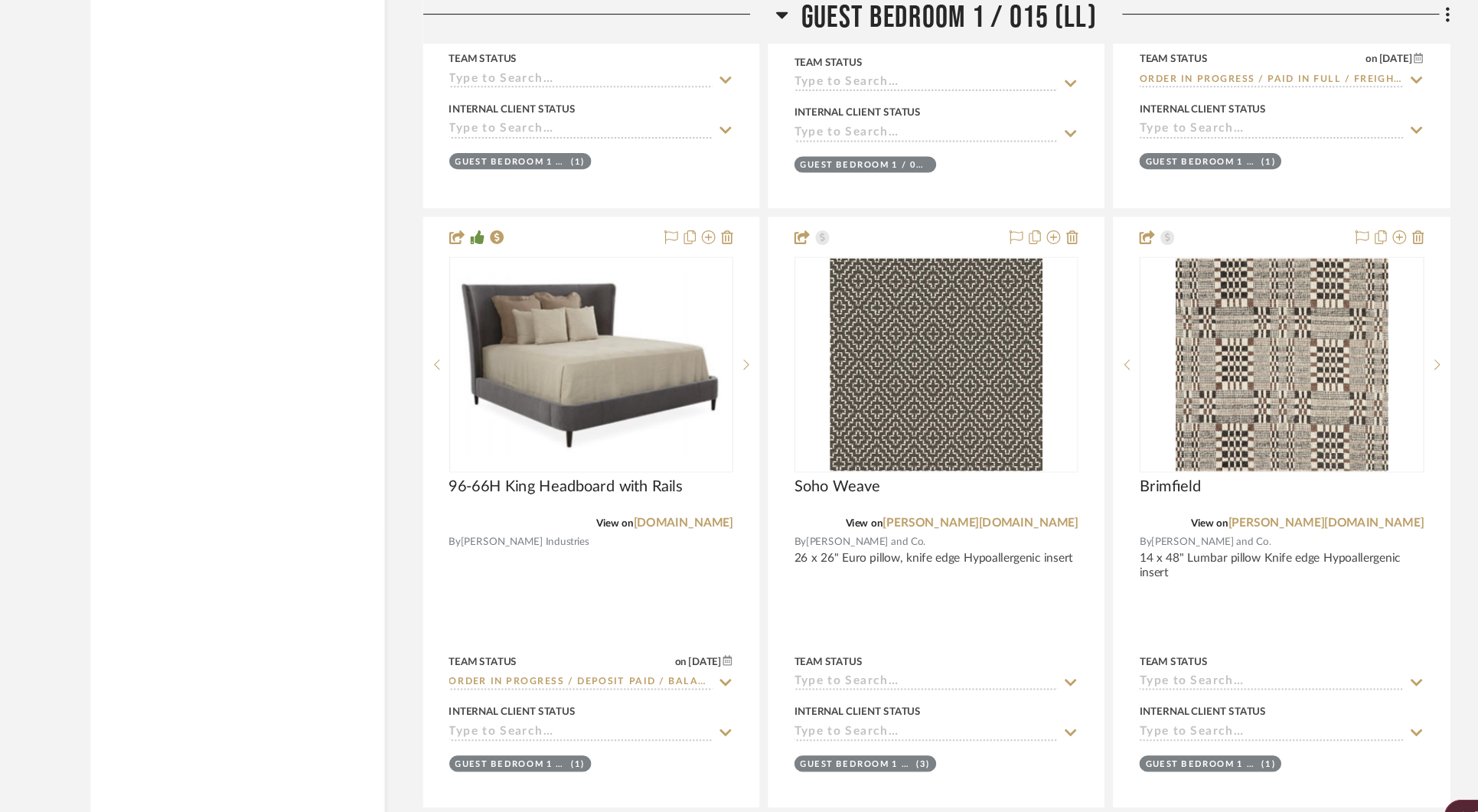
scroll to position [22200, 0]
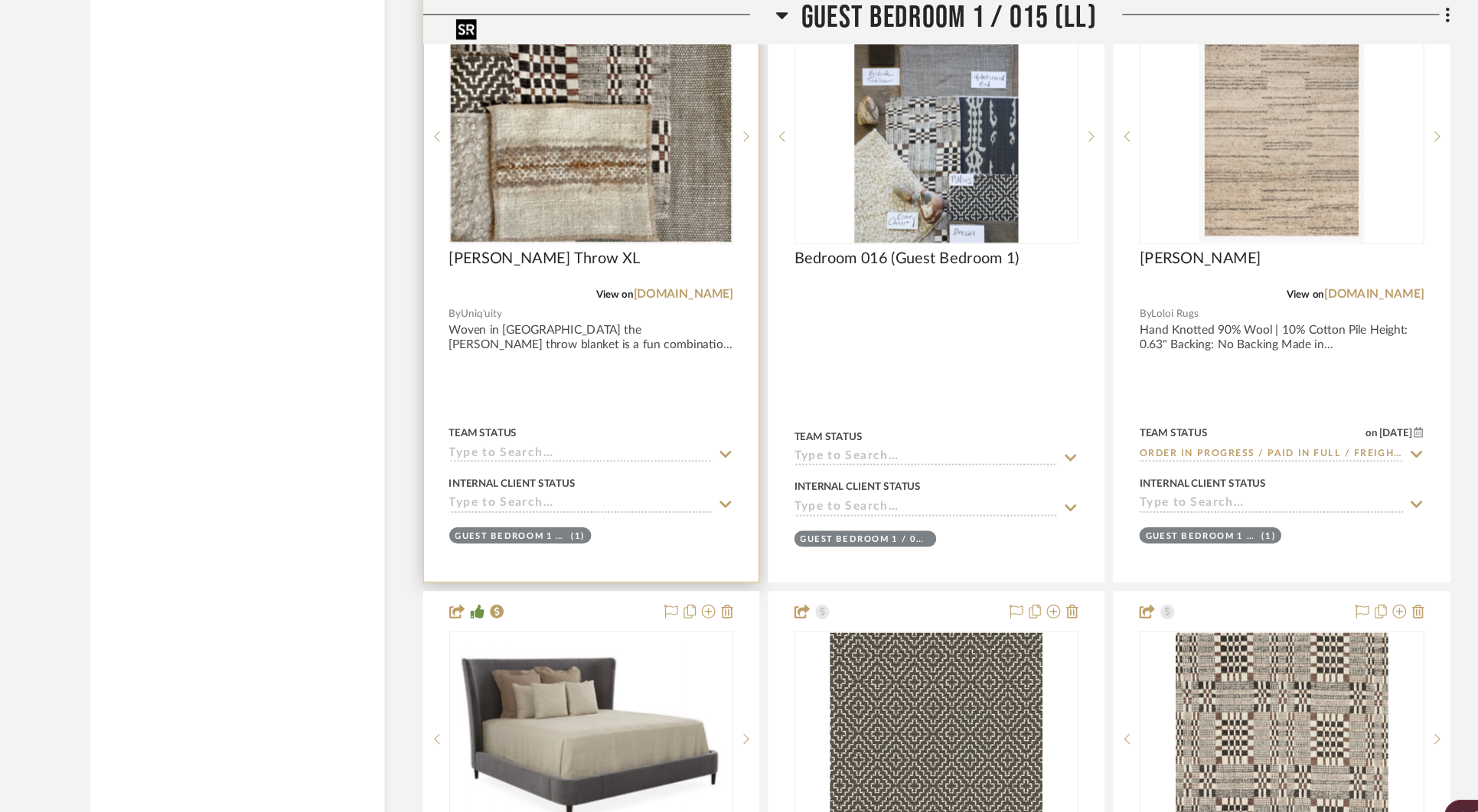
click at [609, 167] on img "0" at bounding box center [579, 122] width 253 height 190
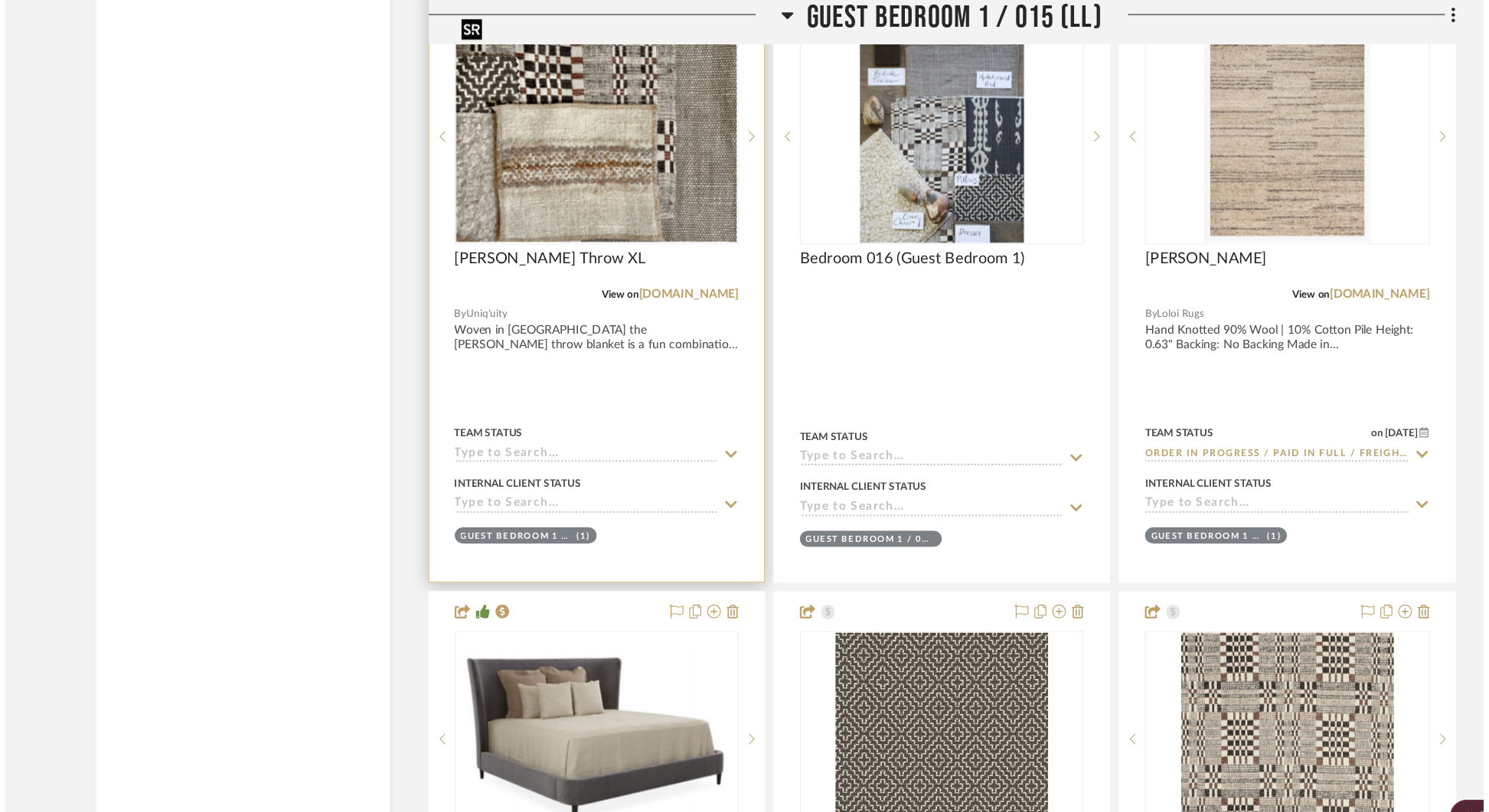
scroll to position [0, 0]
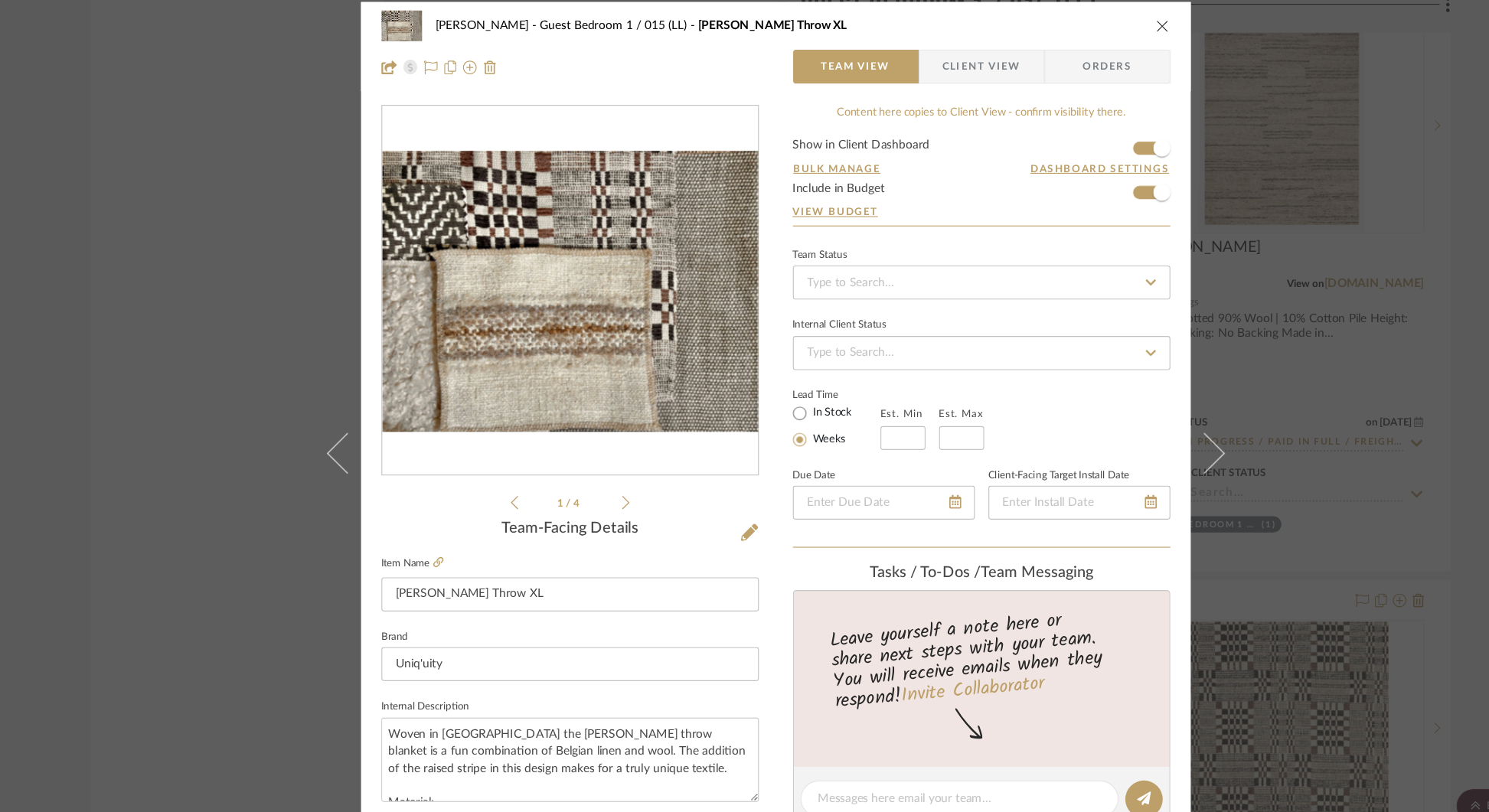
click at [260, 464] on div "[PERSON_NAME] Guest Bedroom 1 / 015 (LL) [PERSON_NAME] Throw XL Team View Clien…" at bounding box center [744, 406] width 1489 height 812
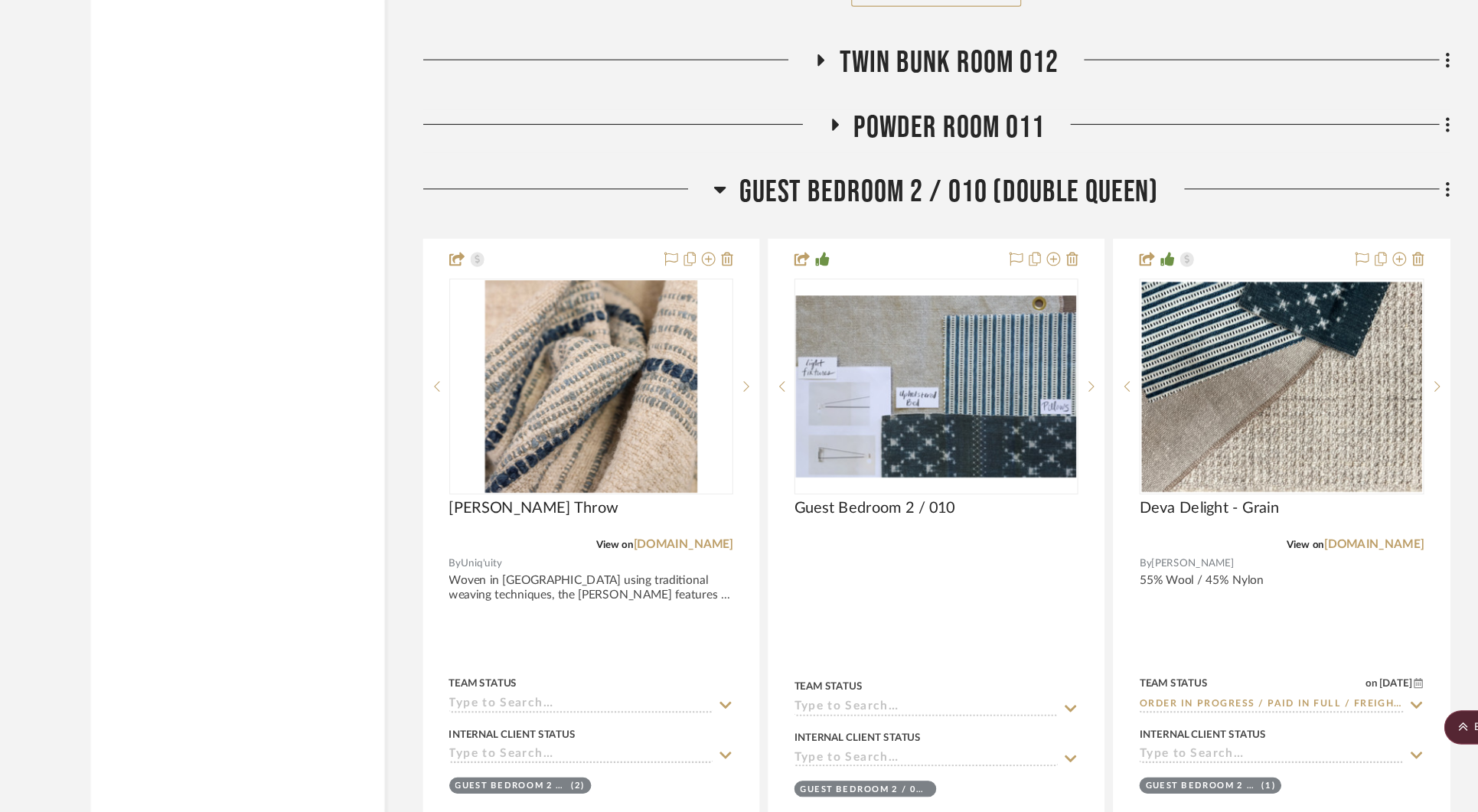
scroll to position [25549, 0]
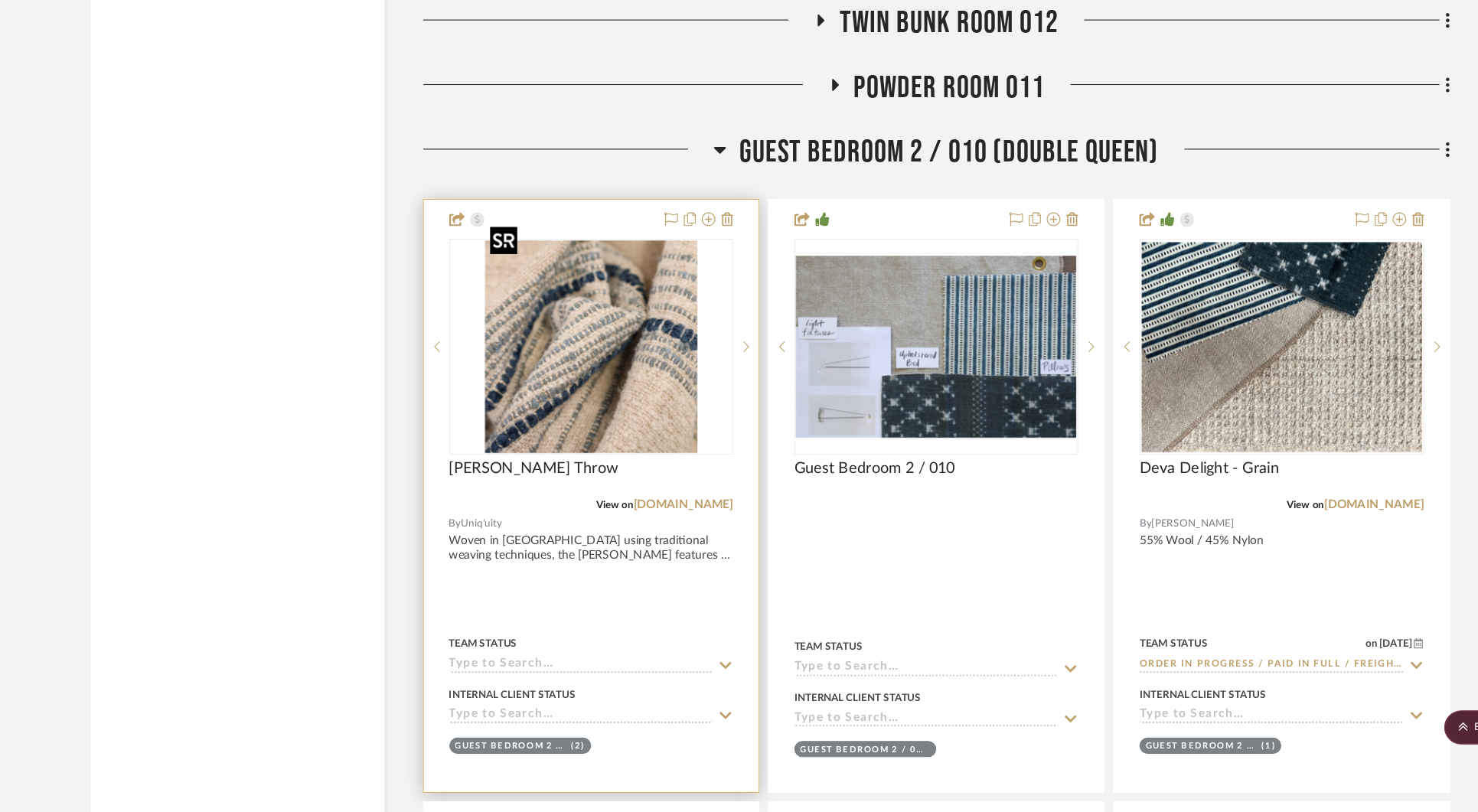
click at [623, 410] on img "0" at bounding box center [579, 392] width 194 height 191
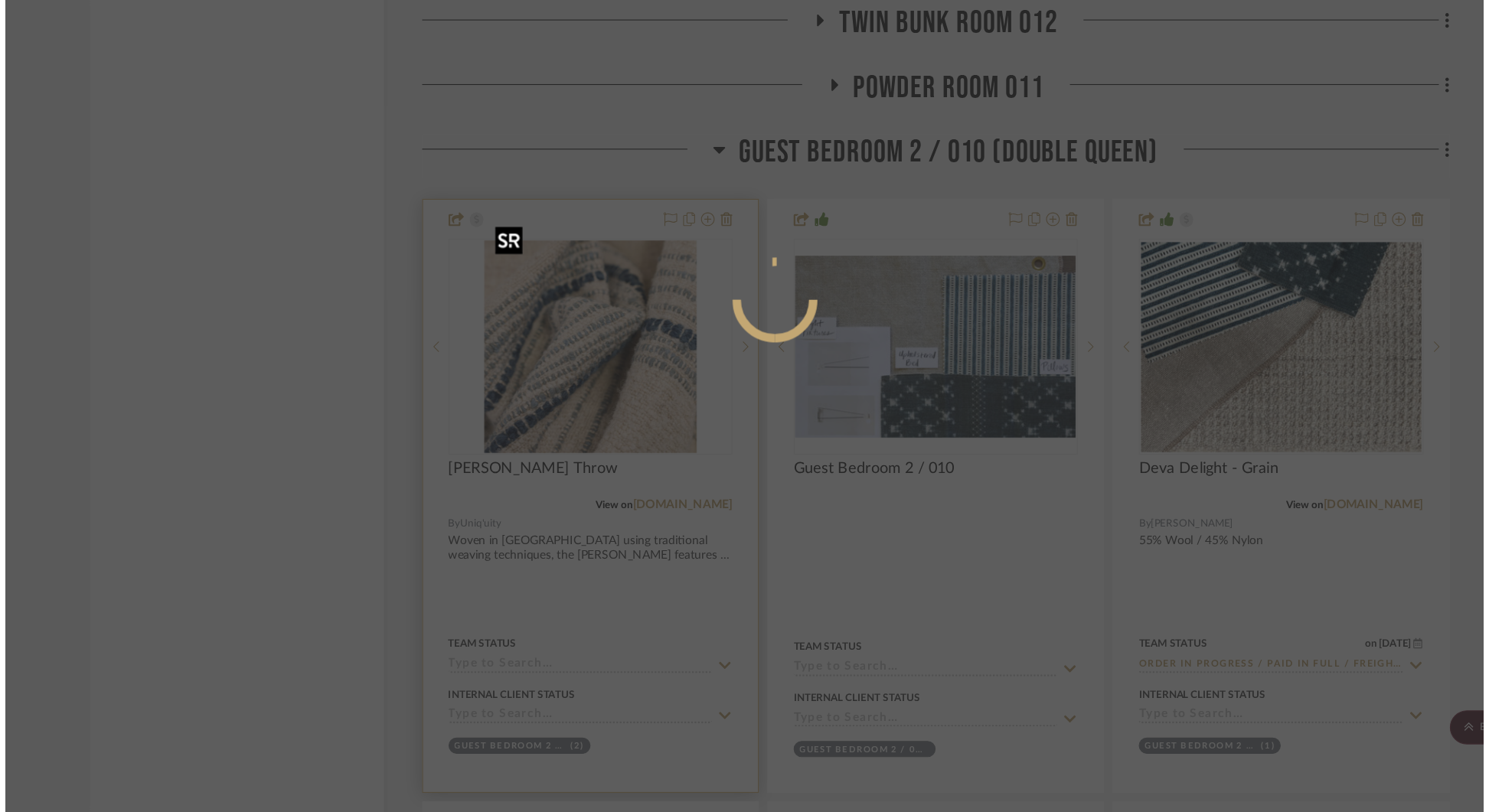
scroll to position [0, 0]
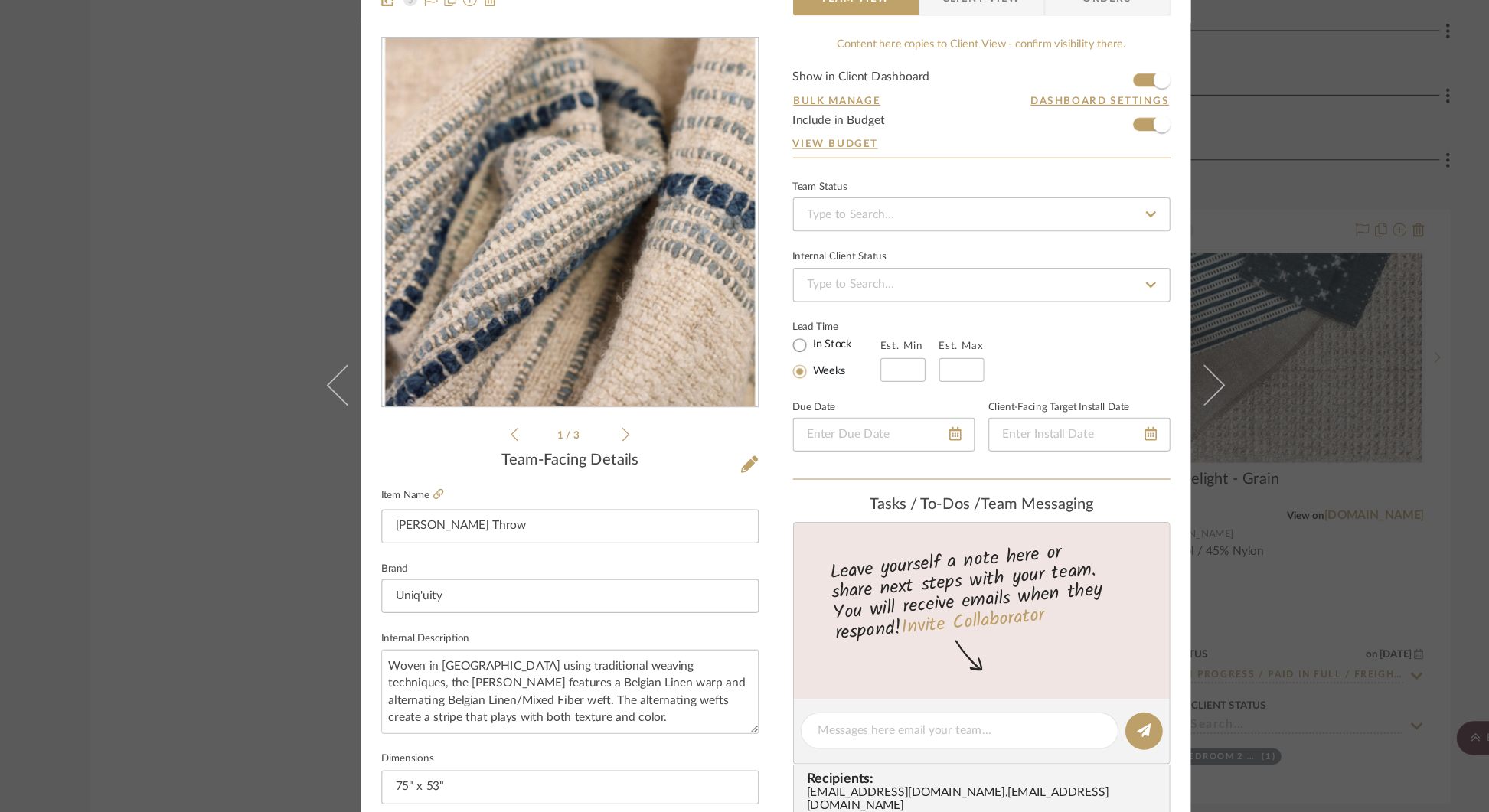
click at [249, 540] on div "[PERSON_NAME] Guest Bedroom 2 / 010 (Double Queen) [PERSON_NAME] Throw Team Vie…" at bounding box center [744, 406] width 1489 height 812
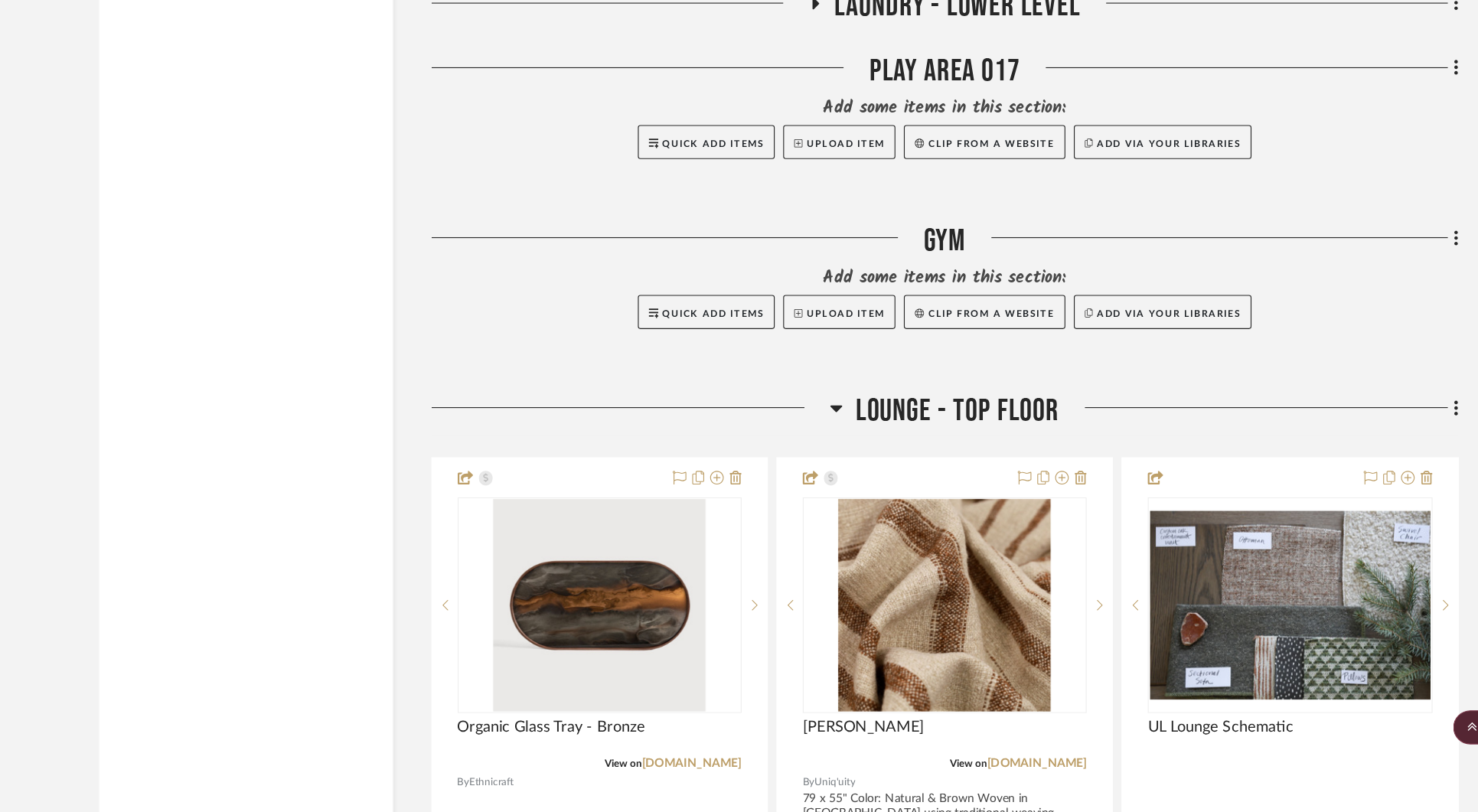
scroll to position [27493, 0]
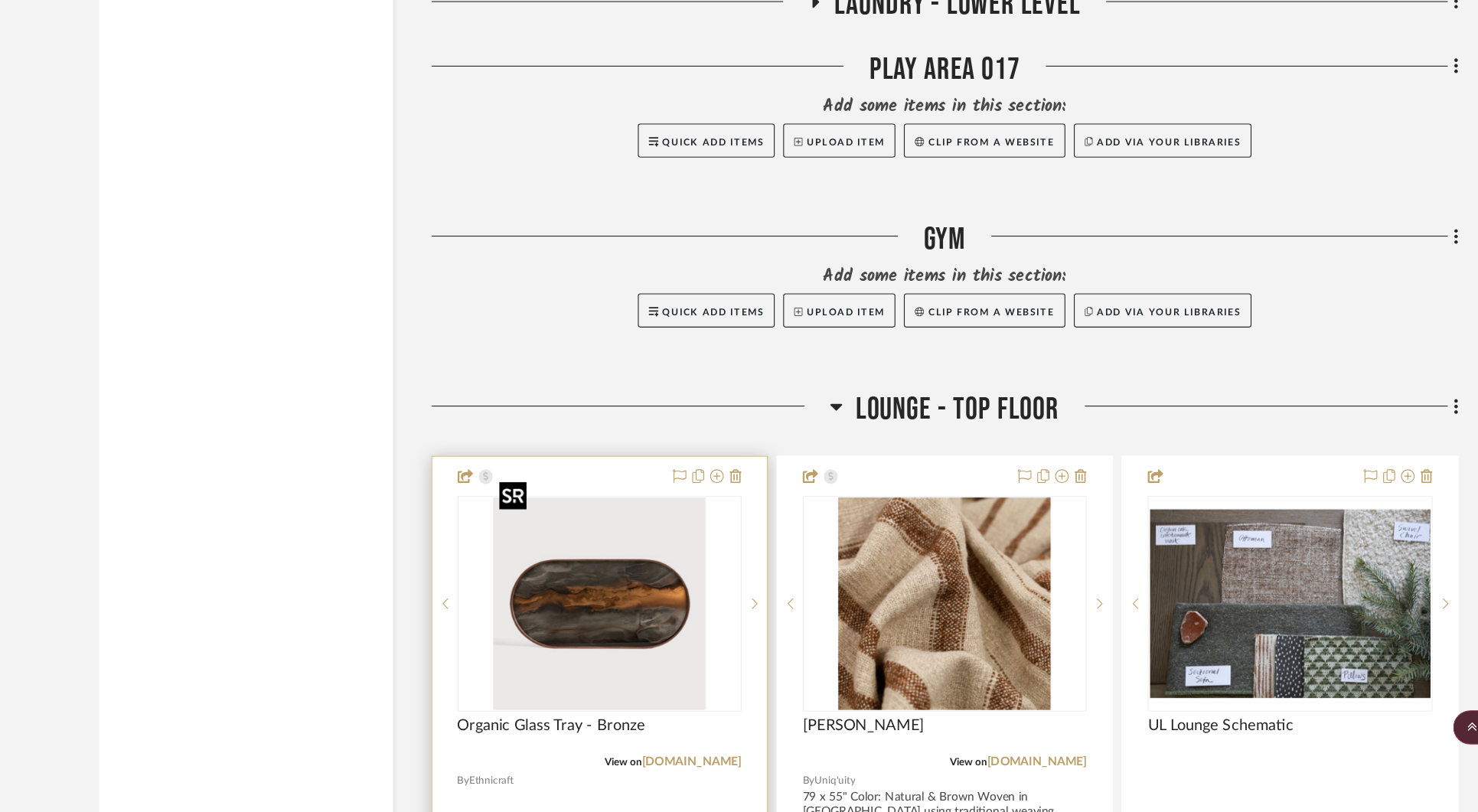
click at [600, 618] on img "0" at bounding box center [578, 623] width 191 height 191
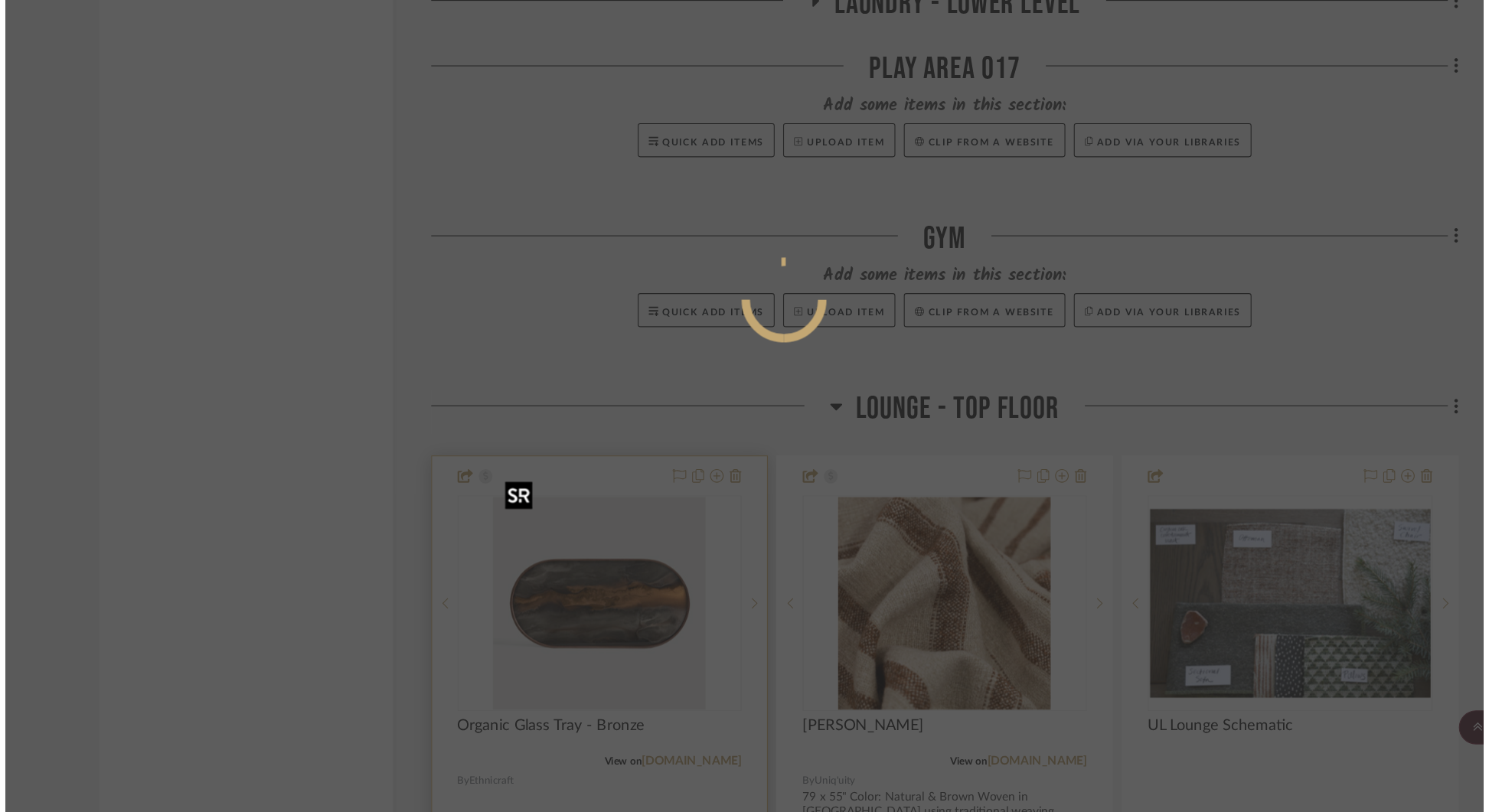
scroll to position [0, 0]
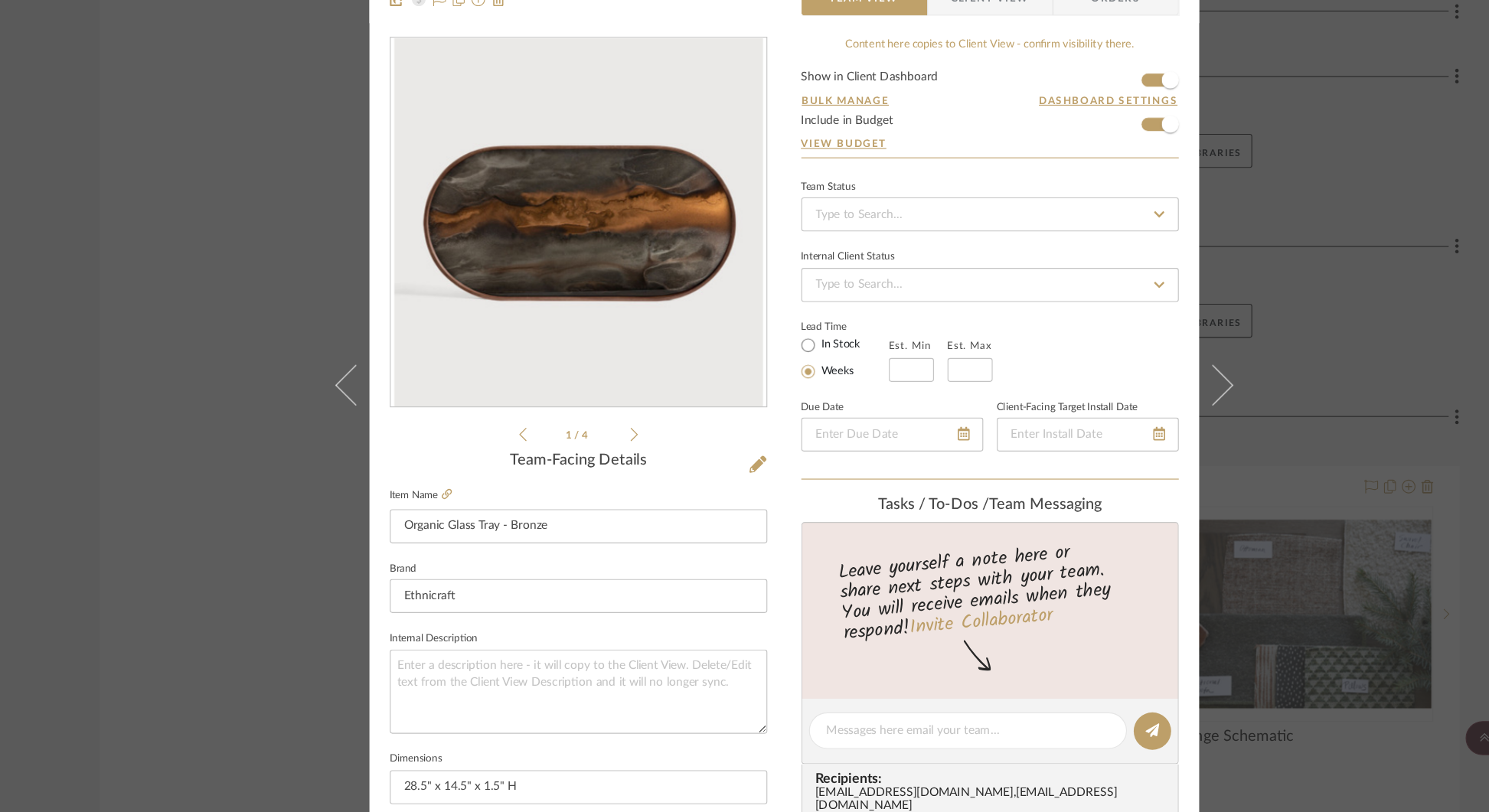
click at [213, 674] on div "[PERSON_NAME] Lounge - Top Floor Organic Glass Tray - Bronze Team View Client V…" at bounding box center [744, 406] width 1489 height 812
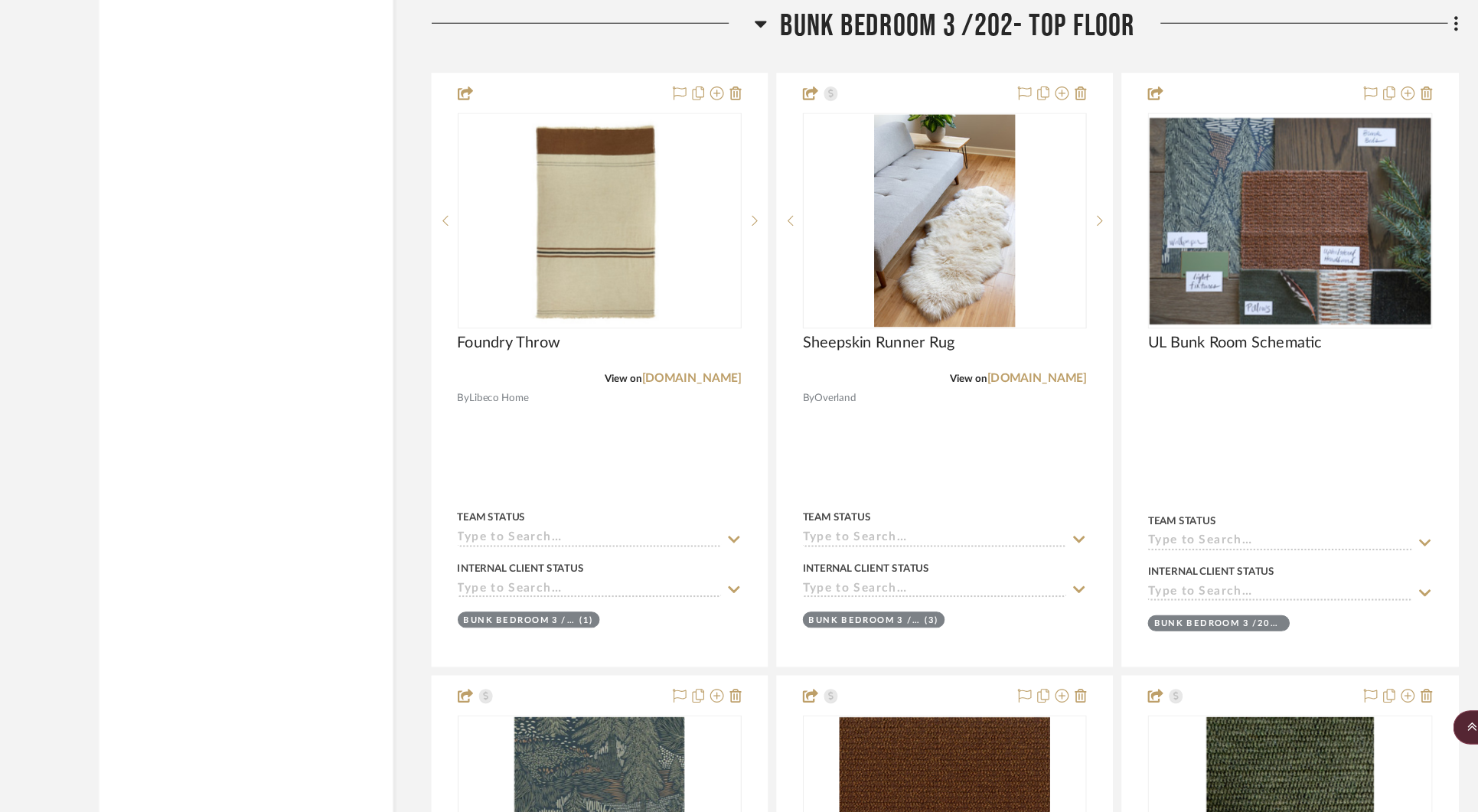
scroll to position [29623, 0]
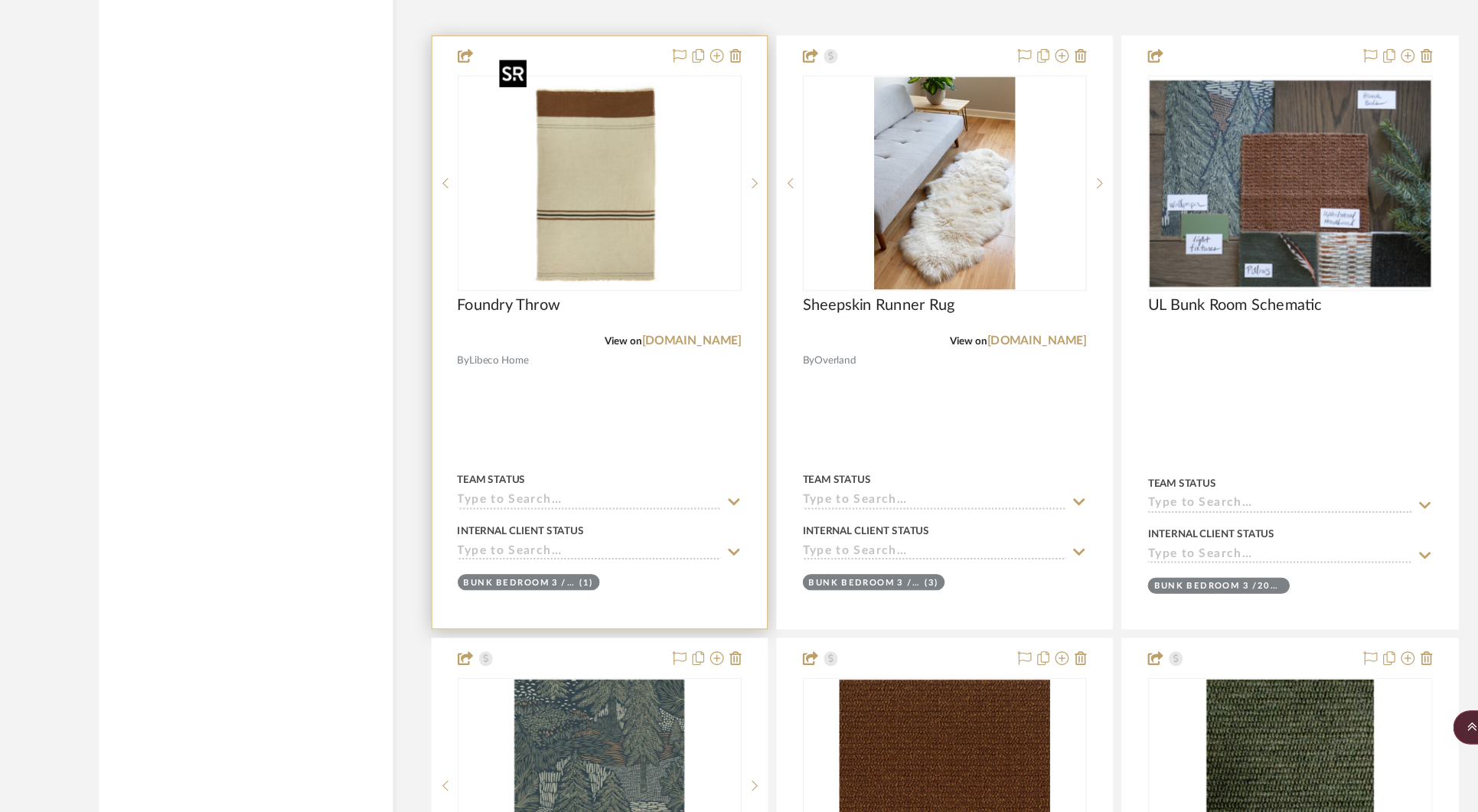
click at [619, 200] on img "0" at bounding box center [578, 245] width 191 height 191
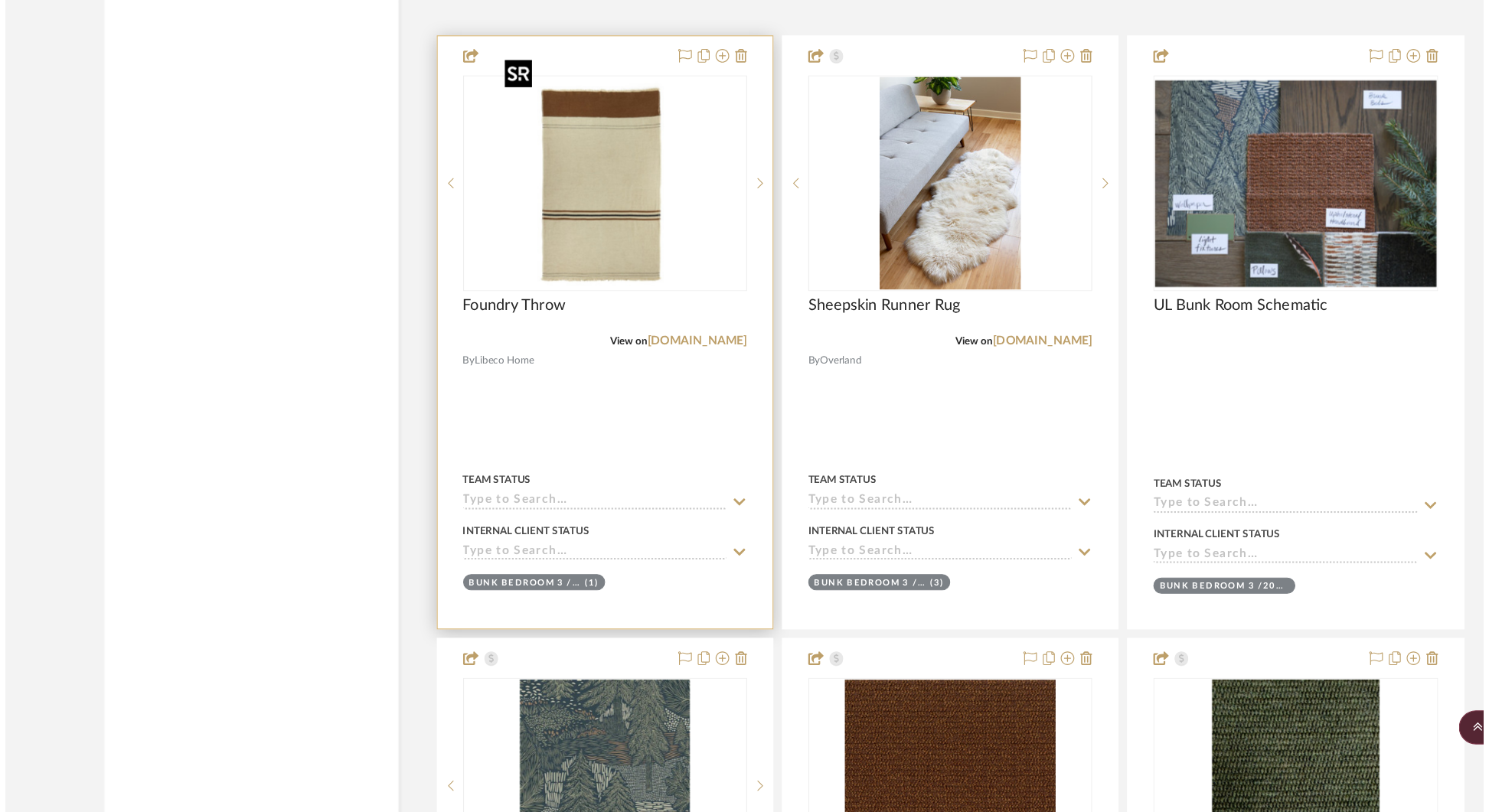
scroll to position [0, 0]
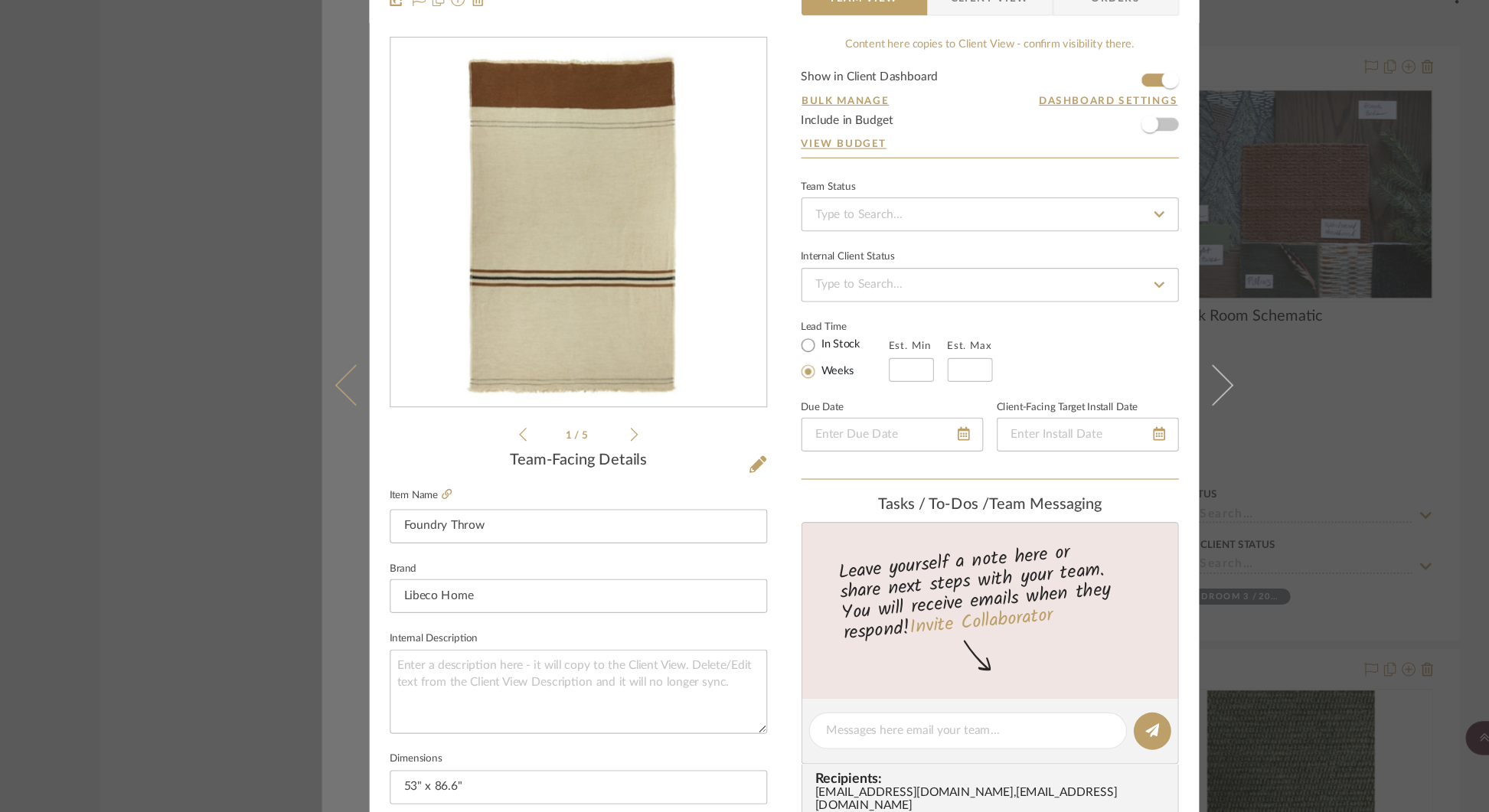
click at [352, 399] on icon at bounding box center [358, 416] width 37 height 37
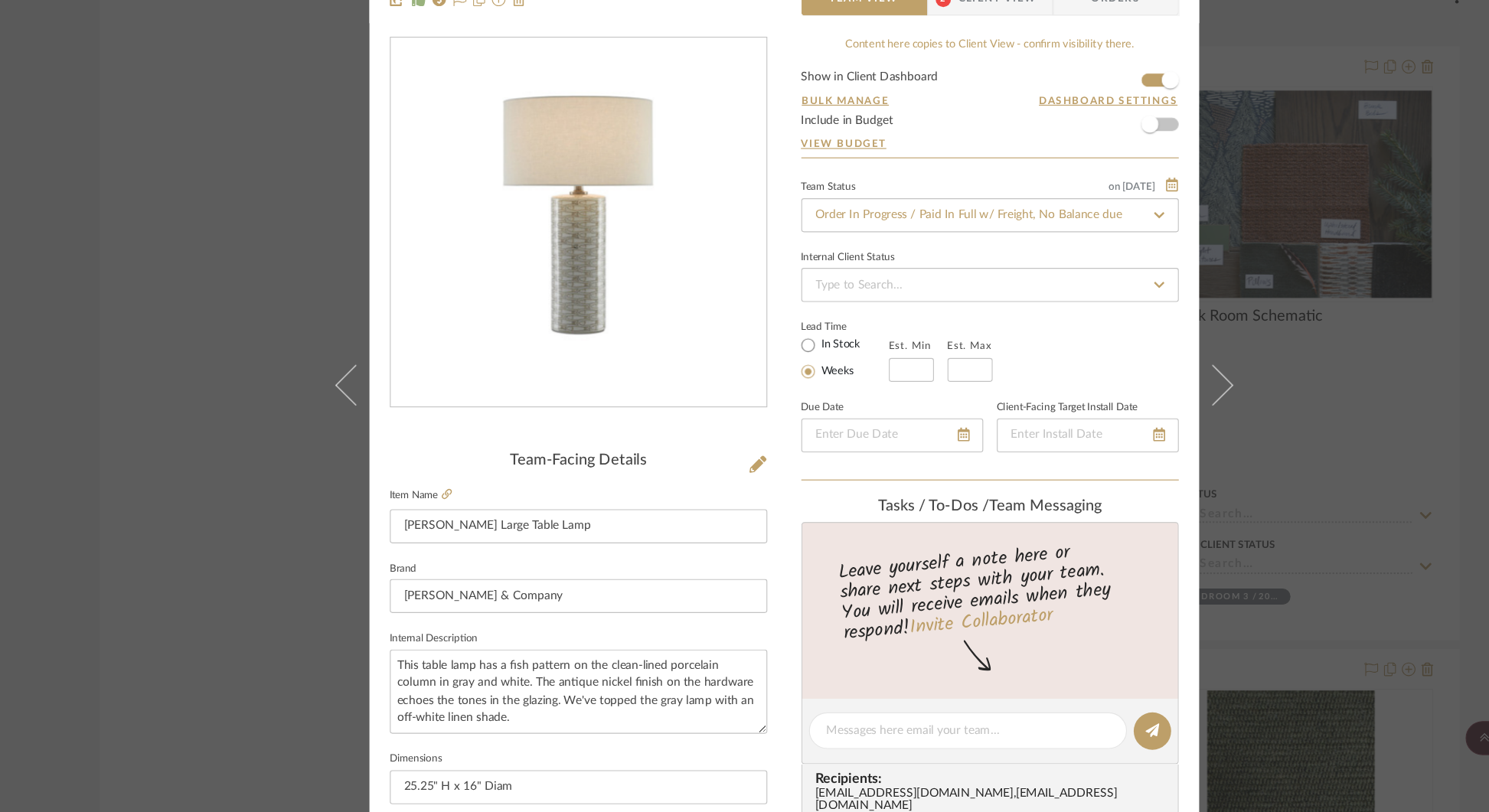
click at [274, 455] on div "STERN Lounge - Top Floor Fisch Large Table Lamp Team View 2 Client View Orders …" at bounding box center [744, 406] width 1489 height 812
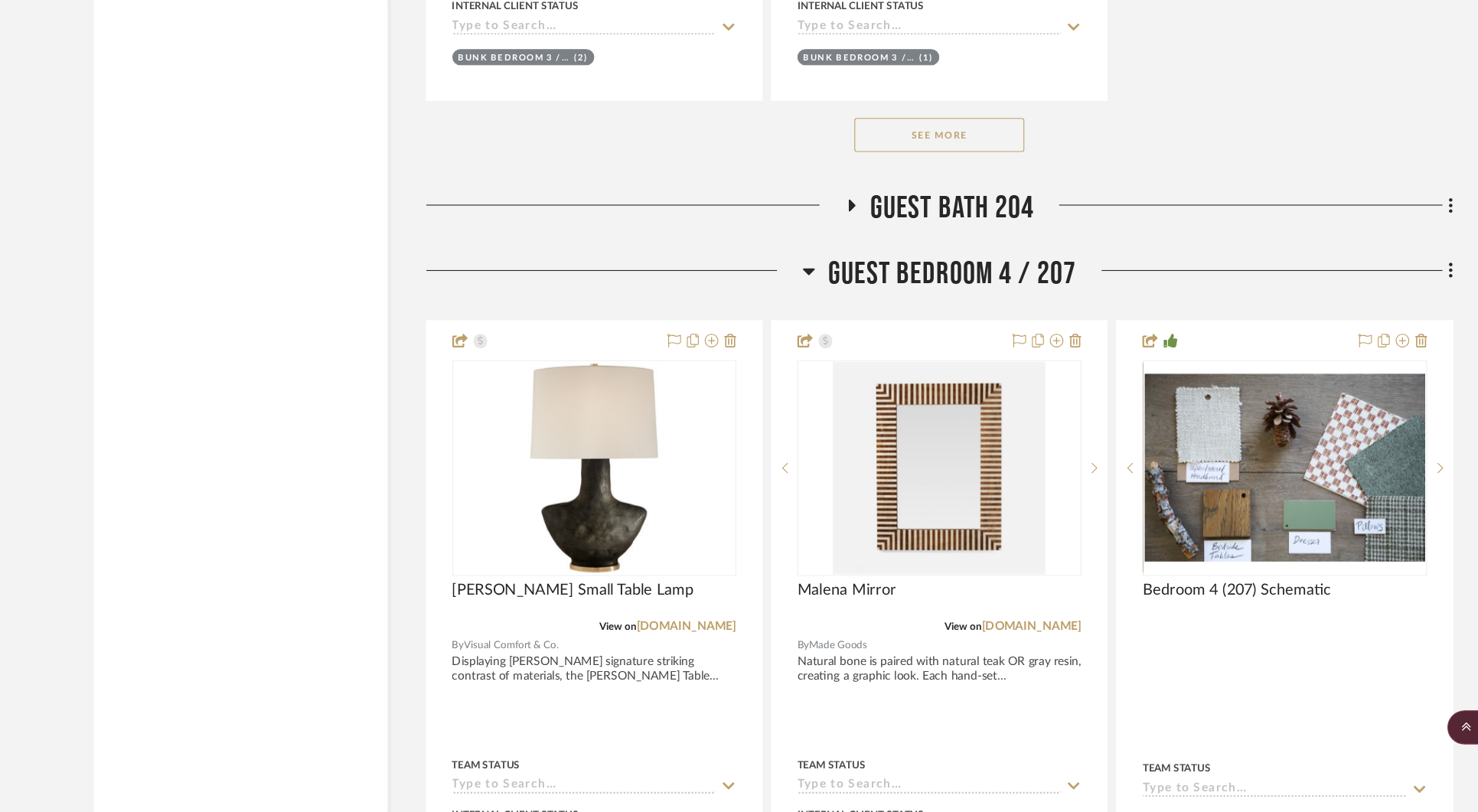
scroll to position [31183, 0]
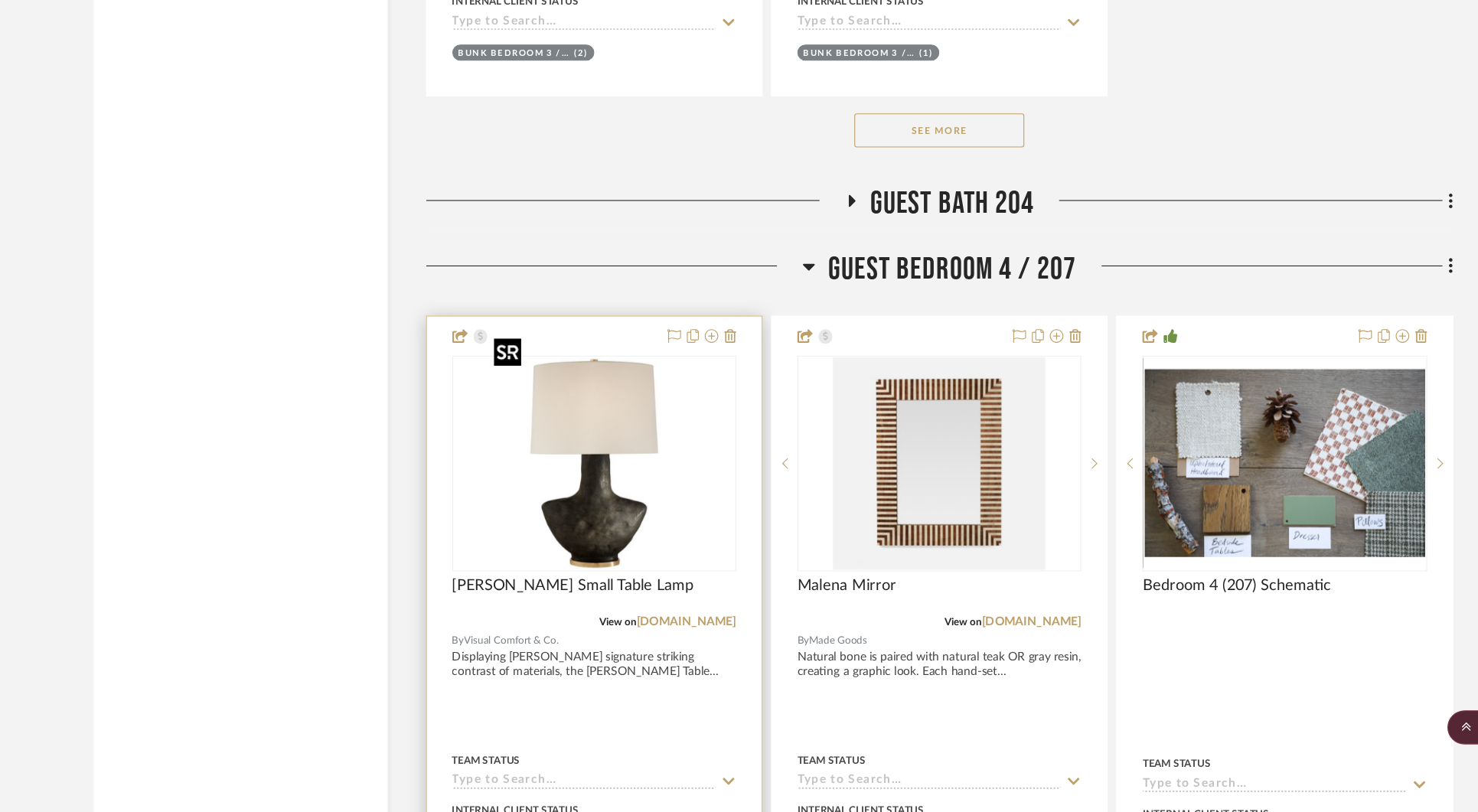
click at [556, 468] on img "0" at bounding box center [578, 497] width 191 height 191
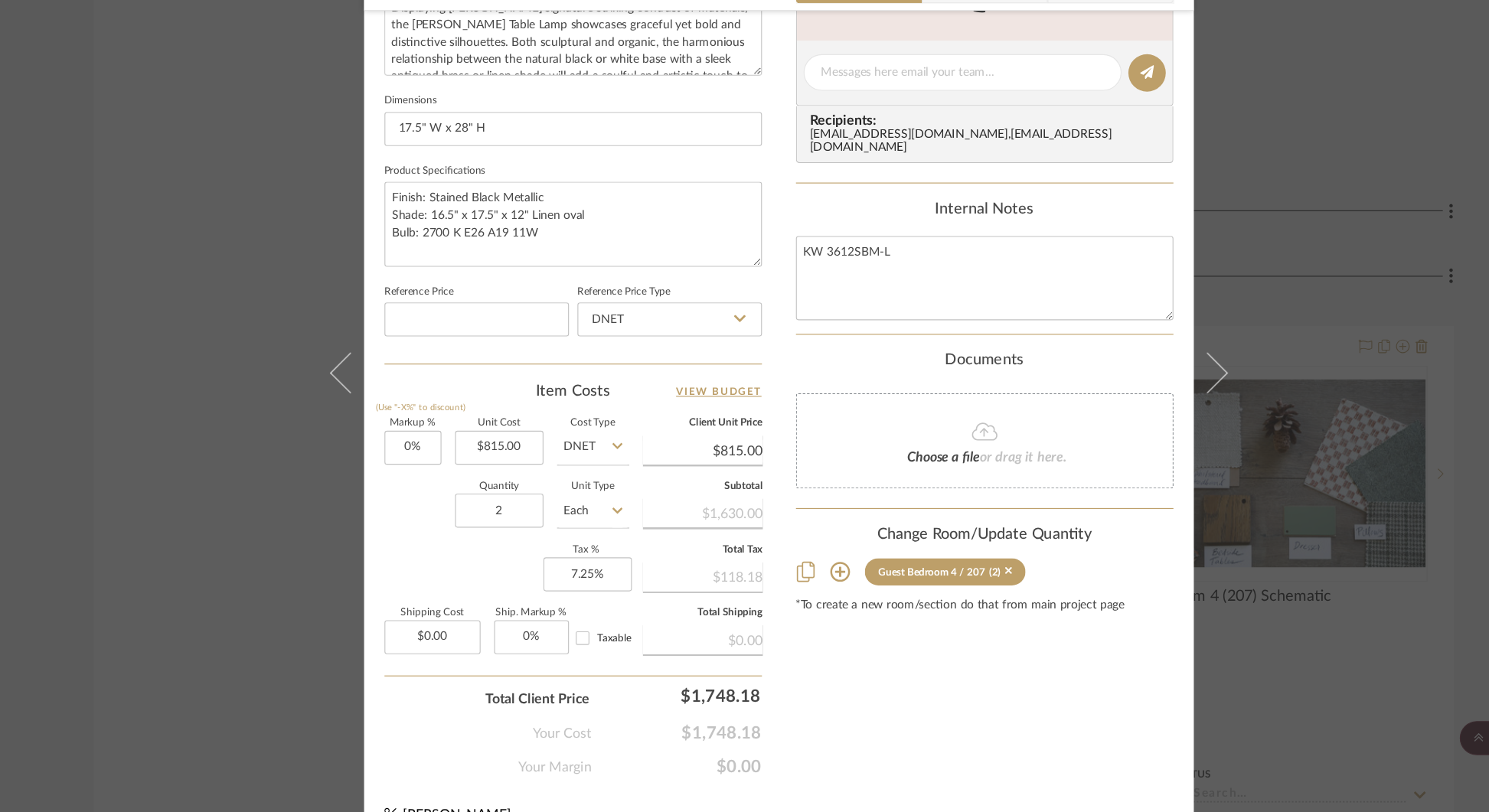
scroll to position [609, 0]
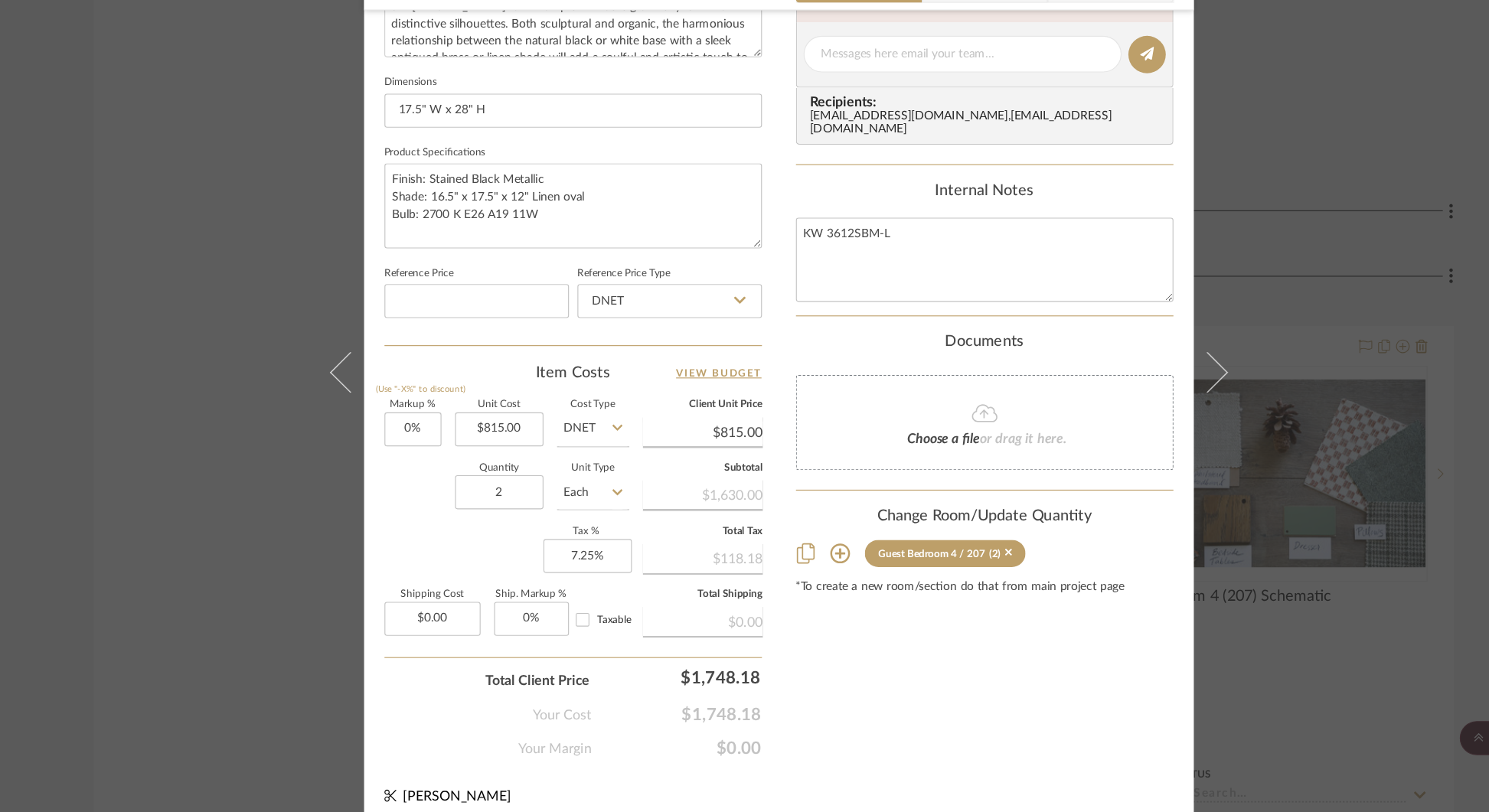
click at [261, 544] on div "[PERSON_NAME] Guest Bedroom 4 / 207 [PERSON_NAME] Small Table Lamp Team View Cl…" at bounding box center [744, 406] width 1489 height 812
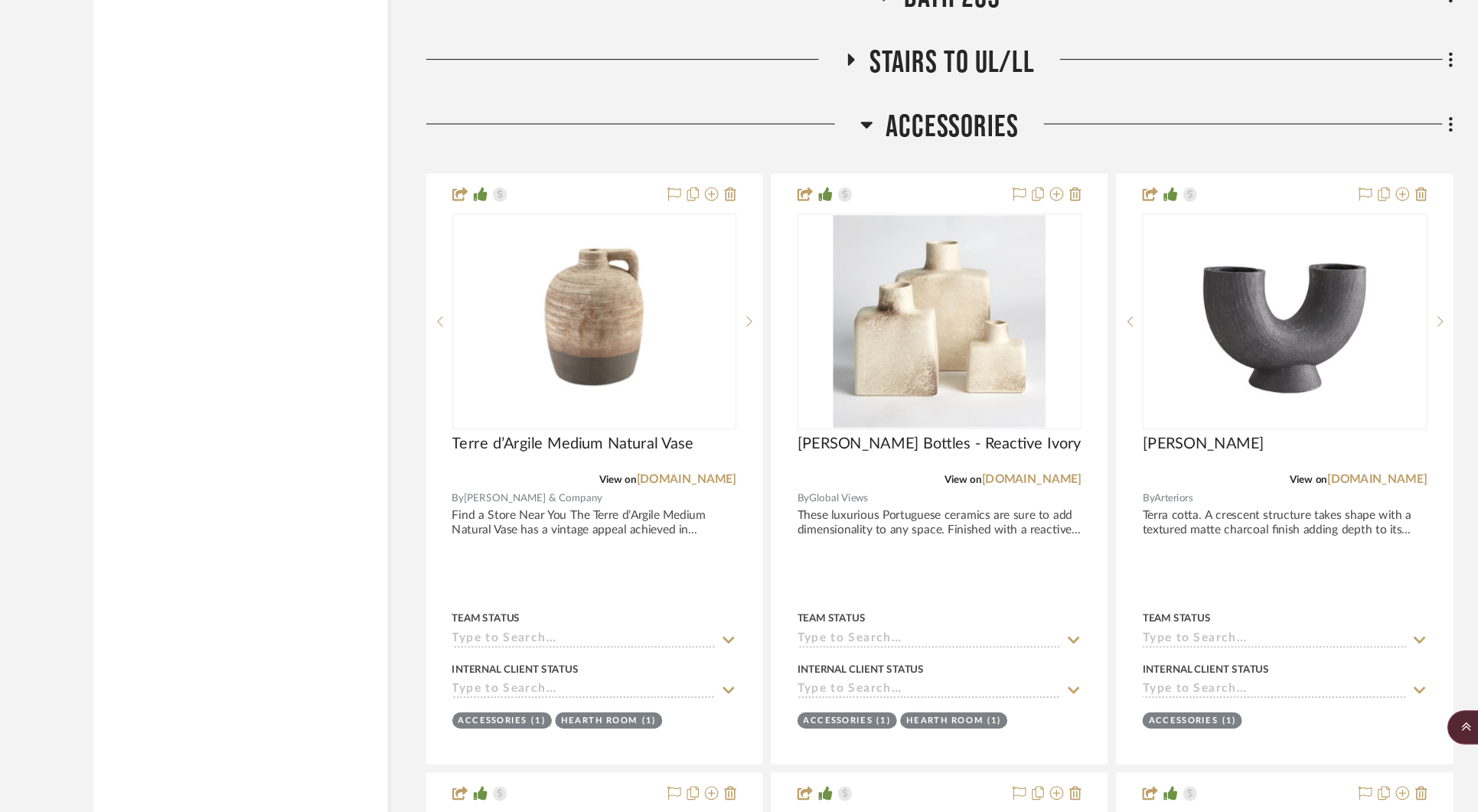
scroll to position [33183, 0]
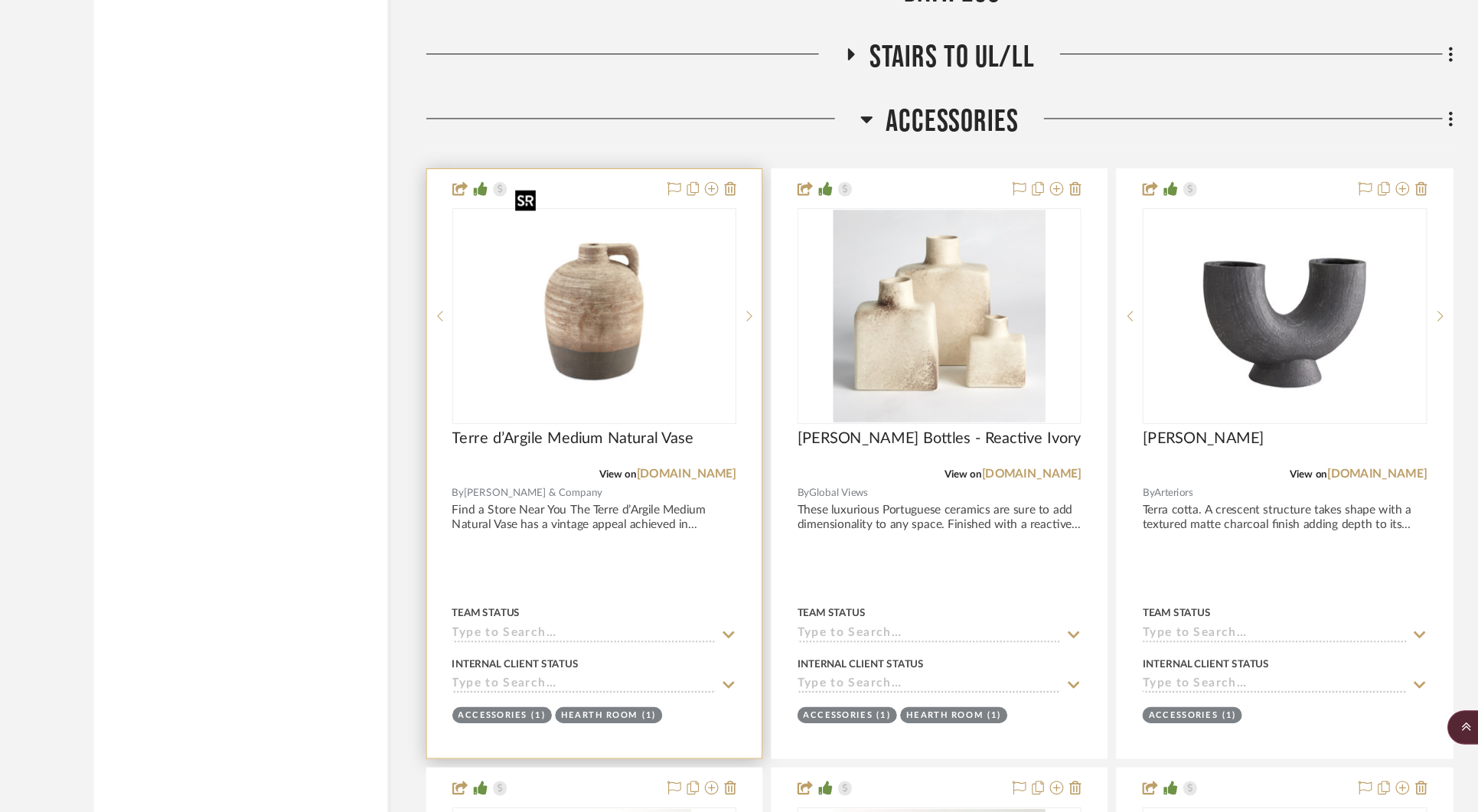
click at [597, 354] on img "0" at bounding box center [578, 365] width 153 height 191
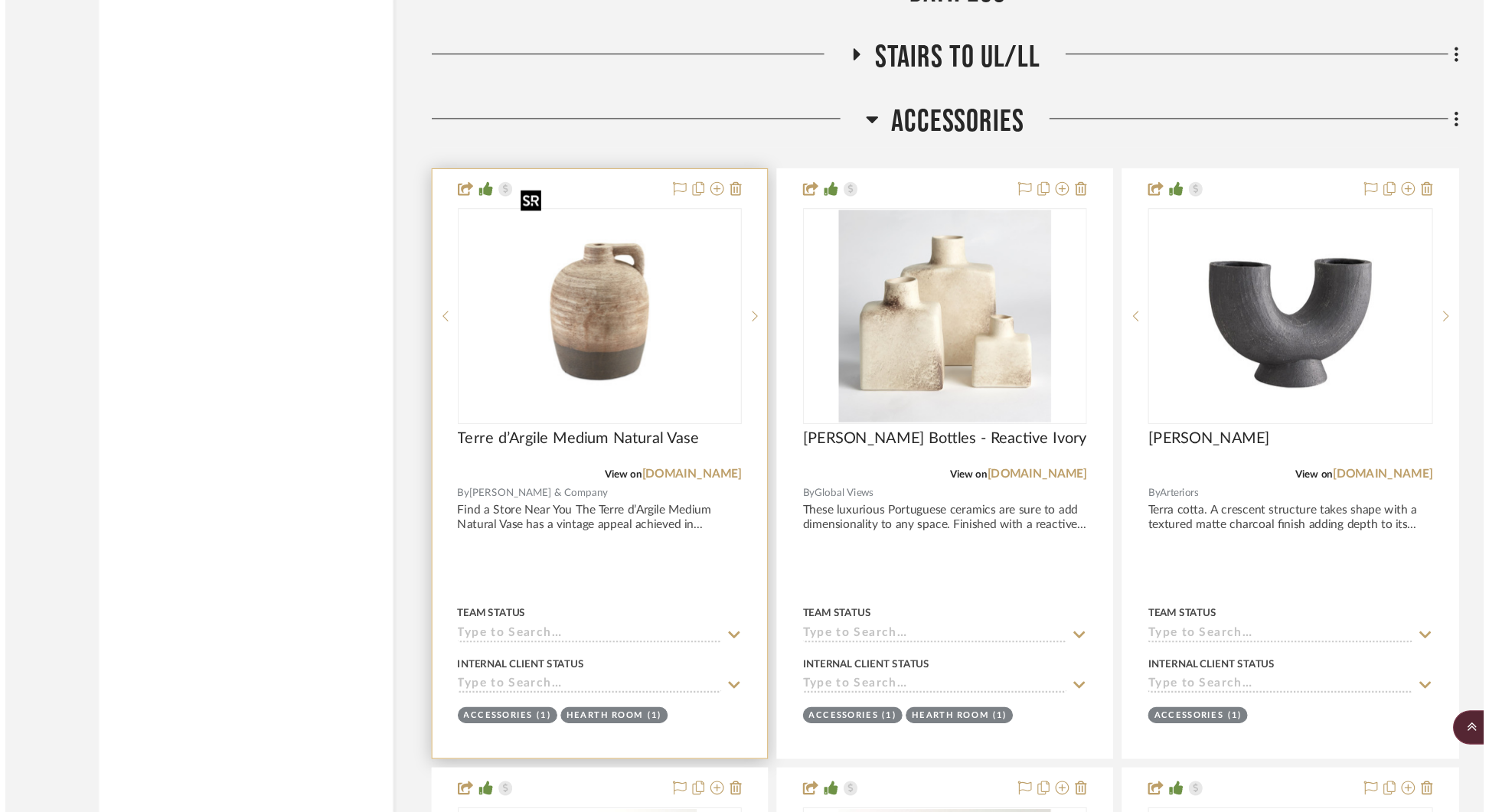
scroll to position [0, 0]
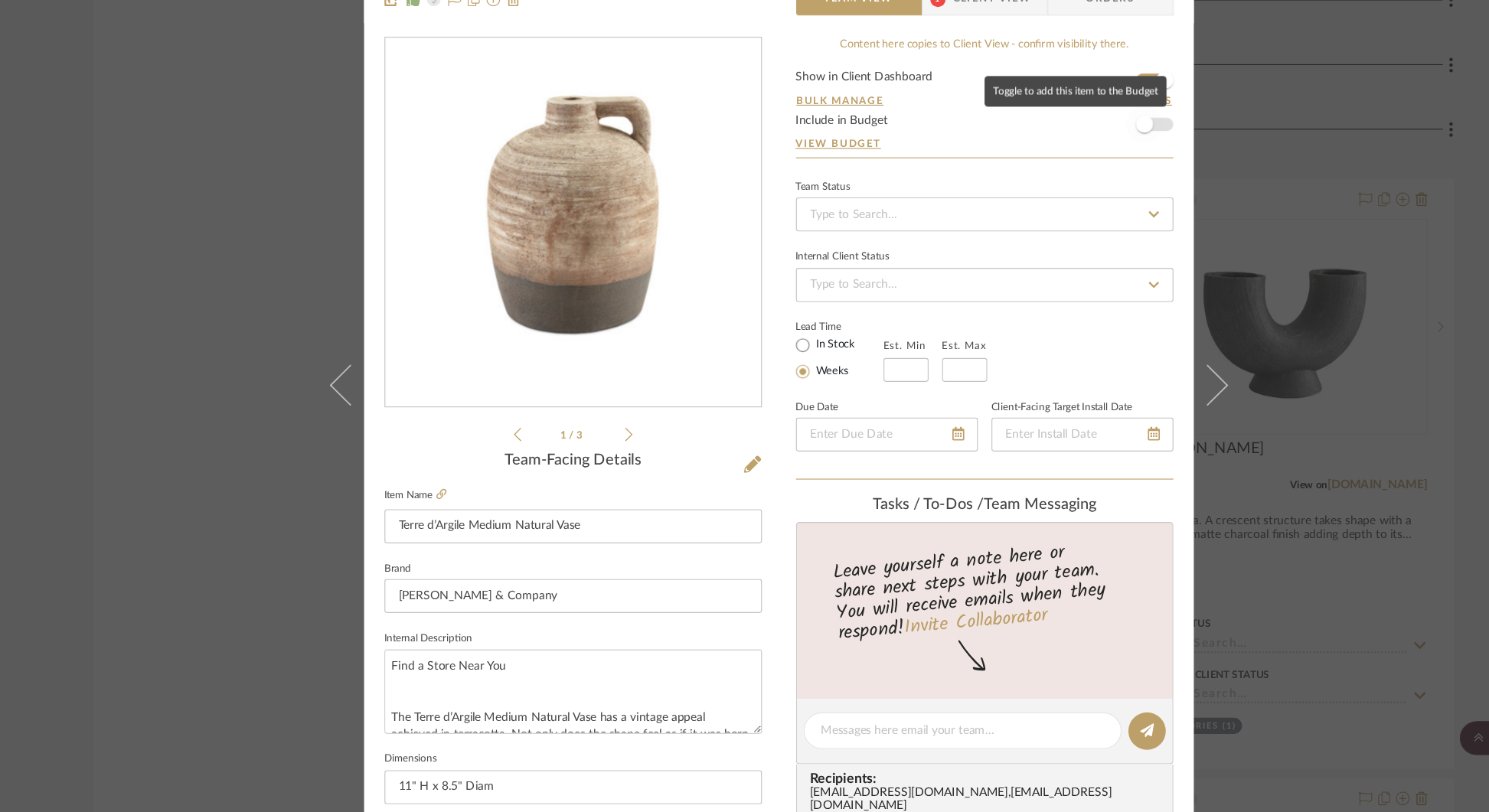
click at [1083, 180] on span "button" at bounding box center [1073, 182] width 34 height 33
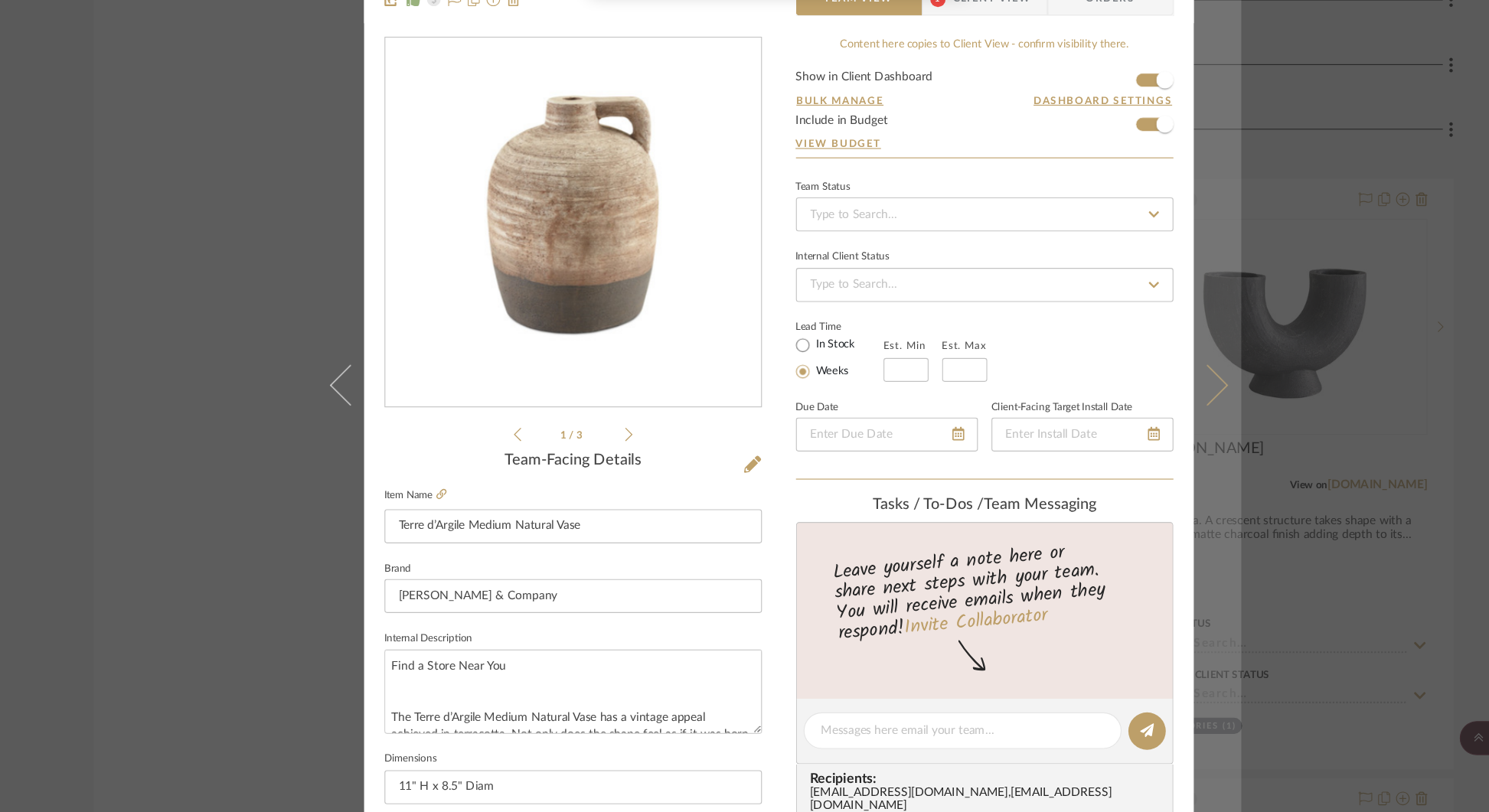
click at [1130, 413] on icon at bounding box center [1129, 416] width 37 height 37
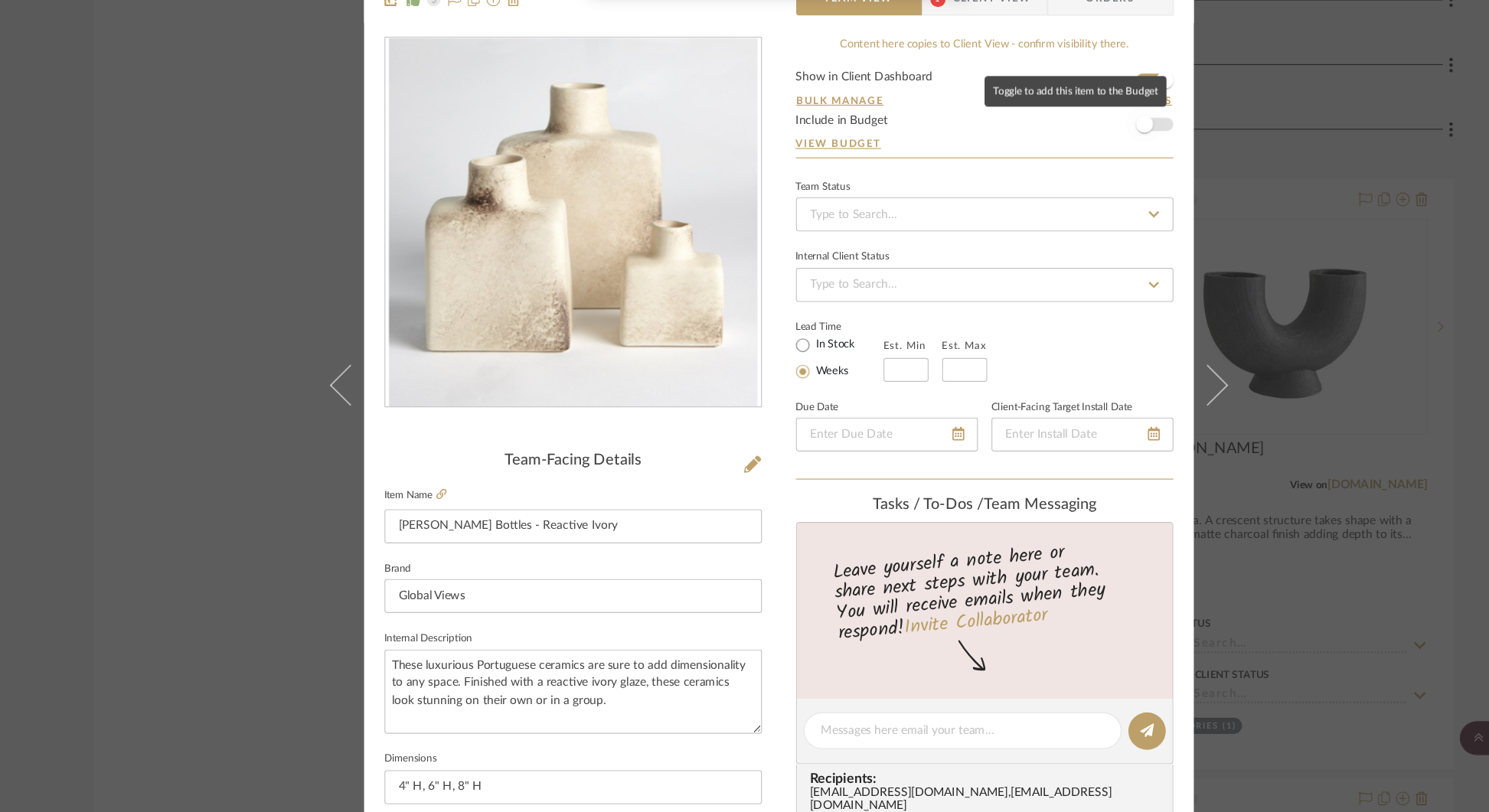
click at [1072, 183] on span "button" at bounding box center [1073, 183] width 15 height 15
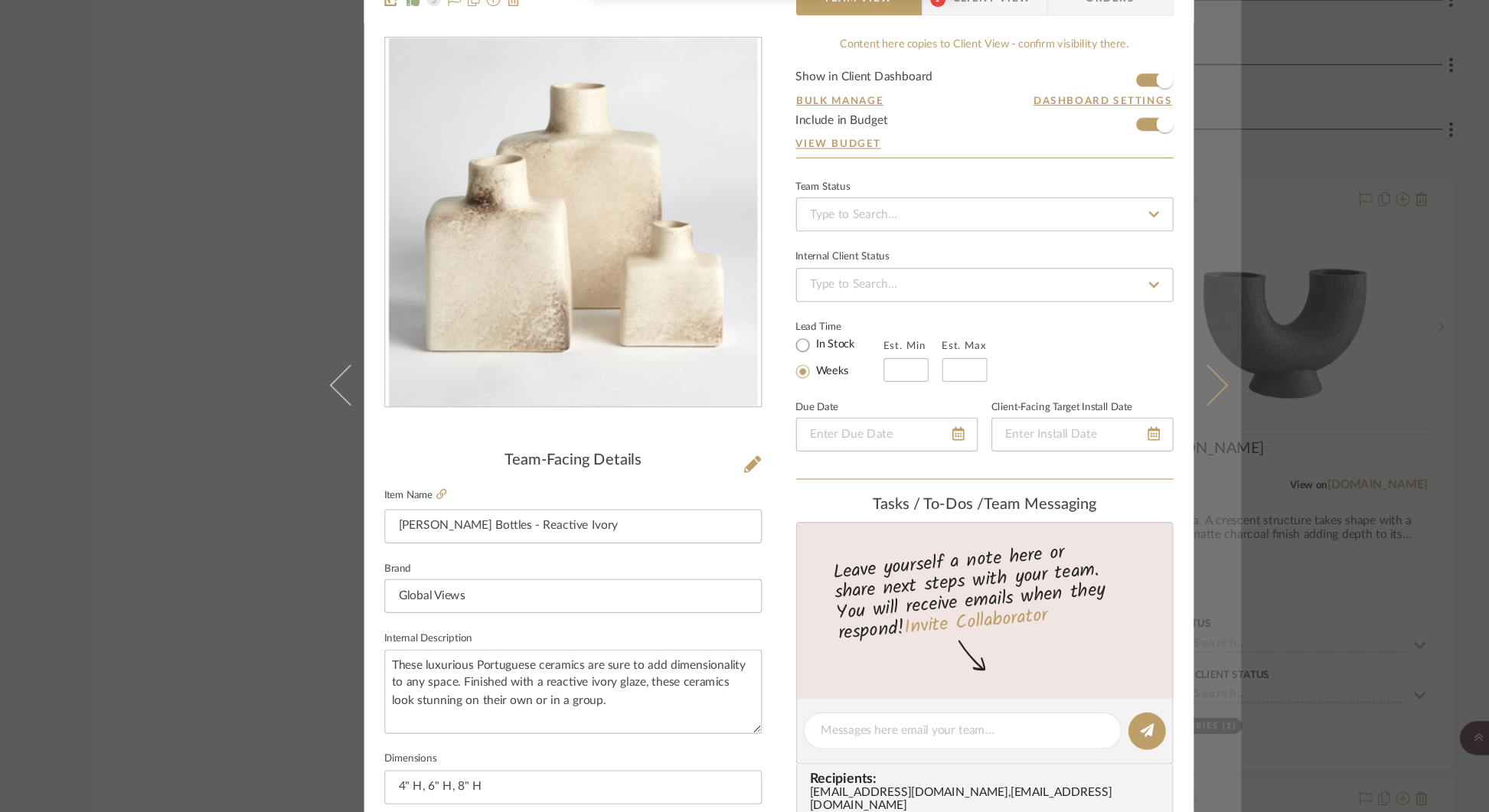
click at [1129, 412] on icon at bounding box center [1129, 416] width 37 height 37
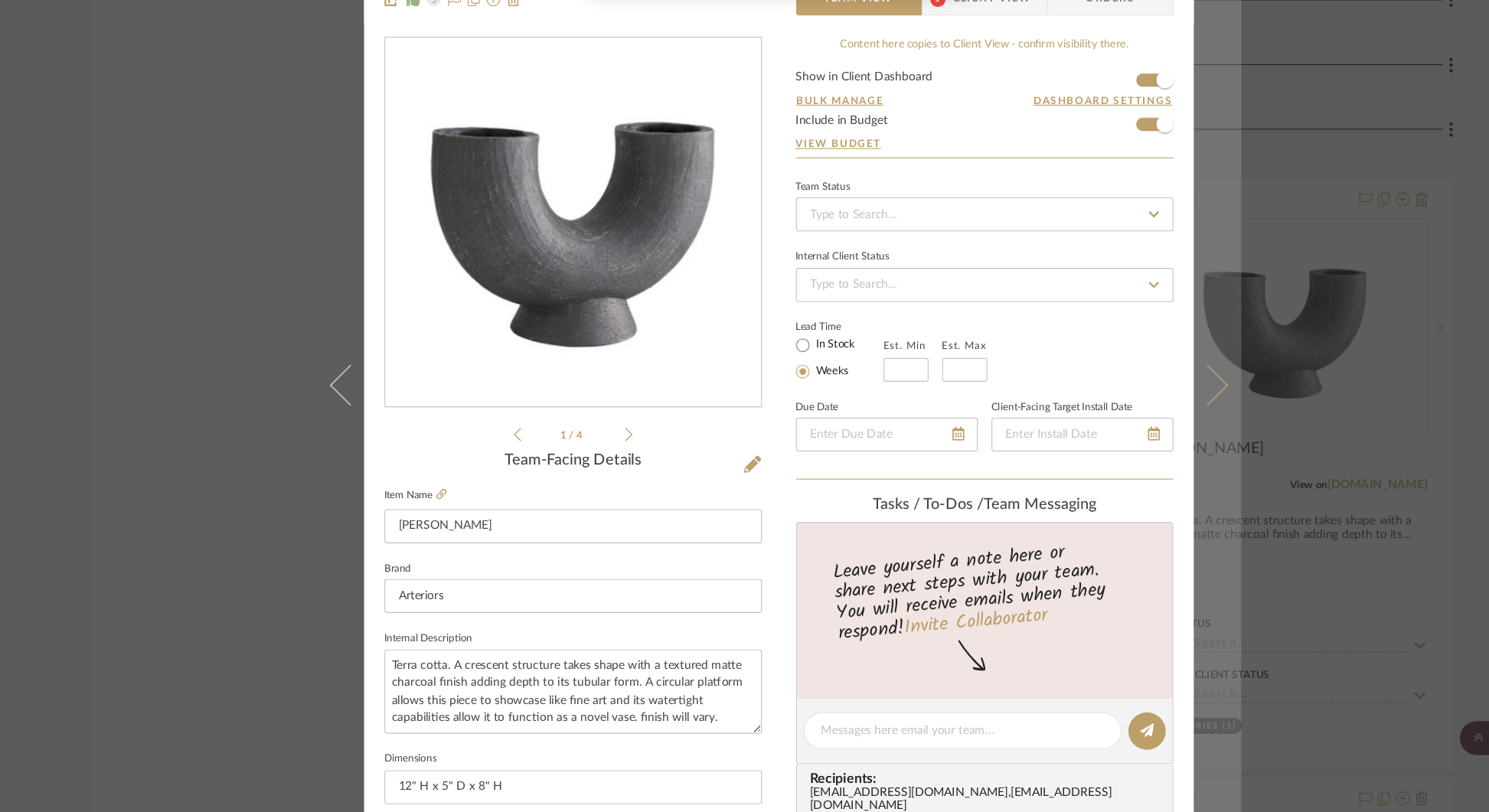
click at [1133, 416] on icon at bounding box center [1129, 416] width 37 height 37
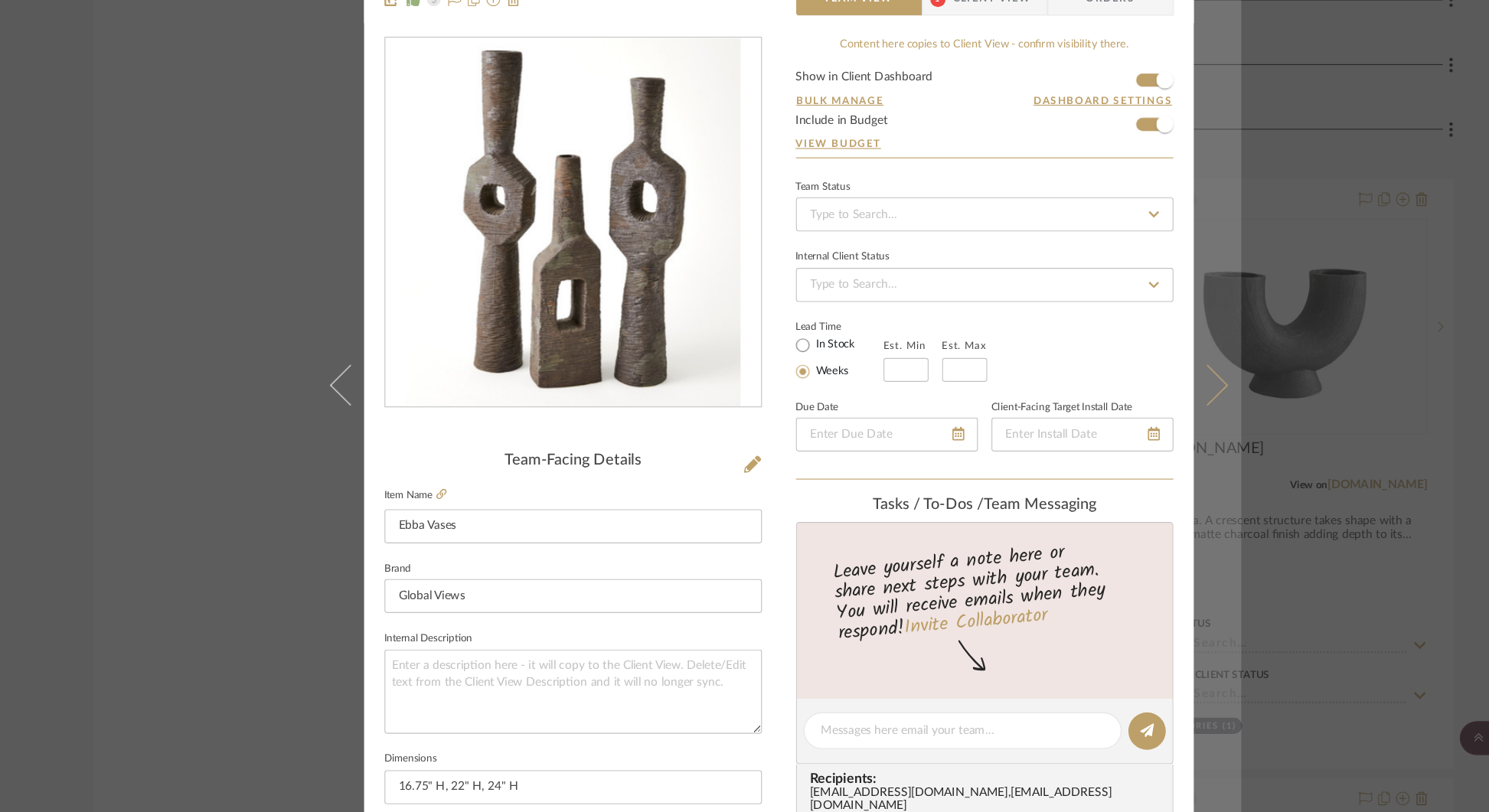
click at [1136, 414] on icon at bounding box center [1129, 416] width 37 height 37
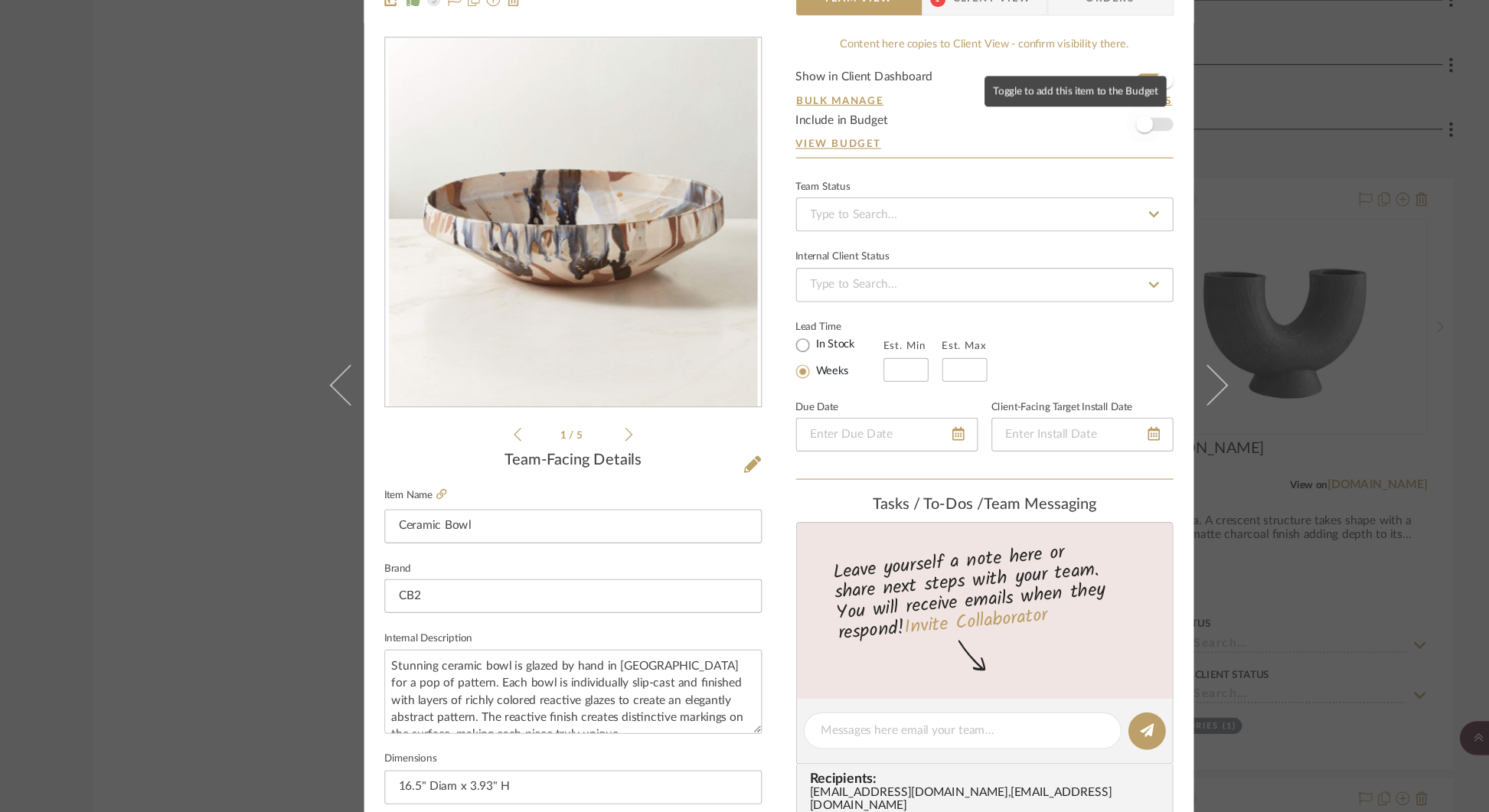
click at [1079, 182] on span "button" at bounding box center [1073, 182] width 34 height 33
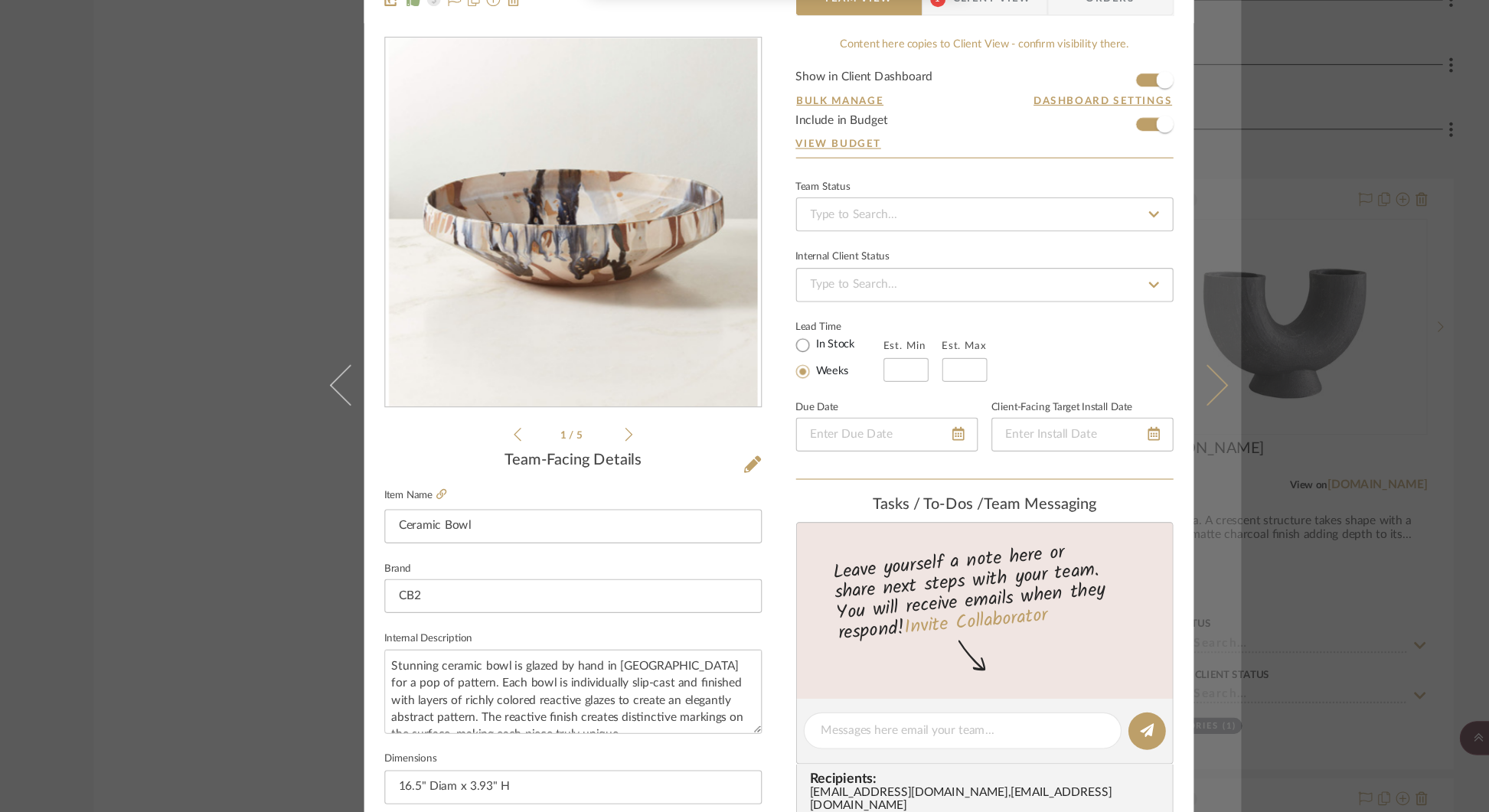
click at [1131, 415] on icon at bounding box center [1129, 416] width 37 height 37
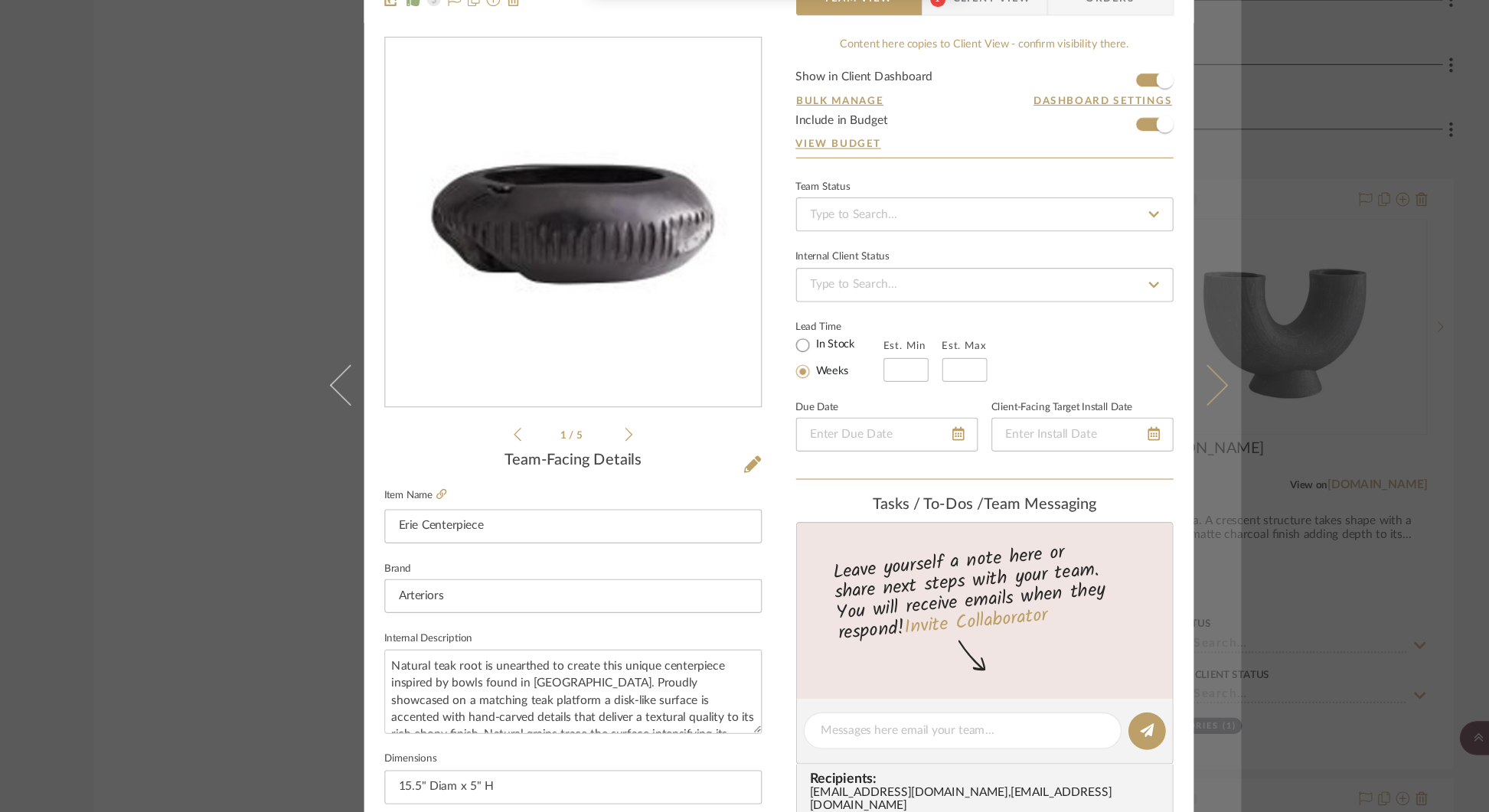
click at [1128, 417] on icon at bounding box center [1129, 416] width 37 height 37
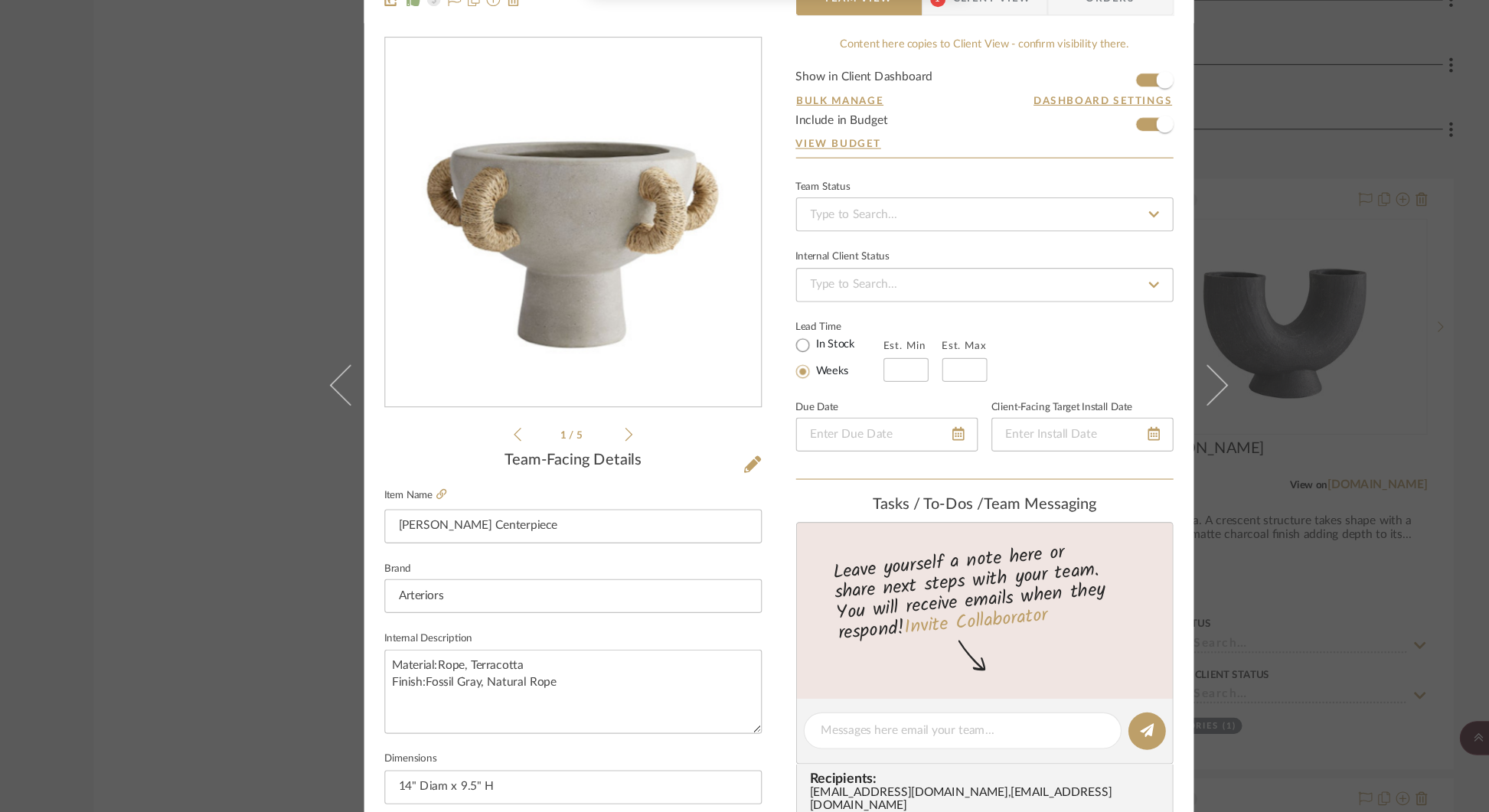
click at [1128, 417] on icon at bounding box center [1129, 416] width 37 height 37
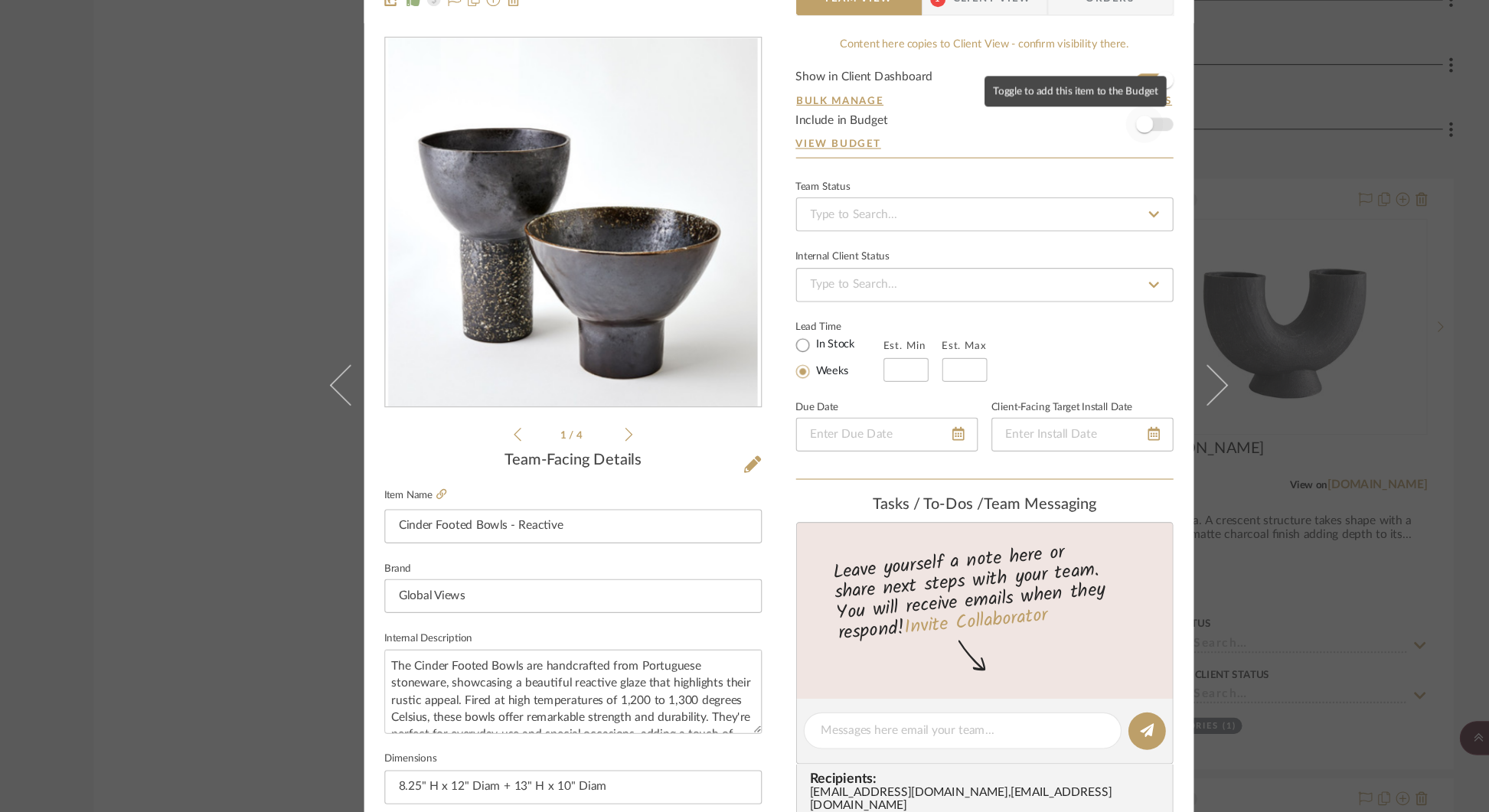
click at [1083, 186] on span "button" at bounding box center [1073, 182] width 34 height 33
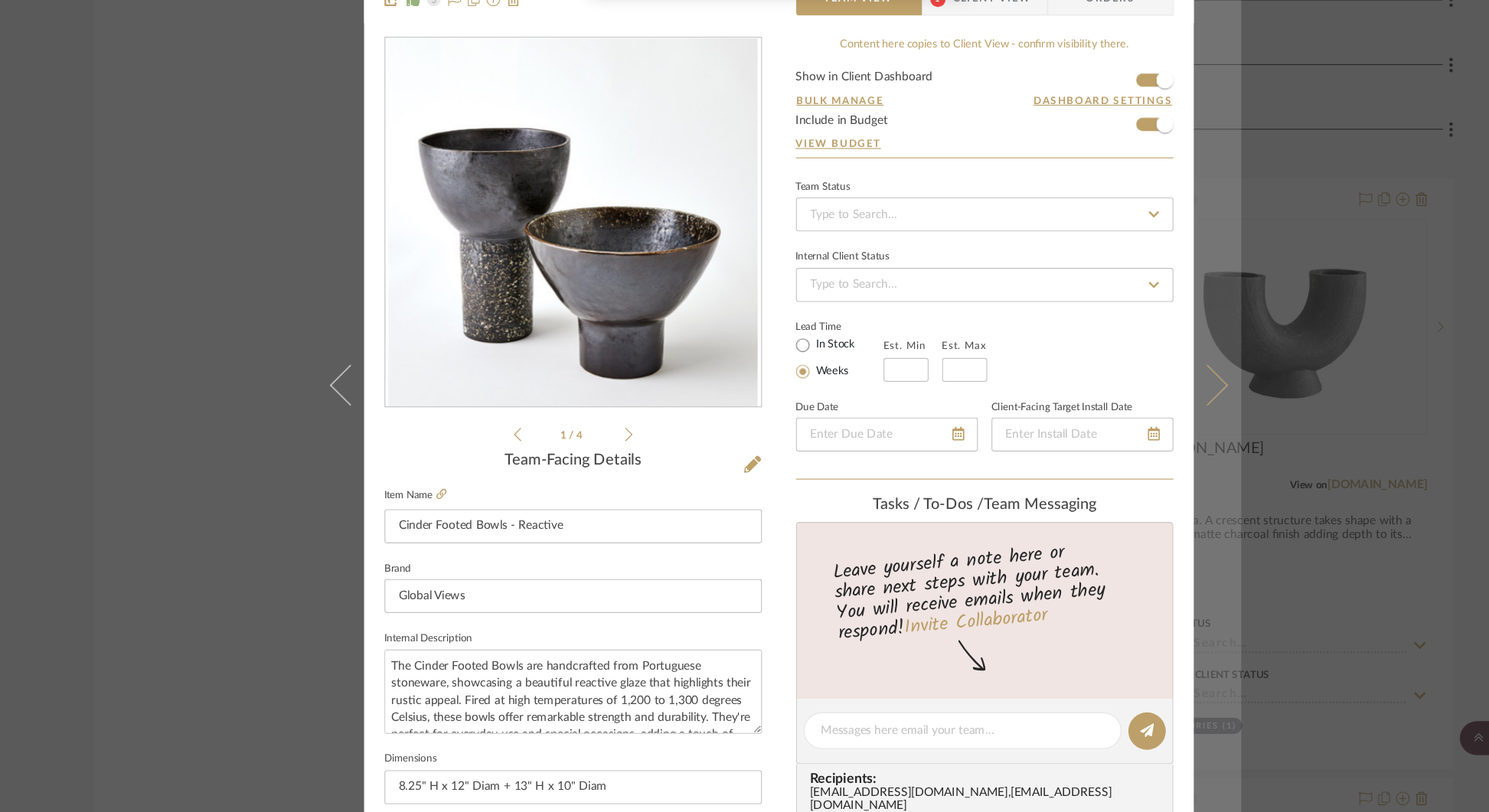
click at [1137, 418] on icon at bounding box center [1129, 416] width 37 height 37
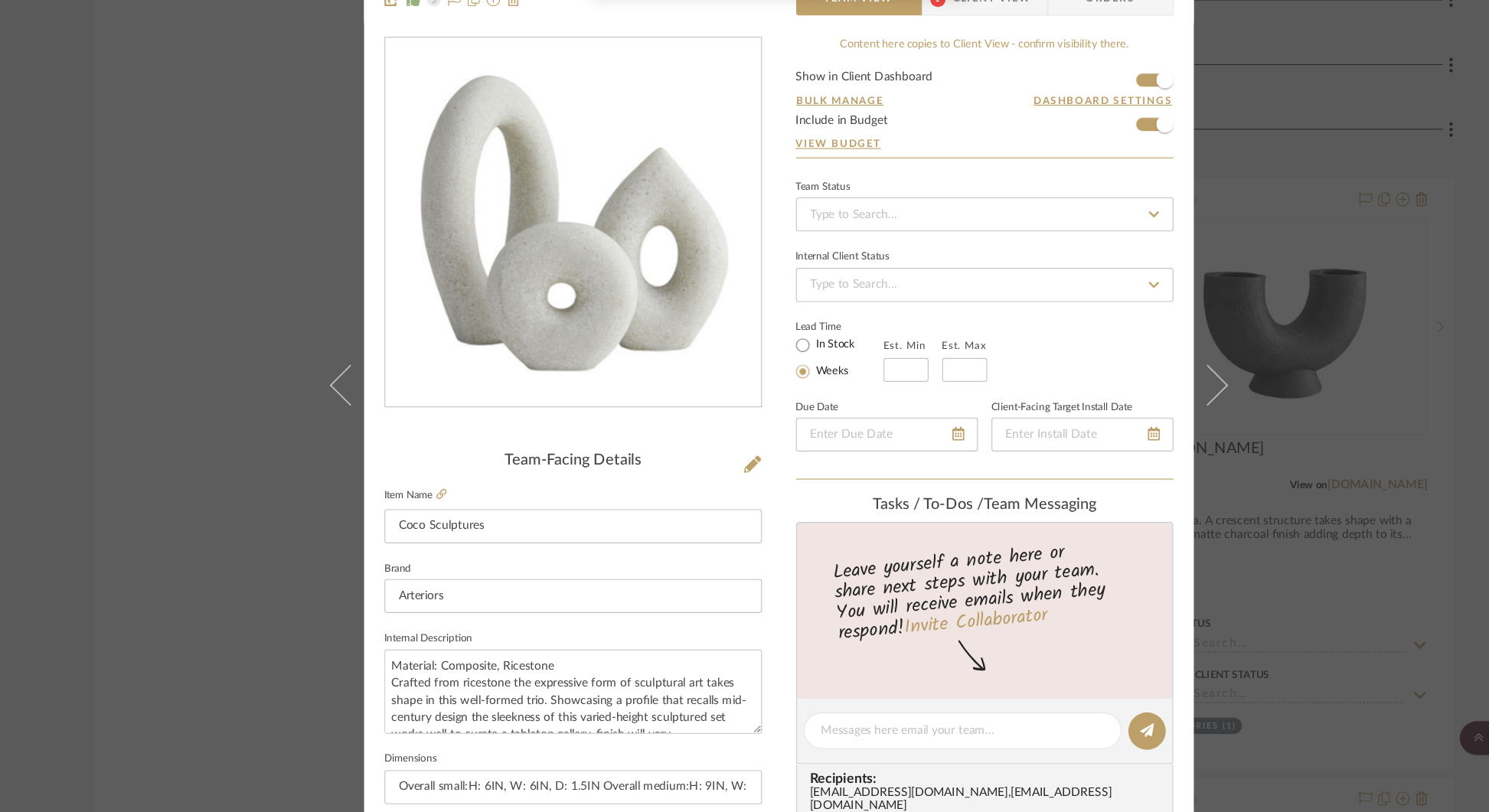
click at [1137, 418] on icon at bounding box center [1129, 416] width 37 height 37
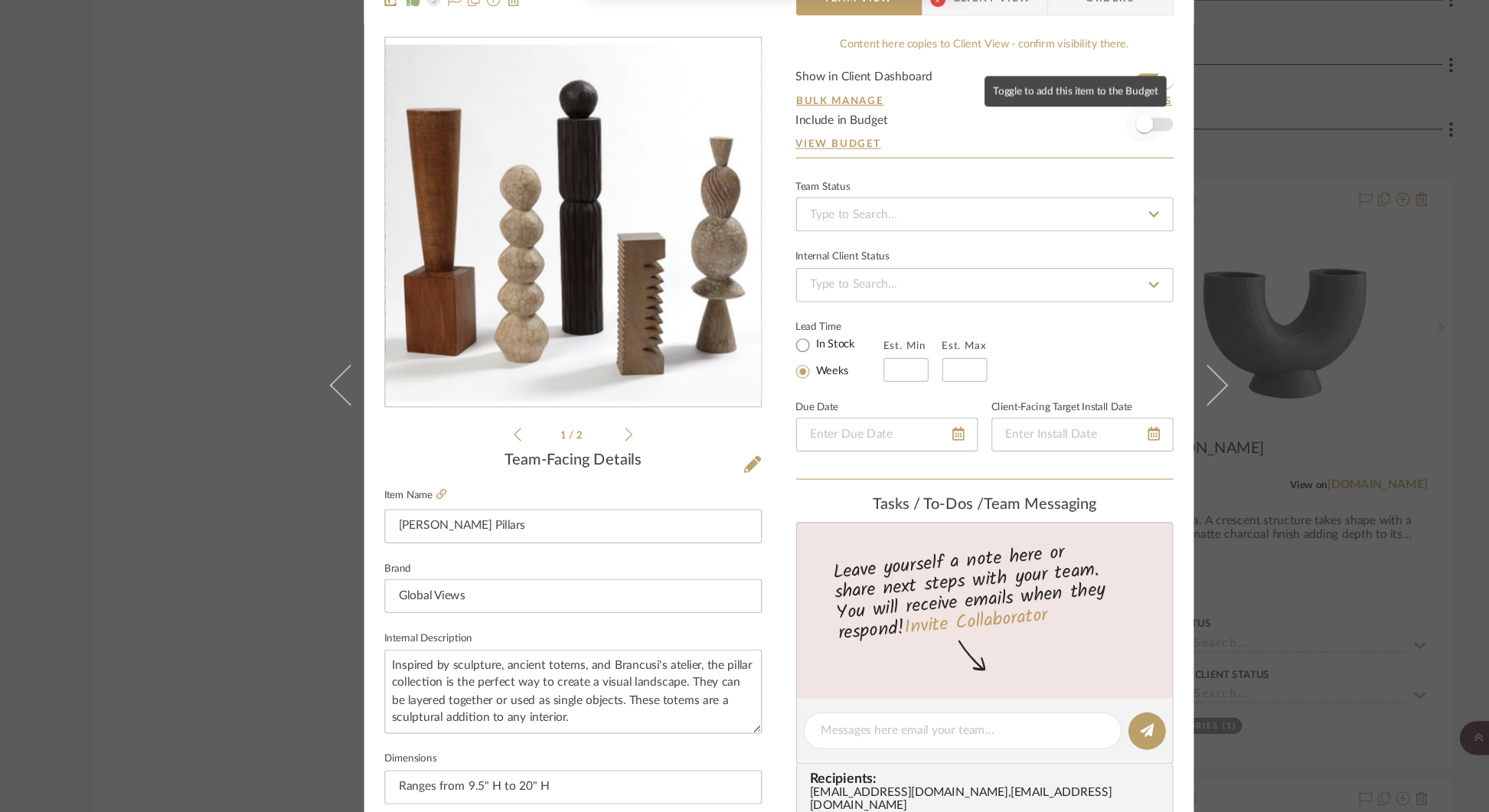
click at [1078, 180] on span "button" at bounding box center [1073, 182] width 34 height 33
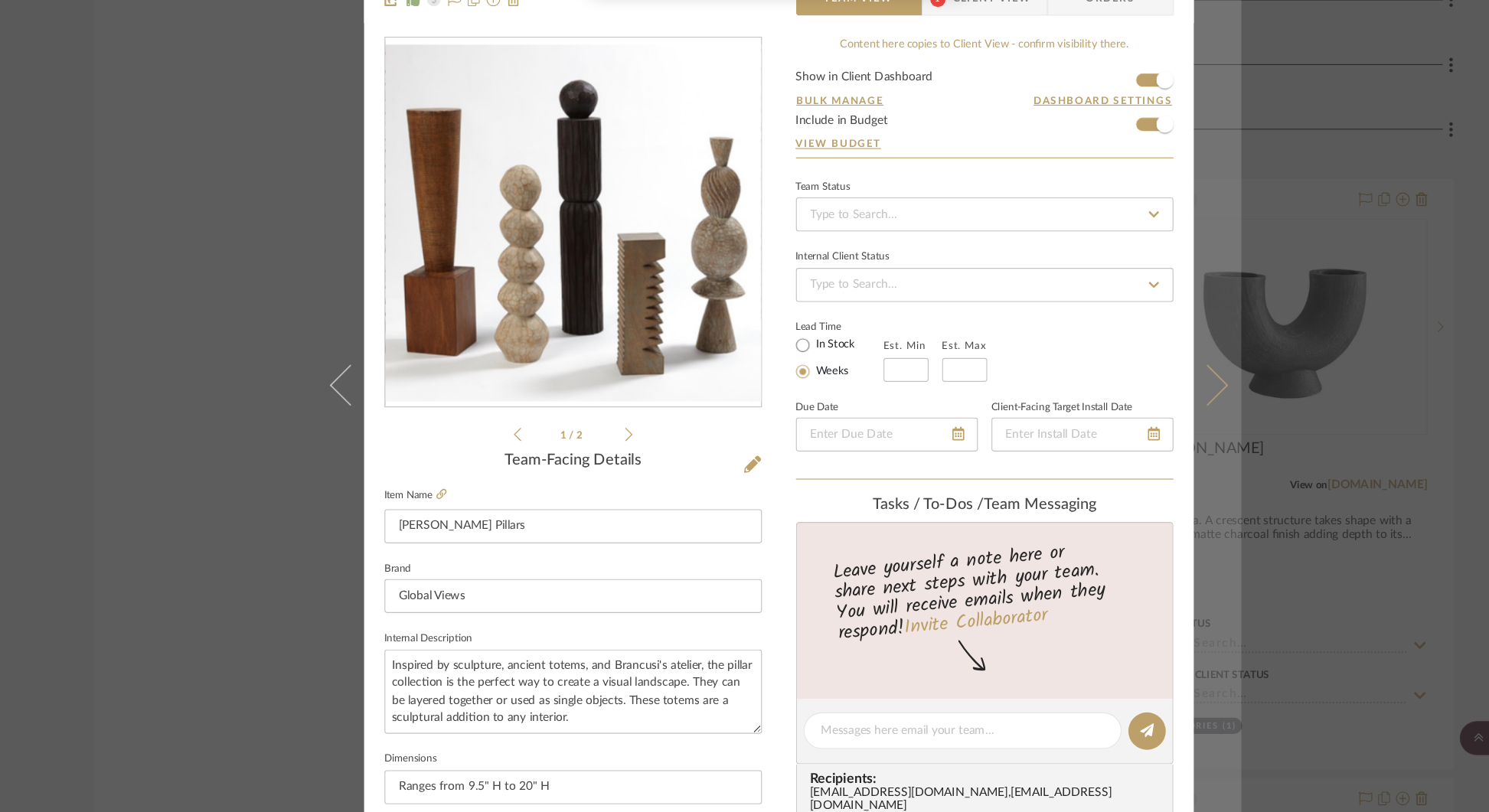
click at [1133, 408] on icon at bounding box center [1129, 416] width 37 height 37
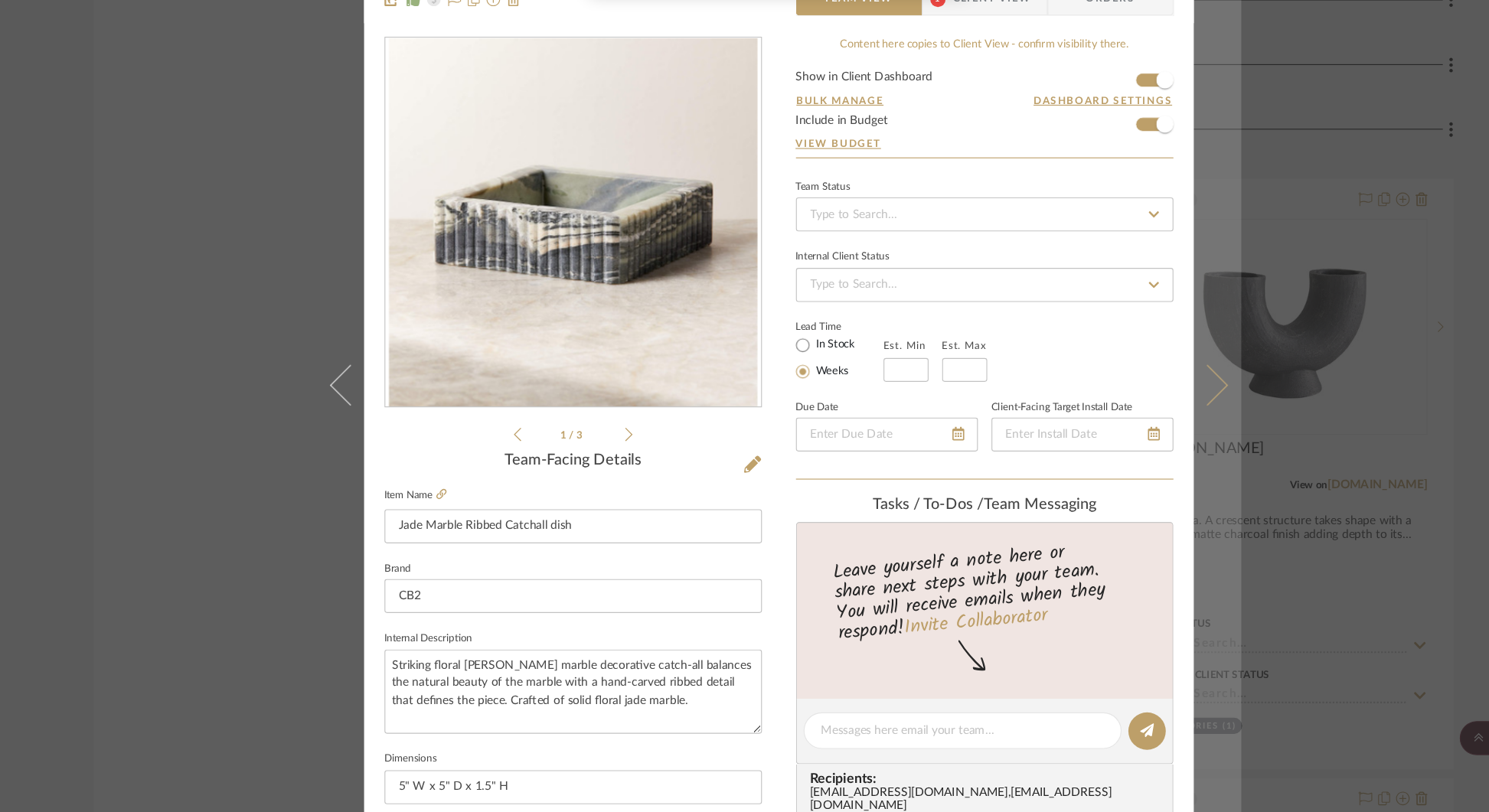
click at [1134, 409] on icon at bounding box center [1129, 416] width 37 height 37
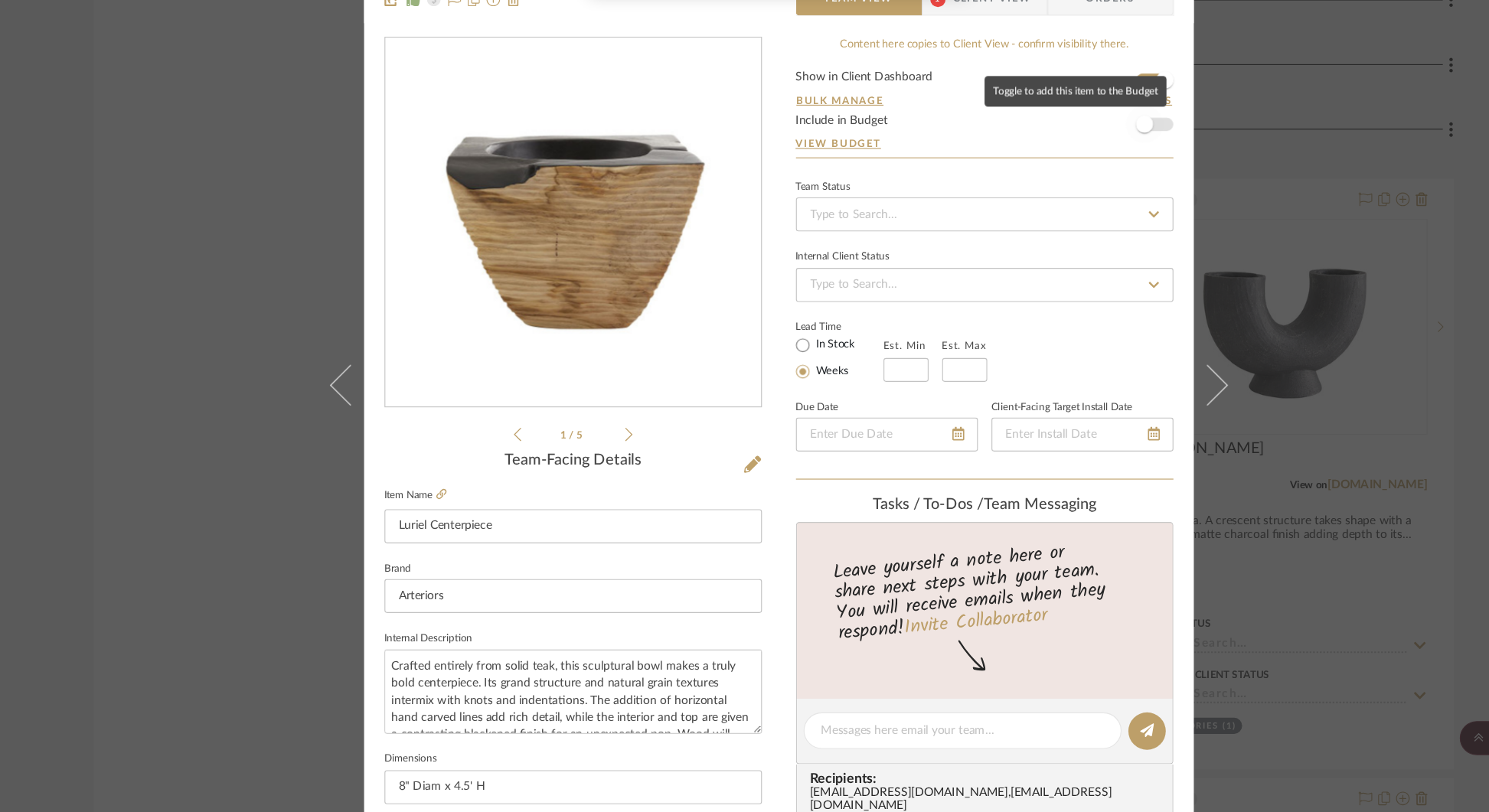
click at [1080, 184] on span "button" at bounding box center [1073, 182] width 34 height 33
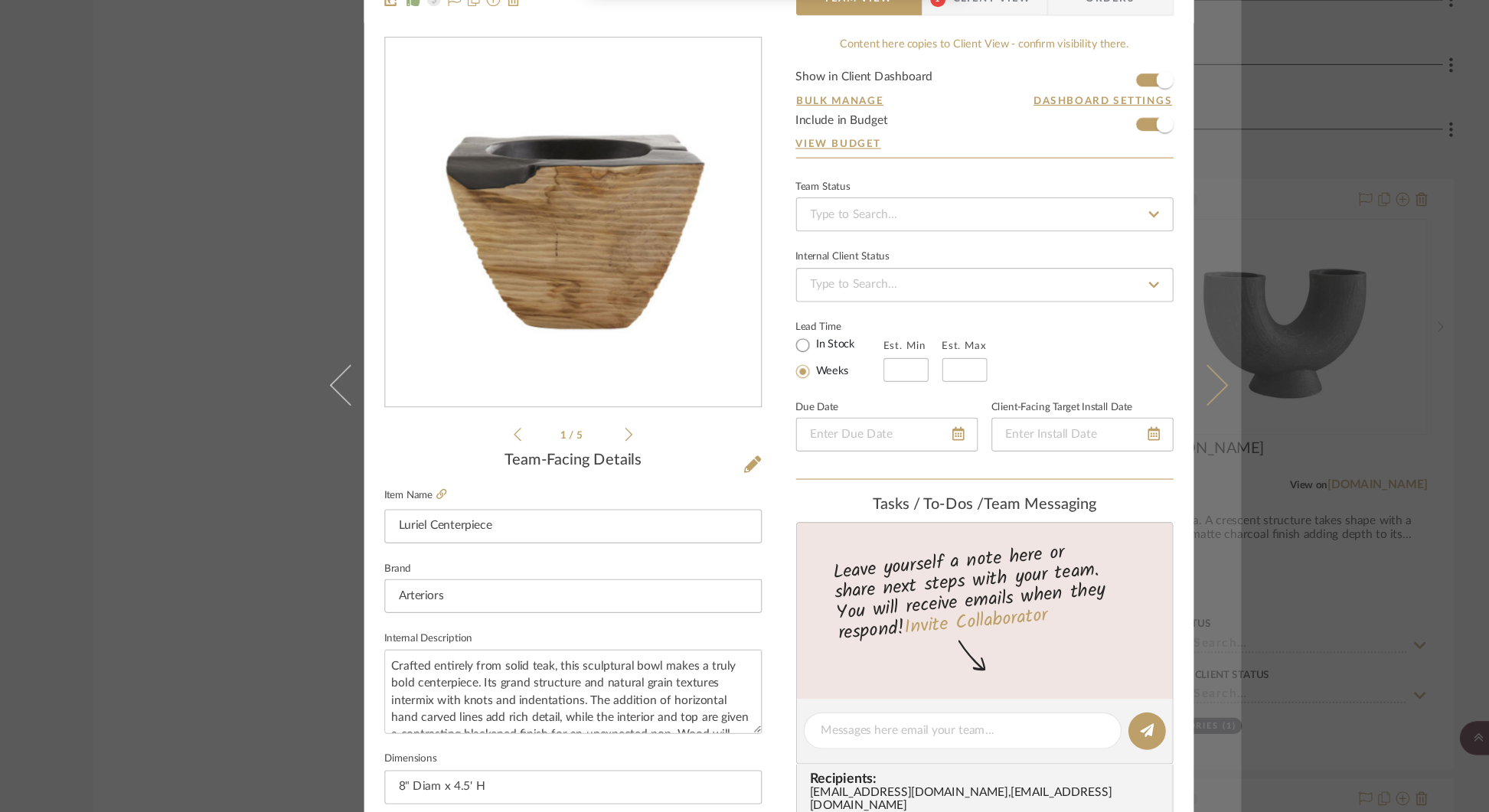
click at [1136, 410] on icon at bounding box center [1129, 416] width 37 height 37
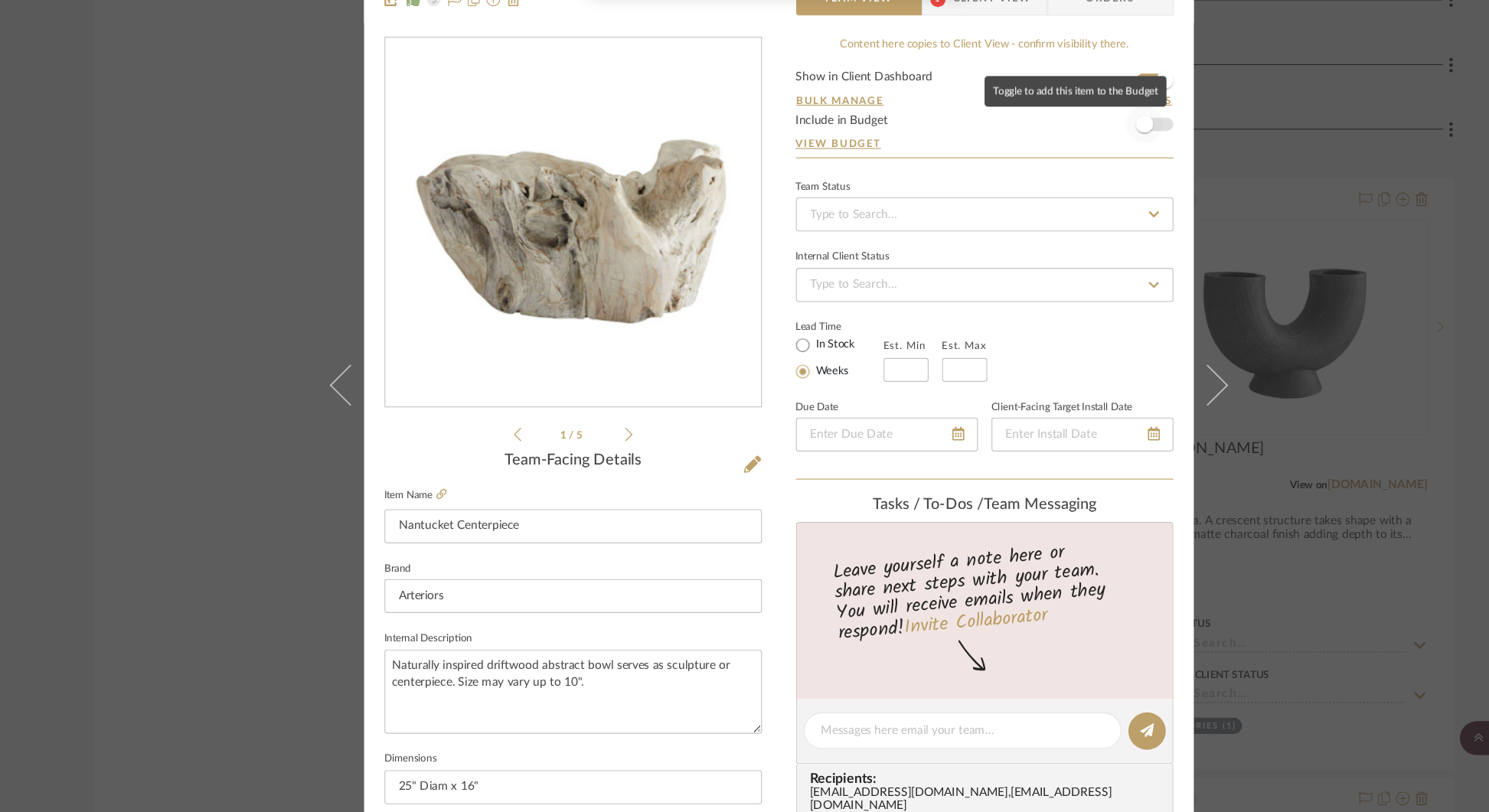
click at [1081, 177] on span "button" at bounding box center [1073, 182] width 34 height 33
click at [1085, 180] on span "button" at bounding box center [1092, 183] width 15 height 15
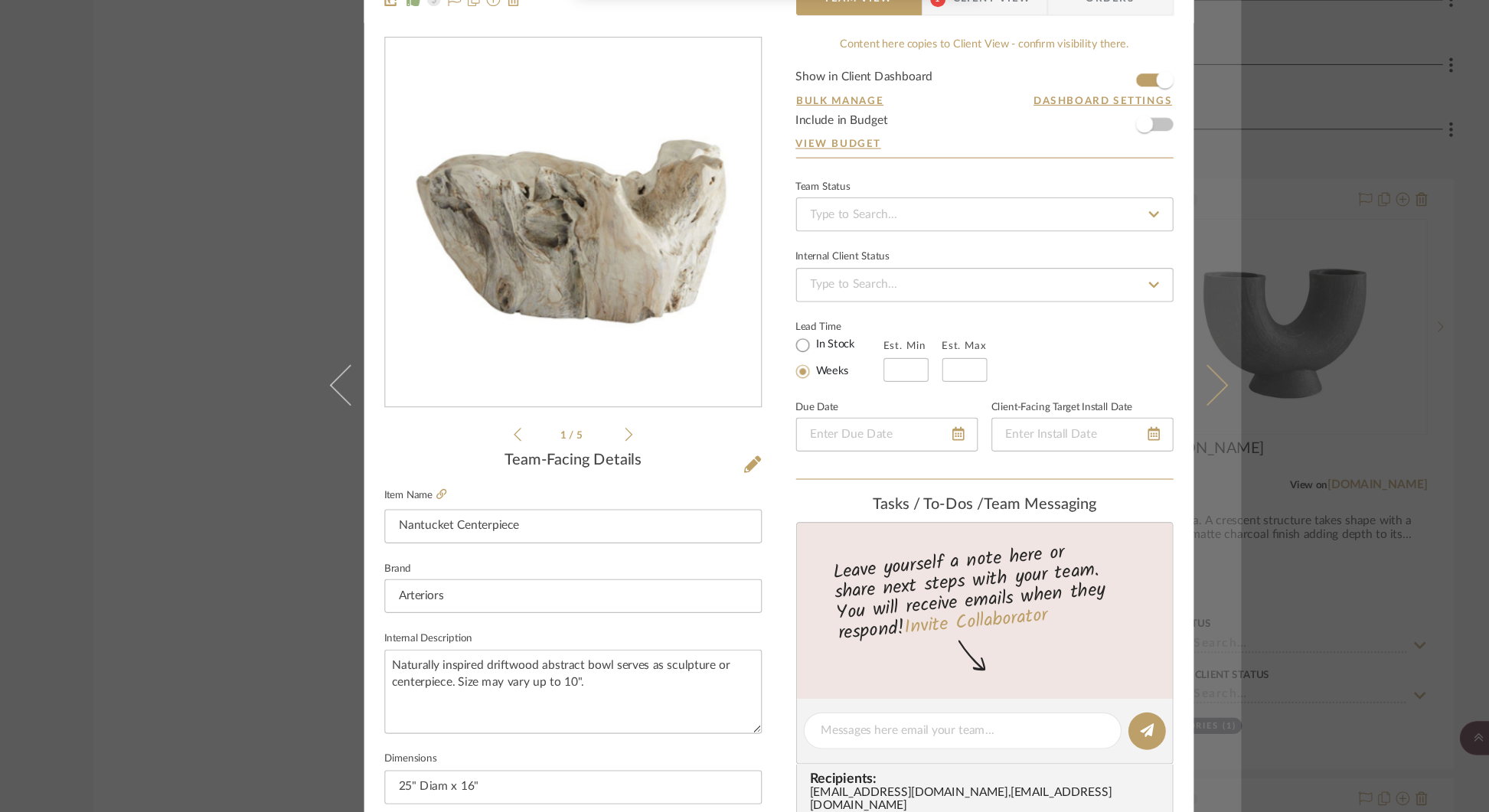
click at [1140, 420] on button at bounding box center [1139, 417] width 43 height 812
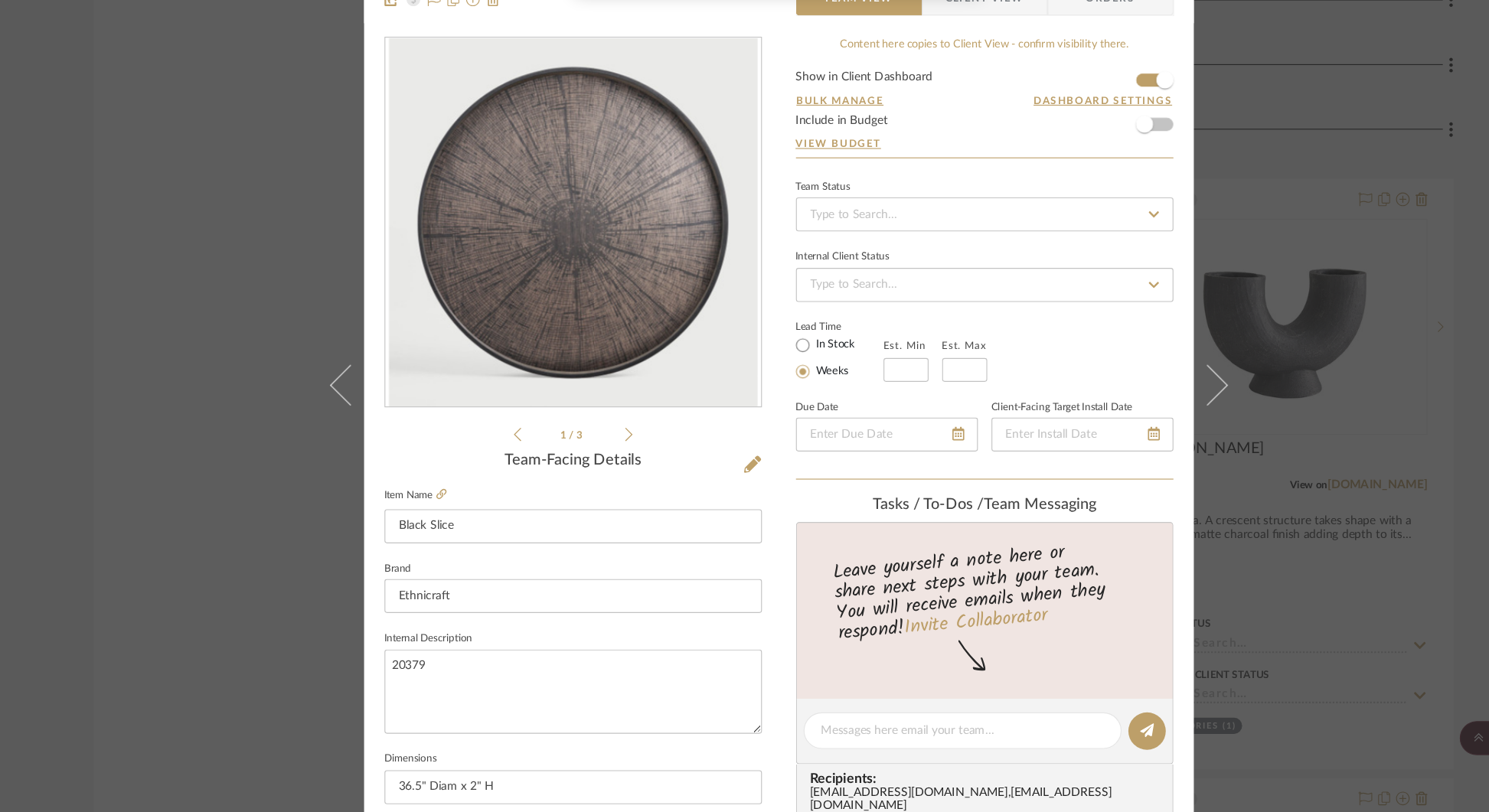
click at [1140, 420] on button at bounding box center [1139, 417] width 43 height 812
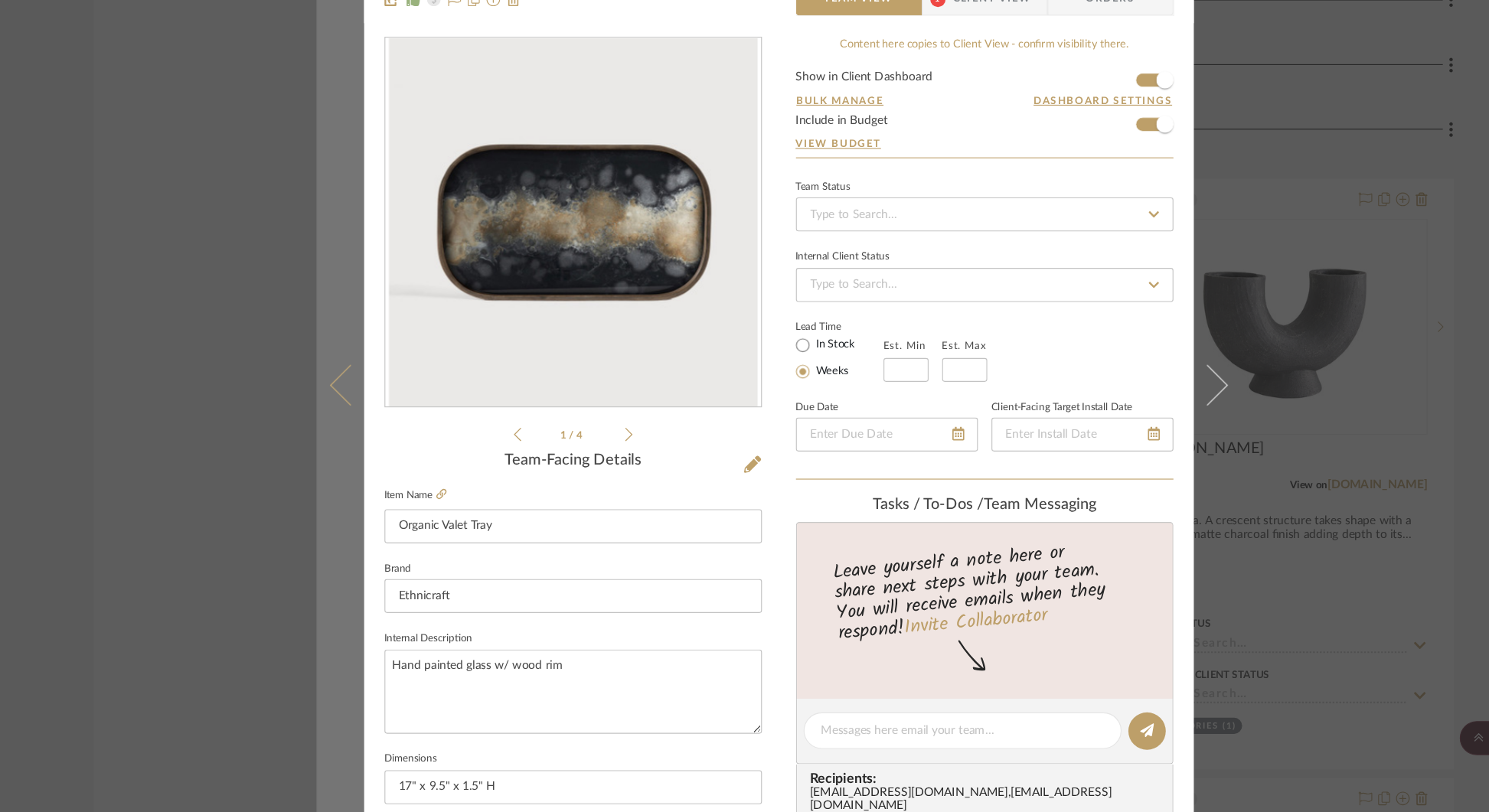
click at [344, 415] on icon at bounding box center [358, 416] width 37 height 37
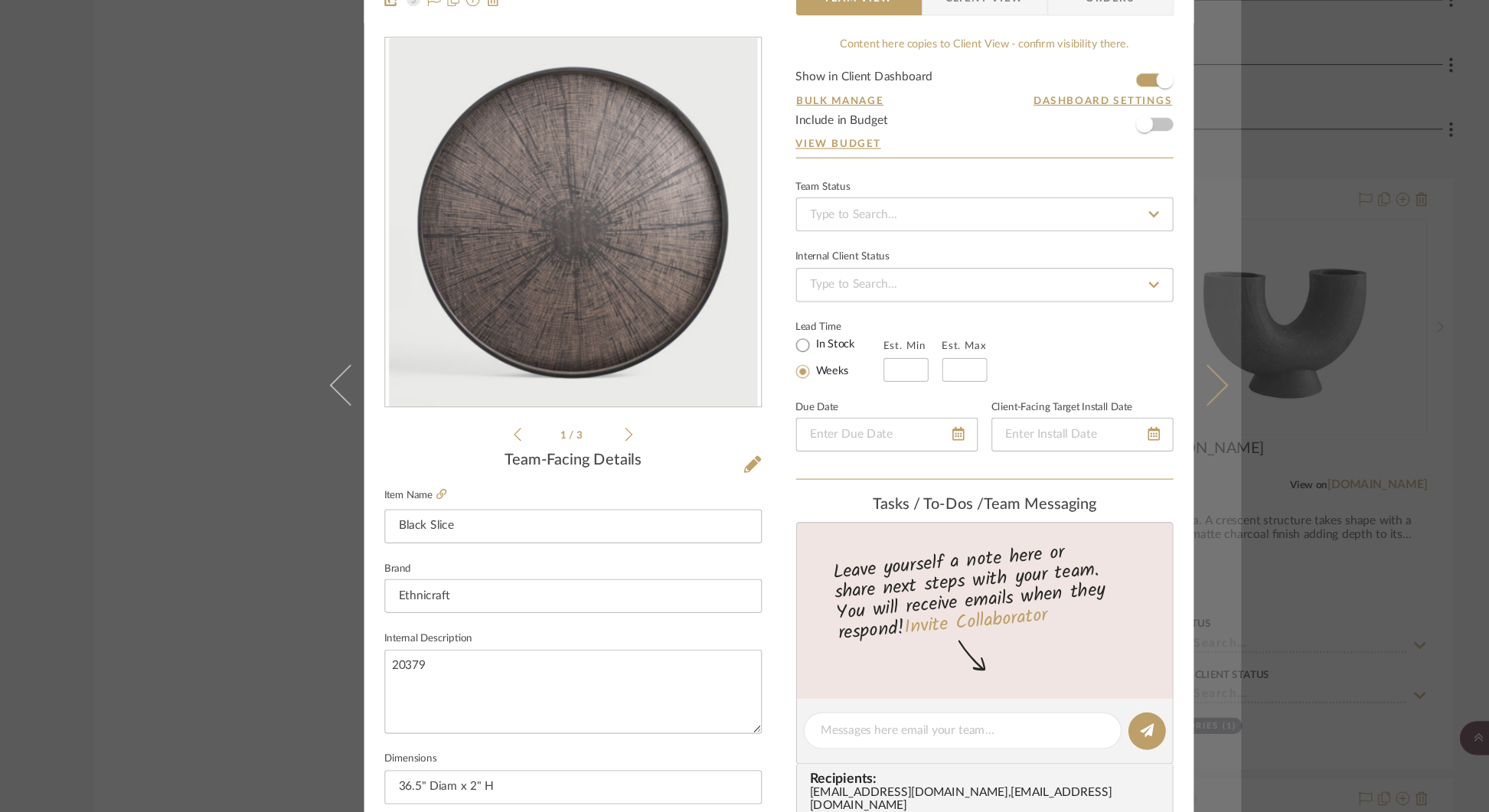
click at [1137, 414] on icon at bounding box center [1129, 416] width 37 height 37
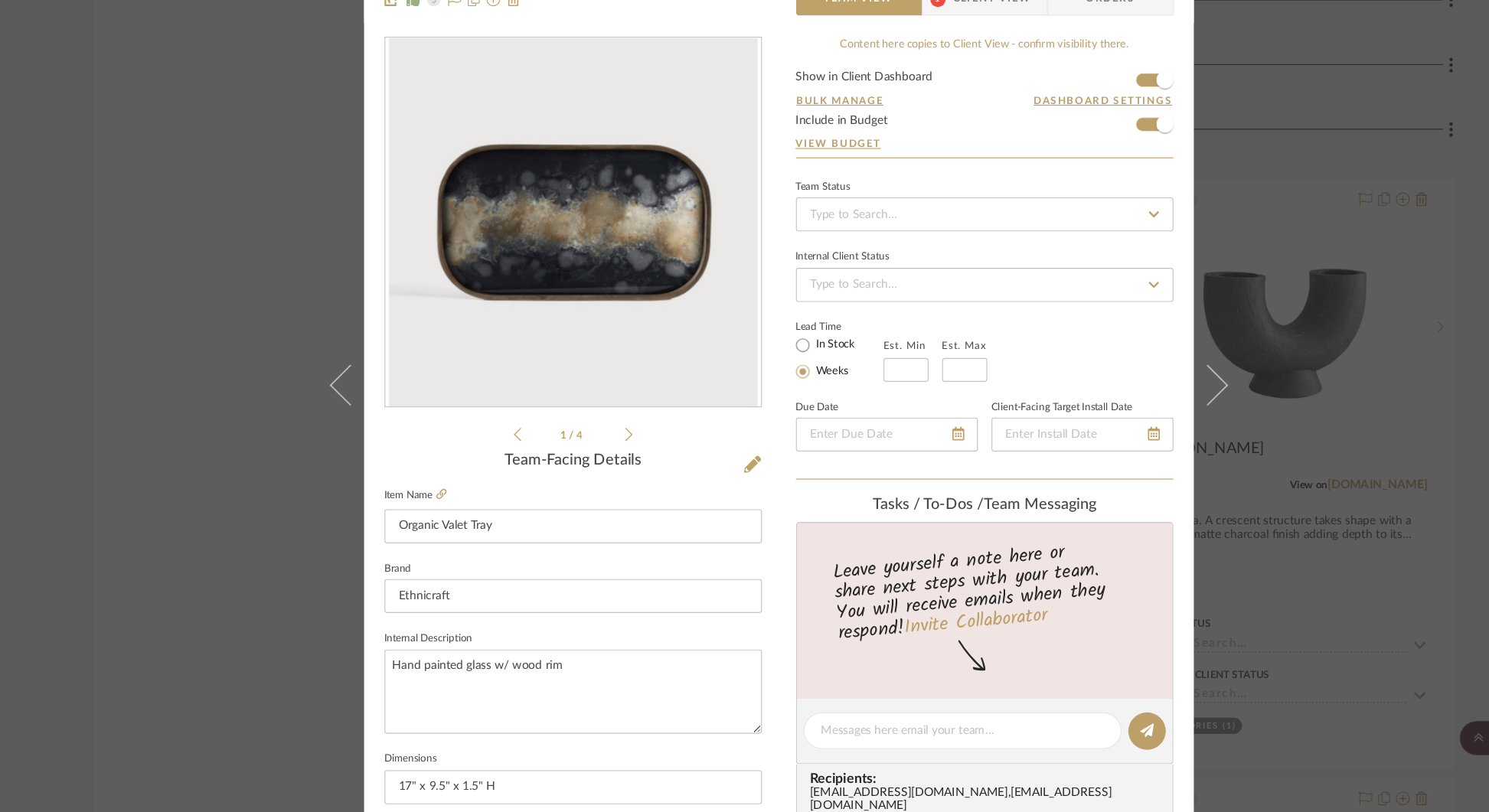
click at [1137, 414] on icon at bounding box center [1129, 416] width 37 height 37
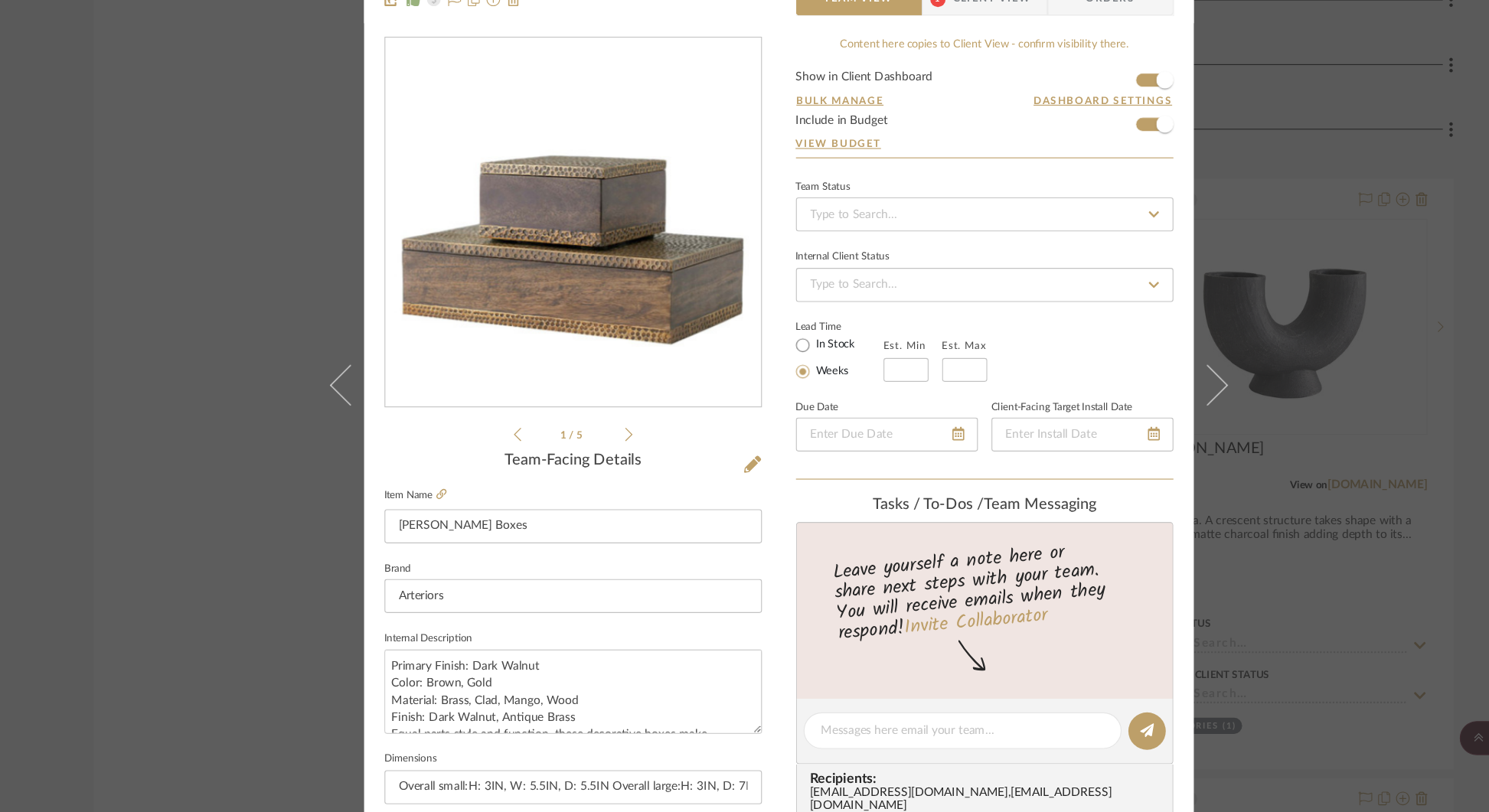
click at [1137, 414] on icon at bounding box center [1129, 416] width 37 height 37
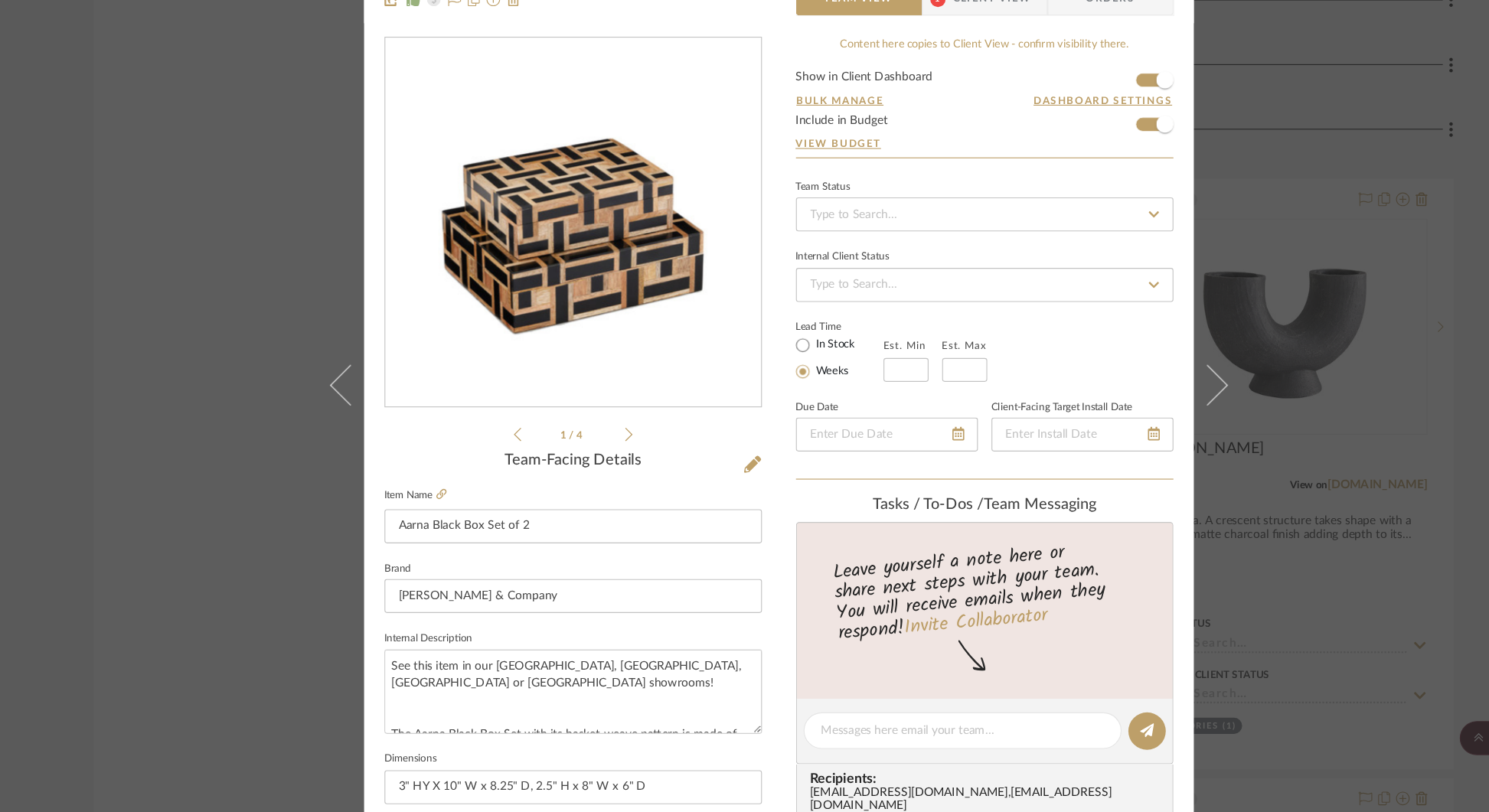
click at [1137, 414] on icon at bounding box center [1129, 416] width 37 height 37
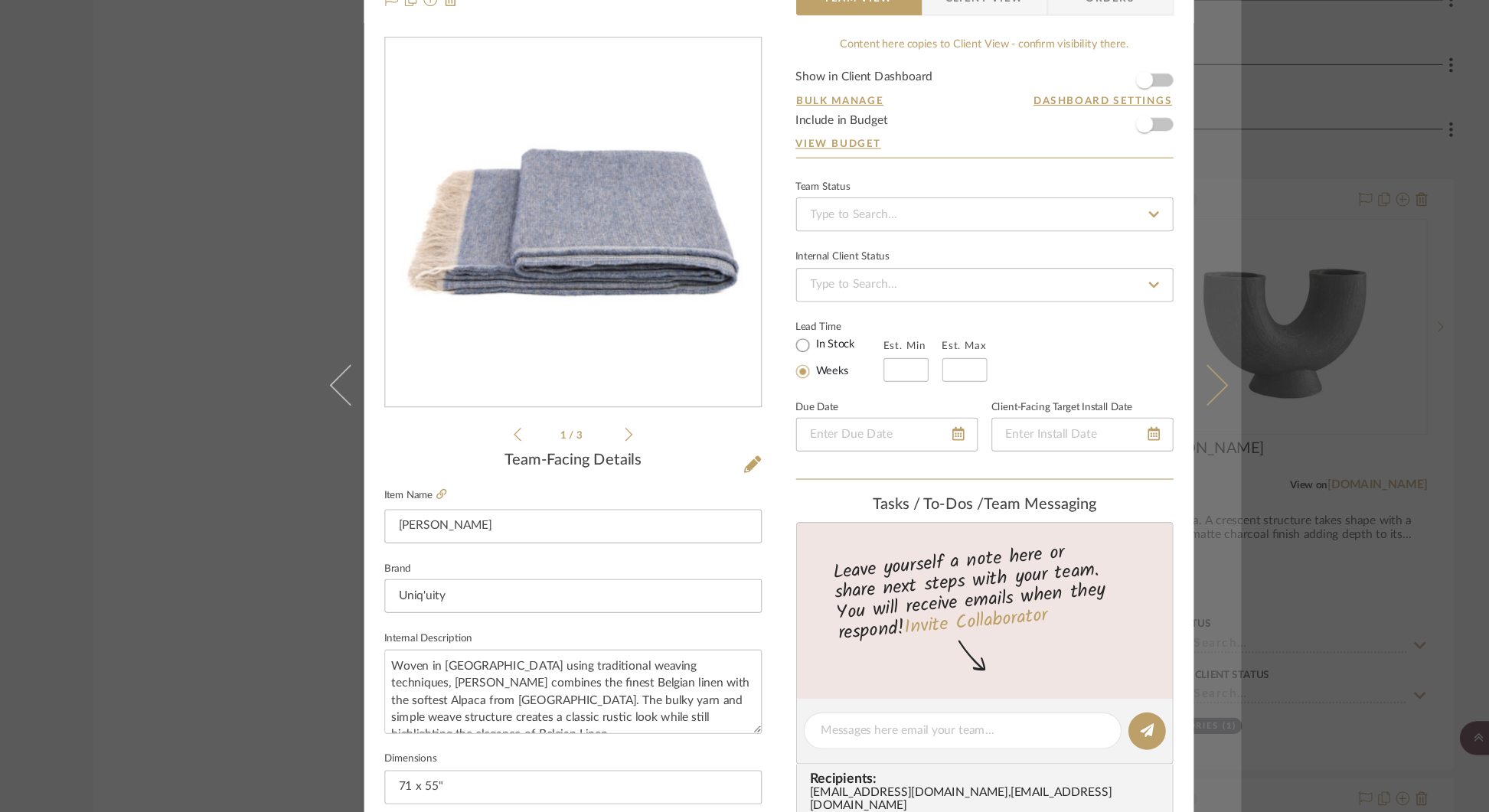
click at [1139, 410] on button at bounding box center [1139, 417] width 43 height 812
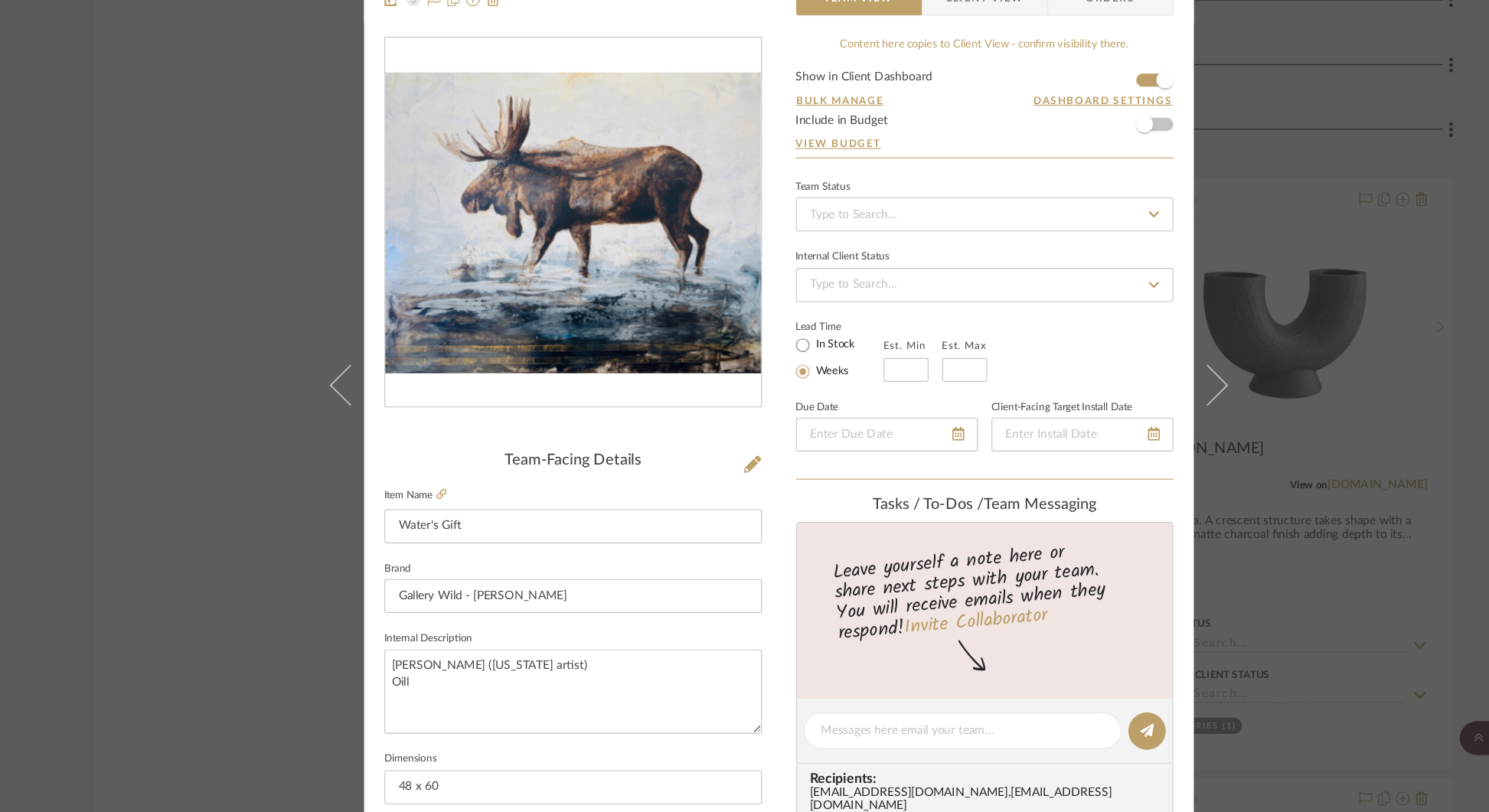
click at [1276, 306] on div "STERN Art Water's Gift Team View Client View Orders Team-Facing Details Item Na…" at bounding box center [744, 406] width 1489 height 812
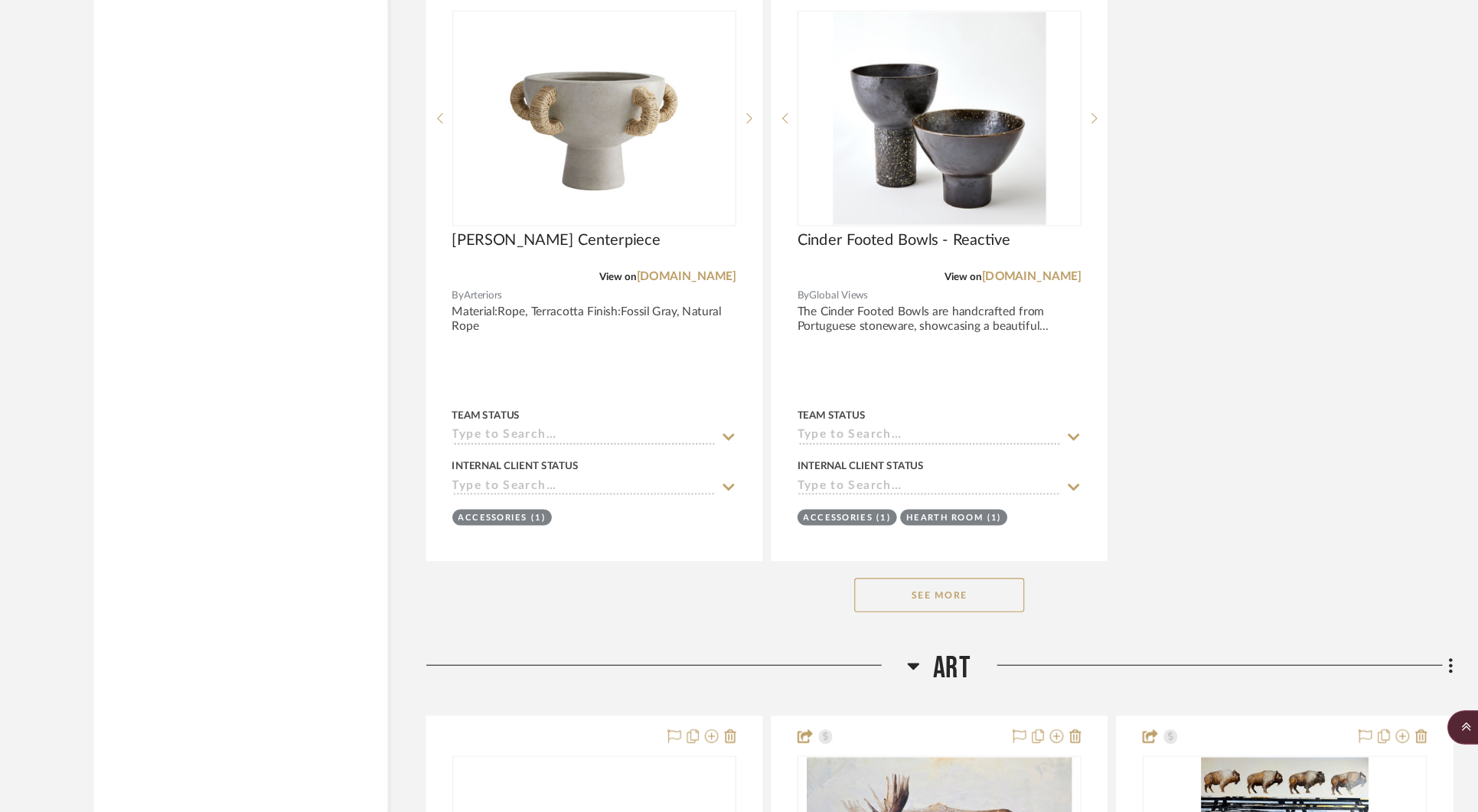
scroll to position [34552, 0]
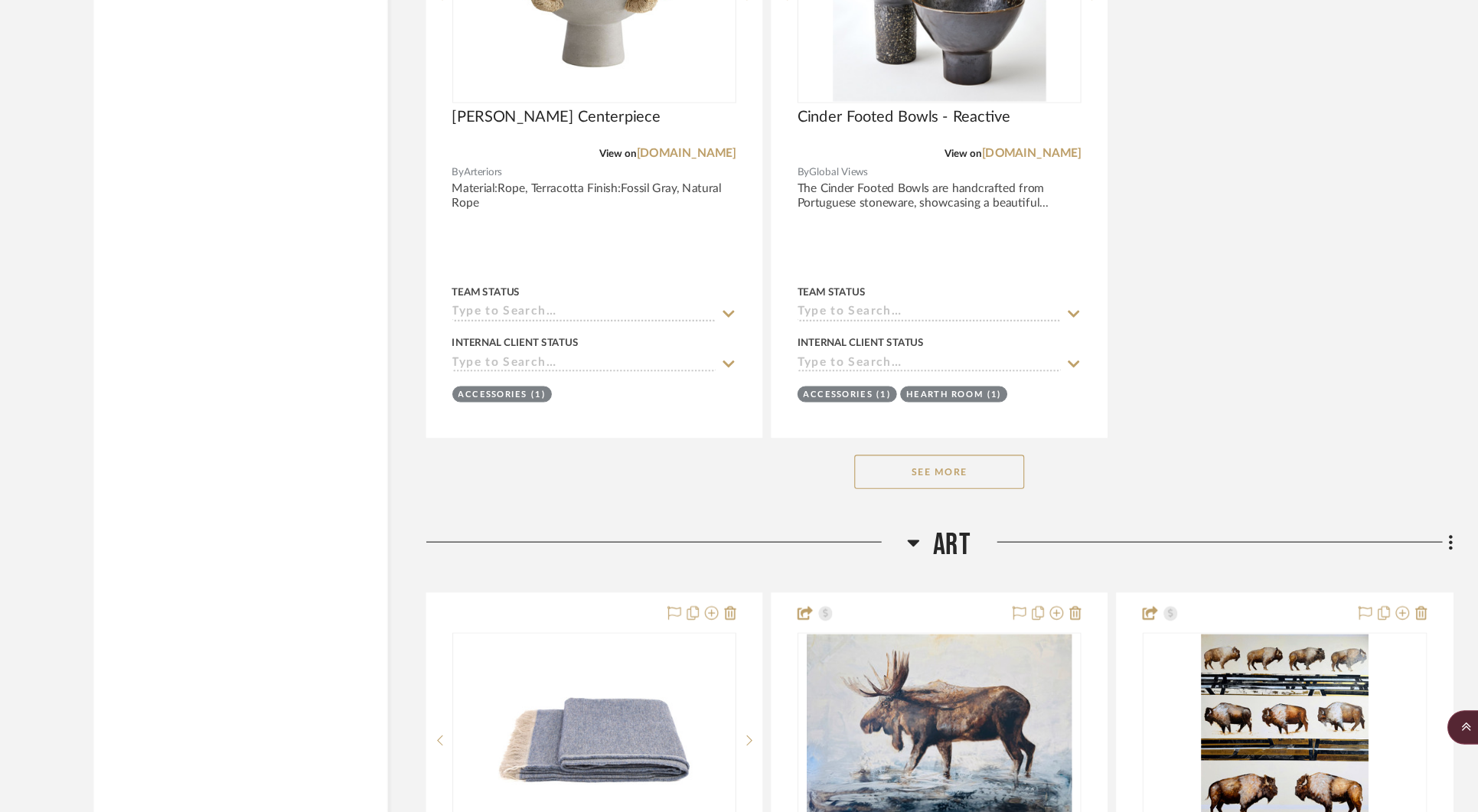
click at [913, 490] on button "See More" at bounding box center [889, 505] width 153 height 31
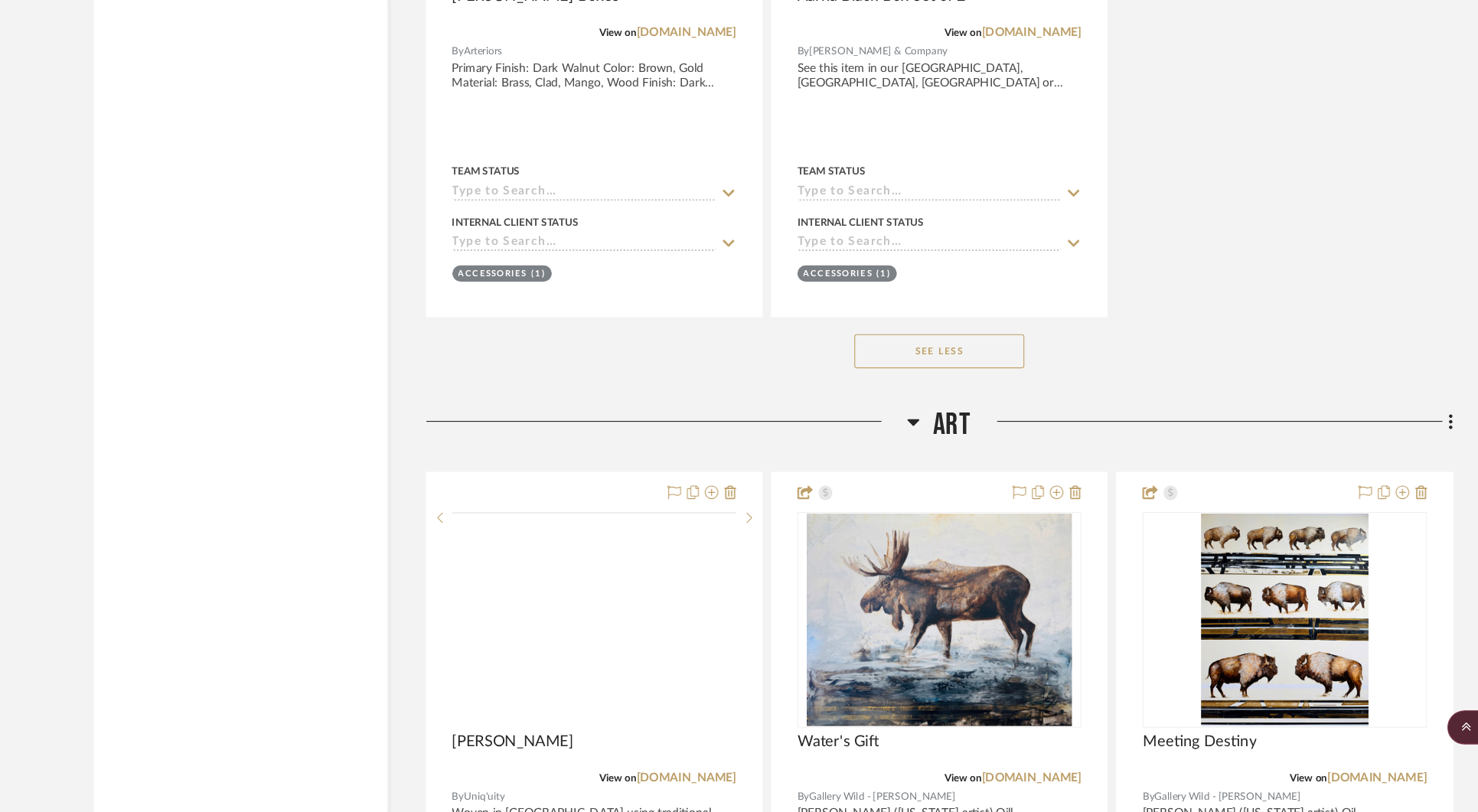
scroll to position [36373, 0]
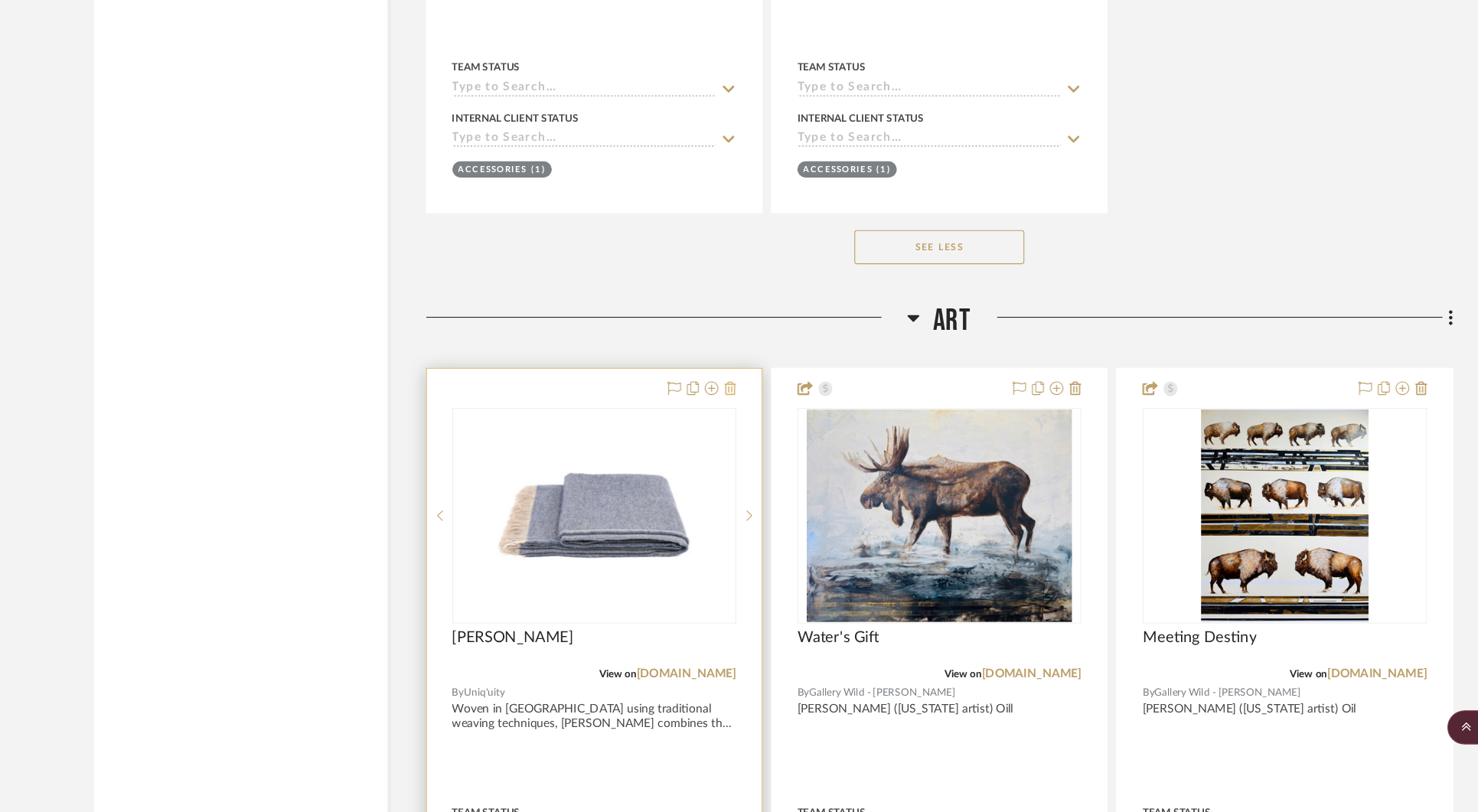
click at [701, 424] on icon at bounding box center [701, 430] width 11 height 13
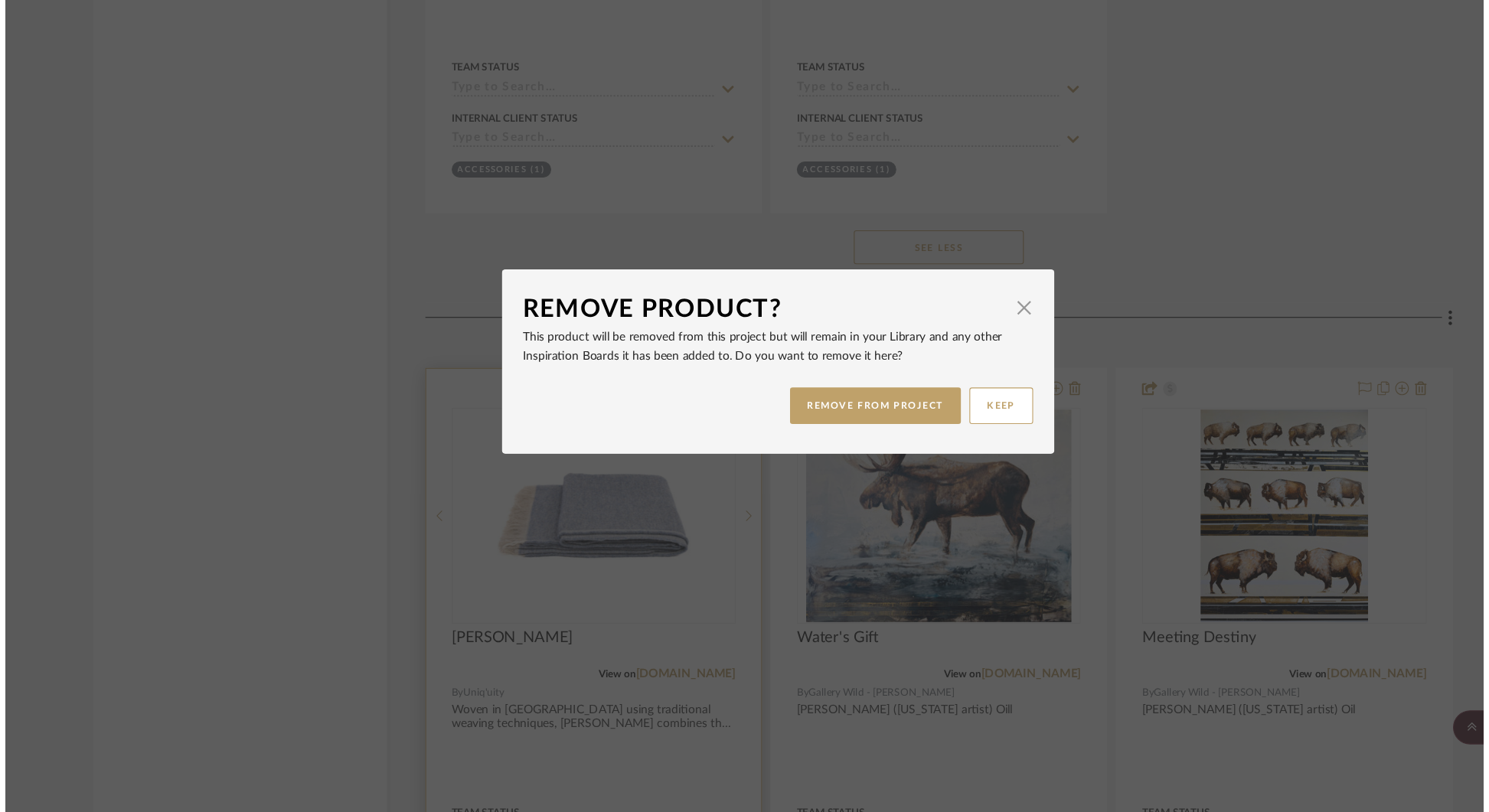
scroll to position [0, 0]
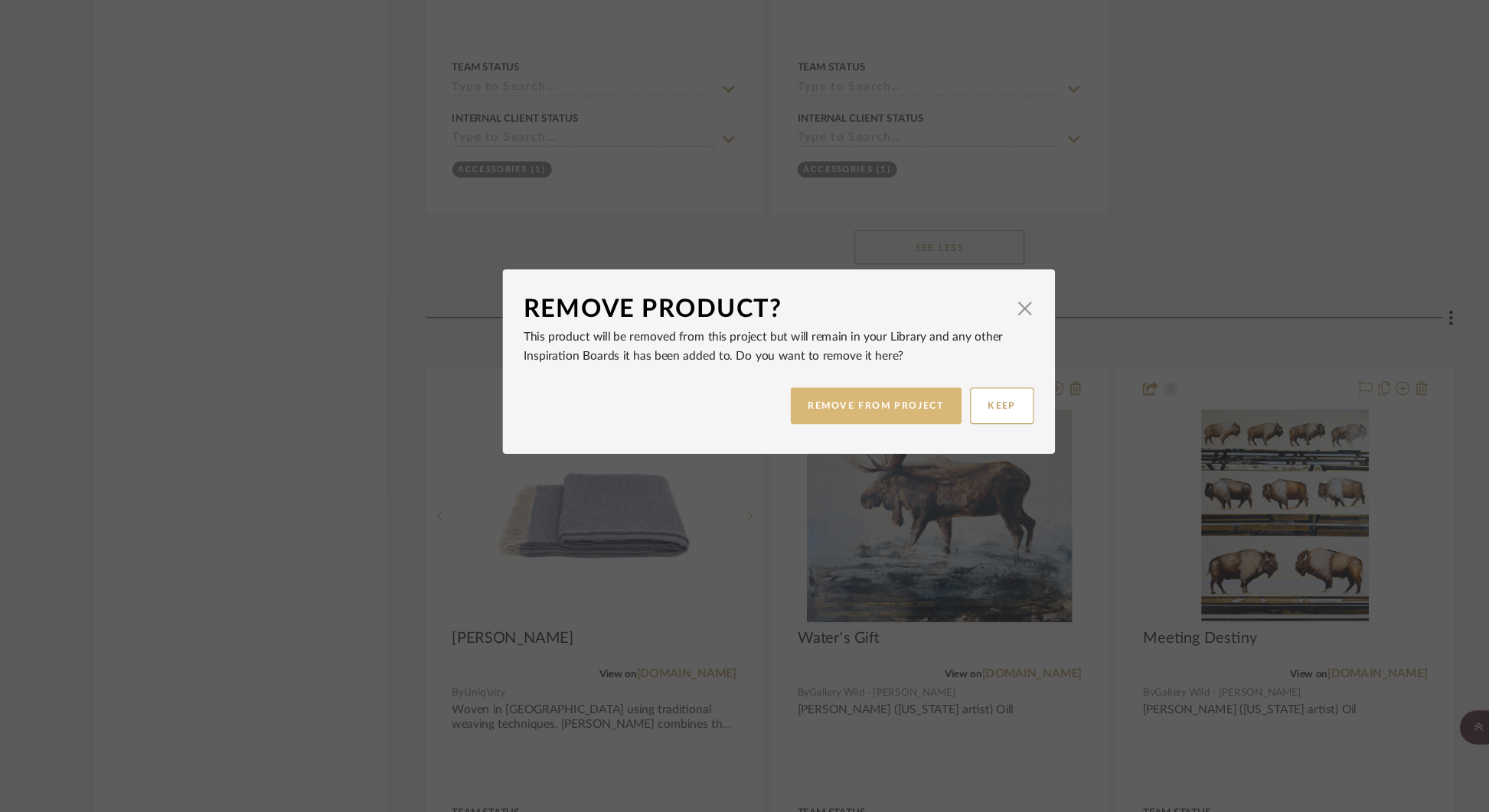
click at [816, 443] on button "REMOVE FROM PROJECT" at bounding box center [832, 445] width 154 height 33
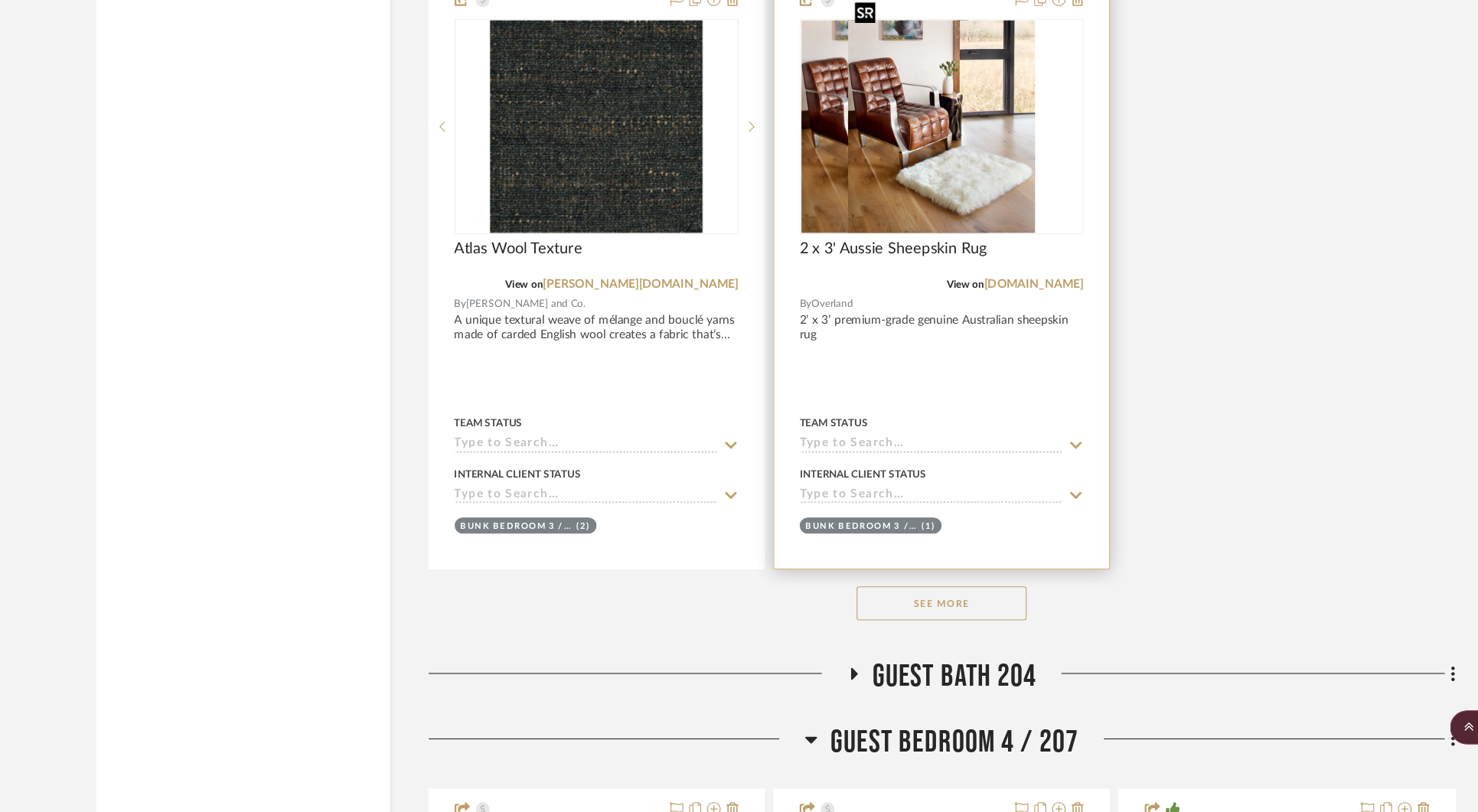
scroll to position [30892, 0]
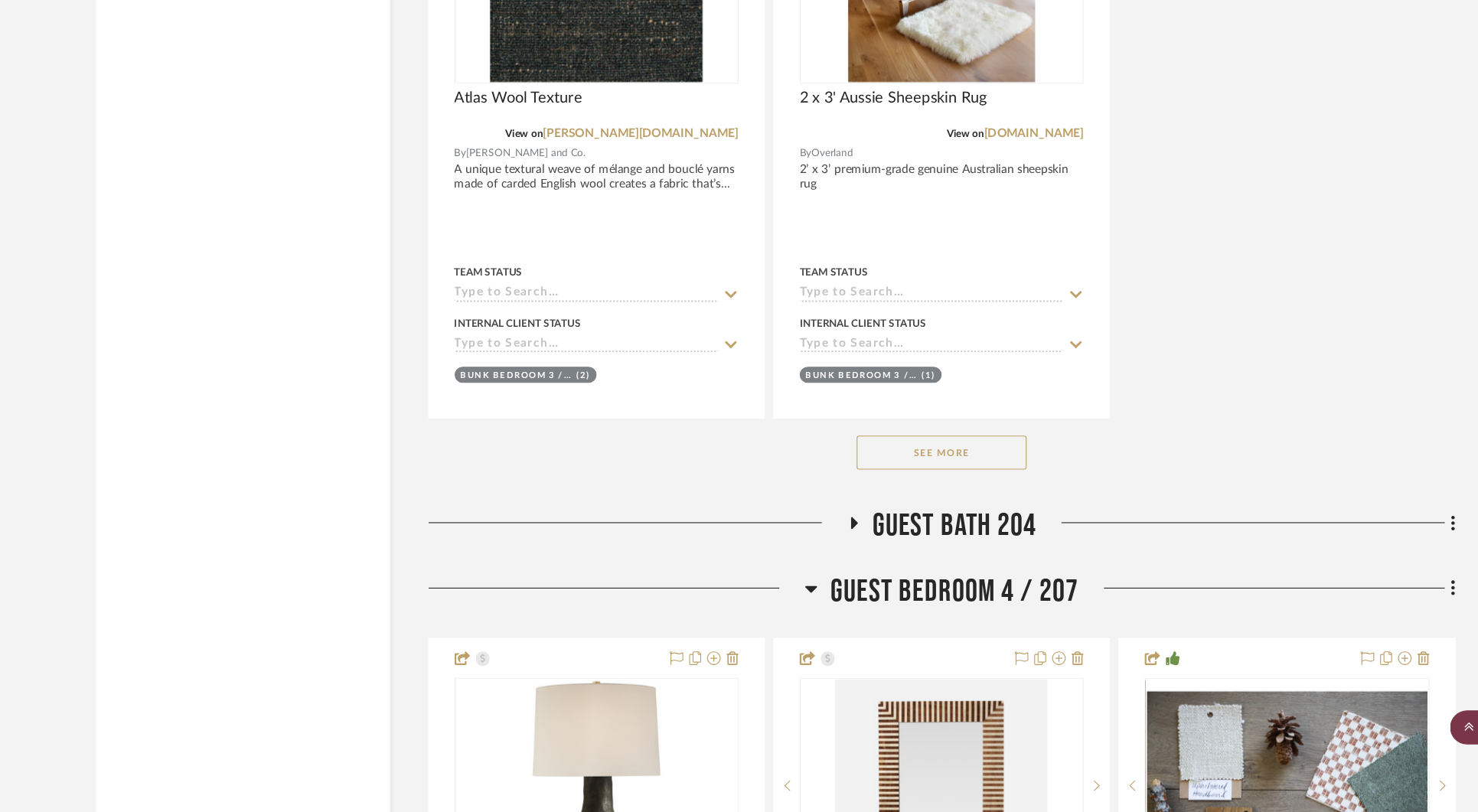
click at [1372, 734] on scroll-to-top-button "BACK TO TOP" at bounding box center [1404, 735] width 113 height 31
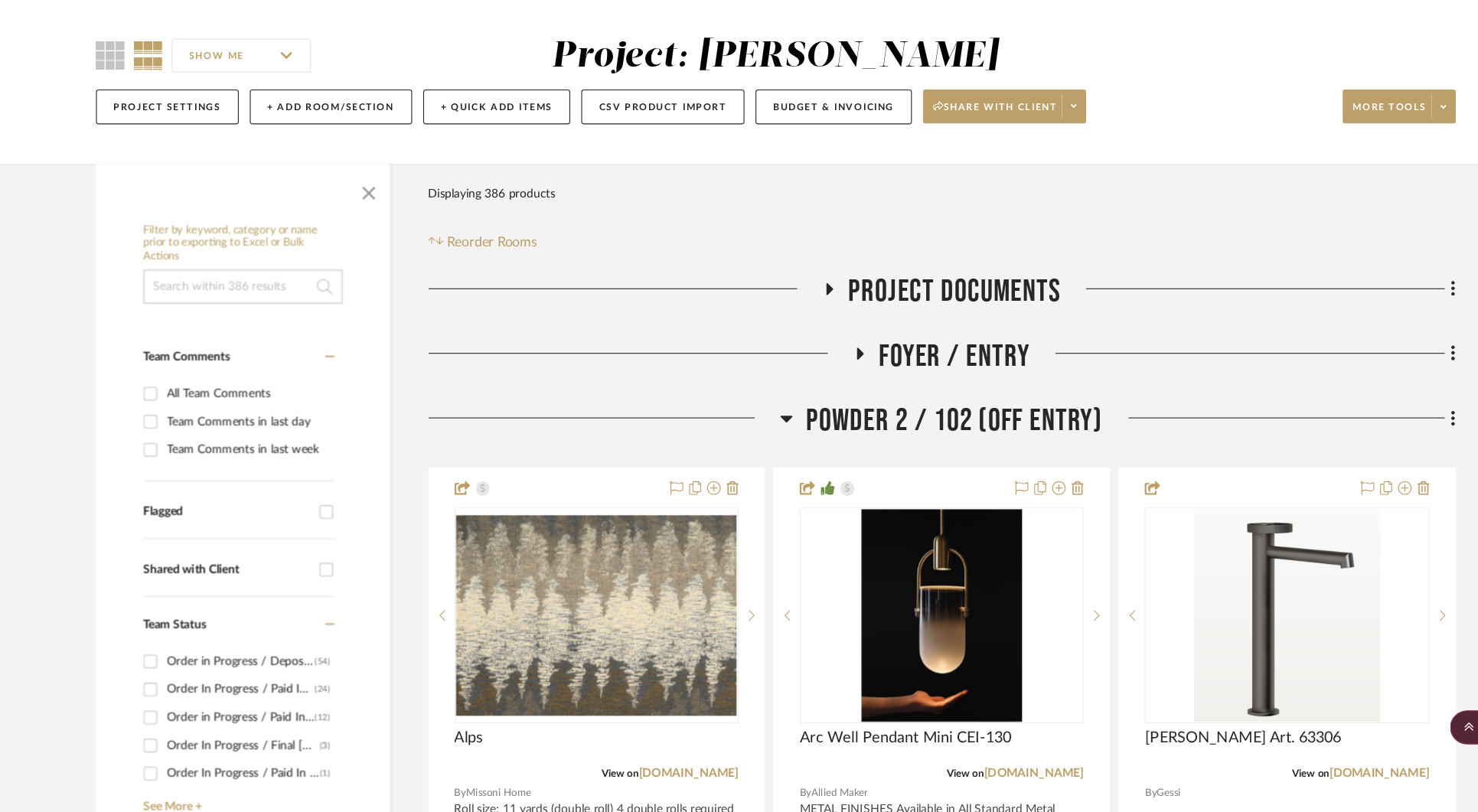
scroll to position [0, 0]
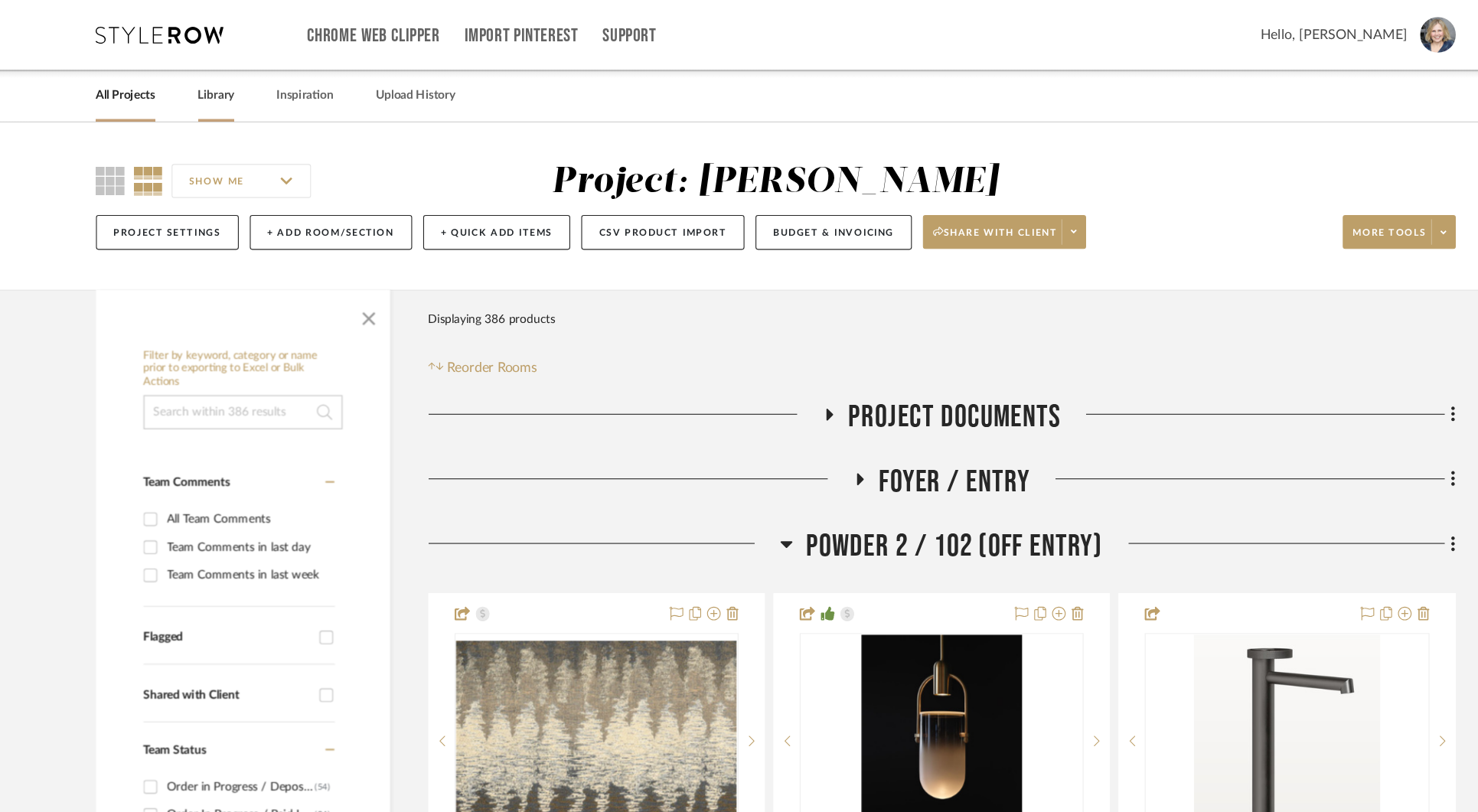
click at [244, 77] on link "Library" at bounding box center [236, 86] width 33 height 21
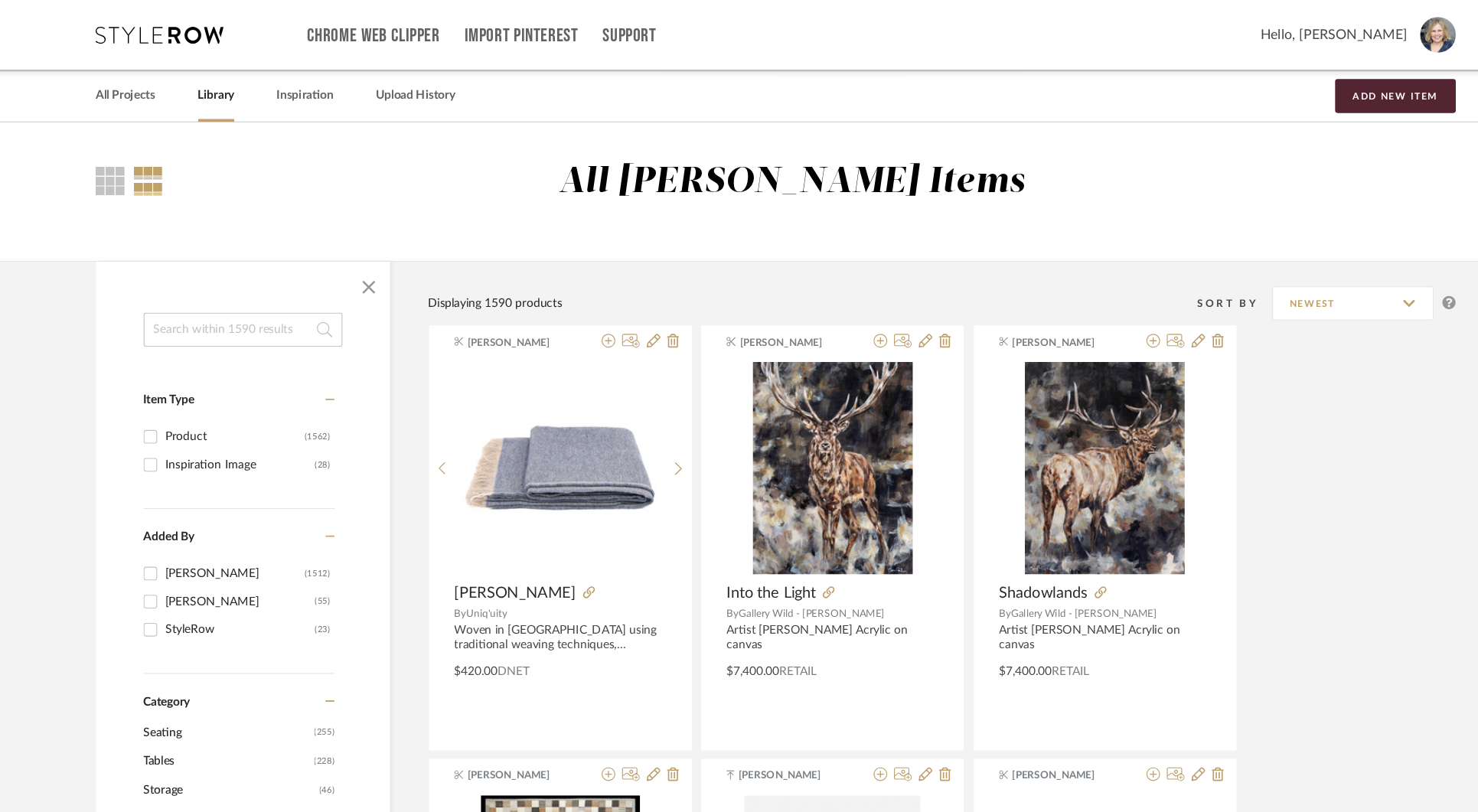
click at [222, 302] on input at bounding box center [260, 297] width 179 height 31
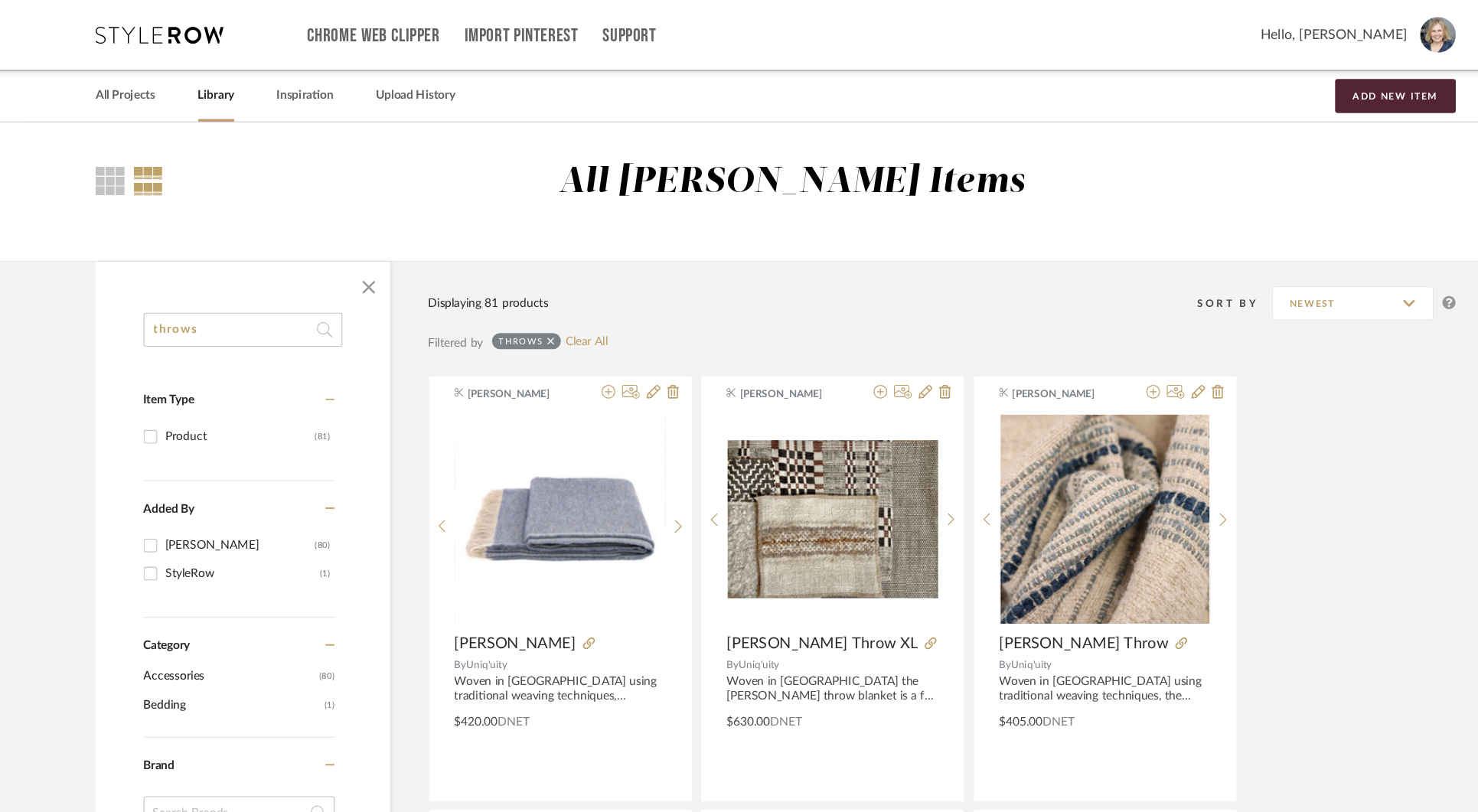
drag, startPoint x: 239, startPoint y: 294, endPoint x: 133, endPoint y: 216, distance: 131.6
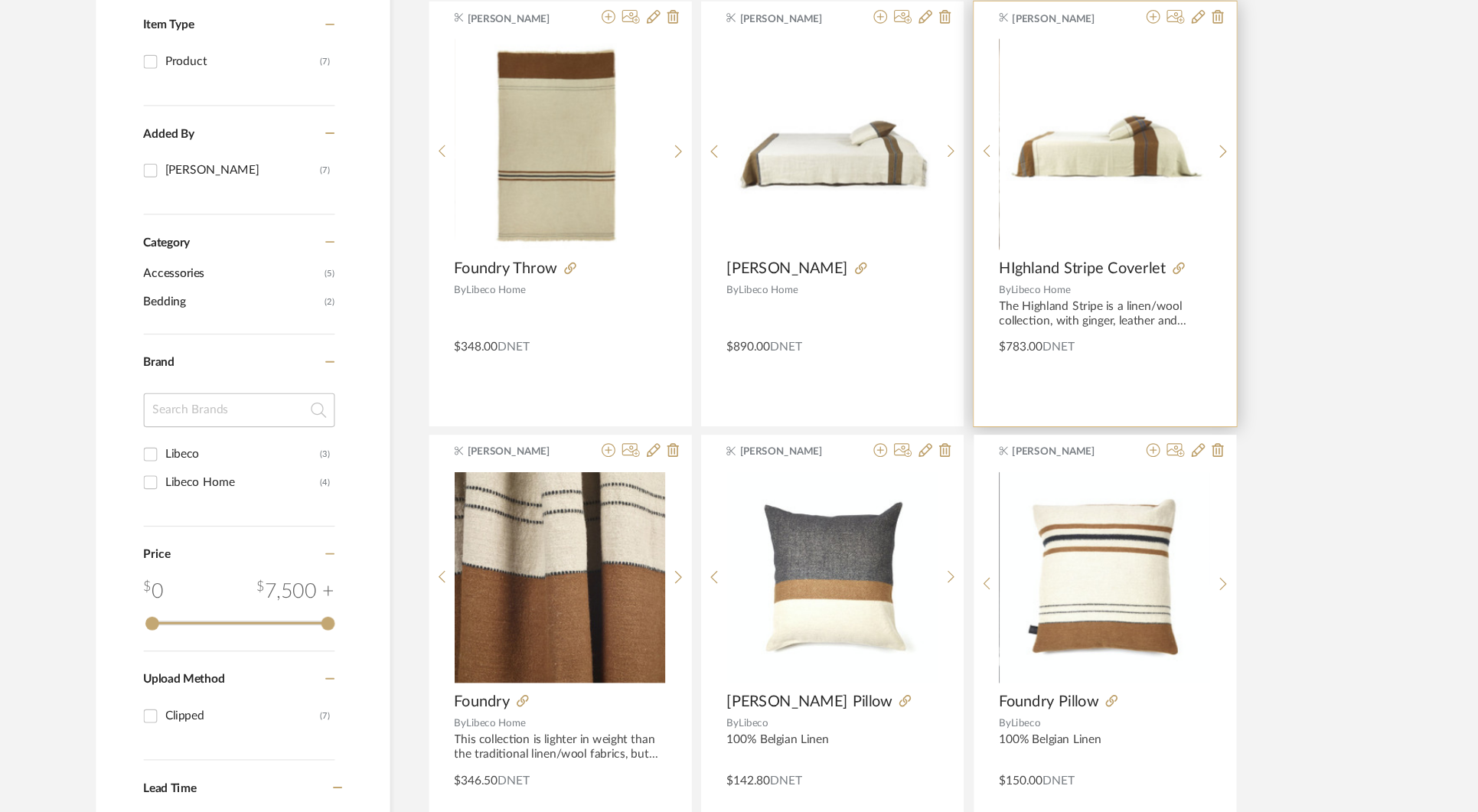
scroll to position [360, 0]
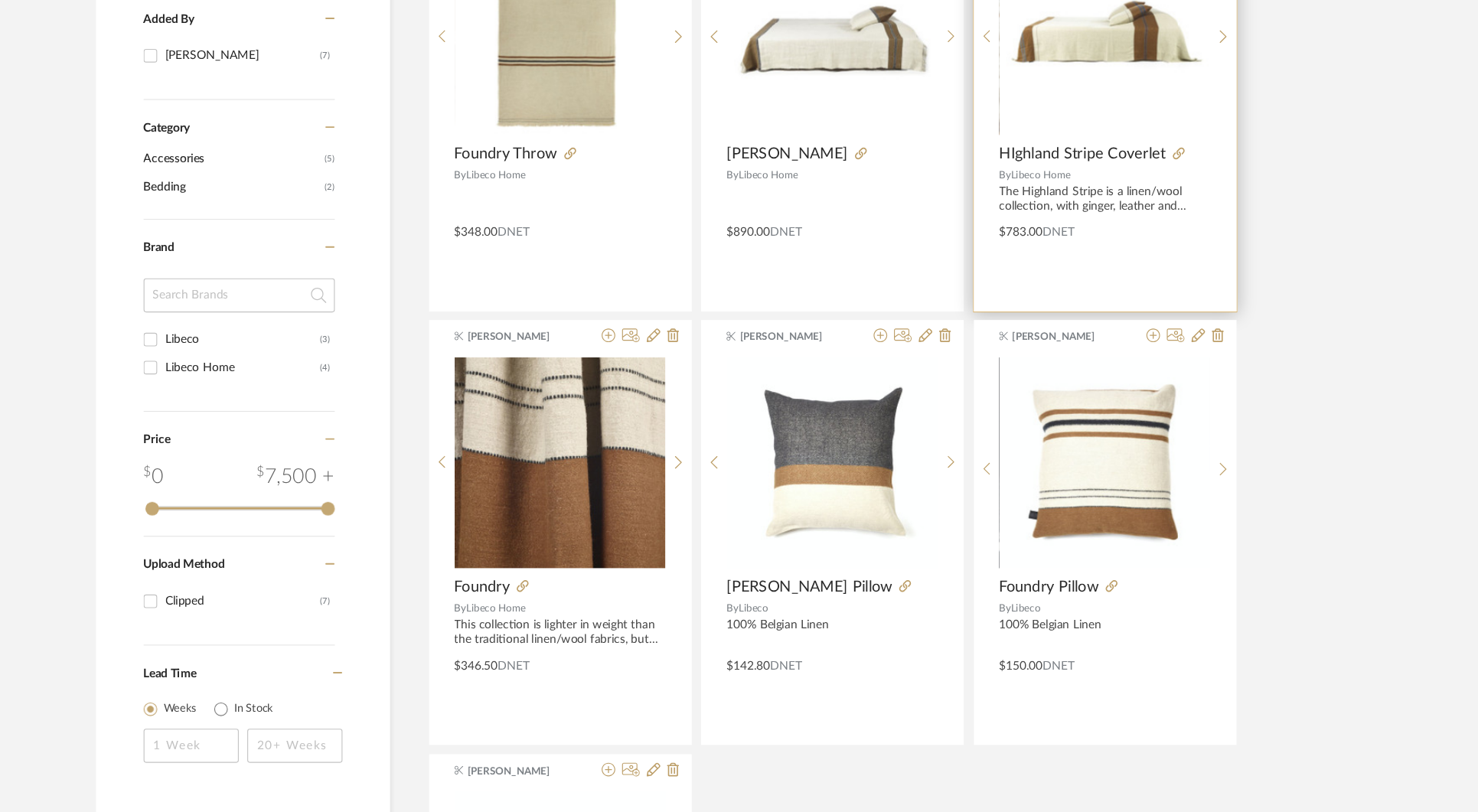
type input "libeco"
click at [1022, 136] on img "0" at bounding box center [1037, 108] width 190 height 190
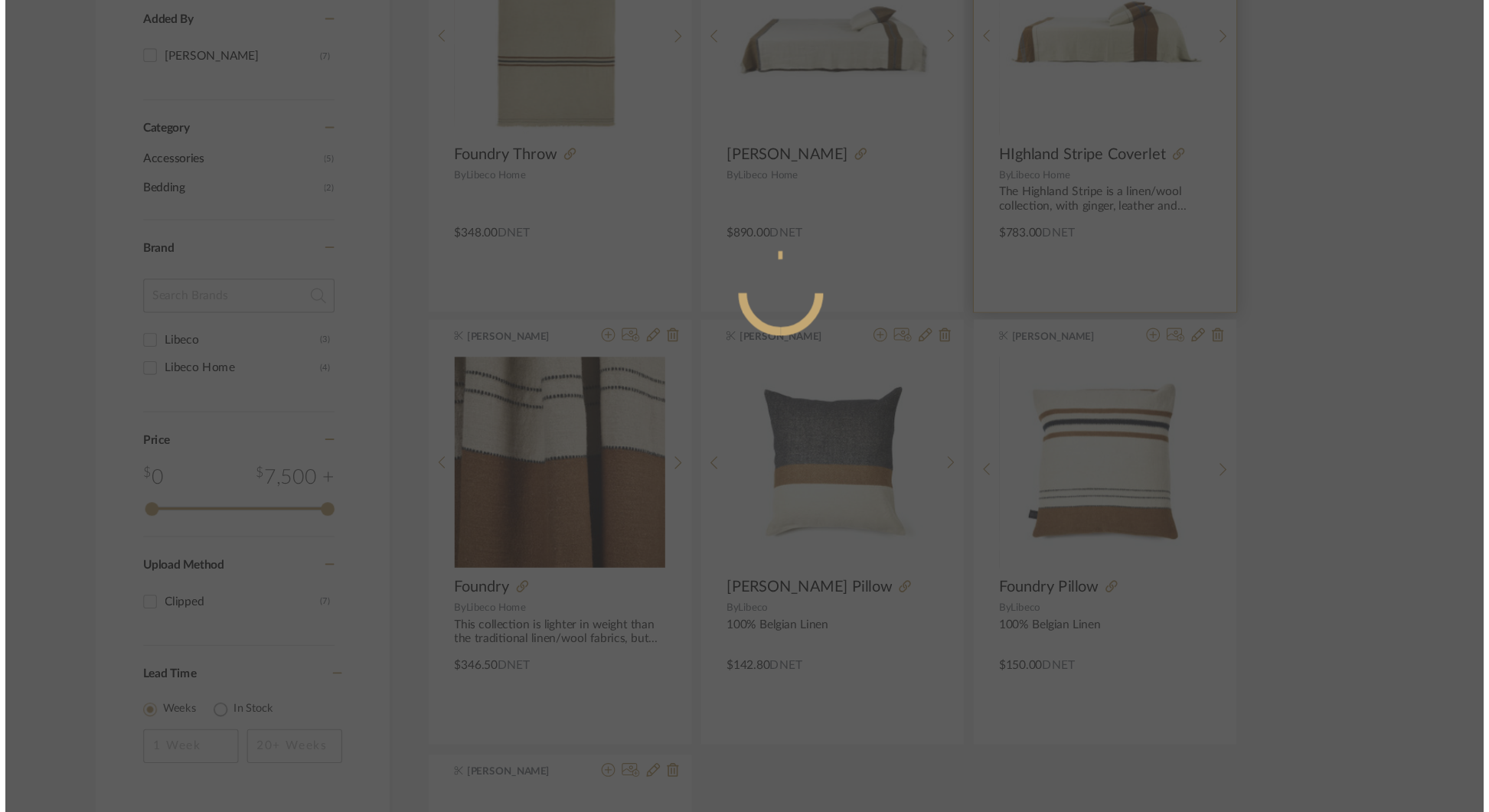
scroll to position [0, 0]
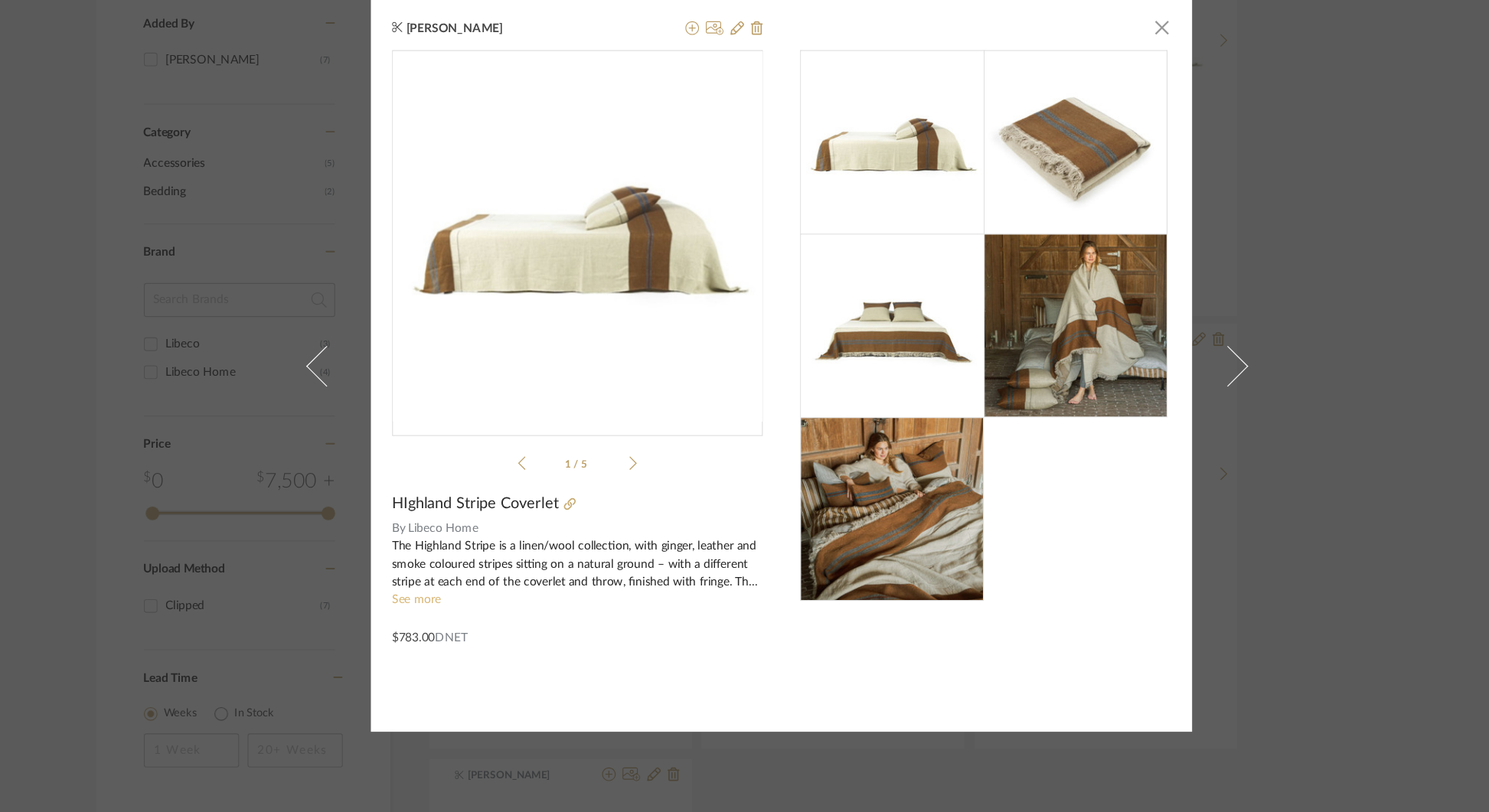
click at [427, 618] on link "See more" at bounding box center [416, 616] width 44 height 11
click at [550, 527] on icon at bounding box center [554, 530] width 11 height 11
click at [231, 240] on div "Jonna Robison × 1 / 5 HIghland Stripe Coverlet By Libeco Home The Highland Stri…" at bounding box center [744, 406] width 1489 height 812
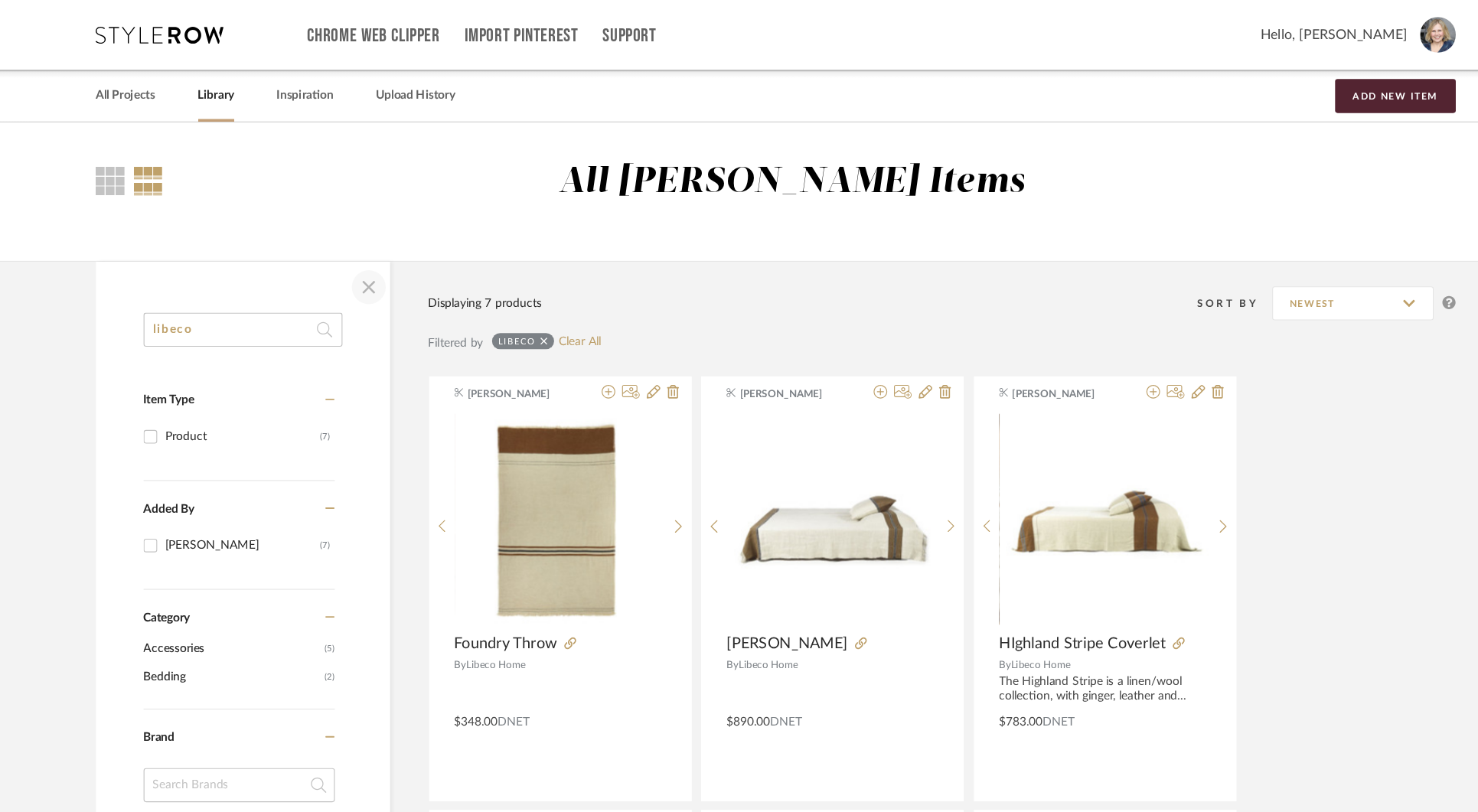
click at [369, 253] on span "button" at bounding box center [373, 258] width 37 height 37
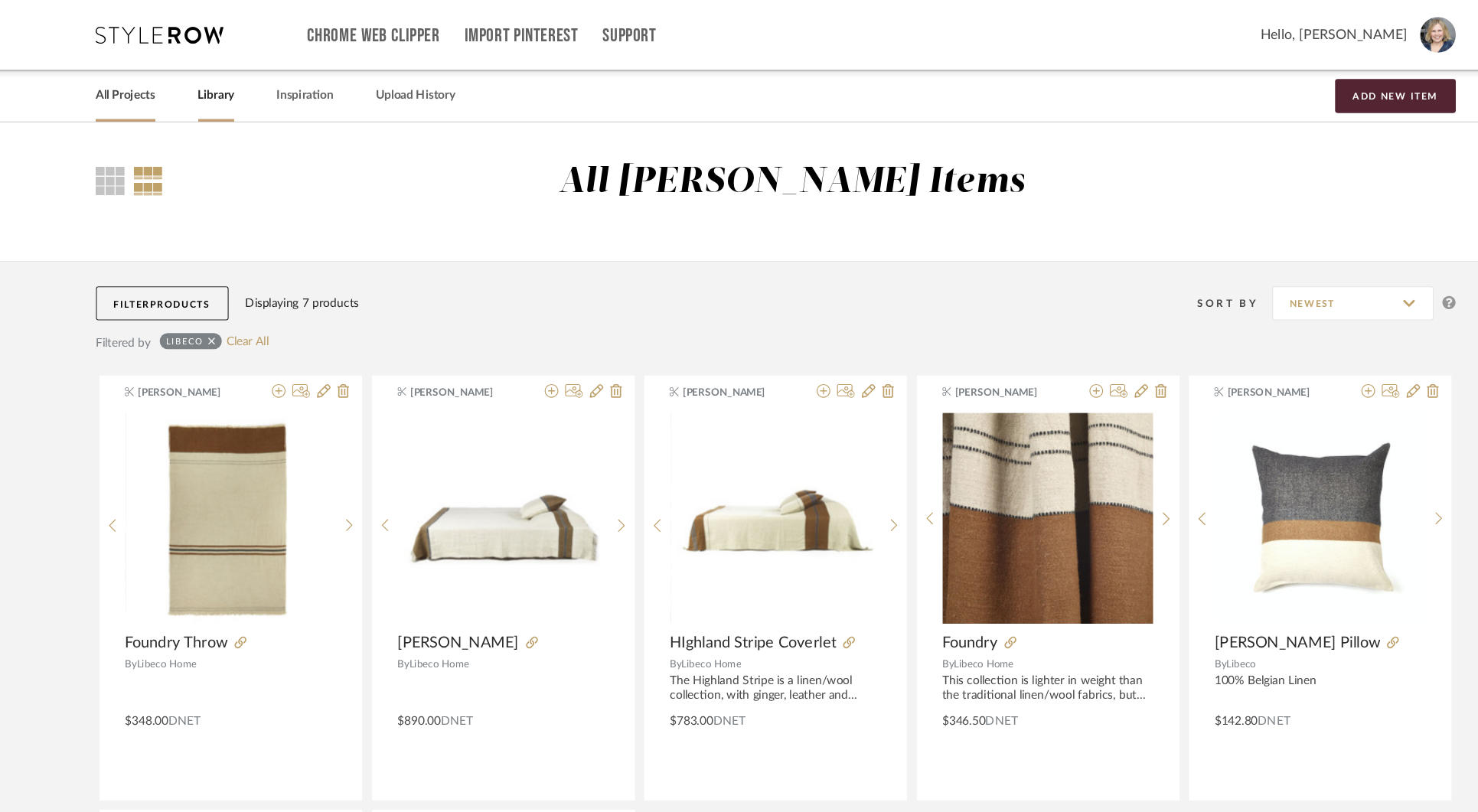
click at [166, 86] on link "All Projects" at bounding box center [154, 86] width 53 height 21
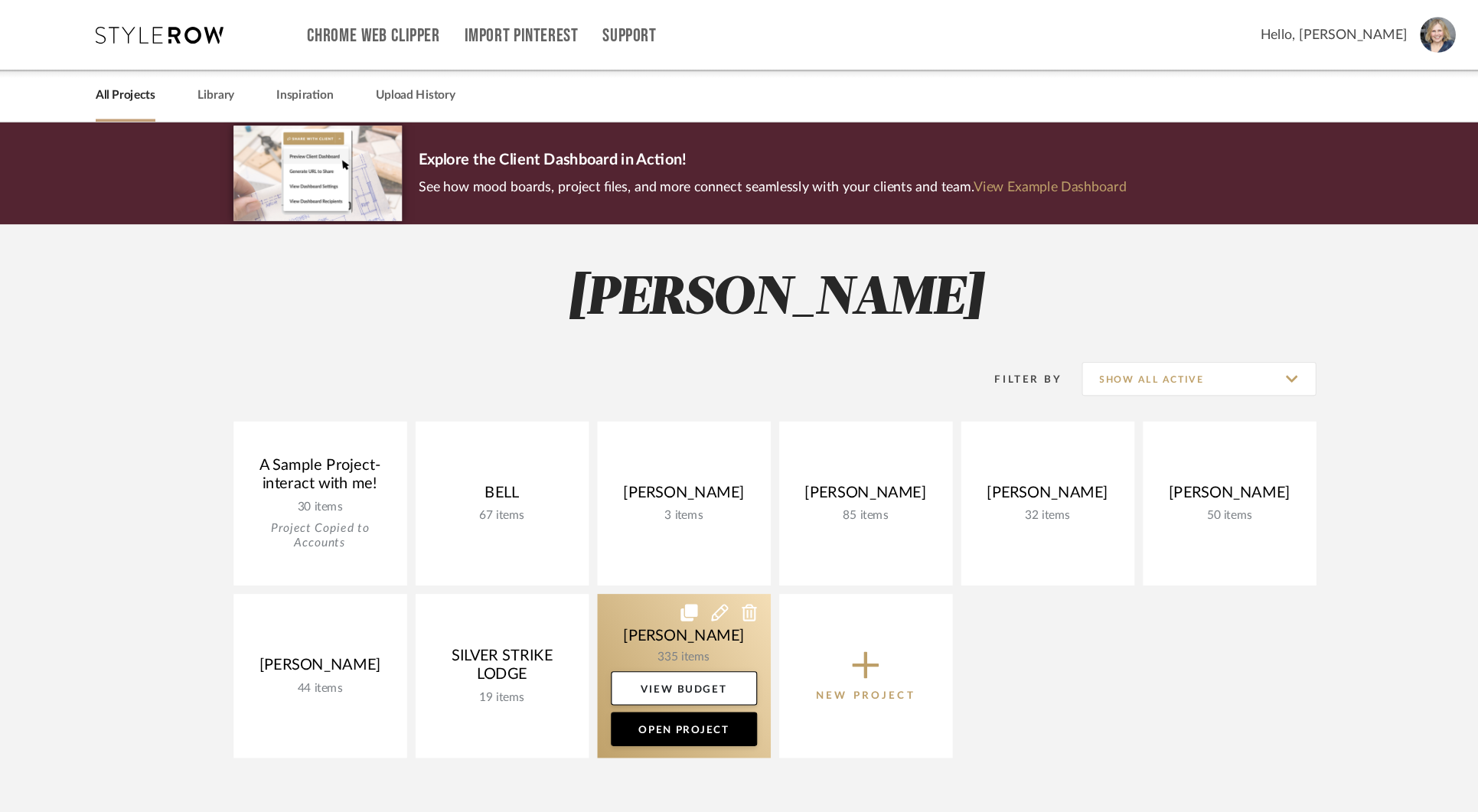
click at [630, 586] on link at bounding box center [657, 608] width 156 height 148
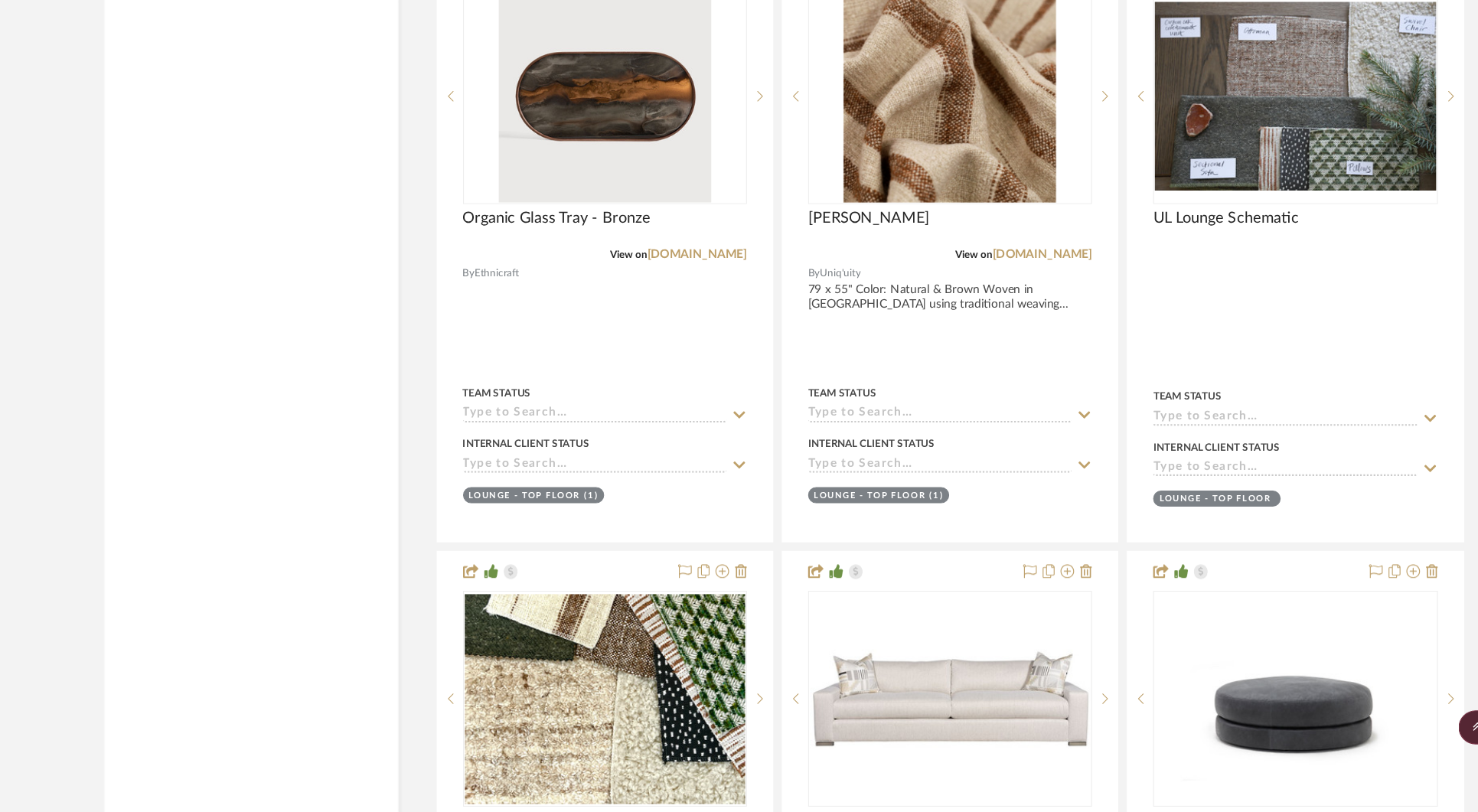
scroll to position [27959, 0]
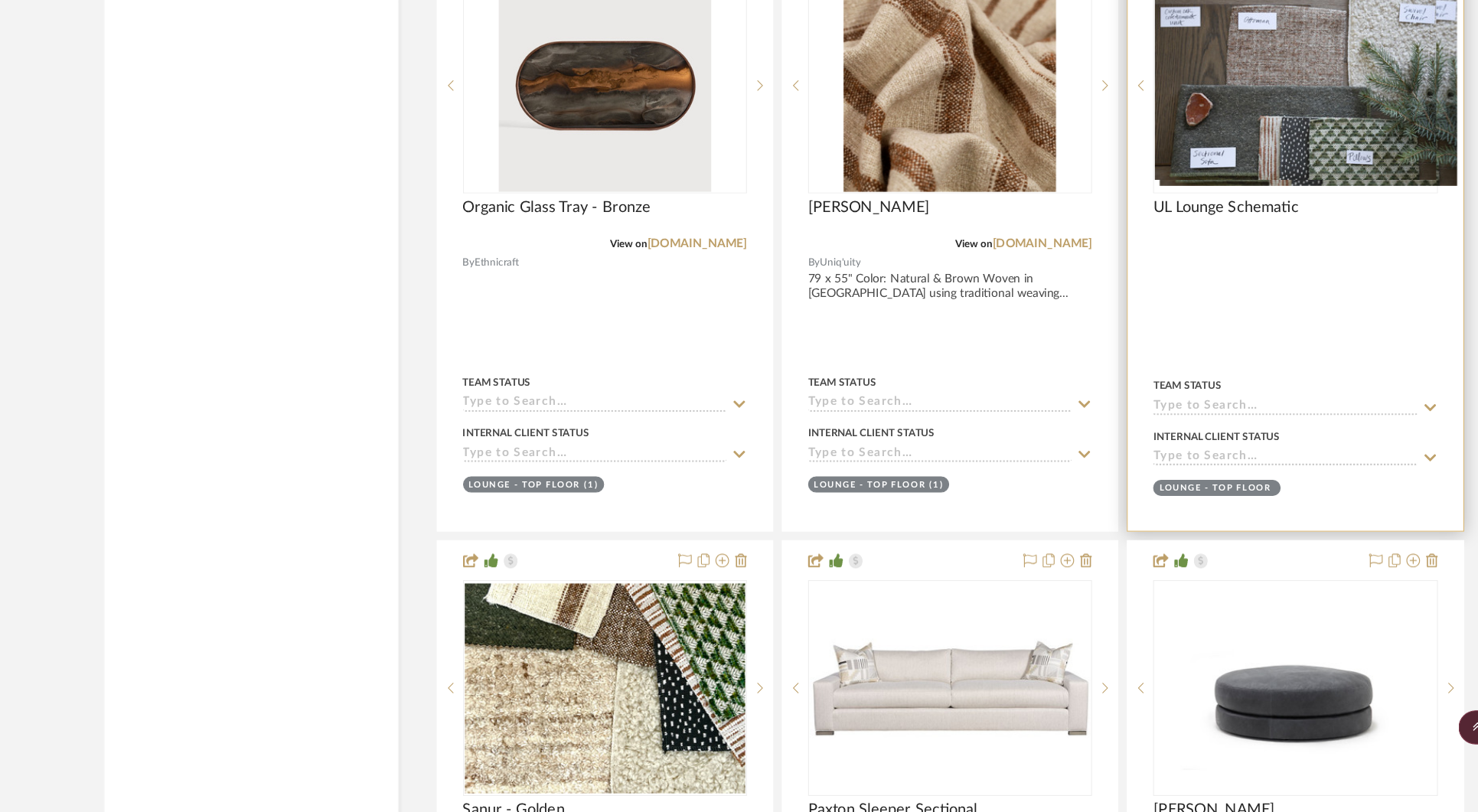
click at [1190, 154] on div at bounding box center [1200, 158] width 255 height 195
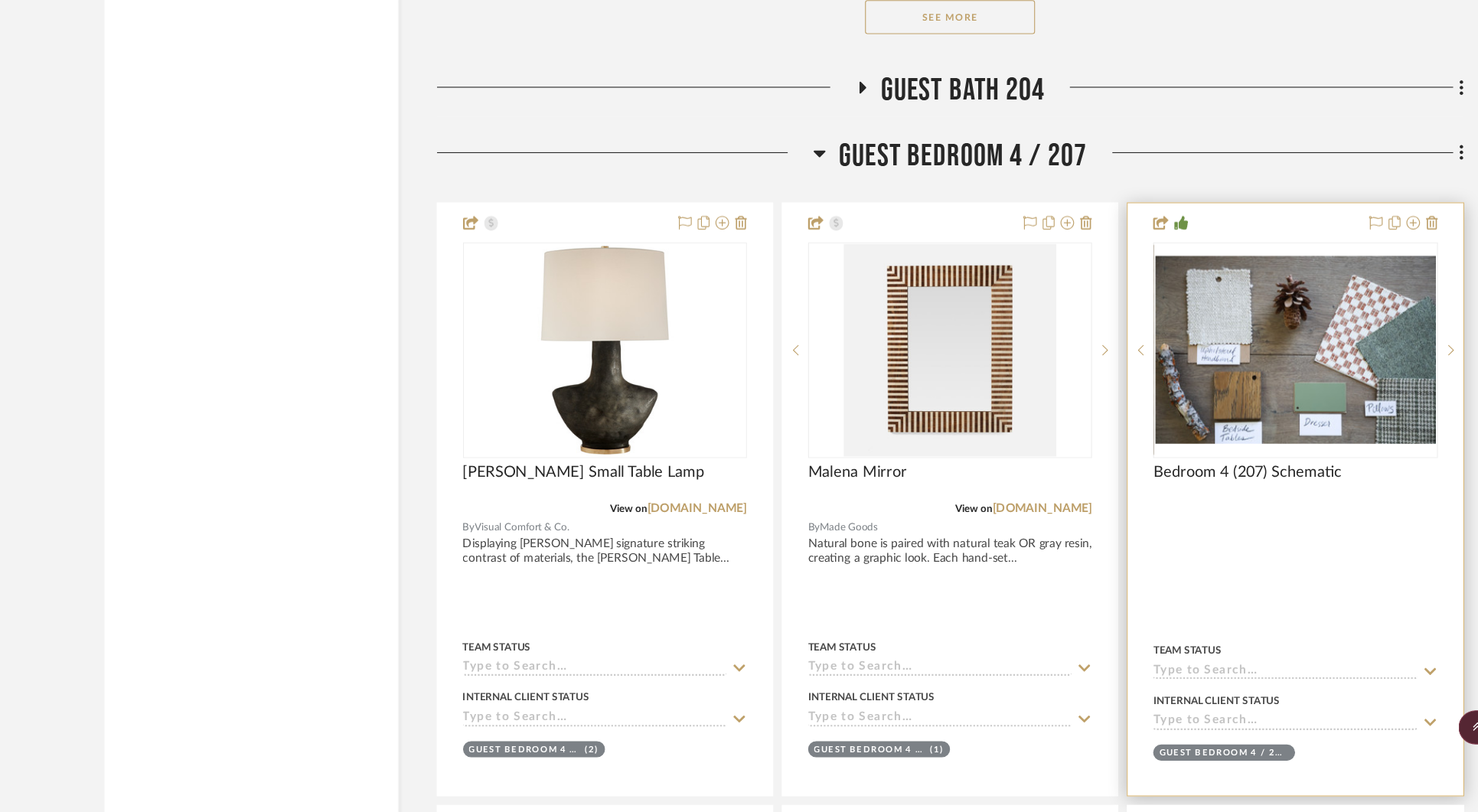
scroll to position [31290, 0]
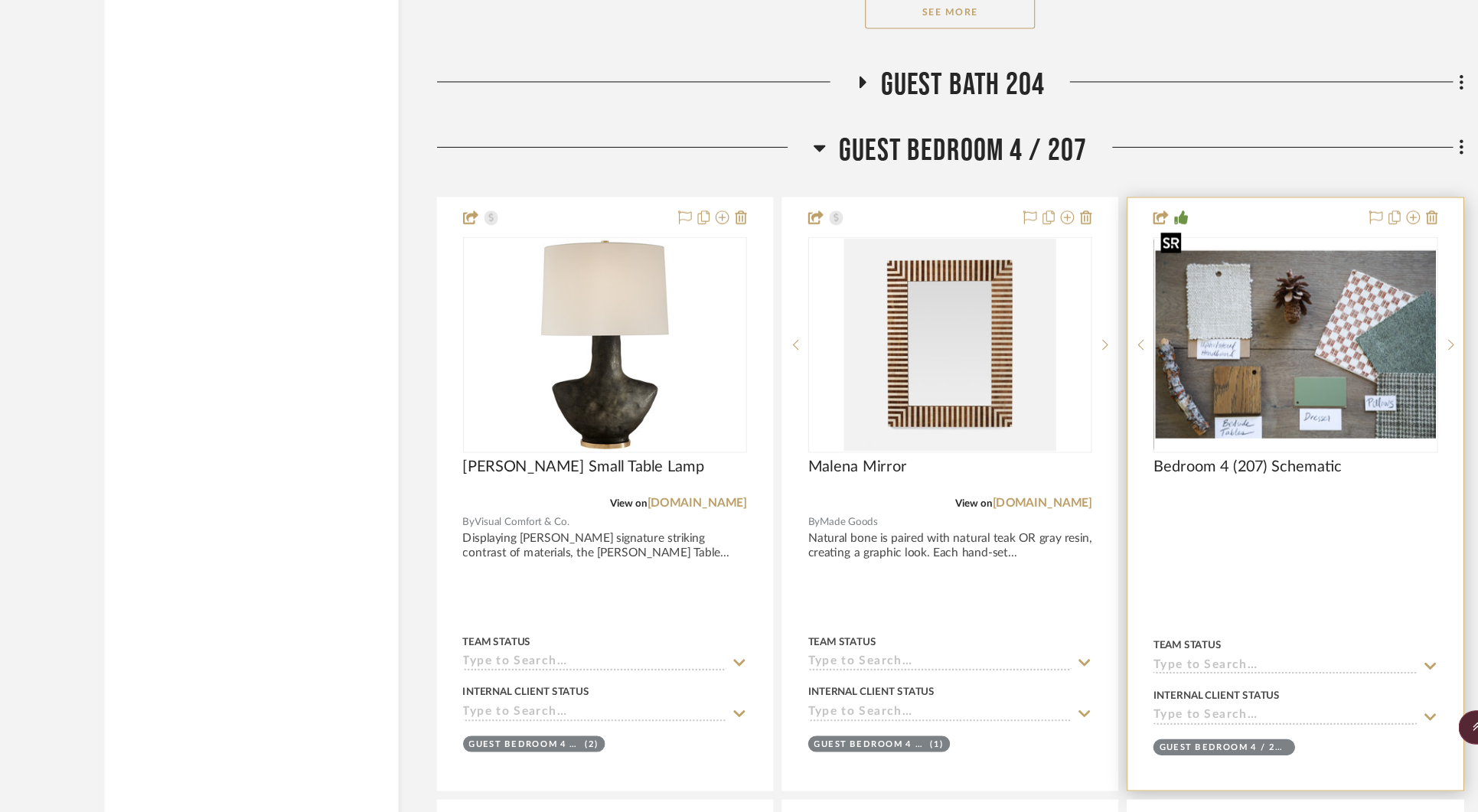
click at [1233, 387] on img "0" at bounding box center [1200, 390] width 253 height 169
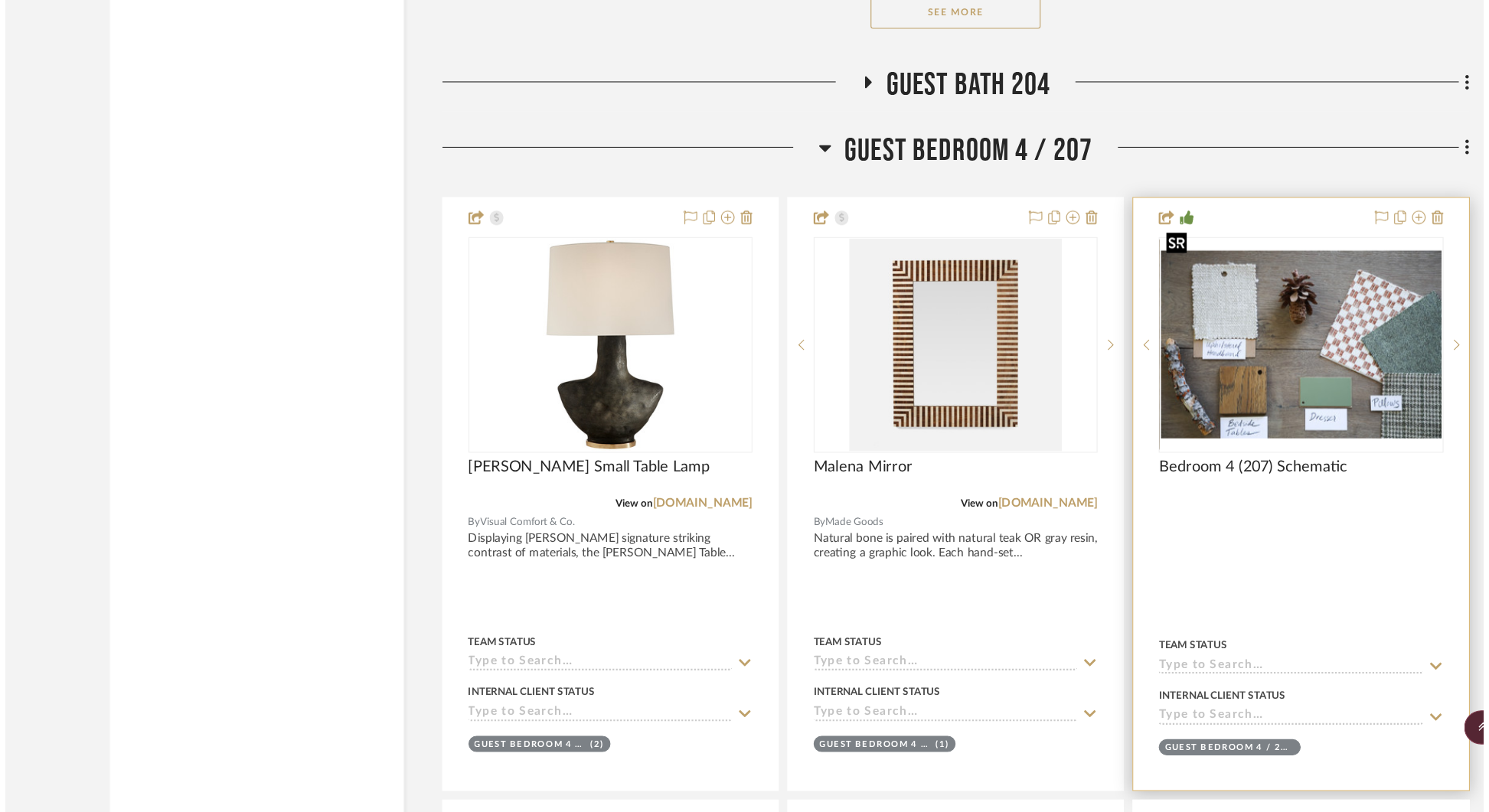
scroll to position [0, 0]
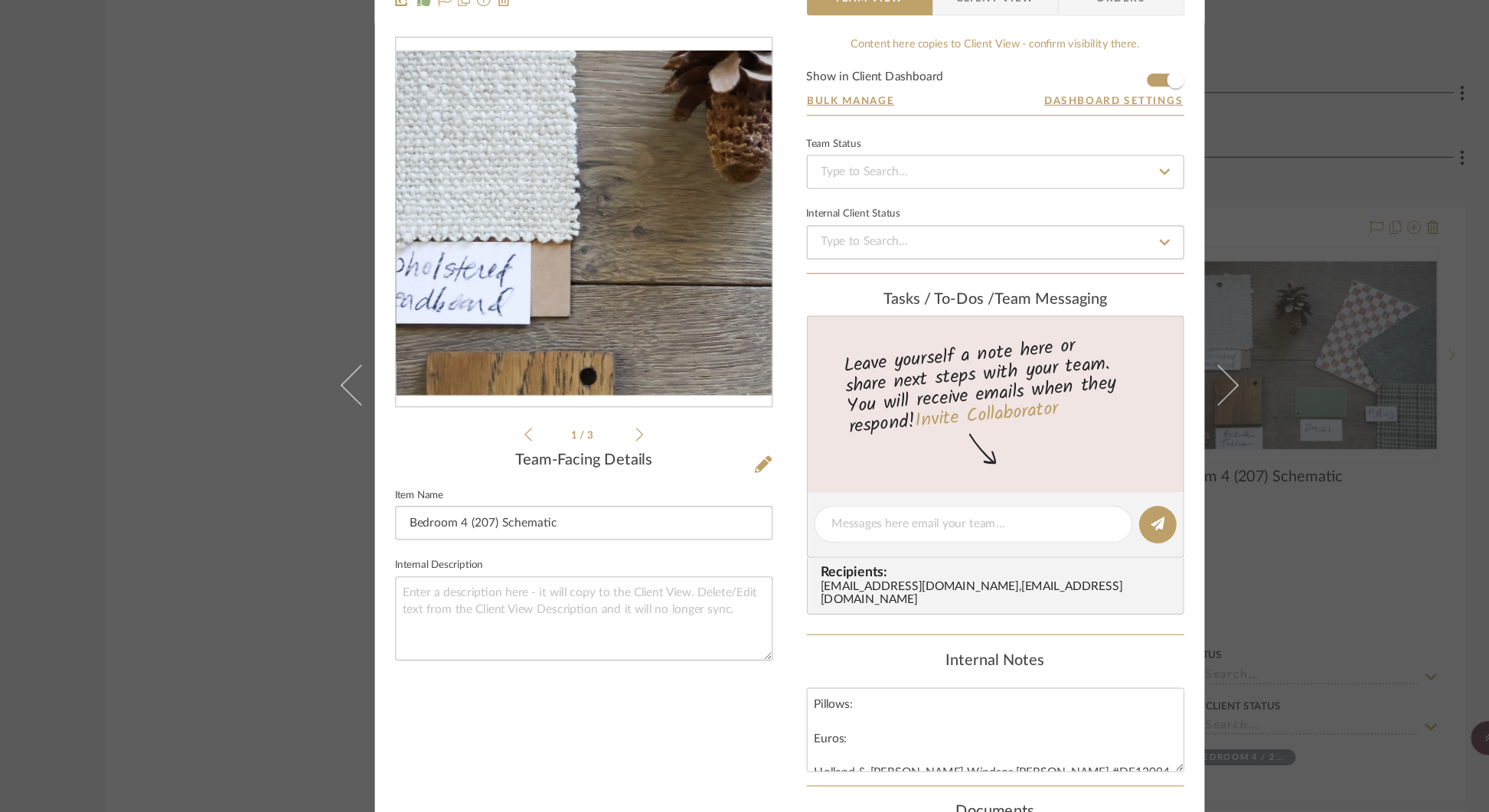
click at [503, 259] on img "0" at bounding box center [560, 272] width 339 height 226
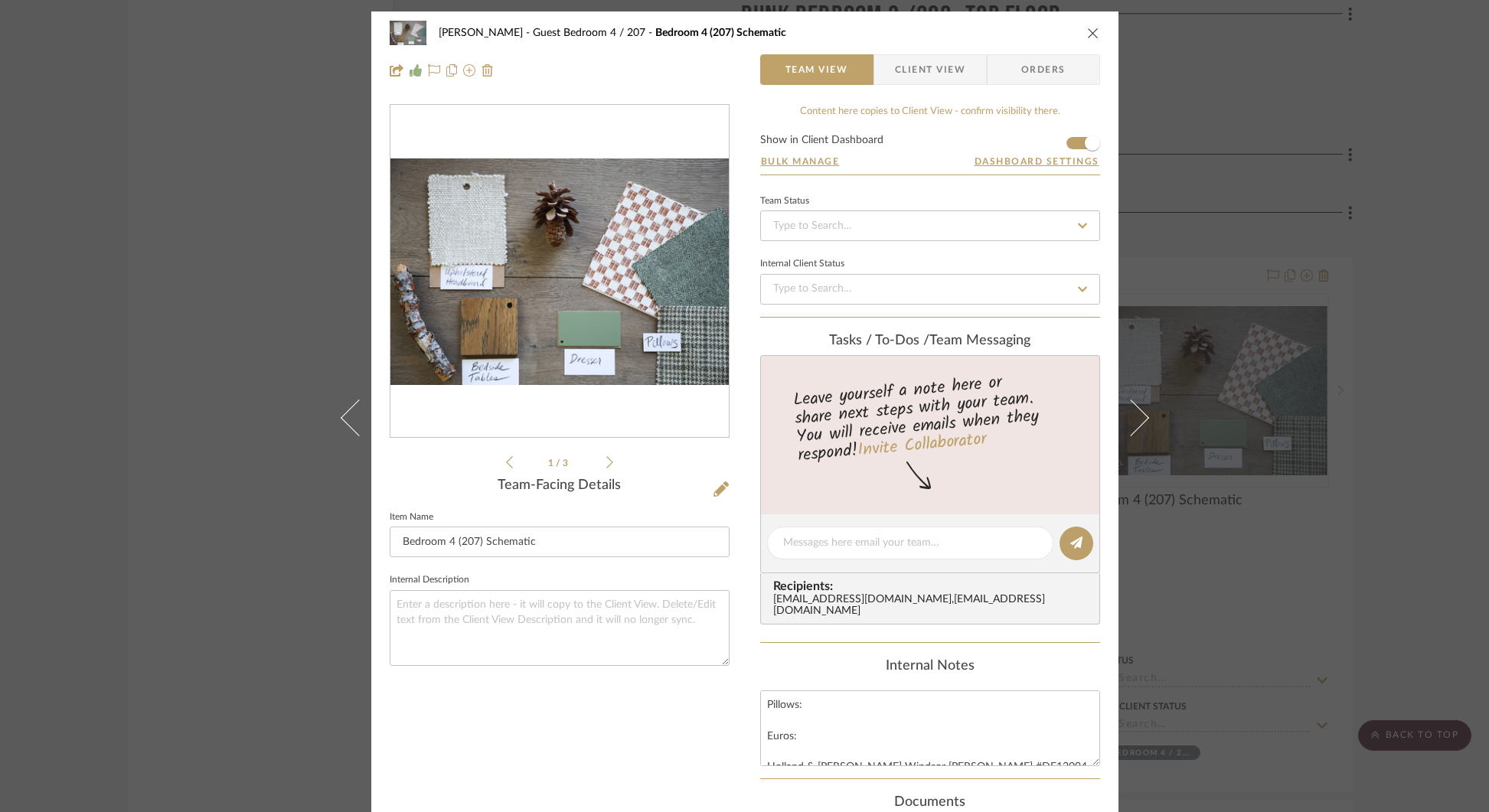
click at [1091, 31] on icon "close" at bounding box center [1093, 33] width 13 height 13
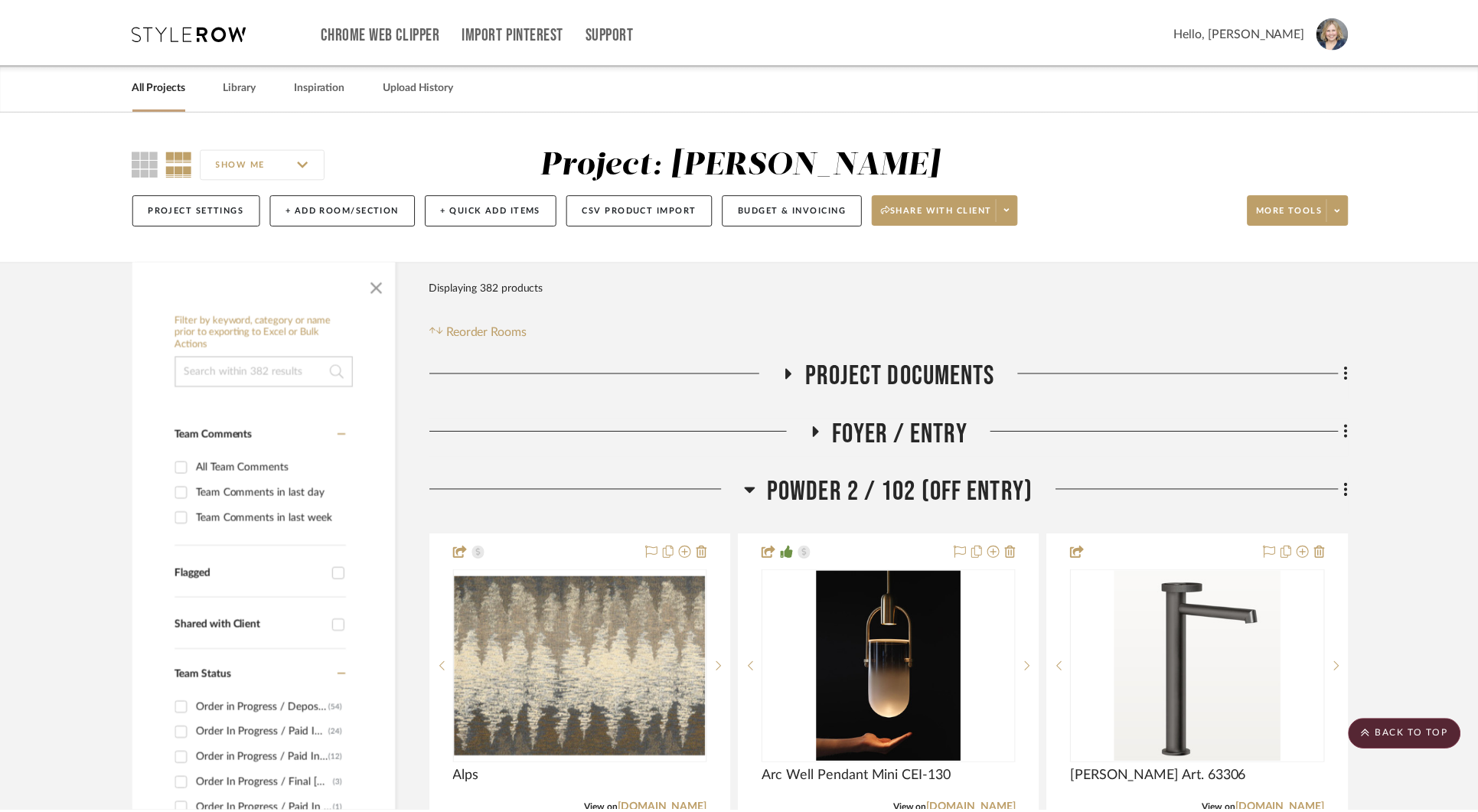
scroll to position [31290, 0]
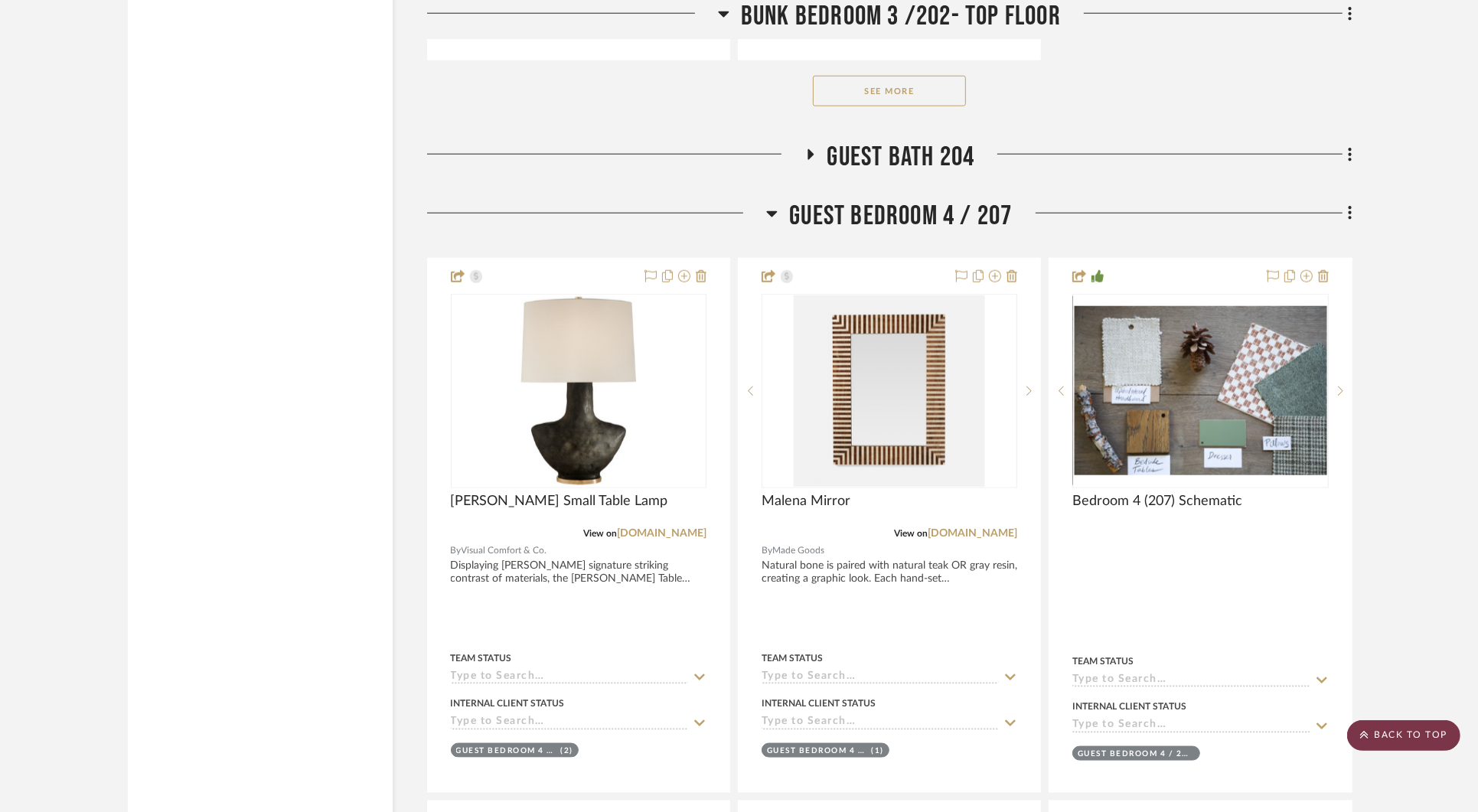
click at [1411, 738] on scroll-to-top-button "BACK TO TOP" at bounding box center [1404, 735] width 113 height 31
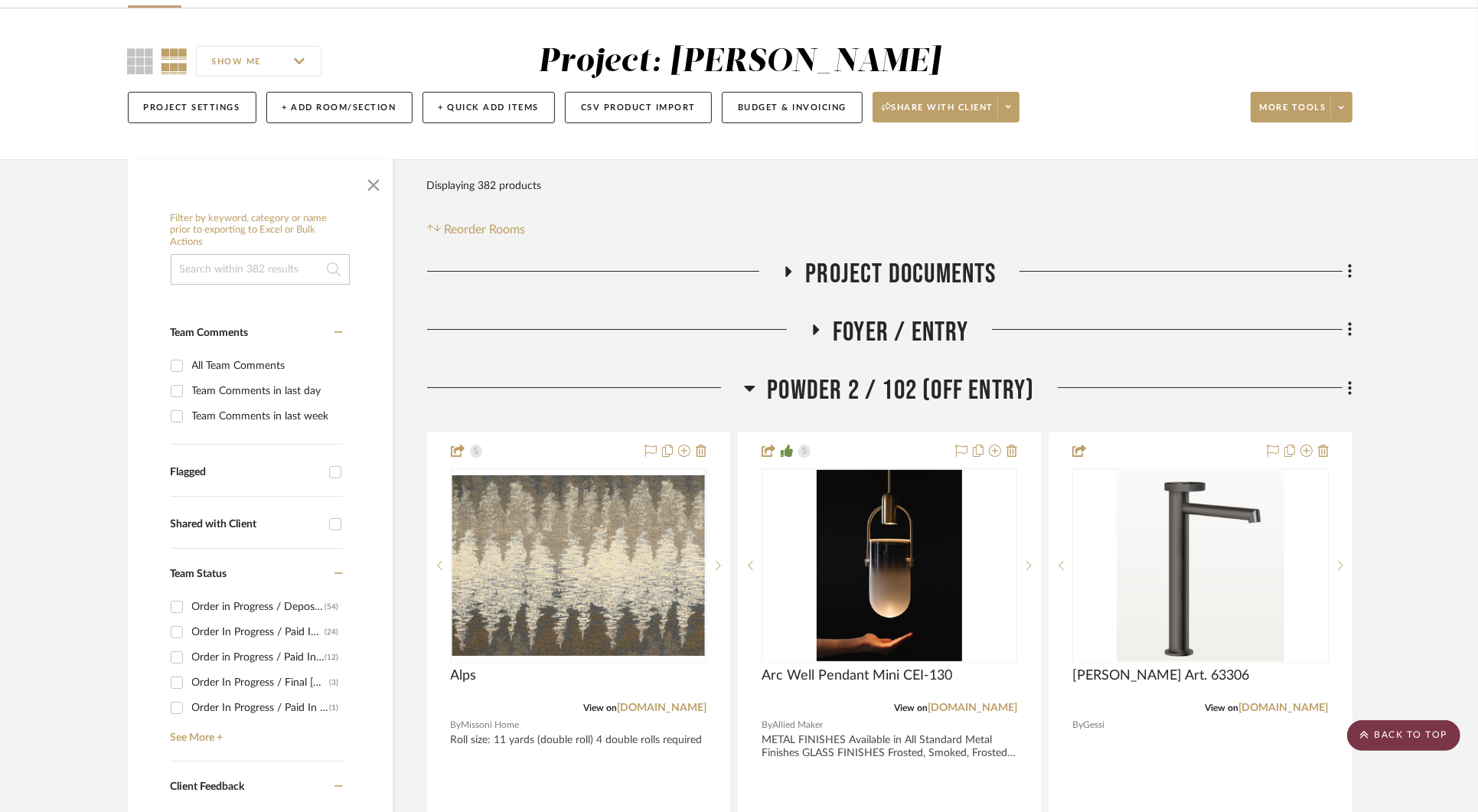
scroll to position [0, 0]
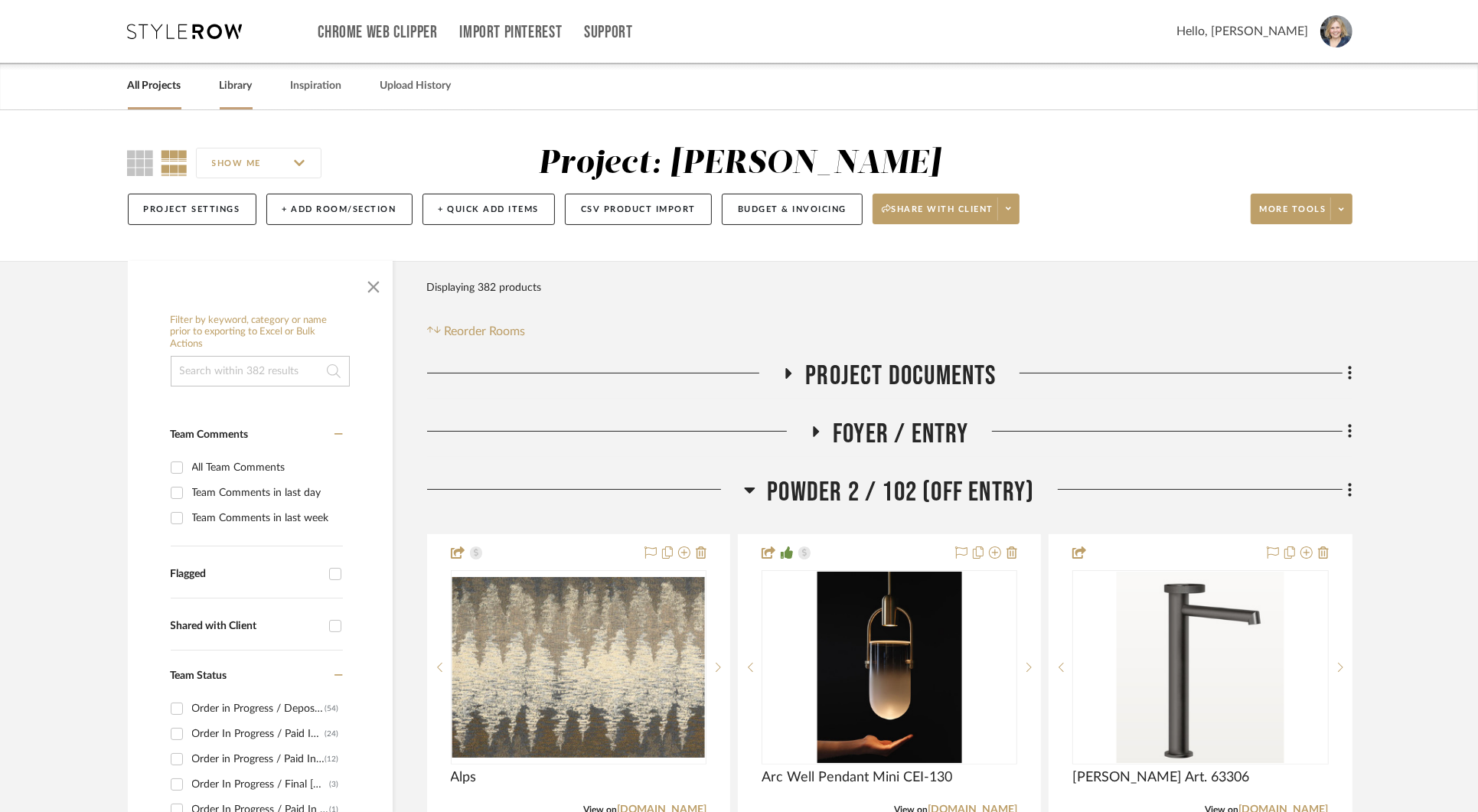
click at [233, 85] on link "Library" at bounding box center [236, 86] width 33 height 21
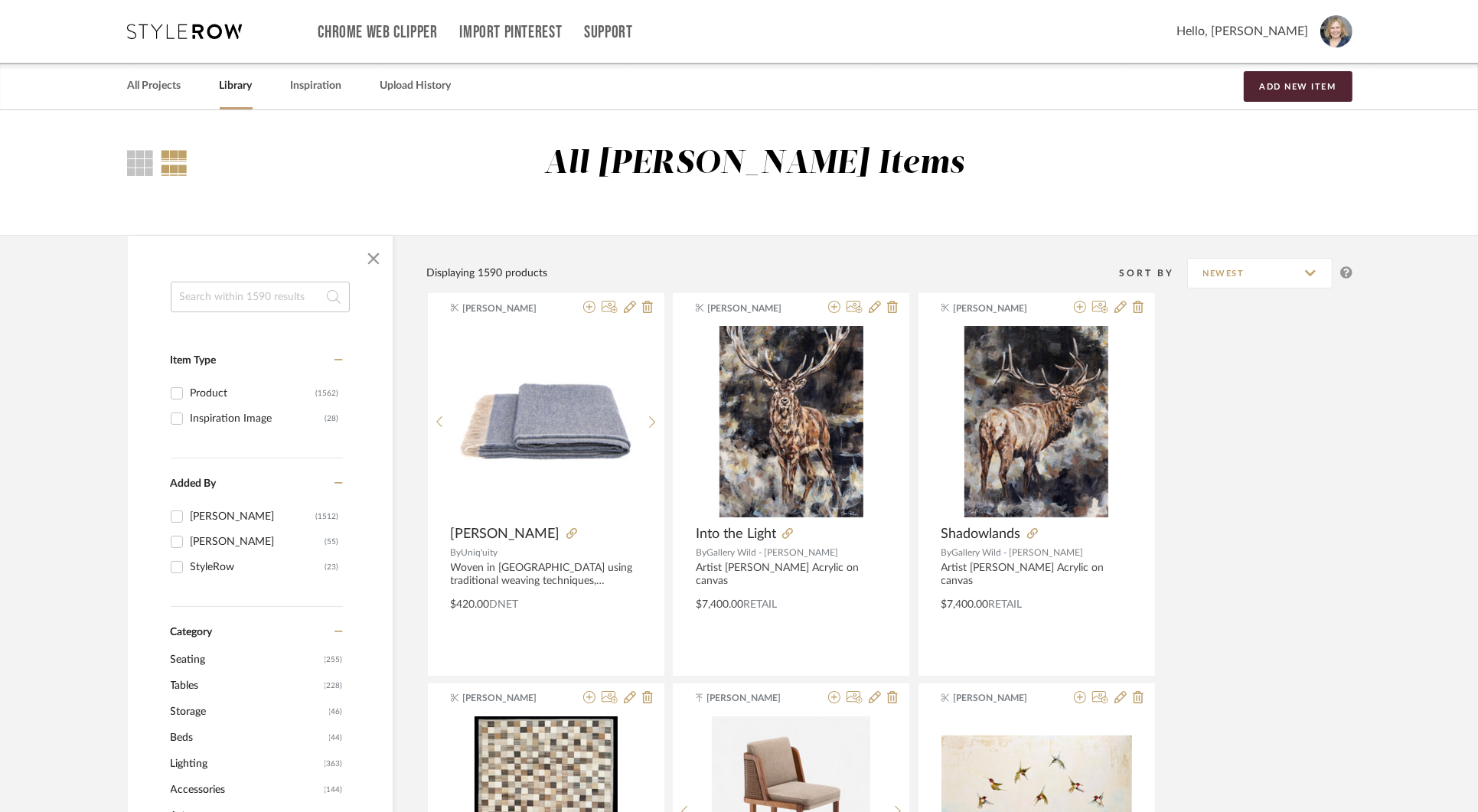
click at [227, 301] on input at bounding box center [260, 297] width 179 height 31
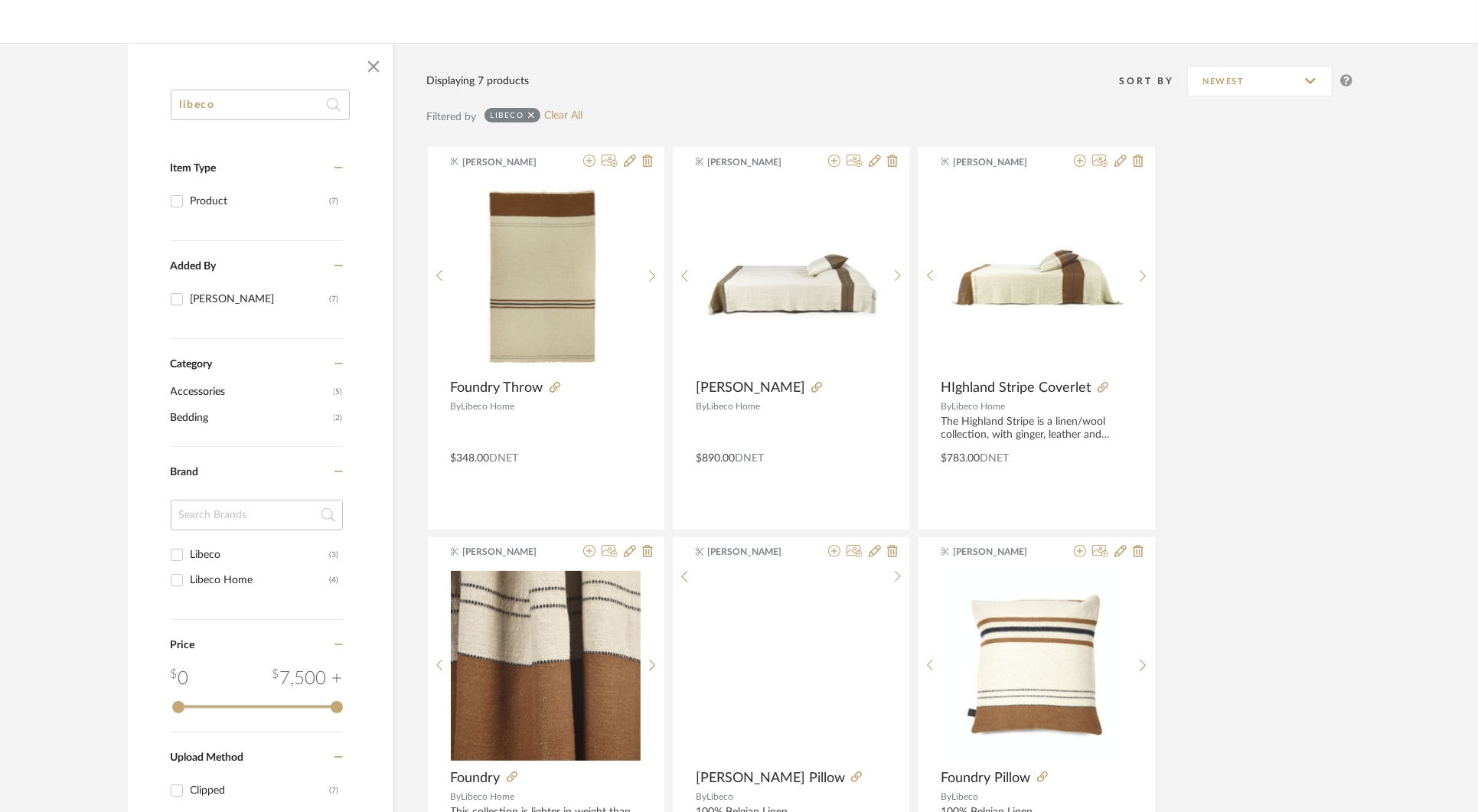
scroll to position [56, 0]
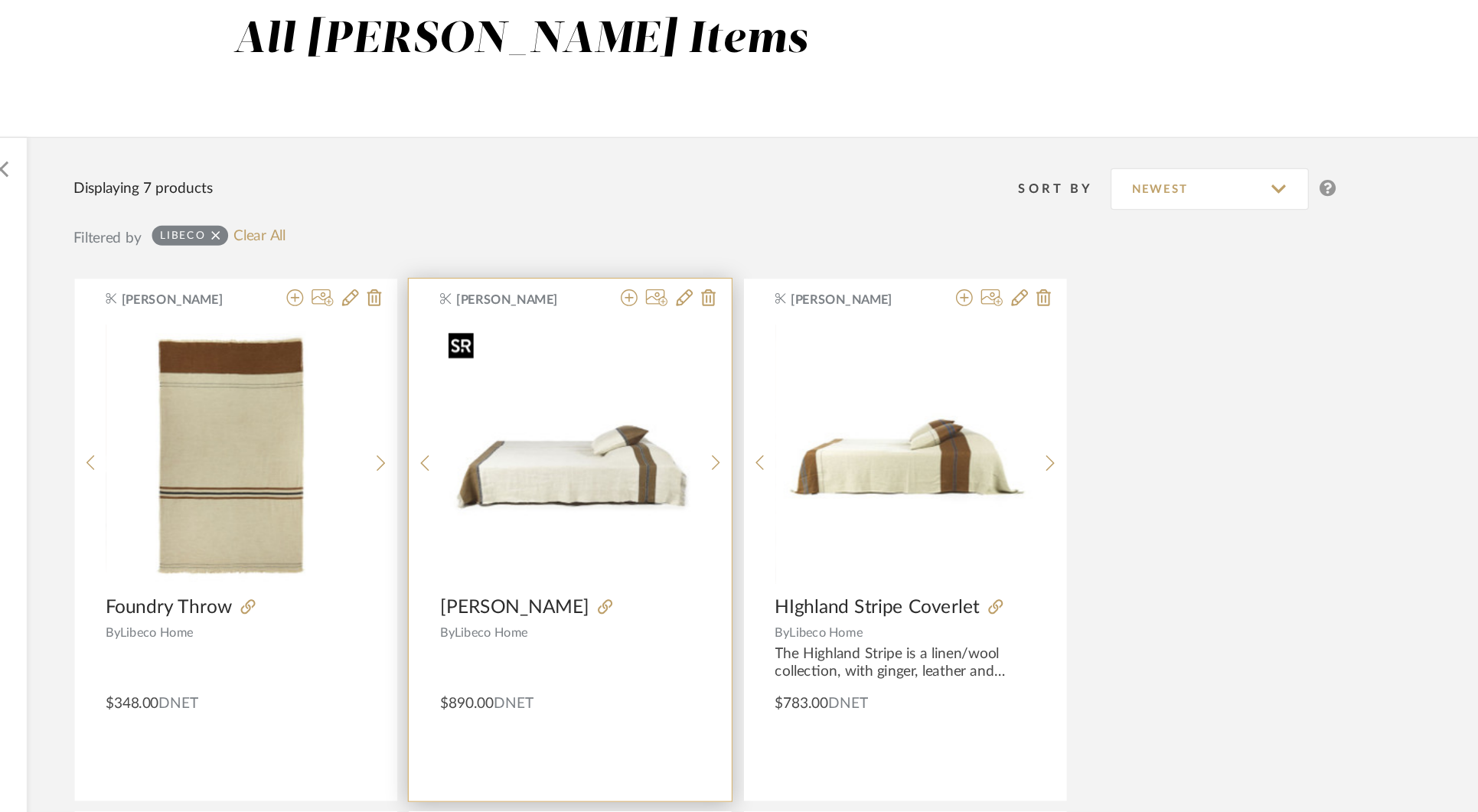
type input "libeco"
click at [763, 423] on img "0" at bounding box center [792, 412] width 190 height 190
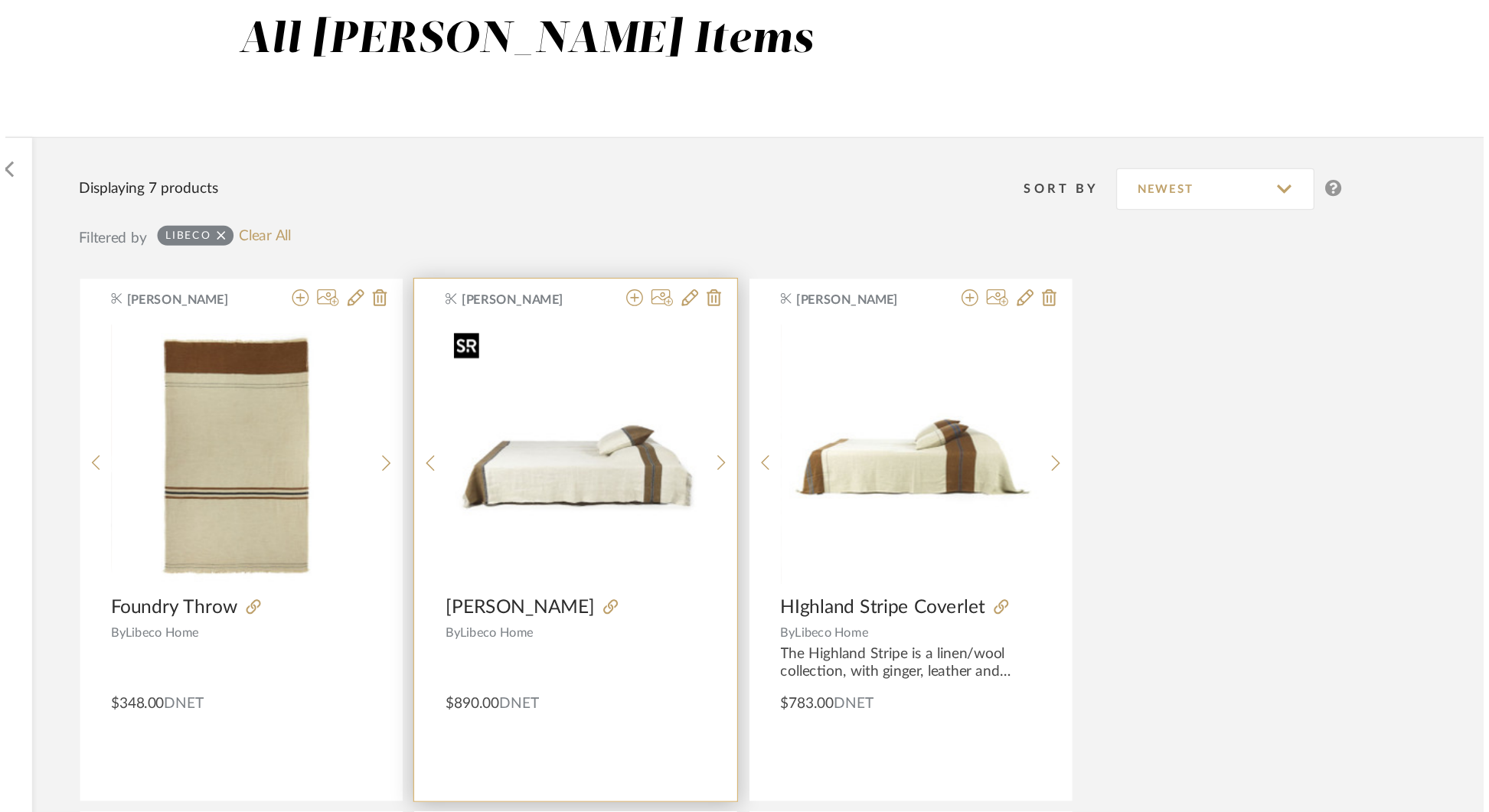
scroll to position [0, 0]
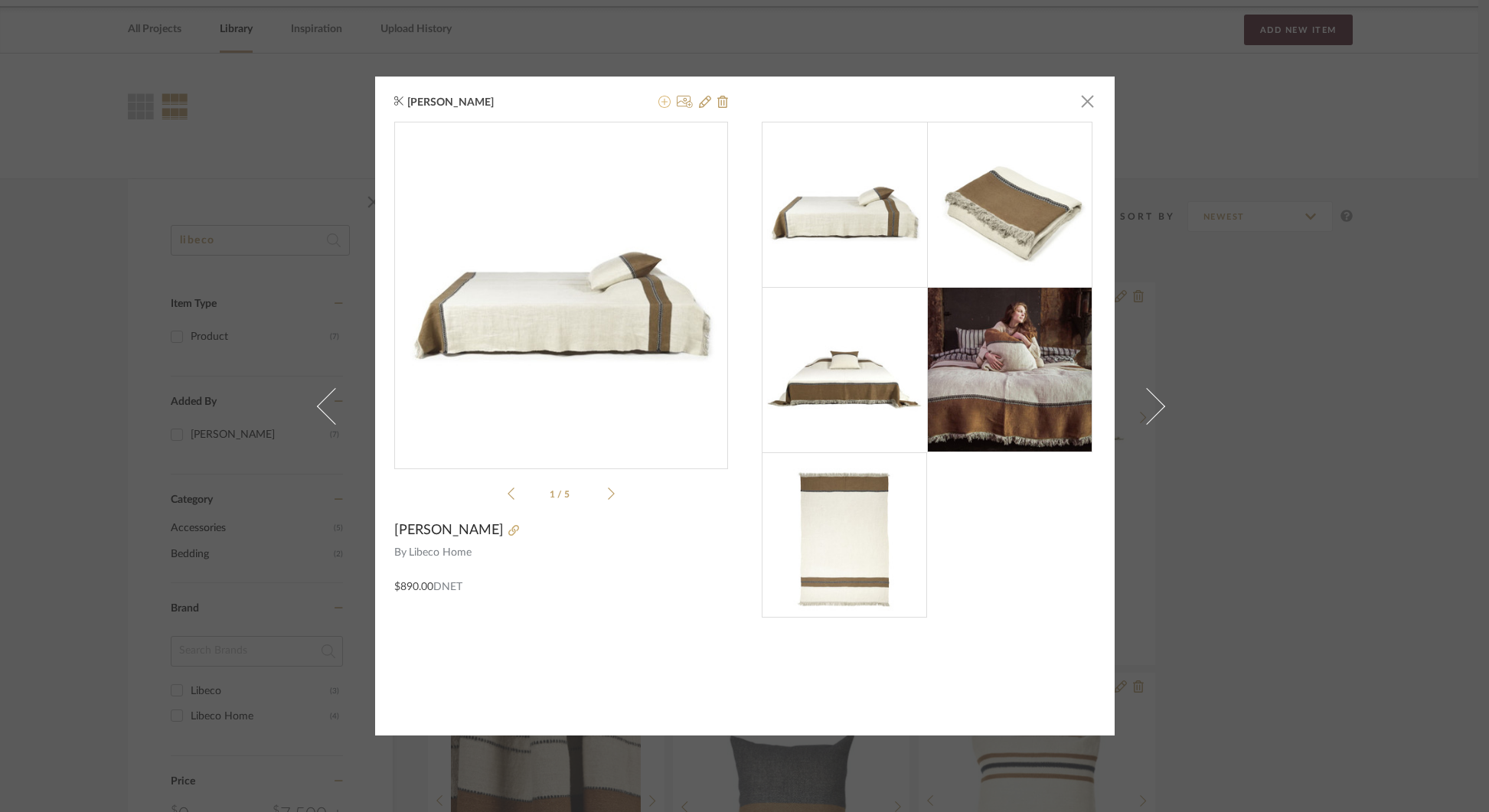
click at [660, 99] on icon at bounding box center [665, 102] width 13 height 13
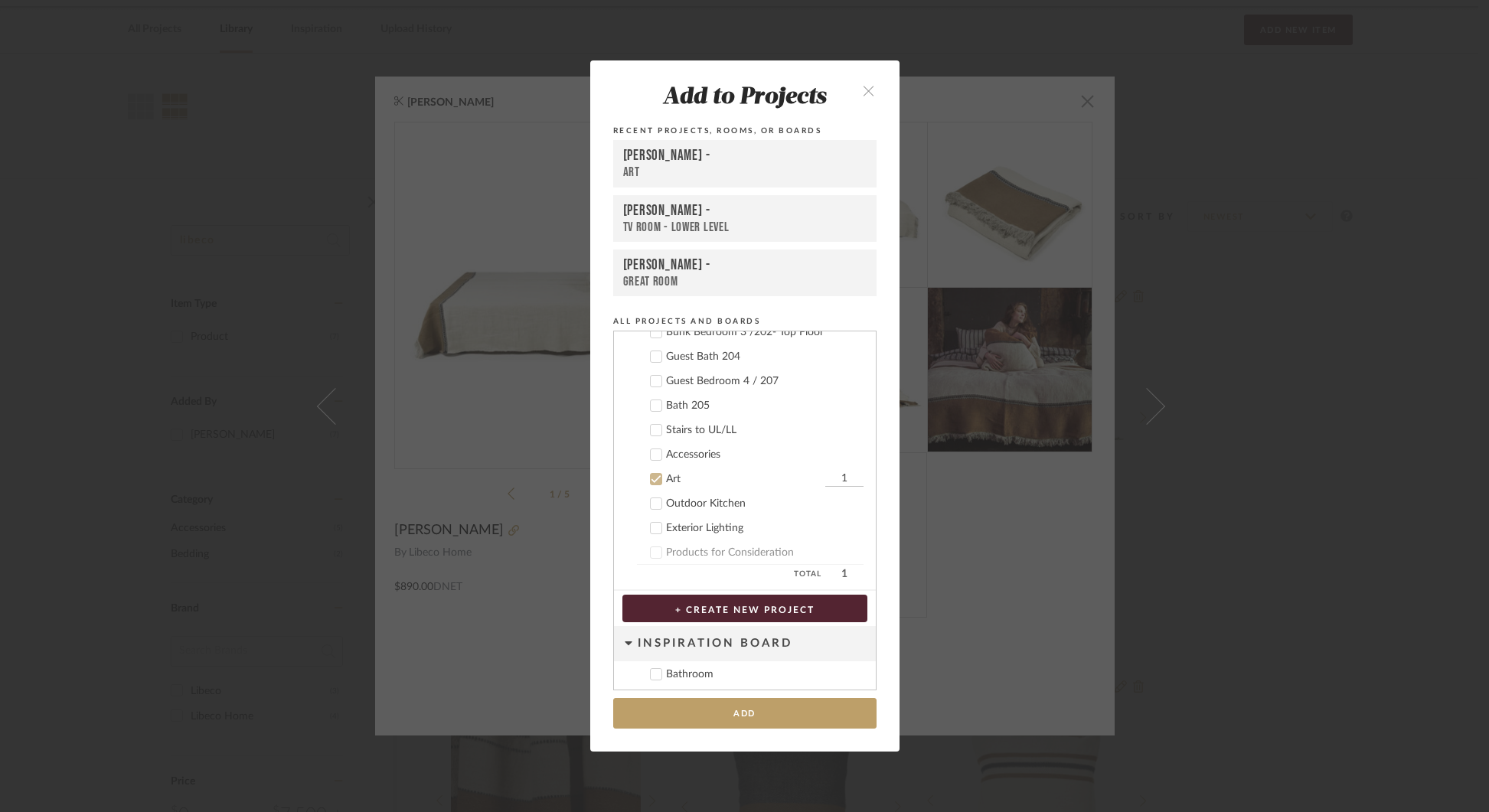
scroll to position [1255, 0]
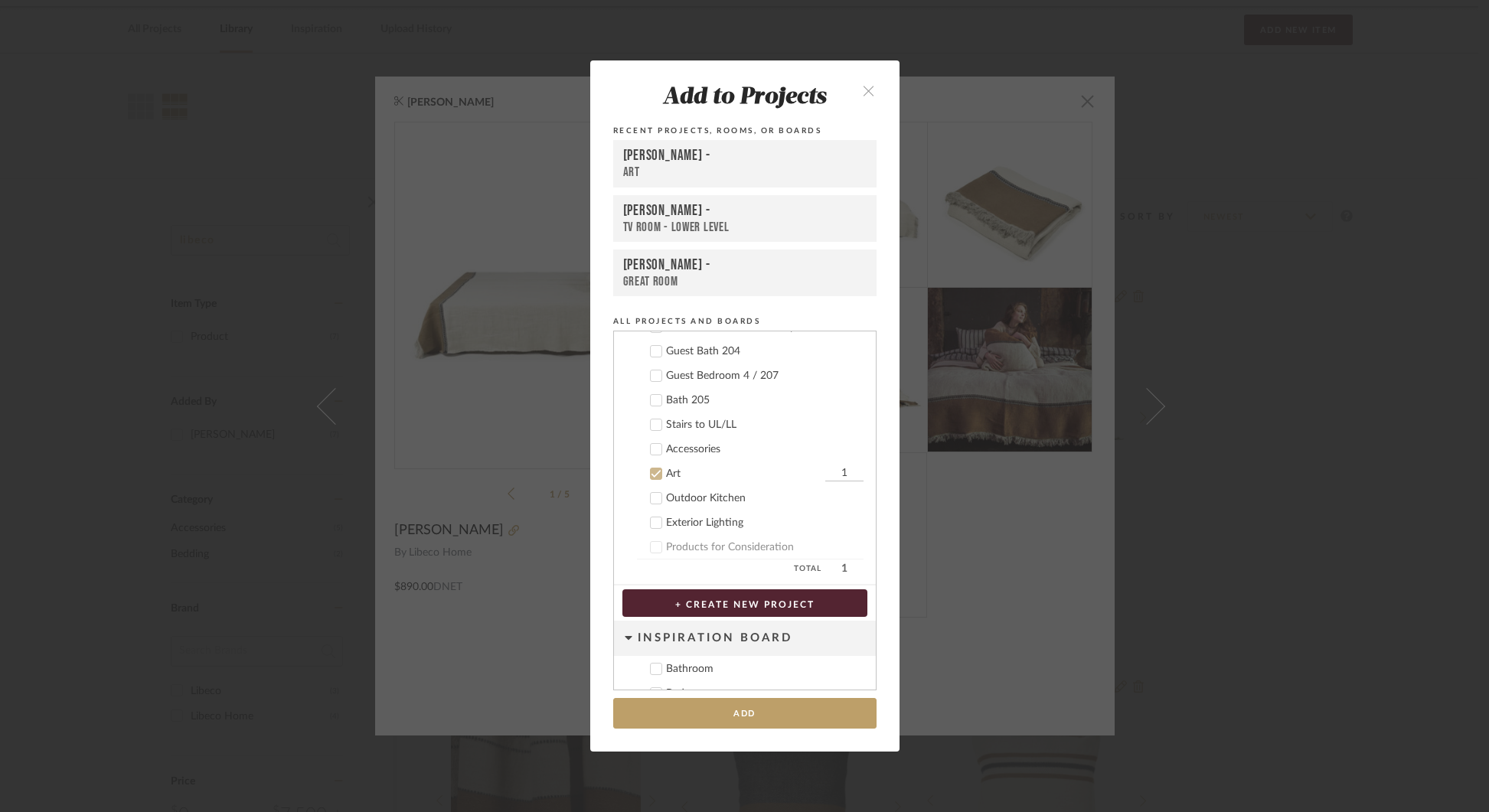
click at [652, 470] on icon at bounding box center [655, 473] width 10 height 7
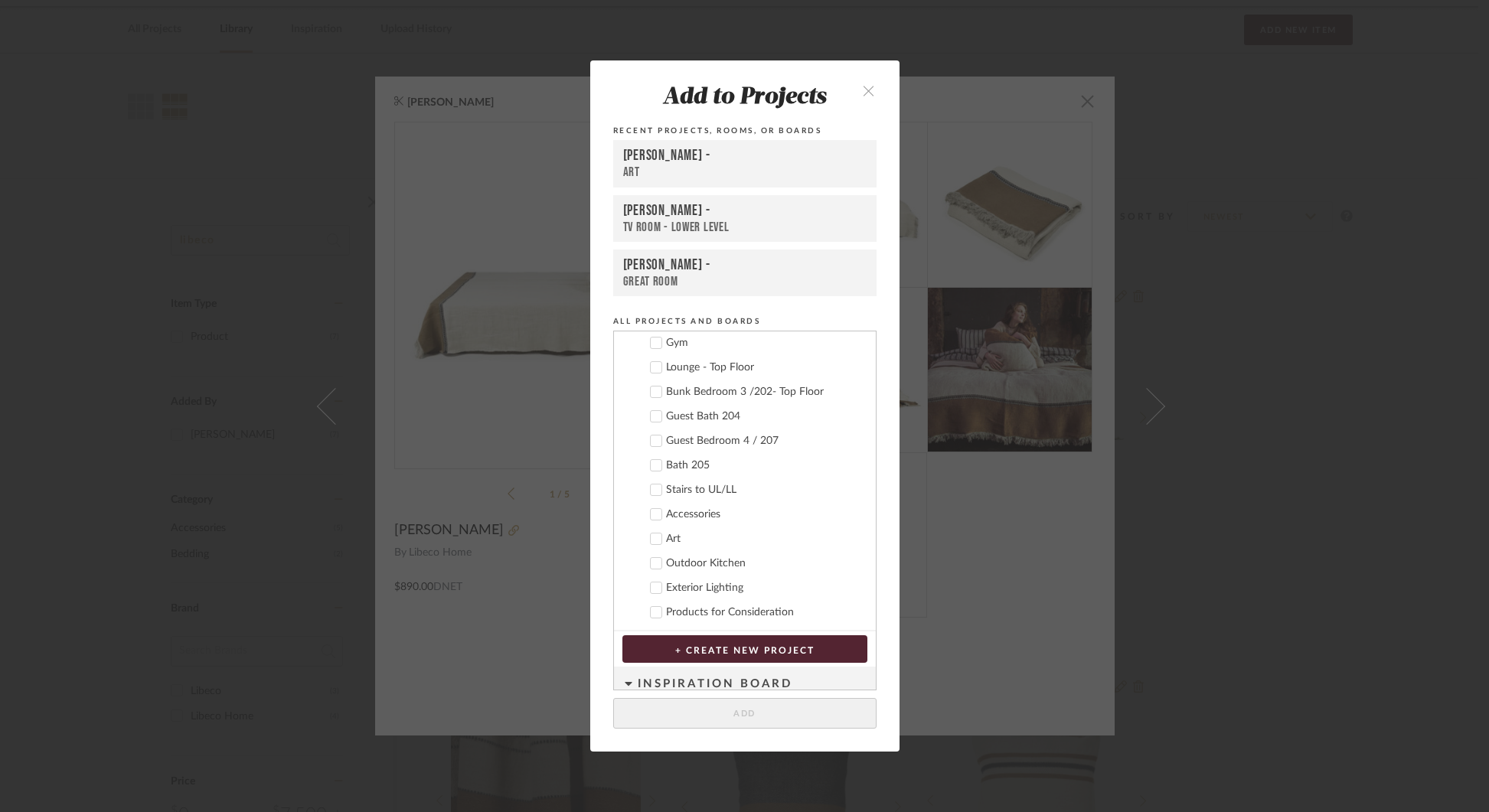
scroll to position [1179, 0]
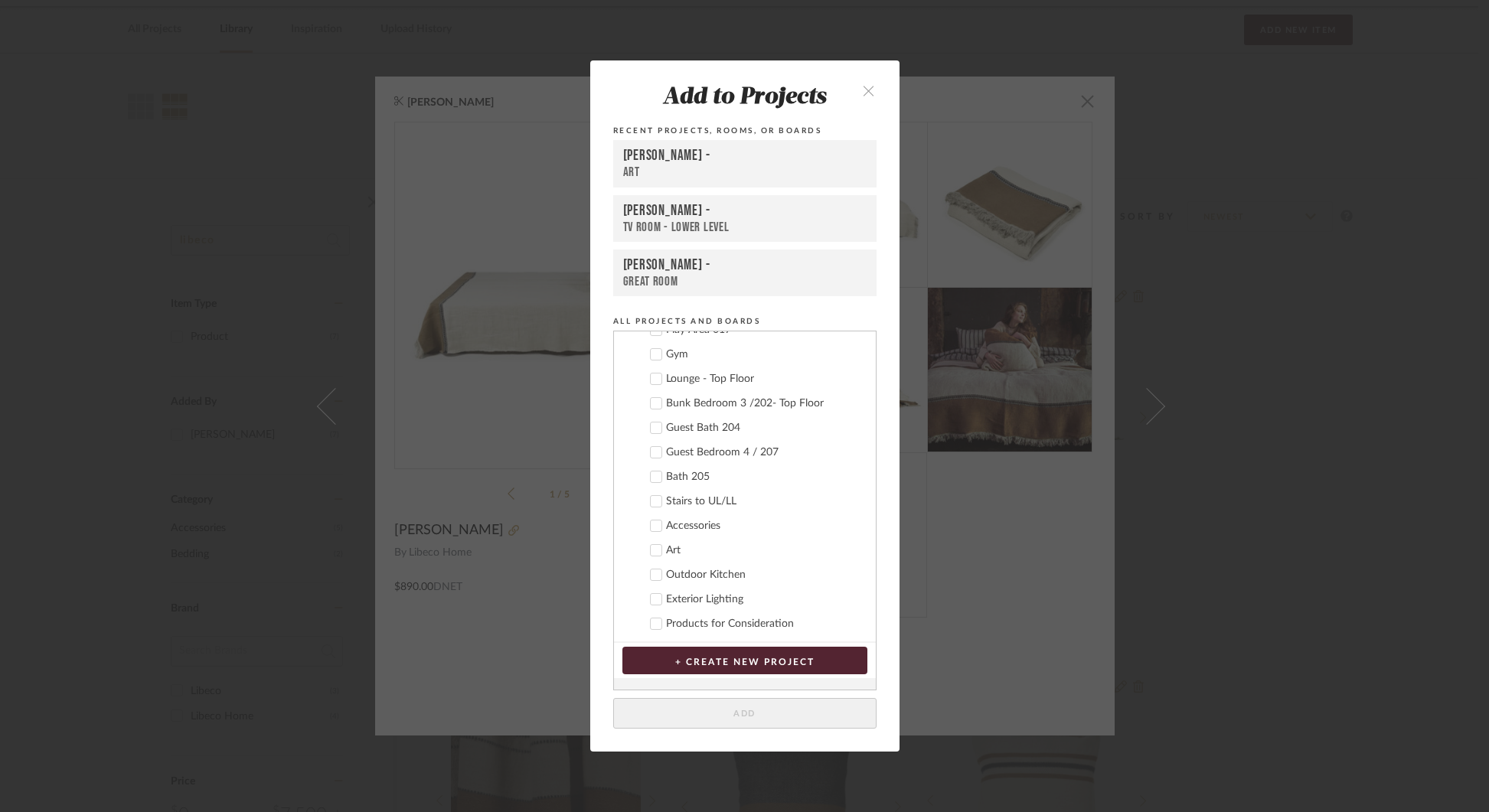
click at [650, 451] on icon at bounding box center [655, 452] width 10 height 7
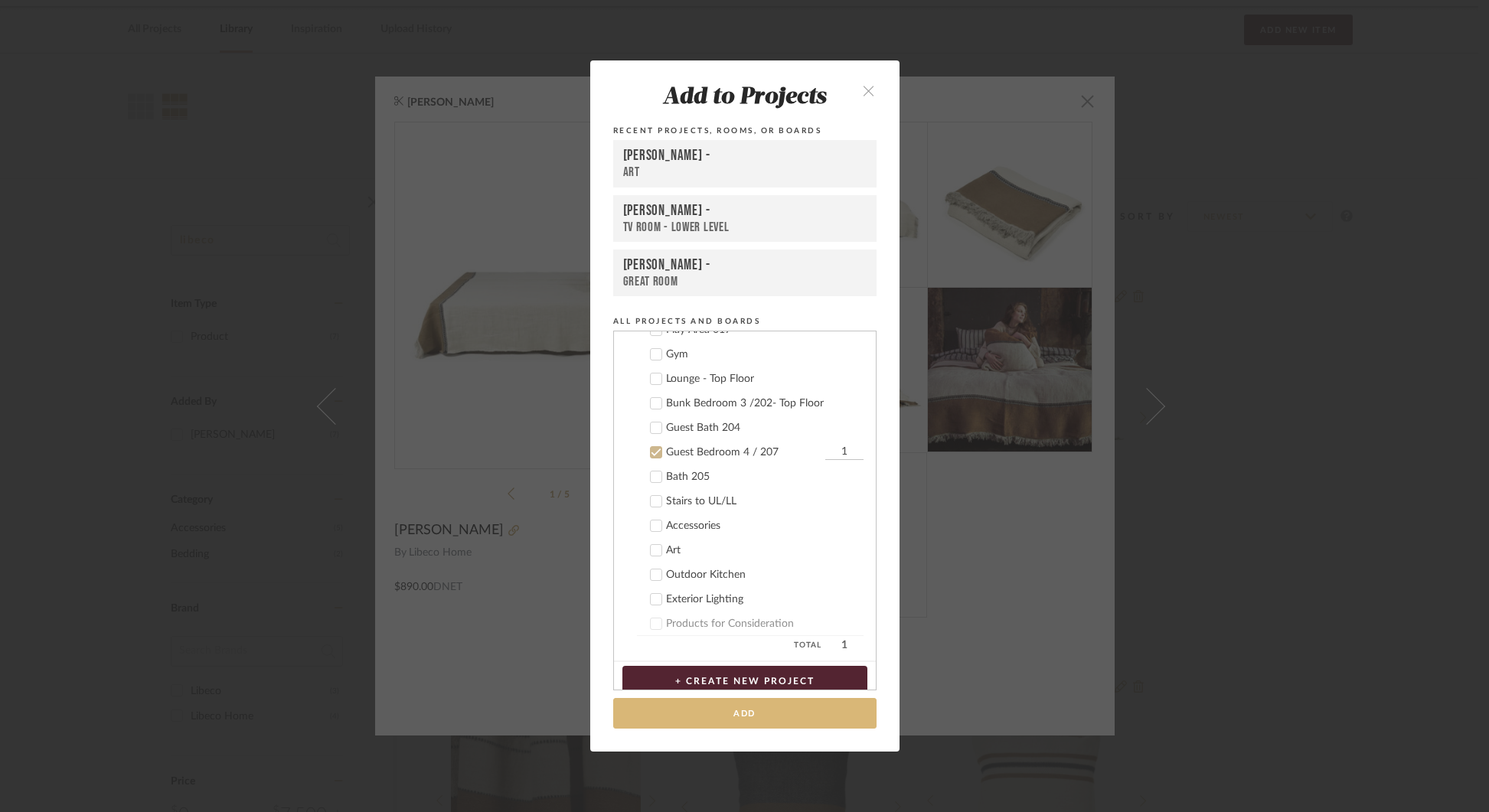
click at [749, 709] on button "Add" at bounding box center [744, 713] width 264 height 32
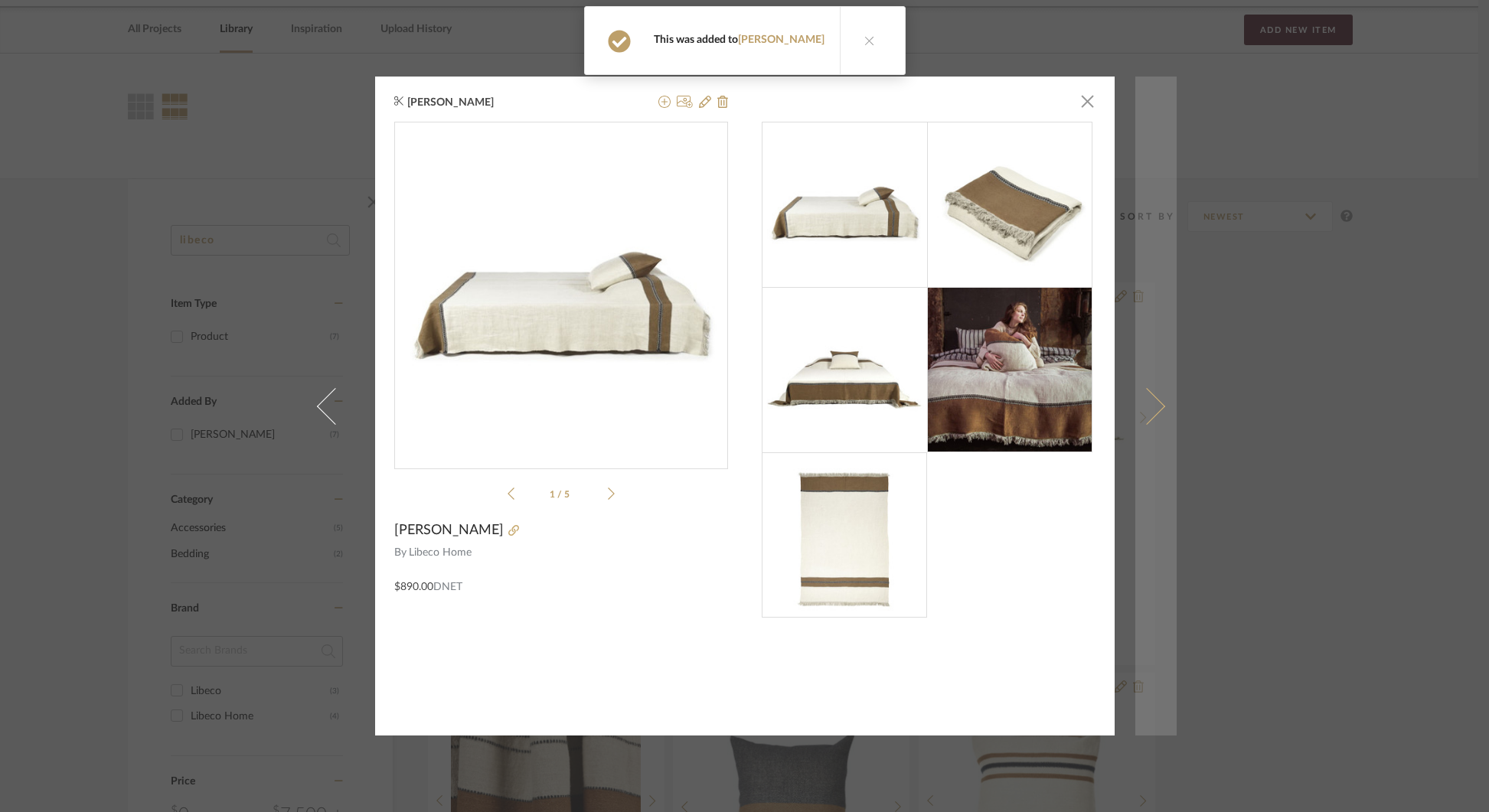
click at [1153, 399] on span at bounding box center [1146, 406] width 37 height 37
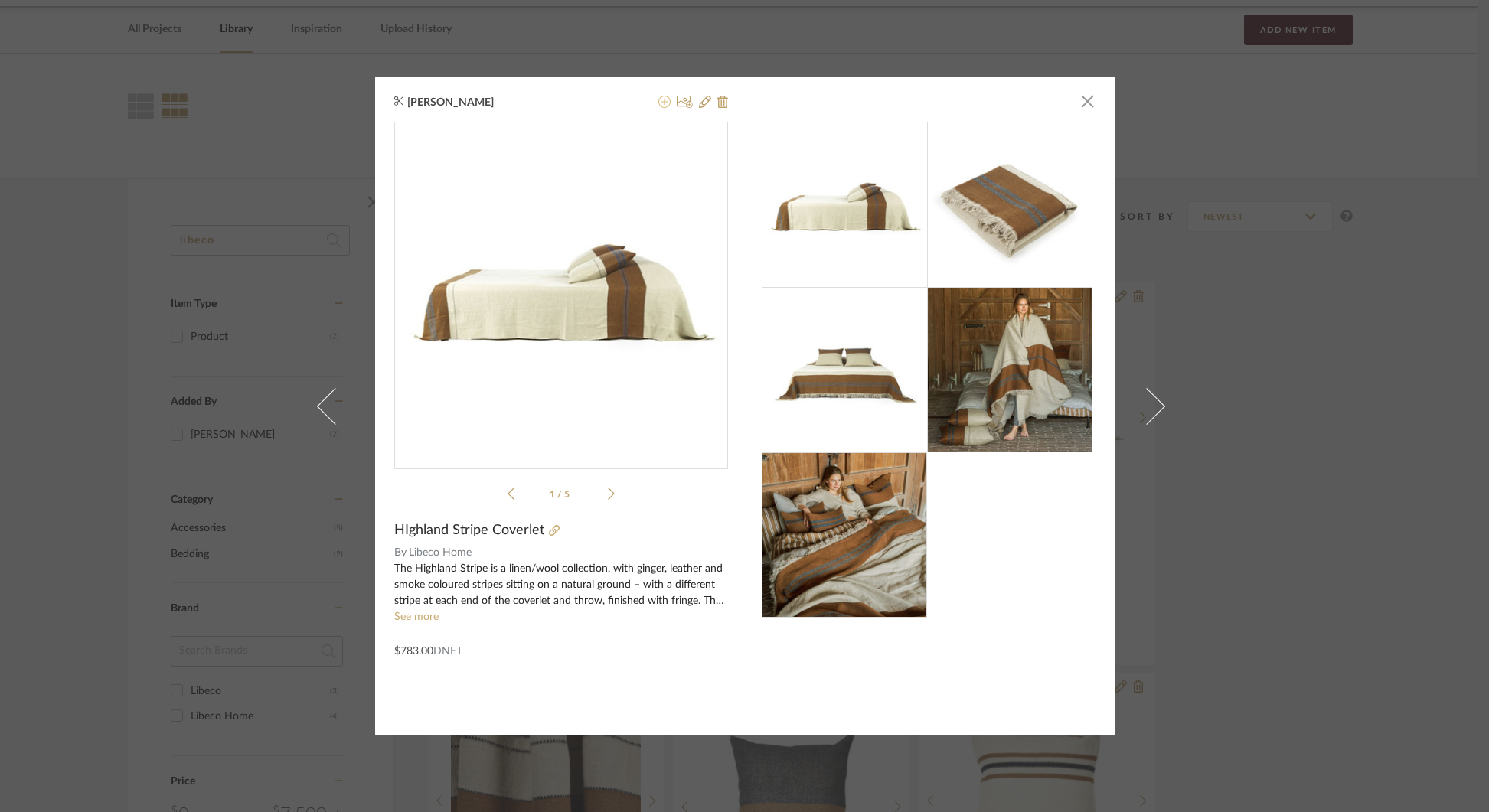
click at [658, 100] on icon at bounding box center [665, 102] width 13 height 13
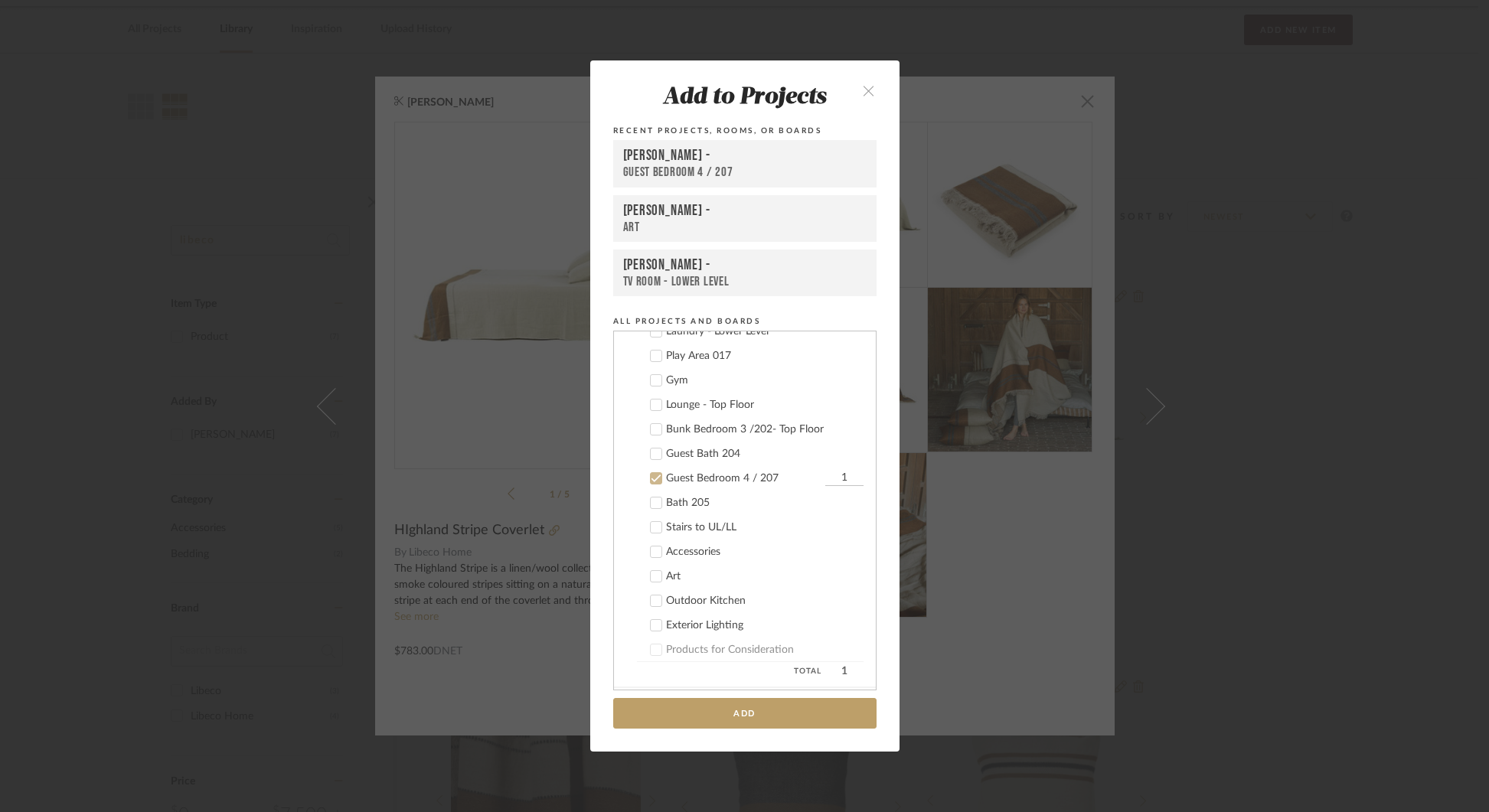
scroll to position [1157, 0]
click at [754, 706] on button "Add" at bounding box center [744, 713] width 264 height 32
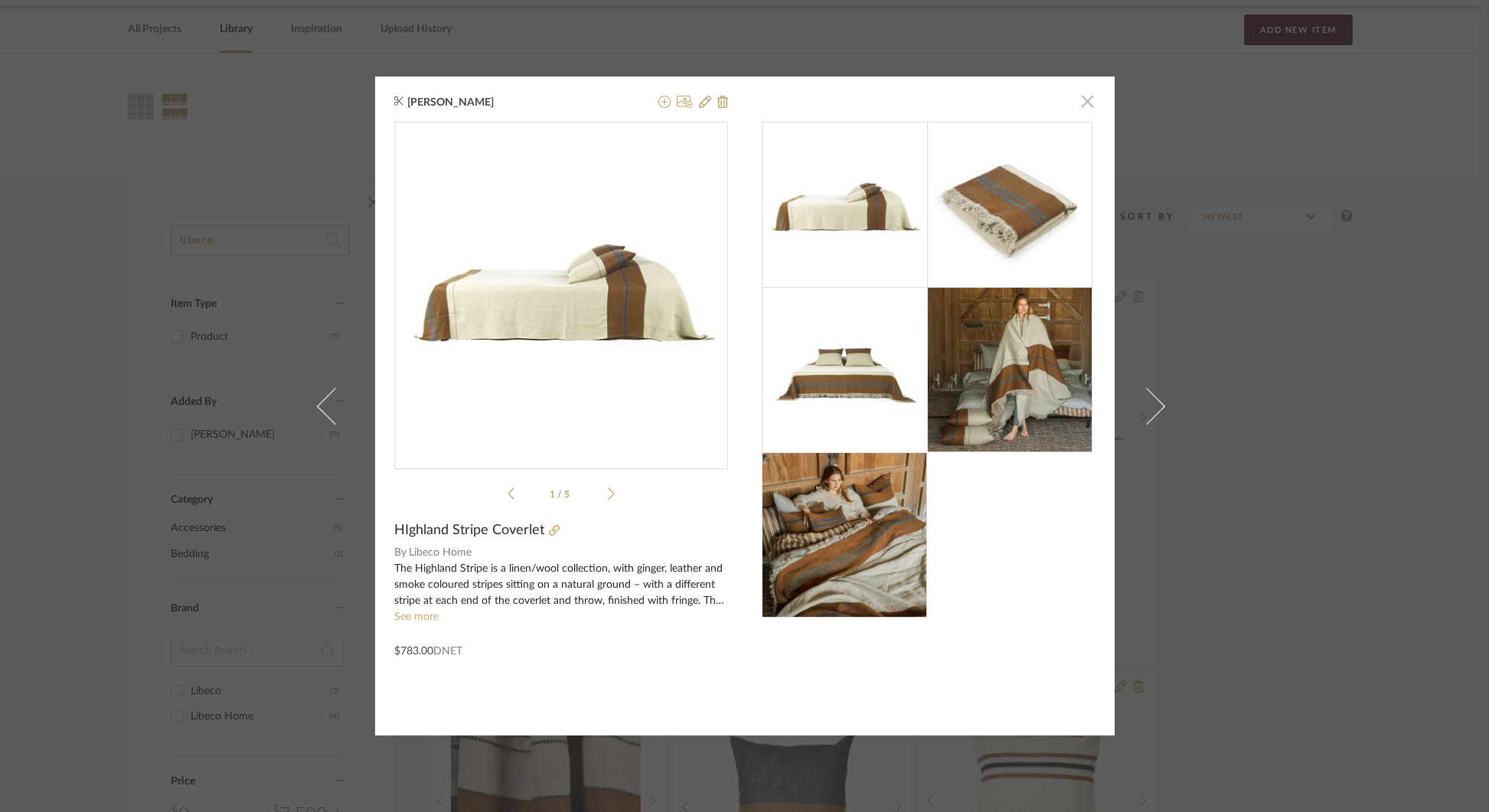
click at [1080, 97] on span "button" at bounding box center [1088, 101] width 31 height 31
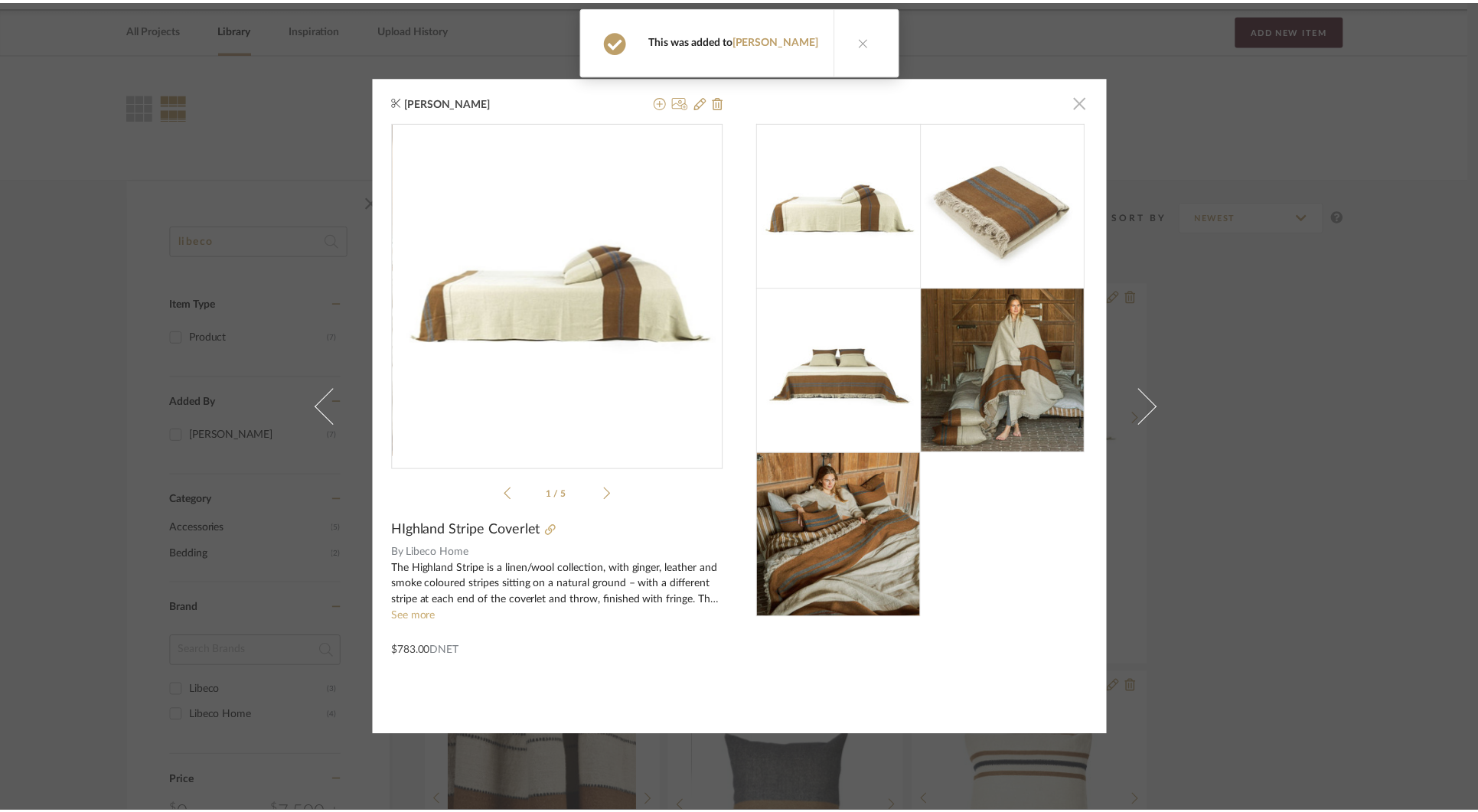
scroll to position [56, 0]
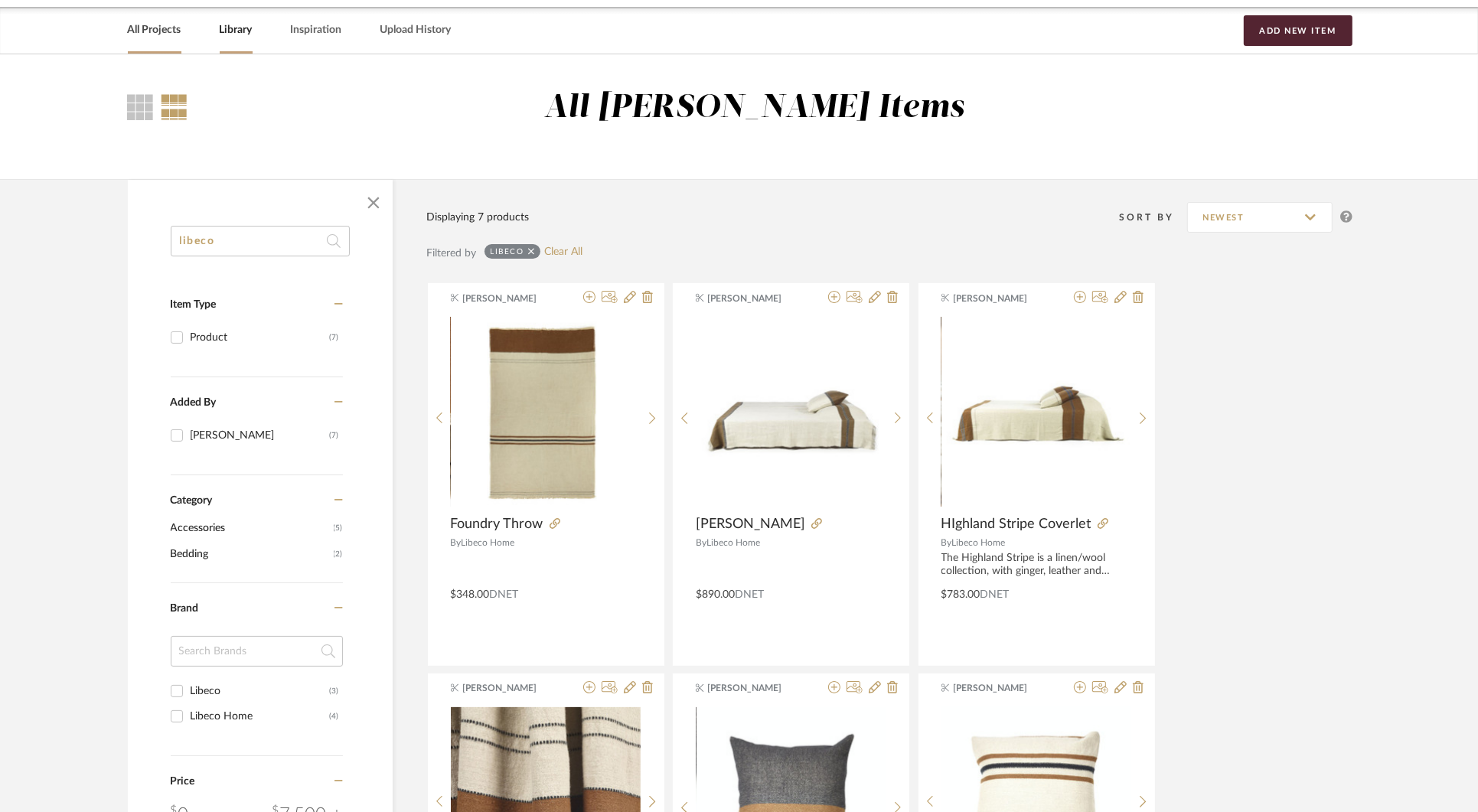
click at [149, 24] on link "All Projects" at bounding box center [154, 30] width 53 height 21
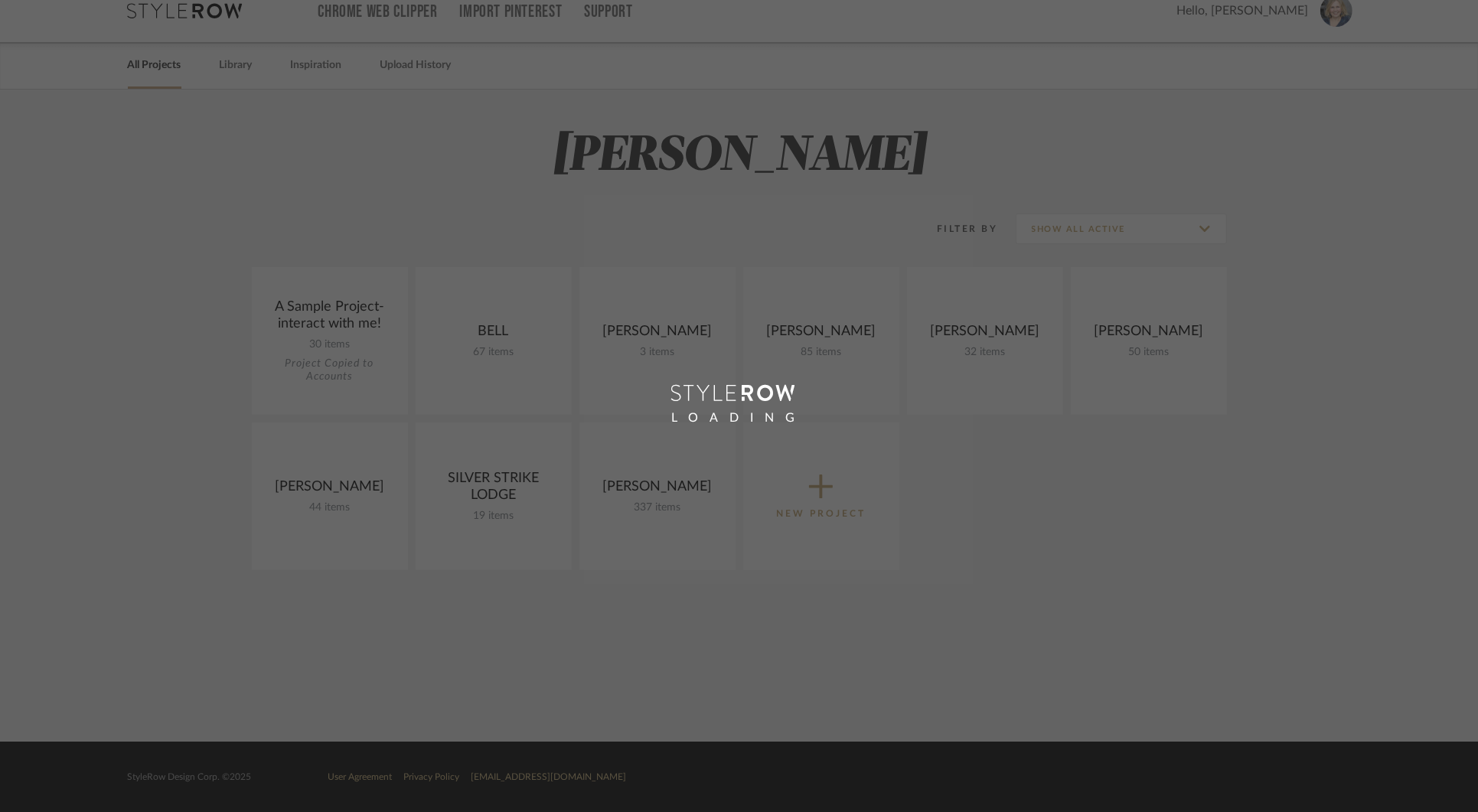
scroll to position [20, 0]
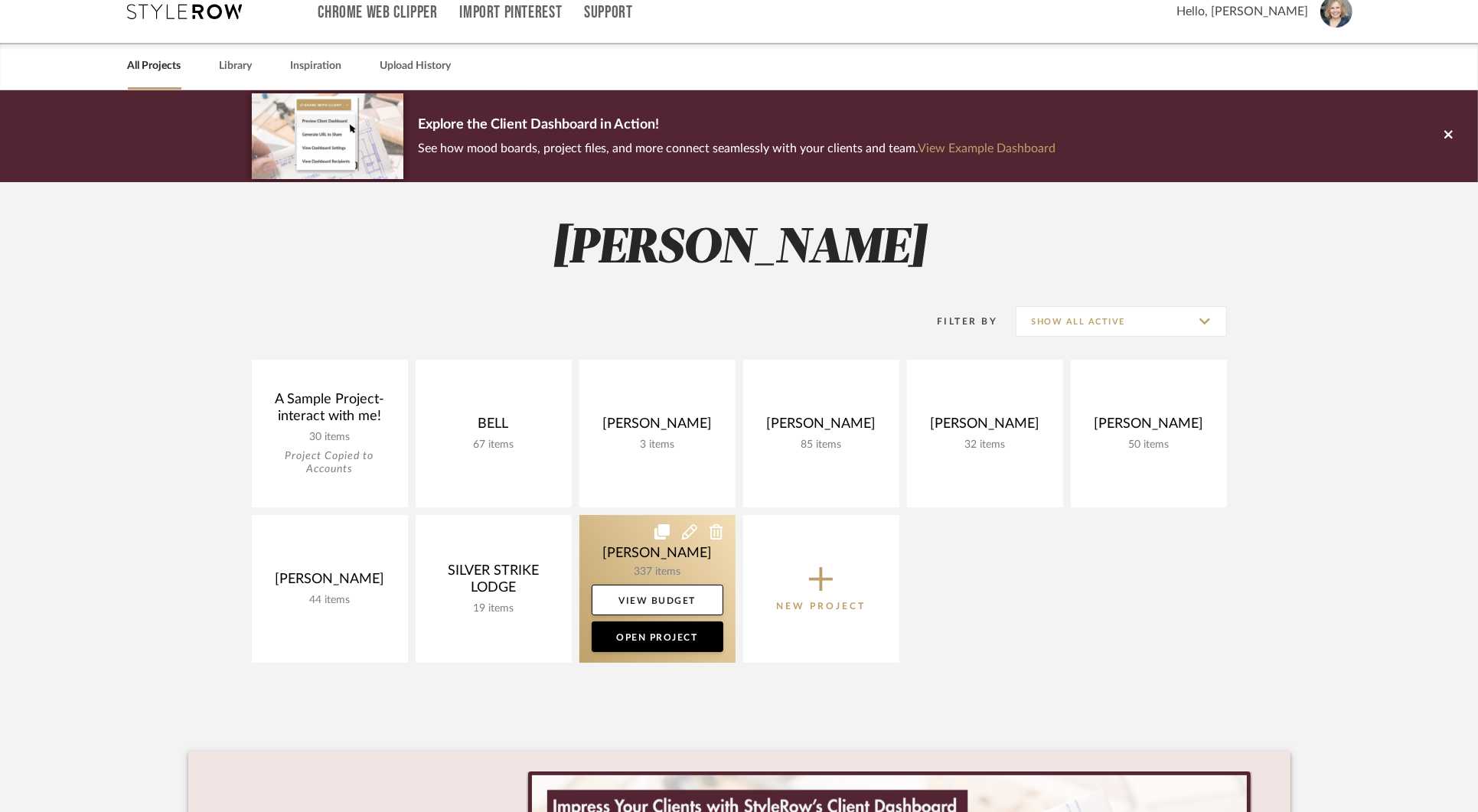
click at [616, 561] on link at bounding box center [657, 588] width 156 height 148
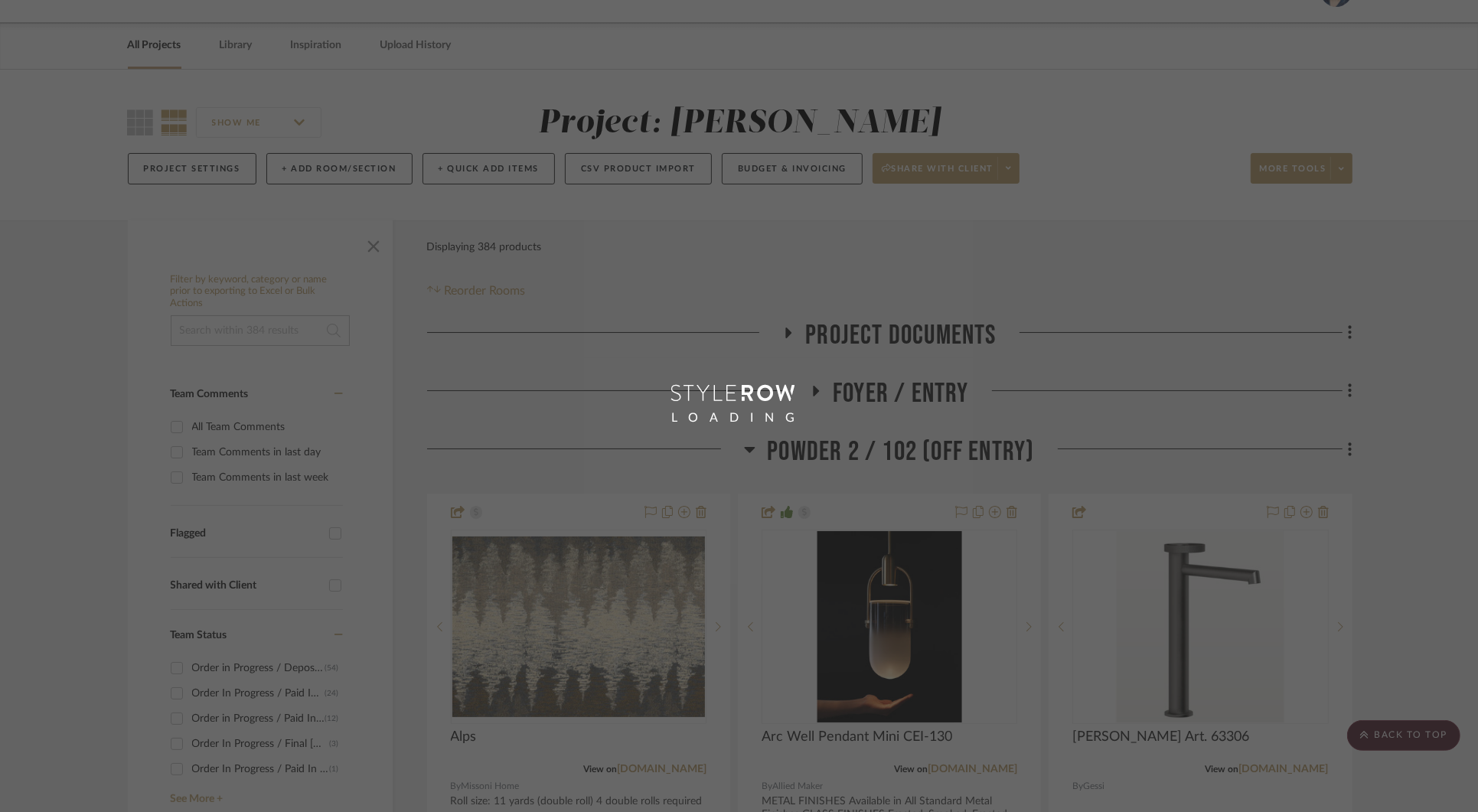
scroll to position [20, 0]
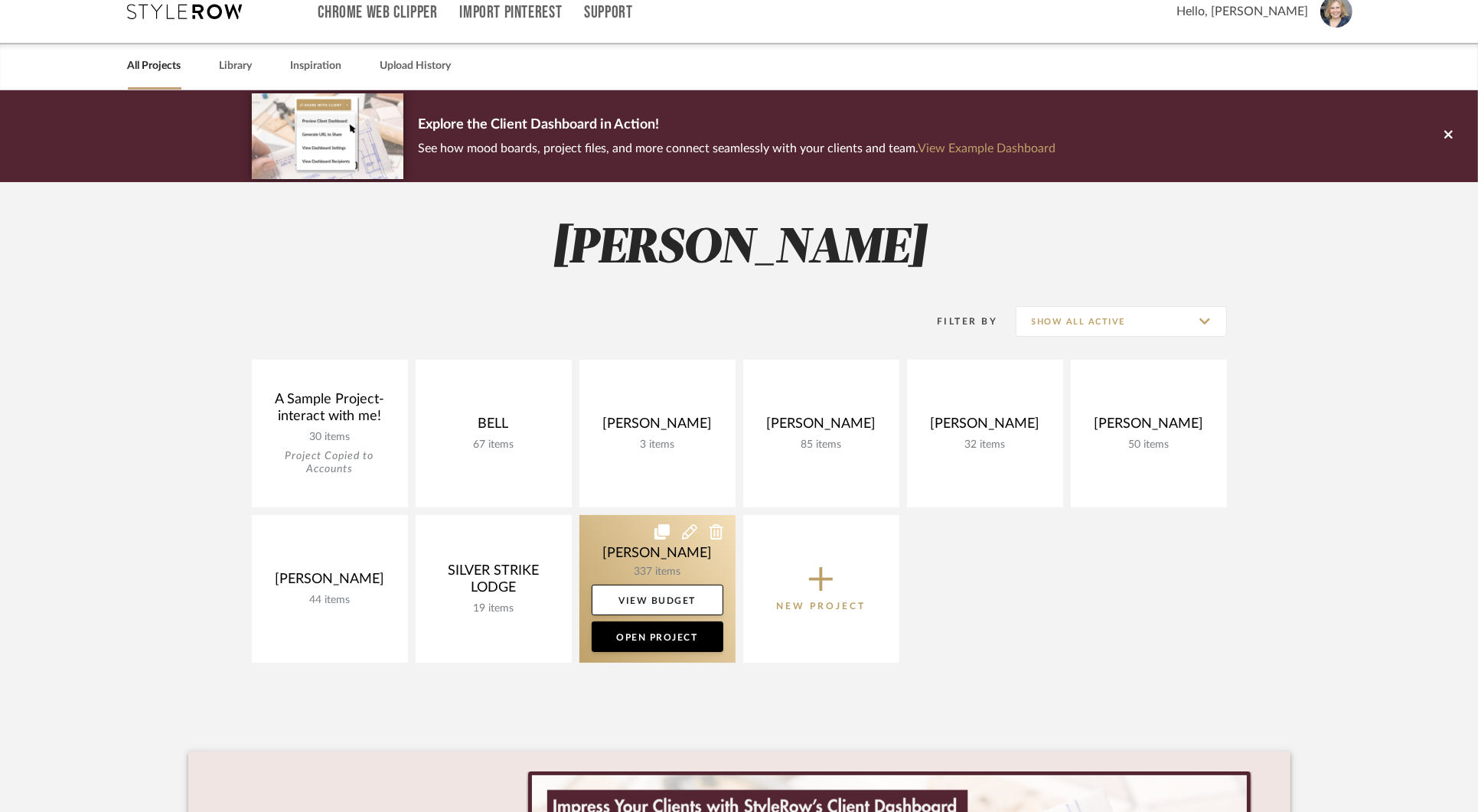
click at [630, 561] on link at bounding box center [657, 588] width 156 height 148
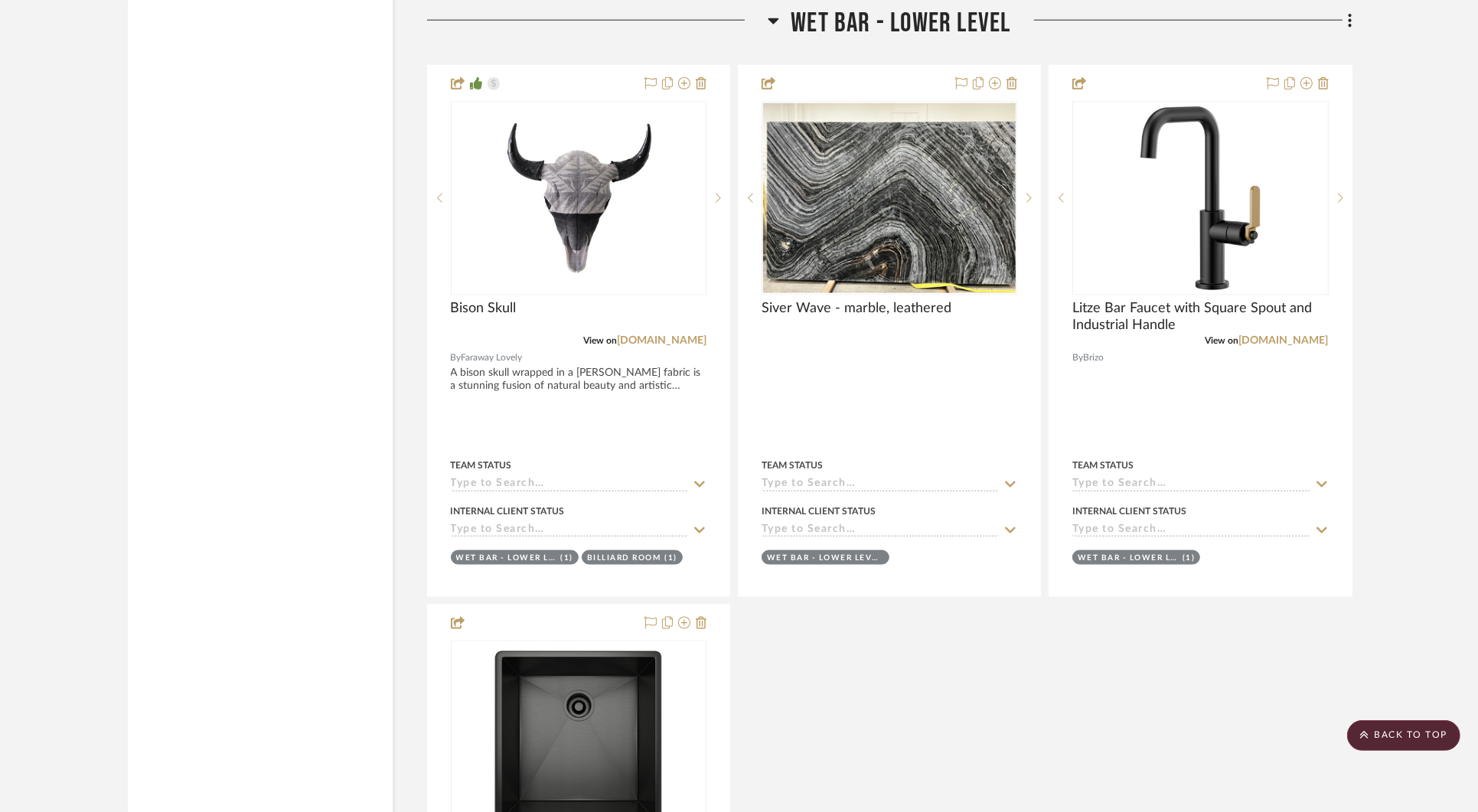
scroll to position [19481, 0]
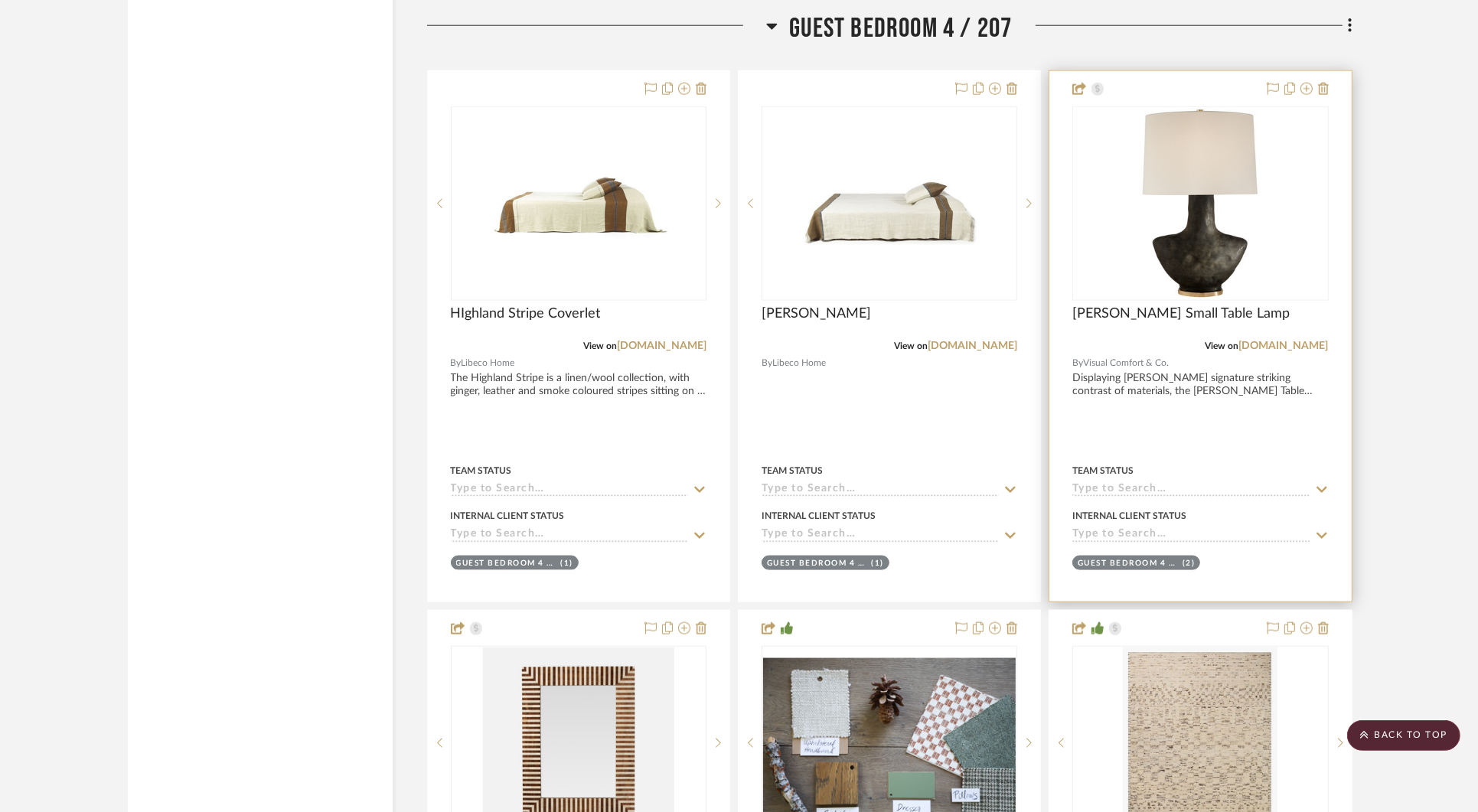
scroll to position [31480, 0]
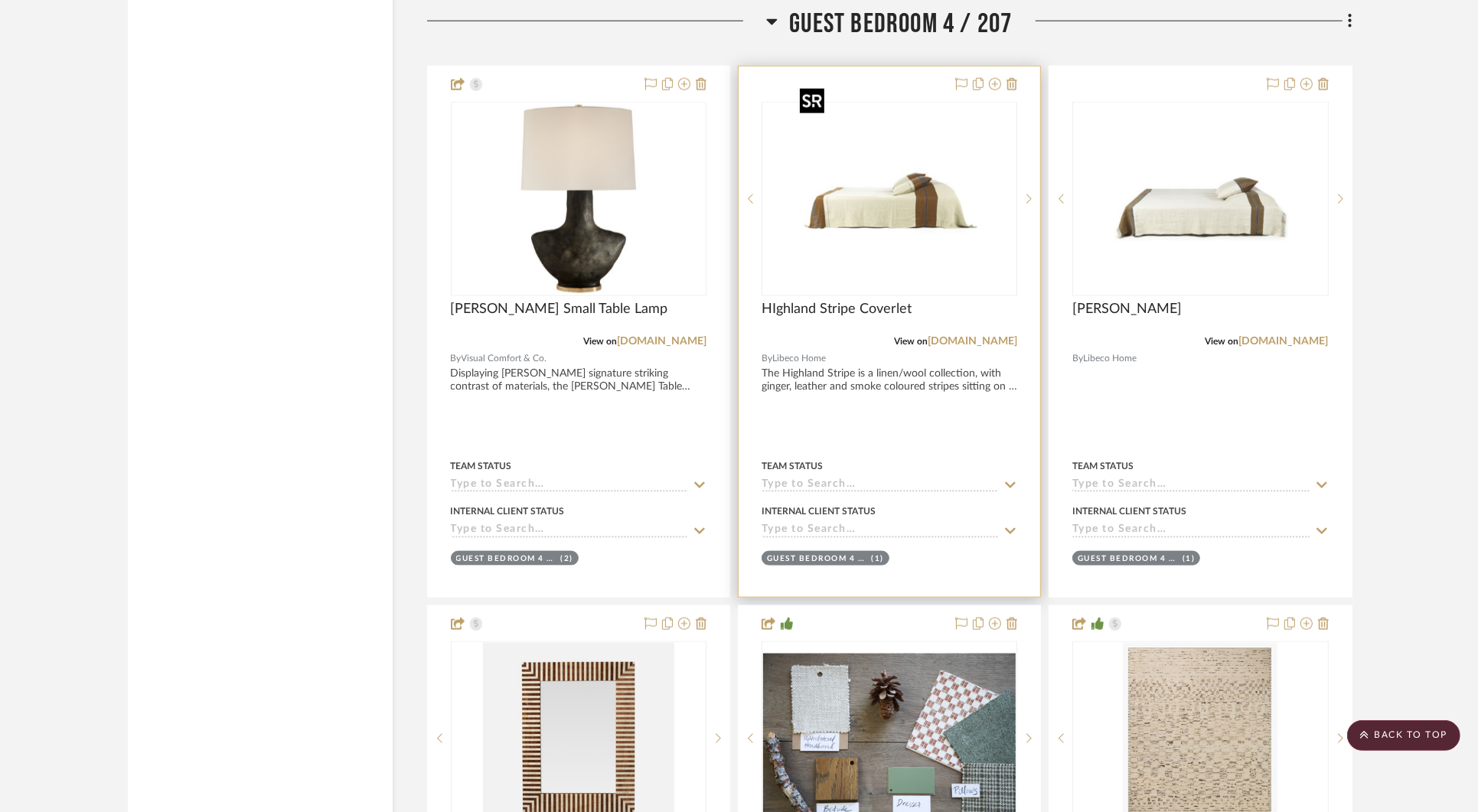
click at [0, 0] on img at bounding box center [0, 0] width 0 height 0
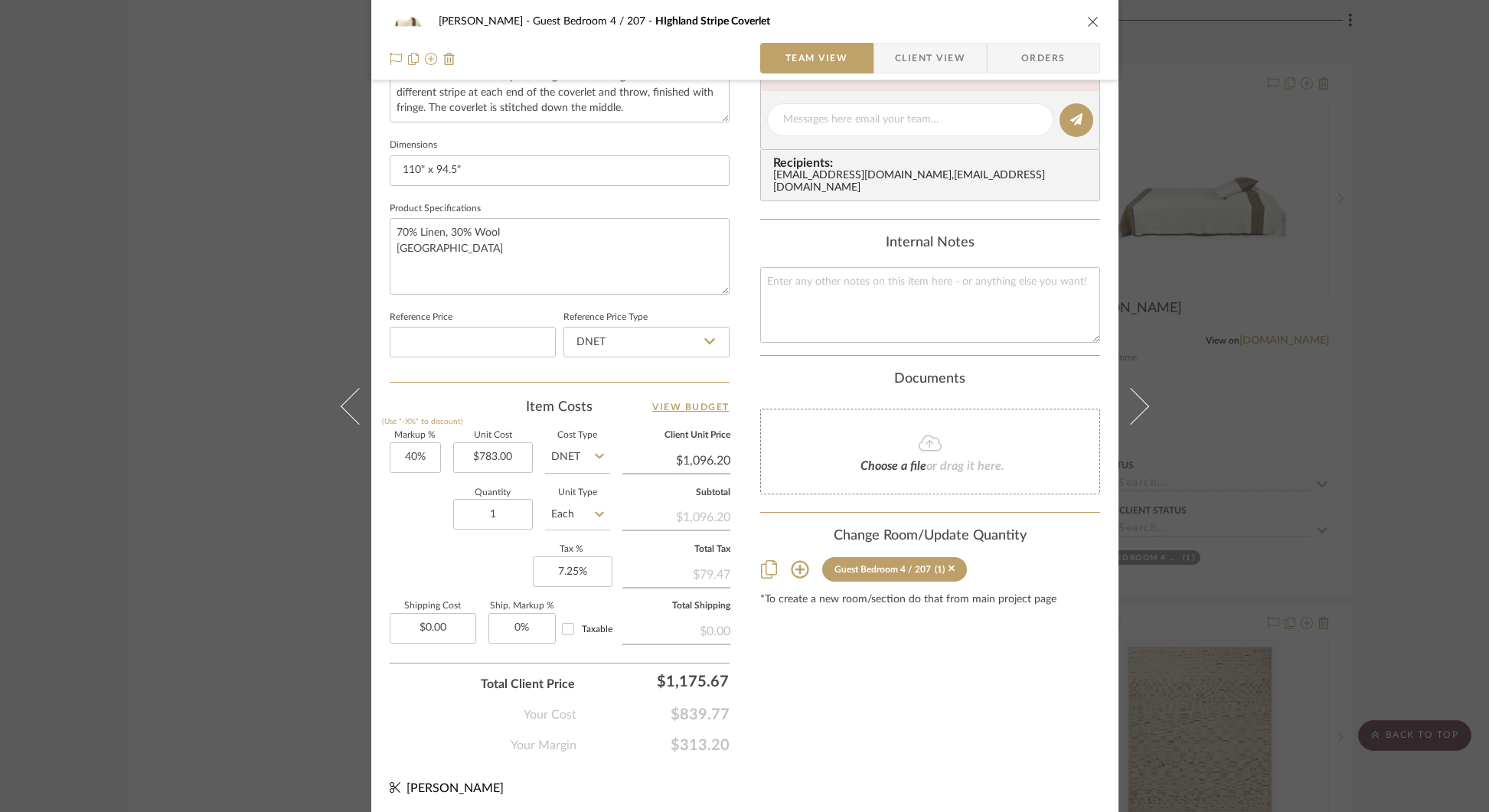
scroll to position [0, 0]
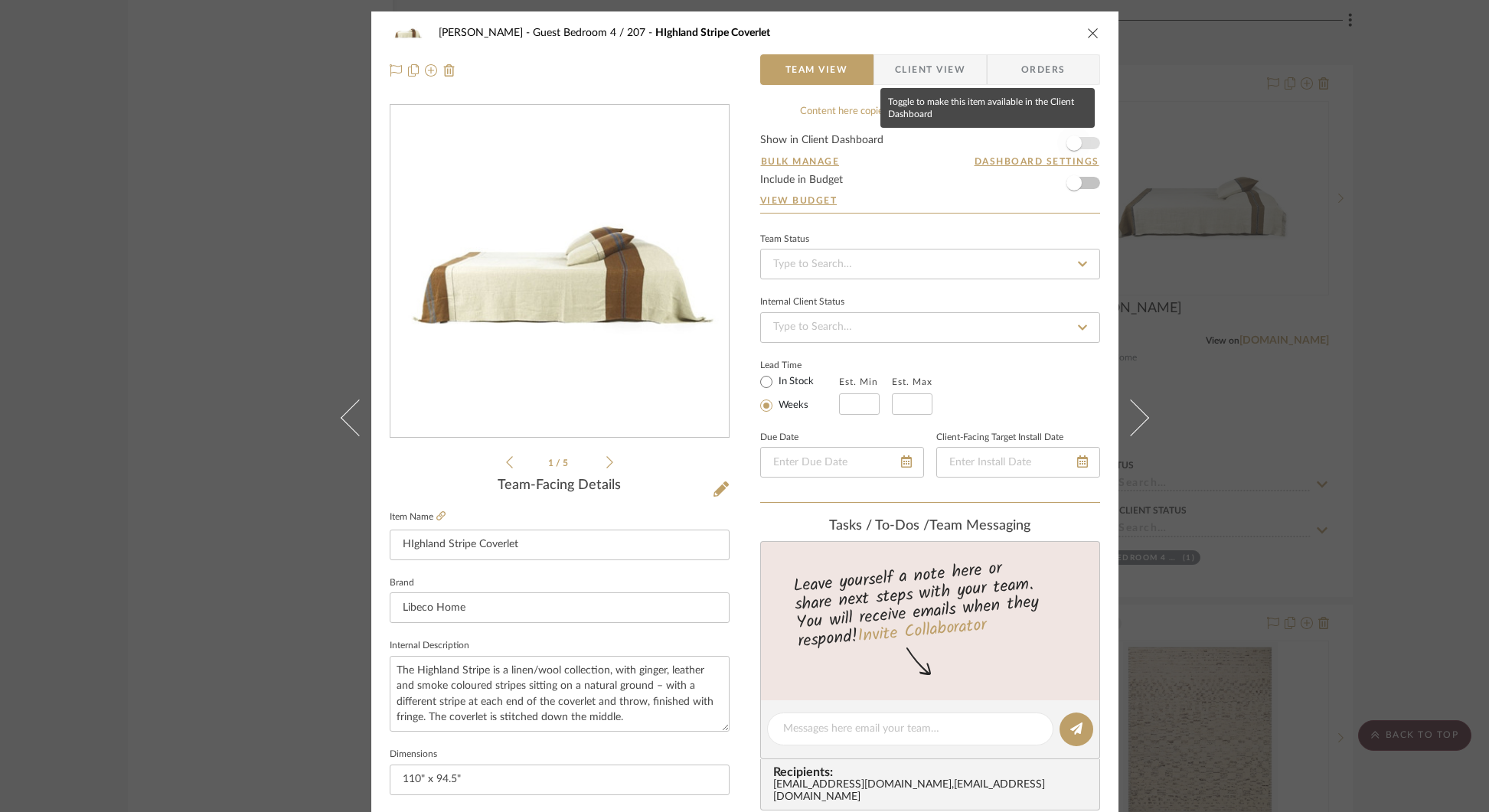
click at [1071, 147] on span "button" at bounding box center [1073, 143] width 15 height 15
click at [899, 81] on span "Client View" at bounding box center [930, 70] width 71 height 31
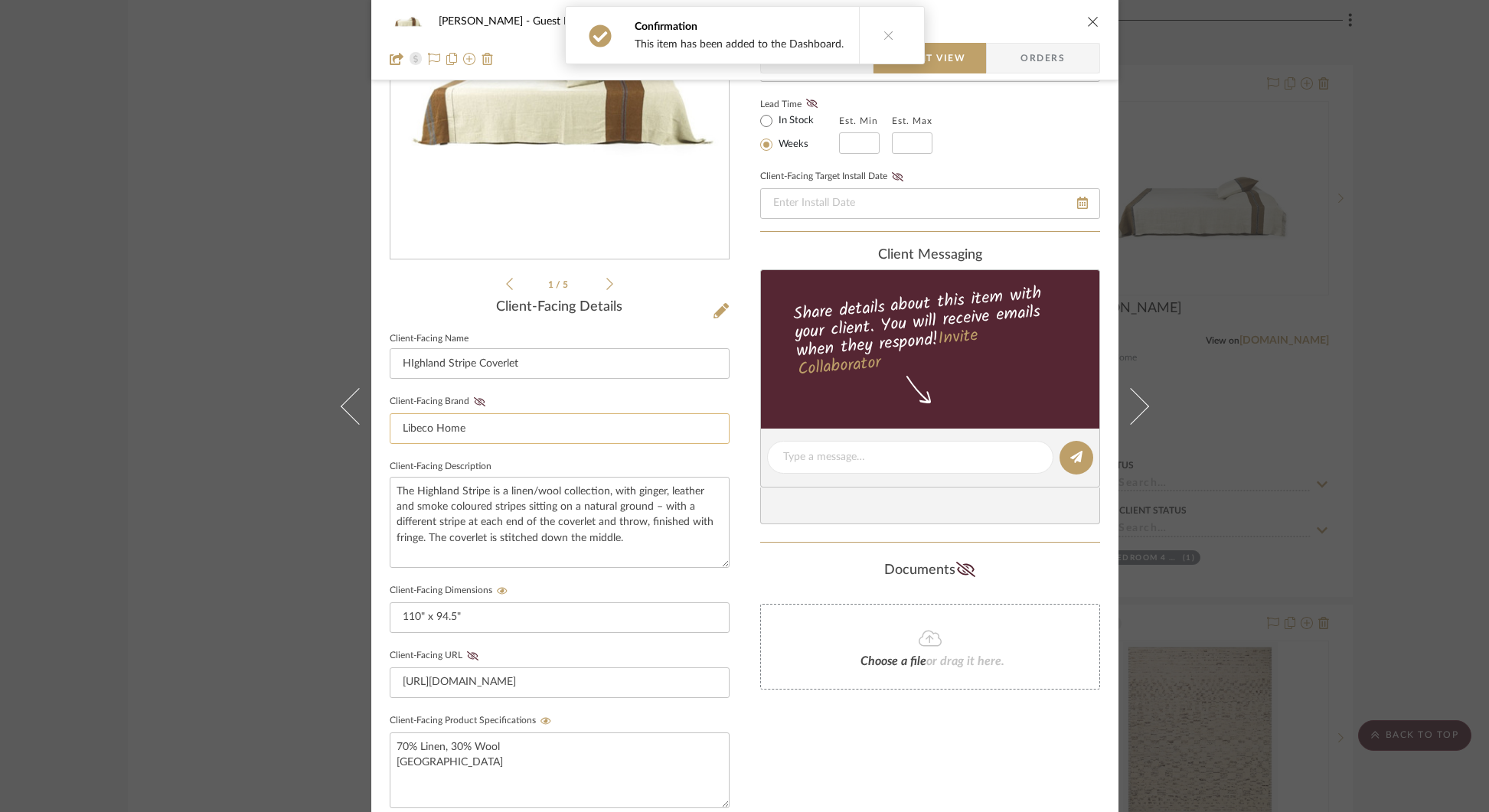
scroll to position [469, 0]
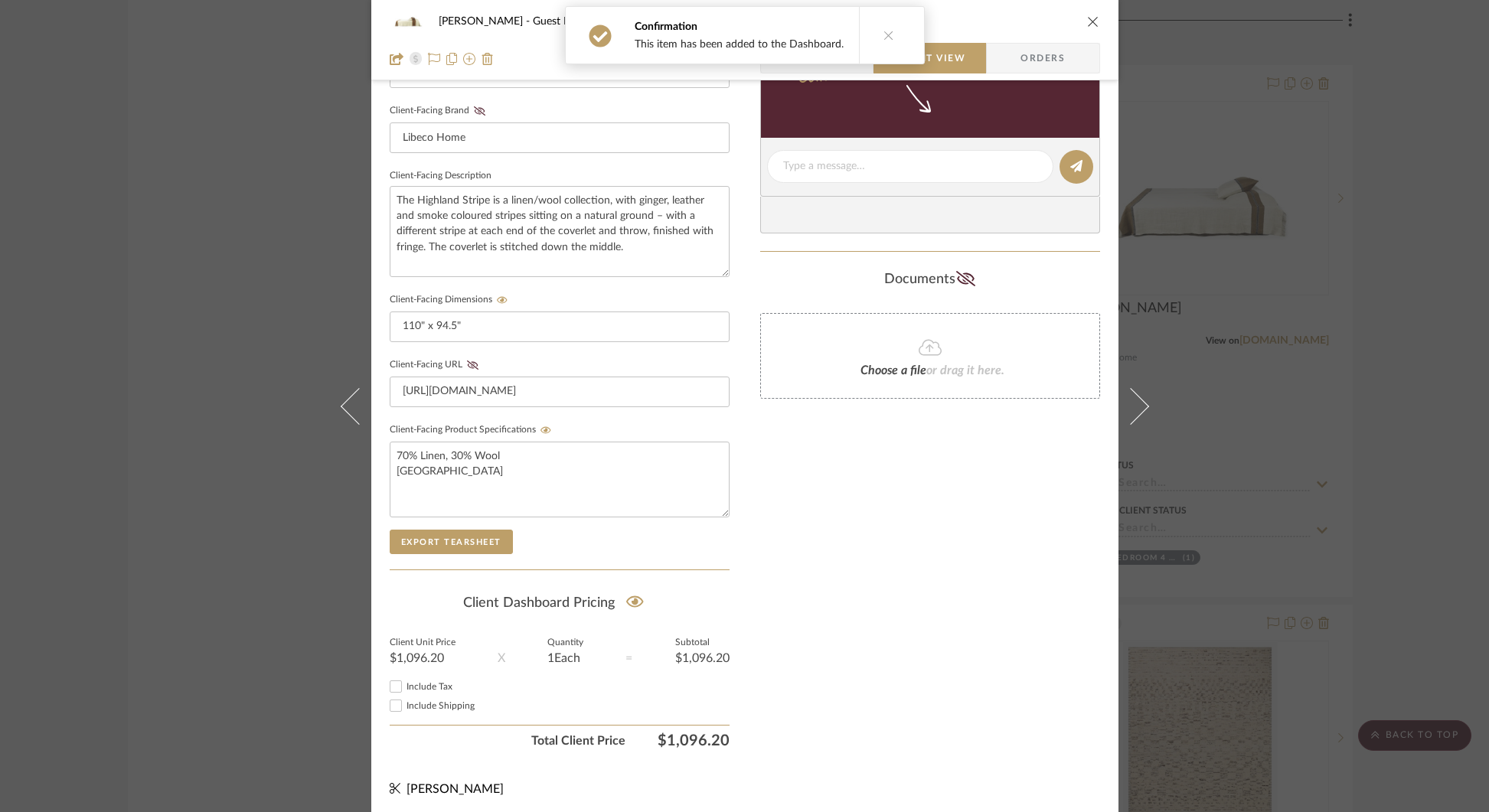
click at [1397, 220] on div "STERN Guest Bedroom 4 / 207 HIghland Stripe Coverlet Team View Client View Orde…" at bounding box center [744, 406] width 1489 height 812
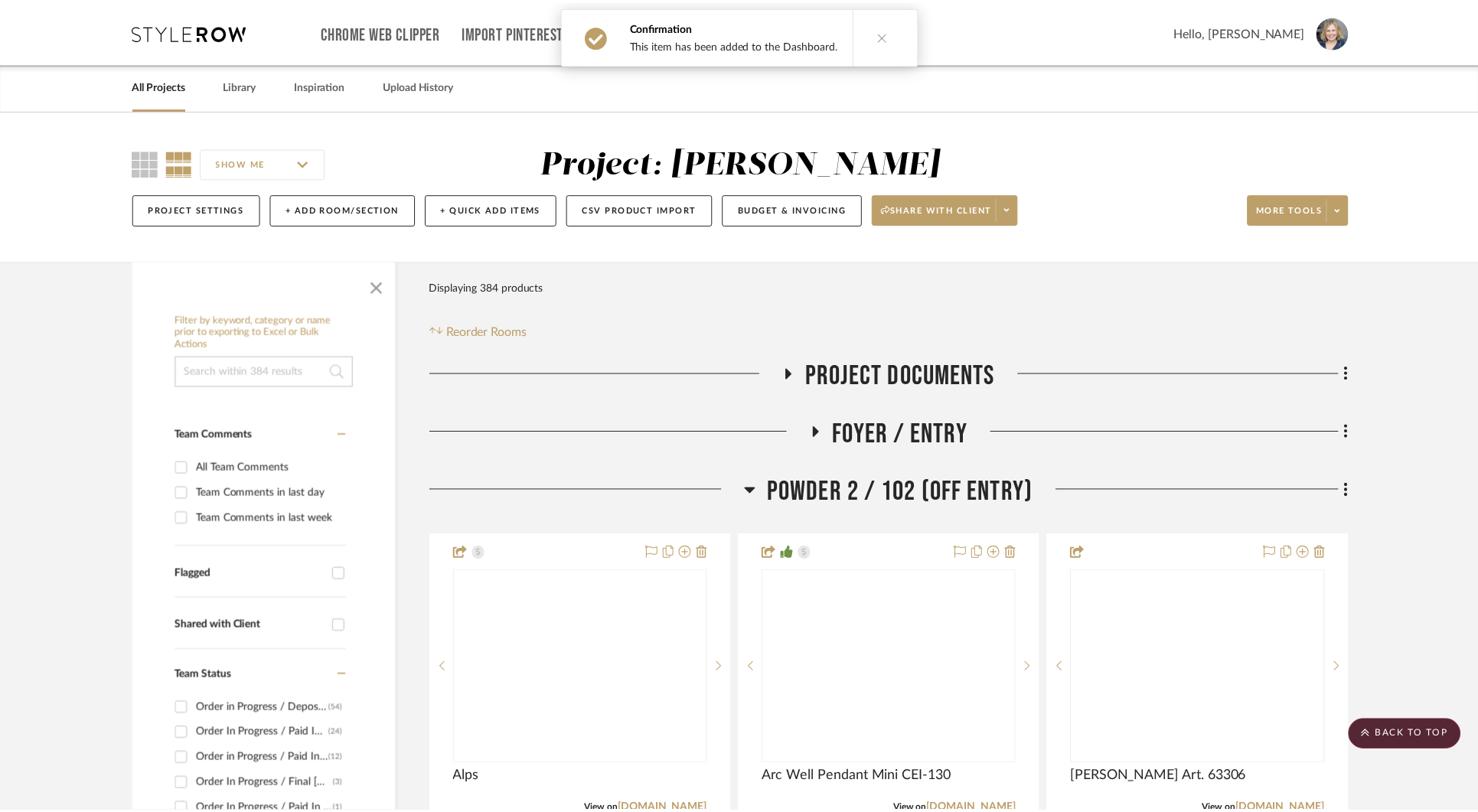
scroll to position [31480, 0]
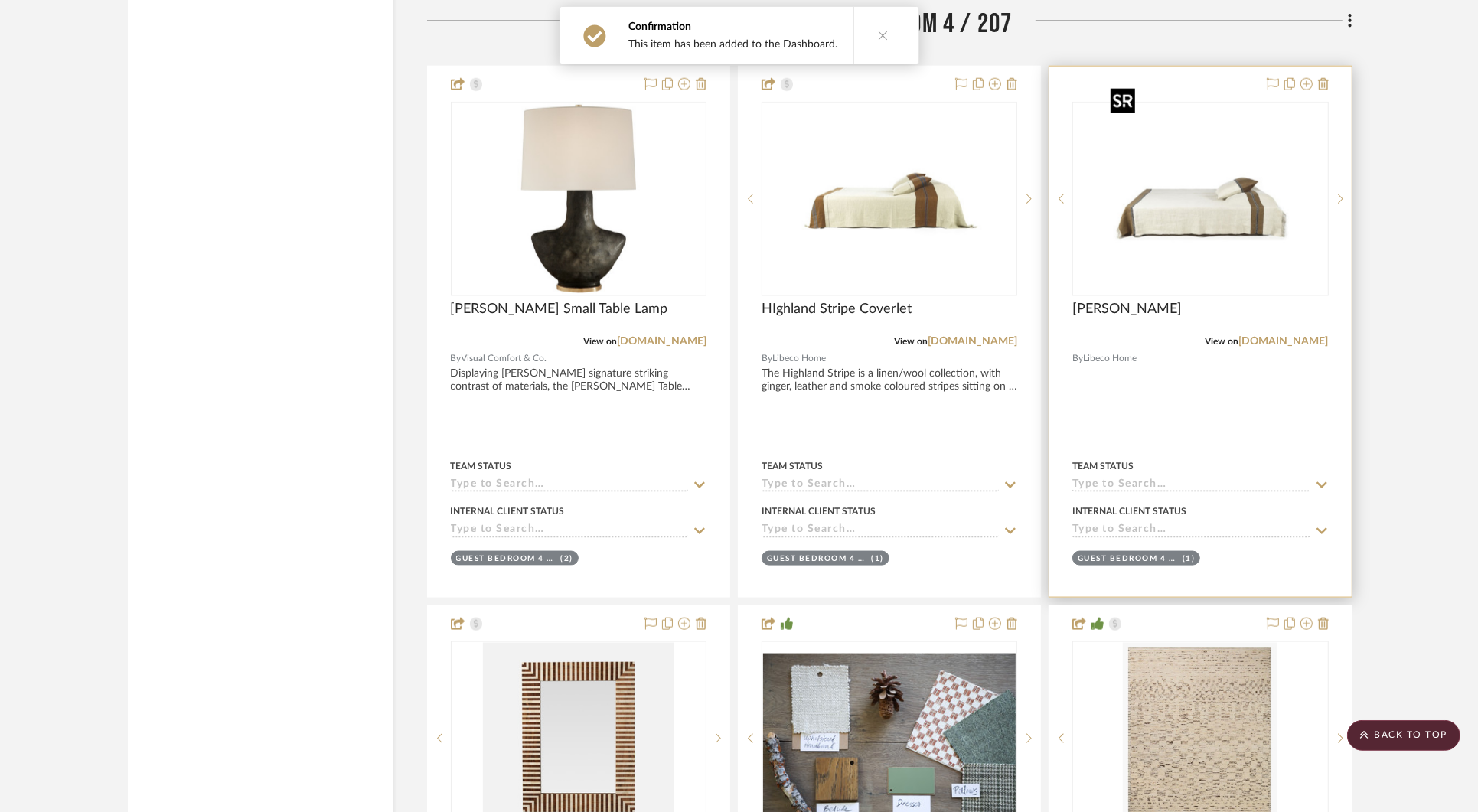
click at [1224, 111] on img "0" at bounding box center [1200, 198] width 191 height 191
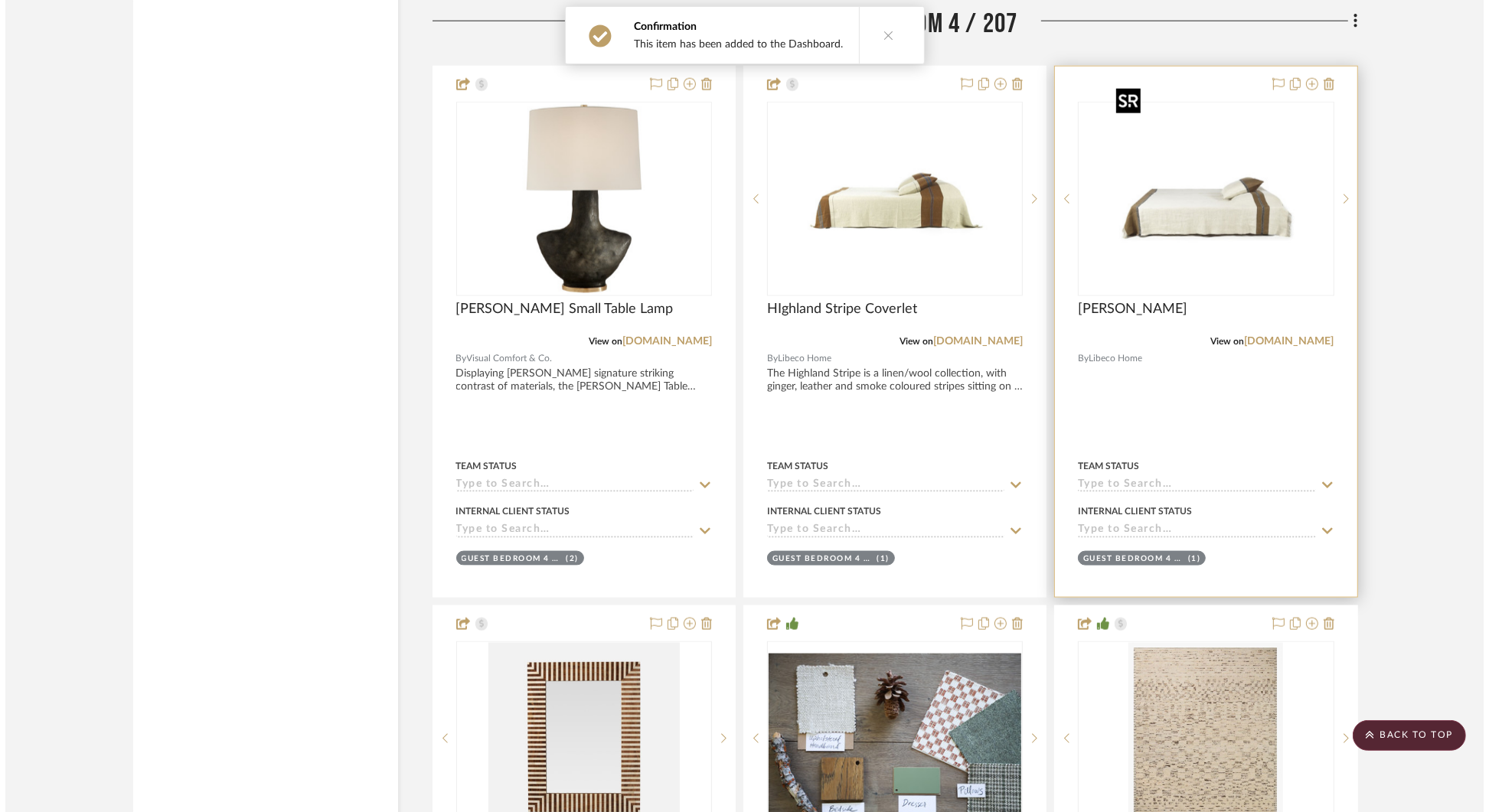
scroll to position [0, 0]
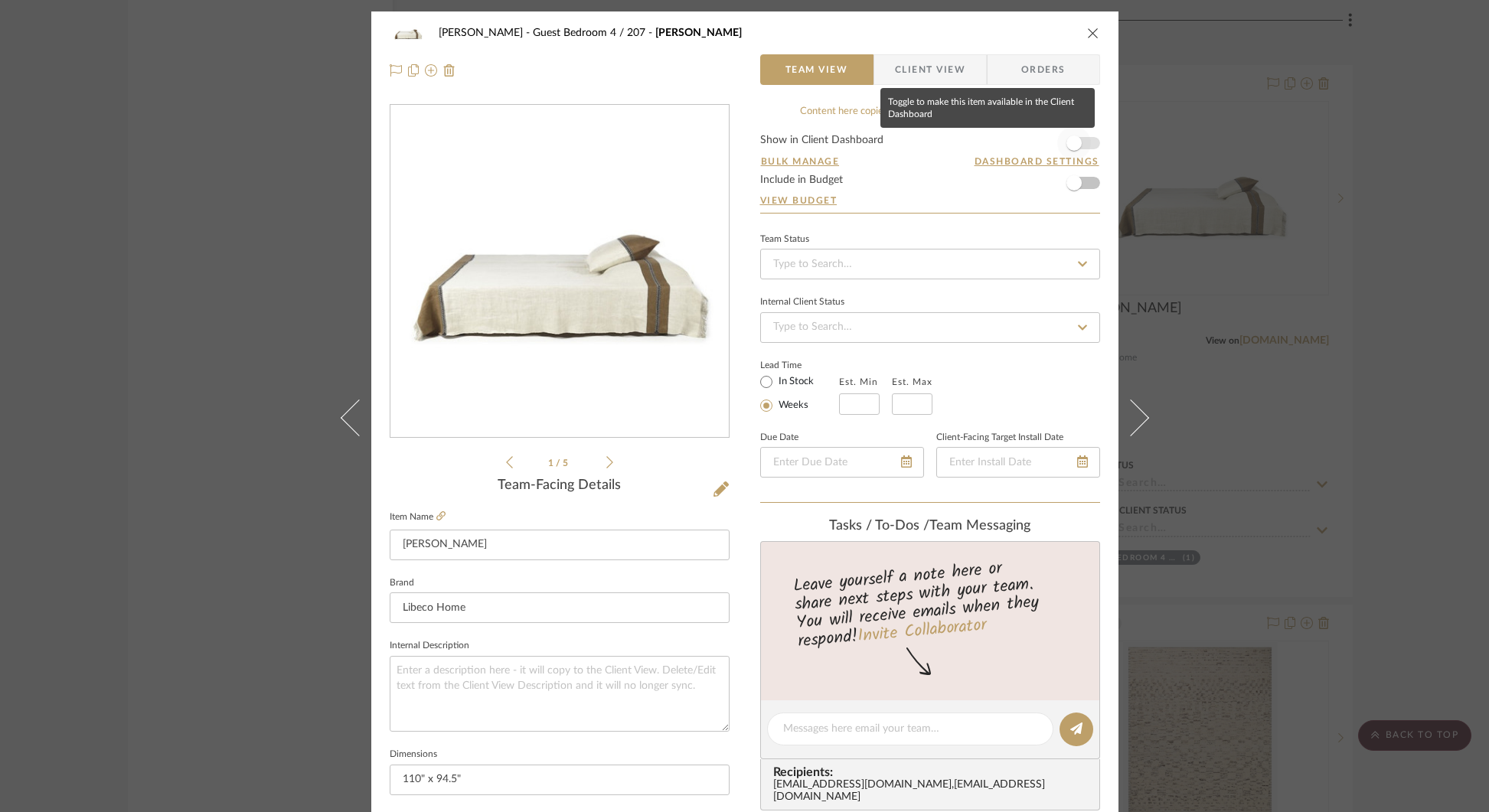
click at [1071, 139] on span "button" at bounding box center [1073, 143] width 15 height 15
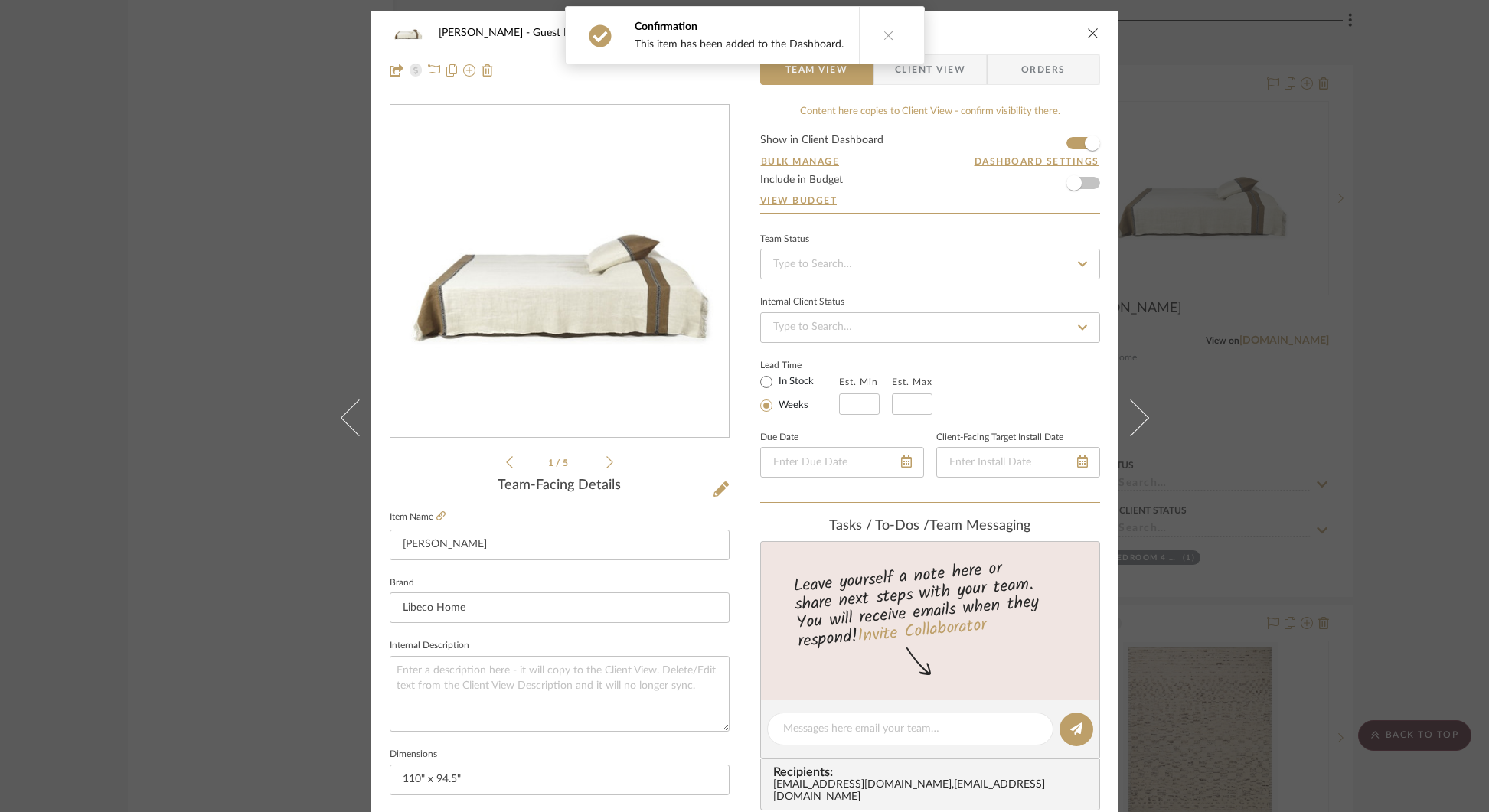
click at [950, 66] on span "Client View" at bounding box center [930, 70] width 71 height 31
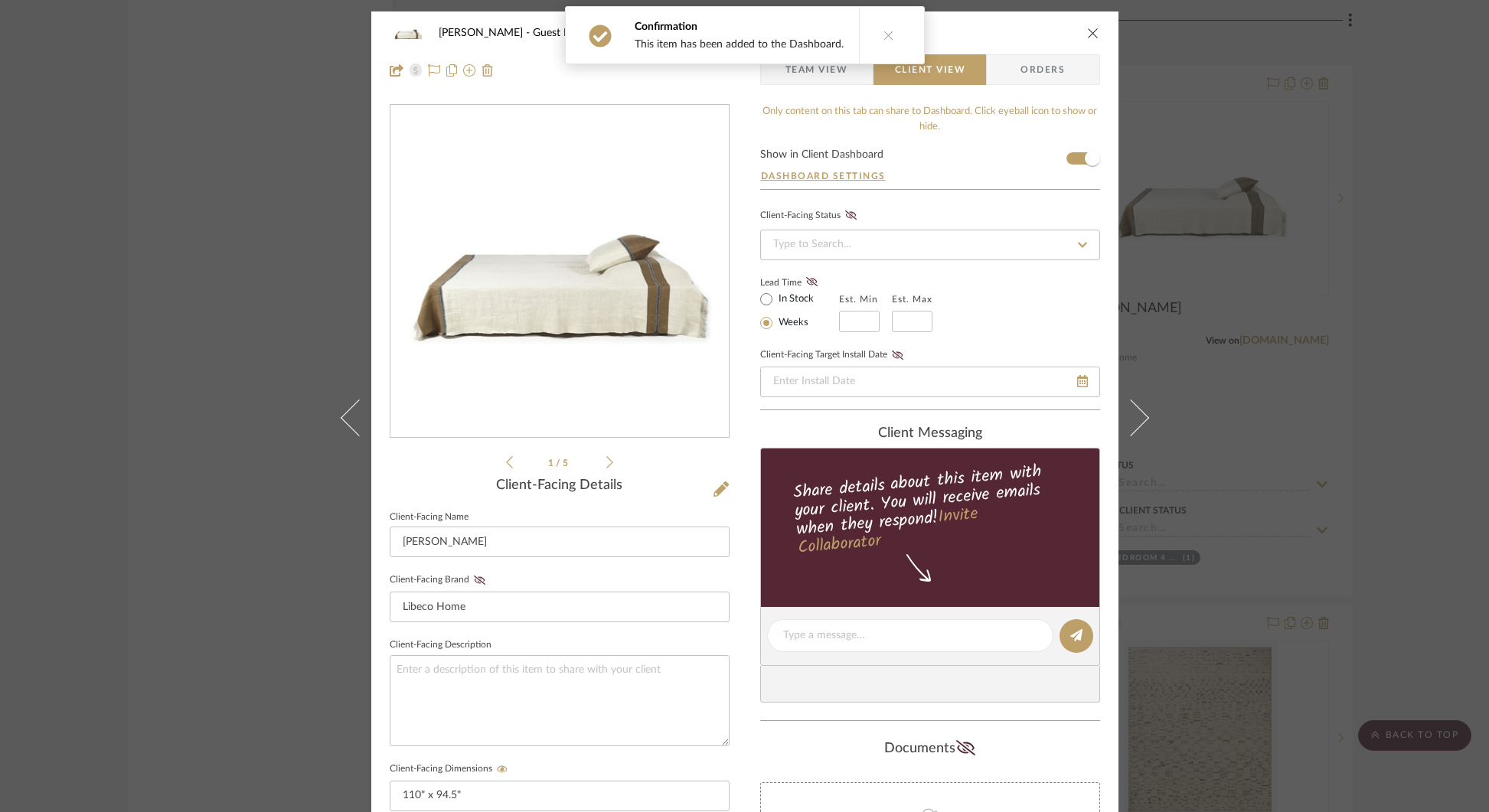
scroll to position [469, 0]
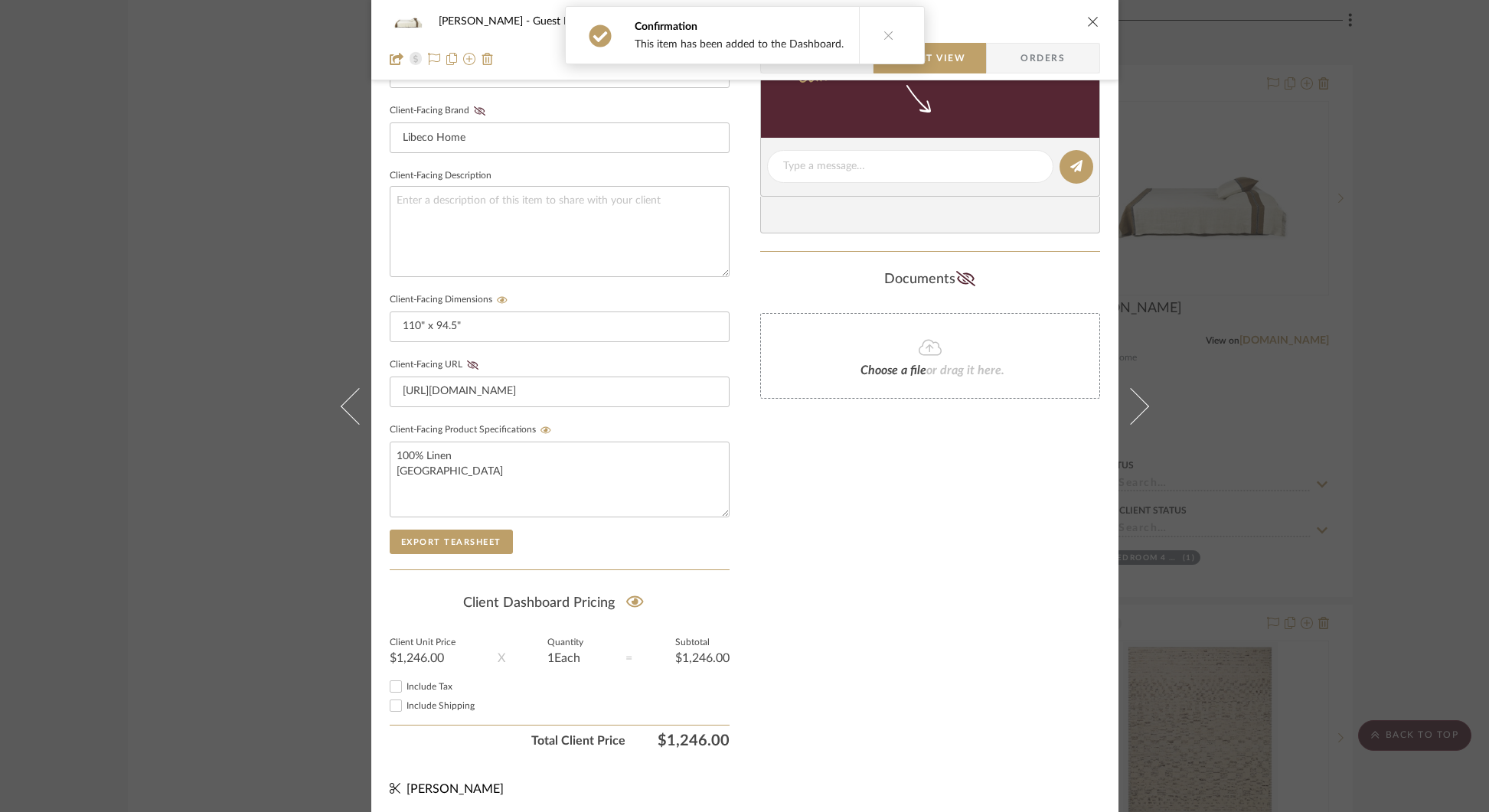
click at [1421, 207] on div "STERN Guest Bedroom 4 / 207 Etienne Coverlet Team View Client View Orders 1 / 5…" at bounding box center [744, 406] width 1489 height 812
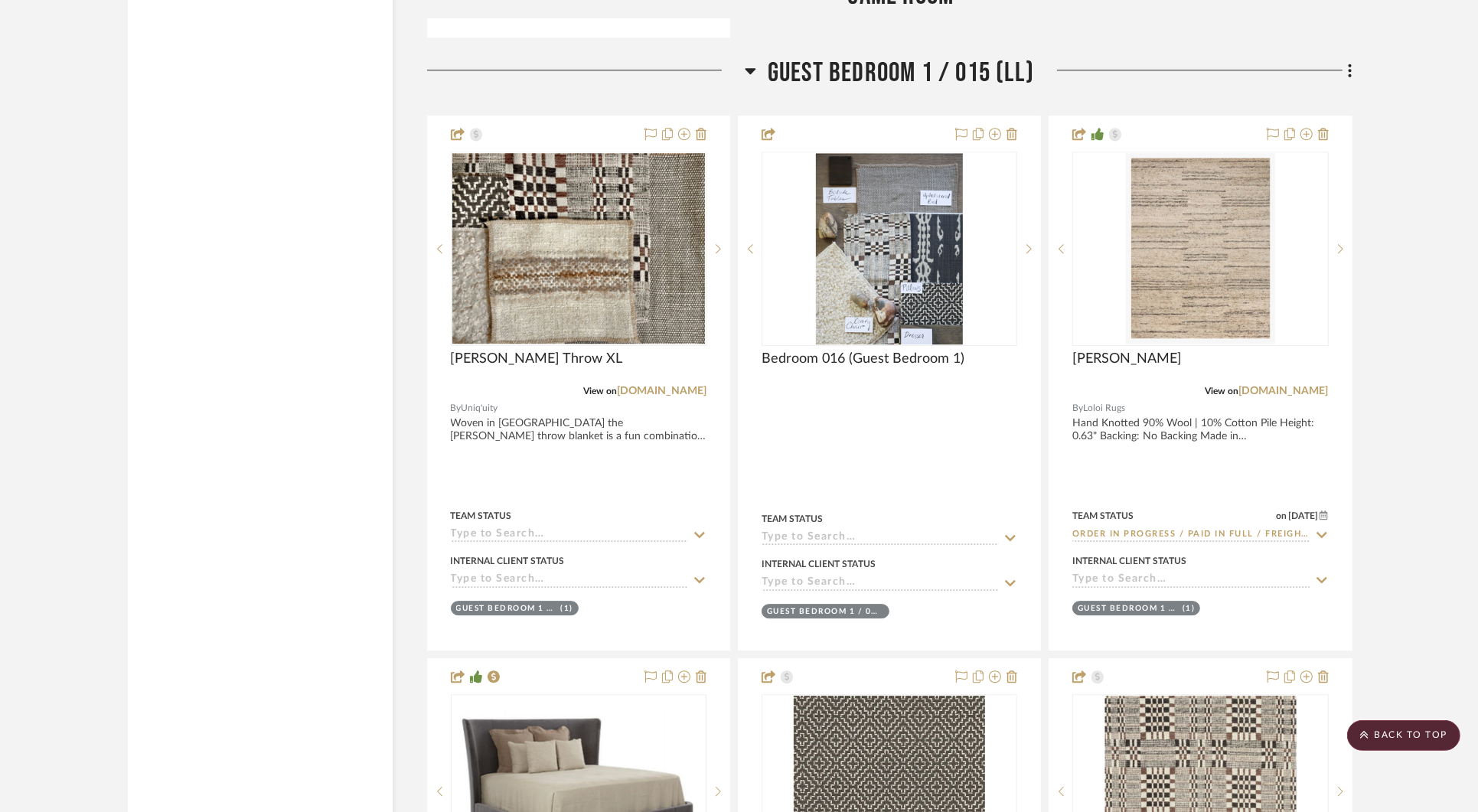
scroll to position [22039, 0]
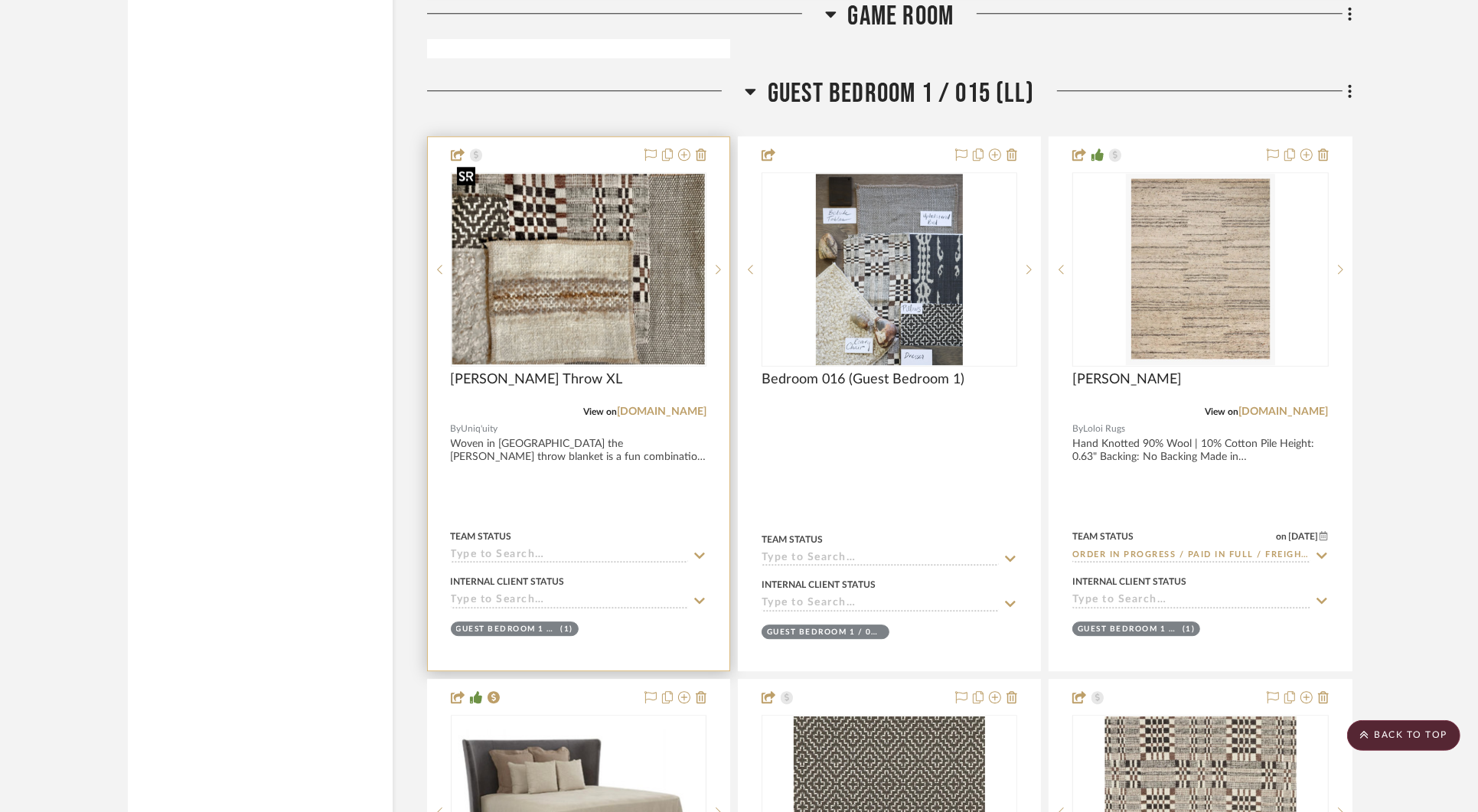
click at [512, 272] on img "0" at bounding box center [579, 269] width 253 height 190
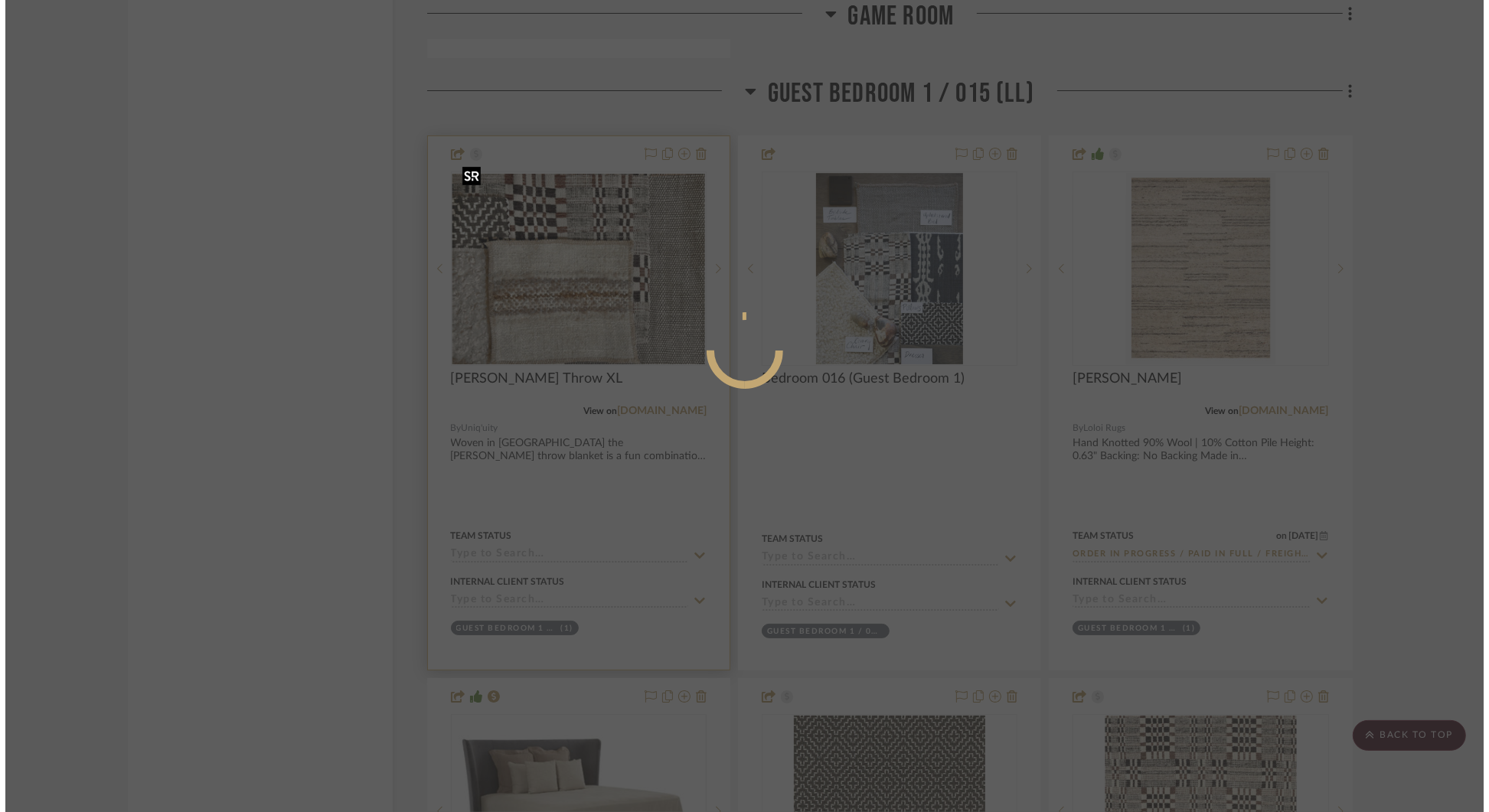
scroll to position [0, 0]
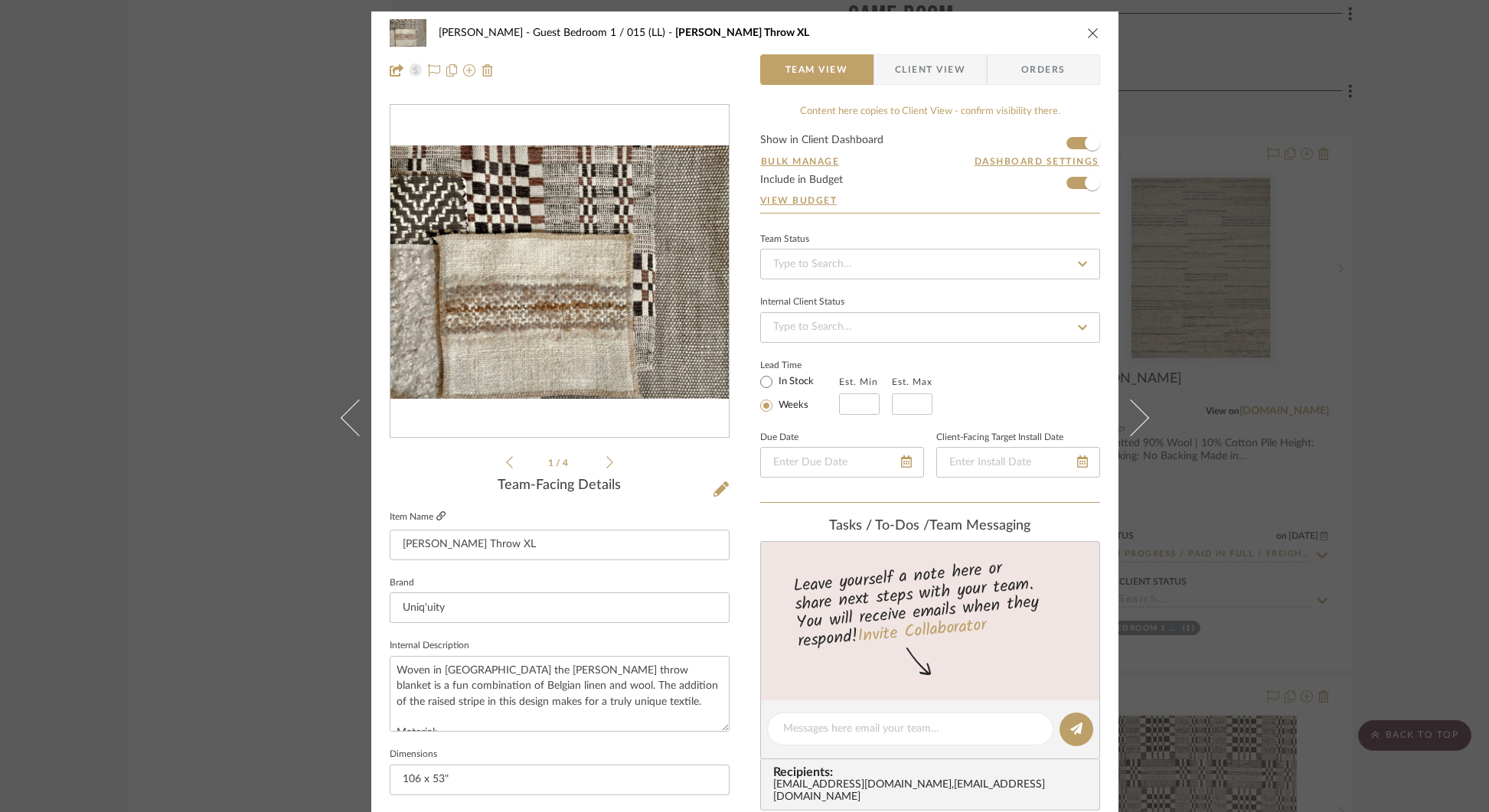
click at [437, 515] on icon at bounding box center [441, 516] width 9 height 9
click at [199, 267] on div "[PERSON_NAME] Guest Bedroom 1 / 015 (LL) [PERSON_NAME] Throw XL Team View Clien…" at bounding box center [744, 406] width 1489 height 812
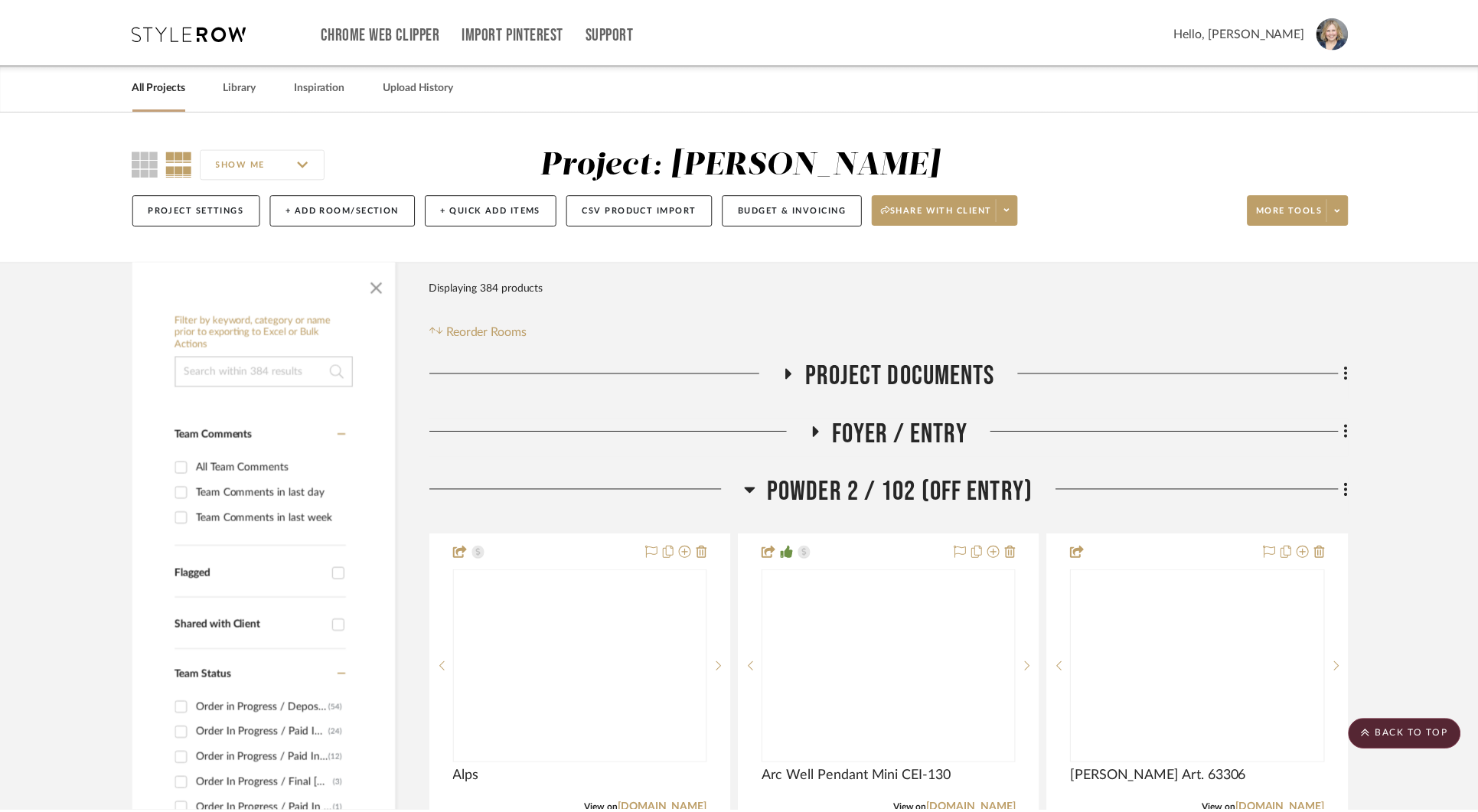
scroll to position [22039, 0]
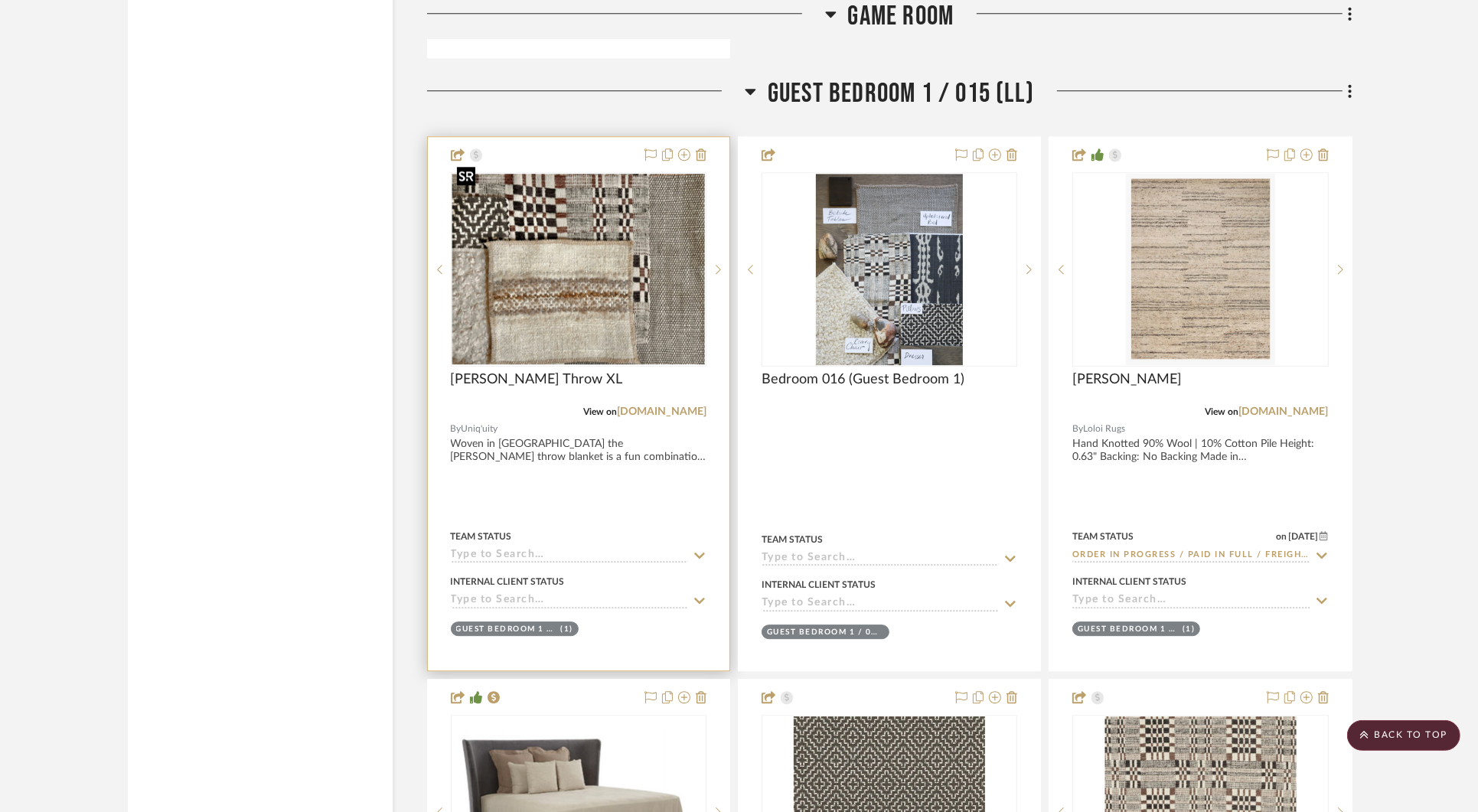
click at [553, 282] on img "0" at bounding box center [579, 269] width 253 height 190
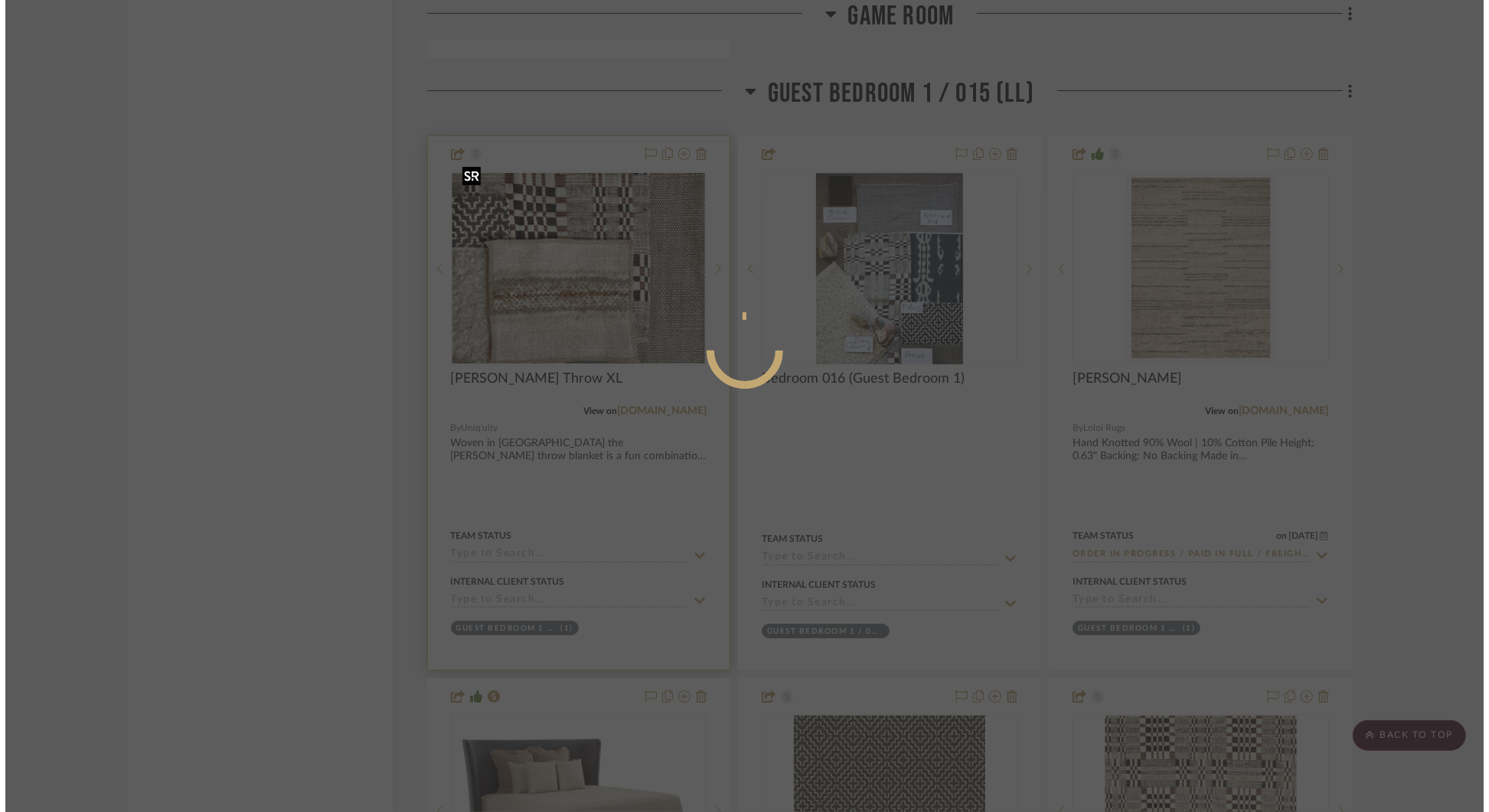
scroll to position [0, 0]
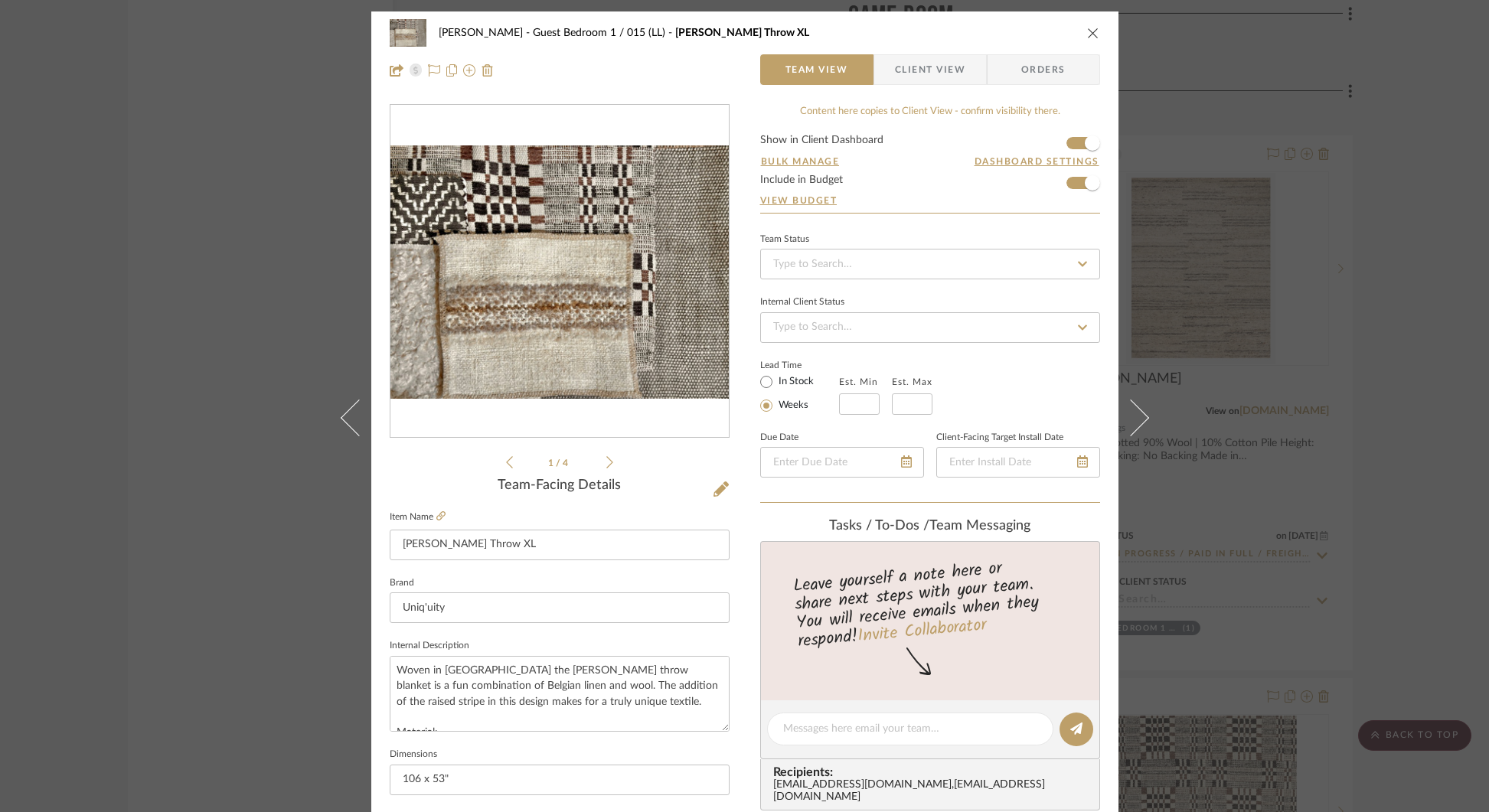
click at [1360, 96] on div "[PERSON_NAME] Guest Bedroom 1 / 015 (LL) [PERSON_NAME] Throw XL Team View Clien…" at bounding box center [744, 406] width 1489 height 812
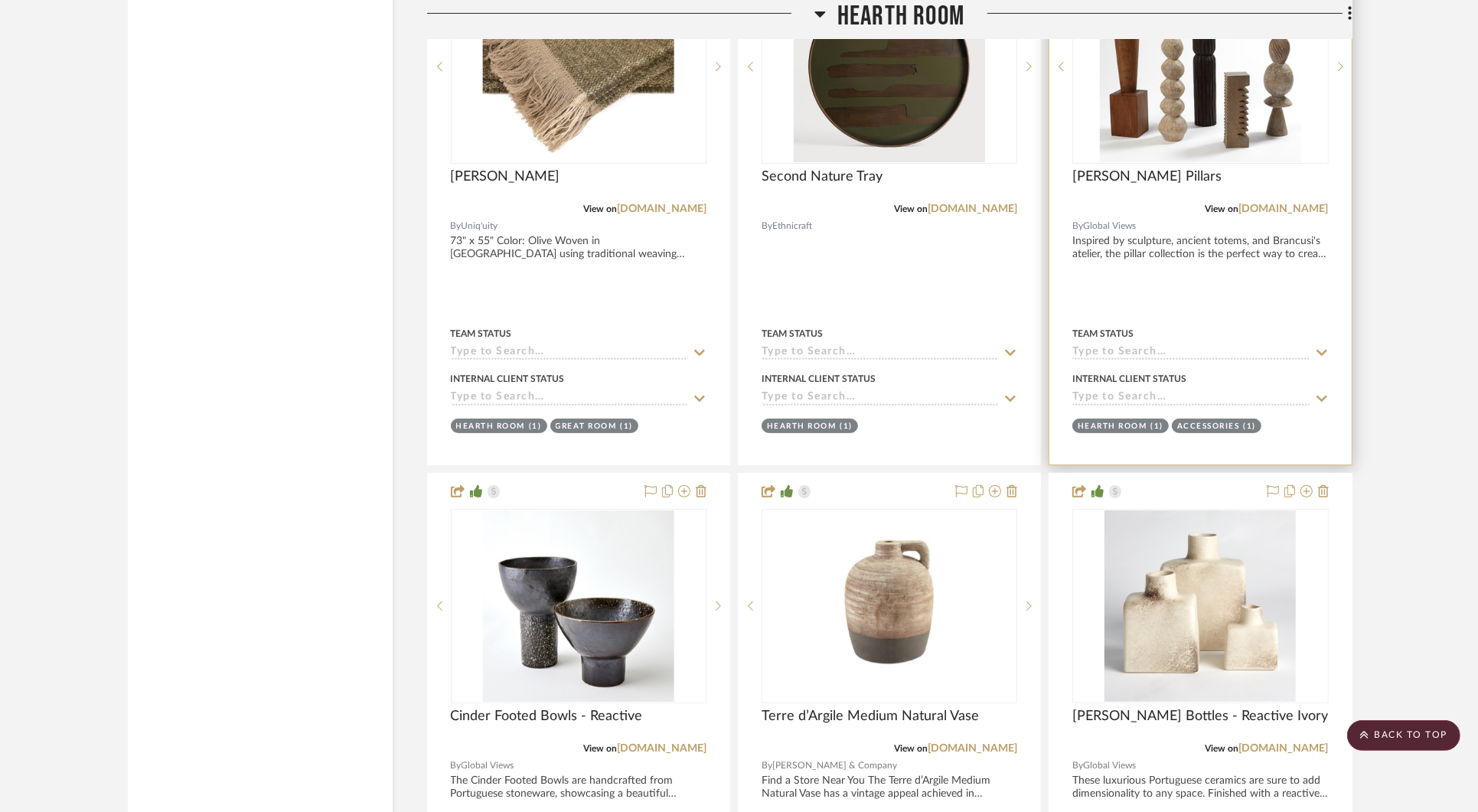
scroll to position [6233, 0]
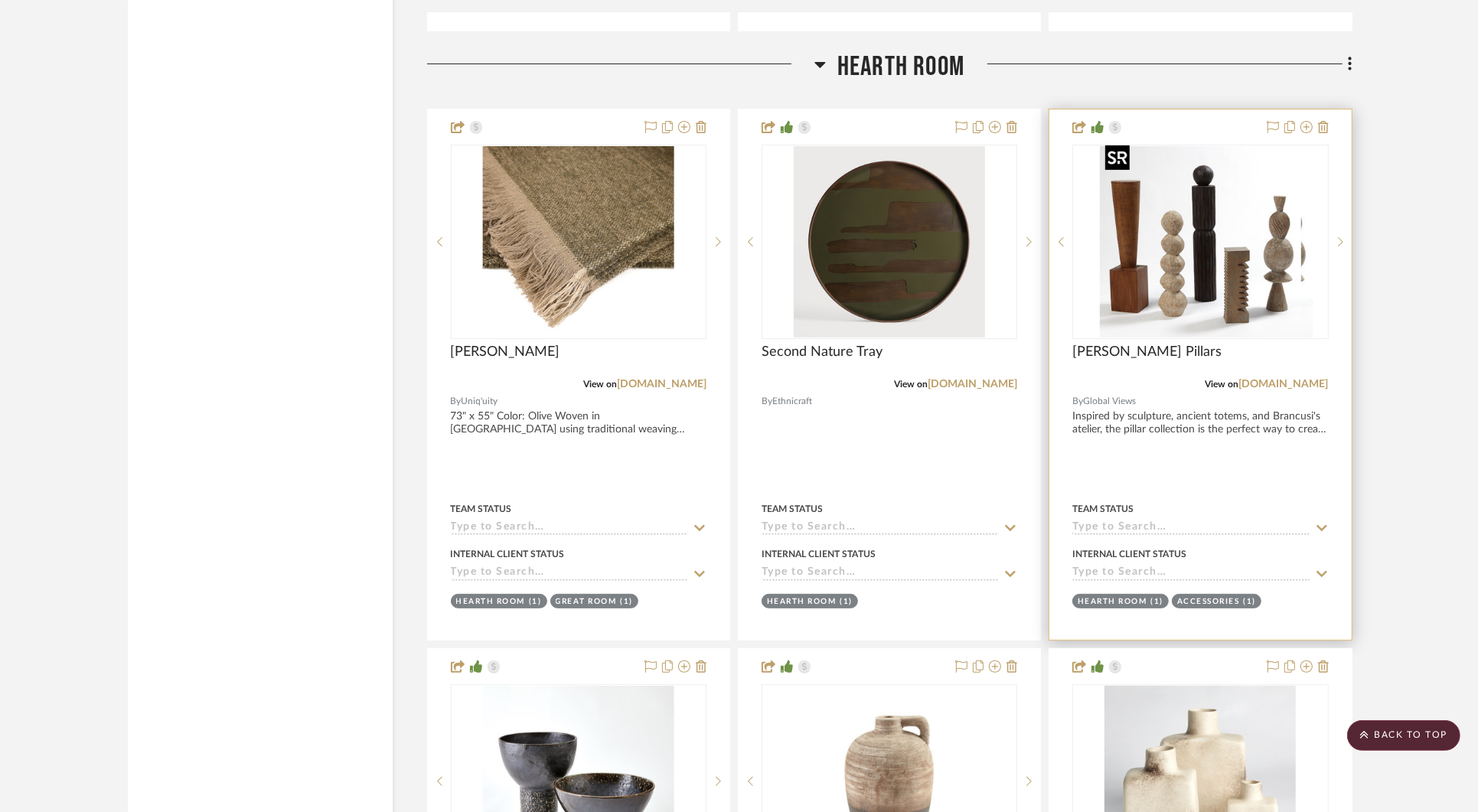
click at [1182, 261] on img "0" at bounding box center [1212, 241] width 202 height 191
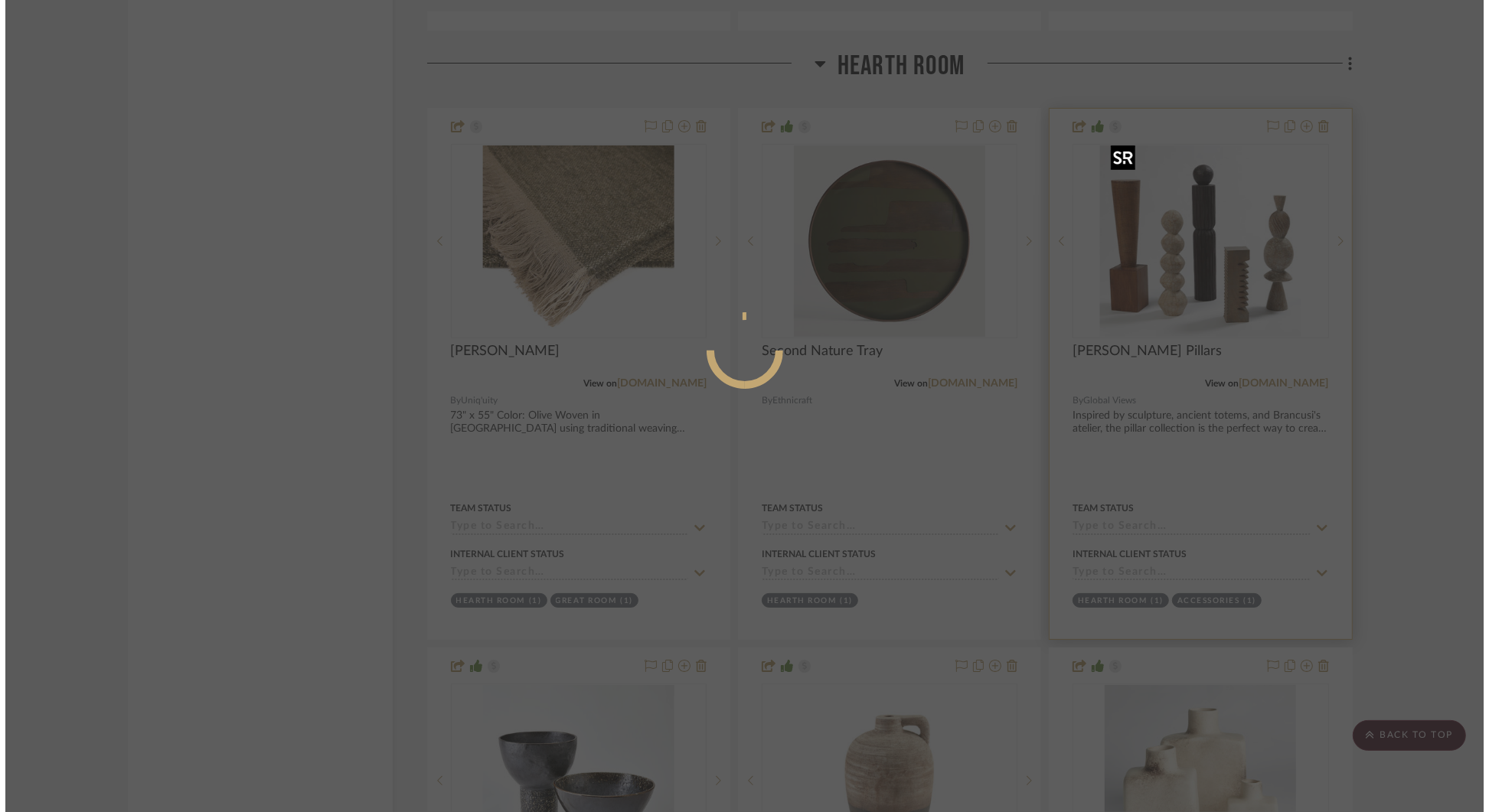
scroll to position [0, 0]
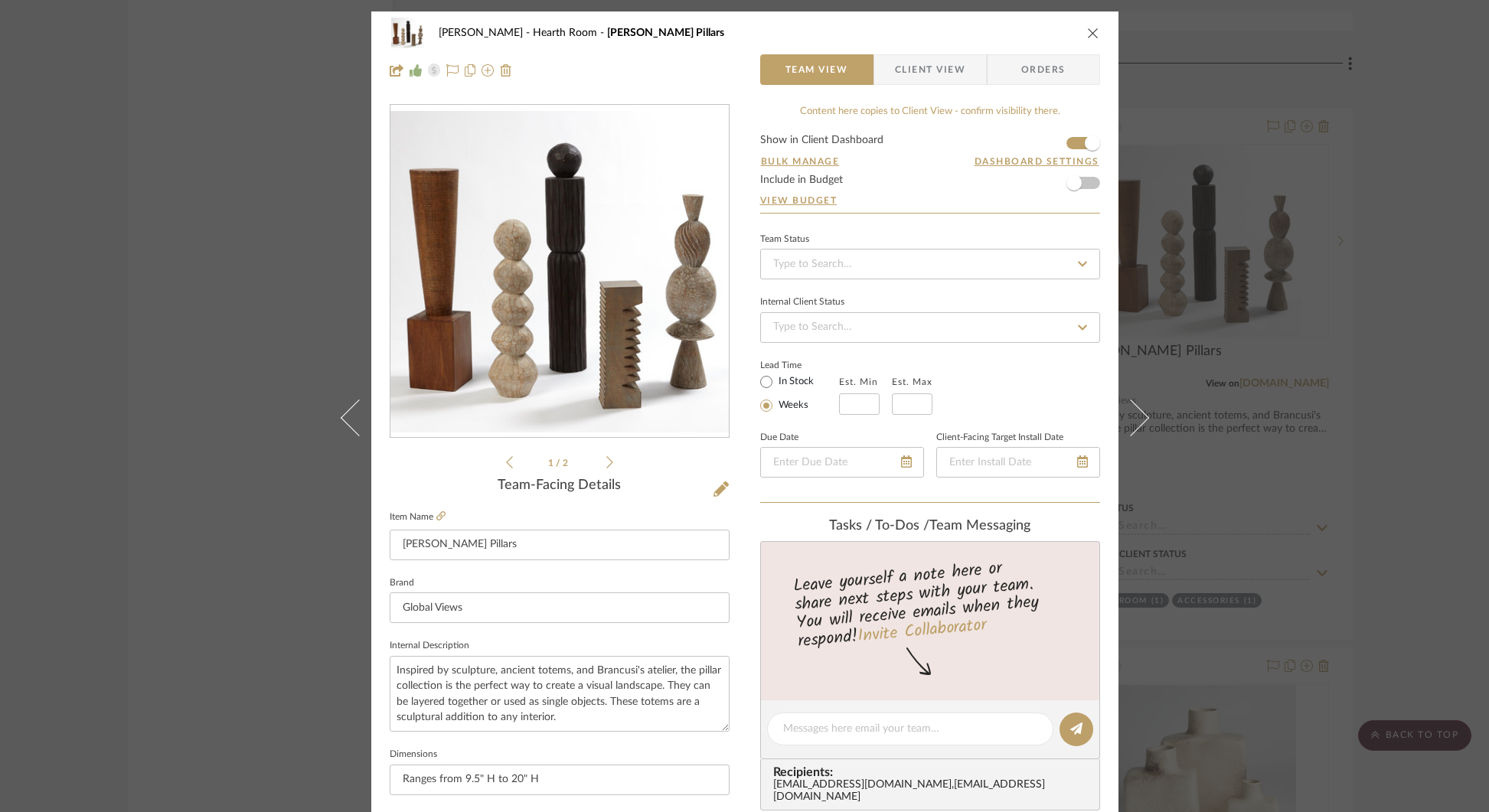
click at [1087, 27] on icon "close" at bounding box center [1093, 33] width 13 height 13
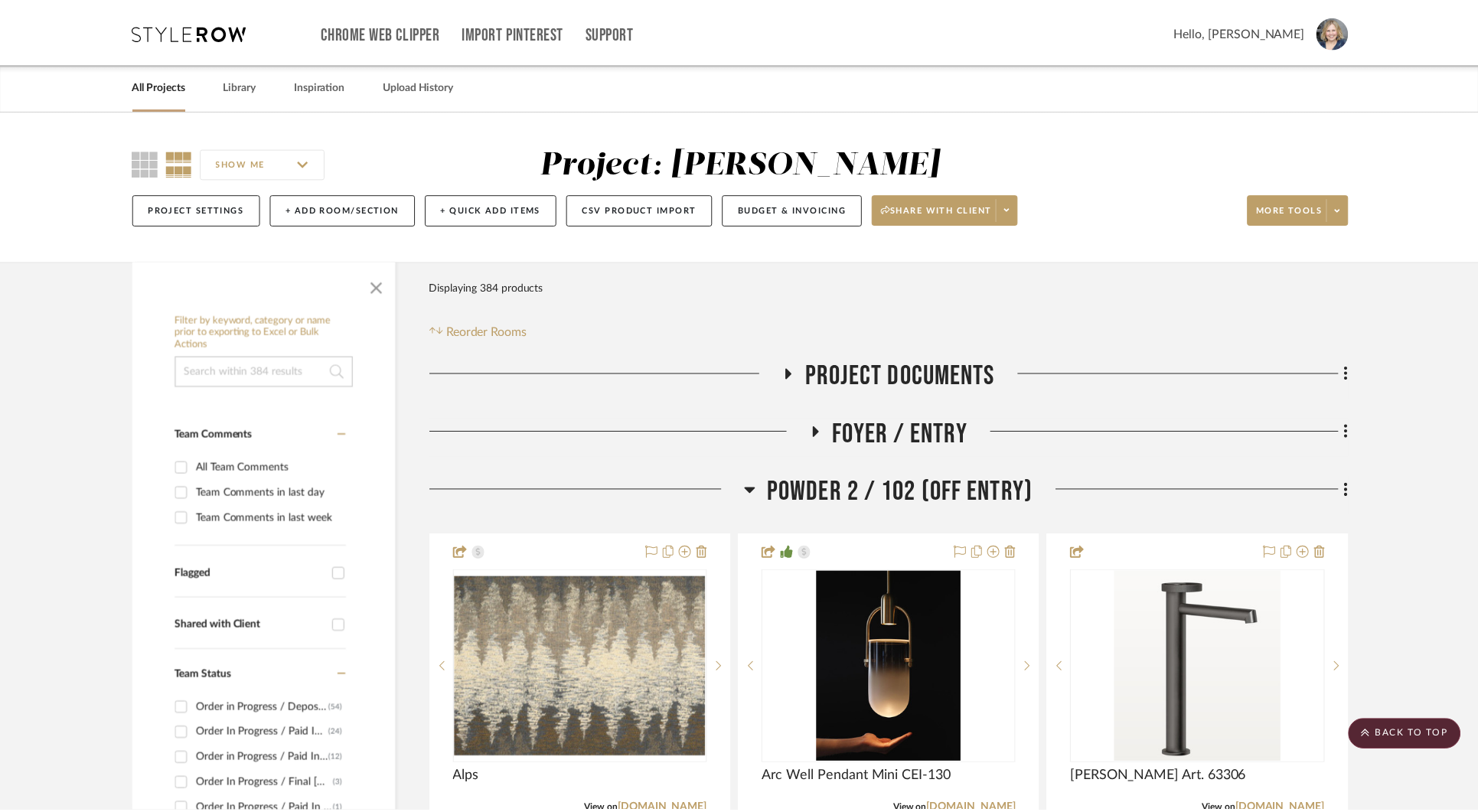
scroll to position [6233, 0]
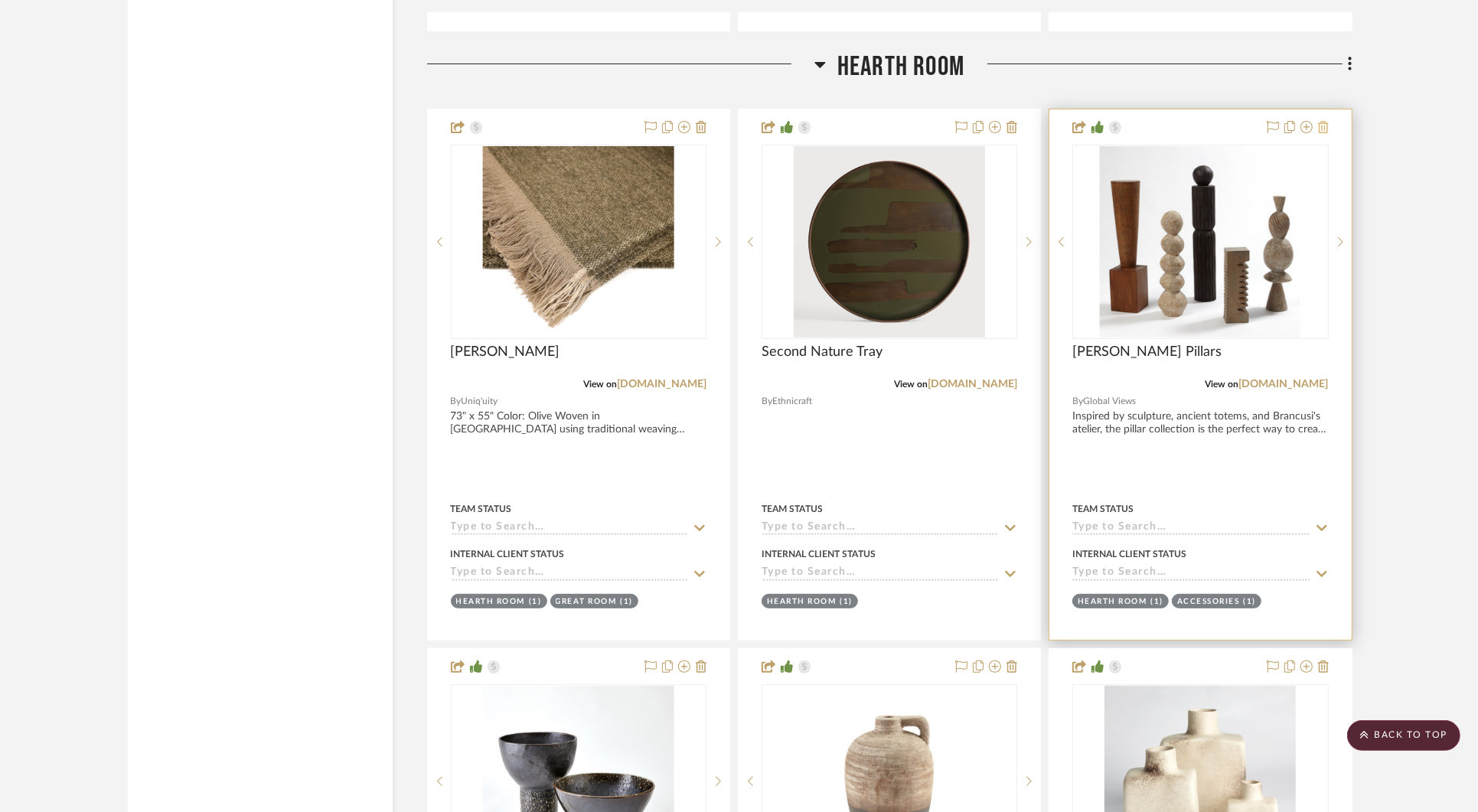
click at [1322, 121] on icon at bounding box center [1324, 128] width 11 height 13
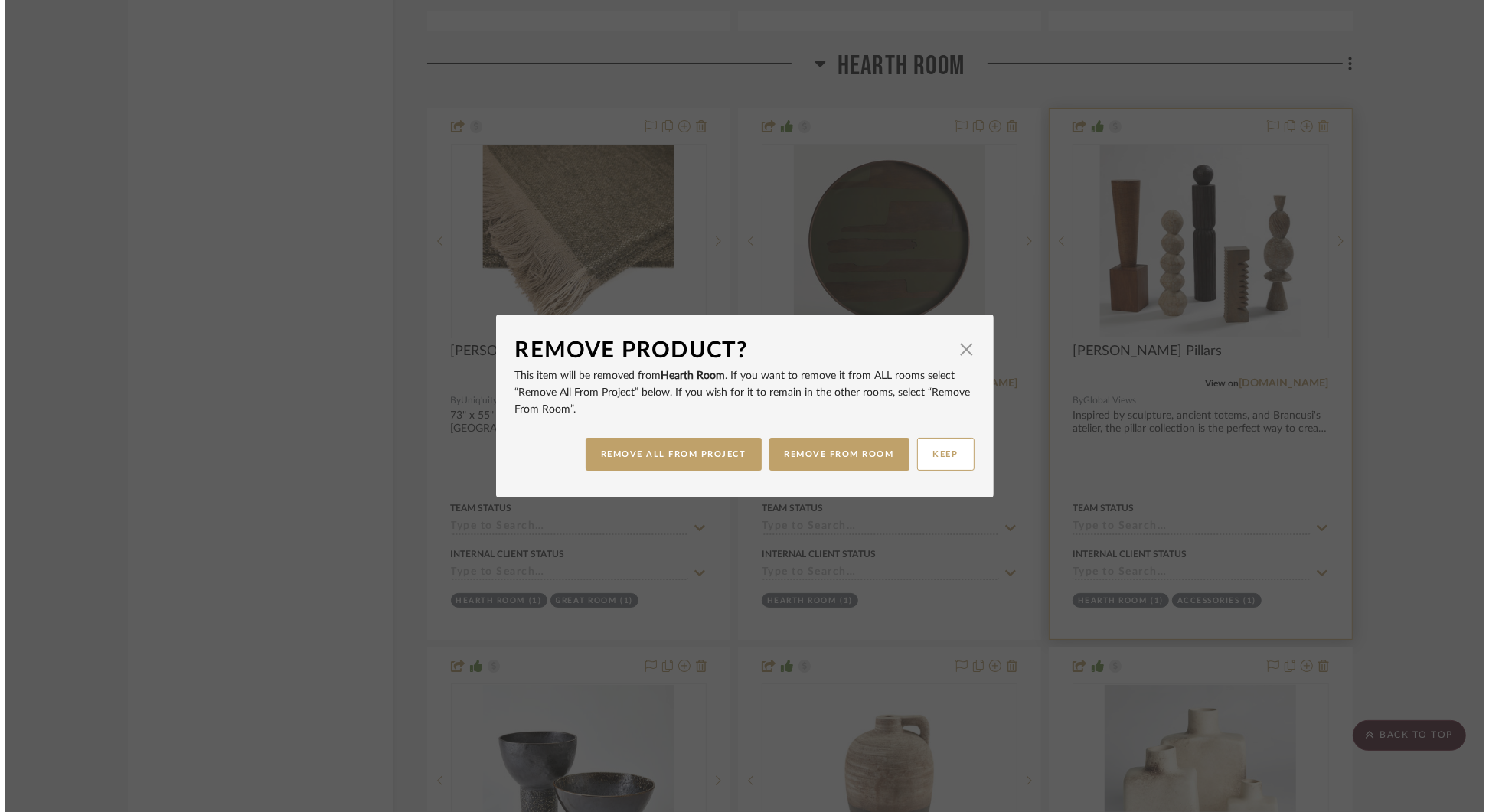
scroll to position [0, 0]
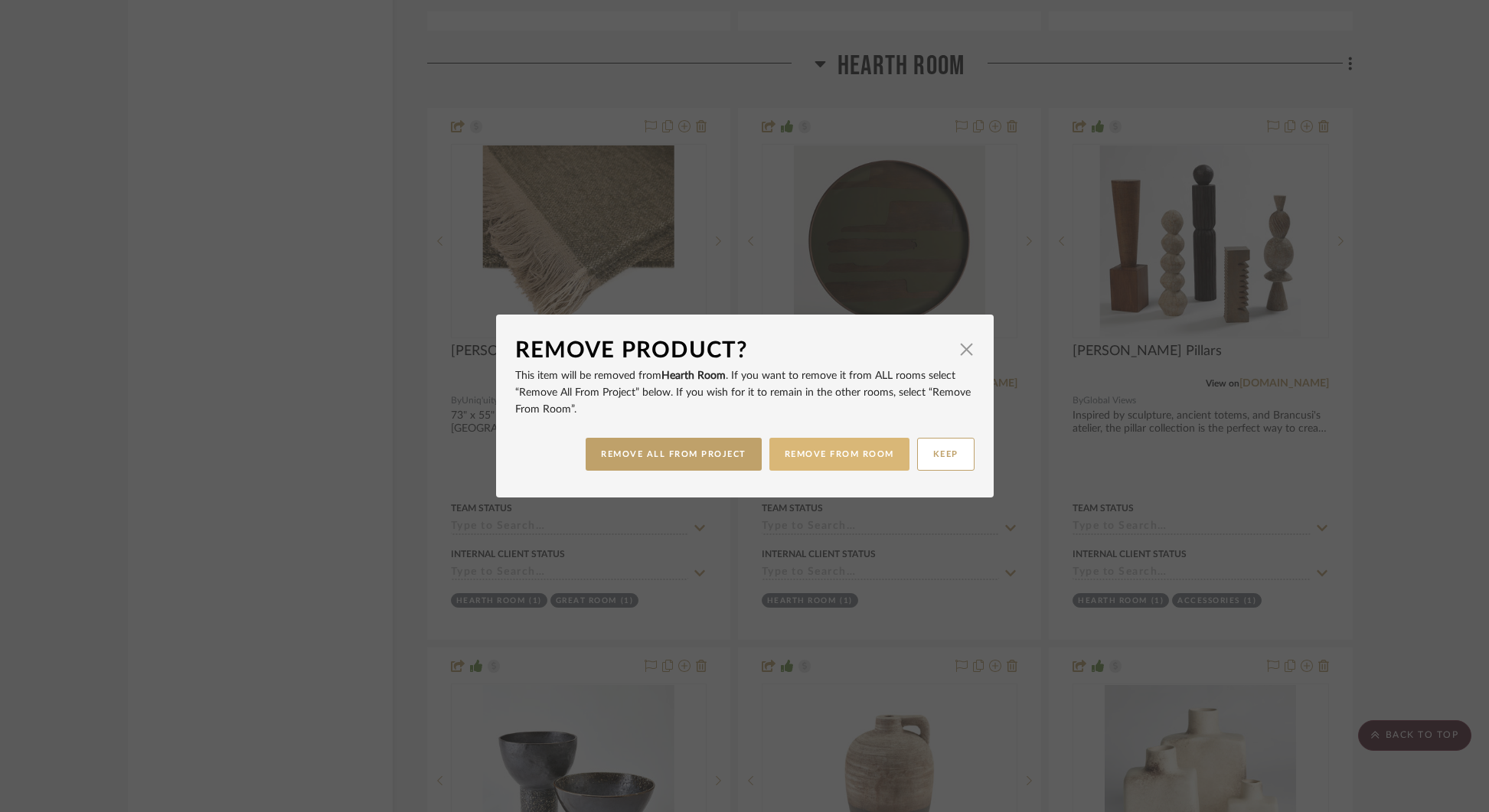
click at [825, 452] on button "REMOVE FROM ROOM" at bounding box center [839, 454] width 140 height 33
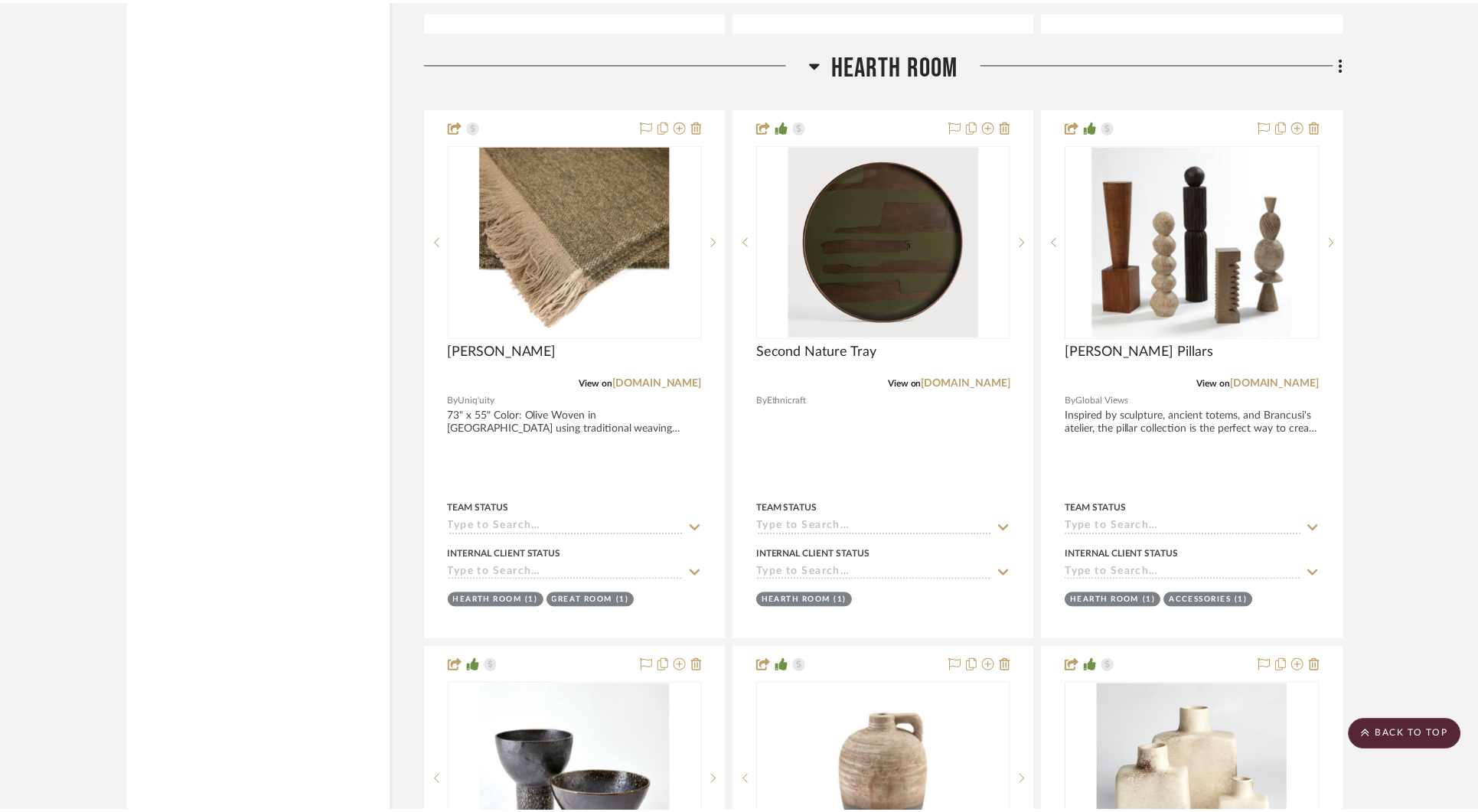
scroll to position [6233, 0]
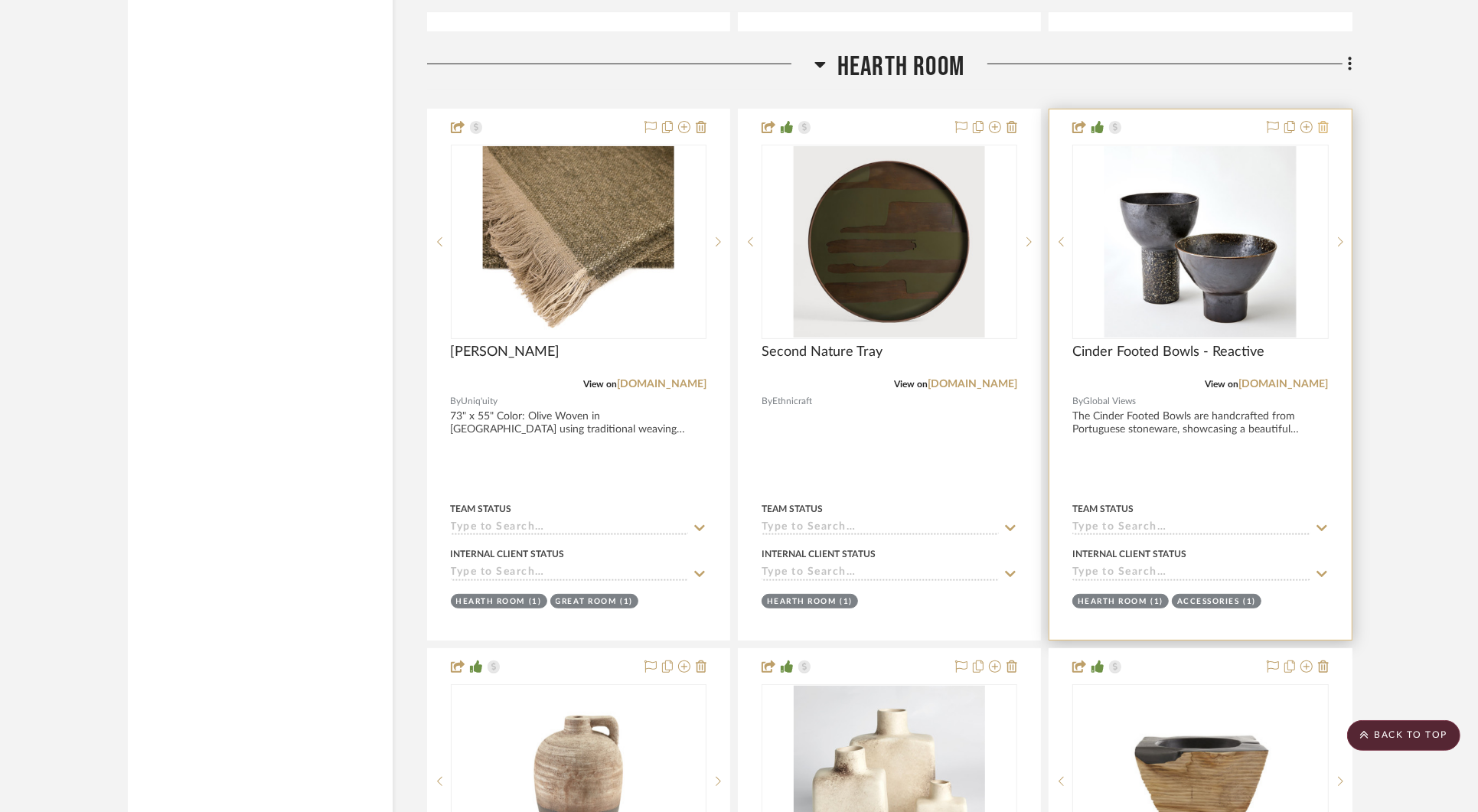
click at [1326, 121] on icon at bounding box center [1324, 128] width 11 height 13
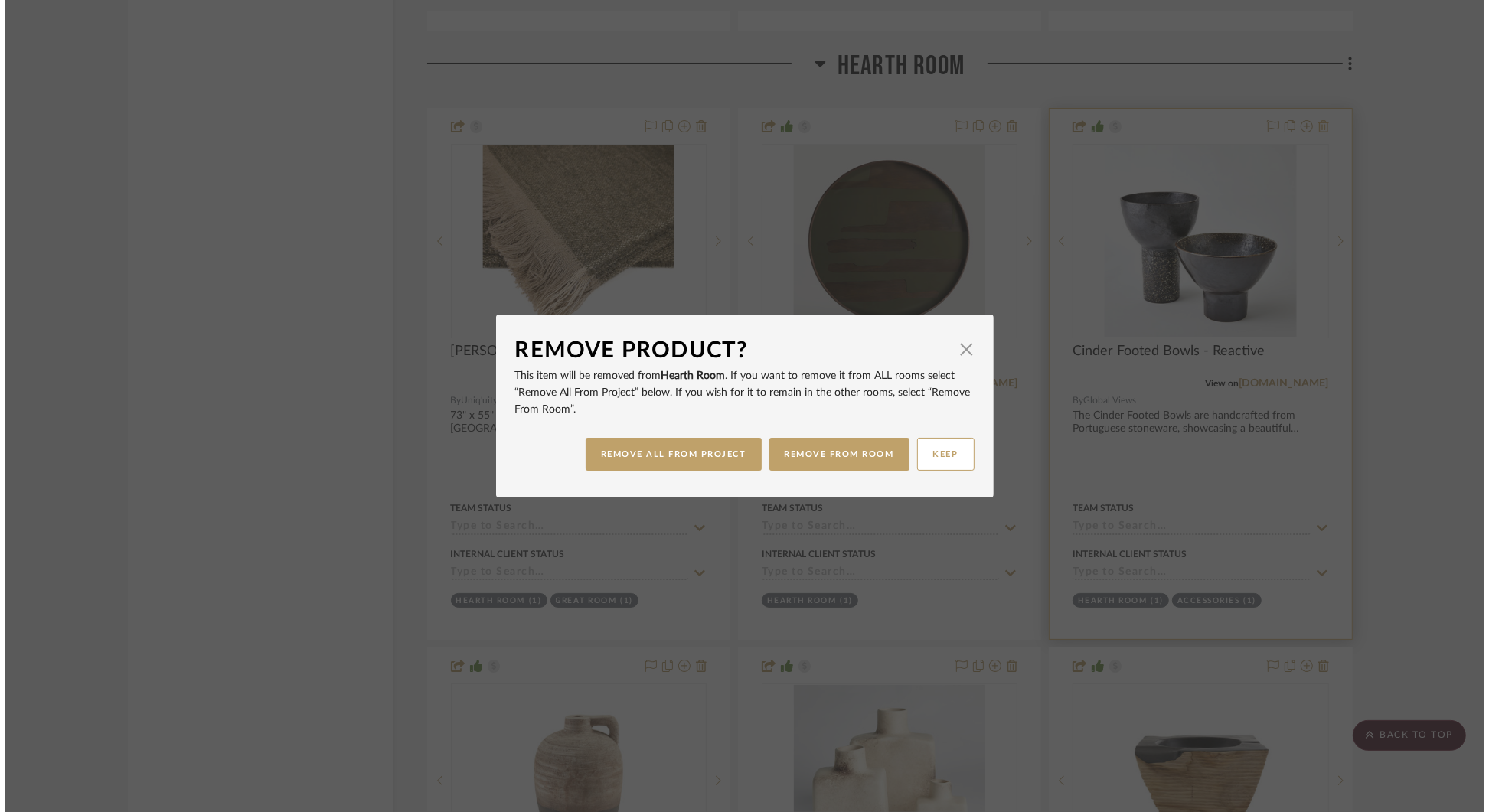
scroll to position [0, 0]
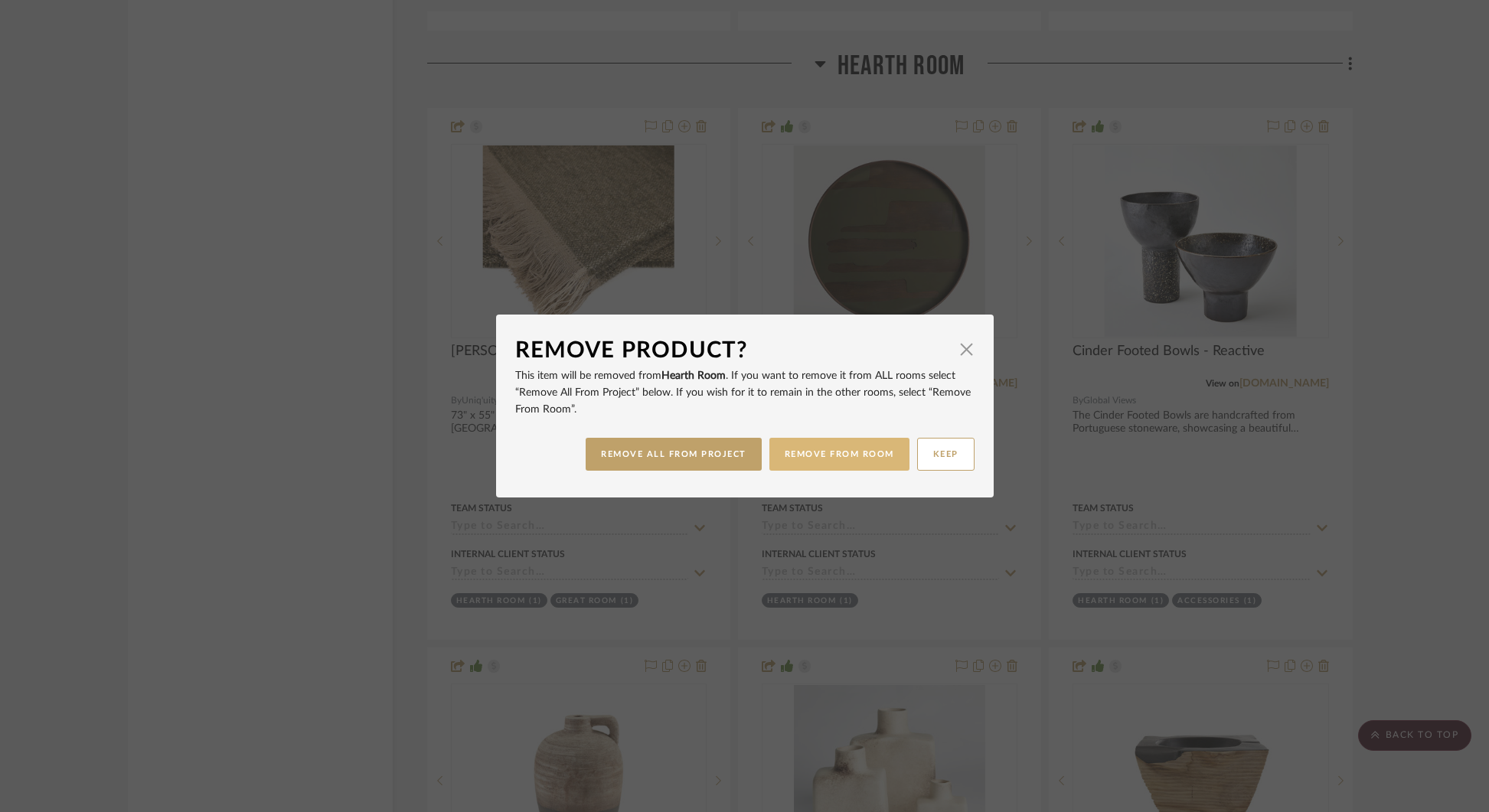
click at [805, 458] on button "REMOVE FROM ROOM" at bounding box center [839, 454] width 140 height 33
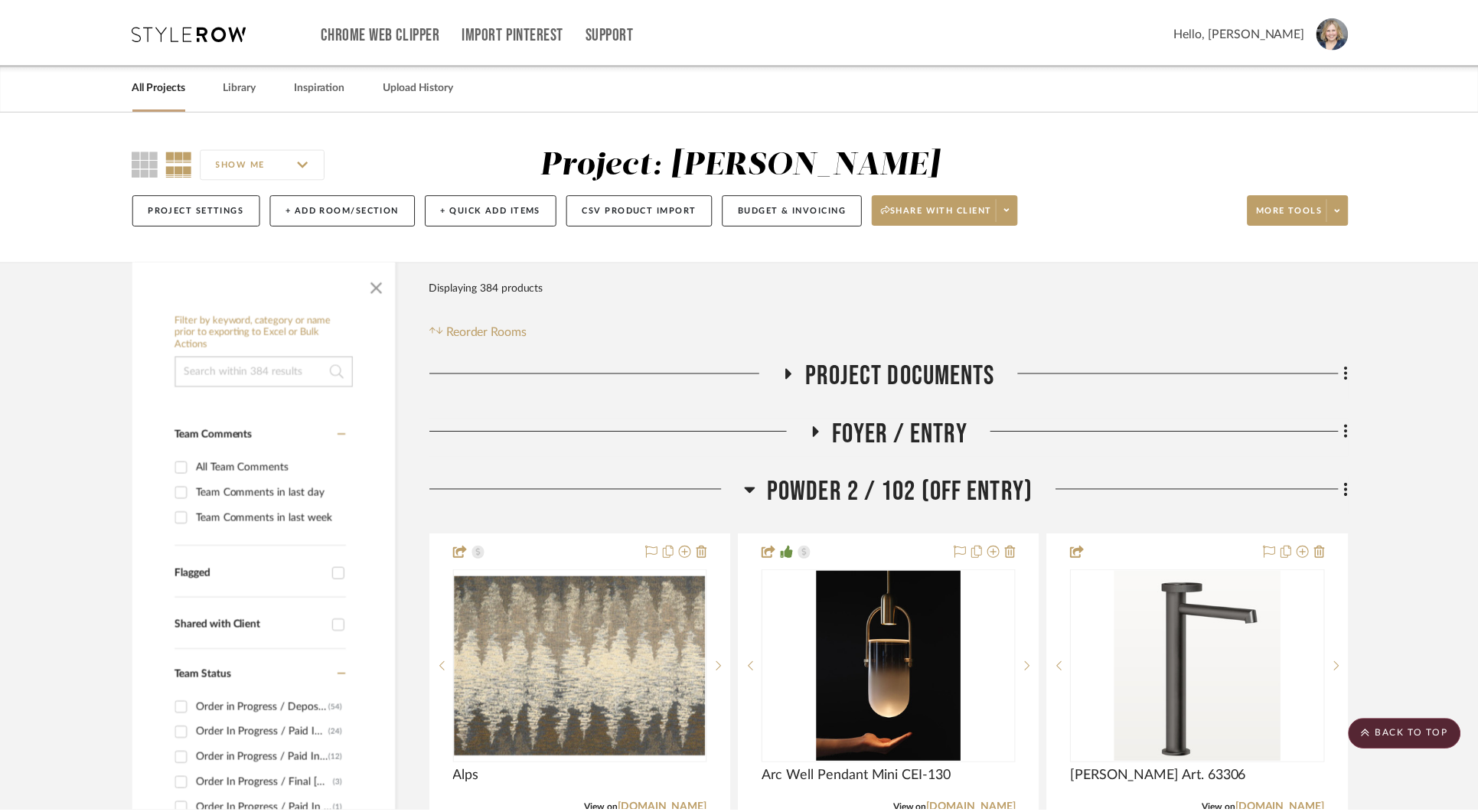
scroll to position [6233, 0]
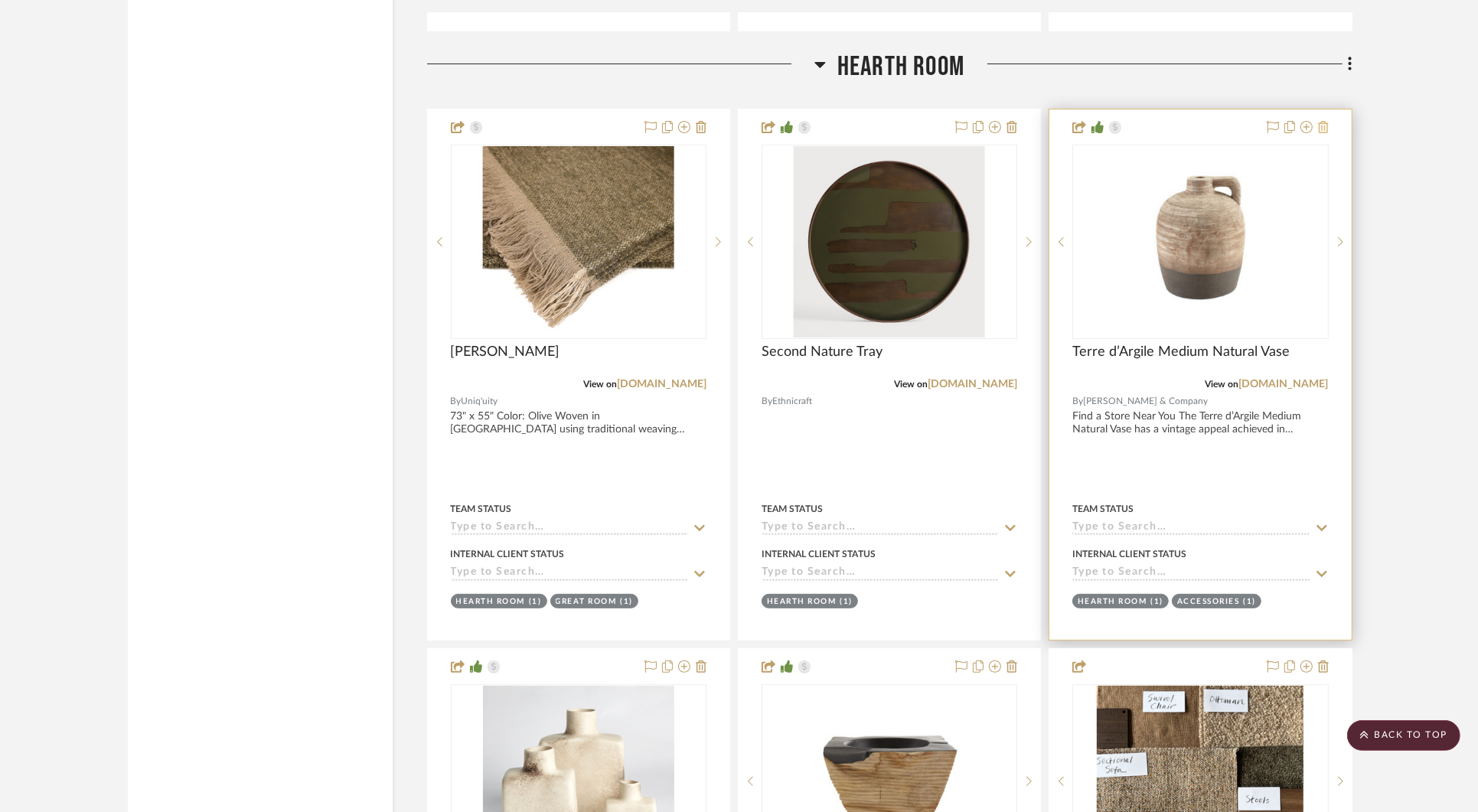
click at [1323, 121] on icon at bounding box center [1324, 128] width 11 height 13
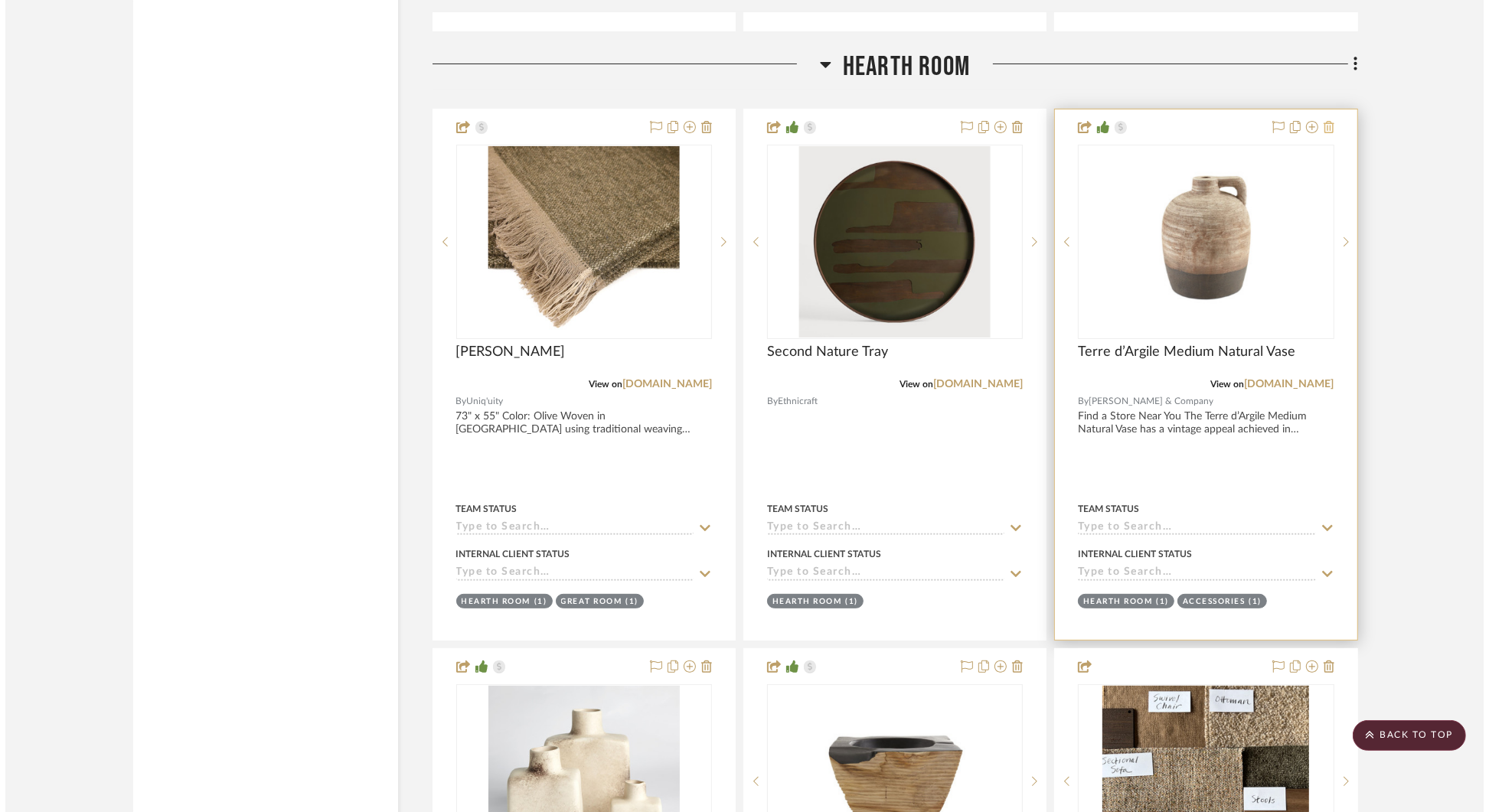
scroll to position [0, 0]
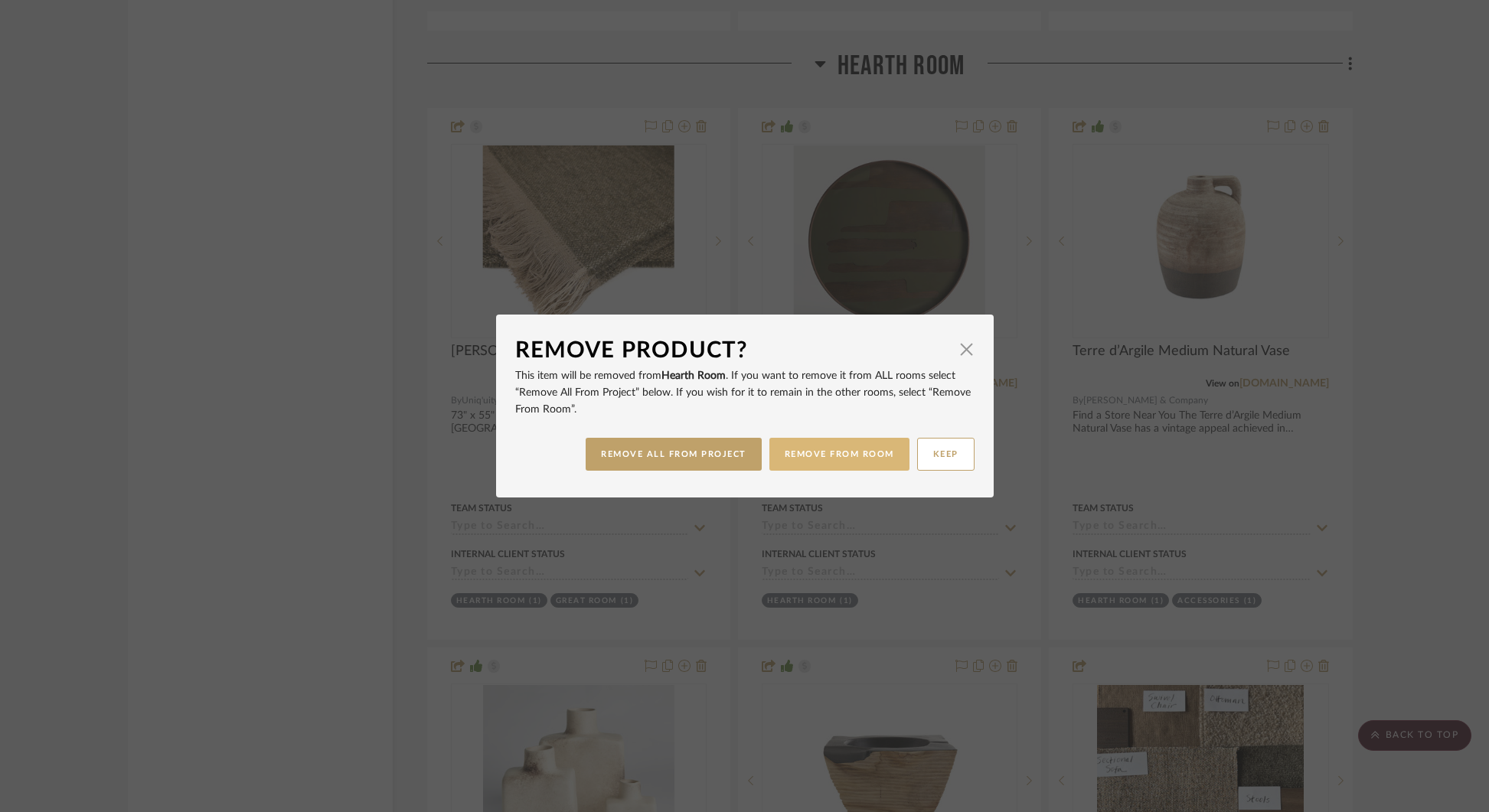
click at [843, 459] on button "REMOVE FROM ROOM" at bounding box center [839, 454] width 140 height 33
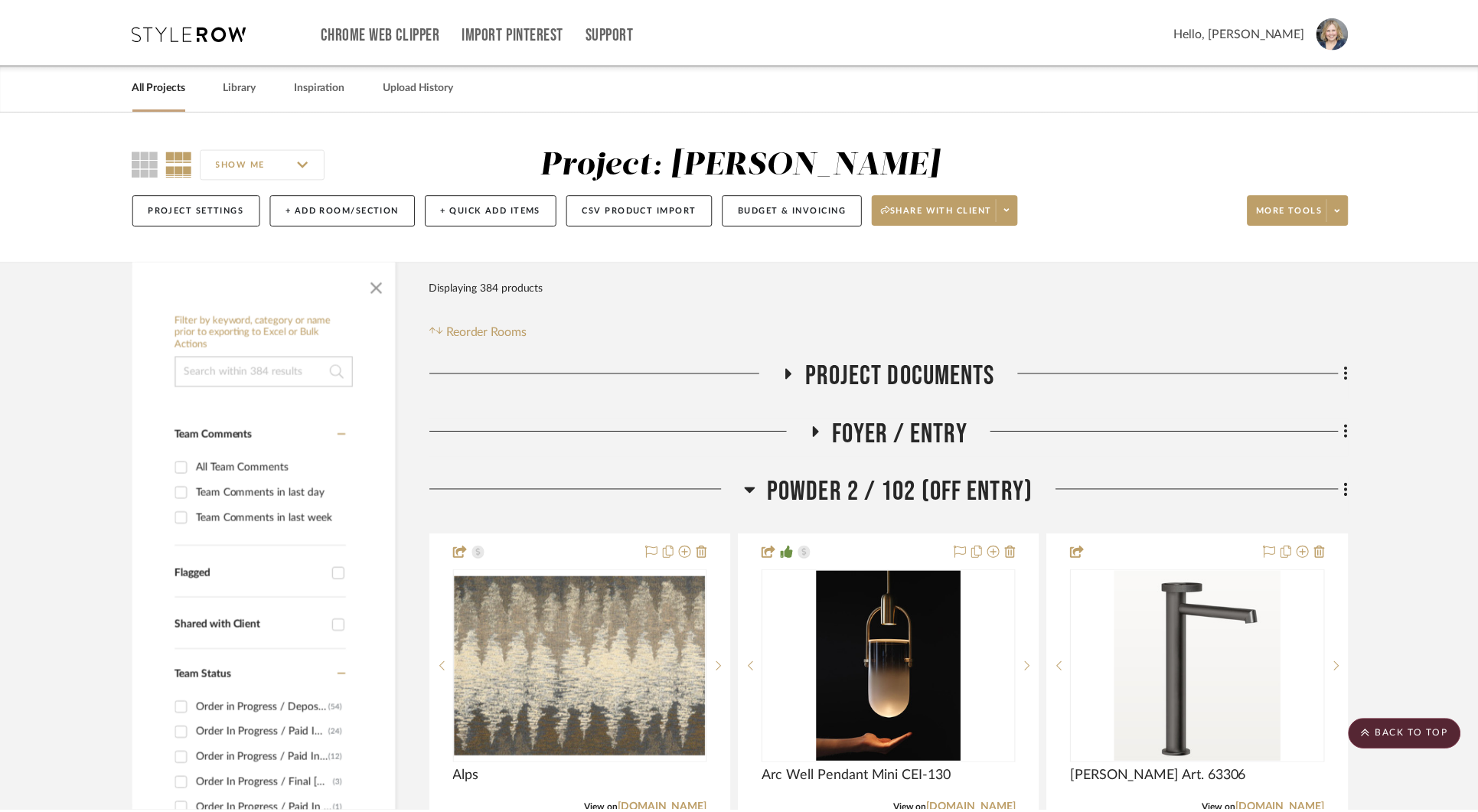
scroll to position [6233, 0]
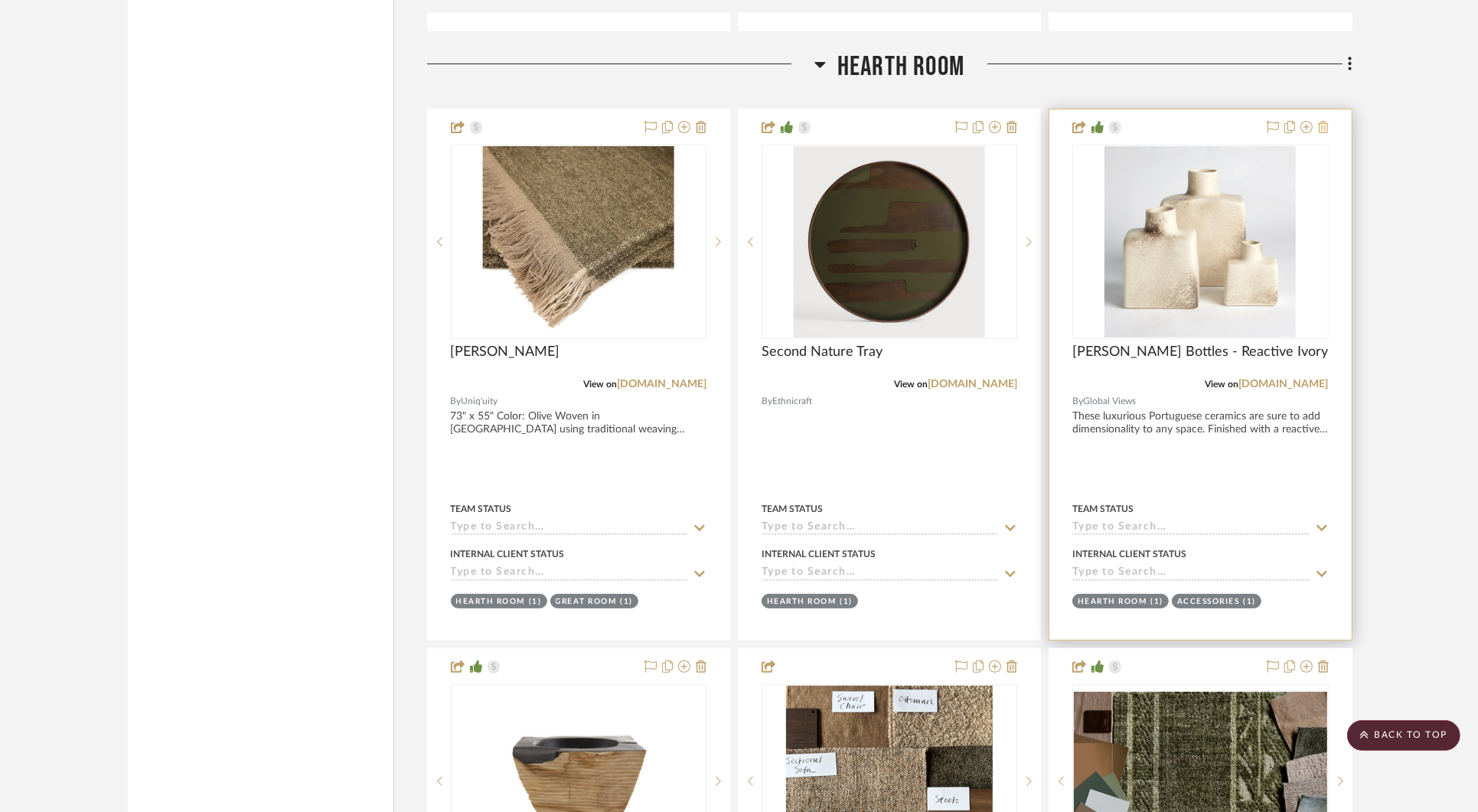
click at [1322, 121] on icon at bounding box center [1324, 128] width 11 height 13
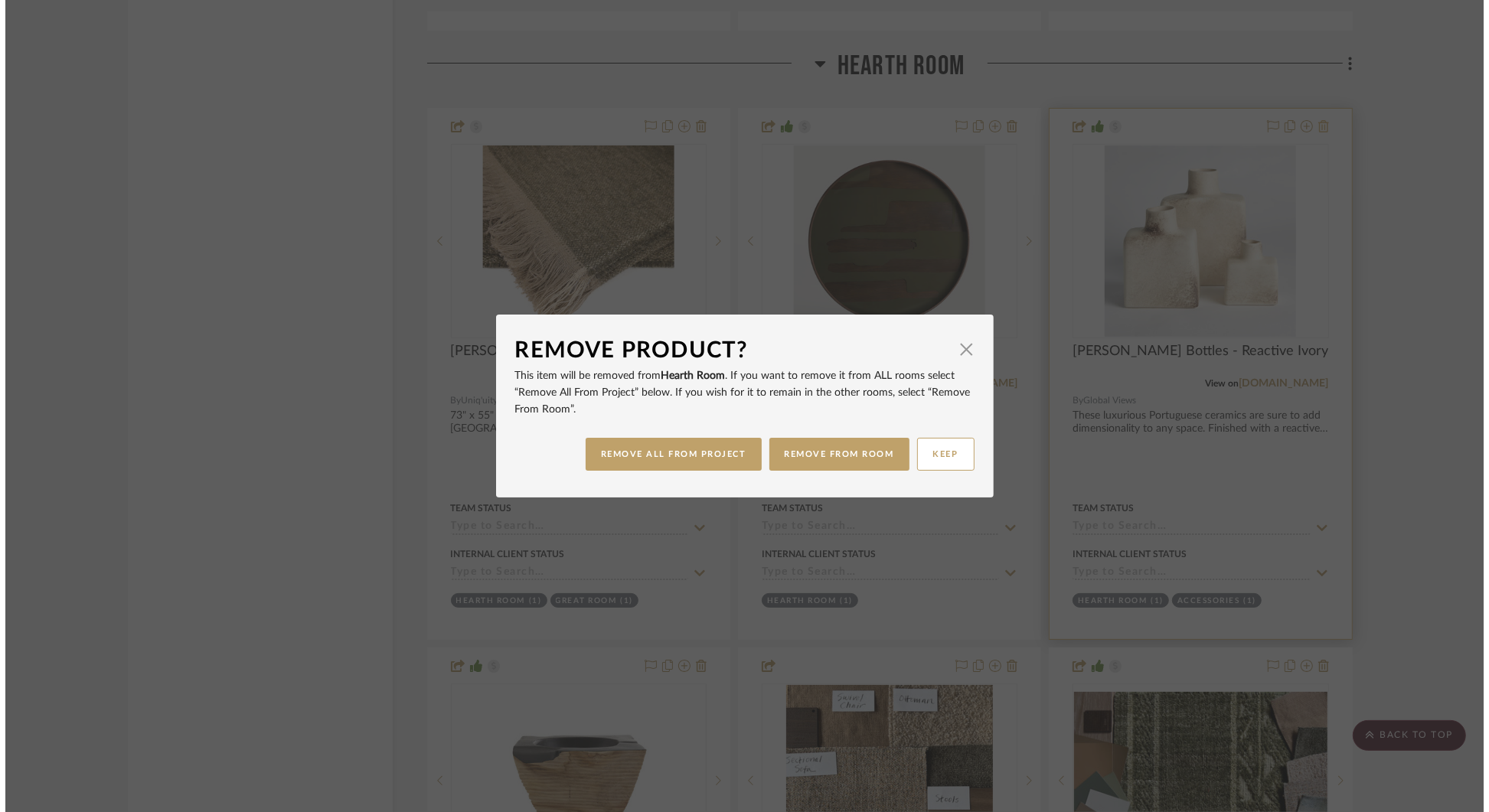
scroll to position [0, 0]
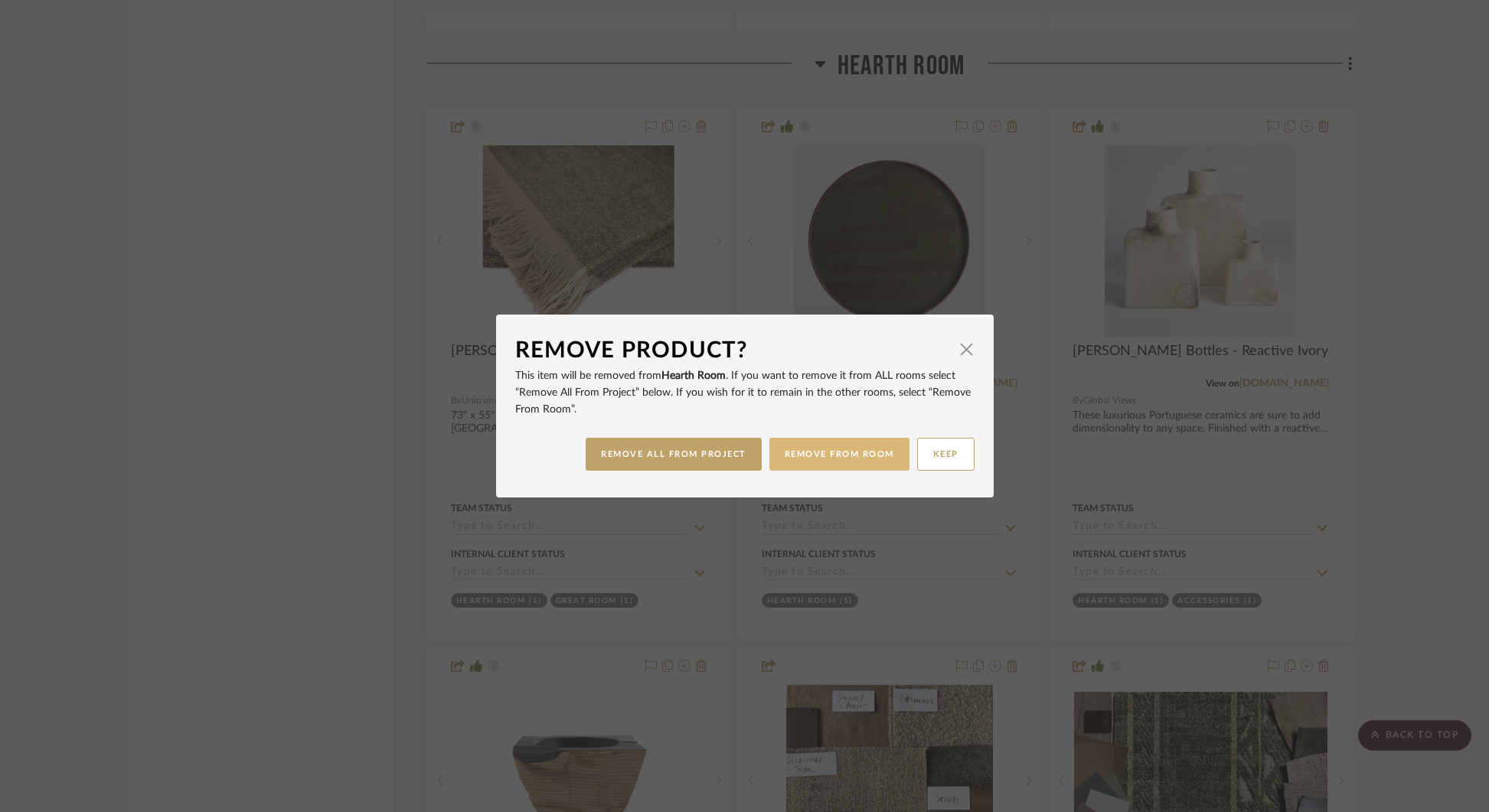
click at [843, 455] on button "REMOVE FROM ROOM" at bounding box center [839, 454] width 140 height 33
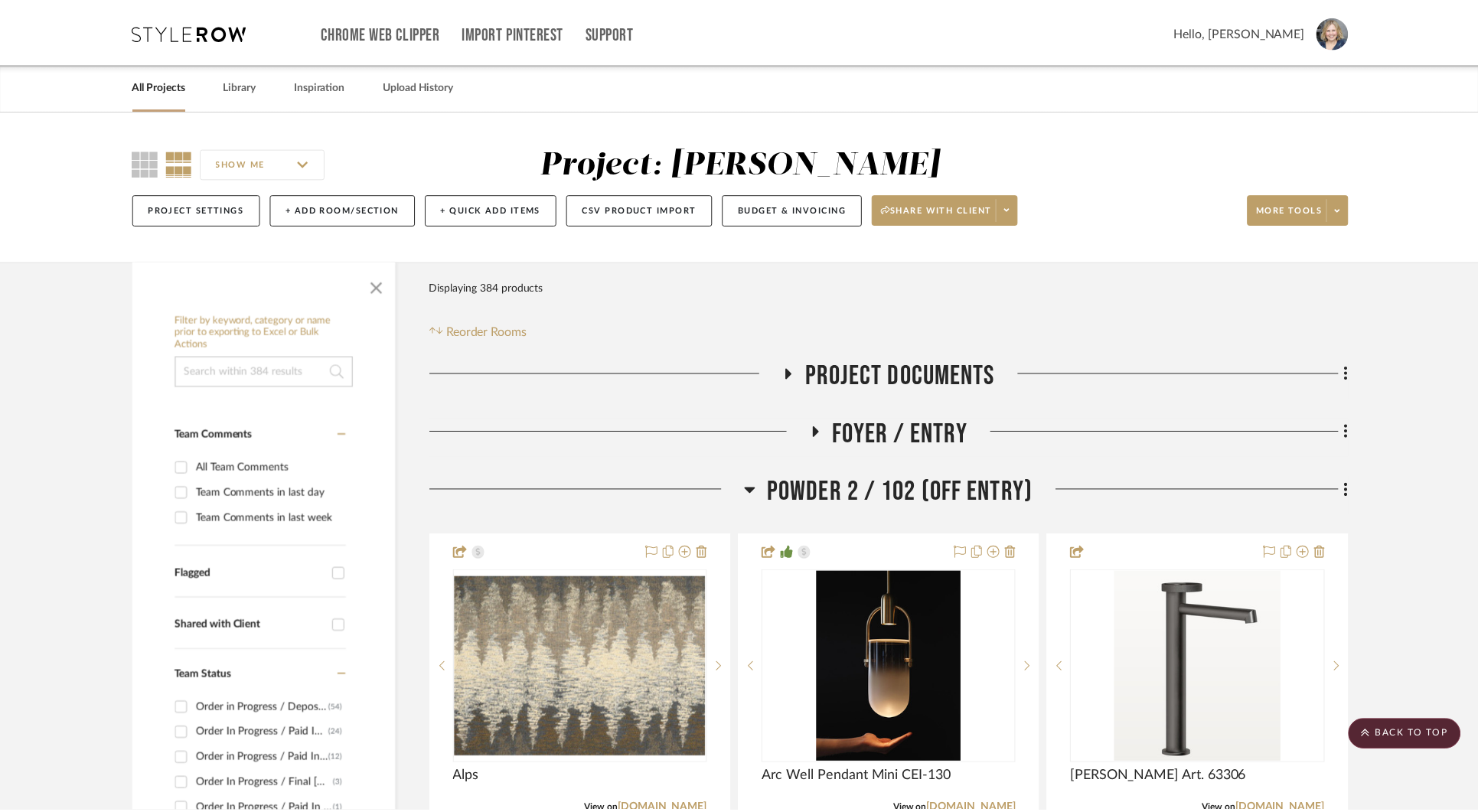
scroll to position [6233, 0]
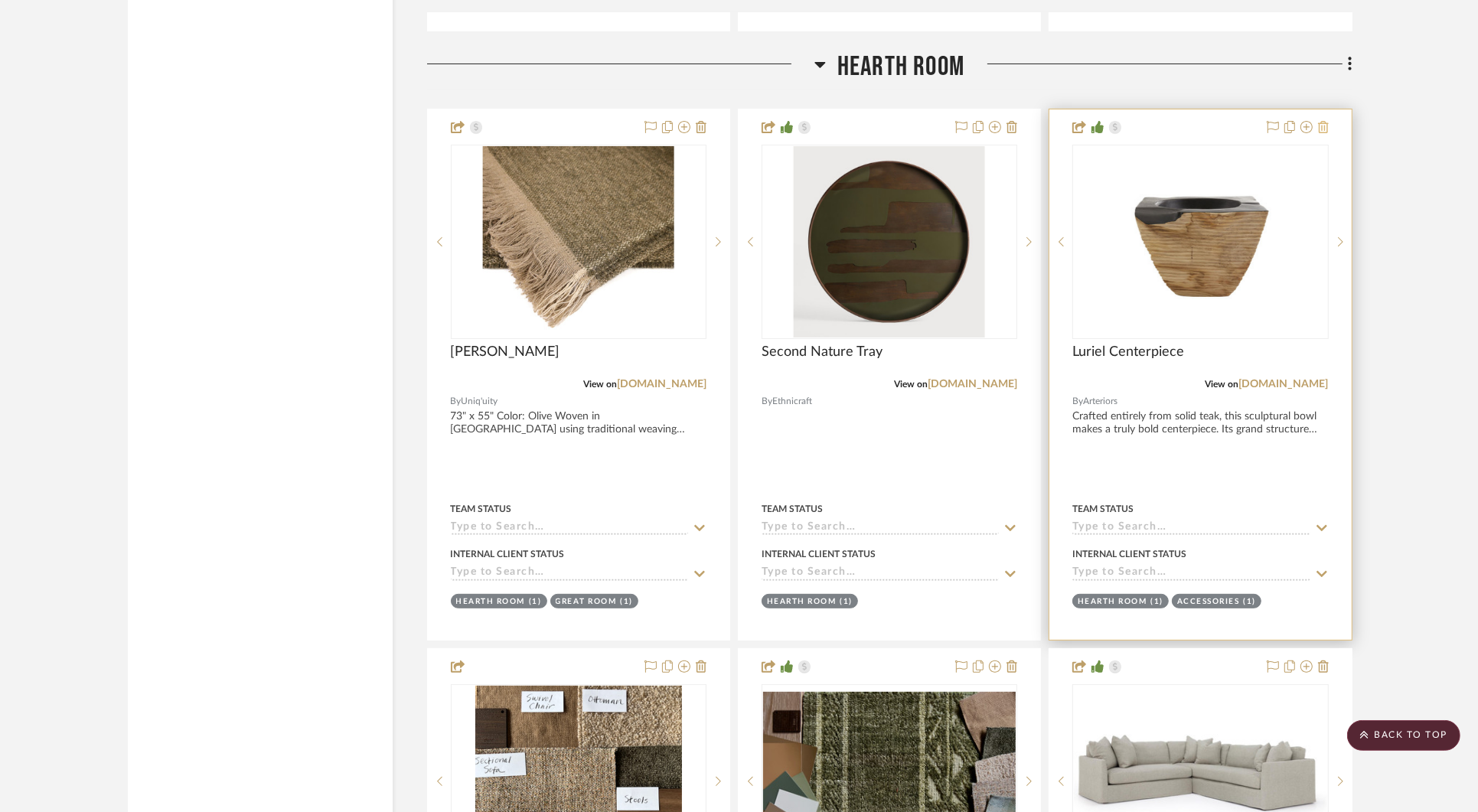
click at [1327, 121] on icon at bounding box center [1324, 128] width 11 height 13
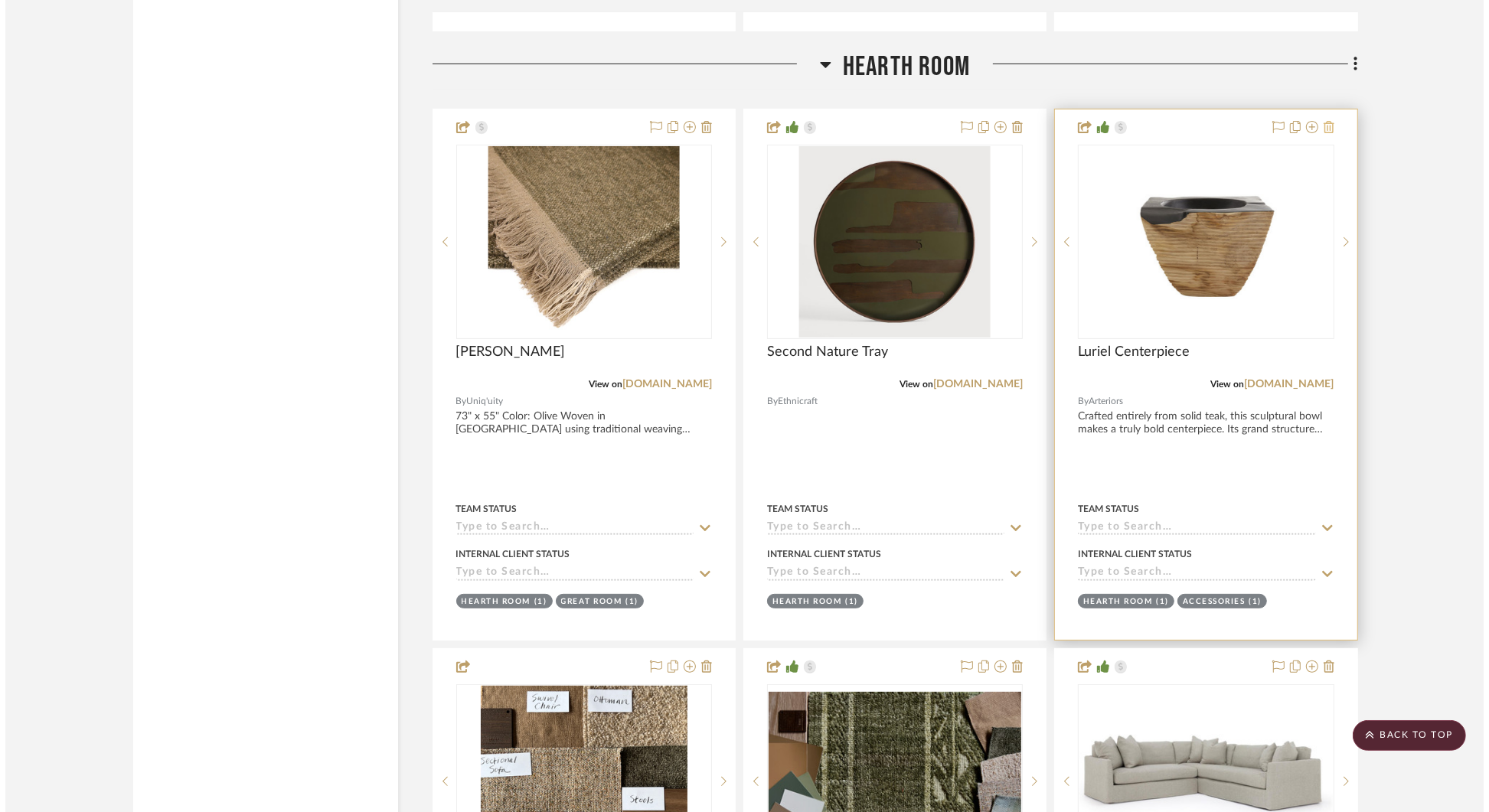
scroll to position [0, 0]
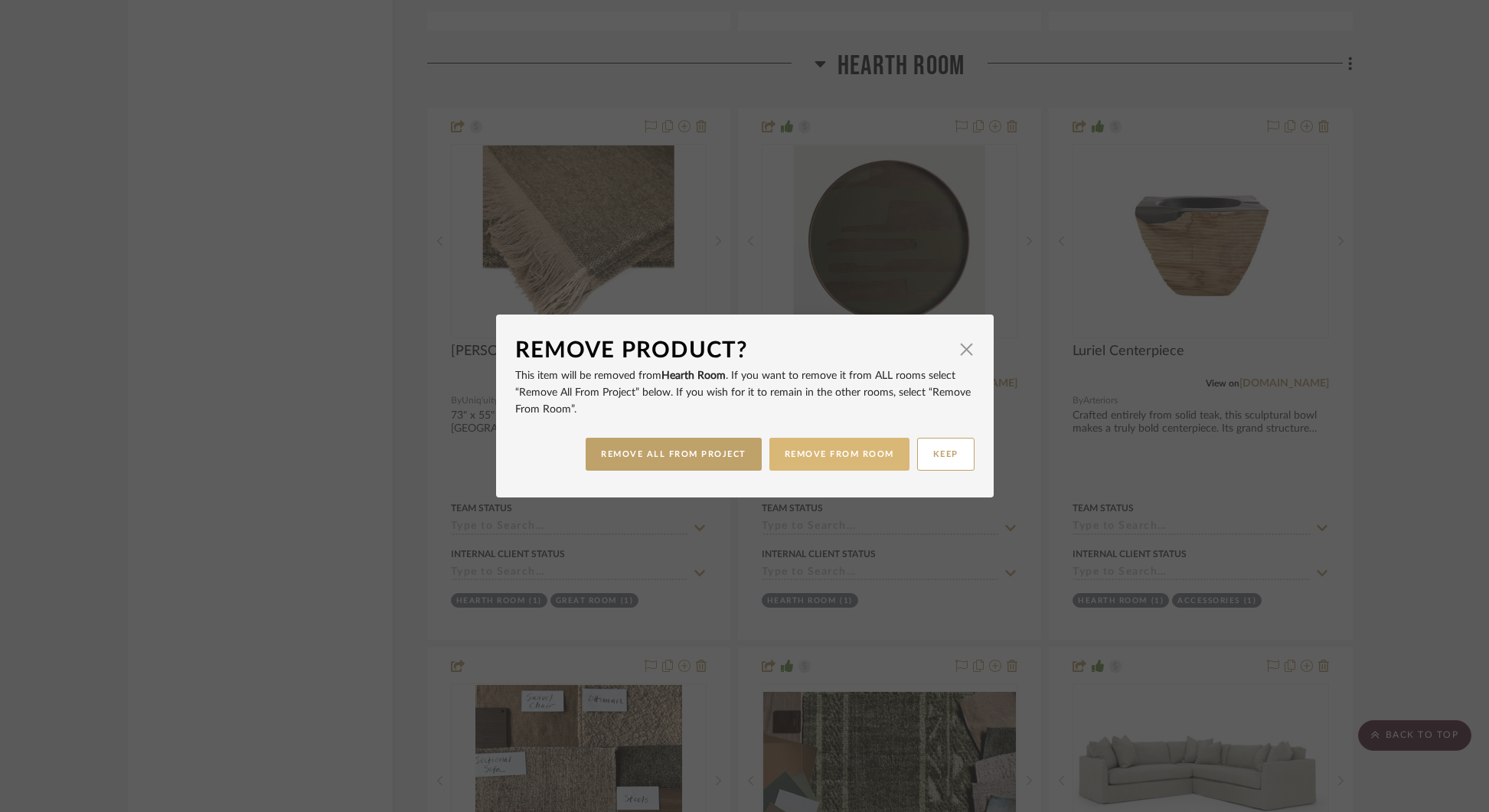
click at [835, 449] on button "REMOVE FROM ROOM" at bounding box center [839, 454] width 140 height 33
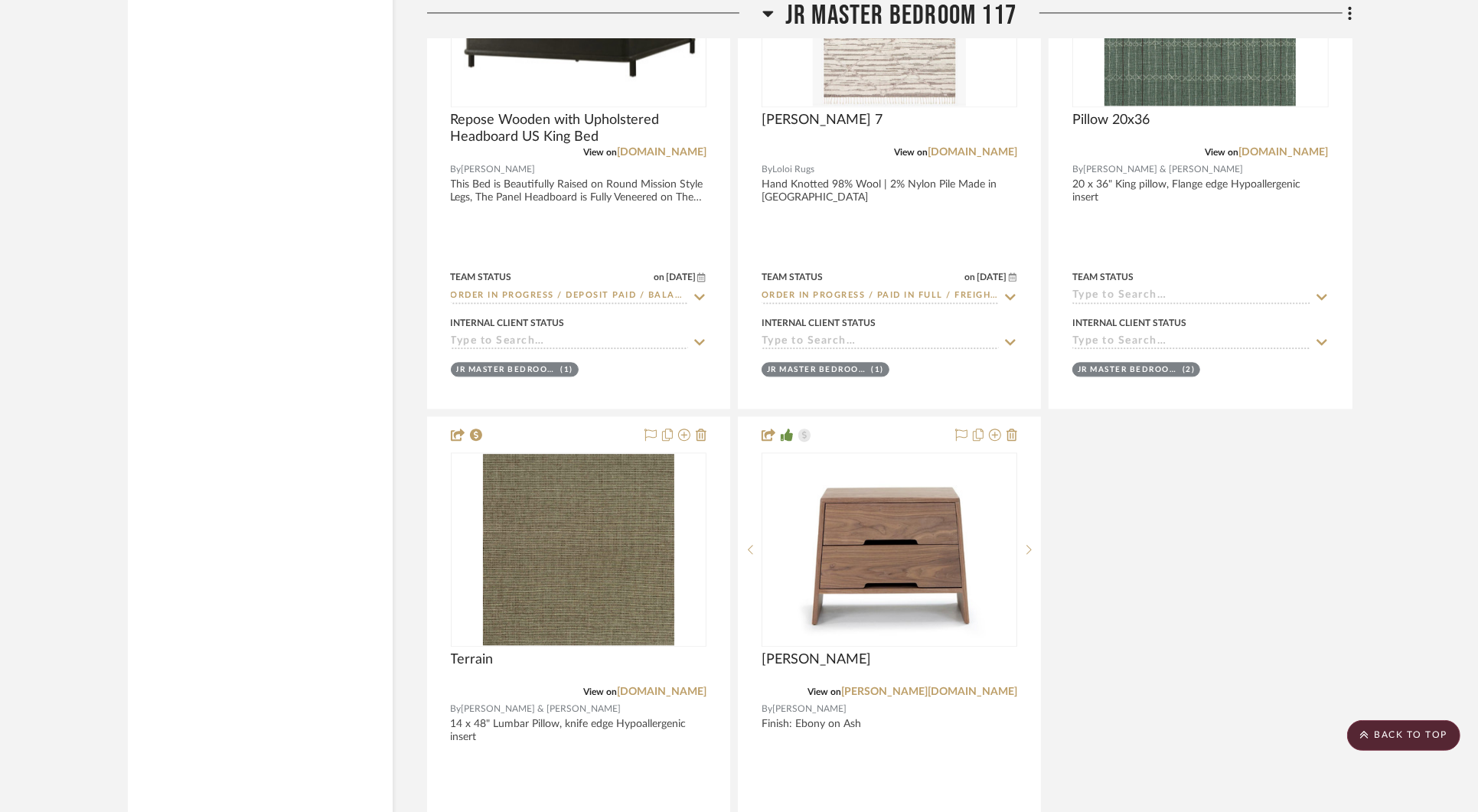
scroll to position [9500, 0]
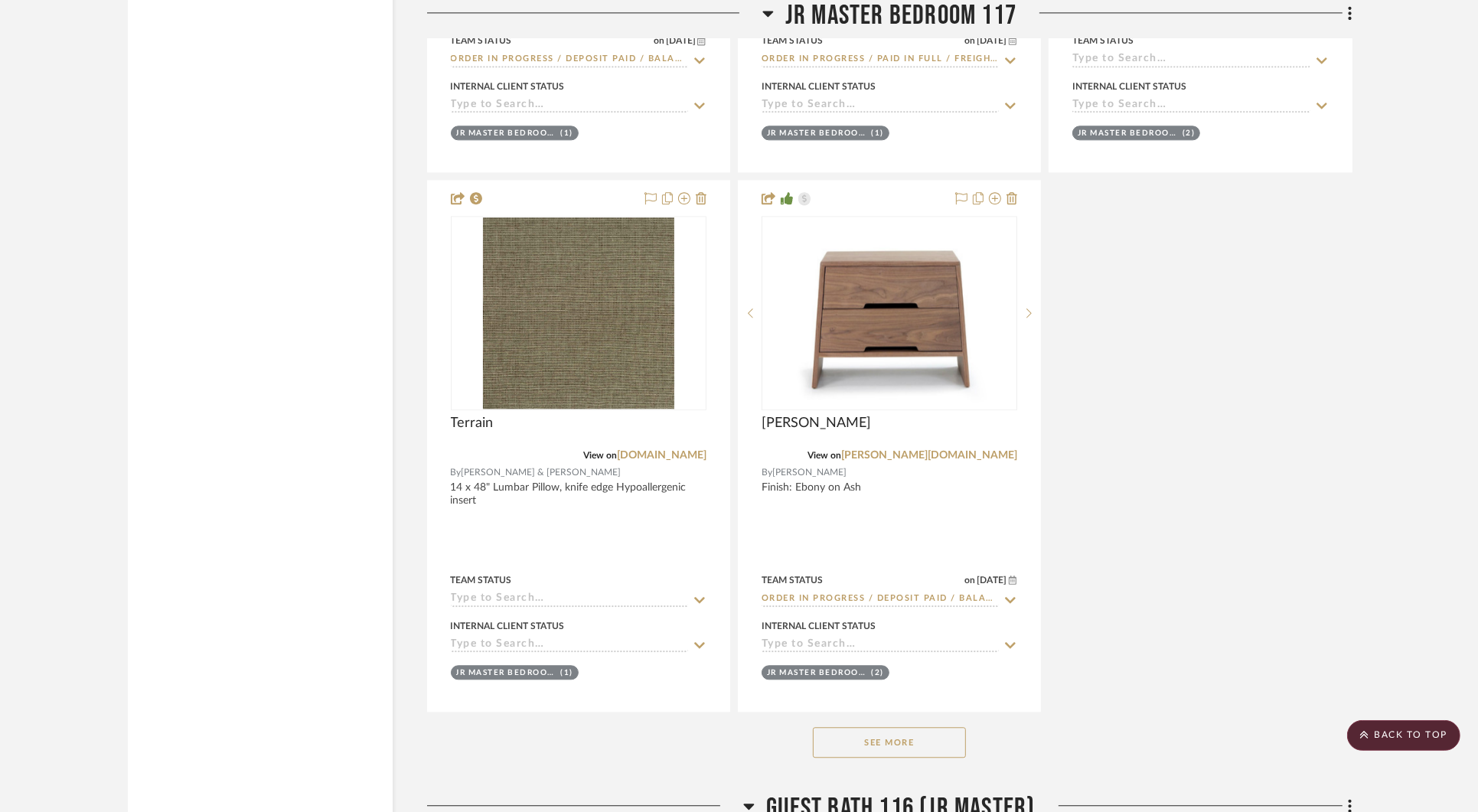
click at [899, 727] on button "See More" at bounding box center [889, 742] width 153 height 31
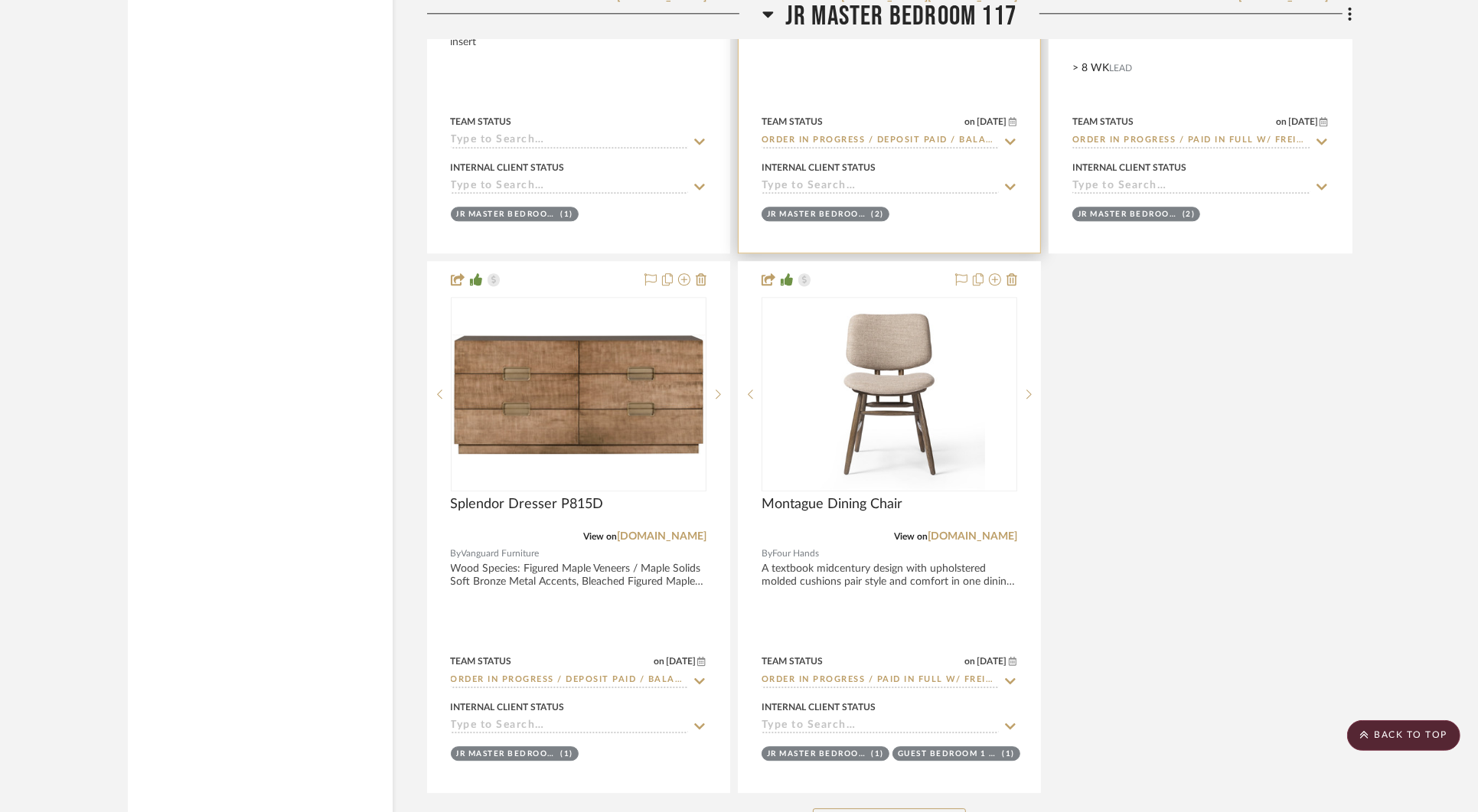
scroll to position [9973, 0]
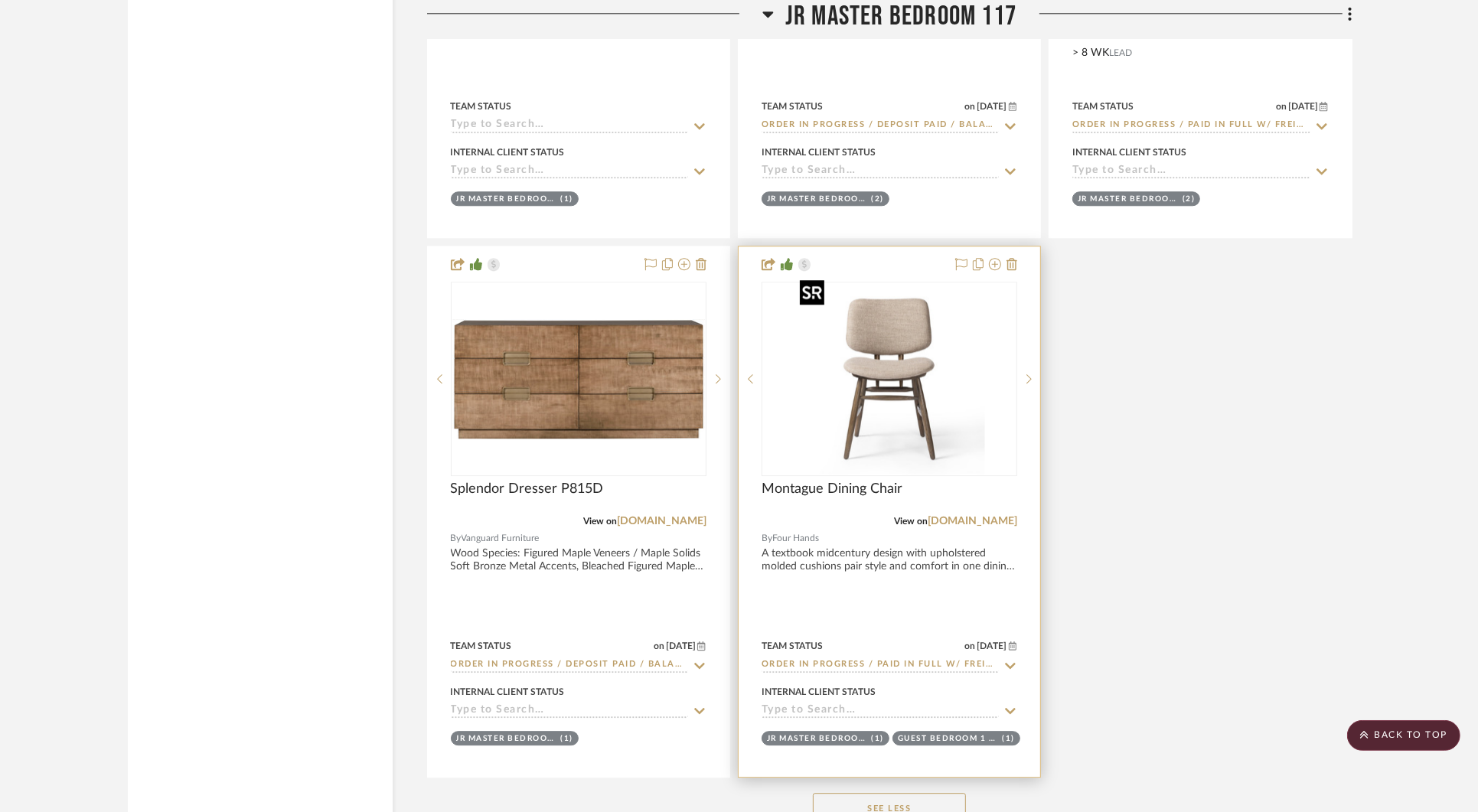
click at [0, 0] on img at bounding box center [0, 0] width 0 height 0
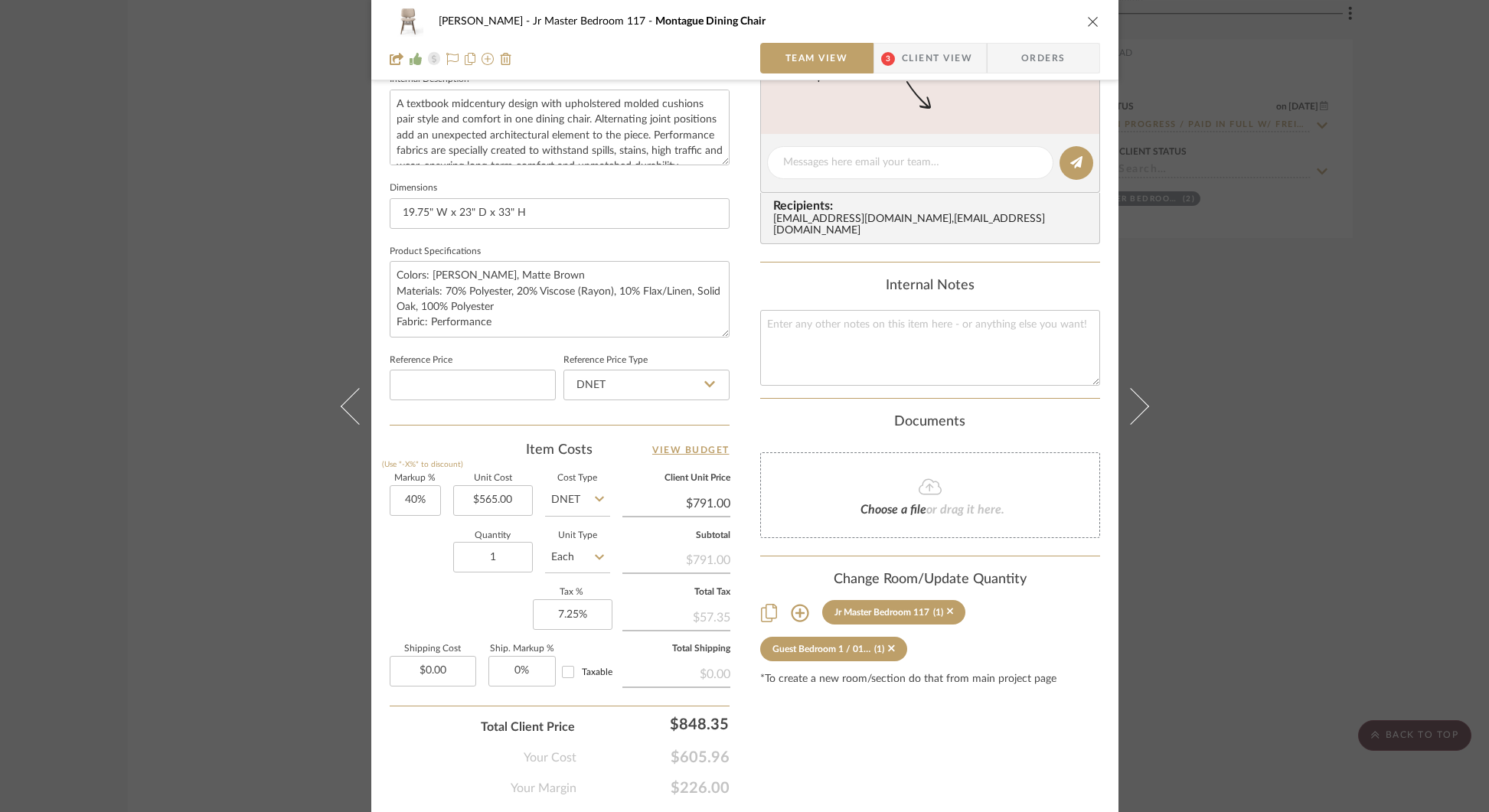
scroll to position [567, 0]
click at [298, 676] on div "STERN Jr Master Bedroom 117 Montague Dining Chair Team View 3 Client View Order…" at bounding box center [744, 406] width 1489 height 812
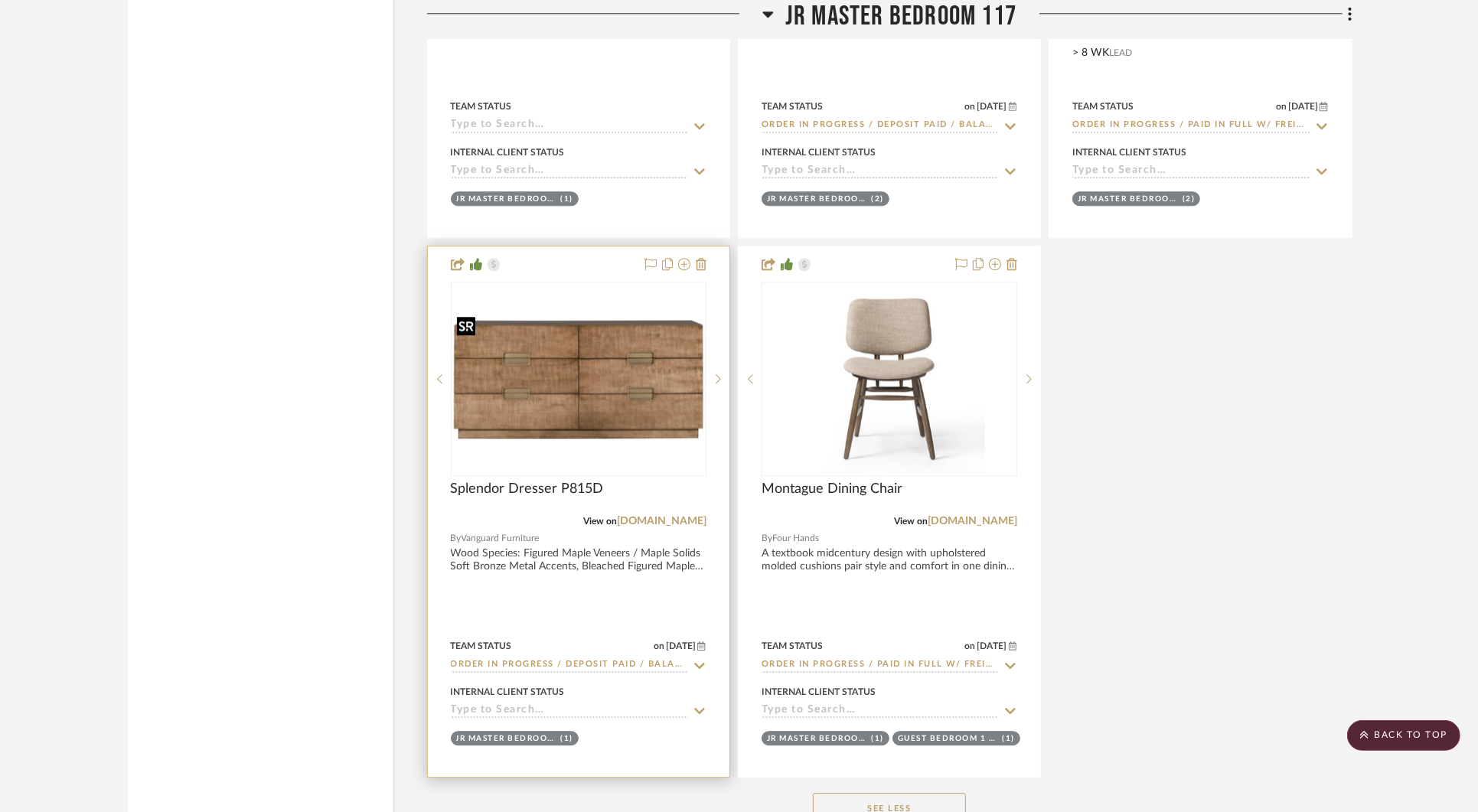
scroll to position [9968, 0]
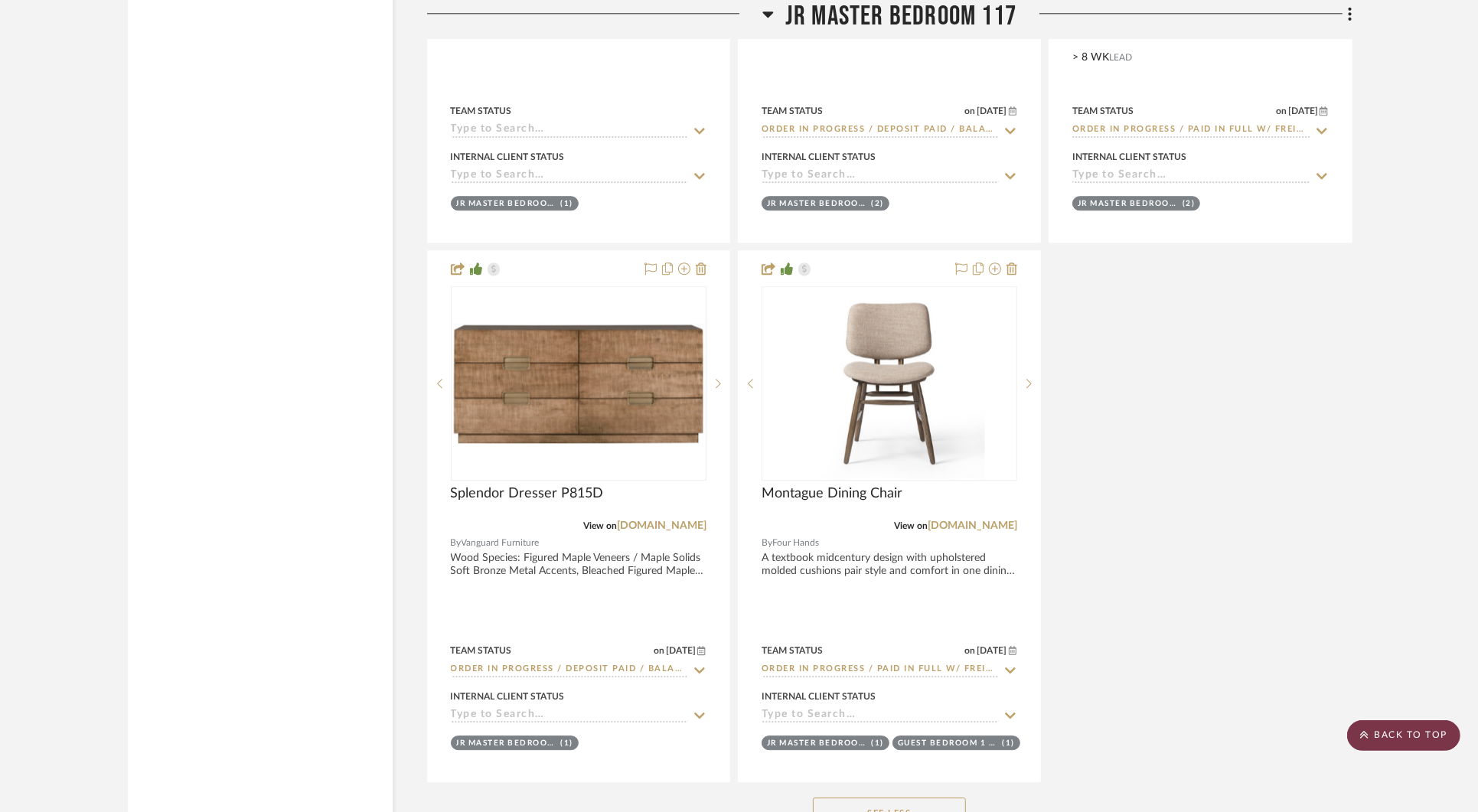
click at [1407, 730] on scroll-to-top-button "BACK TO TOP" at bounding box center [1404, 735] width 113 height 31
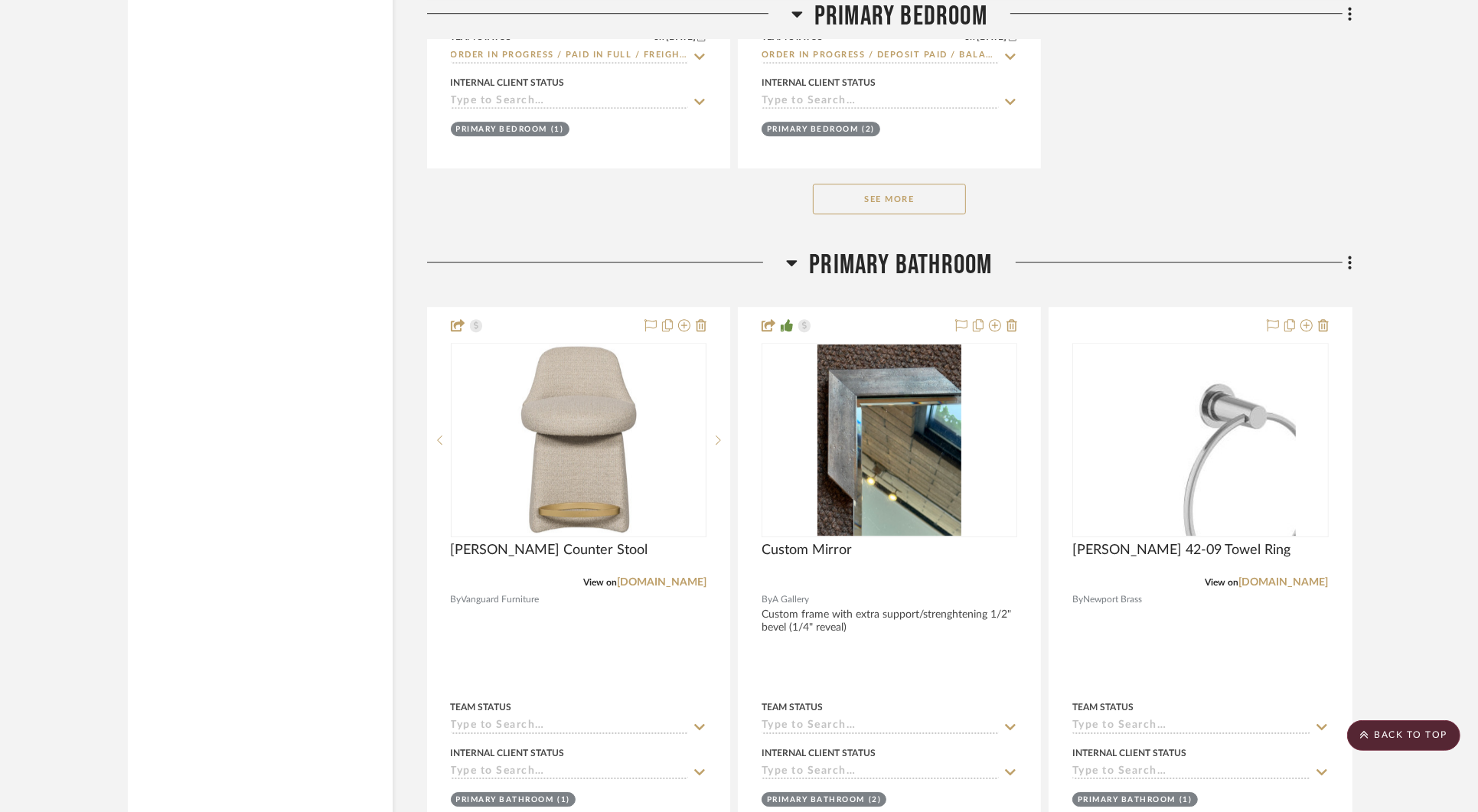
scroll to position [16528, 0]
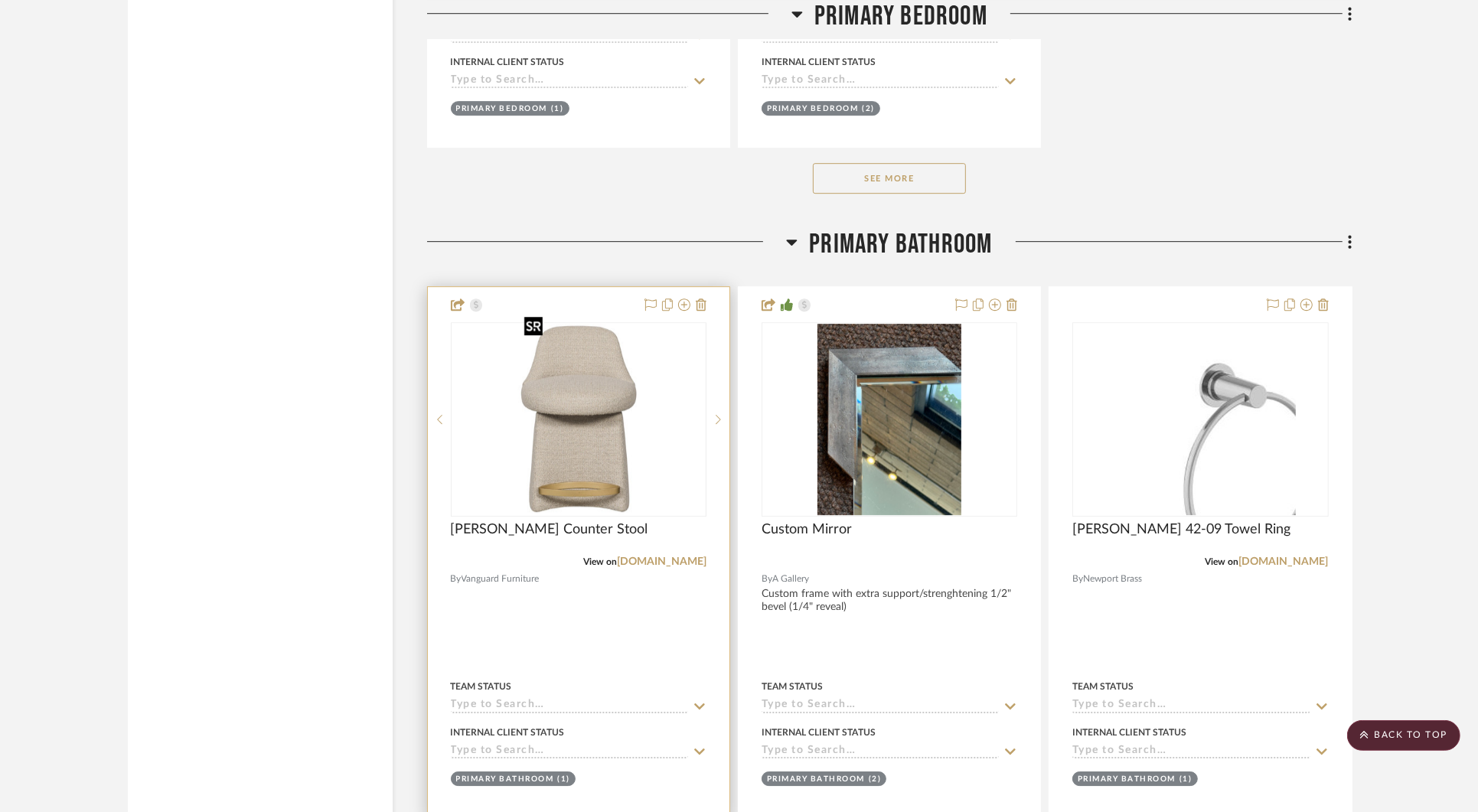
click at [578, 392] on img "0" at bounding box center [578, 419] width 120 height 191
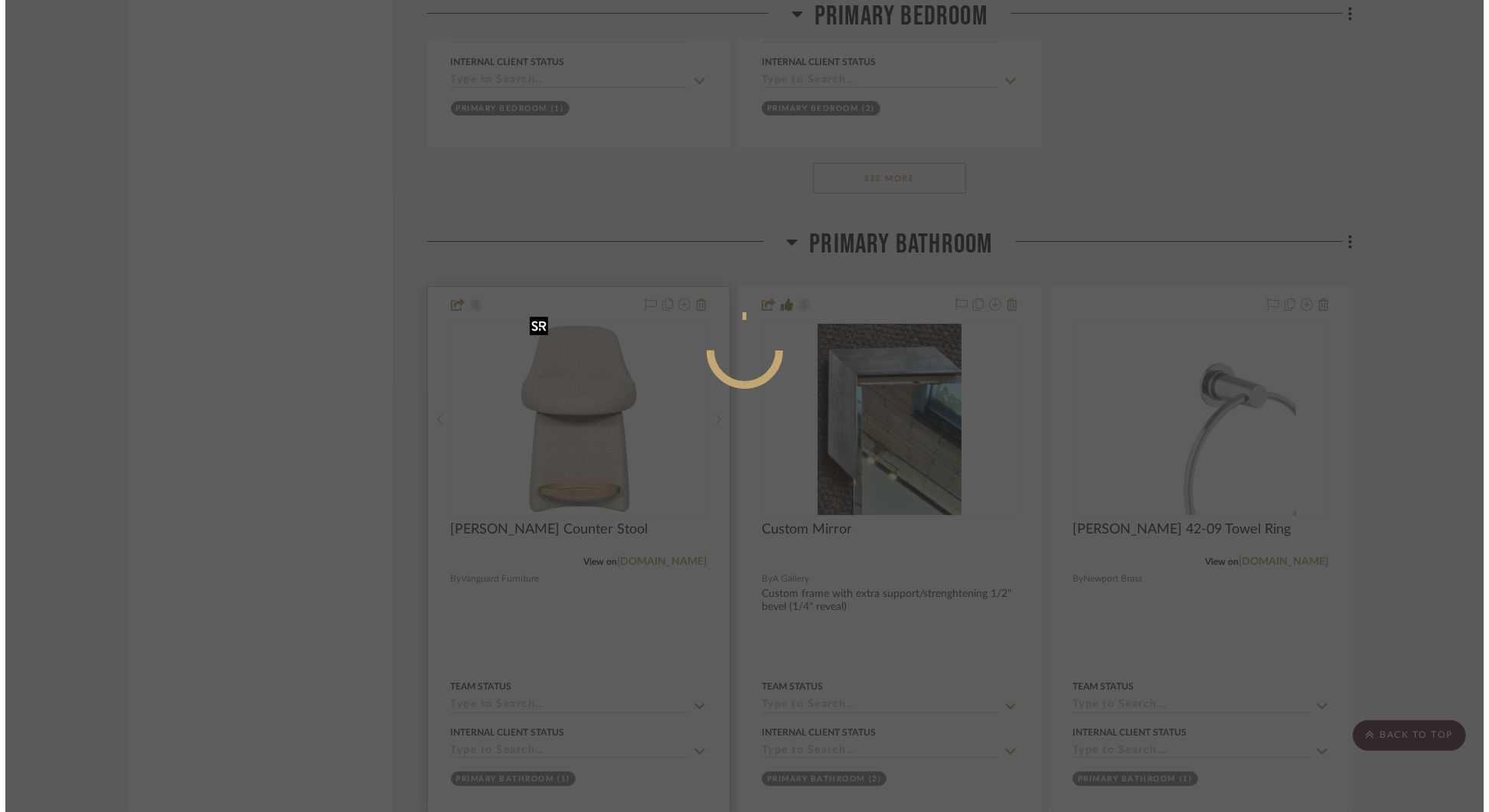
scroll to position [0, 0]
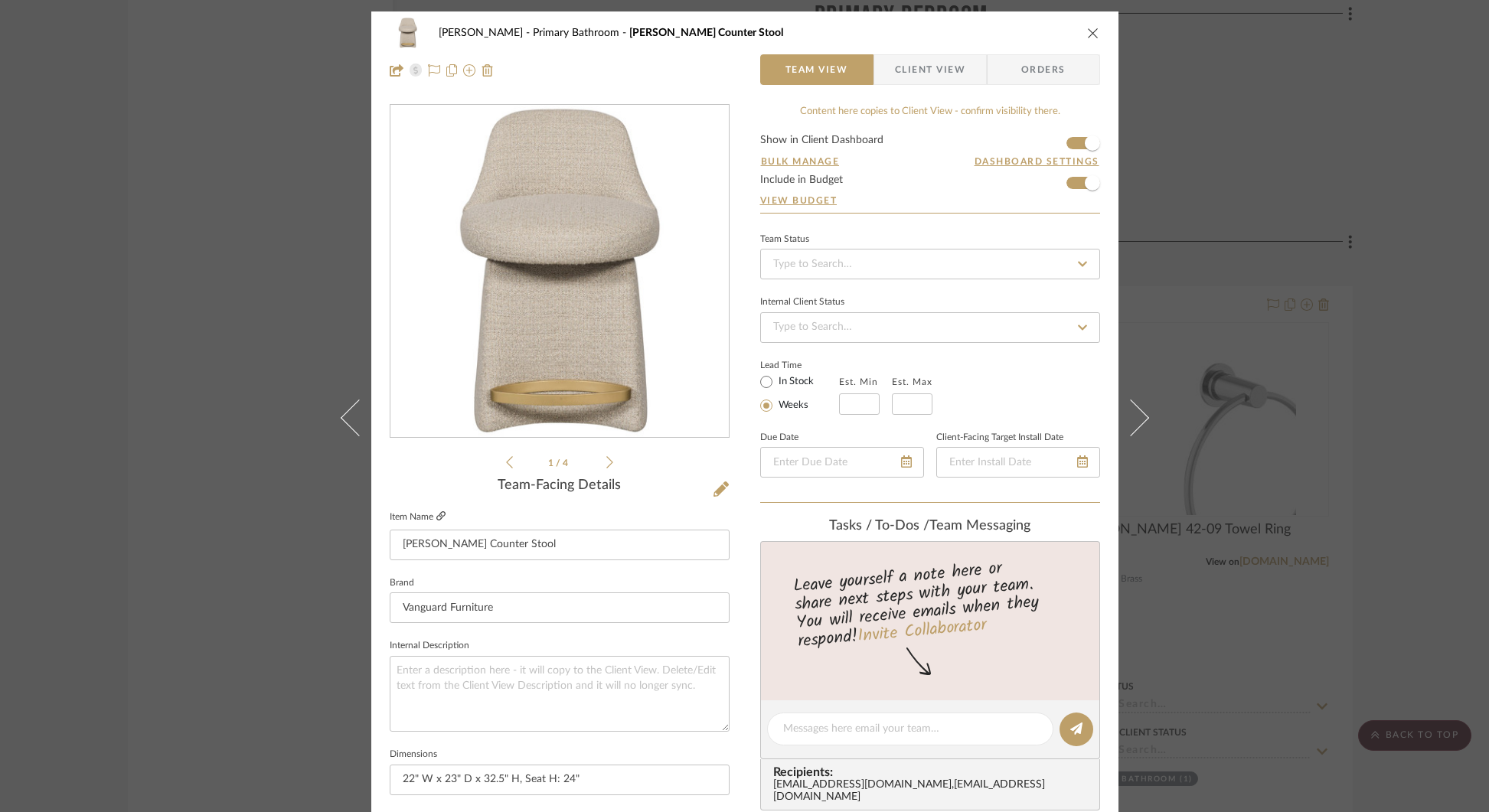
click at [437, 516] on icon at bounding box center [441, 516] width 9 height 9
click at [1174, 59] on div "STERN Primary Bathroom Wells Counter Stool Team View Client View Orders 1 / 4 T…" at bounding box center [744, 406] width 1489 height 812
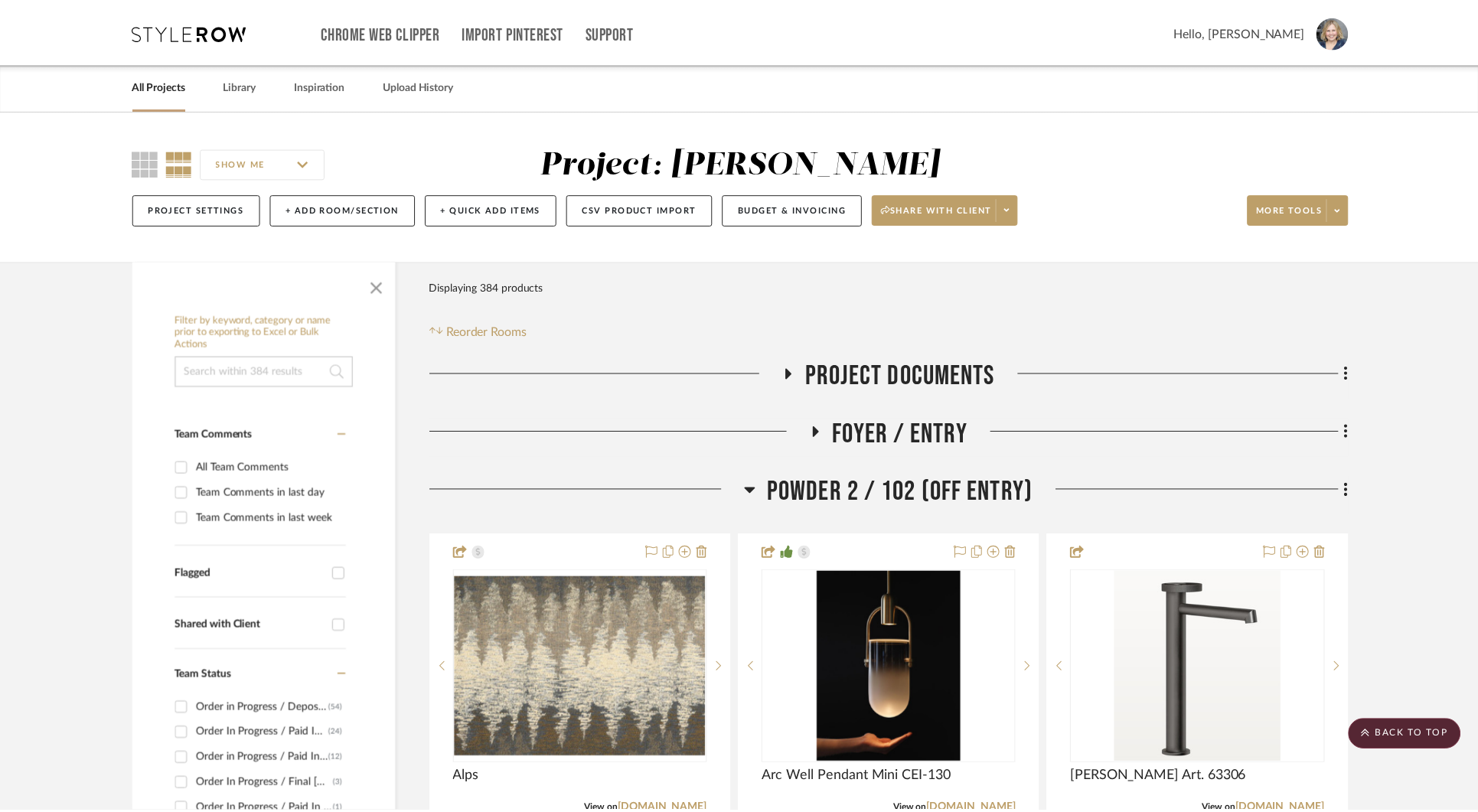
scroll to position [16528, 0]
